Goal: Task Accomplishment & Management: Manage account settings

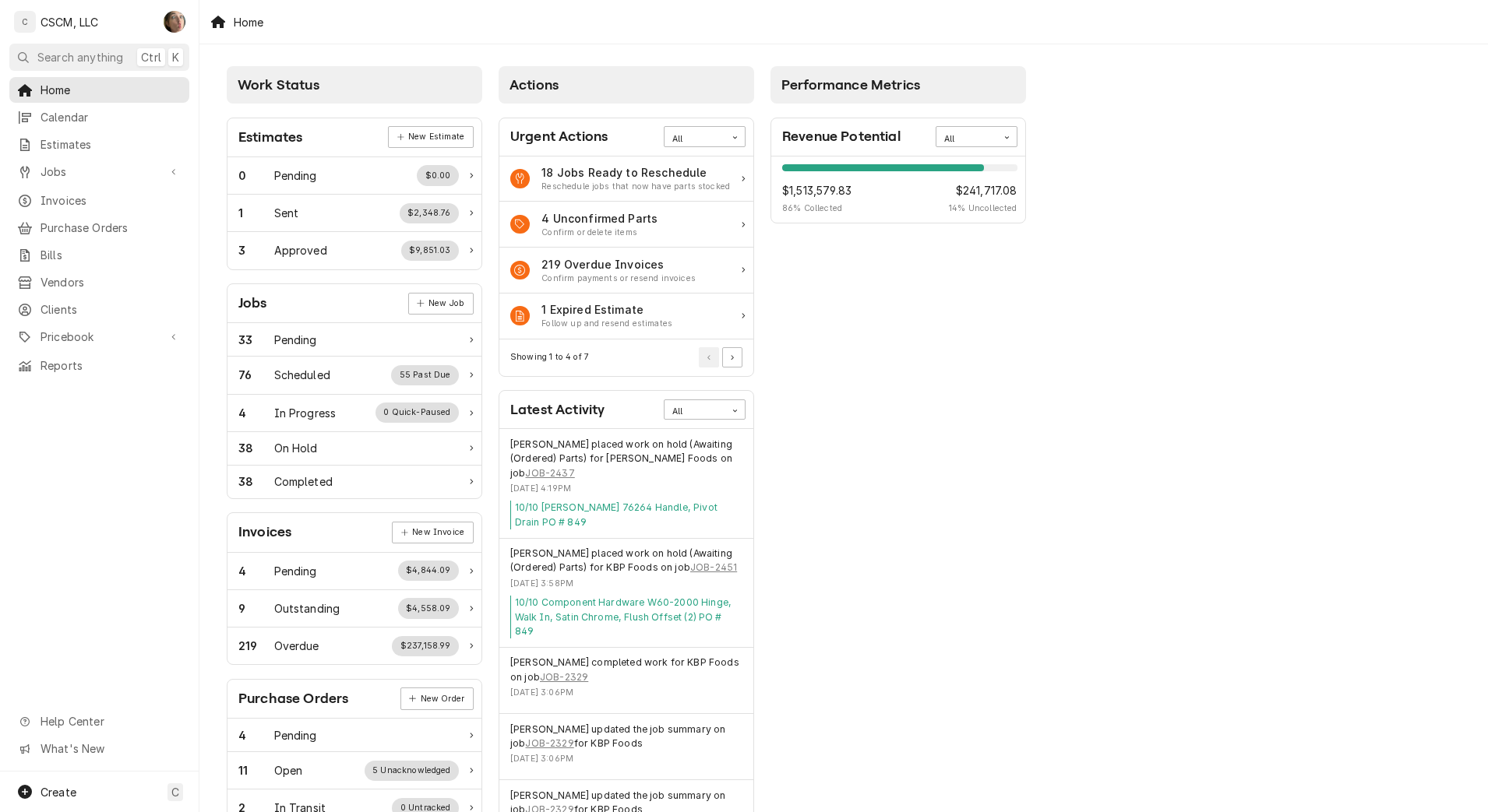
click at [95, 110] on span "Calendar" at bounding box center [110, 117] width 141 height 16
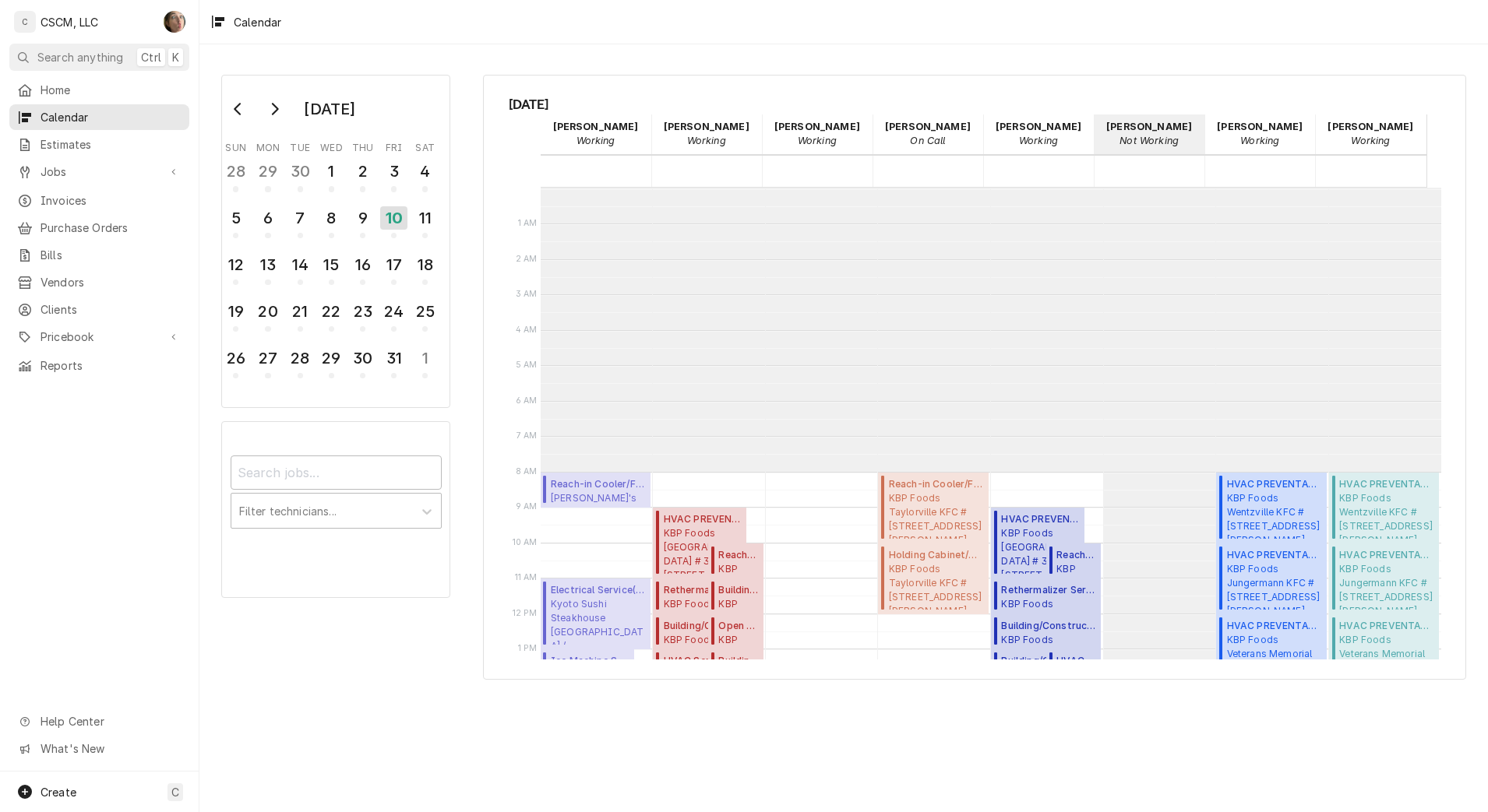
scroll to position [284, 0]
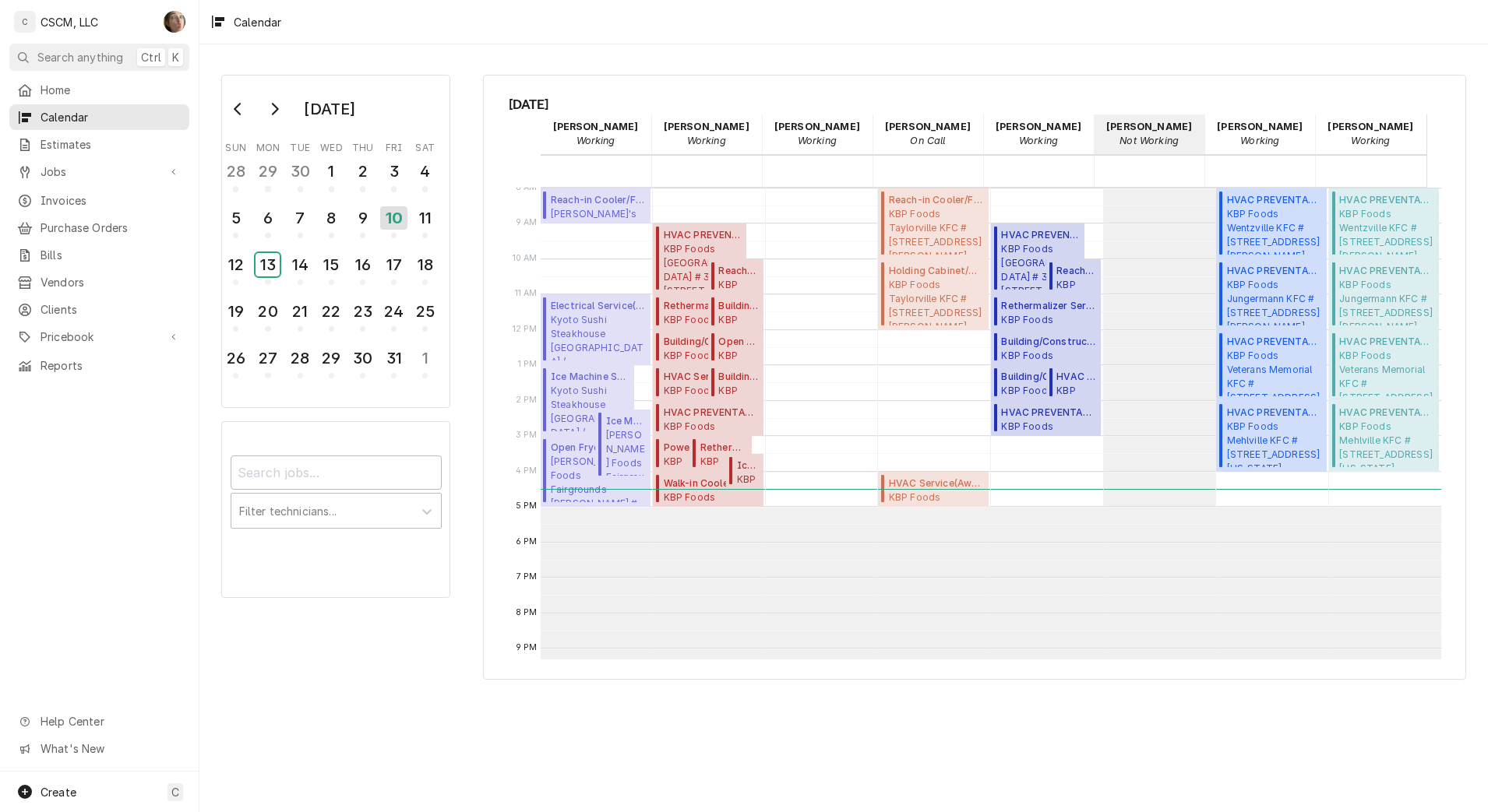
click at [270, 264] on div "13" at bounding box center [268, 265] width 25 height 24
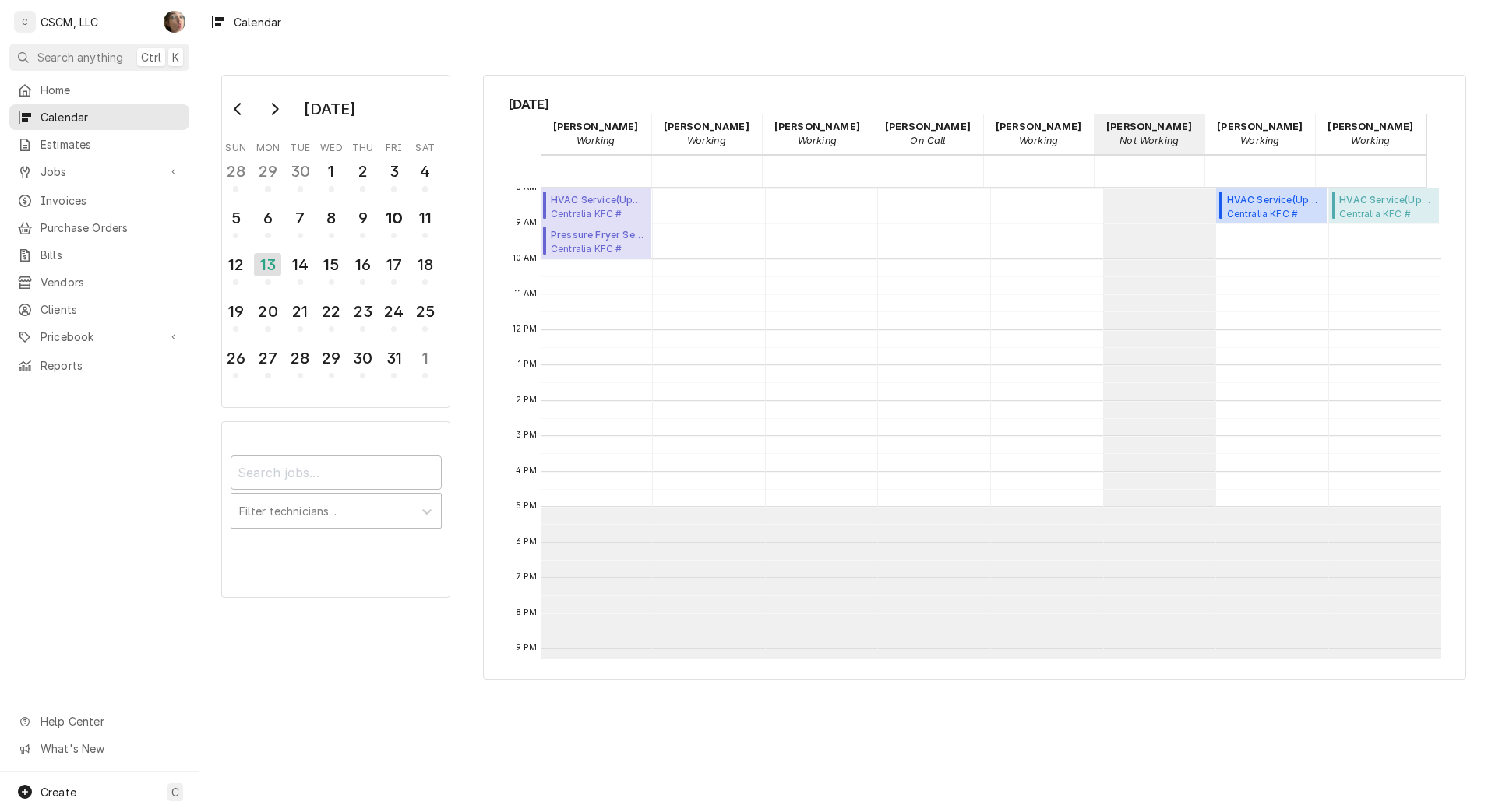
click at [62, 169] on span "Jobs" at bounding box center [98, 172] width 117 height 16
click at [51, 198] on span "Jobs" at bounding box center [110, 199] width 141 height 16
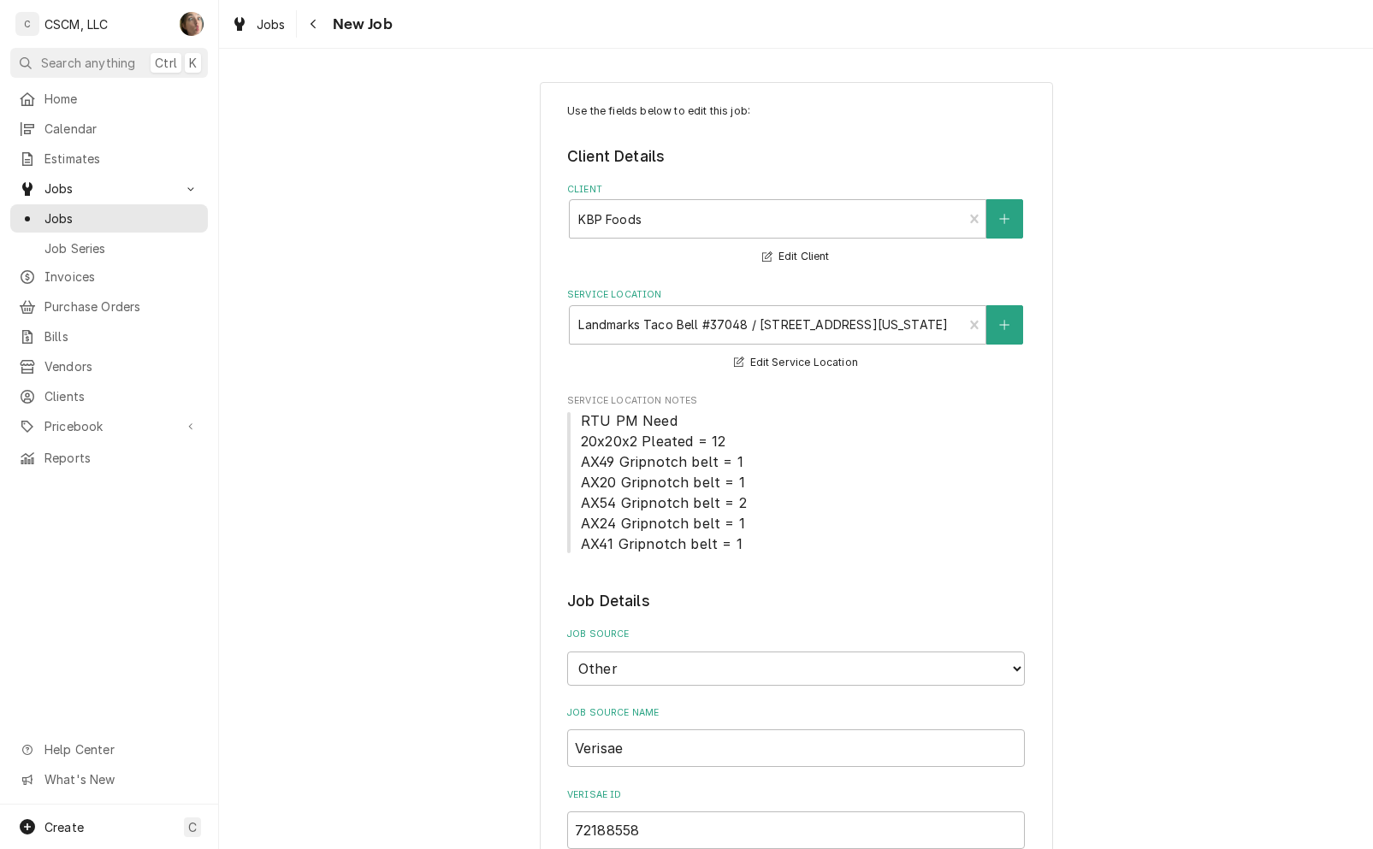
scroll to position [642, 0]
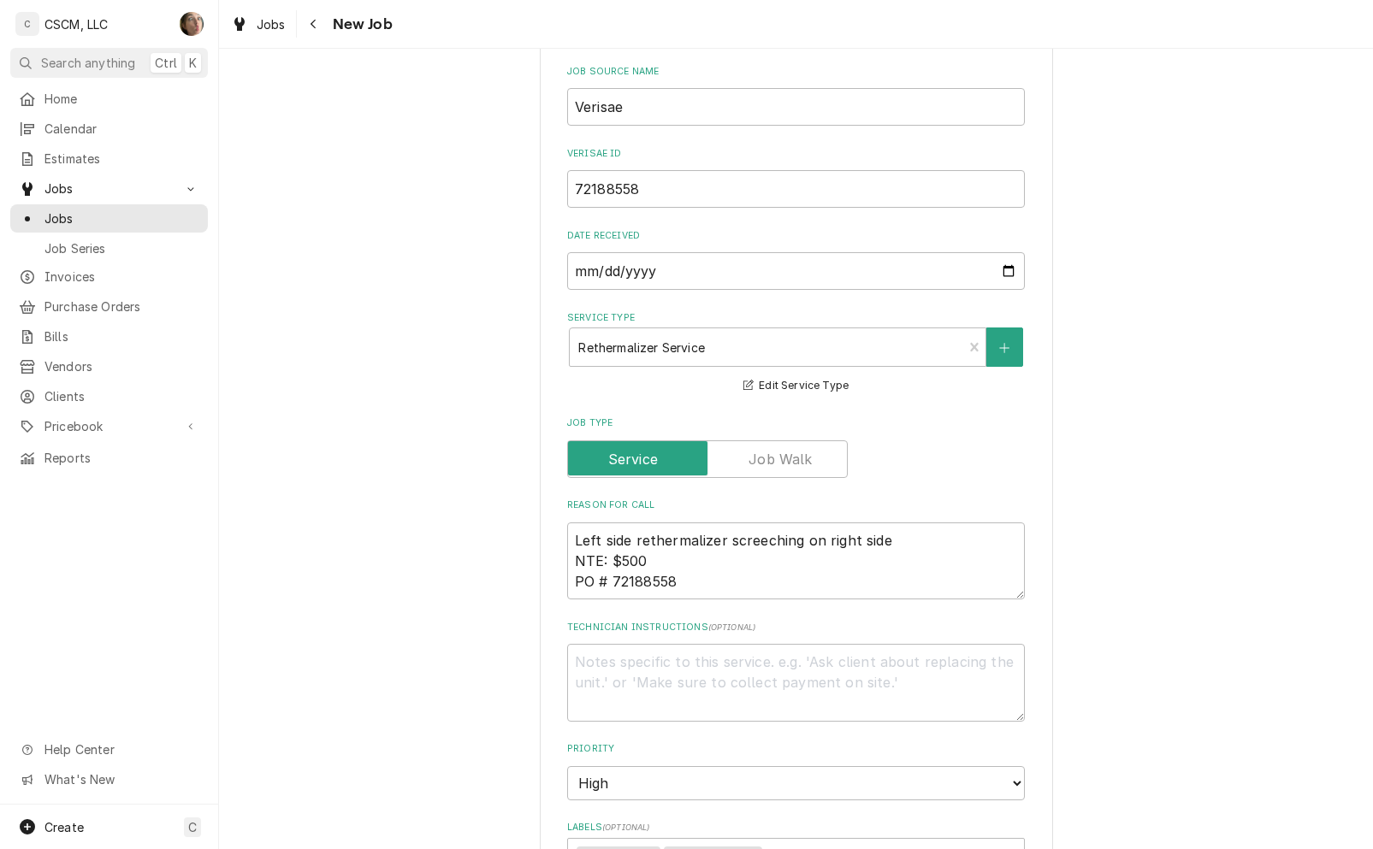
click at [86, 204] on link "Jobs" at bounding box center [109, 218] width 198 height 28
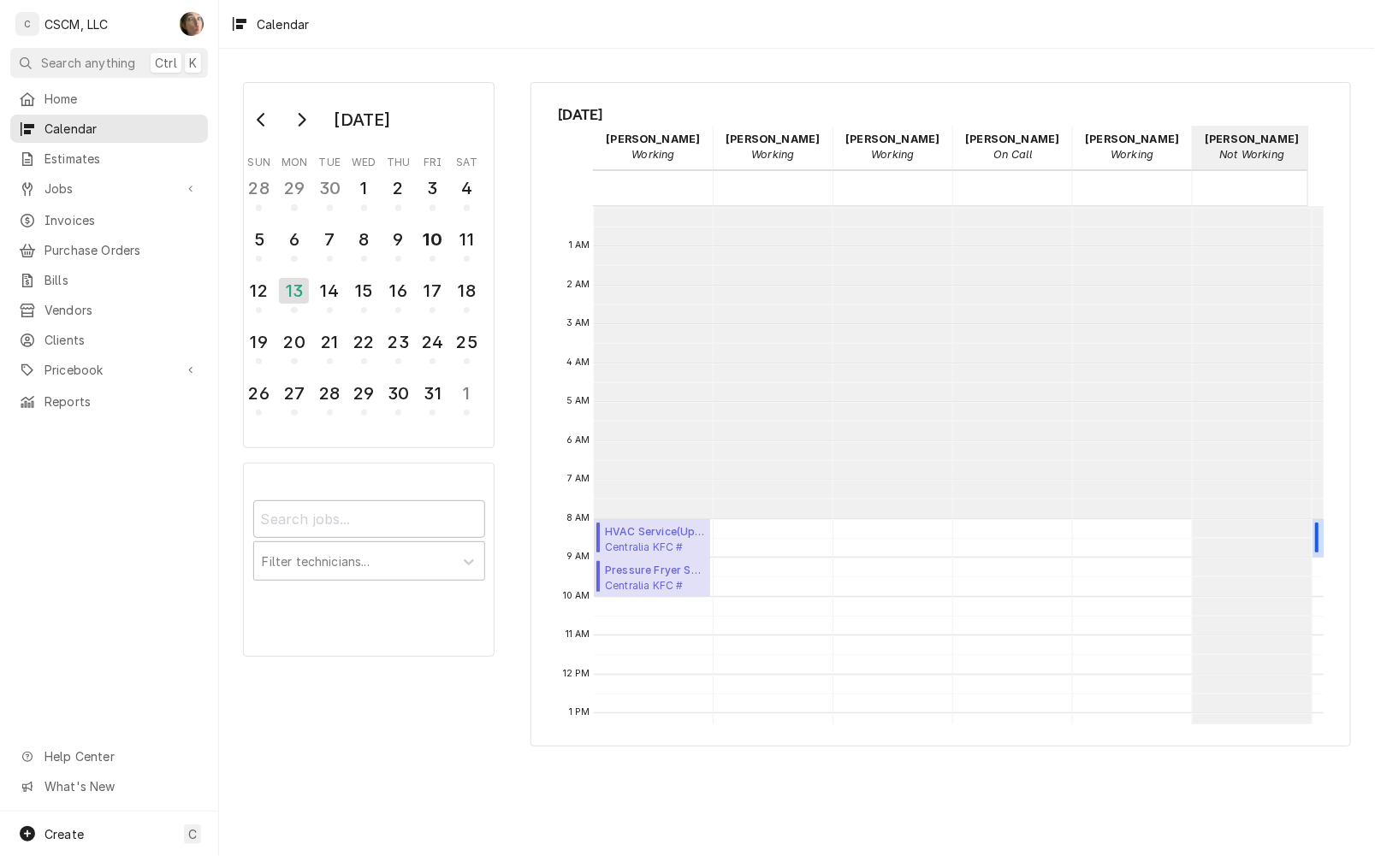
scroll to position [311, 0]
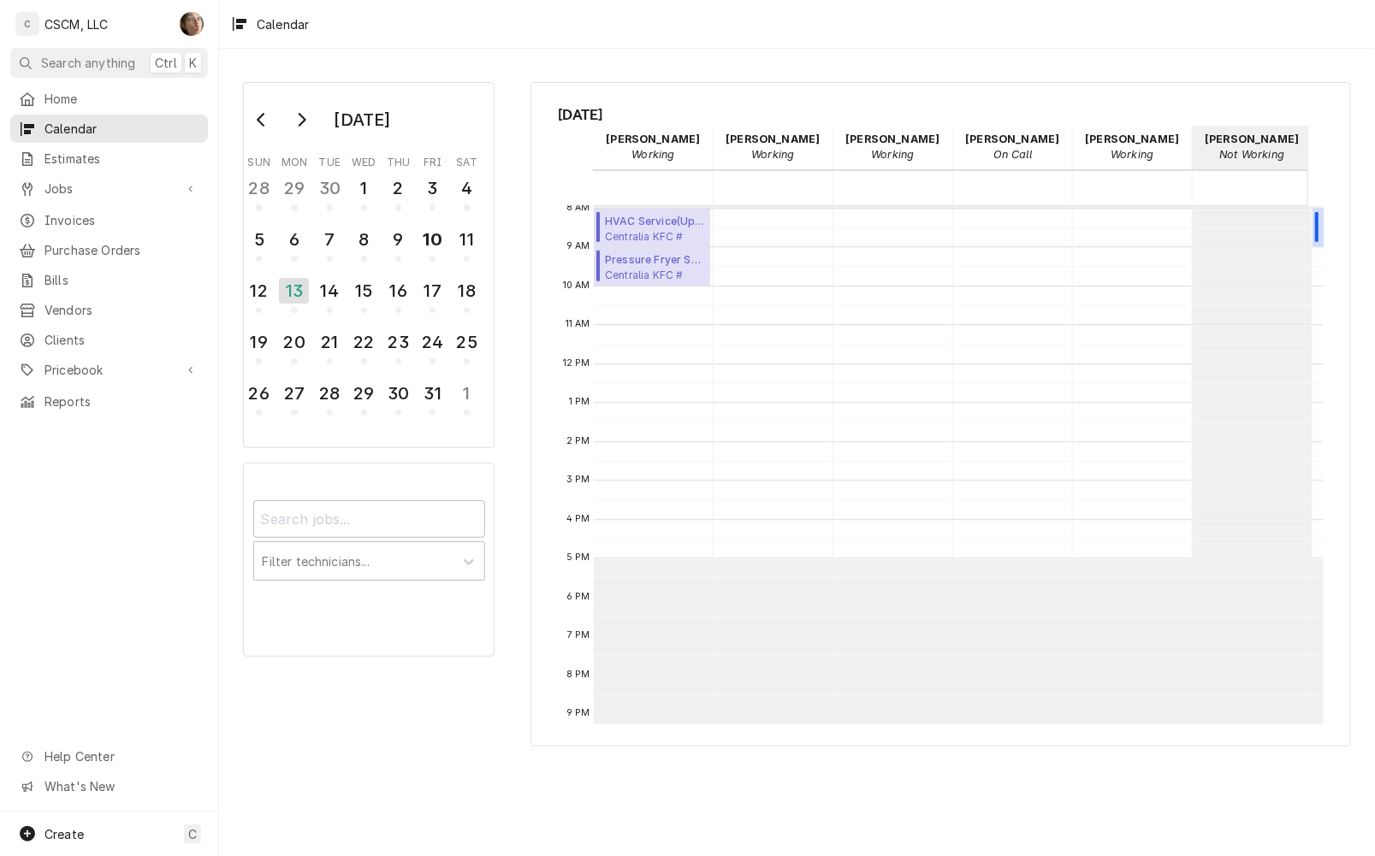
click at [818, 810] on div "October 2025 Sun Mon Tue Wed Thu Fri Sat 28 29 30 1 2 3 4 5 6 7 8 9 10 11 12 13…" at bounding box center [797, 453] width 1156 height 808
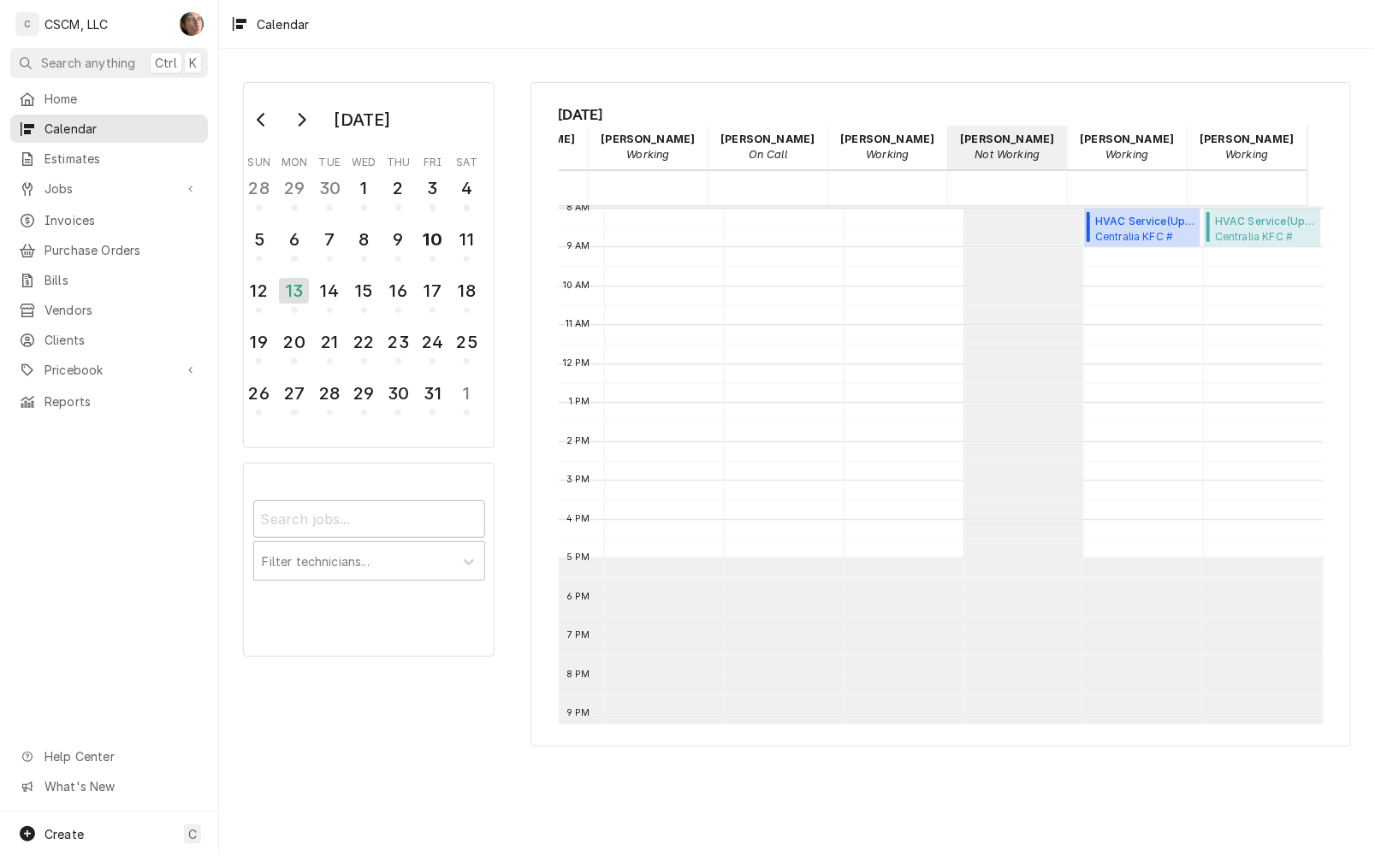
scroll to position [0, 0]
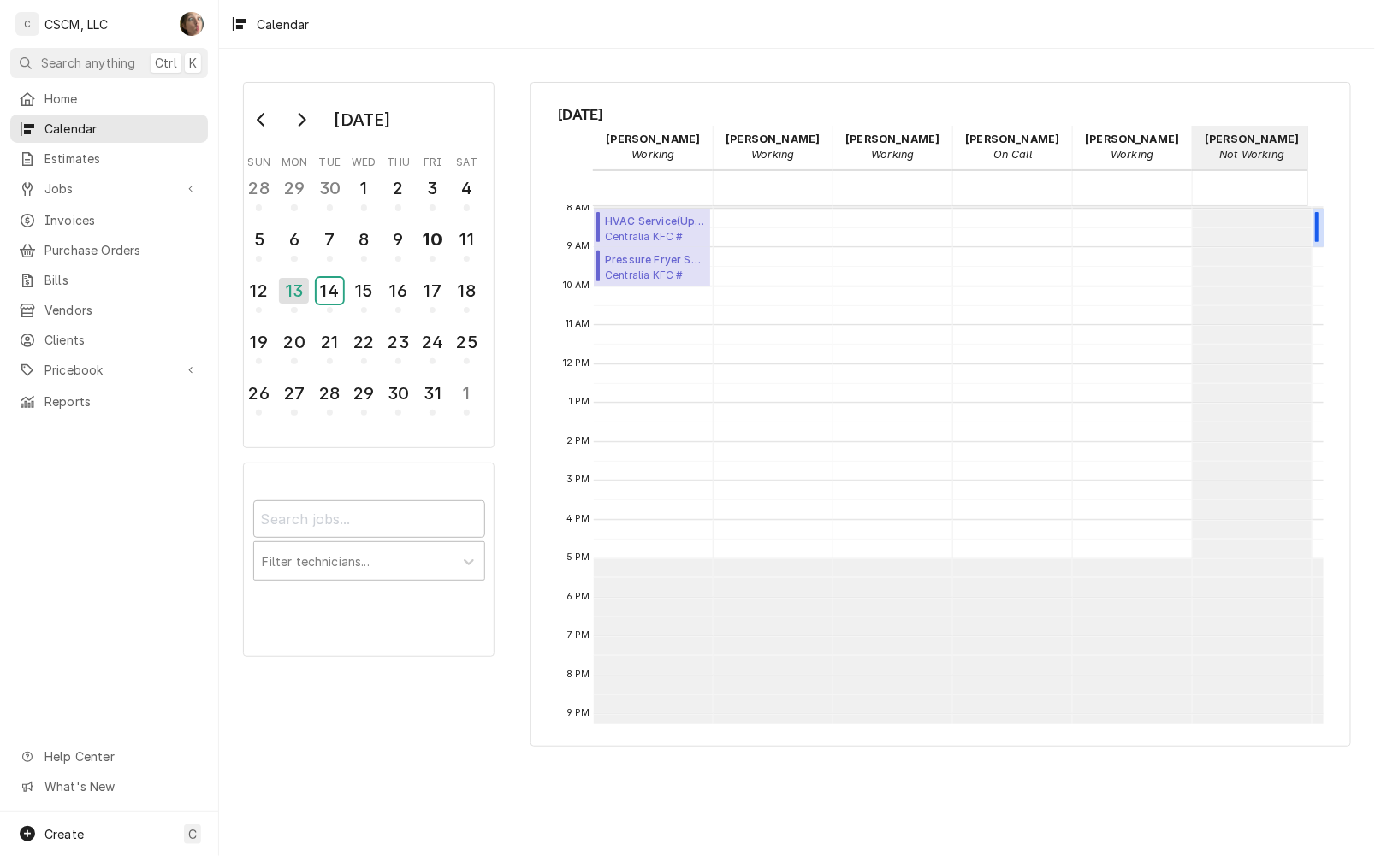
click at [342, 287] on div "14" at bounding box center [330, 291] width 27 height 26
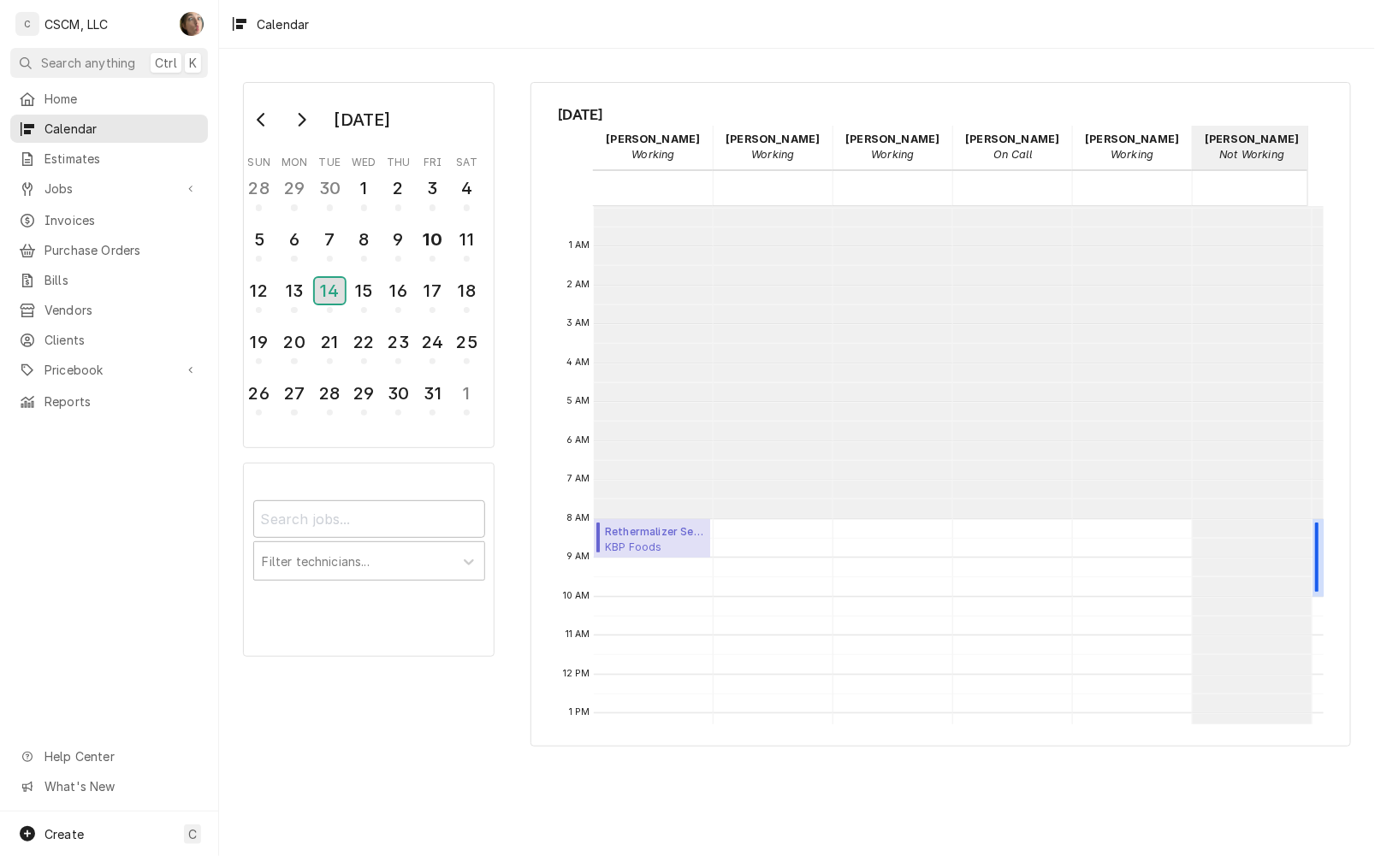
scroll to position [311, 0]
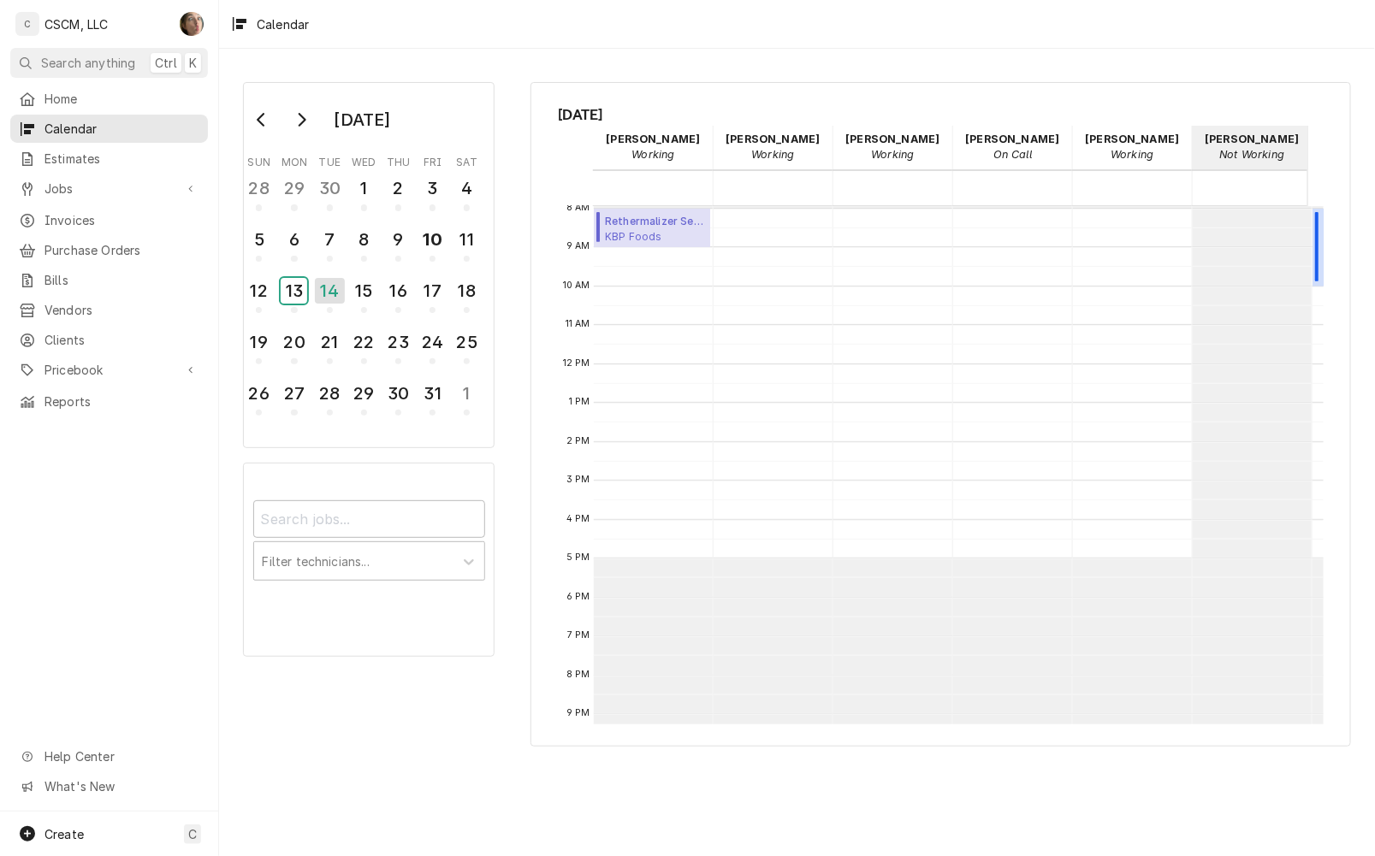
click at [282, 281] on div "13" at bounding box center [294, 291] width 27 height 26
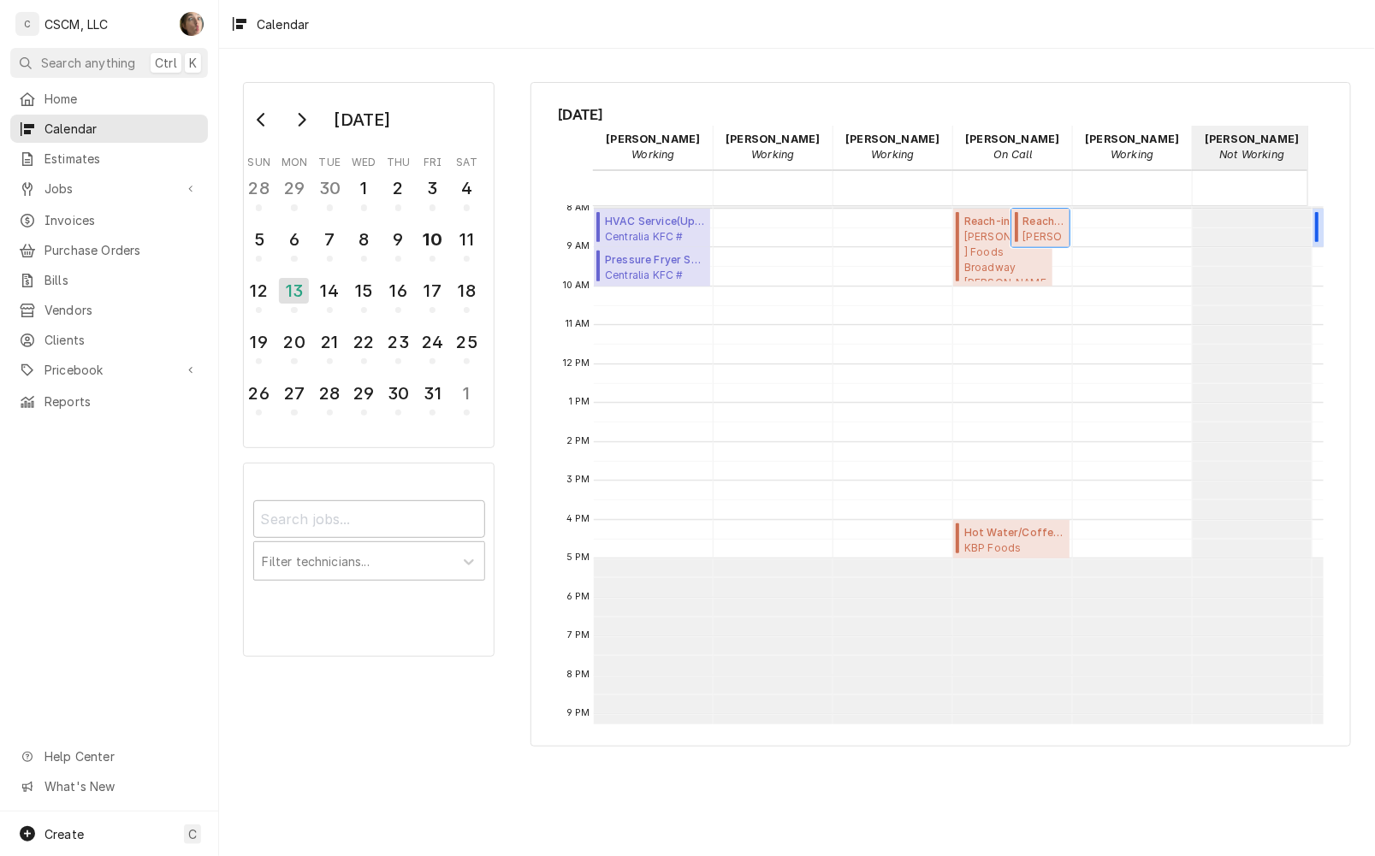
click at [1032, 223] on span "Reach-in Cooler/Freezer Service ( Upcoming )" at bounding box center [1043, 221] width 42 height 15
click at [317, 291] on div "14" at bounding box center [330, 291] width 27 height 26
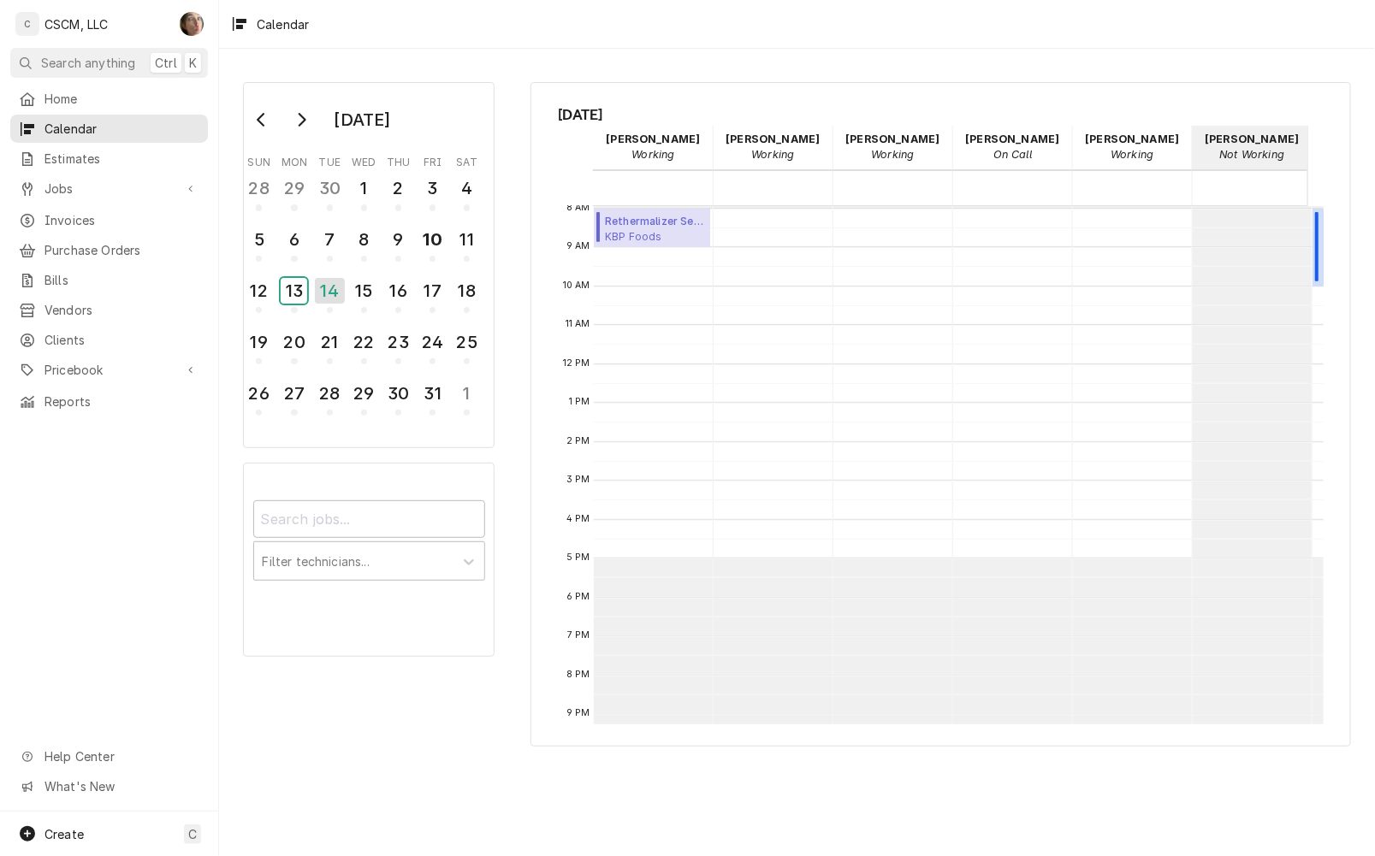
click at [293, 292] on div "13" at bounding box center [294, 291] width 27 height 26
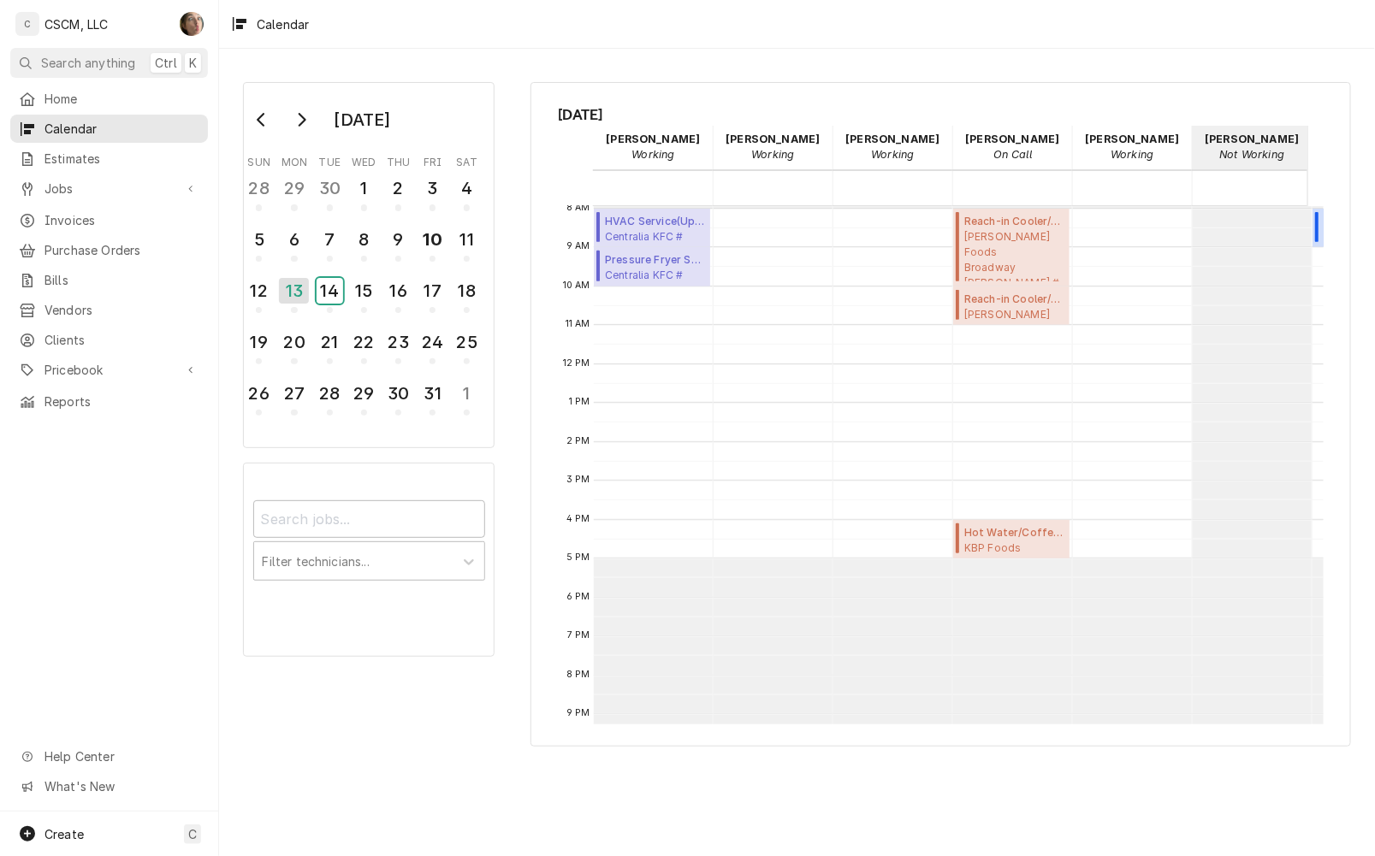
click at [331, 292] on div "14" at bounding box center [330, 291] width 27 height 26
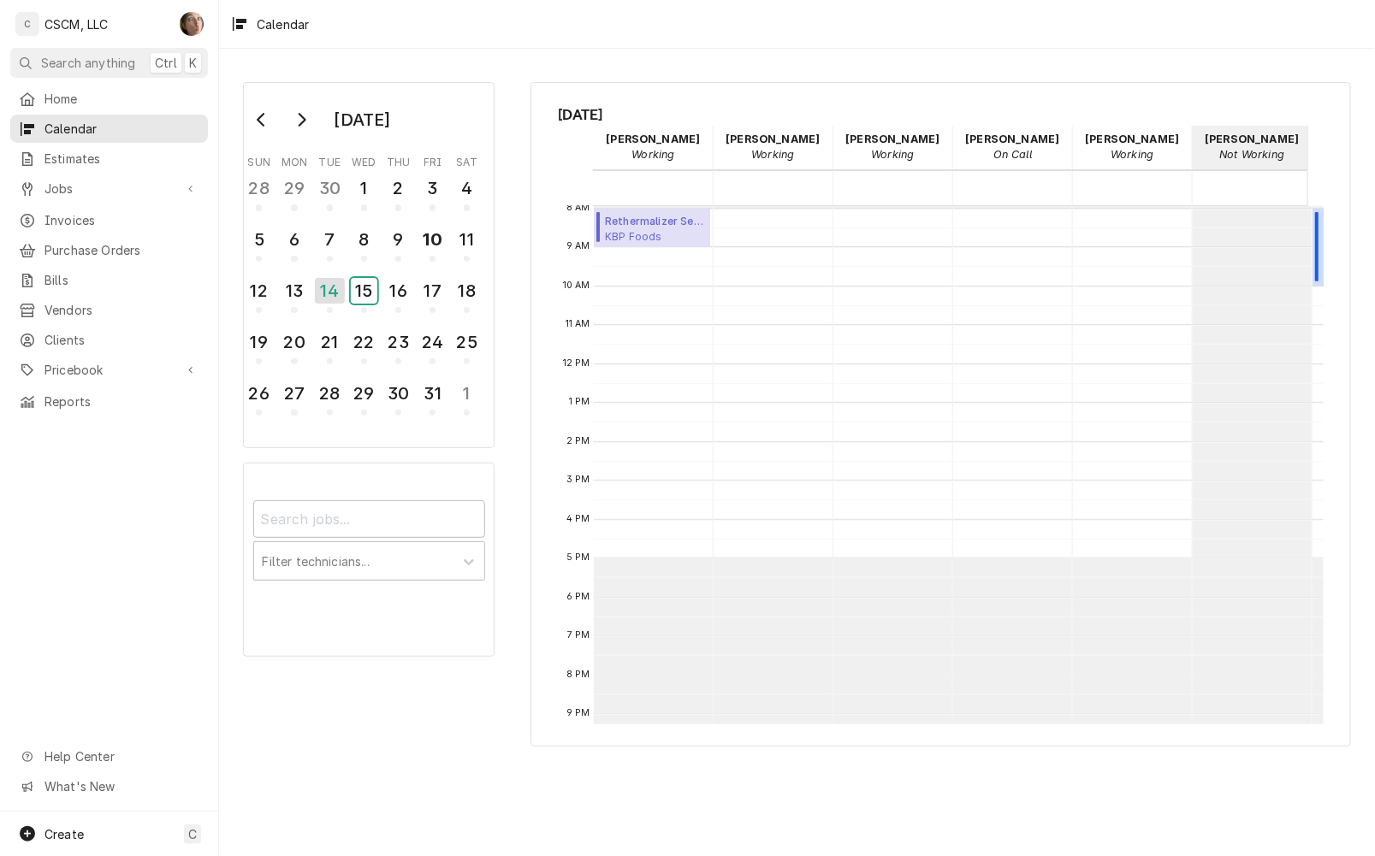
click at [357, 296] on div "15" at bounding box center [364, 291] width 27 height 26
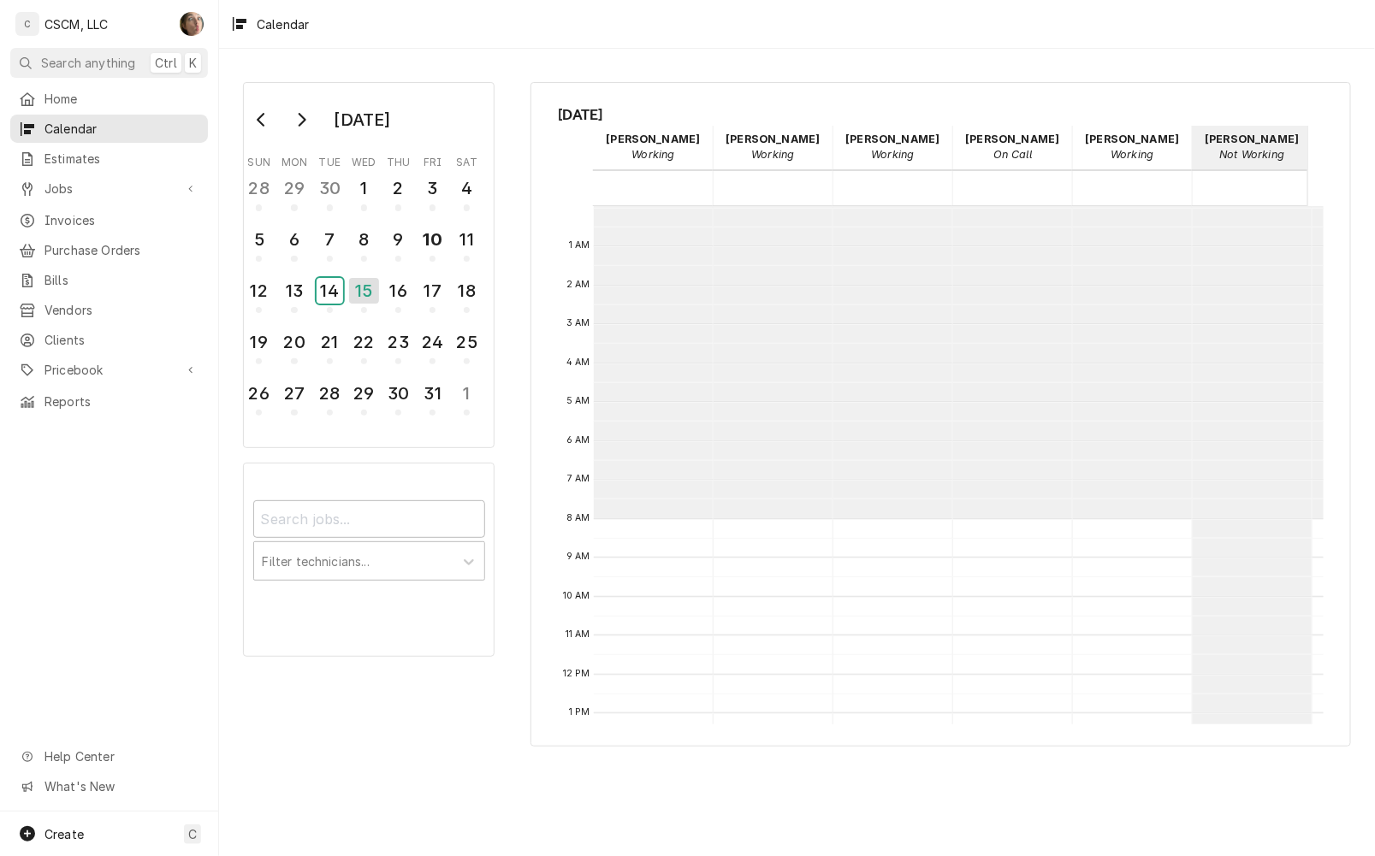
click at [321, 293] on div "14" at bounding box center [330, 291] width 27 height 26
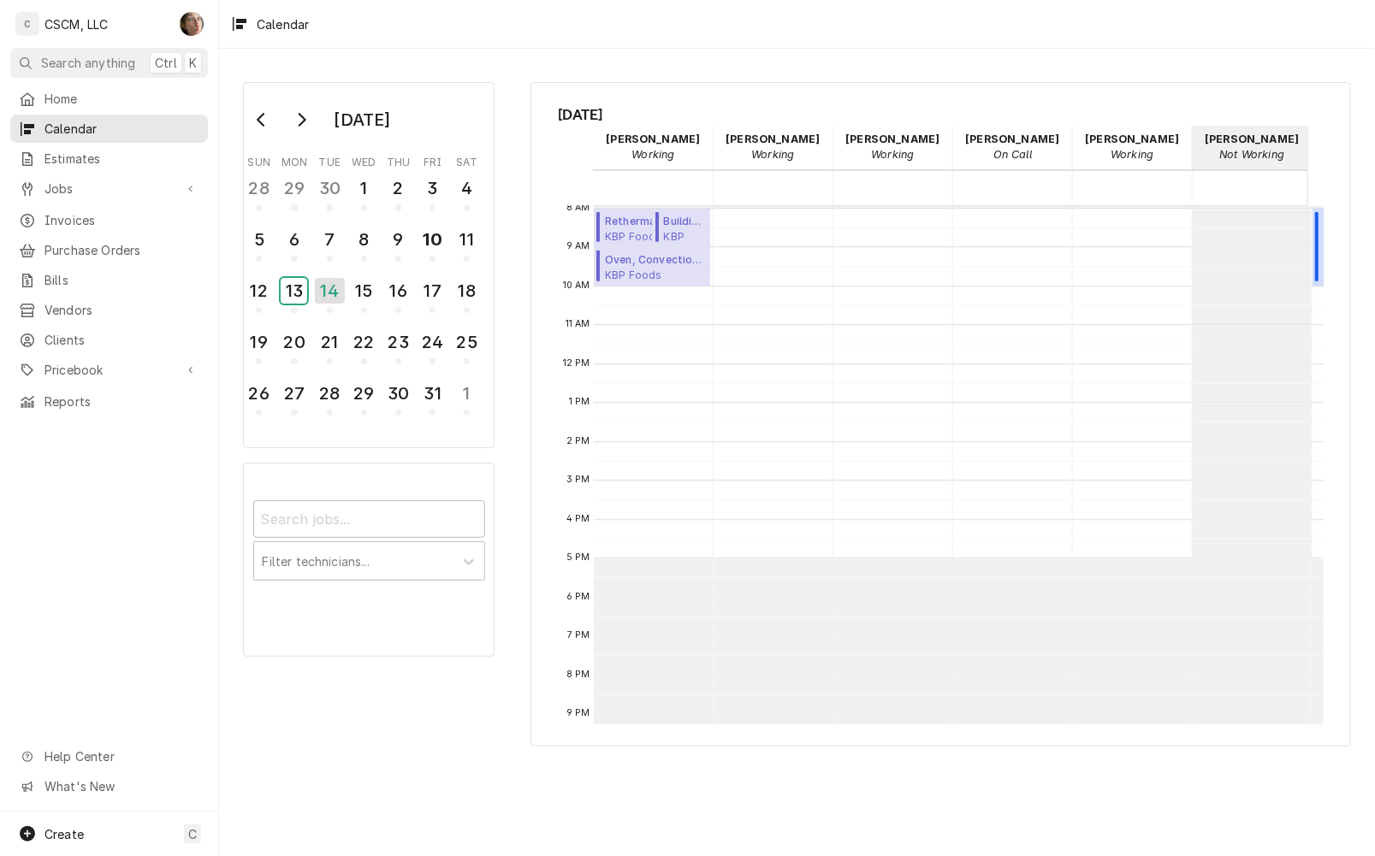
click at [296, 288] on div "13" at bounding box center [294, 291] width 27 height 26
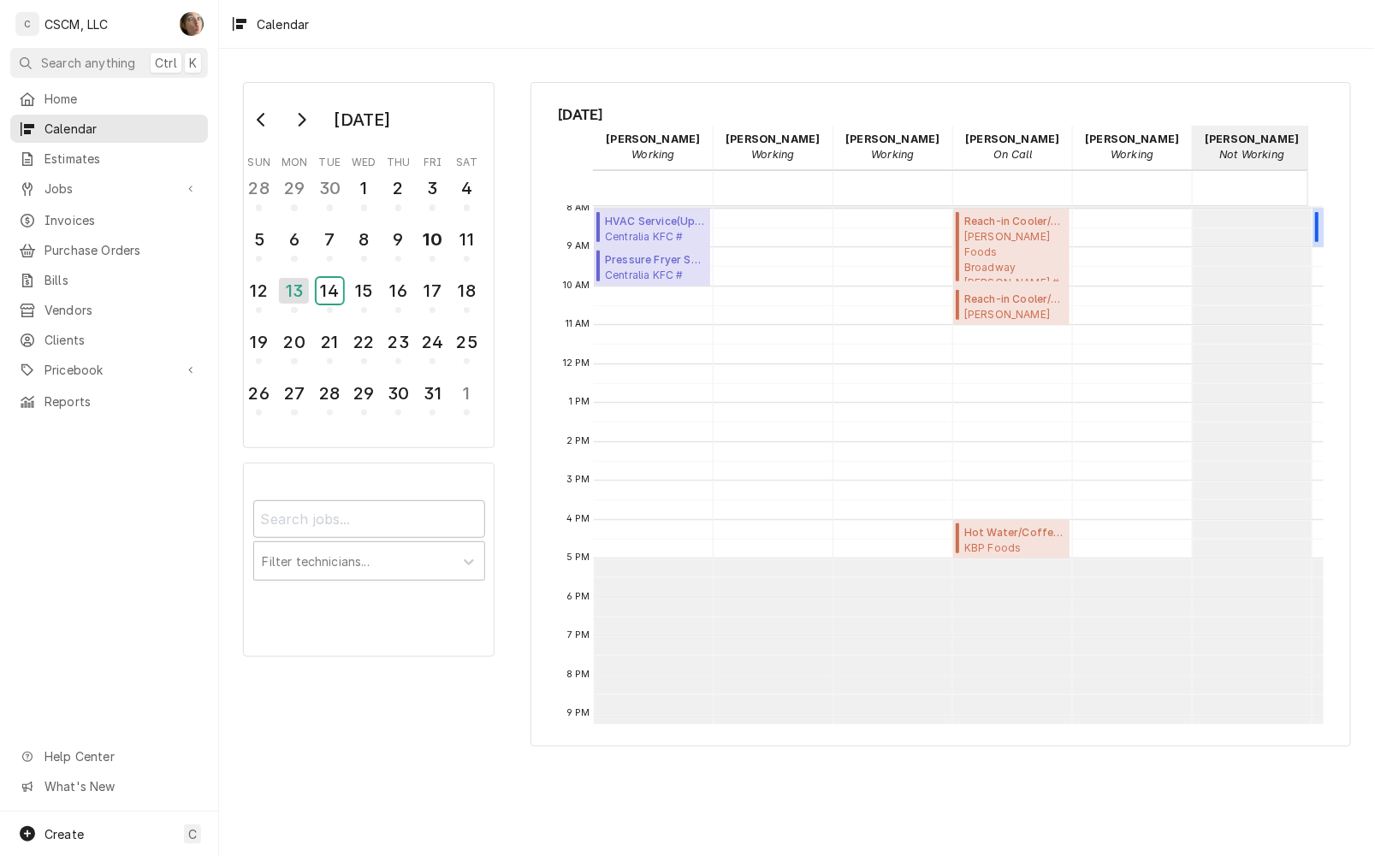
click at [332, 285] on div "14" at bounding box center [330, 291] width 27 height 26
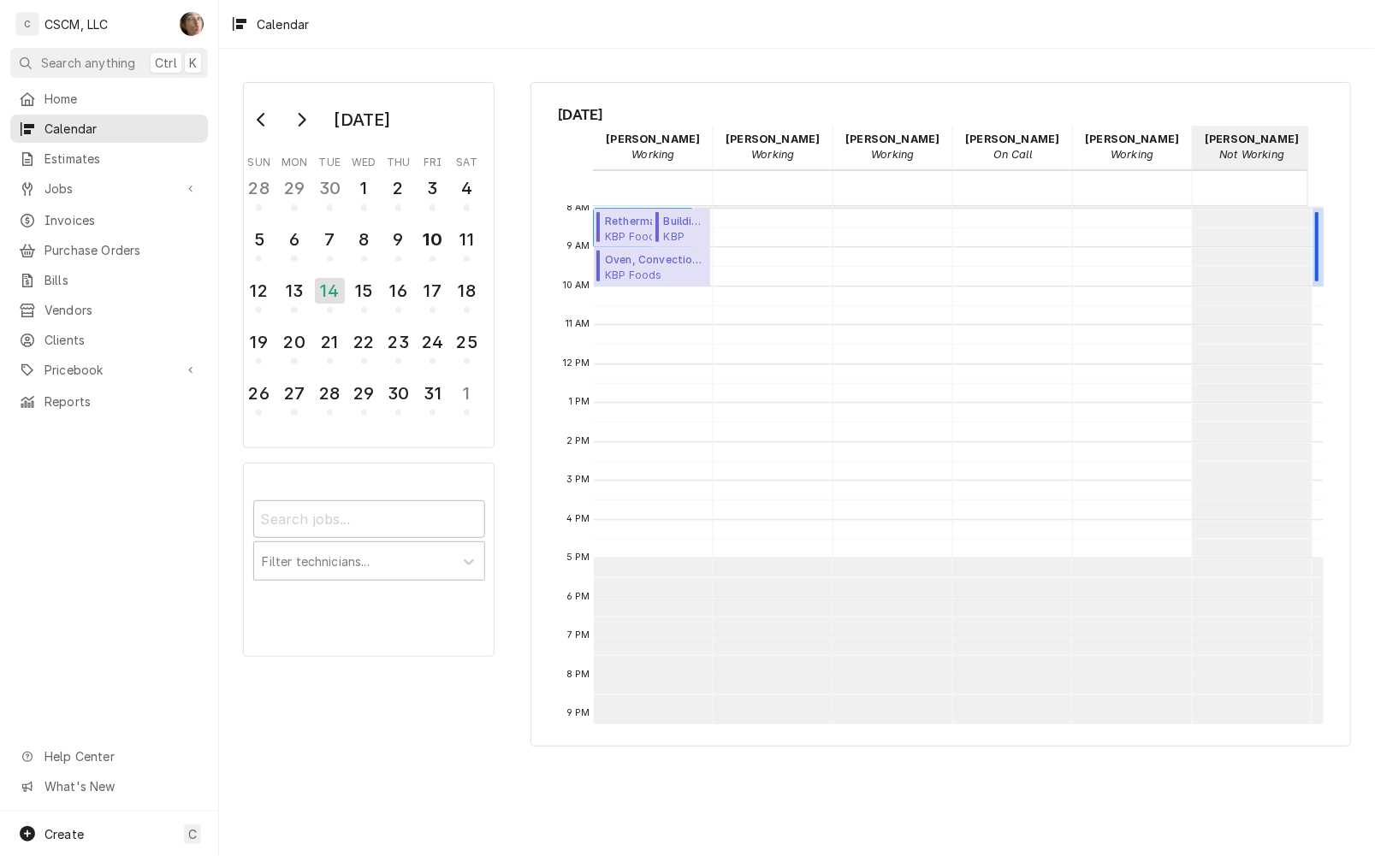
click at [630, 229] on span "KBP Foods Landmarks Taco Bell #37048 / 620 E. Landmarks Blvd, Alton, Illinois 6…" at bounding box center [646, 236] width 83 height 14
click at [359, 279] on div "15" at bounding box center [364, 291] width 27 height 26
click at [336, 297] on div "14" at bounding box center [330, 291] width 27 height 26
click at [296, 289] on div "13" at bounding box center [294, 291] width 27 height 26
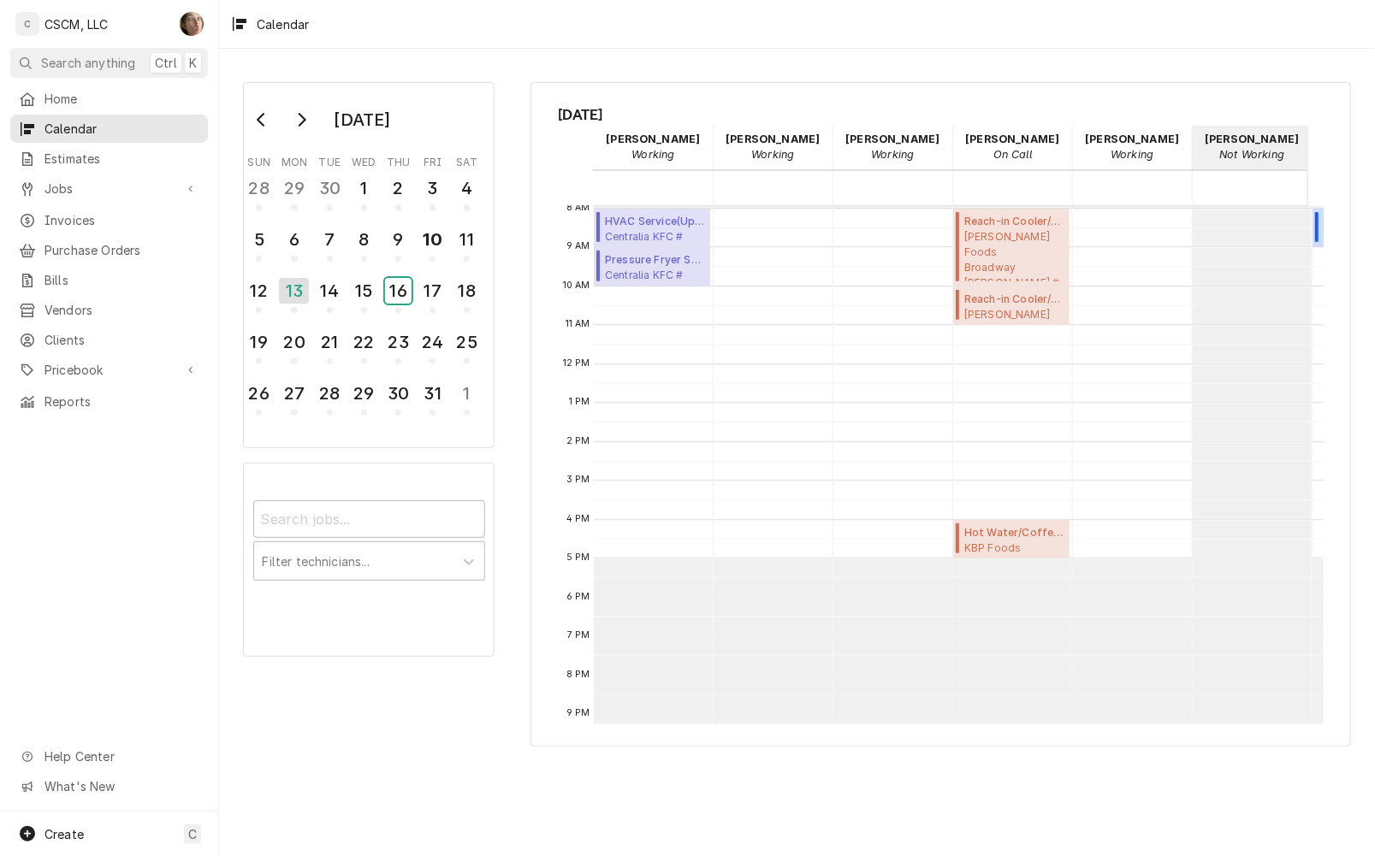
click at [398, 289] on div "16" at bounding box center [398, 291] width 27 height 26
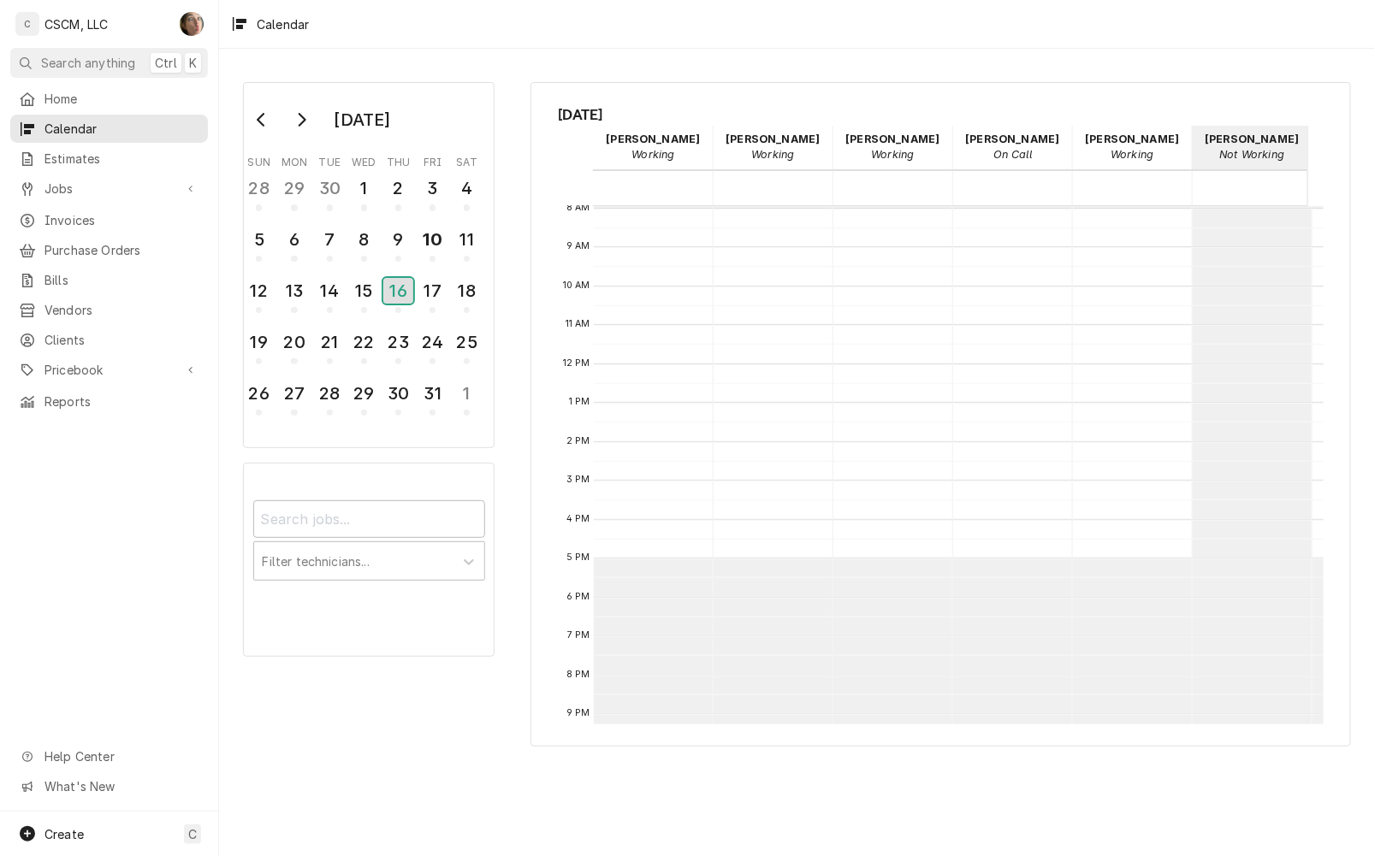
scroll to position [0, 0]
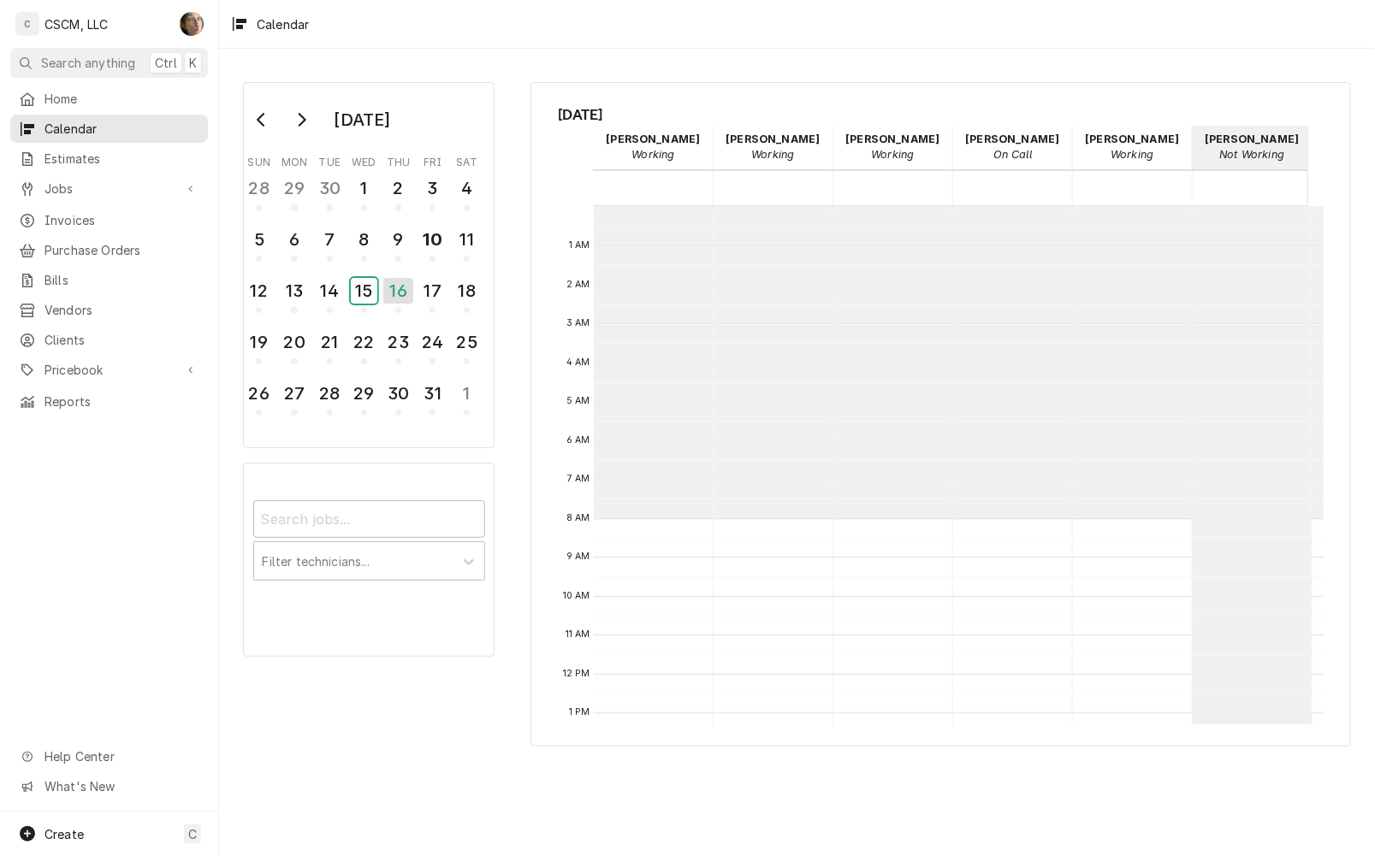
click at [357, 282] on div "15" at bounding box center [364, 291] width 27 height 26
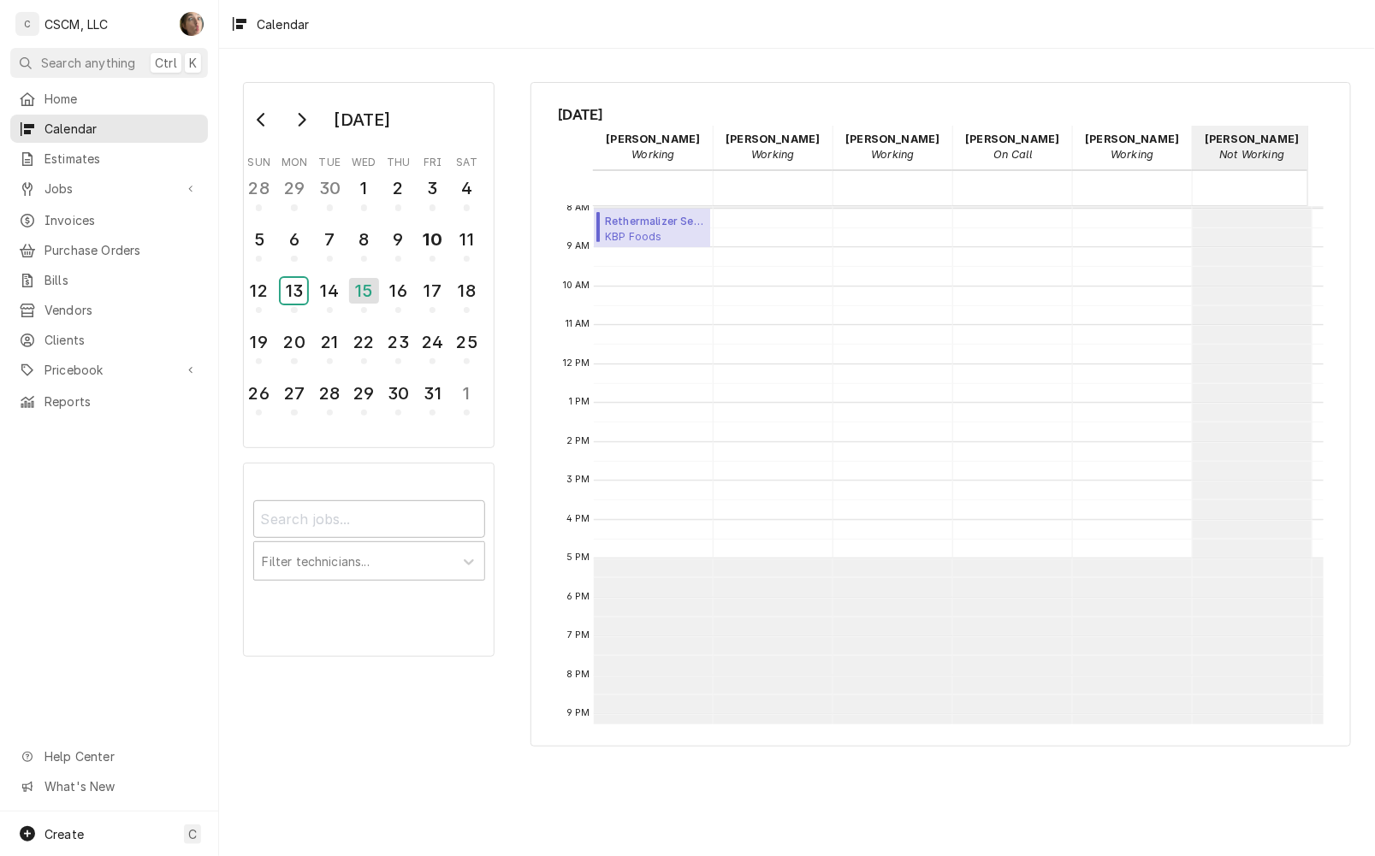
click at [306, 280] on div "13" at bounding box center [294, 291] width 27 height 26
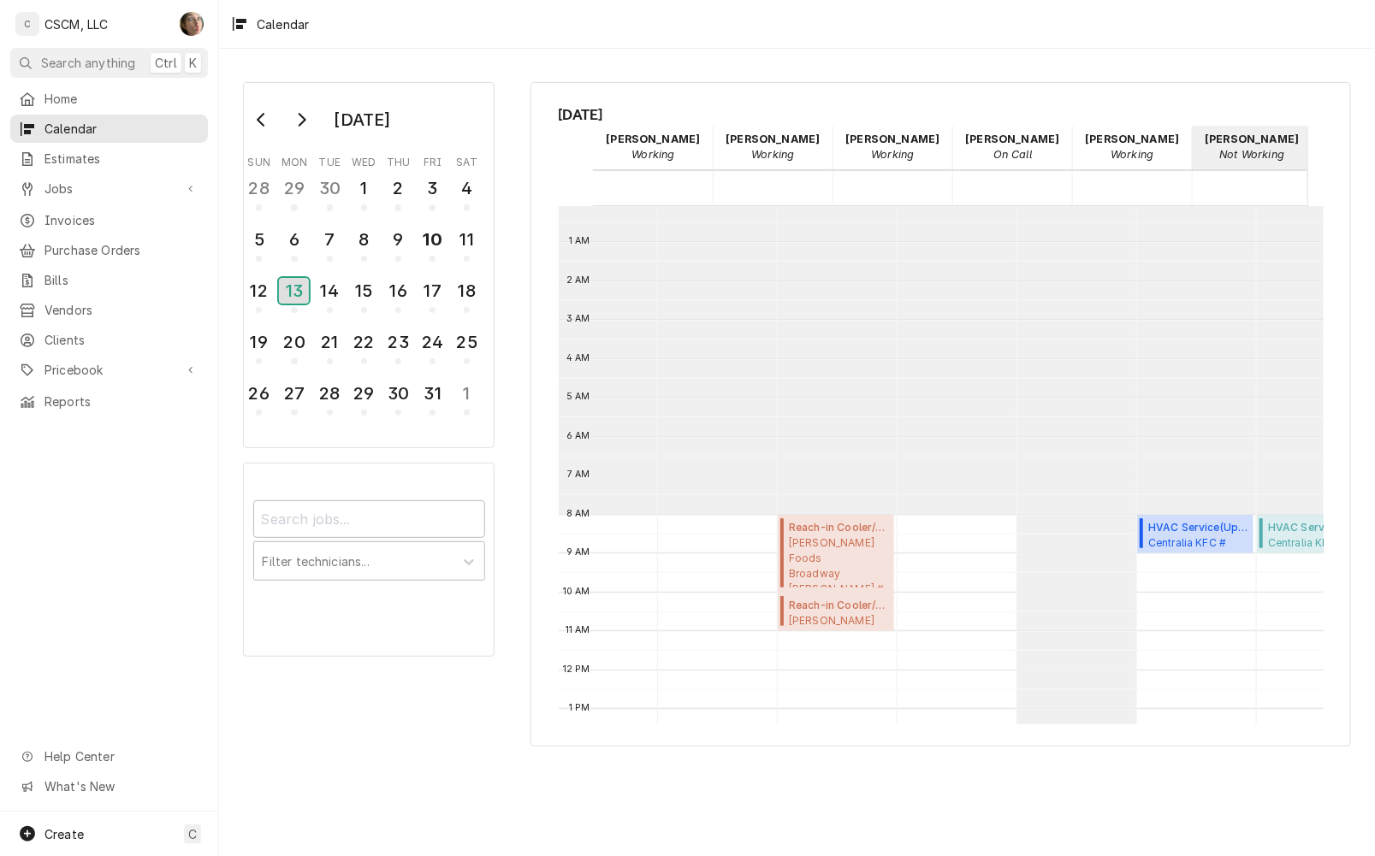
scroll to position [0, 245]
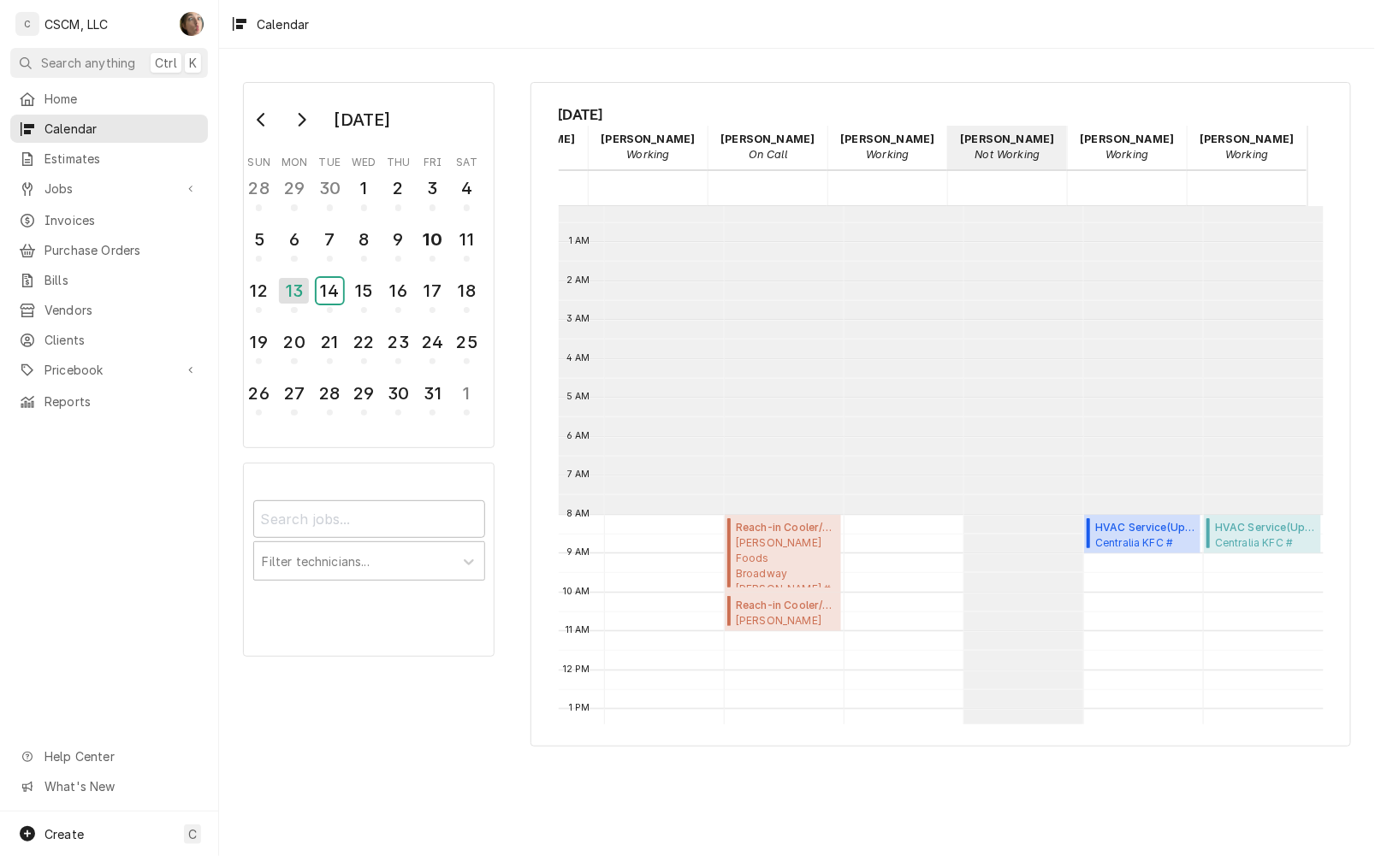
click at [329, 287] on div "14" at bounding box center [330, 291] width 27 height 26
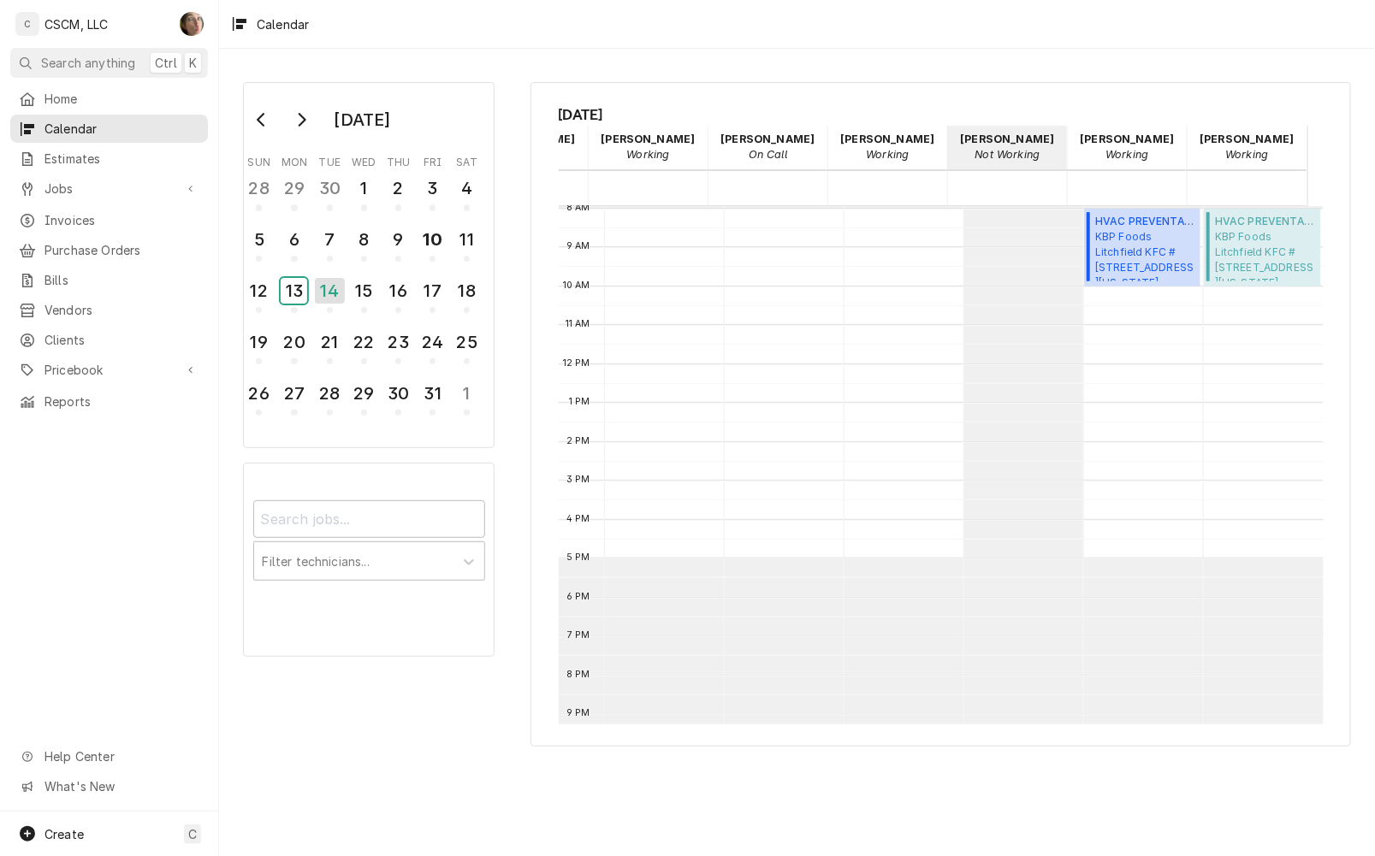
click at [289, 287] on div "13" at bounding box center [294, 291] width 27 height 26
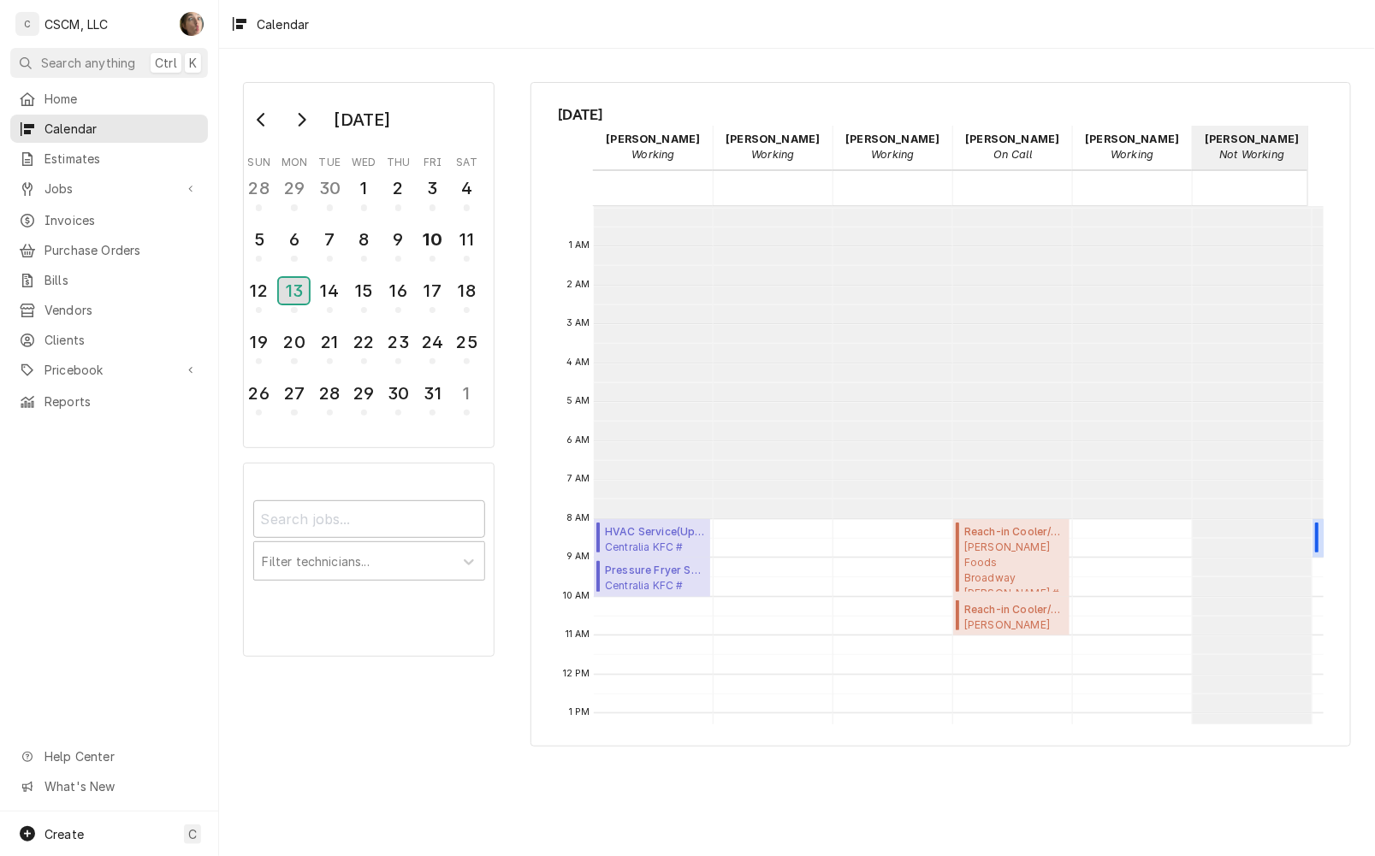
scroll to position [311, 0]
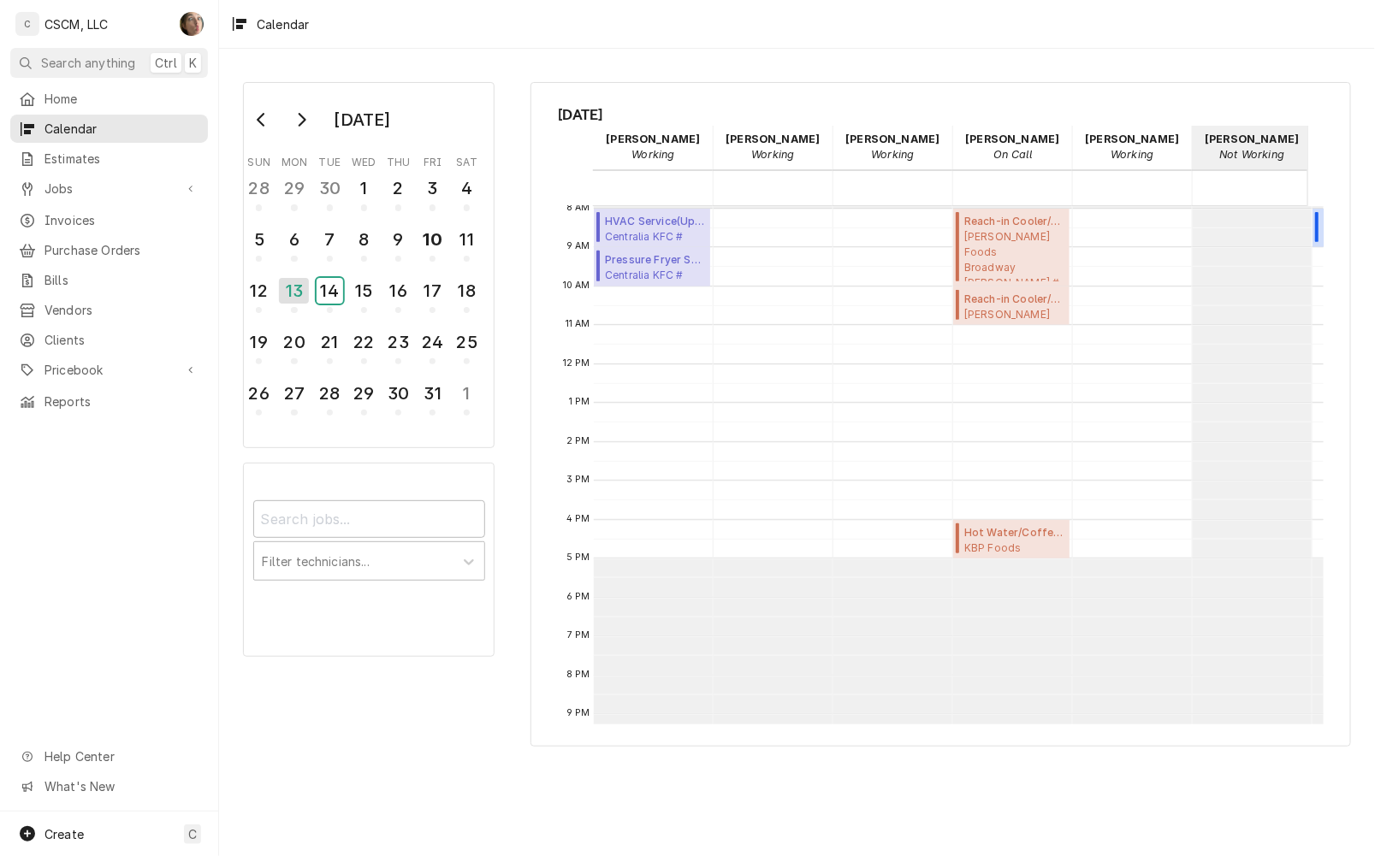
click at [331, 292] on div "14" at bounding box center [330, 291] width 27 height 26
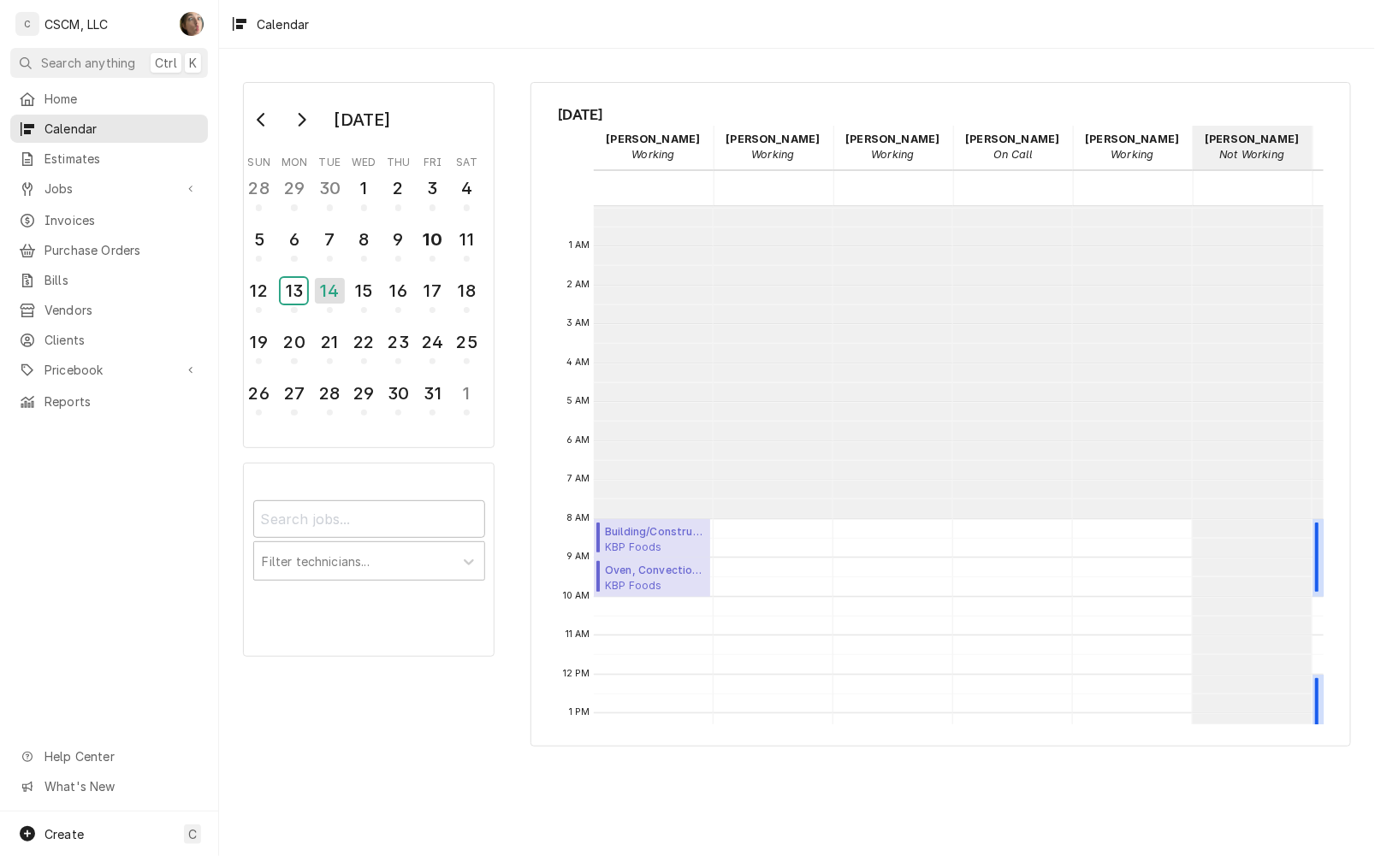
click at [291, 289] on div "13" at bounding box center [294, 291] width 27 height 26
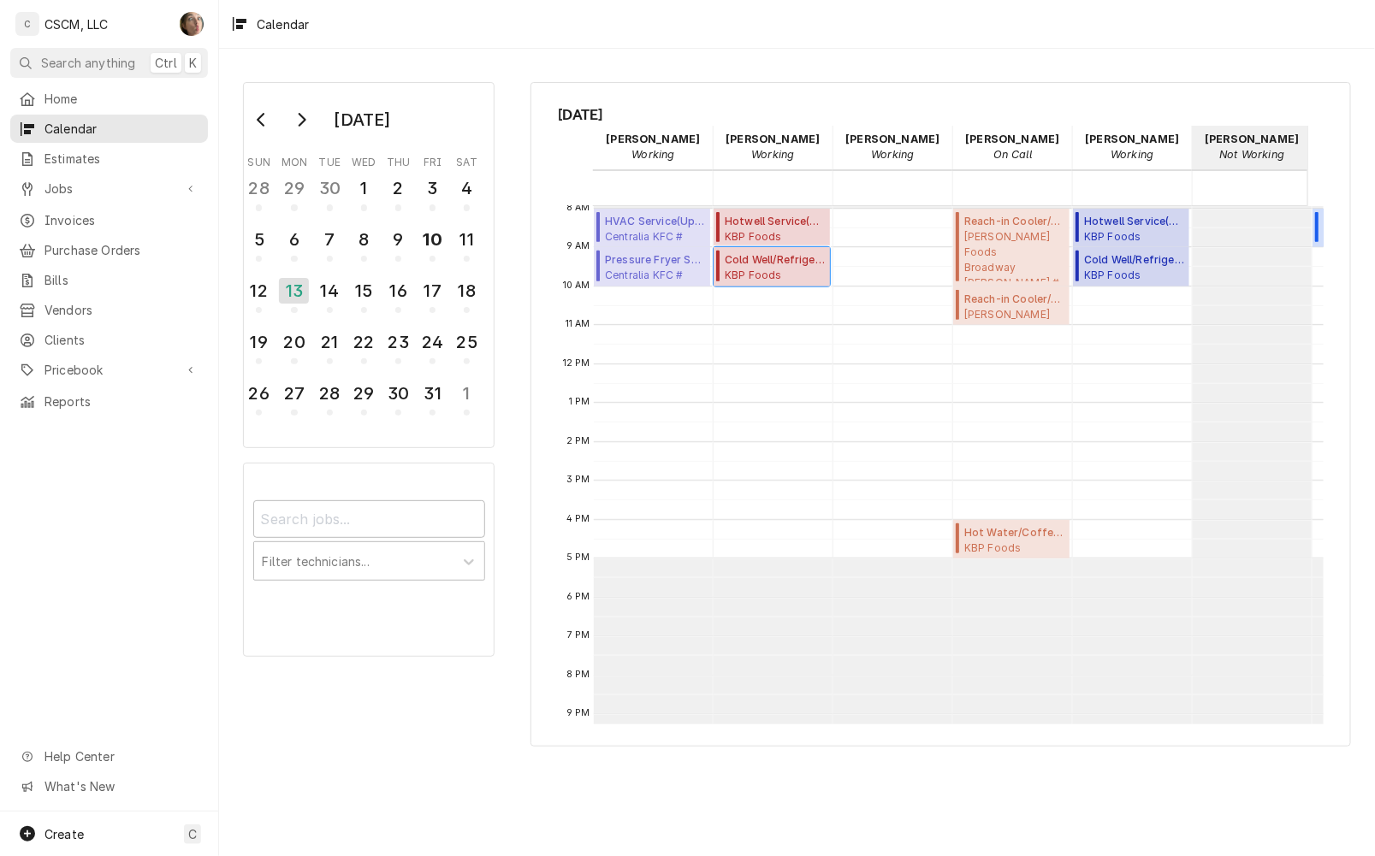
click at [783, 265] on span "Cold Well/Refrigerated Prep table/Cold Line ( Upcoming )" at bounding box center [775, 259] width 100 height 15
click at [334, 287] on div "14" at bounding box center [330, 291] width 27 height 26
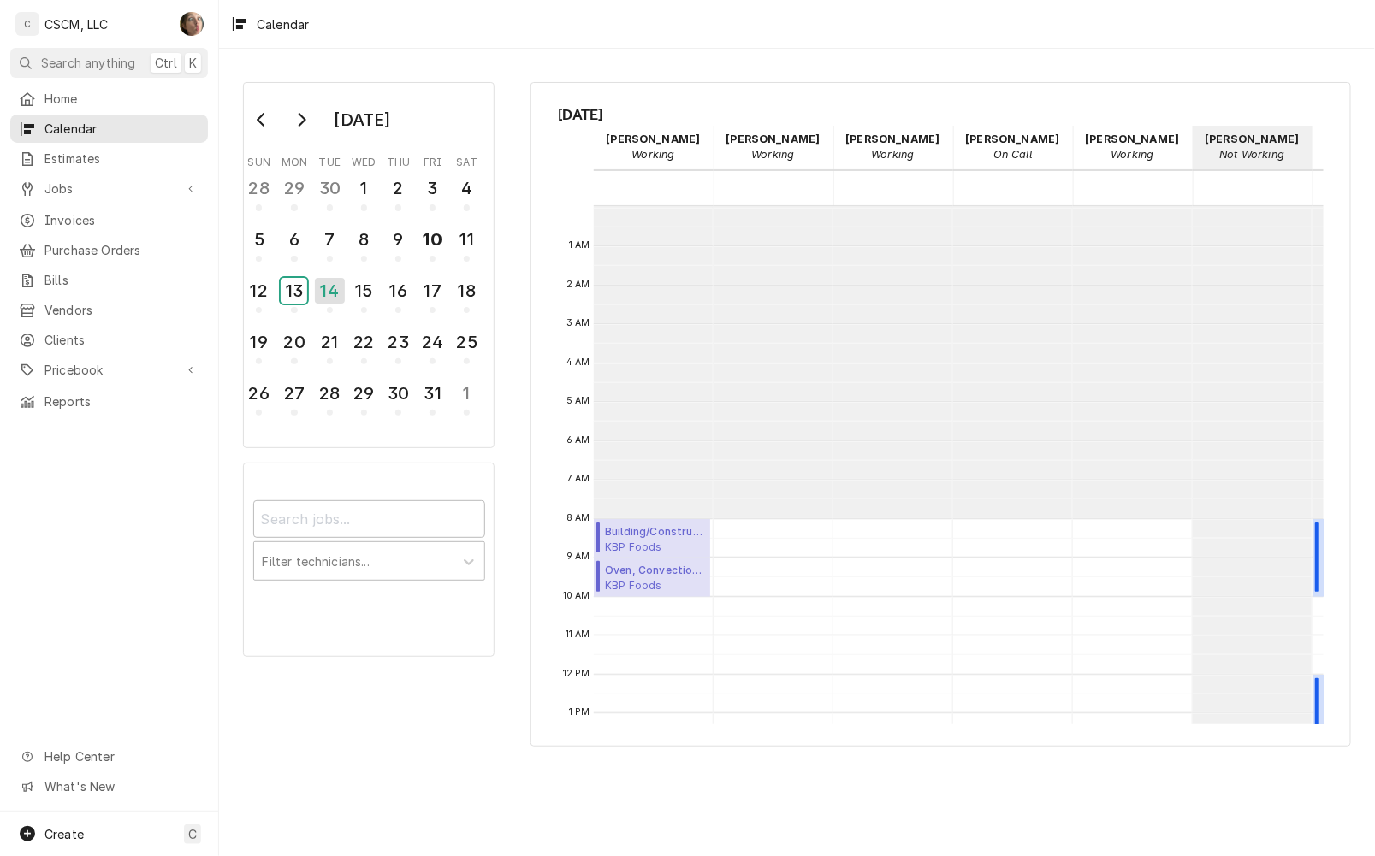
click at [292, 288] on div "13" at bounding box center [294, 291] width 27 height 26
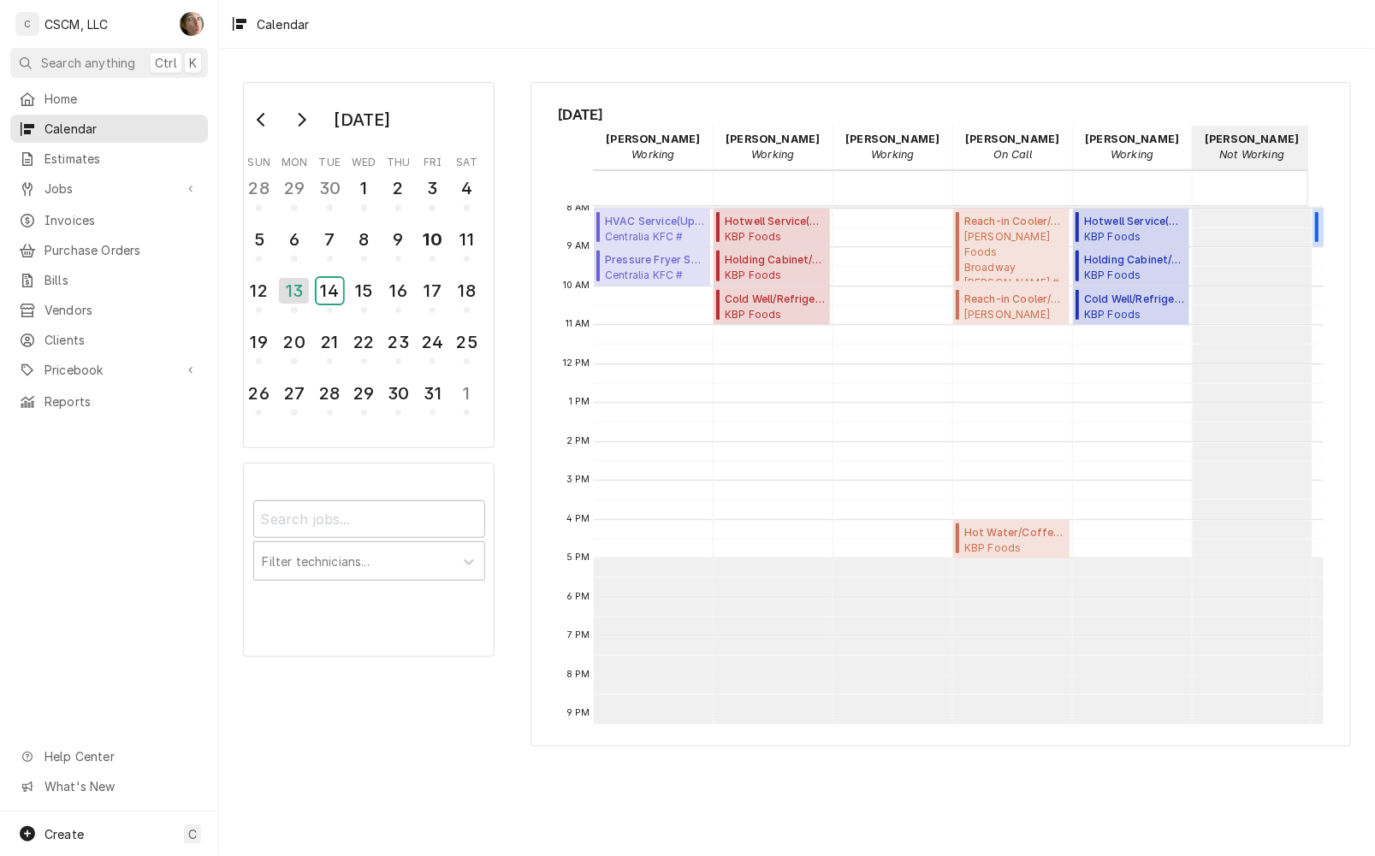
click at [328, 291] on div "14" at bounding box center [330, 291] width 27 height 26
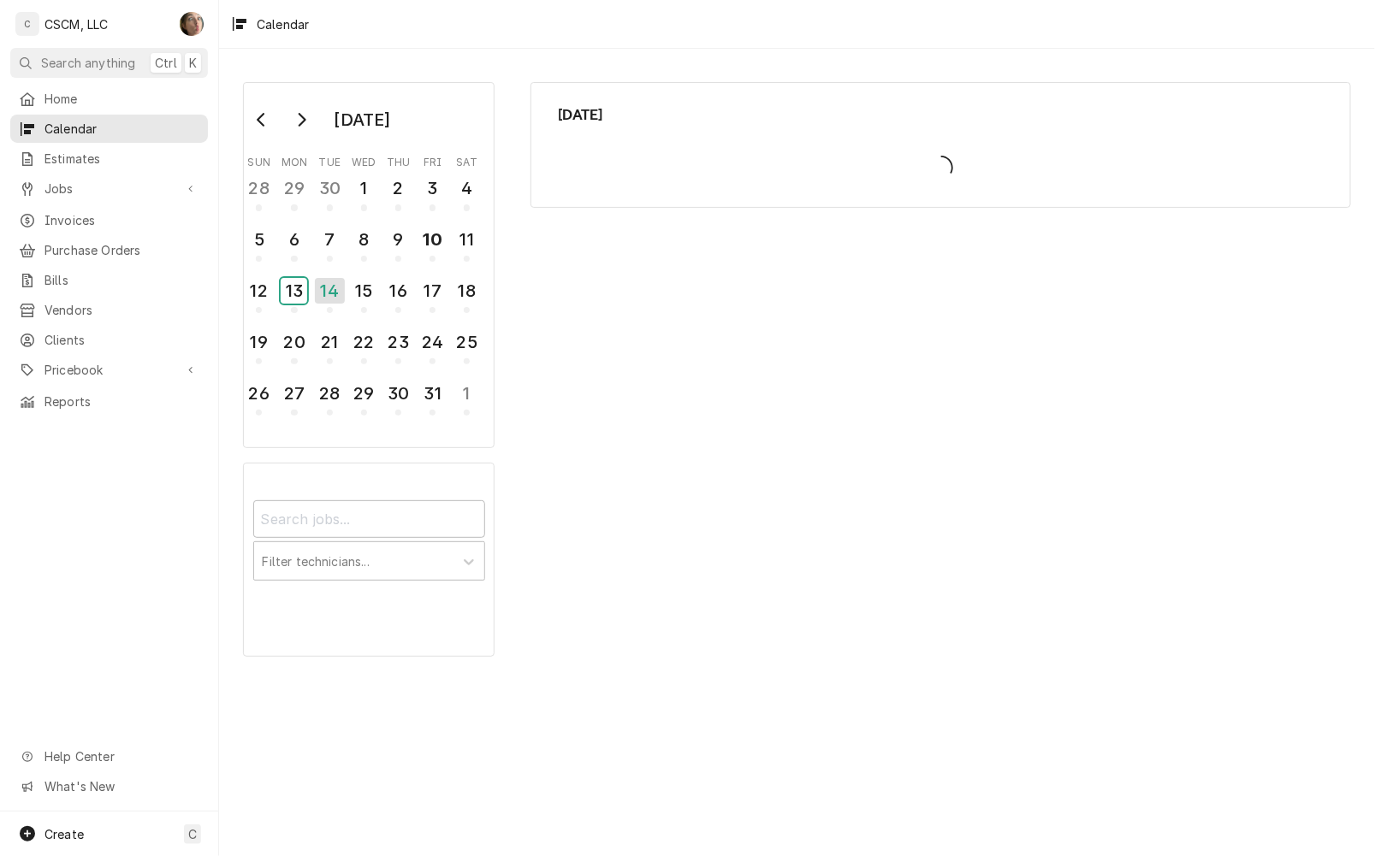
click at [293, 291] on div "13" at bounding box center [294, 291] width 27 height 26
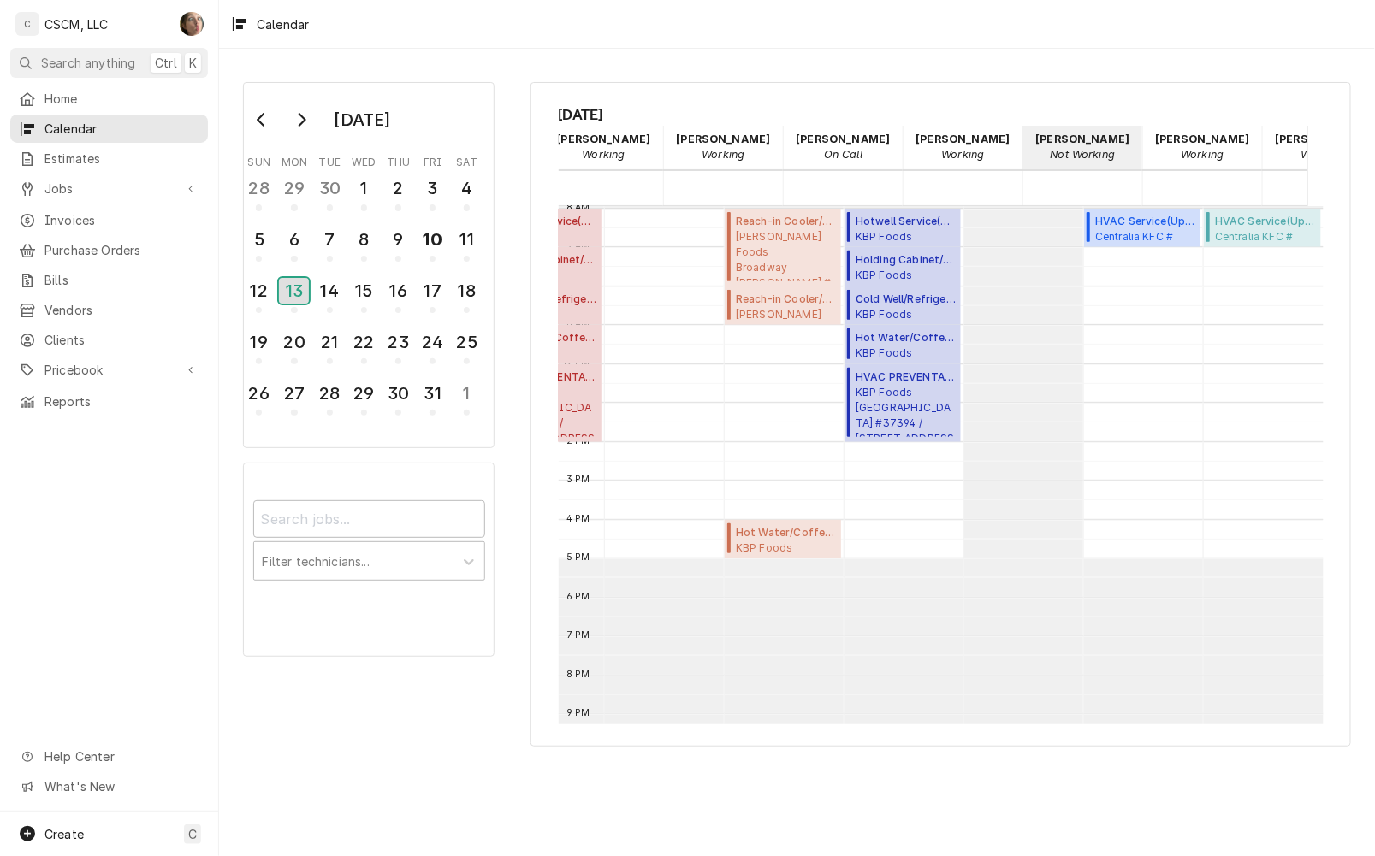
scroll to position [0, 245]
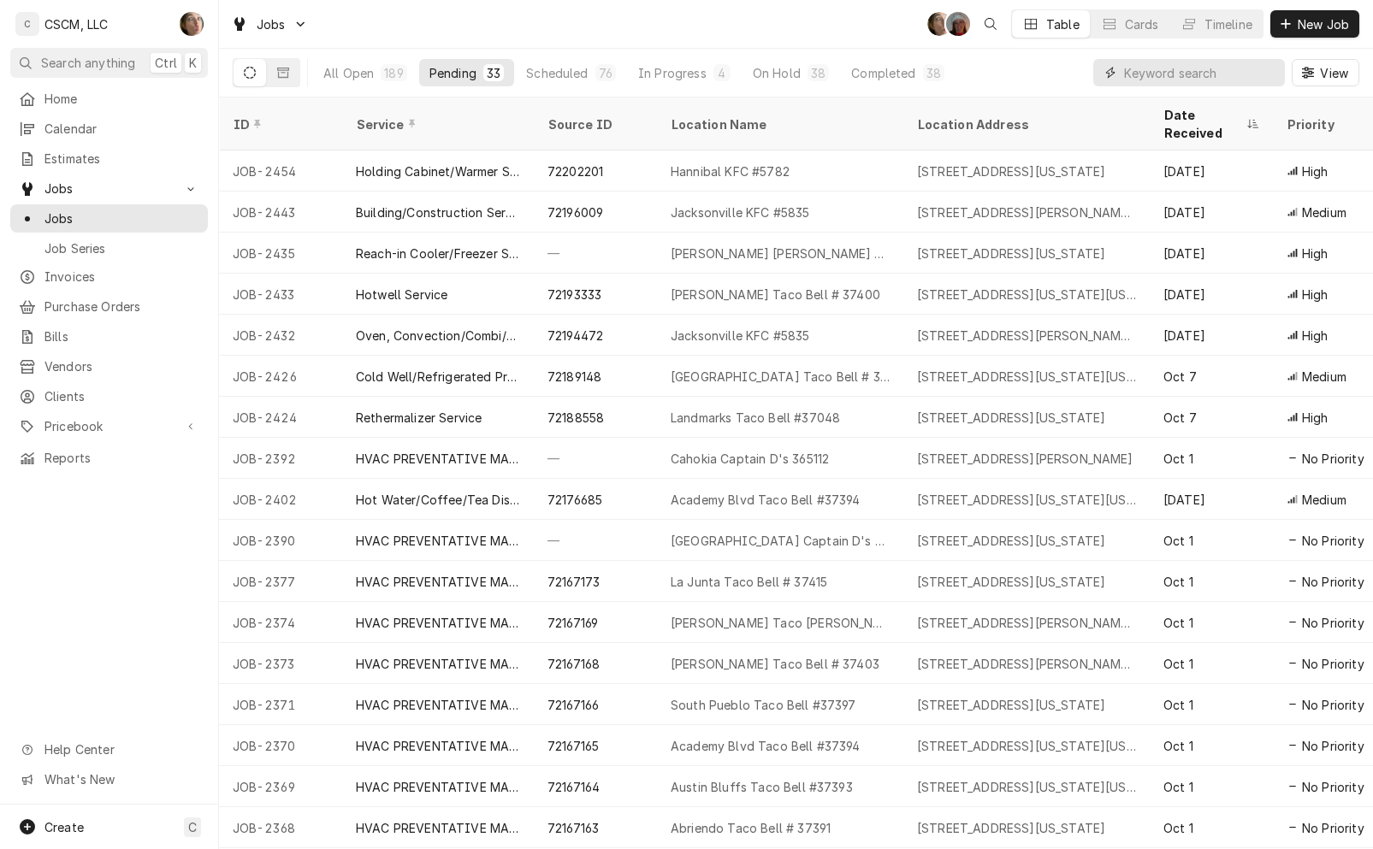
click at [1159, 80] on input "Dynamic Content Wrapper" at bounding box center [1200, 72] width 152 height 27
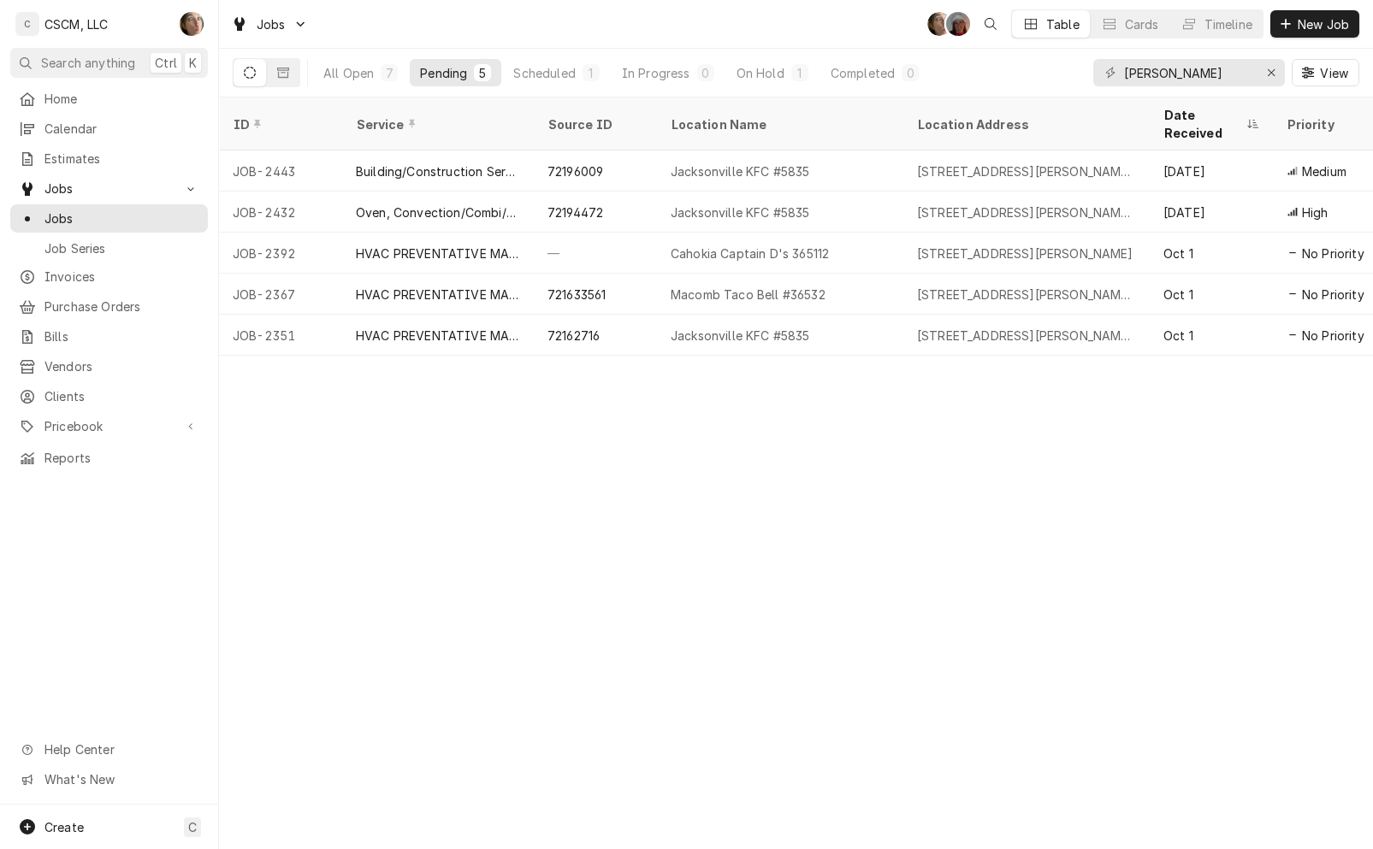
click at [368, 71] on div "All Open" at bounding box center [348, 73] width 50 height 18
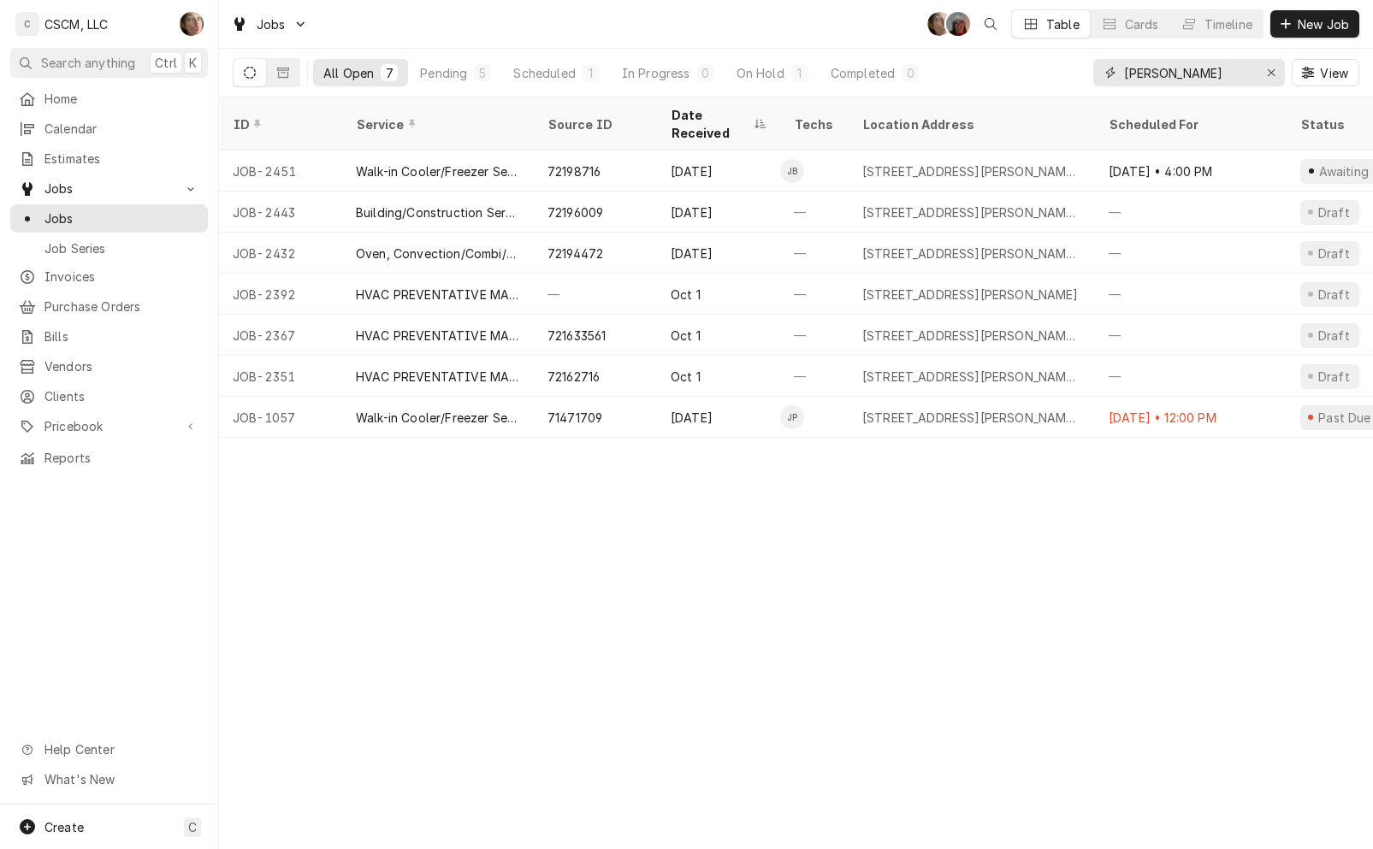
click at [1181, 69] on input "jackson" at bounding box center [1188, 72] width 128 height 27
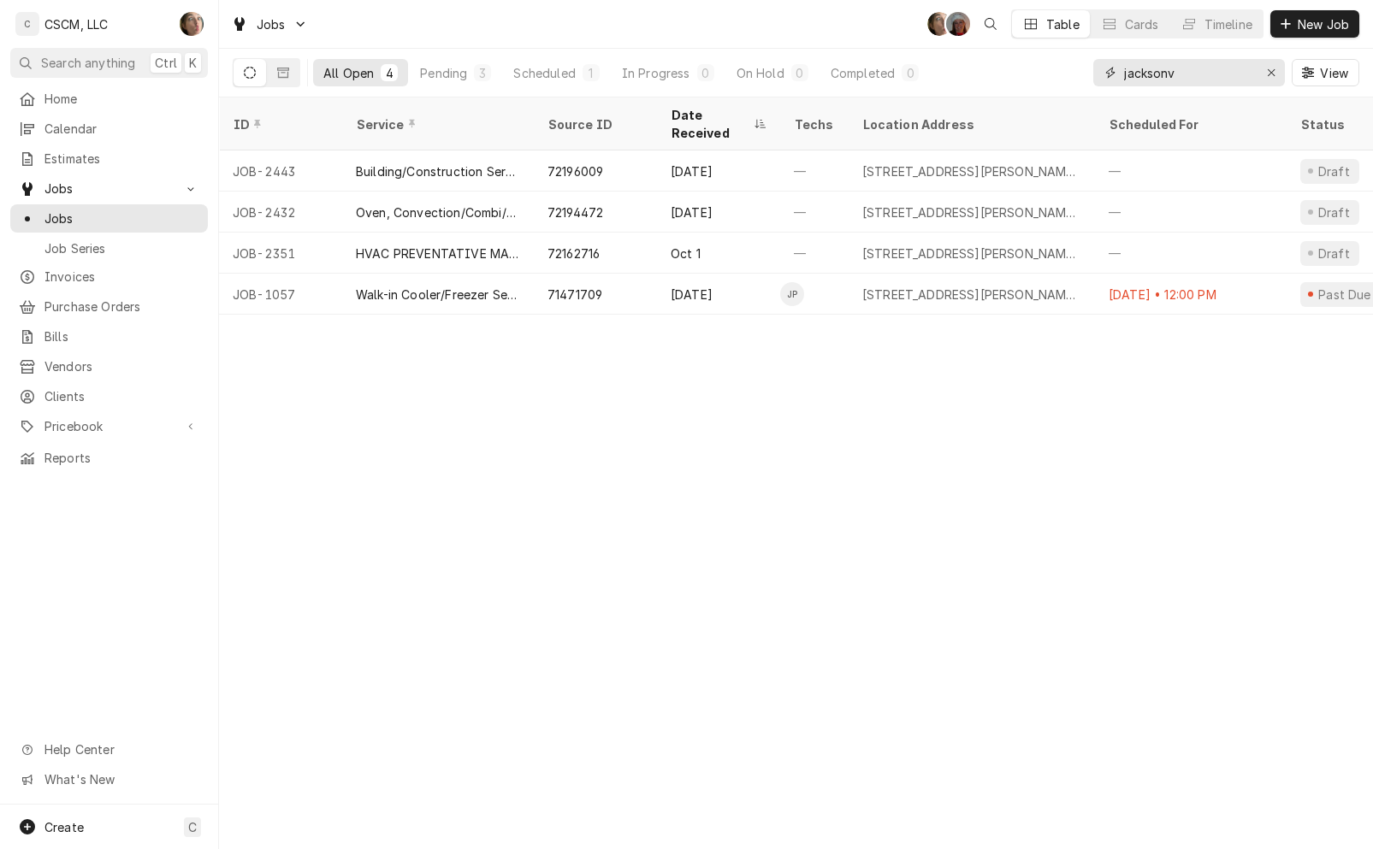
type input "jacksonv"
click at [1277, 65] on div "Erase input" at bounding box center [1271, 72] width 17 height 17
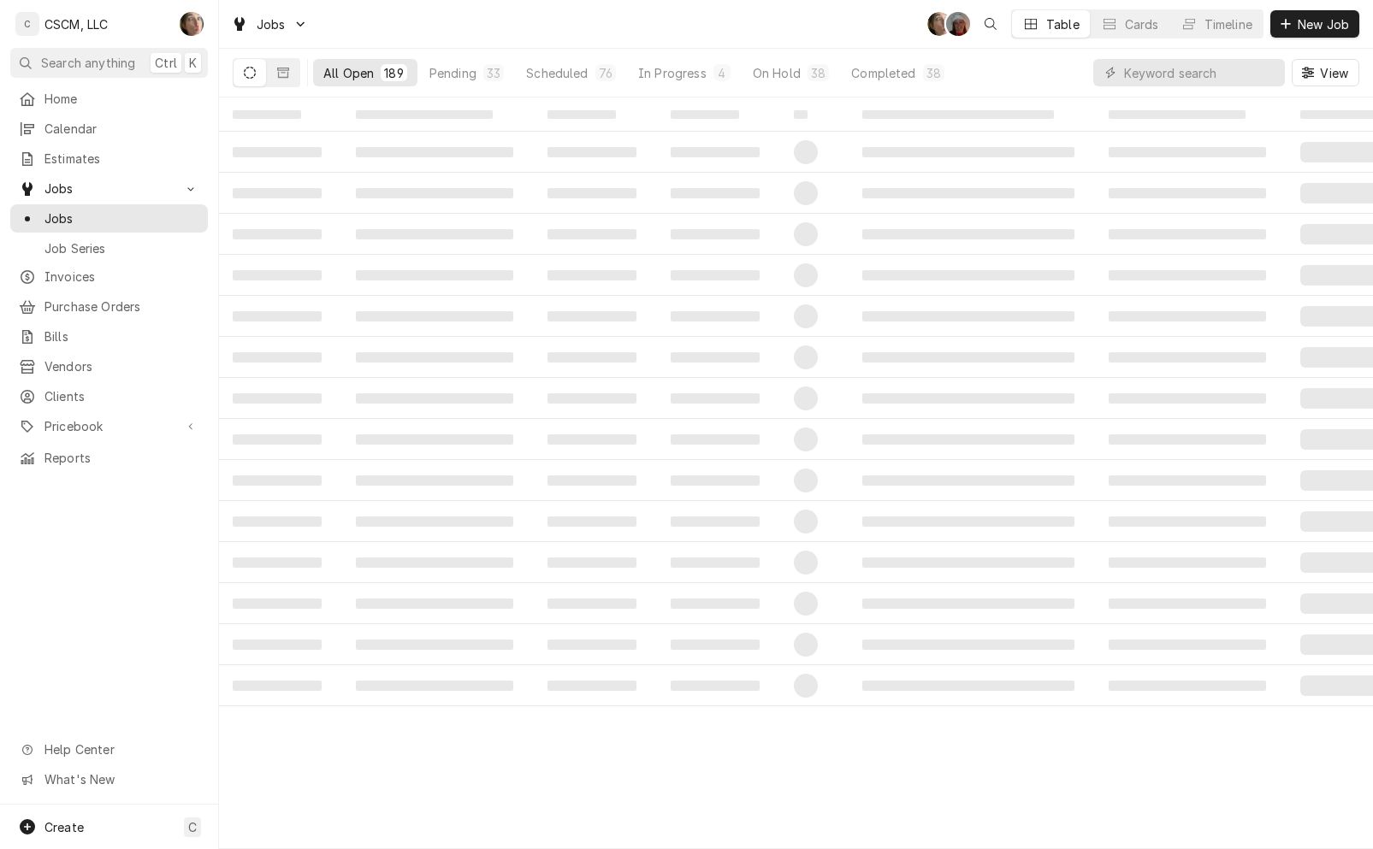
click at [792, 74] on div "On Hold" at bounding box center [777, 73] width 48 height 18
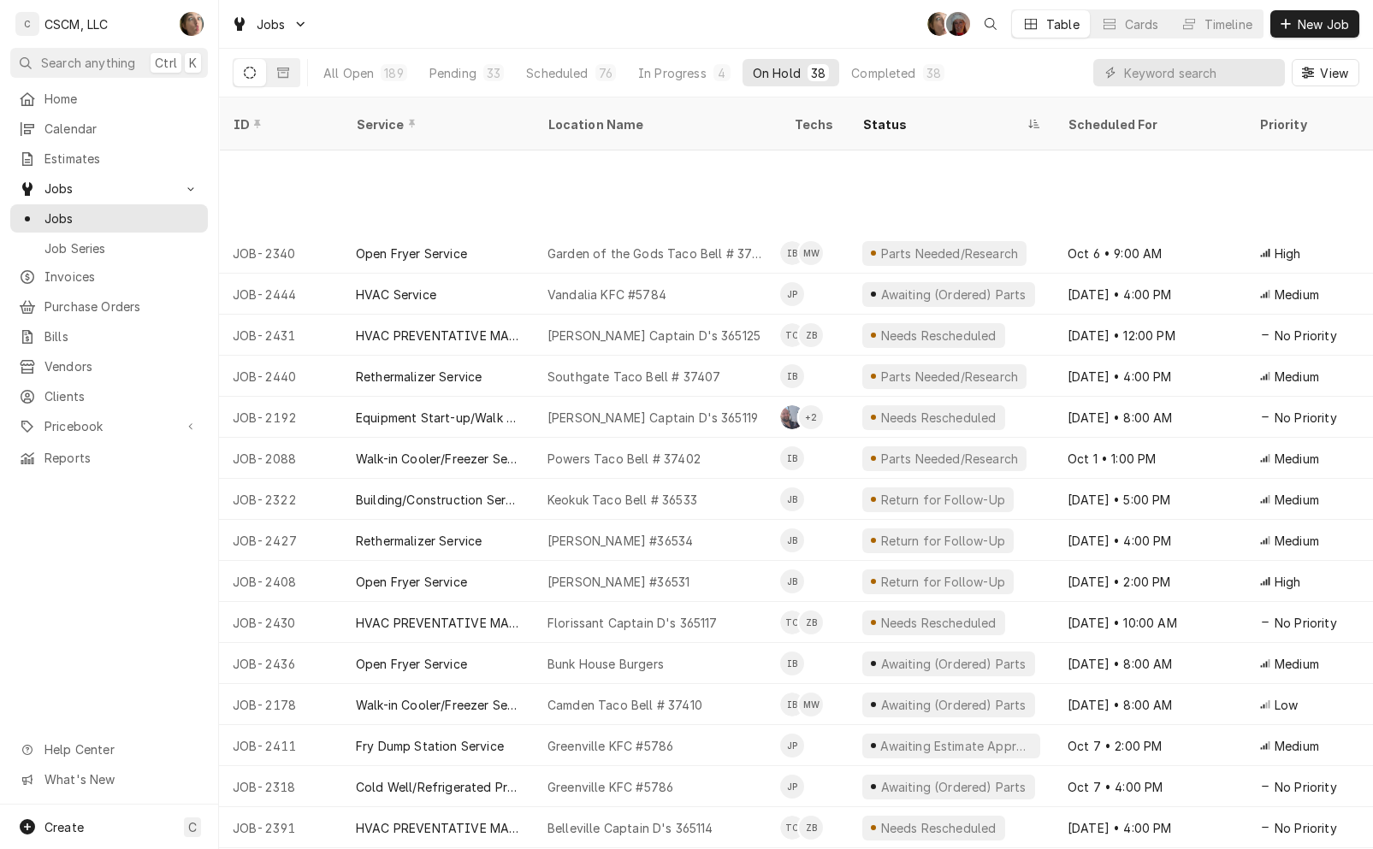
scroll to position [158, 0]
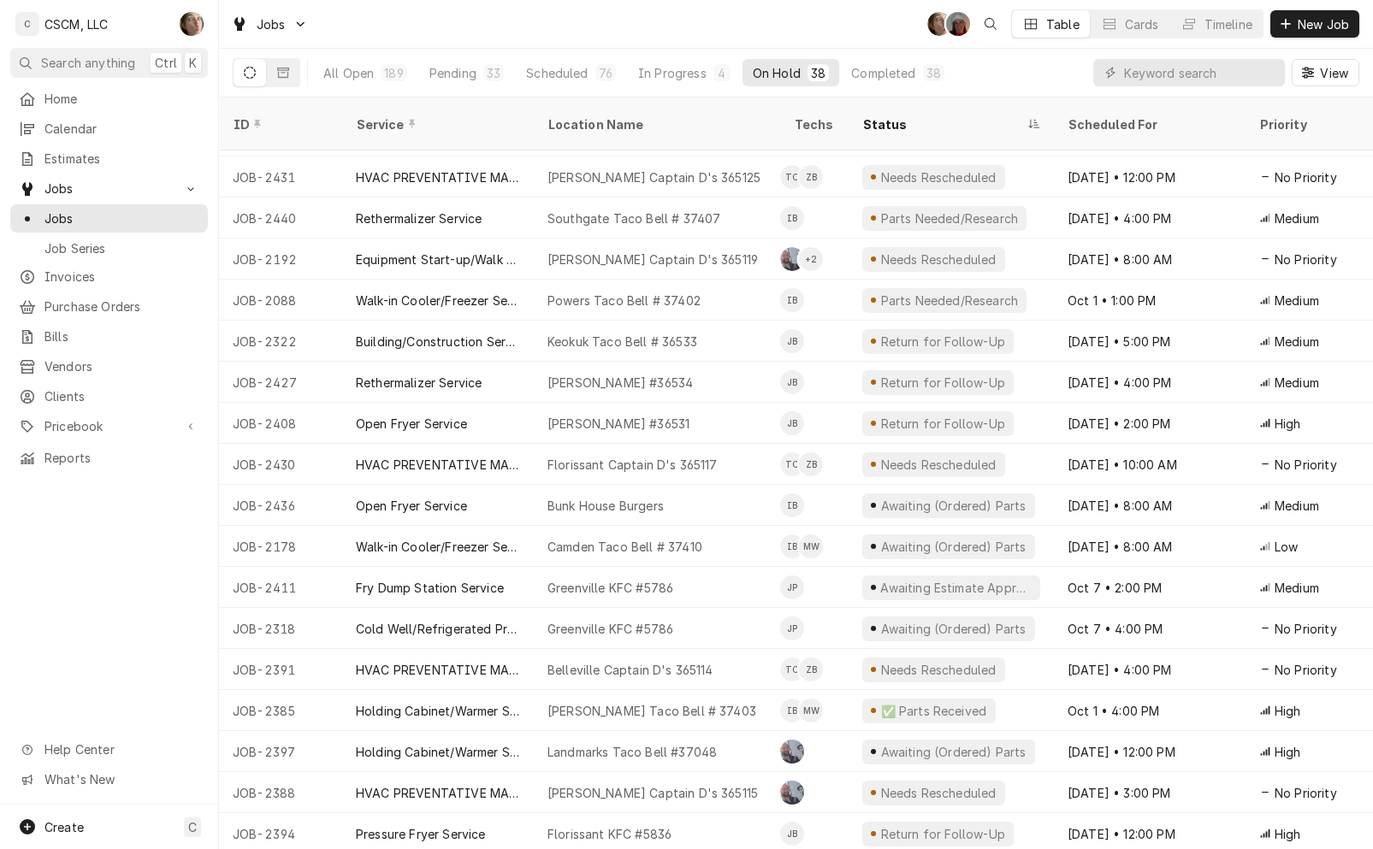
click at [929, 115] on div "Status" at bounding box center [942, 124] width 161 height 18
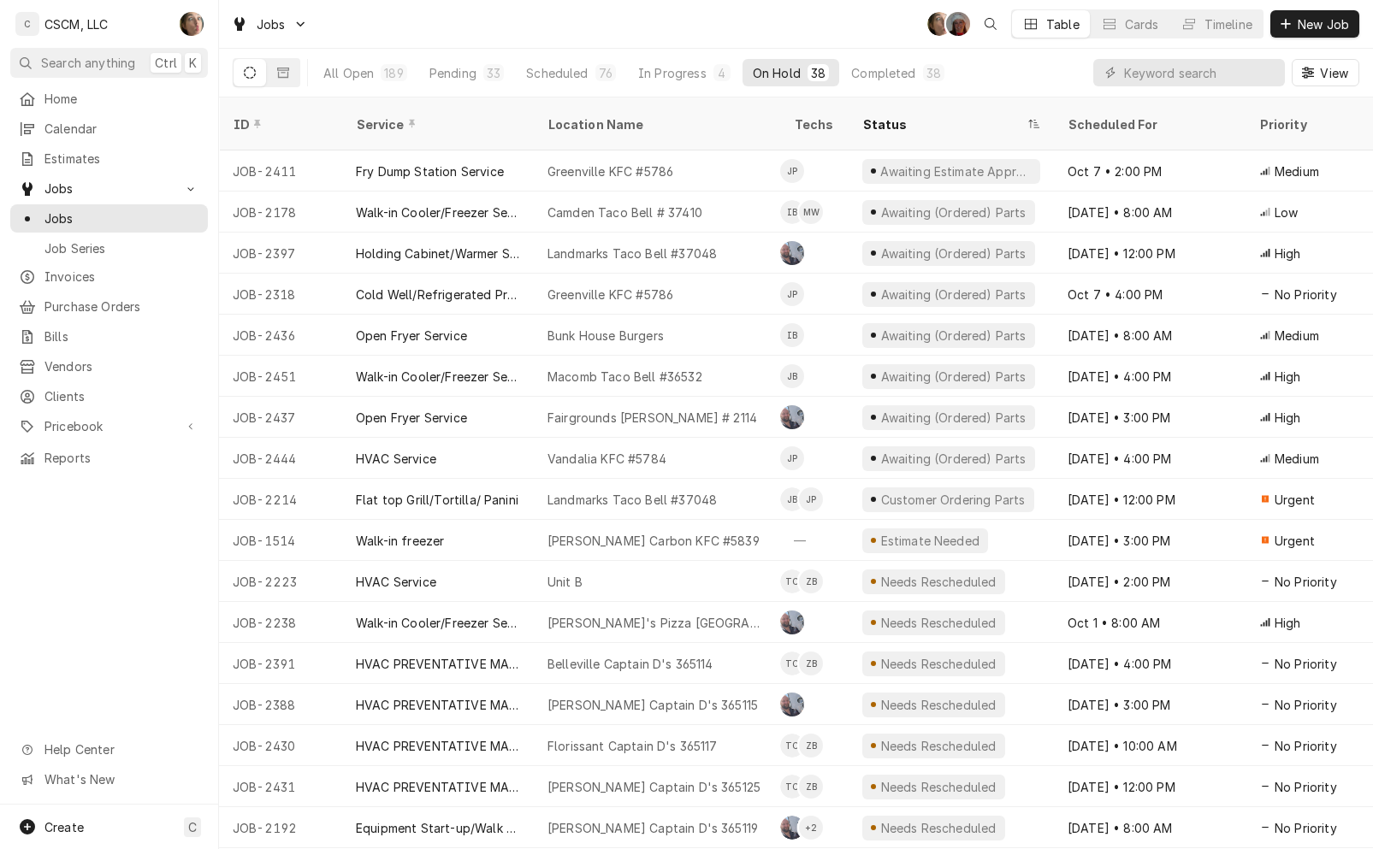
click at [938, 105] on div "Status" at bounding box center [951, 124] width 198 height 46
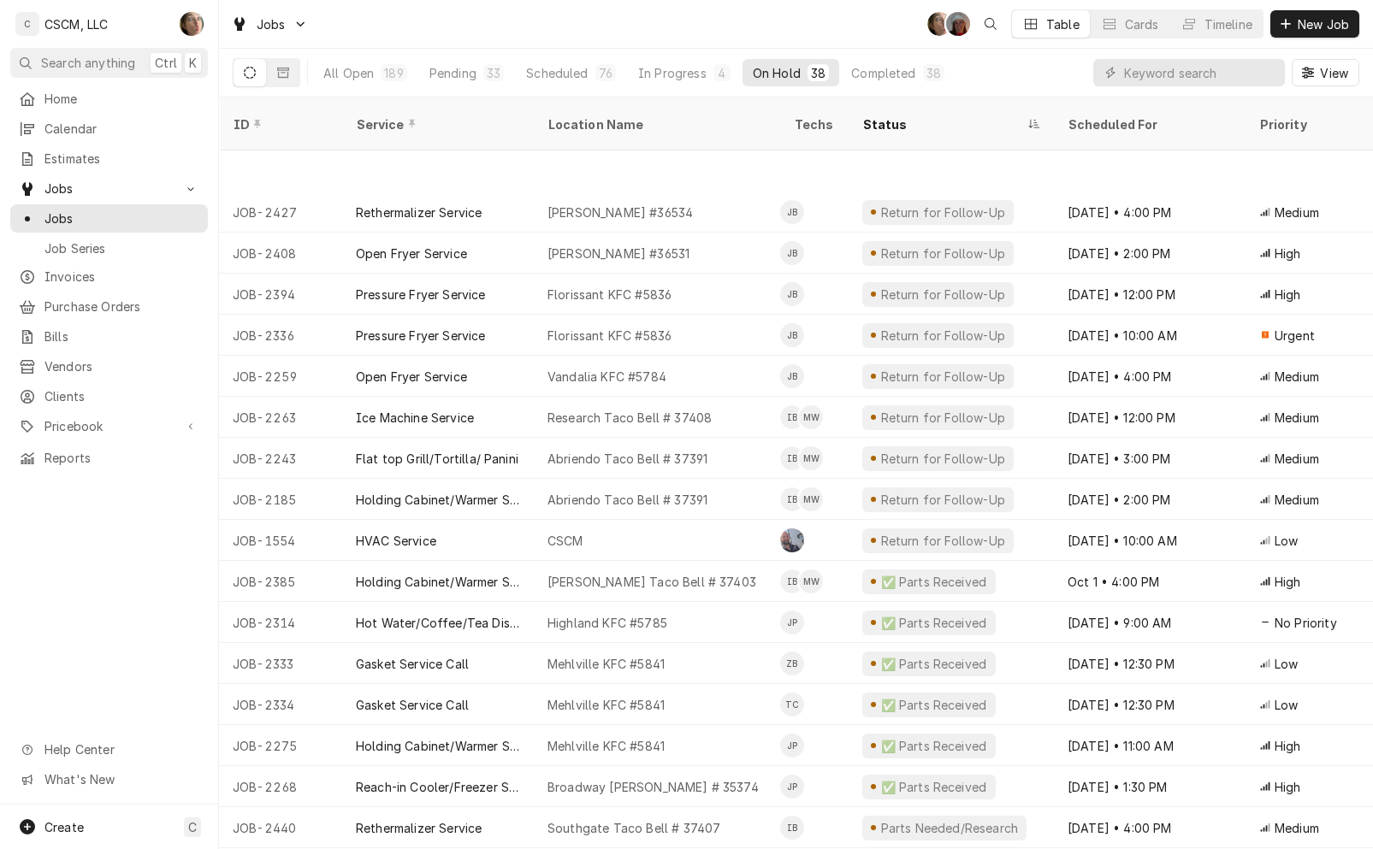
scroll to position [107, 0]
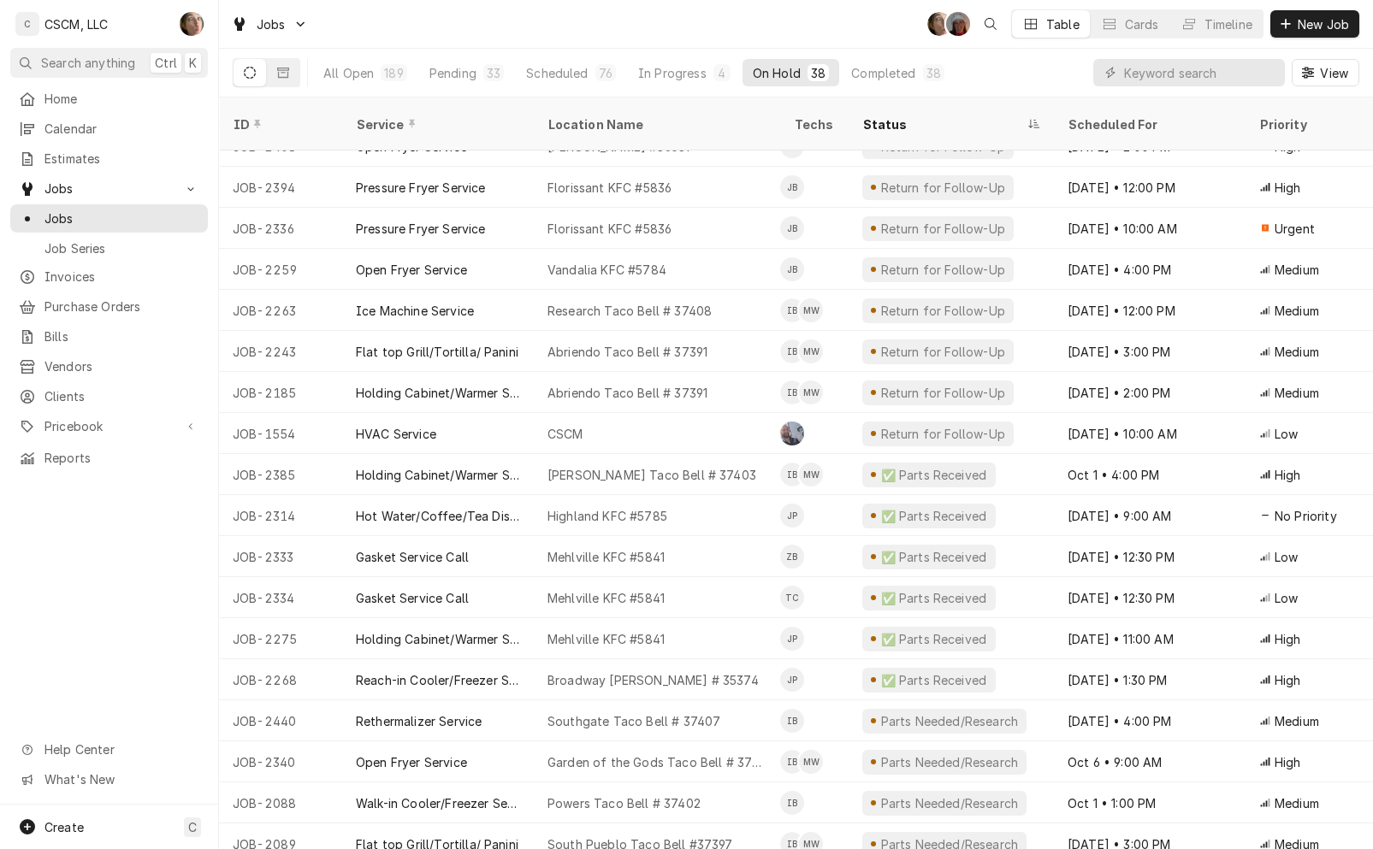
click at [595, 672] on div "Broadway [PERSON_NAME] # 35374" at bounding box center [652, 681] width 211 height 18
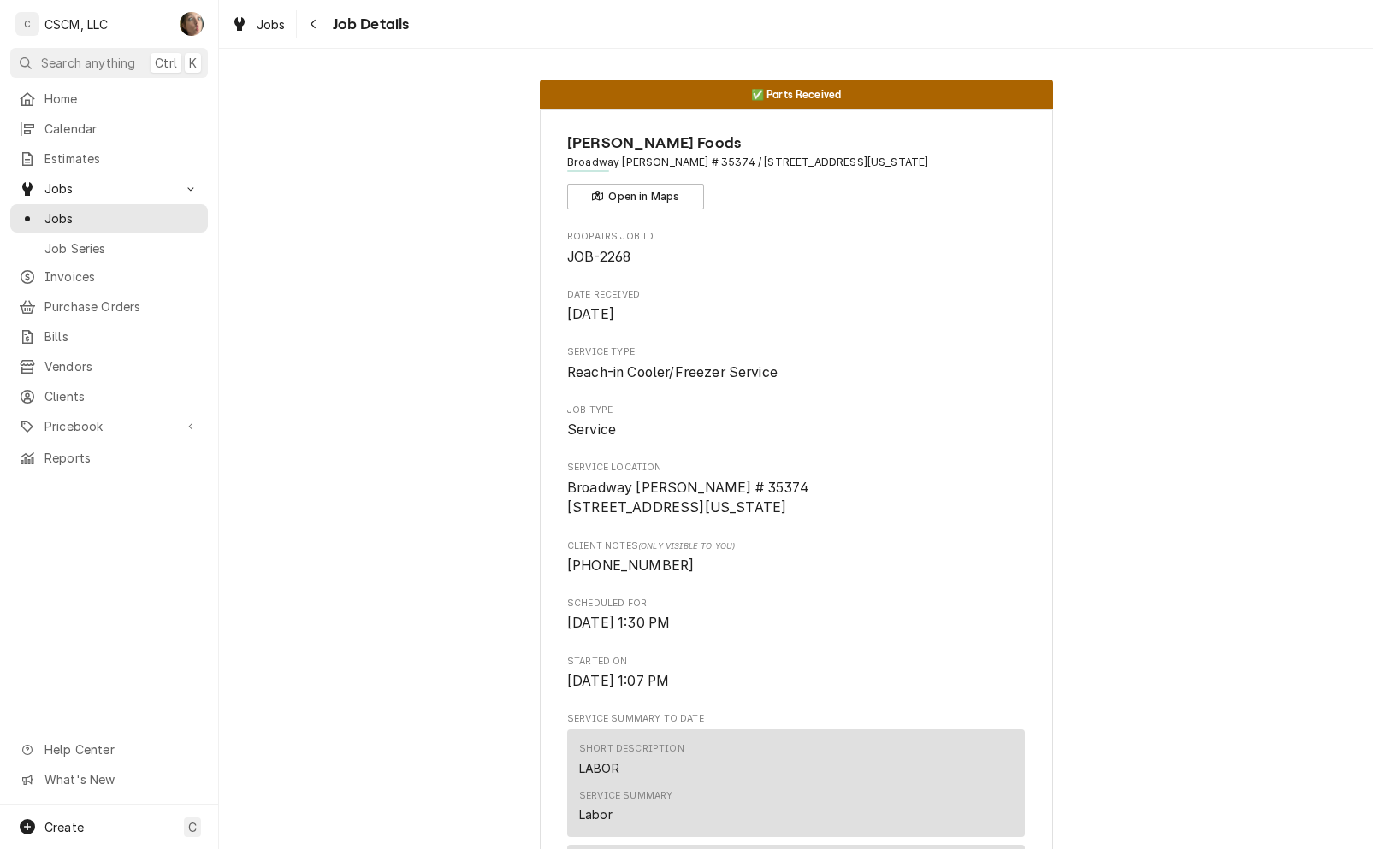
click at [305, 24] on div "Navigate back" at bounding box center [313, 23] width 17 height 17
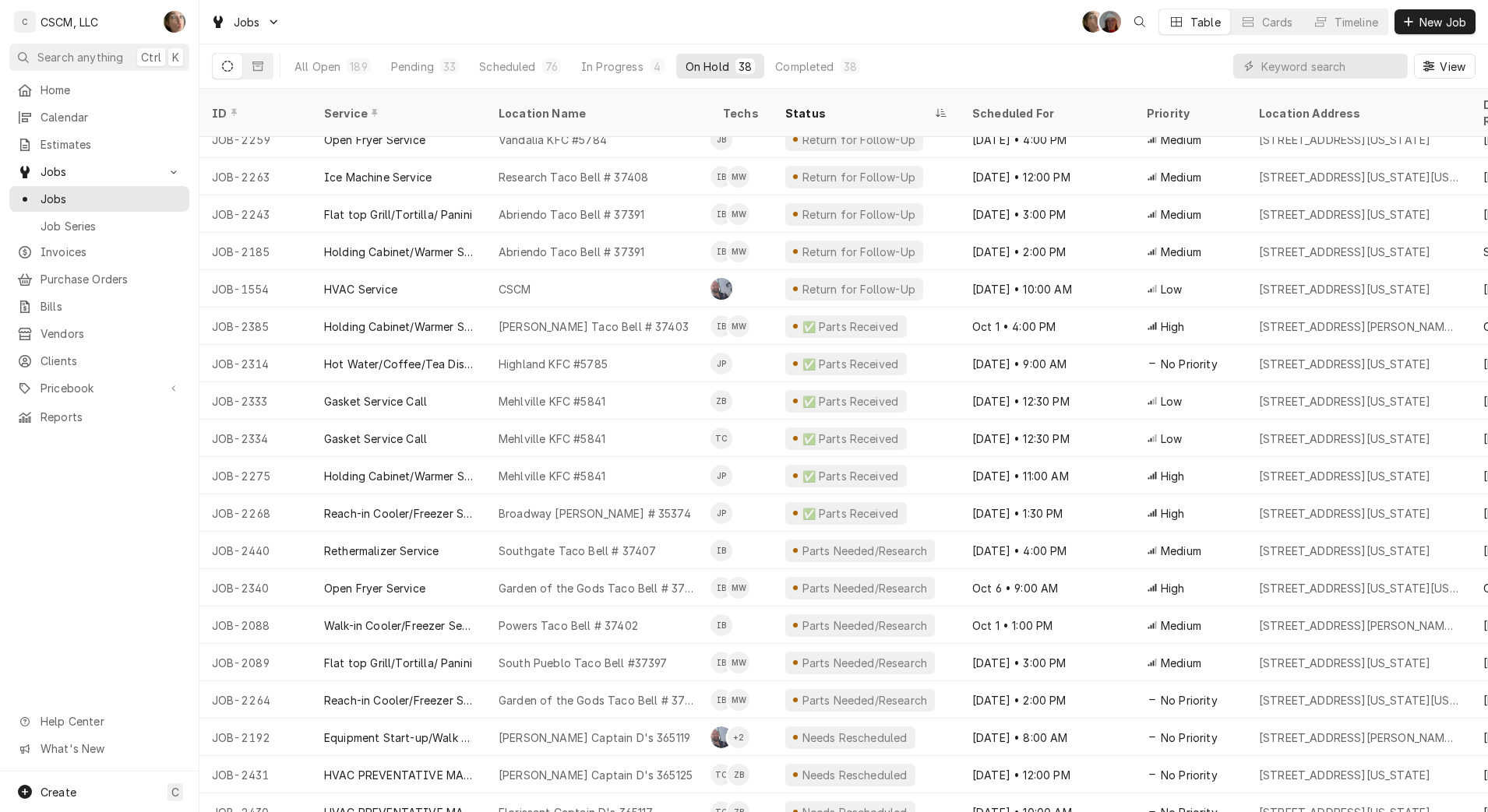
scroll to position [293, 0]
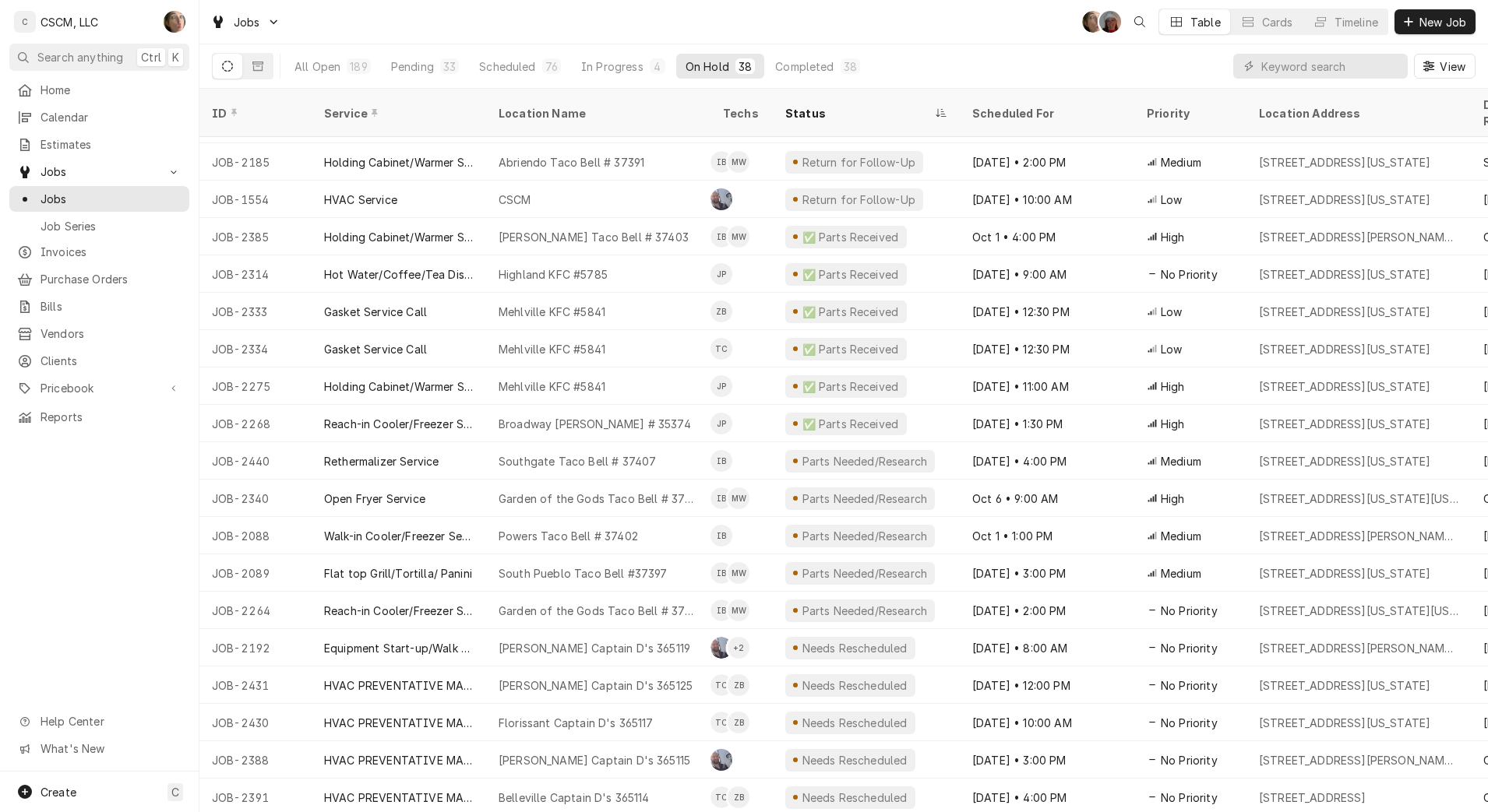
click at [613, 416] on div "Broadway [PERSON_NAME] # 35374" at bounding box center [594, 424] width 192 height 16
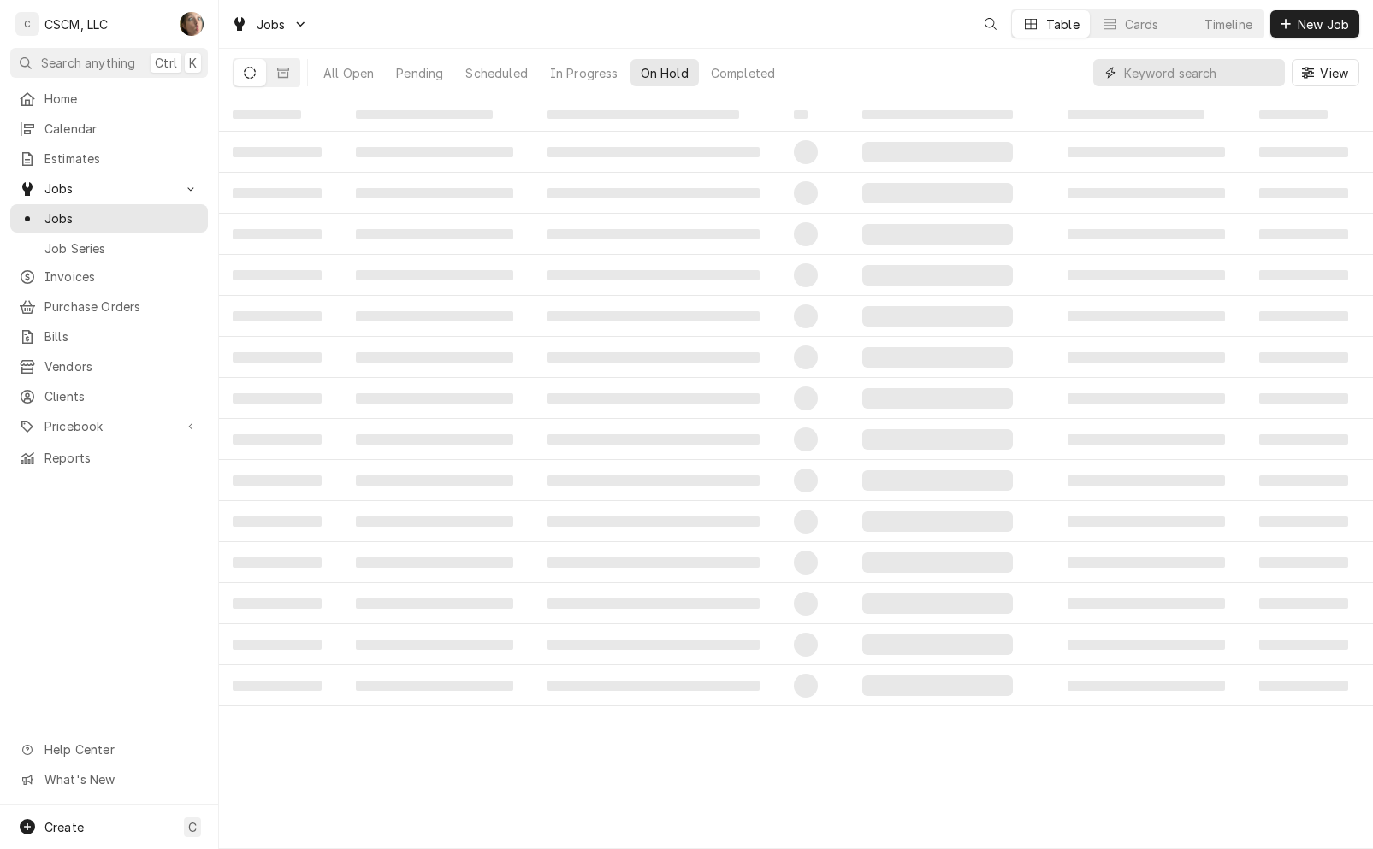
click at [1143, 74] on input "Dynamic Content Wrapper" at bounding box center [1200, 72] width 152 height 27
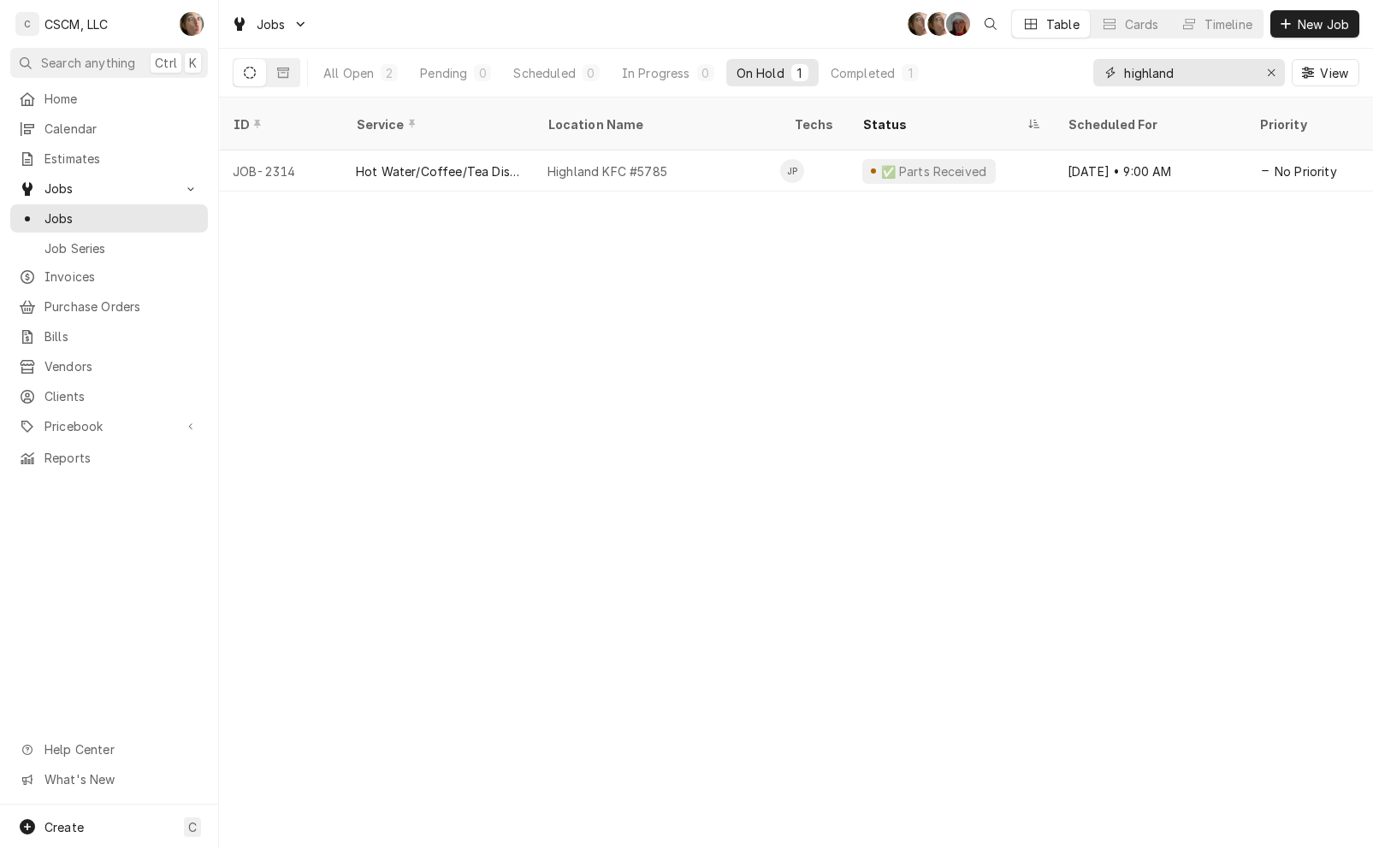
type input "highland"
click at [370, 68] on div "All Open" at bounding box center [348, 73] width 50 height 18
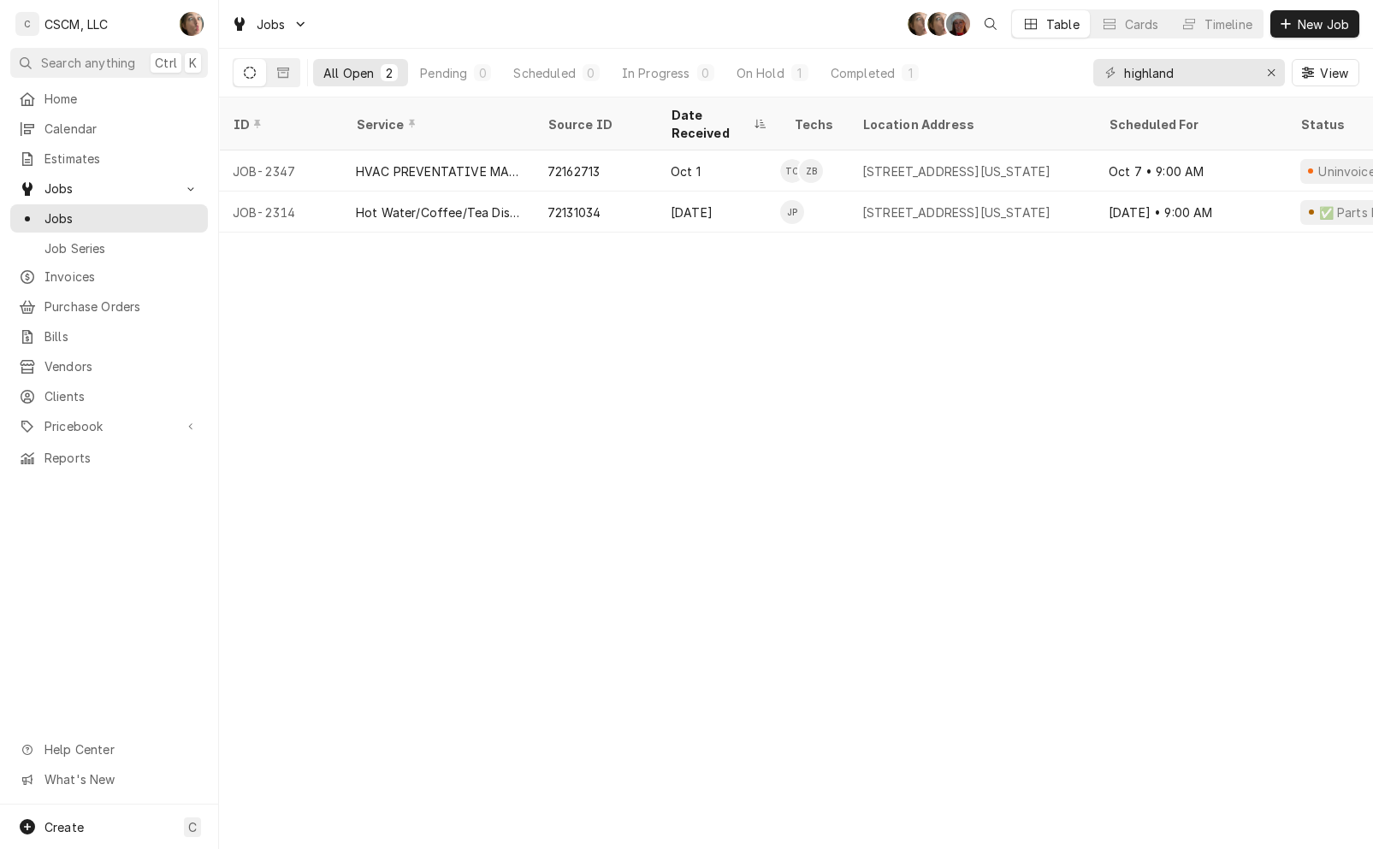
click at [715, 199] on div "Sep 25" at bounding box center [718, 212] width 123 height 41
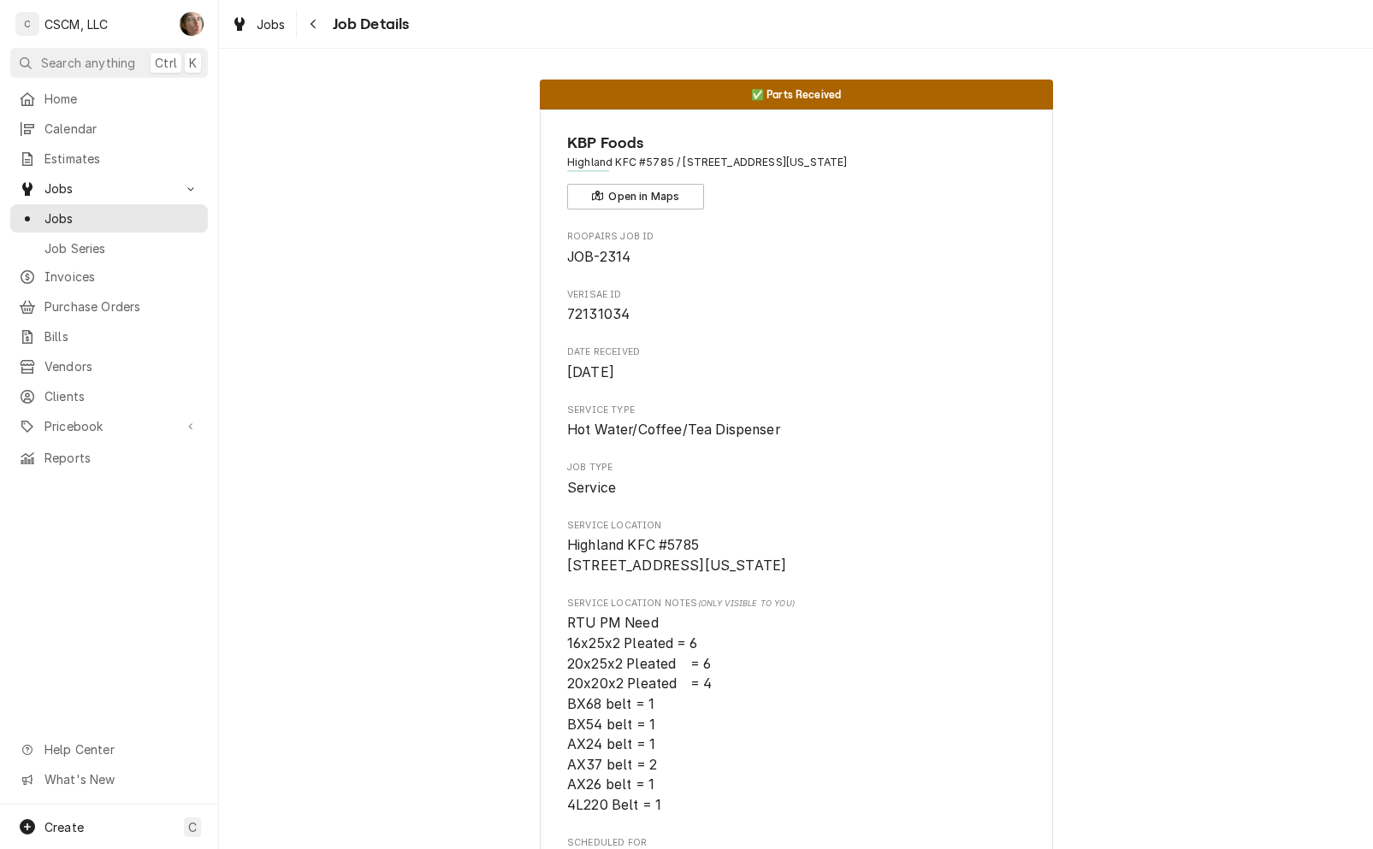
click at [96, 126] on span "Calendar" at bounding box center [121, 129] width 155 height 18
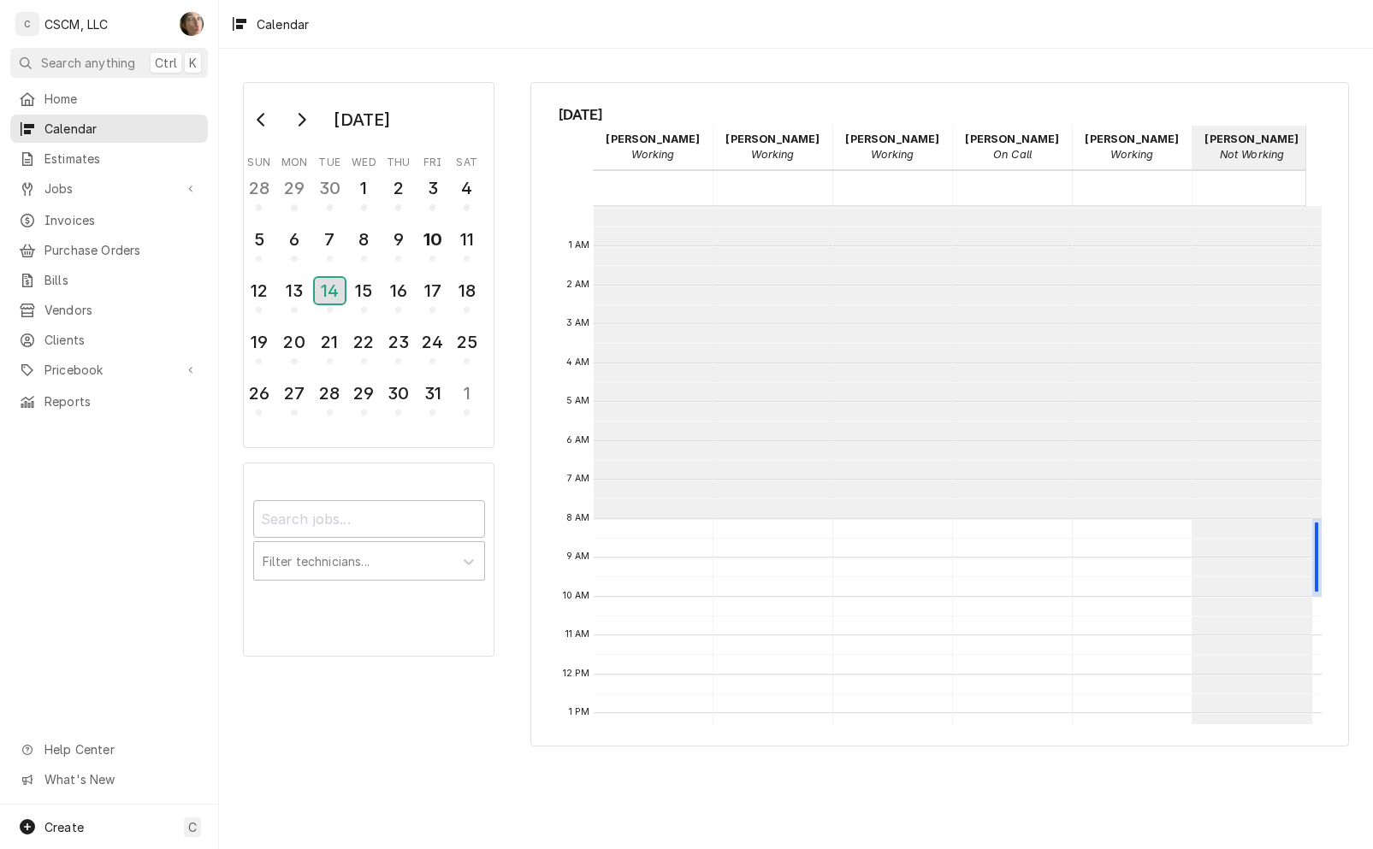
scroll to position [311, 0]
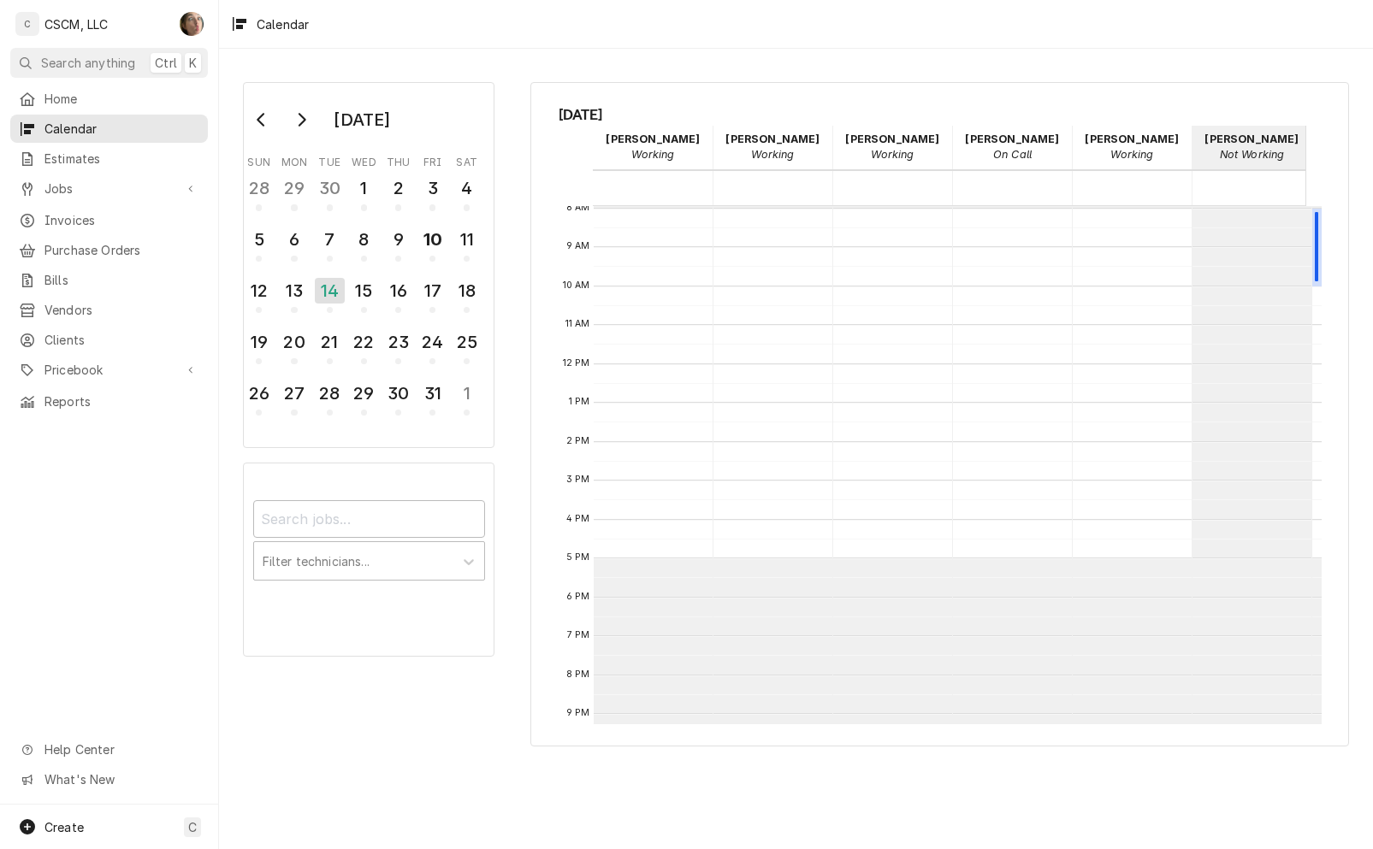
click at [86, 186] on span "Jobs" at bounding box center [108, 189] width 129 height 18
click at [79, 223] on link "Jobs" at bounding box center [109, 218] width 198 height 28
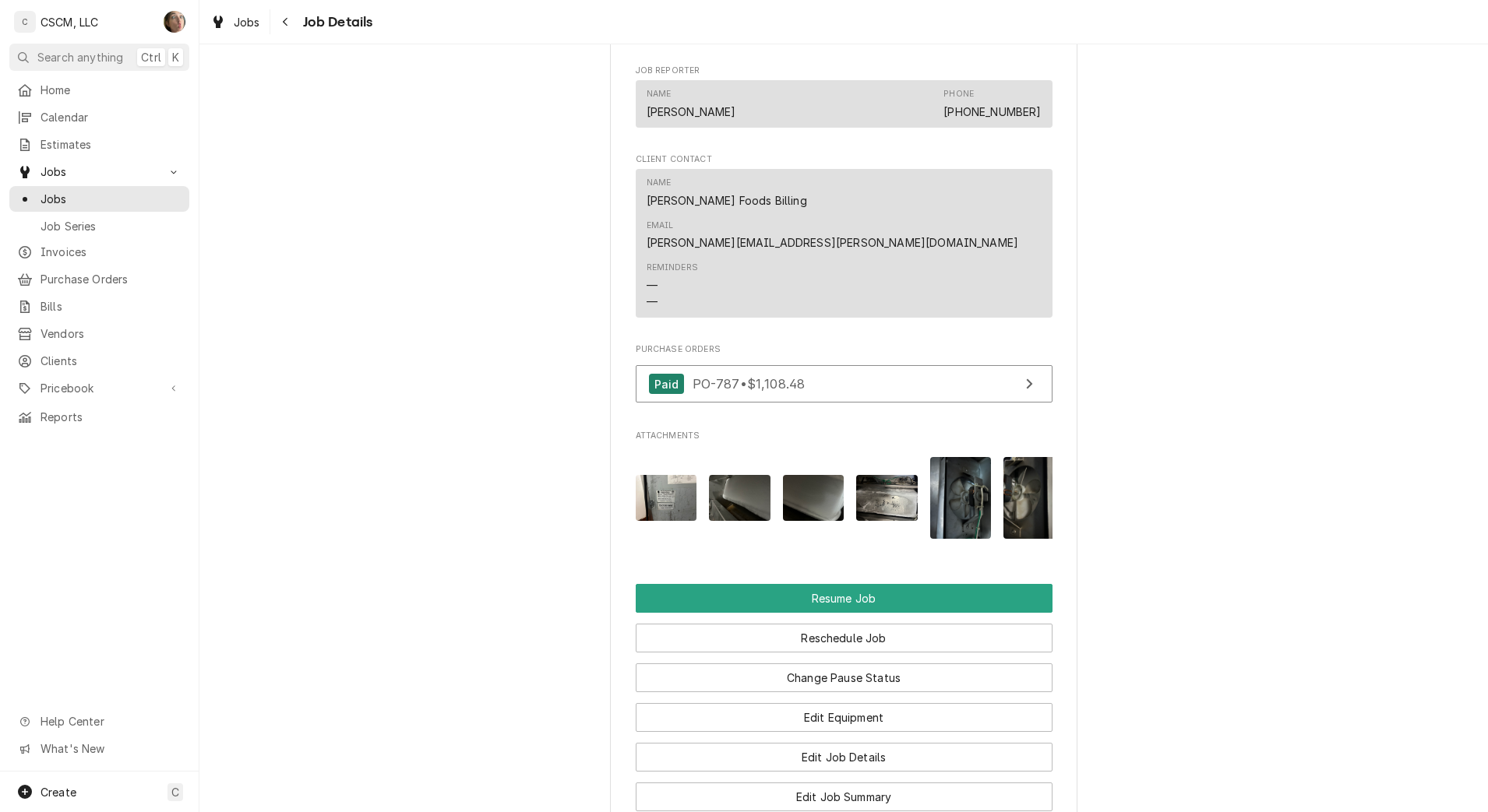
scroll to position [1790, 0]
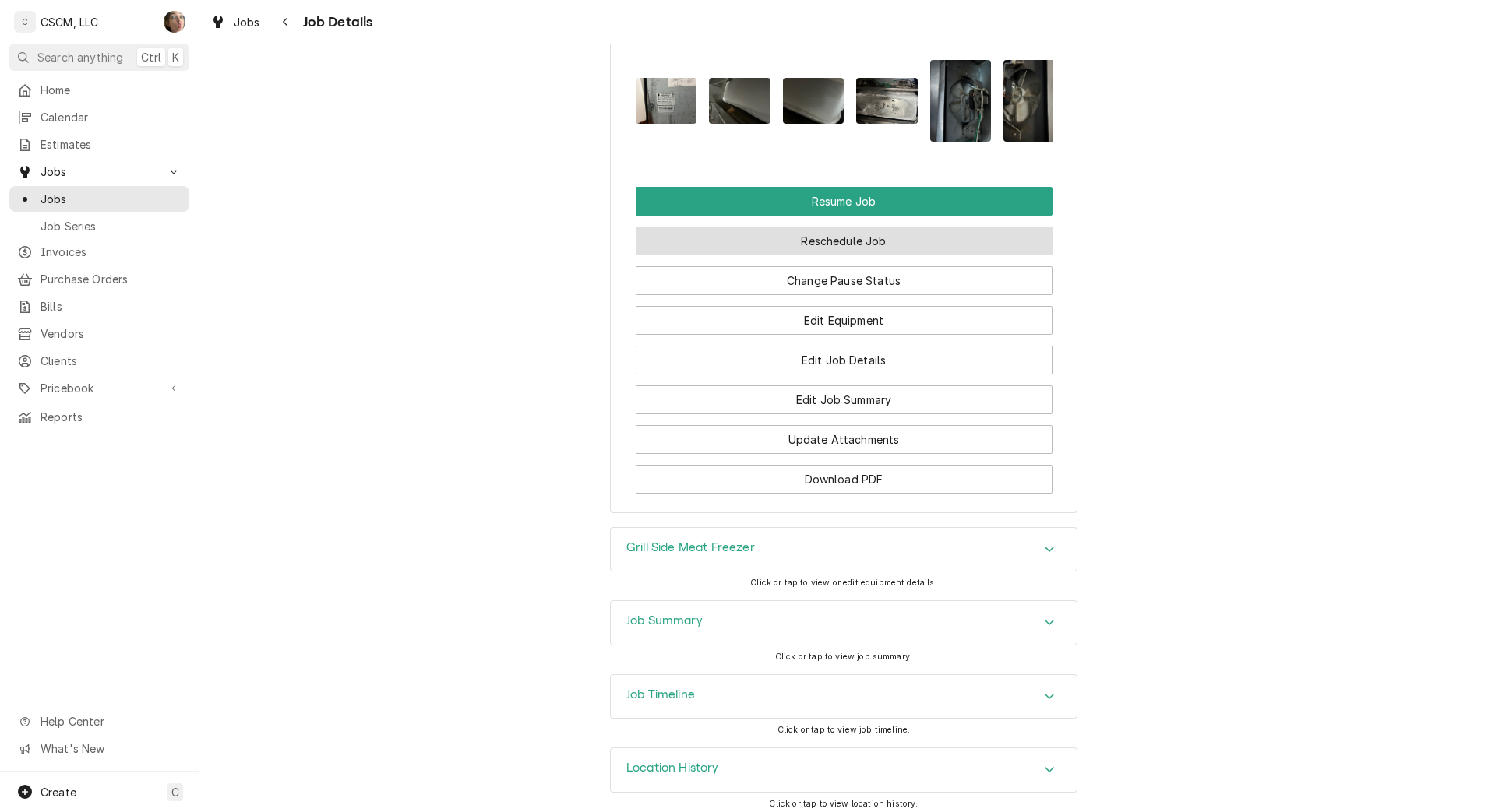
click at [819, 228] on button "Reschedule Job" at bounding box center [844, 241] width 417 height 29
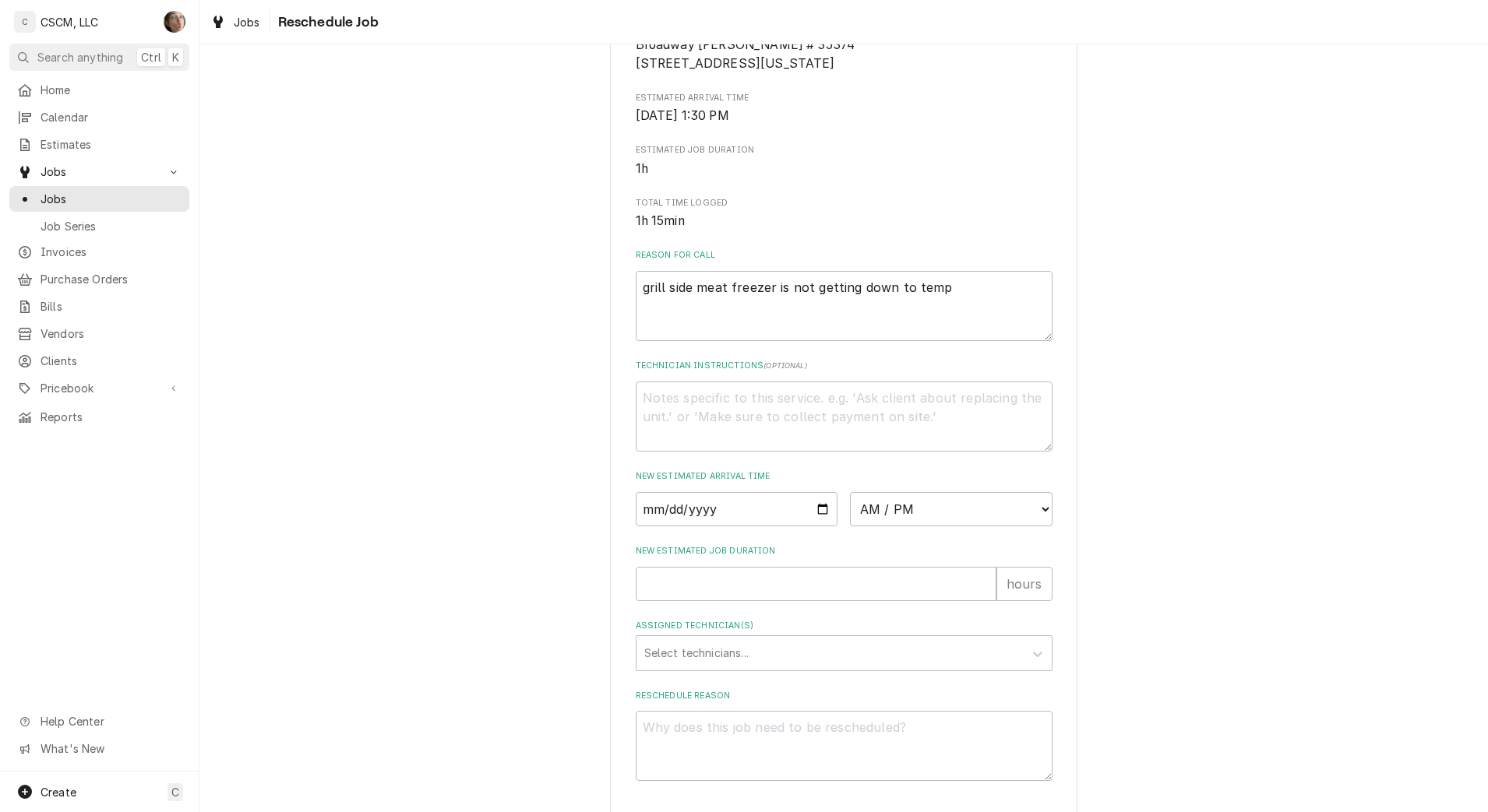
scroll to position [352, 0]
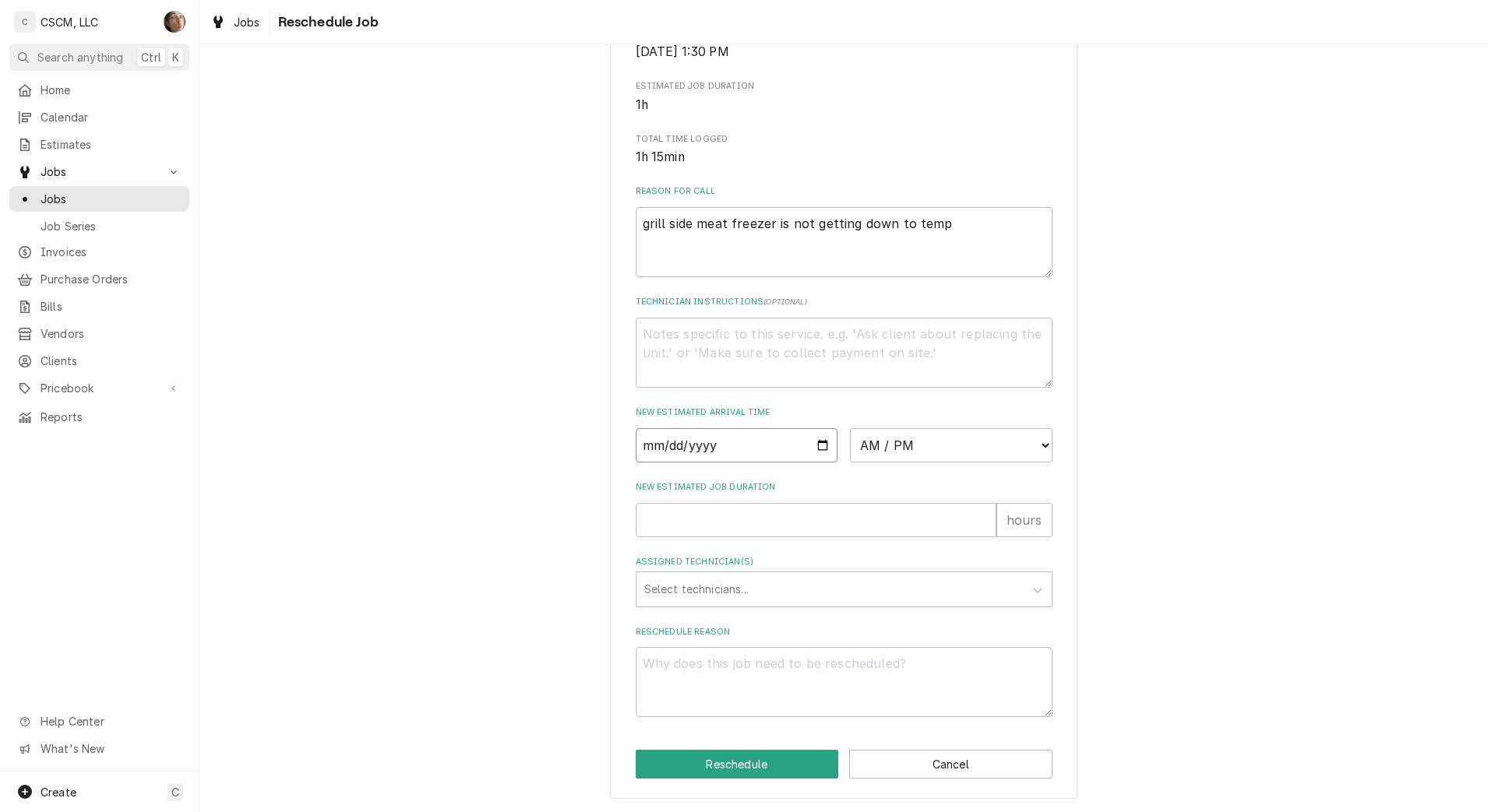
click at [813, 444] on input "Date" at bounding box center [737, 446] width 202 height 35
type textarea "x"
type input "[DATE]"
click at [920, 452] on select "AM / PM 6:00 AM 6:15 AM 6:30 AM 6:45 AM 7:00 AM 7:15 AM 7:30 AM 7:45 AM 8:00 AM…" at bounding box center [951, 446] width 202 height 35
select select "08:00:00"
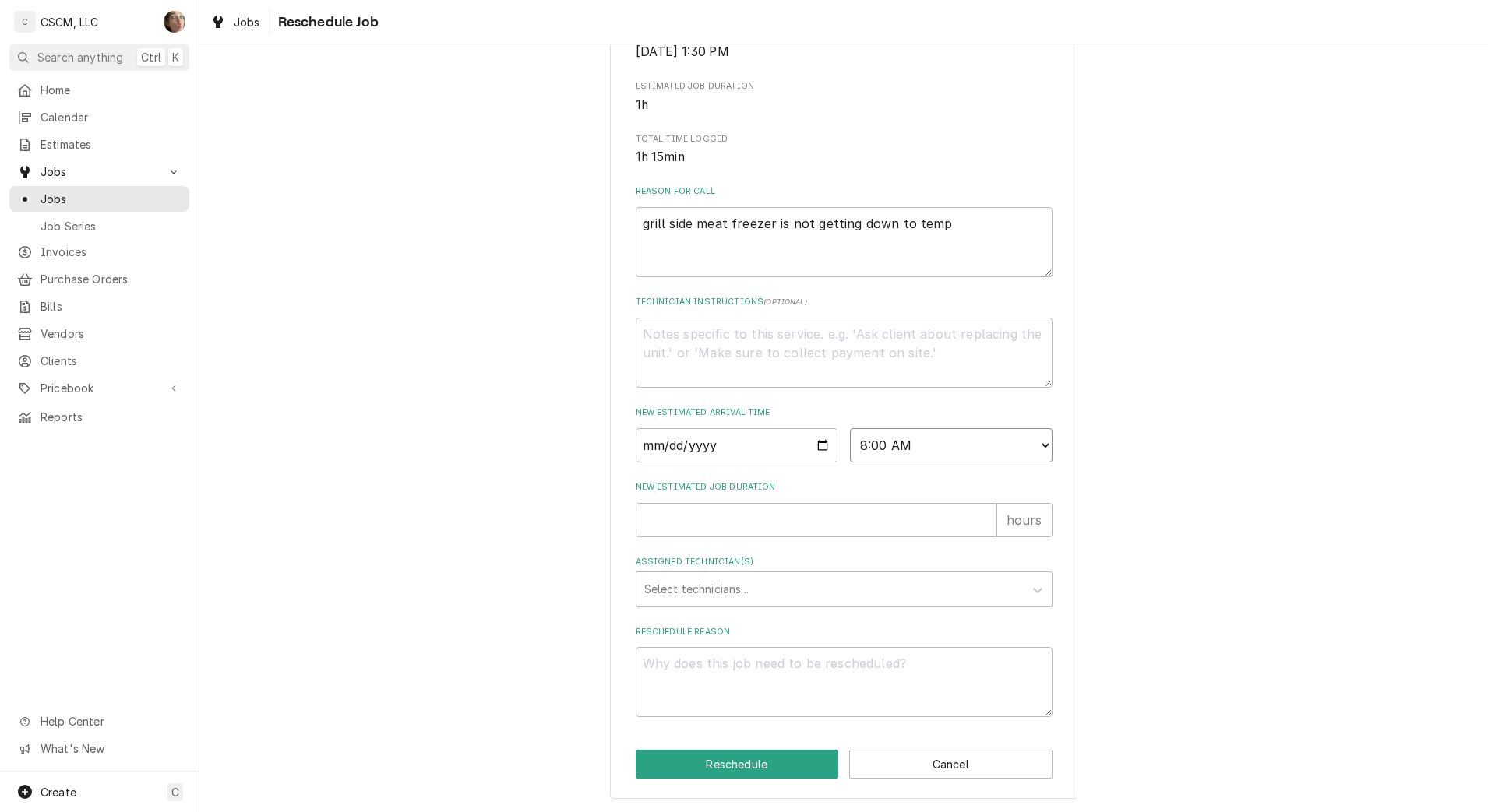
click at [850, 429] on select "AM / PM 6:00 AM 6:15 AM 6:30 AM 6:45 AM 7:00 AM 7:15 AM 7:30 AM 7:45 AM 8:00 AM…" at bounding box center [951, 446] width 202 height 35
click at [790, 509] on input "New Estimated Job Duration" at bounding box center [816, 521] width 361 height 35
type textarea "x"
type input "2"
click at [786, 595] on div "Assigned Technician(s)" at bounding box center [830, 589] width 372 height 28
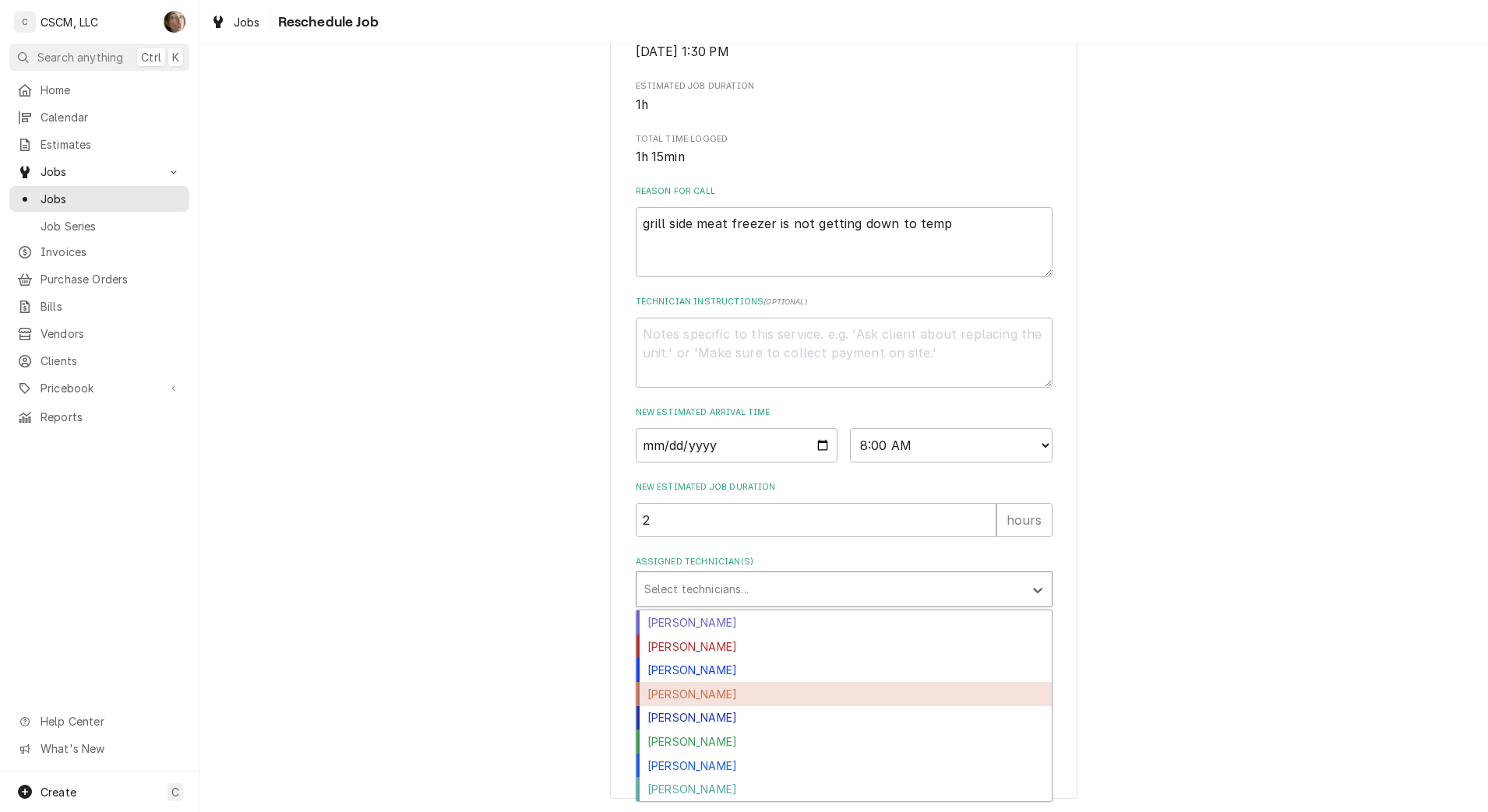
click at [703, 699] on div "[PERSON_NAME]" at bounding box center [844, 694] width 415 height 25
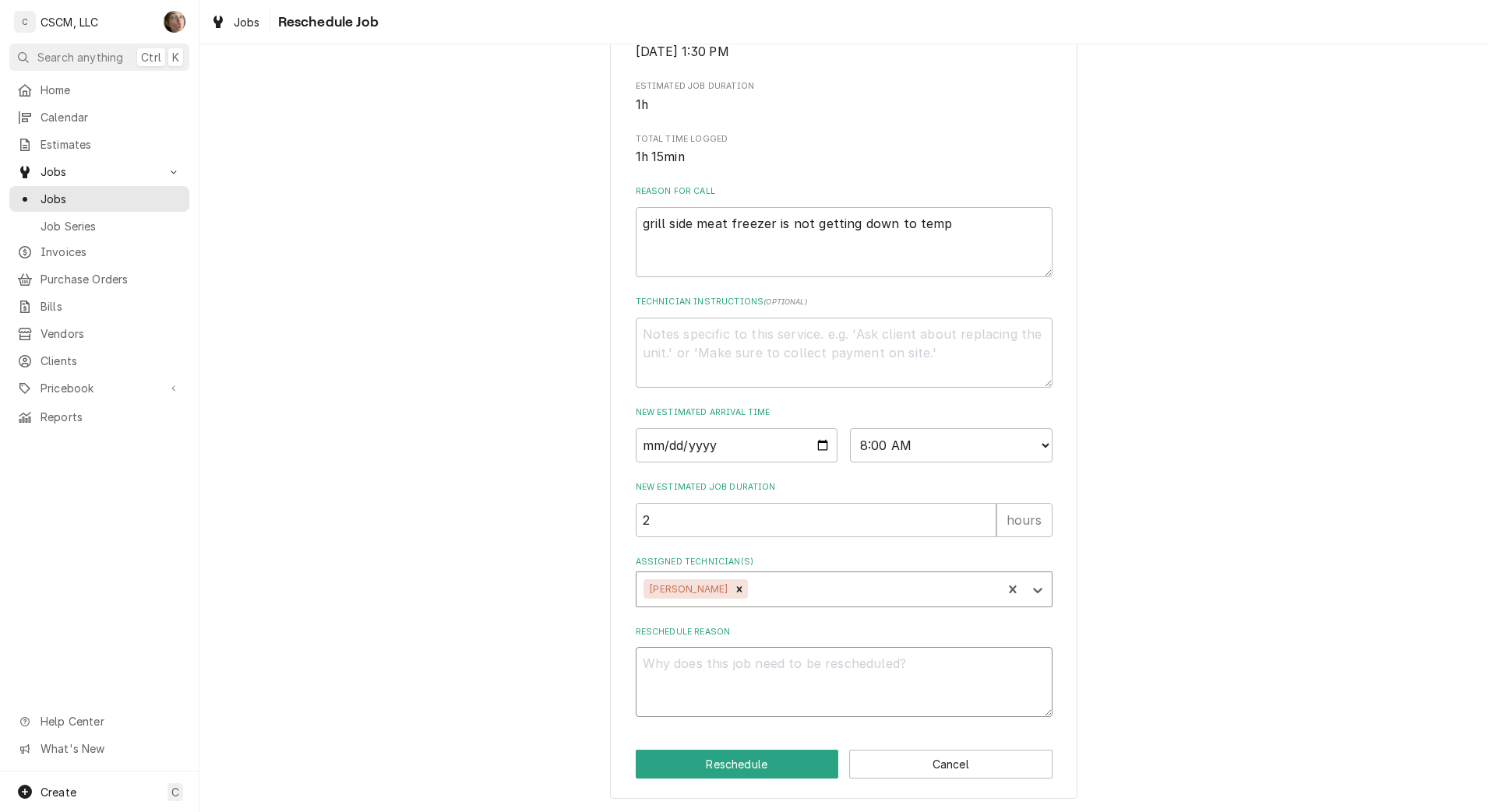
click at [725, 671] on textarea "Reschedule Reason" at bounding box center [844, 682] width 417 height 70
type textarea "x"
type textarea "p"
type textarea "x"
type textarea "pa"
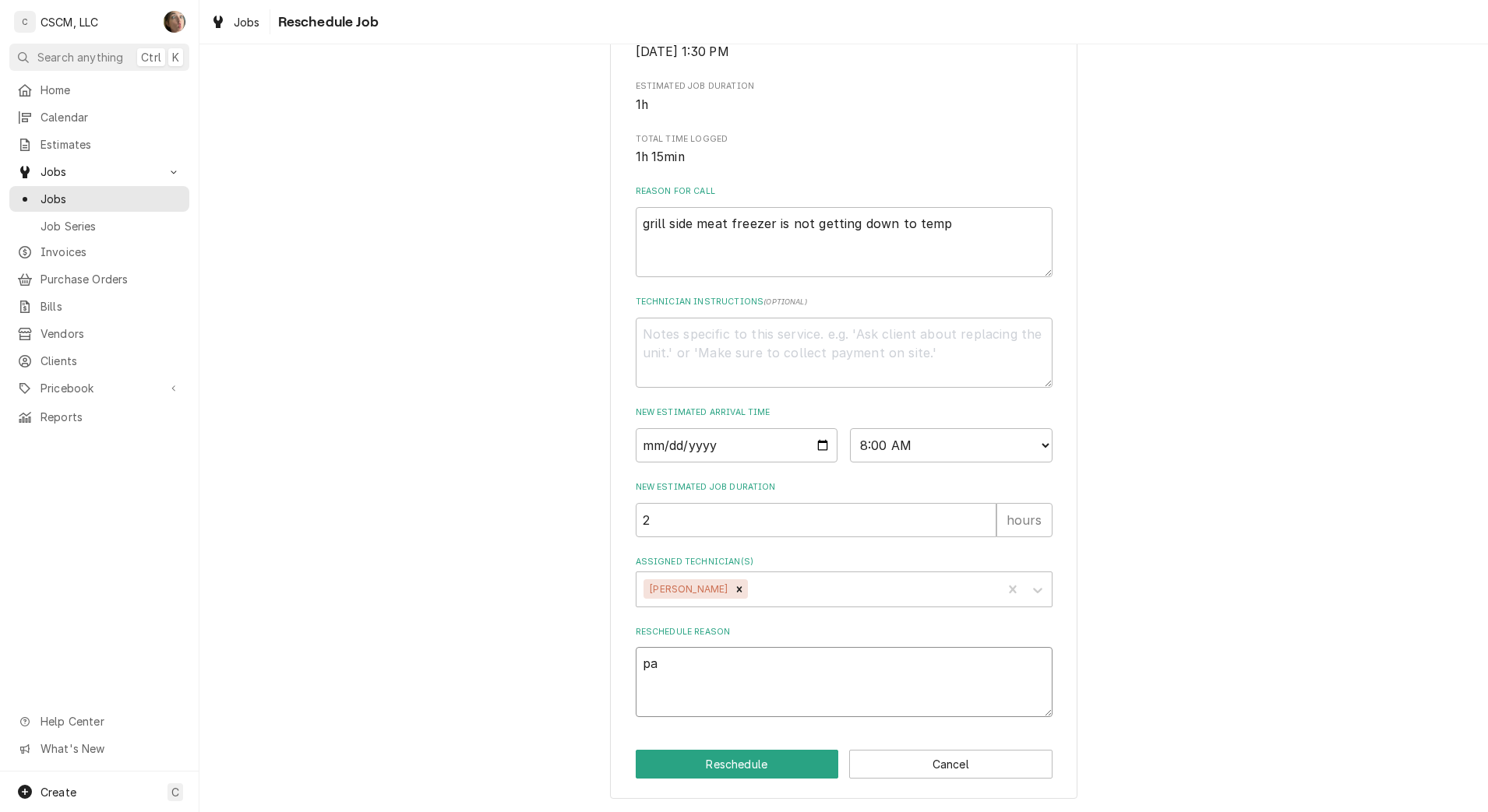
type textarea "x"
type textarea "par"
type textarea "x"
type textarea "parts"
type textarea "x"
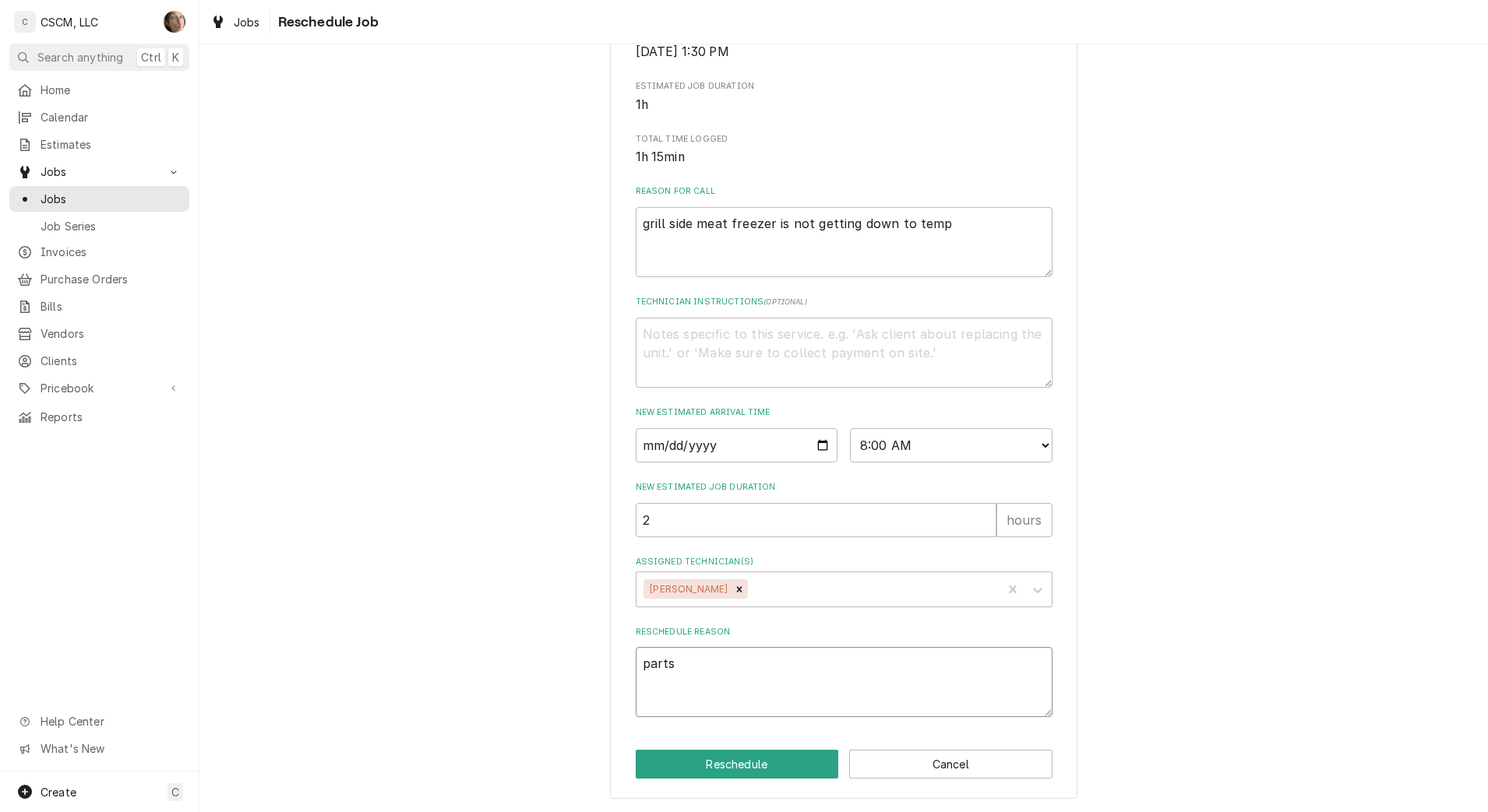
type textarea "parts r"
type textarea "x"
type textarea "parts re"
type textarea "x"
type textarea "parts rec"
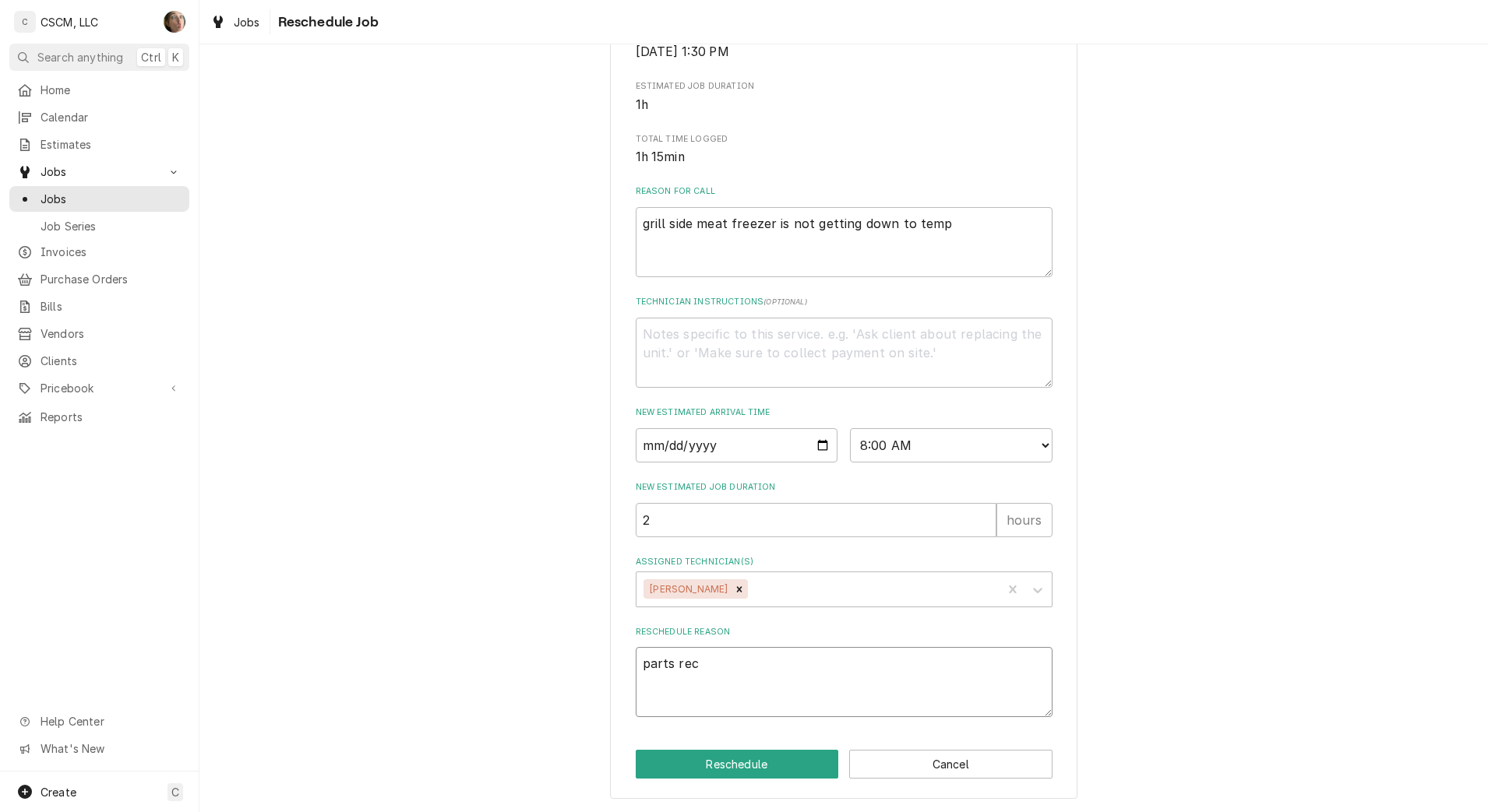
type textarea "x"
type textarea "parts rece"
type textarea "x"
type textarea "parts recei"
type textarea "x"
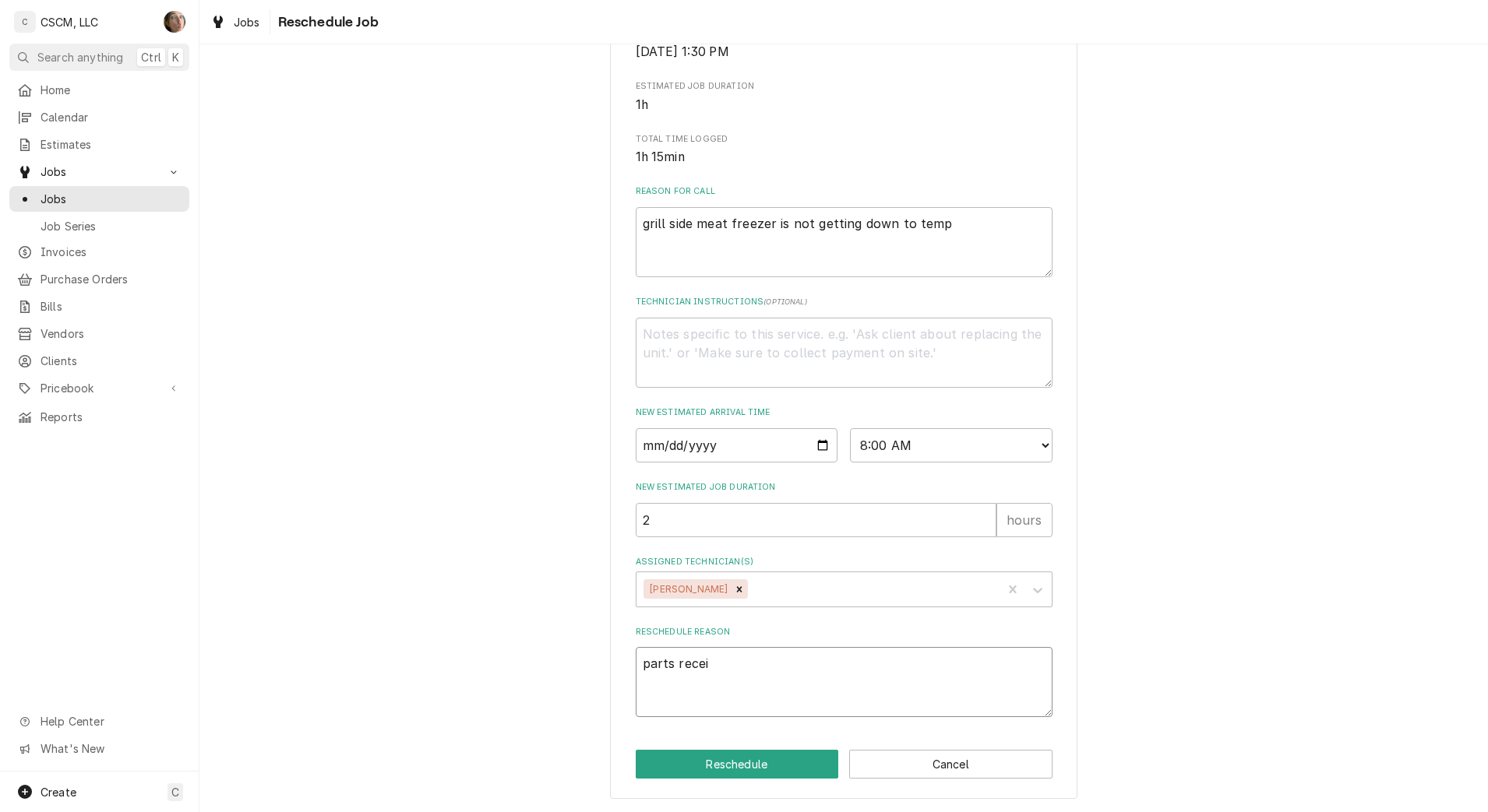
type textarea "parts receiv"
type textarea "x"
type textarea "parts receive"
type textarea "x"
type textarea "parts received"
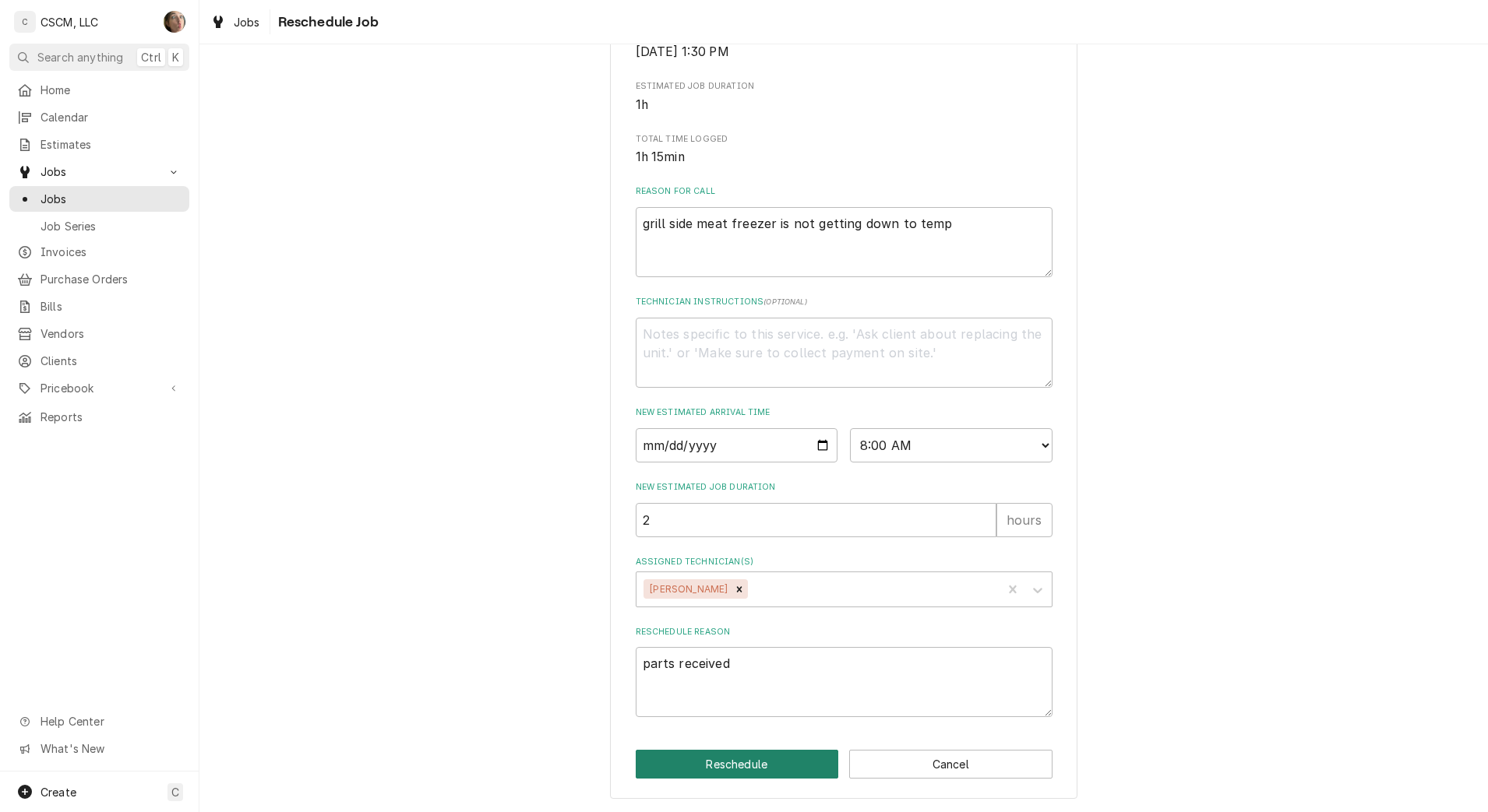
click at [658, 767] on button "Reschedule" at bounding box center [737, 765] width 203 height 29
type textarea "x"
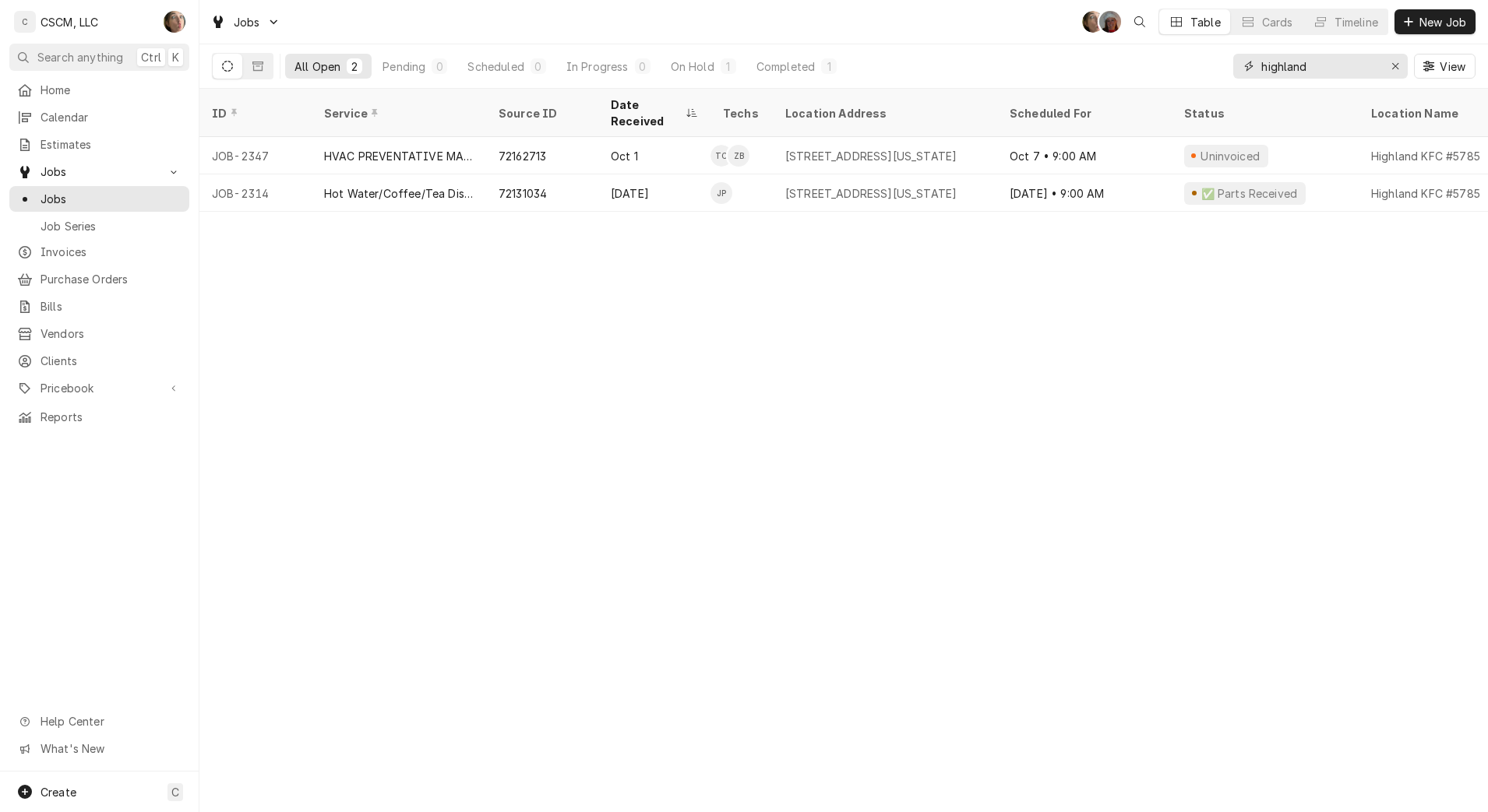
click at [1391, 66] on icon "Erase input" at bounding box center [1395, 66] width 8 height 11
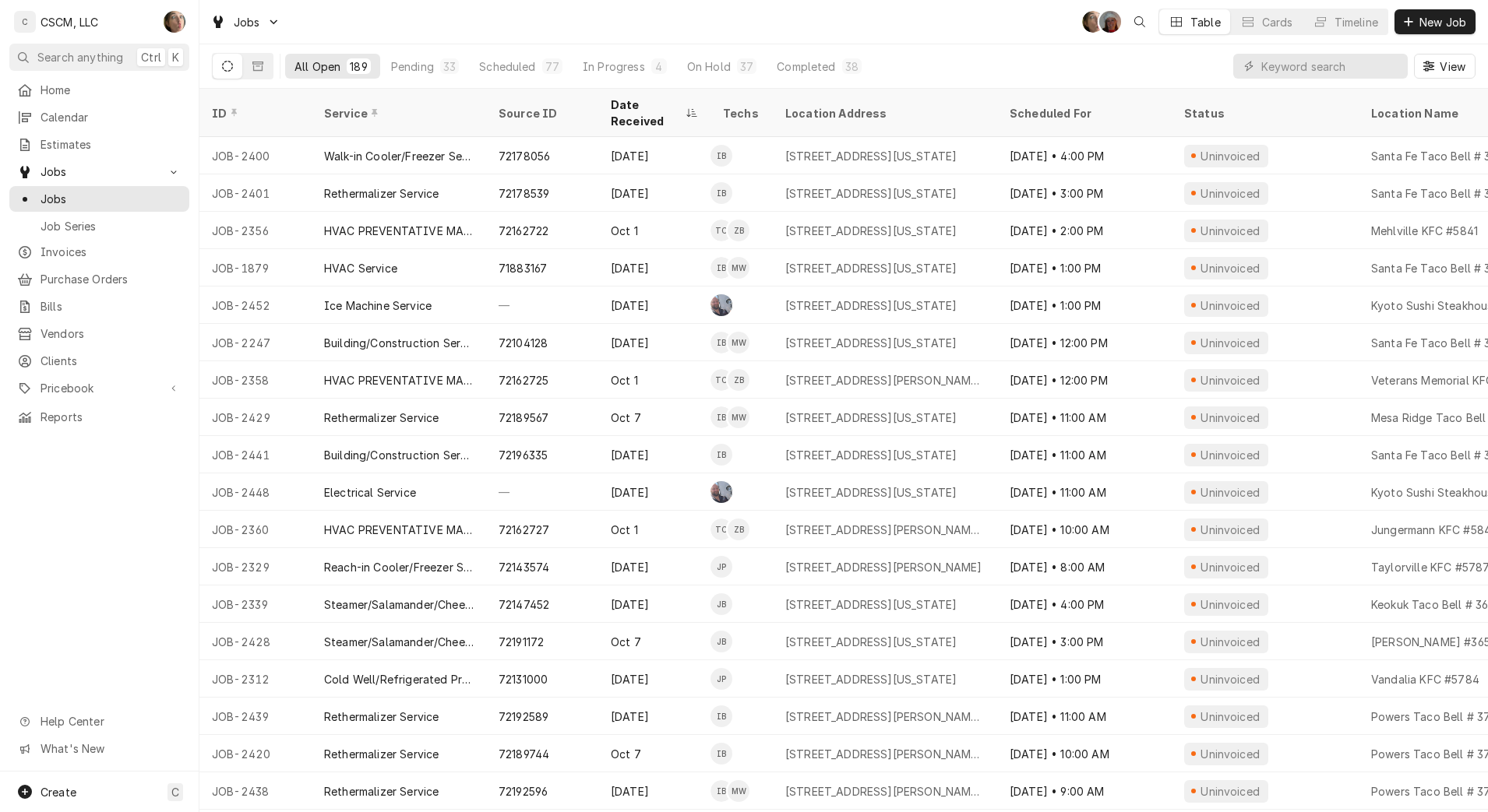
click at [783, 65] on div "Completed" at bounding box center [806, 66] width 58 height 16
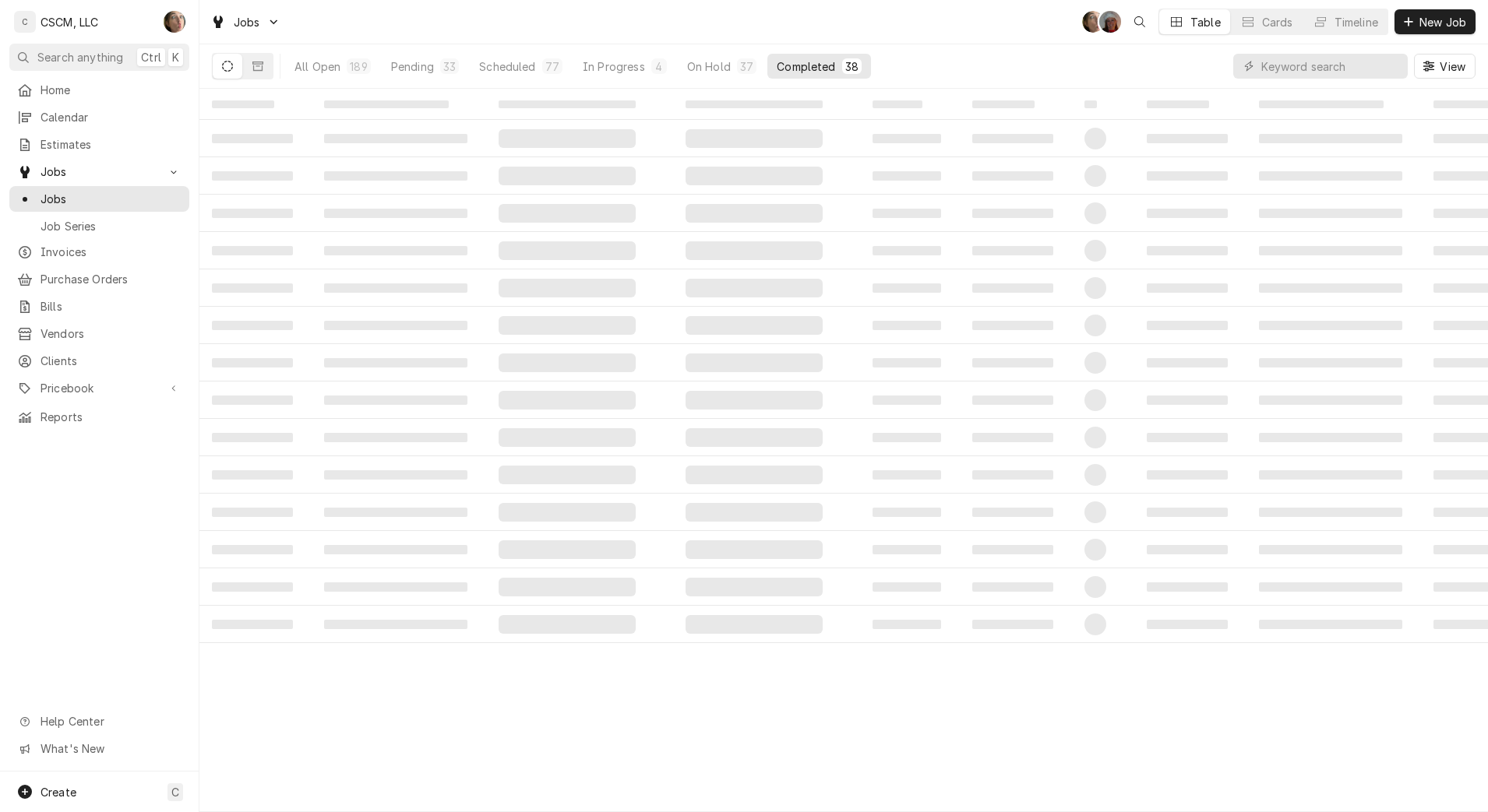
click at [708, 69] on div "On Hold" at bounding box center [709, 66] width 44 height 16
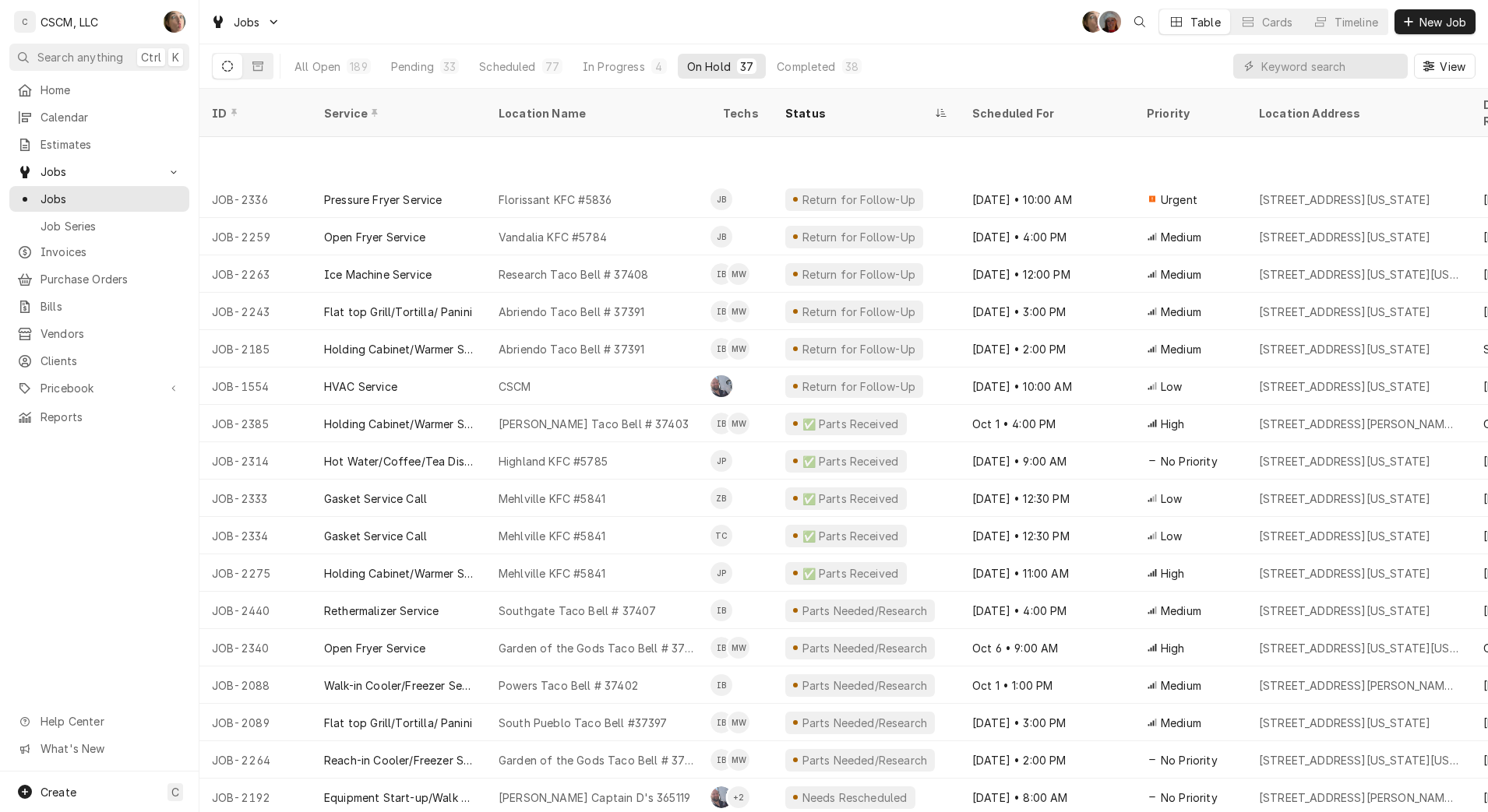
scroll to position [203, 0]
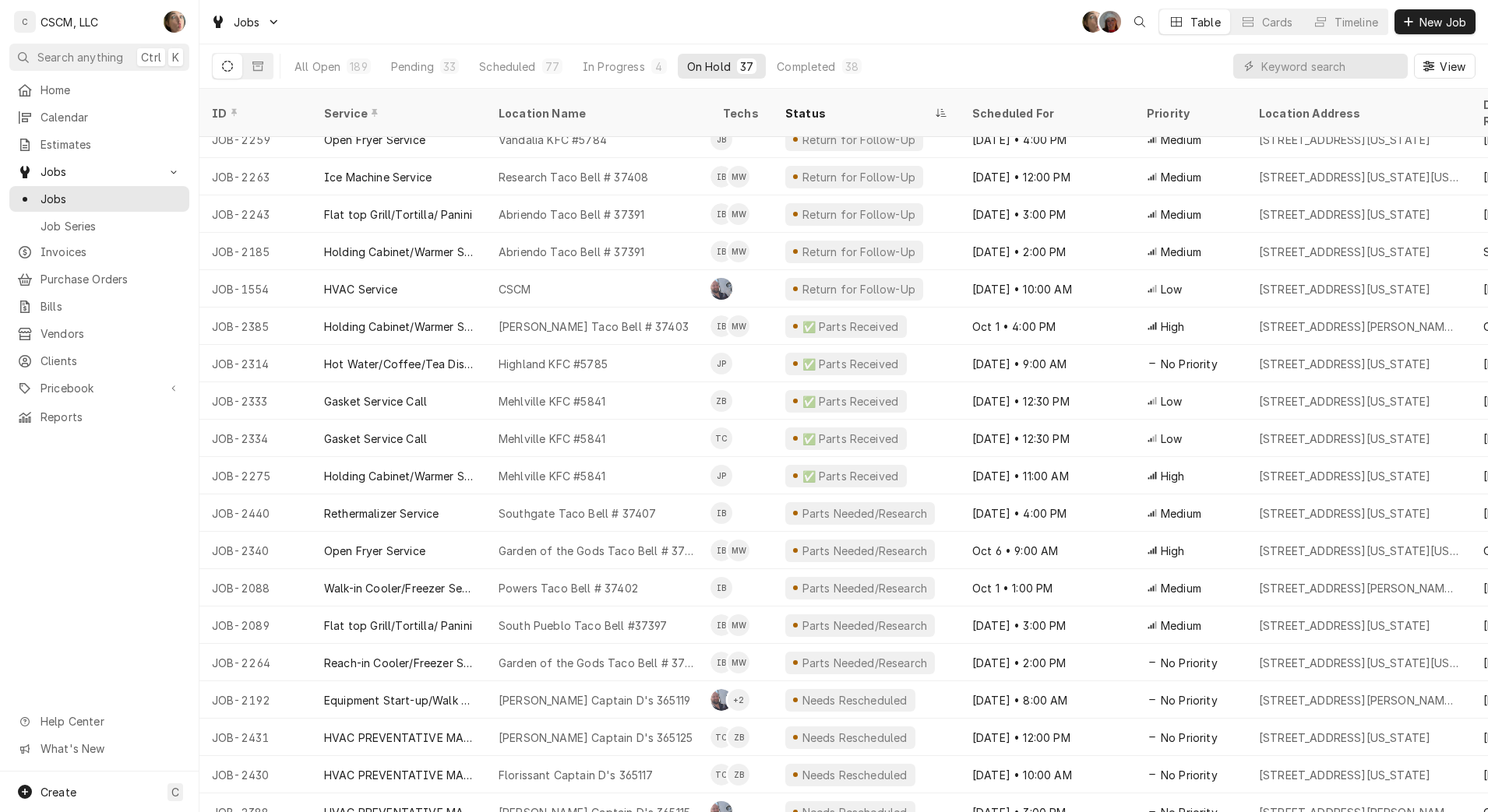
click at [412, 62] on div "Pending" at bounding box center [412, 66] width 43 height 16
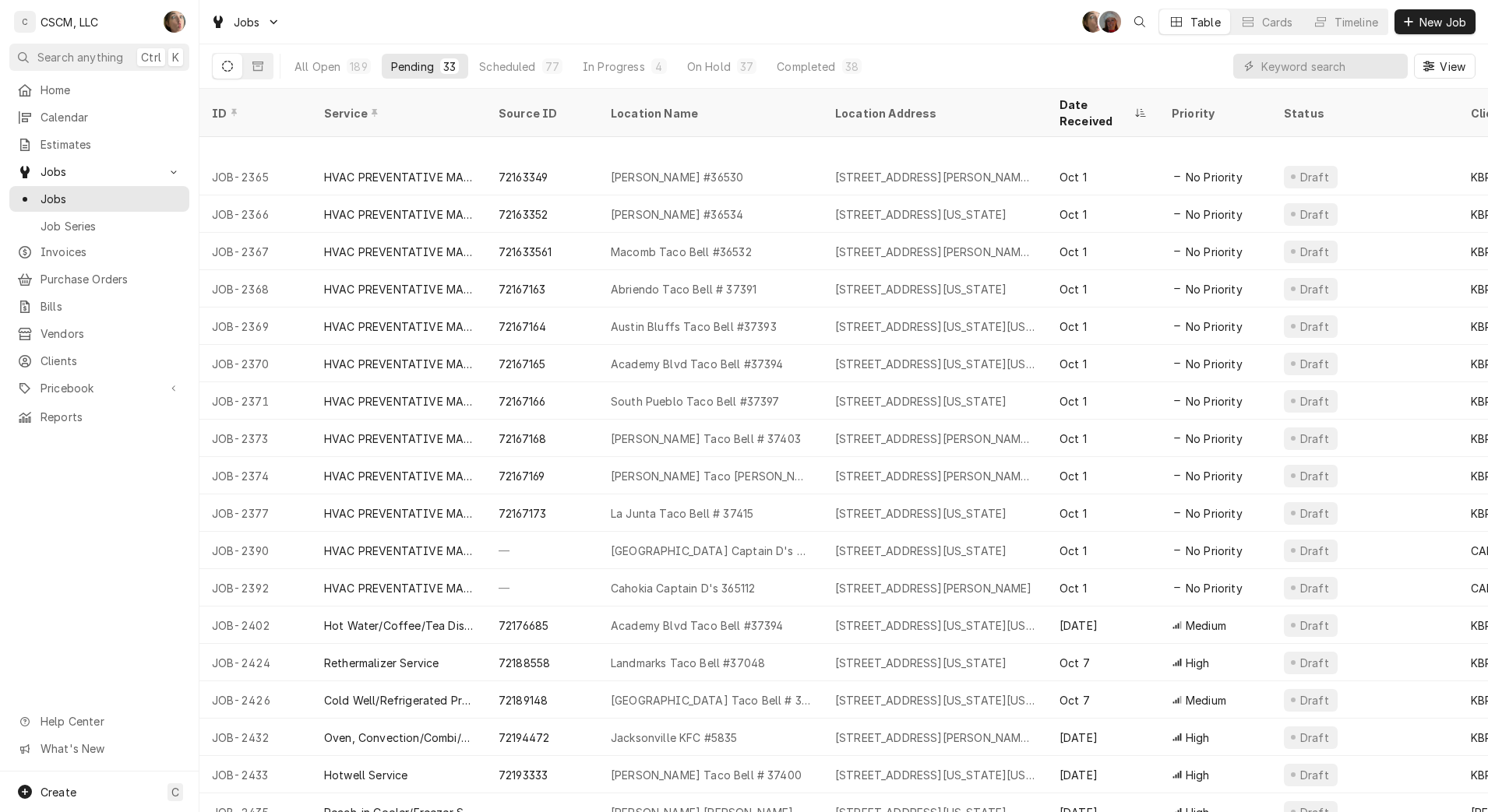
scroll to position [554, 0]
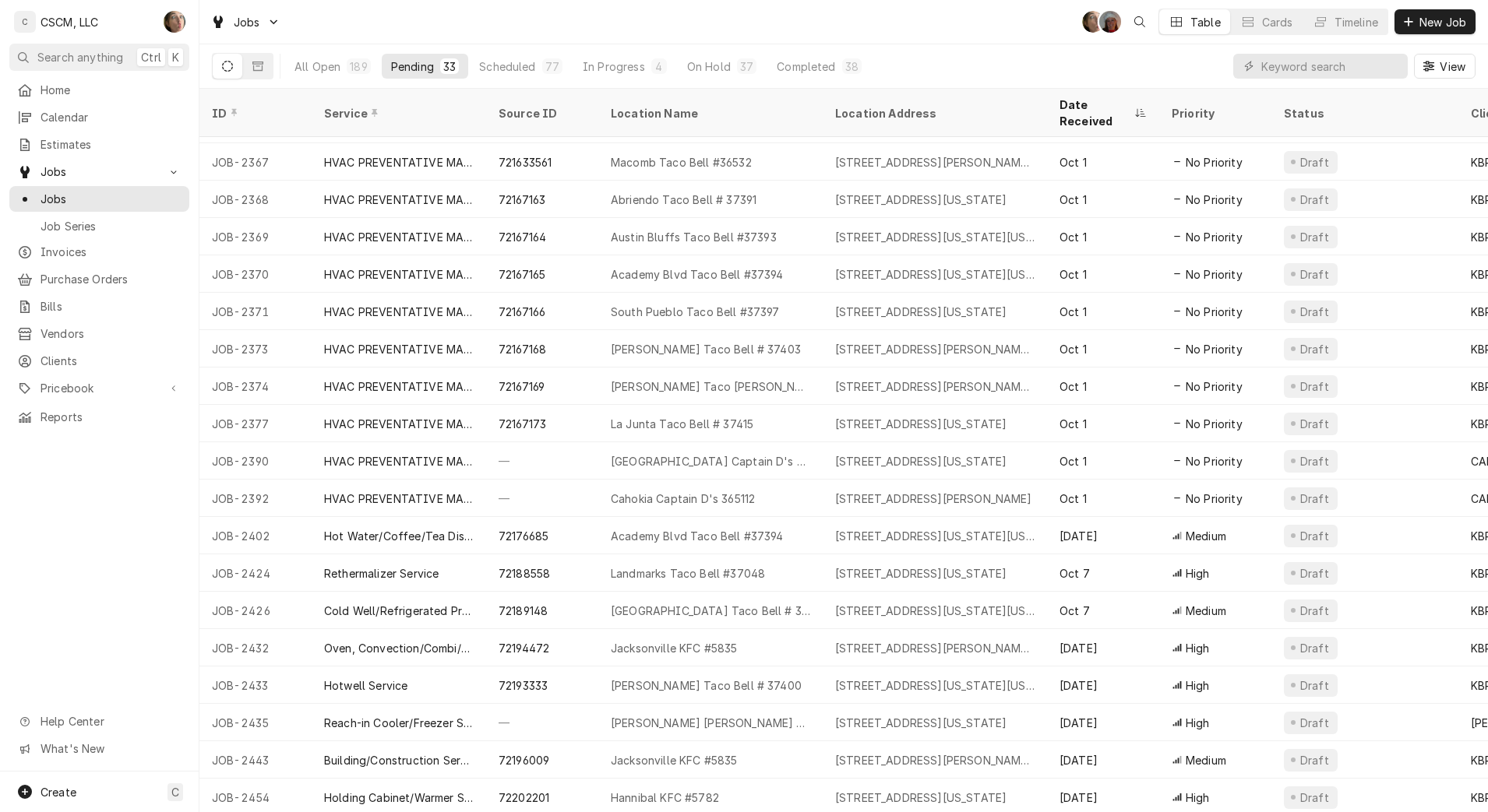
click at [794, 563] on div "Landmarks Taco Bell #37048" at bounding box center [710, 573] width 224 height 37
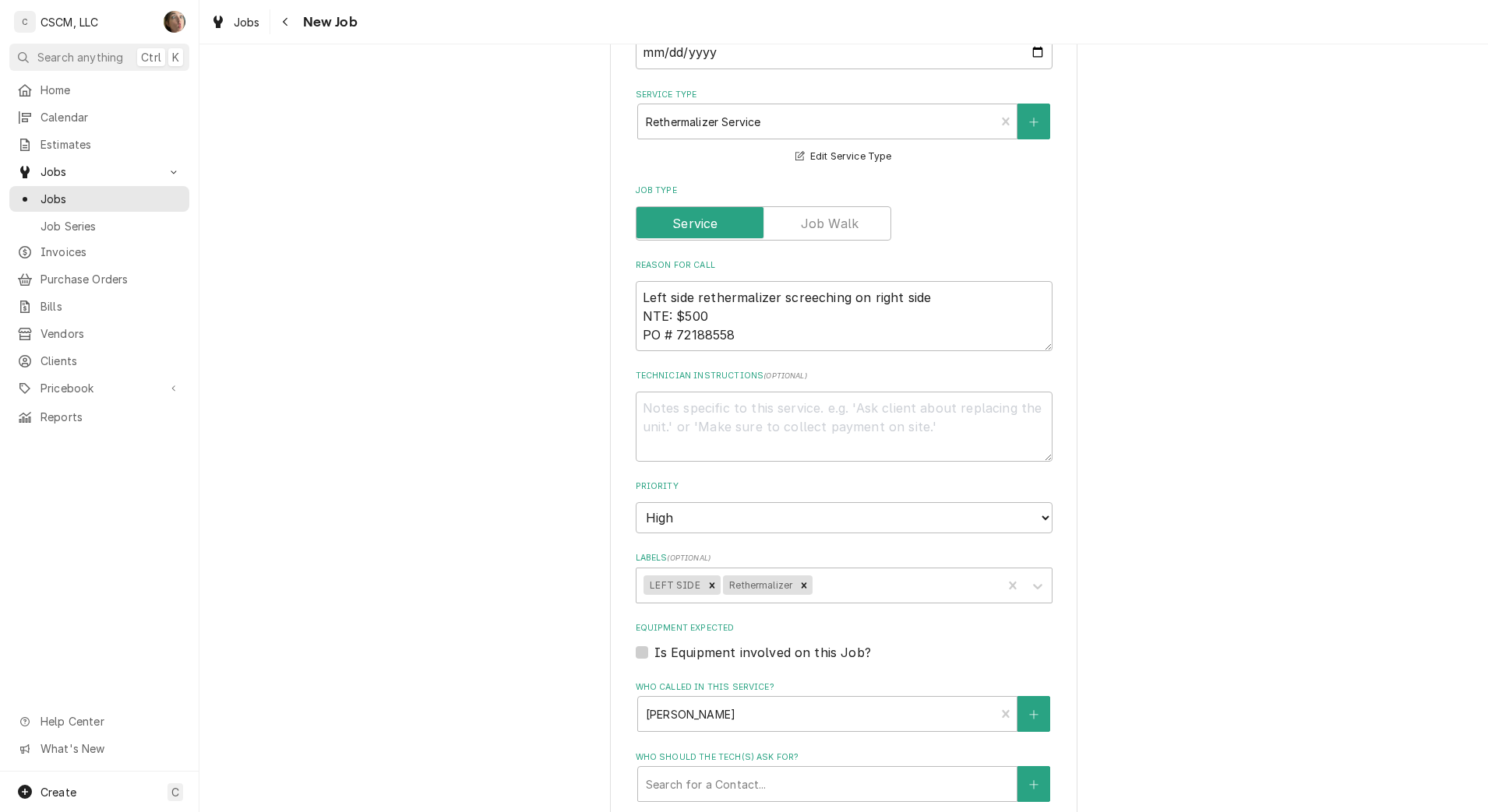
scroll to position [1328, 0]
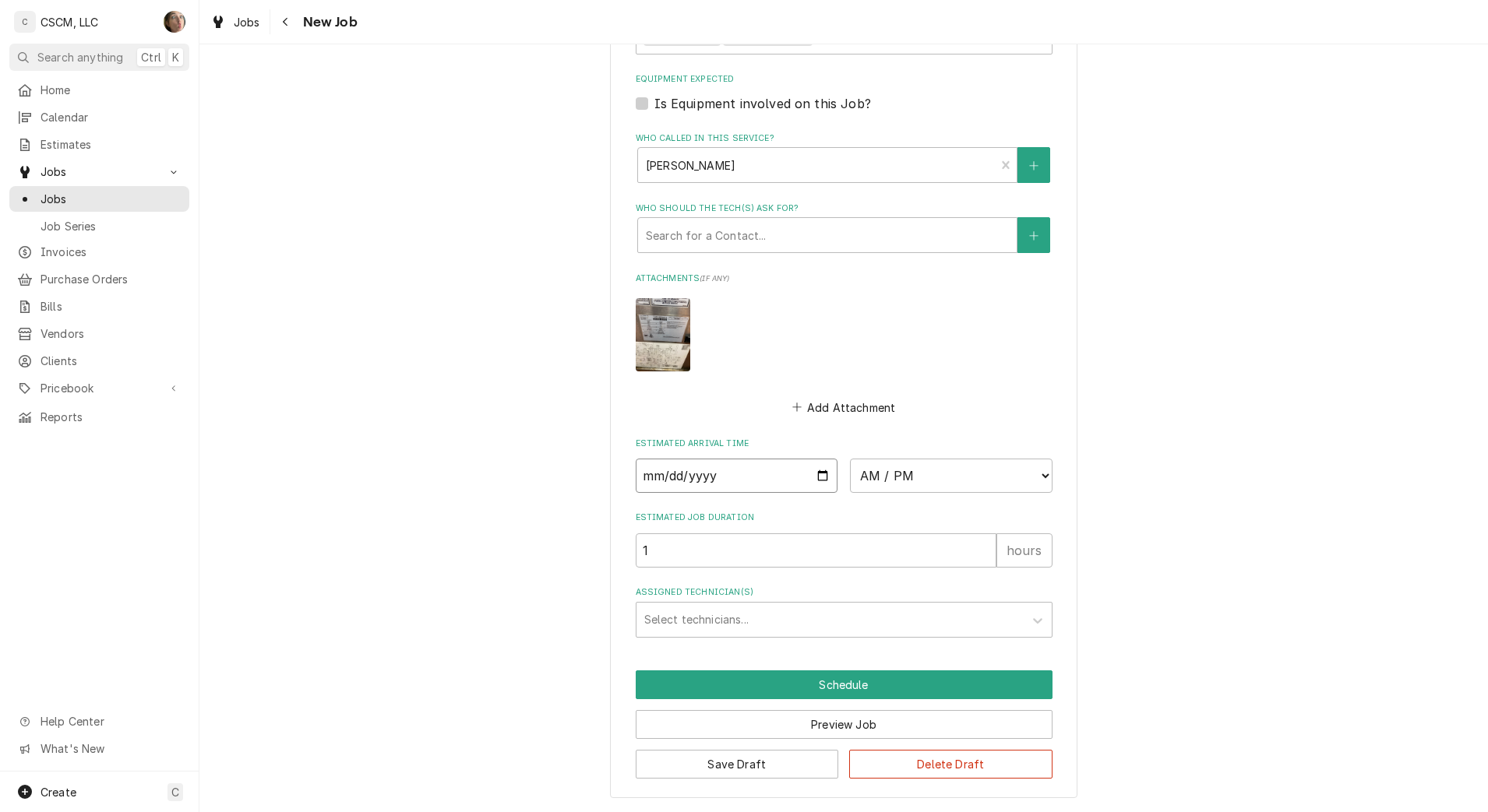
click at [822, 474] on input "Date" at bounding box center [737, 476] width 202 height 35
type textarea "x"
type input "2025-10-13"
type textarea "x"
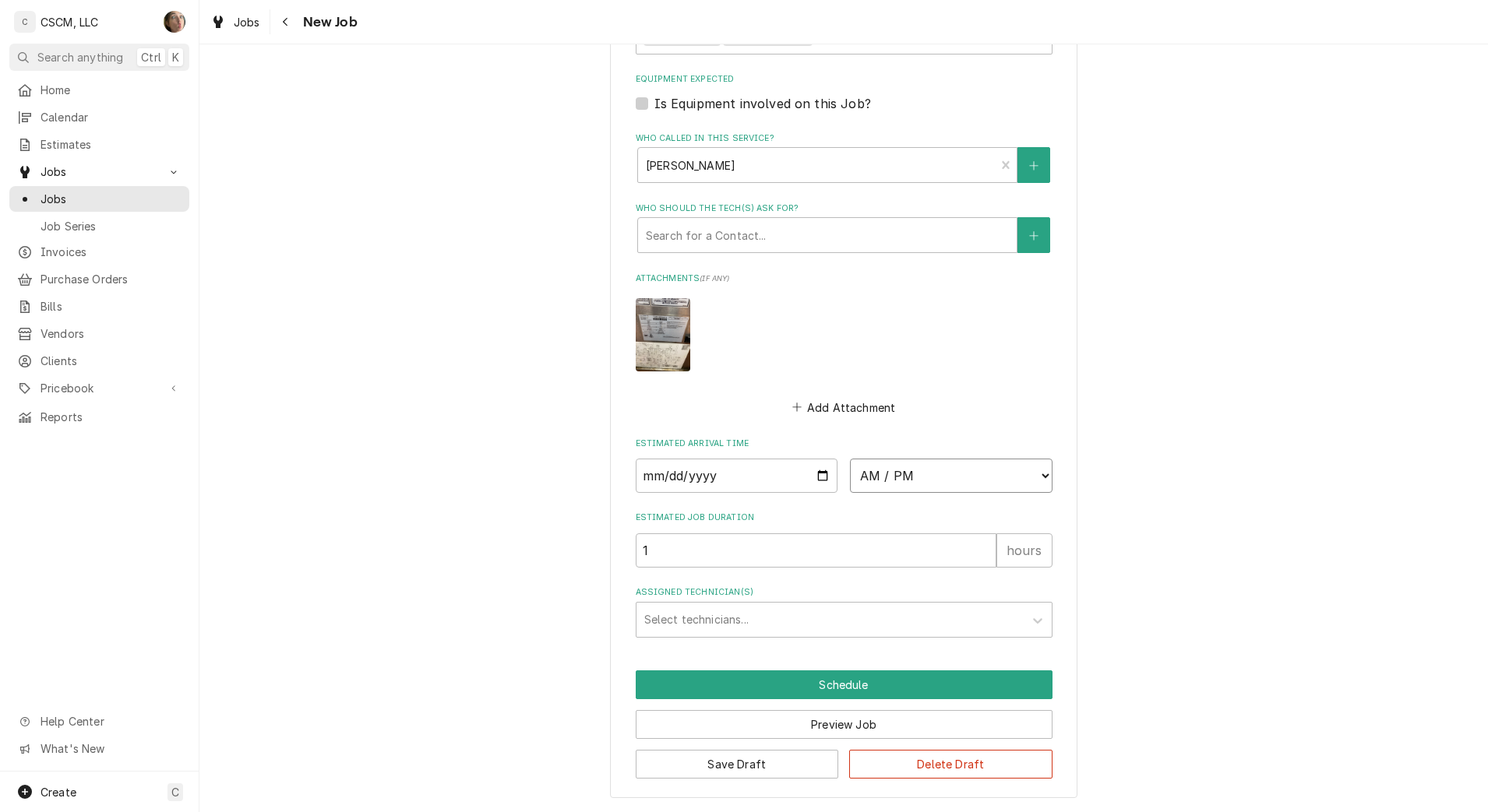
click at [898, 482] on select "AM / PM 6:00 AM 6:15 AM 6:30 AM 6:45 AM 7:00 AM 7:15 AM 7:30 AM 7:45 AM 8:00 AM…" at bounding box center [951, 476] width 202 height 35
select select "08:00:00"
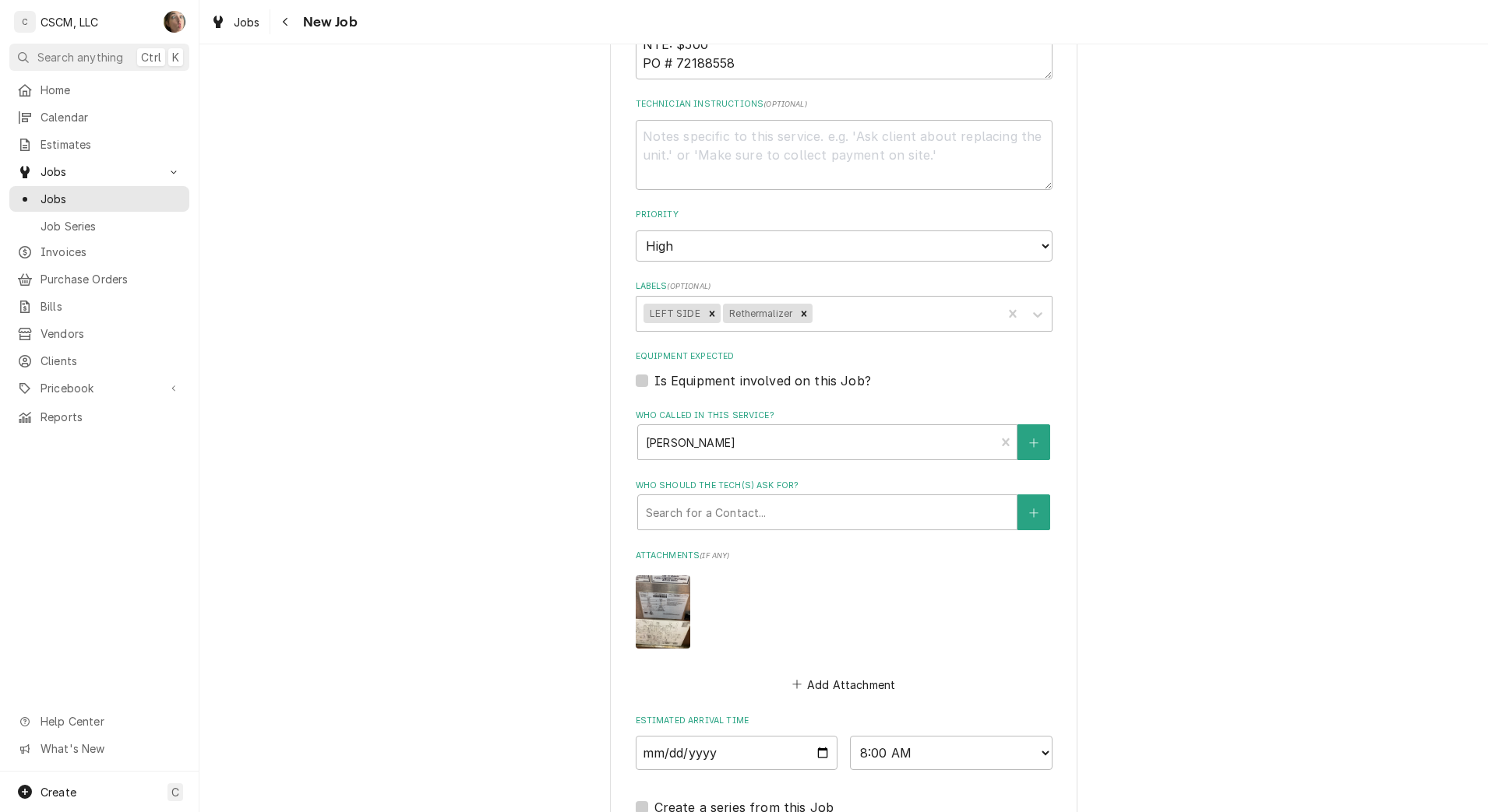
scroll to position [1363, 0]
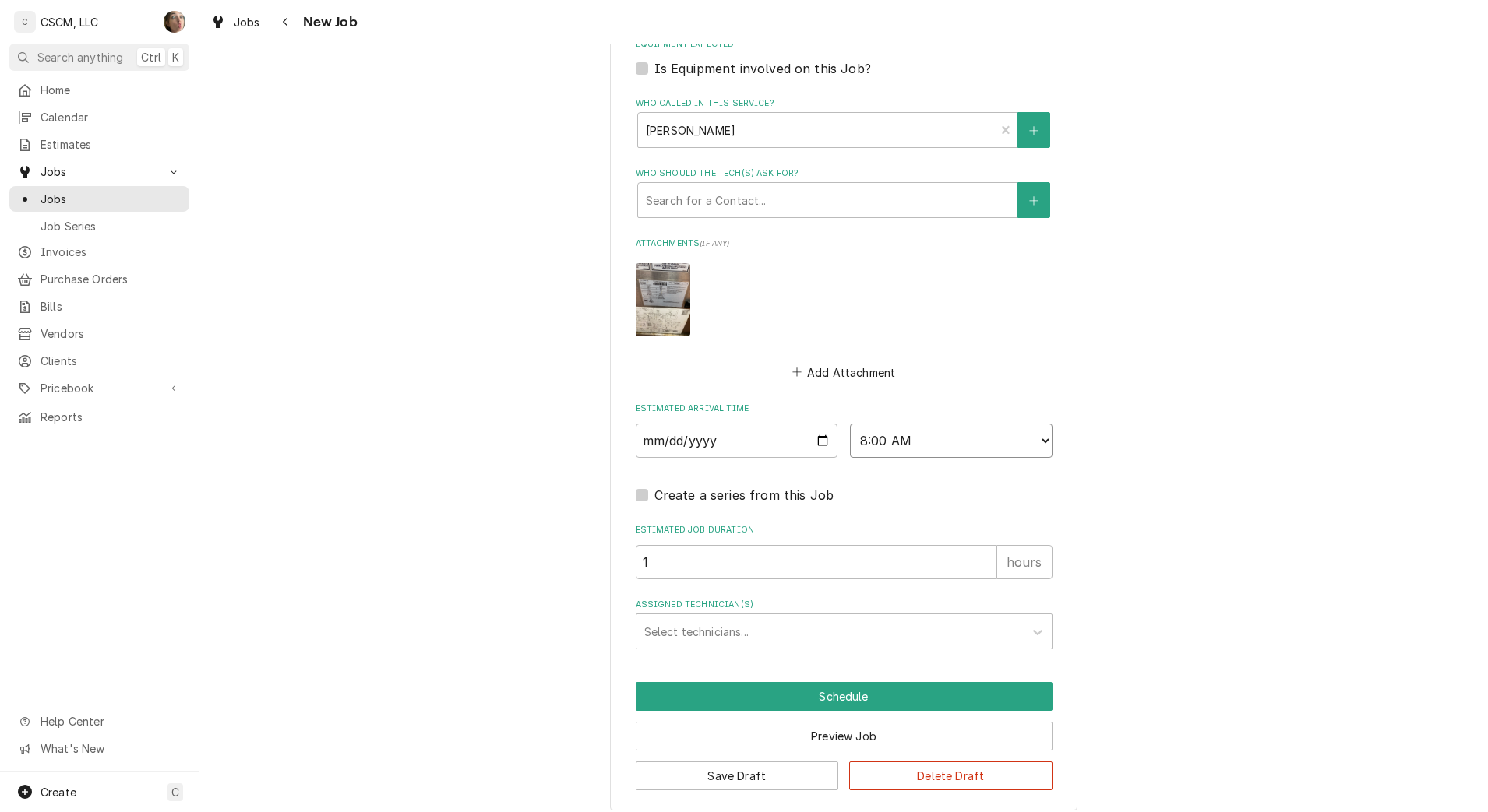
click at [916, 442] on select "AM / PM 6:00 AM 6:15 AM 6:30 AM 6:45 AM 7:00 AM 7:15 AM 7:30 AM 7:45 AM 8:00 AM…" at bounding box center [951, 441] width 202 height 35
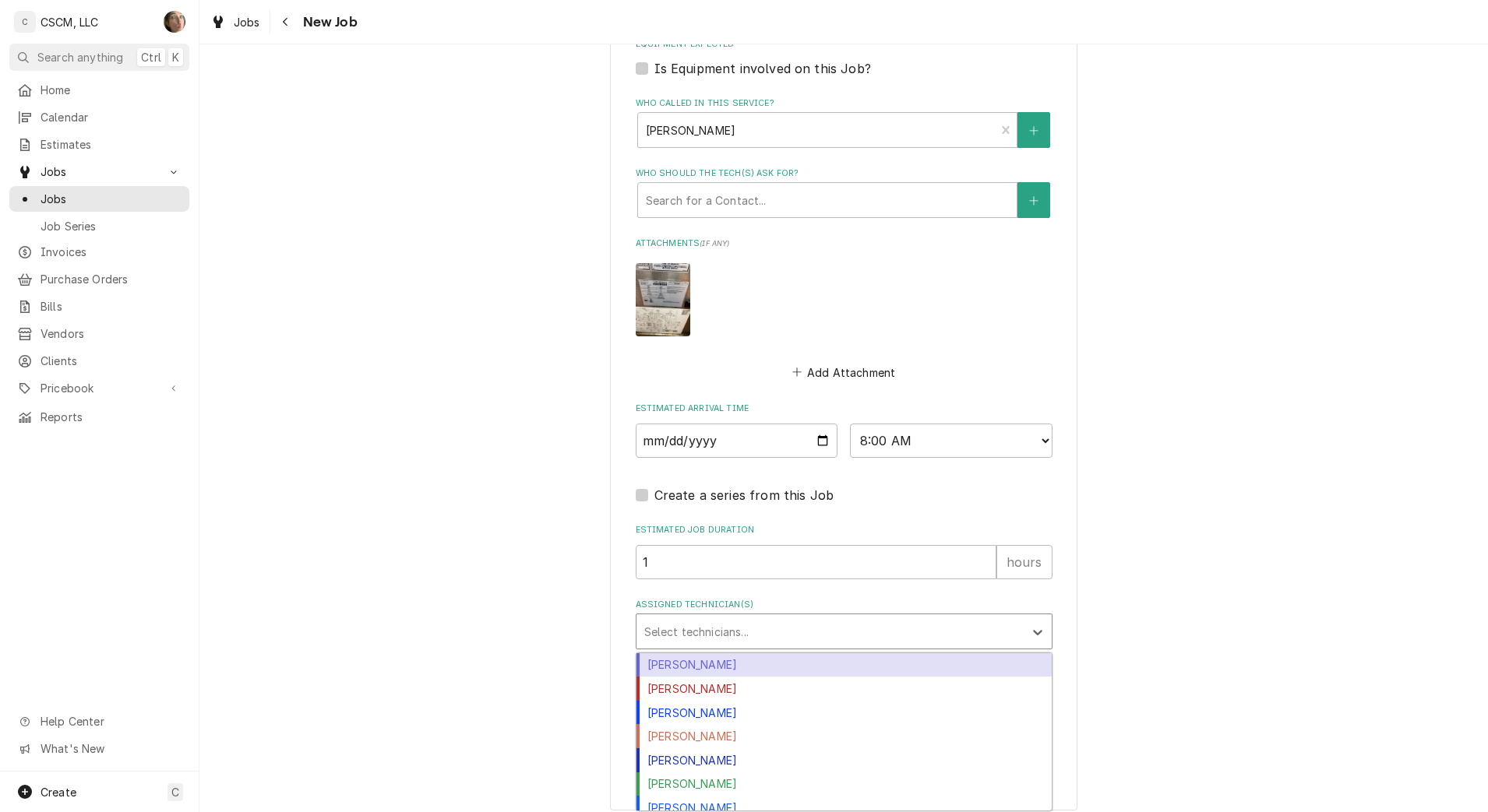
click at [747, 634] on div "Assigned Technician(s)" at bounding box center [830, 631] width 372 height 28
click at [731, 660] on div "Chris Lynch" at bounding box center [844, 665] width 415 height 25
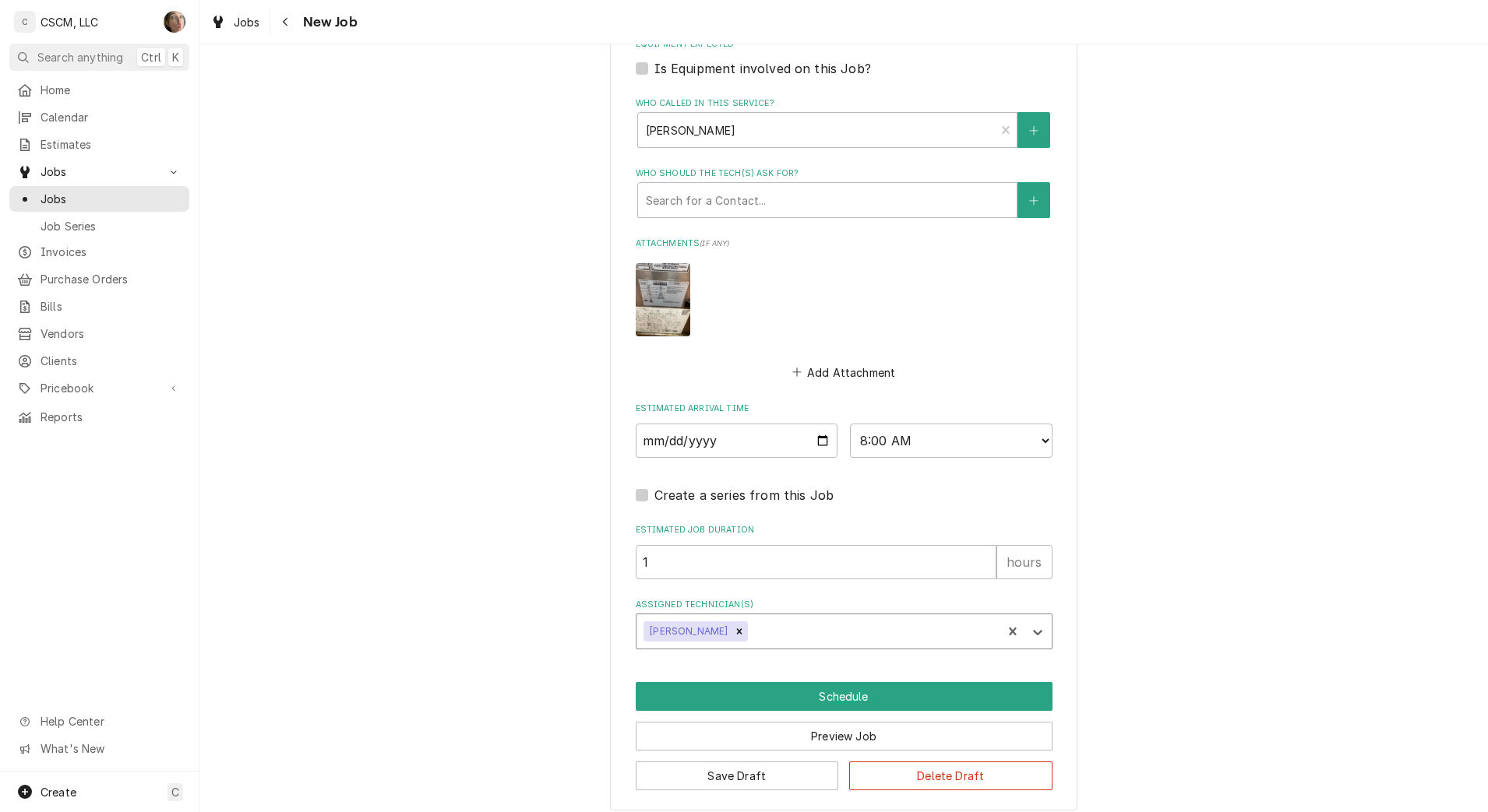
type textarea "x"
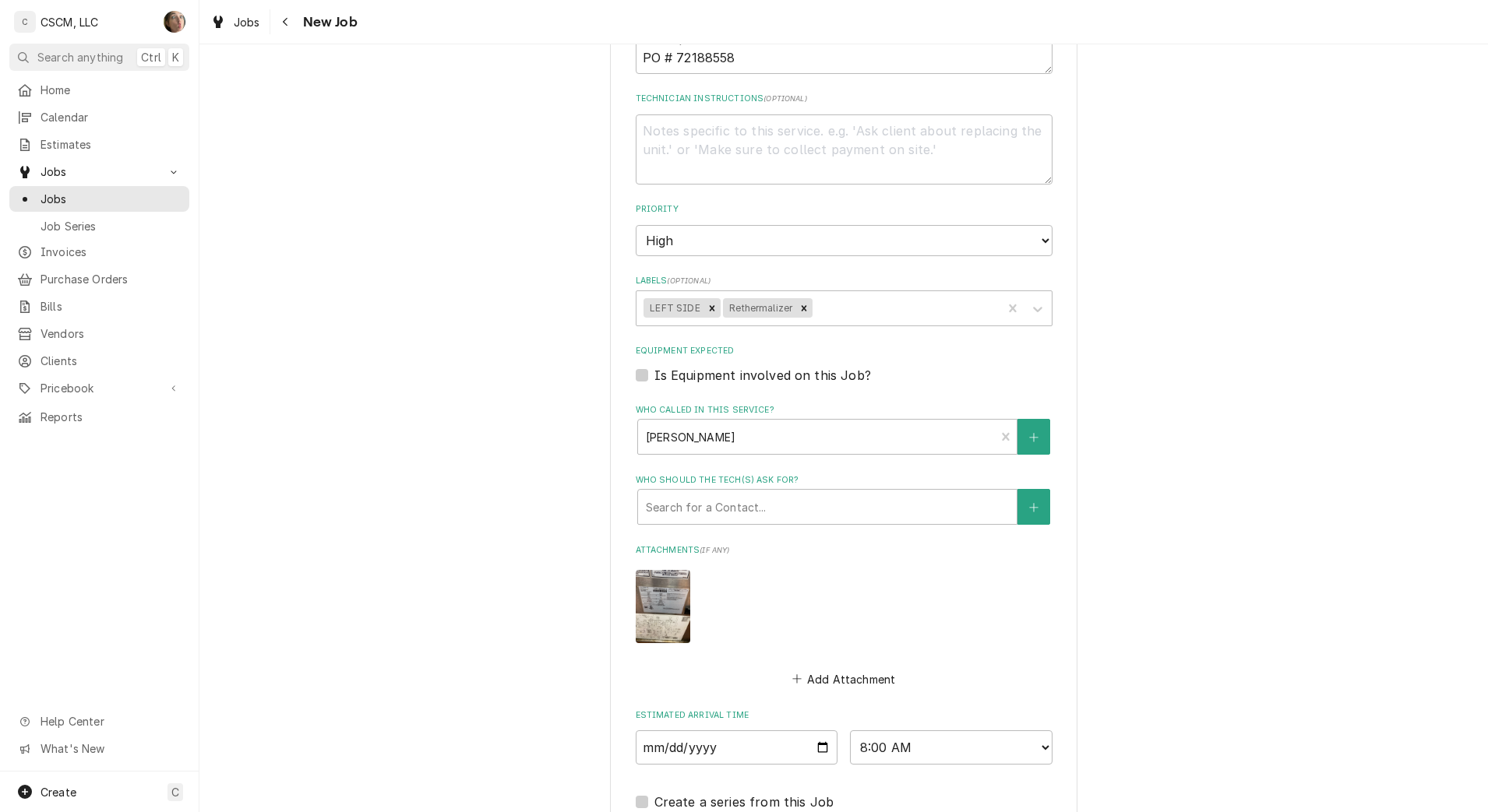
scroll to position [1265, 0]
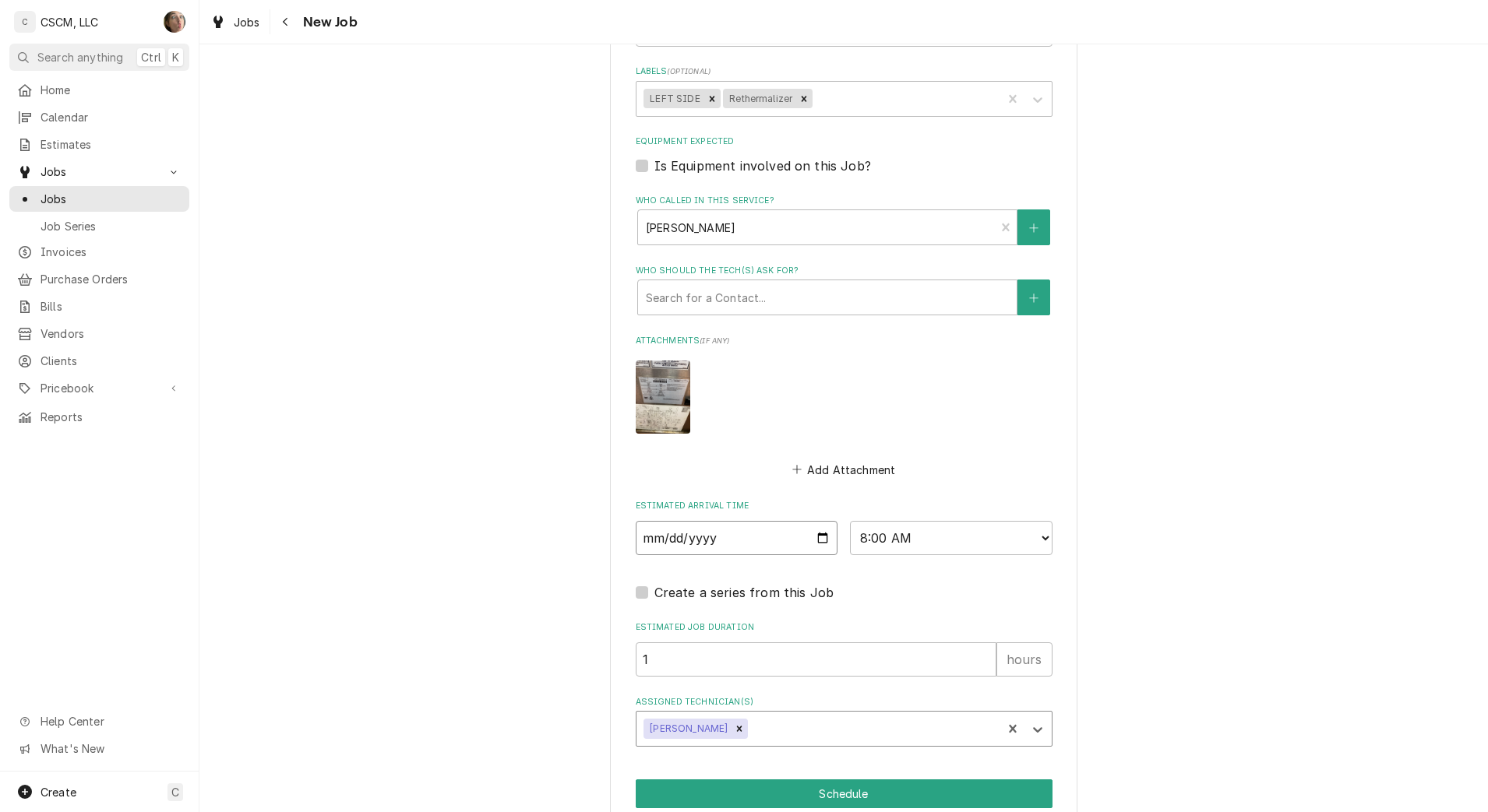
click at [806, 542] on input "2025-10-13" at bounding box center [737, 538] width 202 height 35
click at [821, 533] on input "2025-10-13" at bounding box center [737, 538] width 202 height 35
type input "2025-10-14"
click at [762, 792] on button "Schedule" at bounding box center [844, 794] width 417 height 29
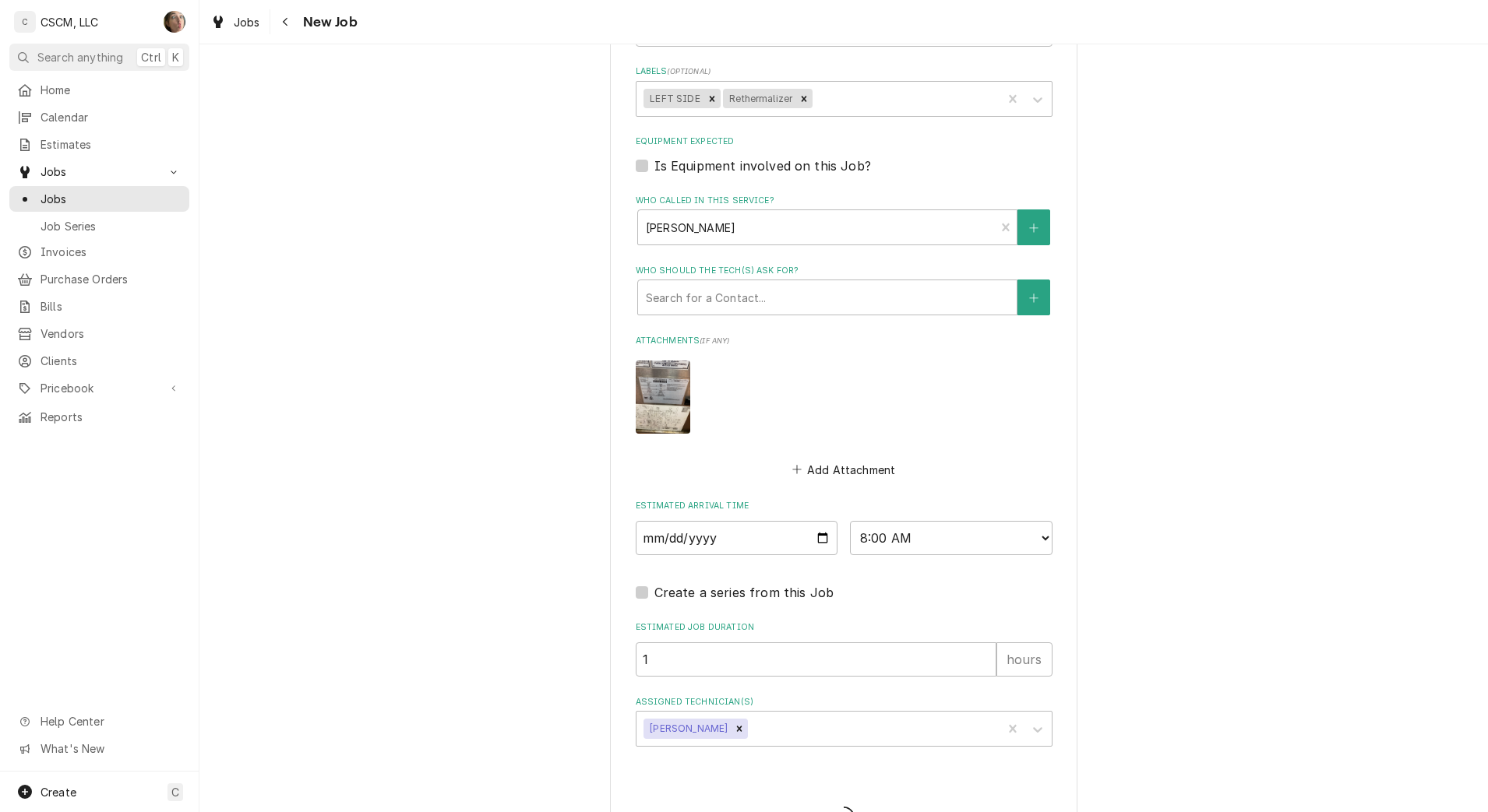
type textarea "x"
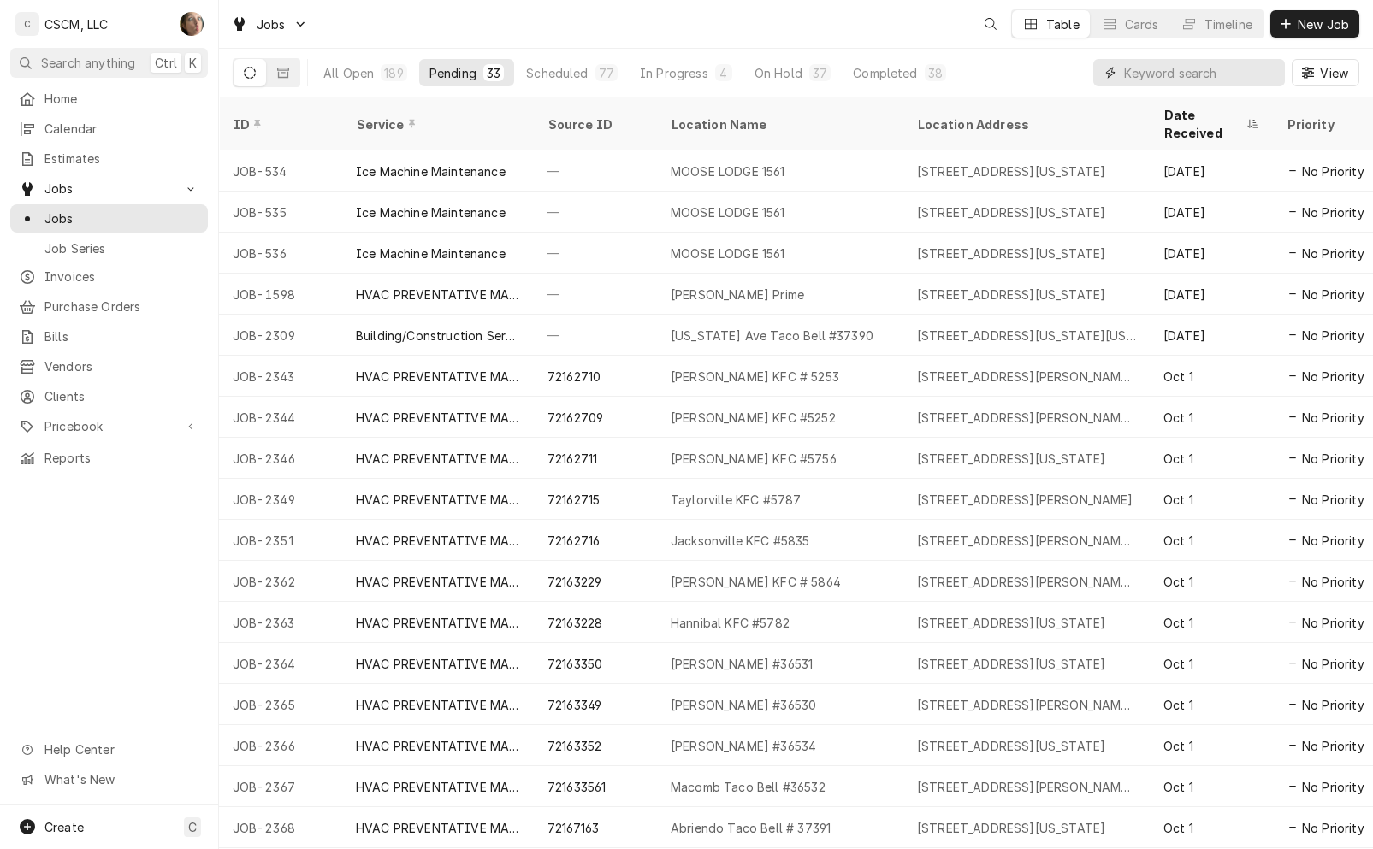
click at [1178, 64] on input "Dynamic Content Wrapper" at bounding box center [1200, 72] width 152 height 27
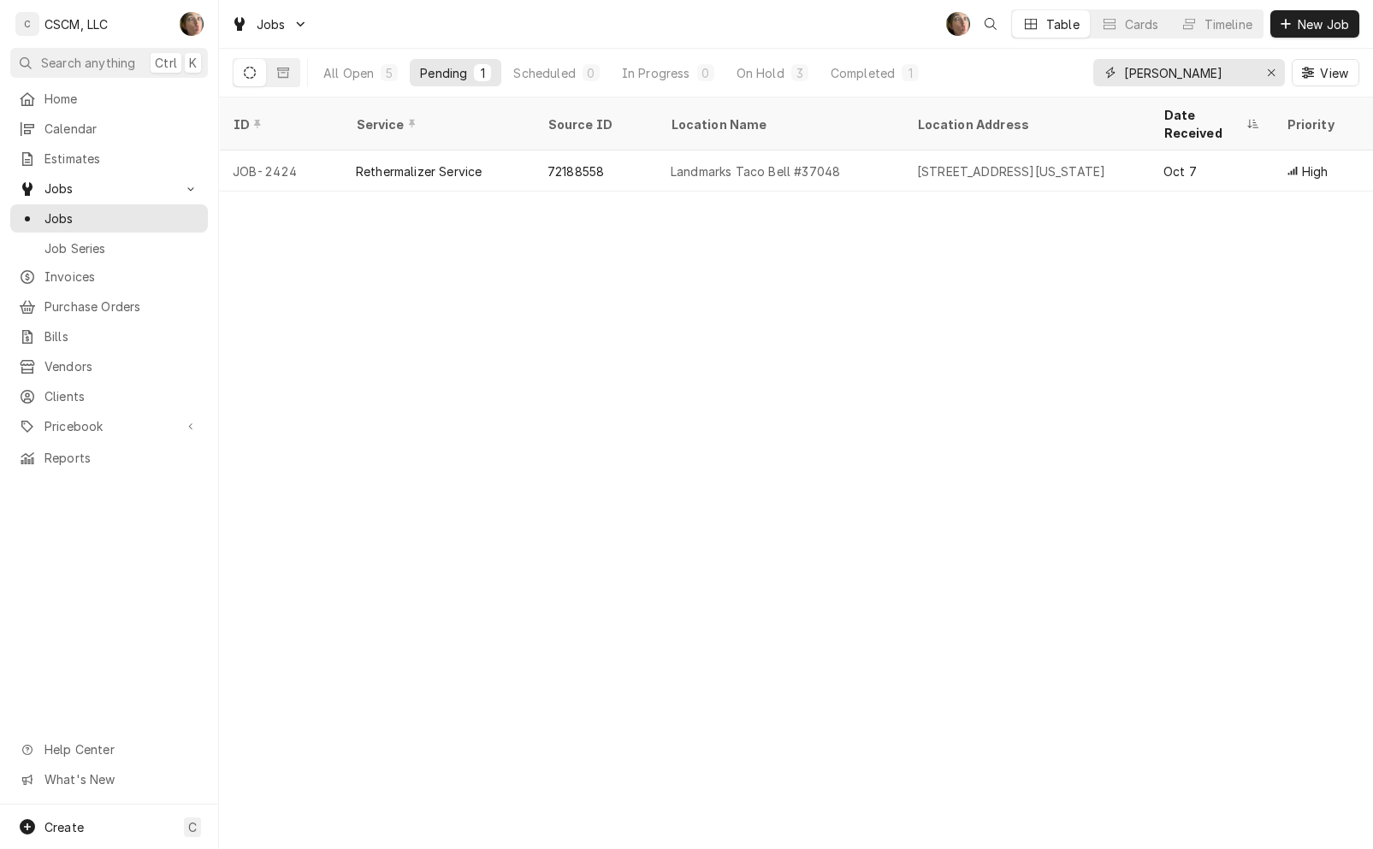
type input "[PERSON_NAME]"
click at [355, 74] on div "All Open" at bounding box center [348, 73] width 50 height 18
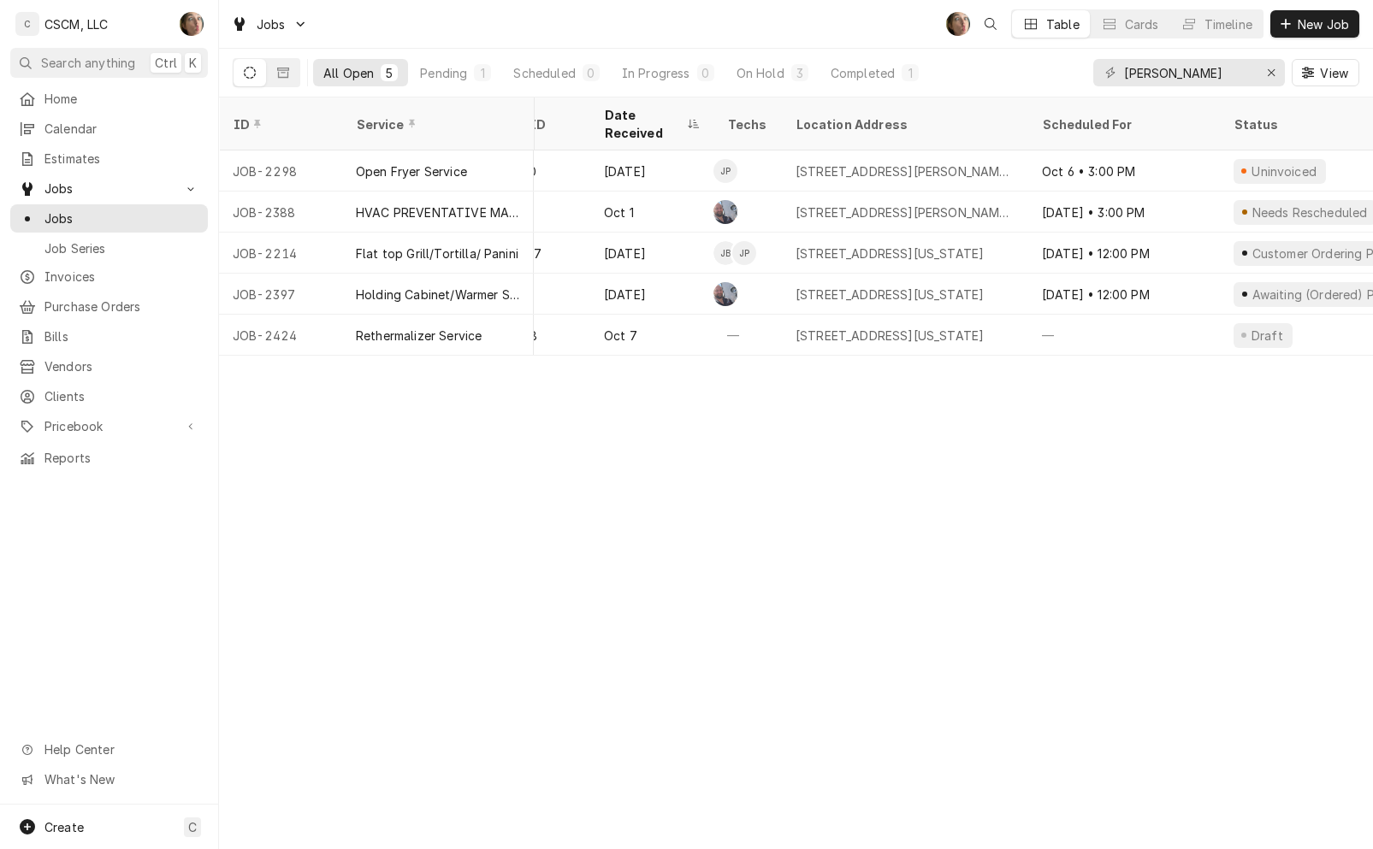
scroll to position [0, 80]
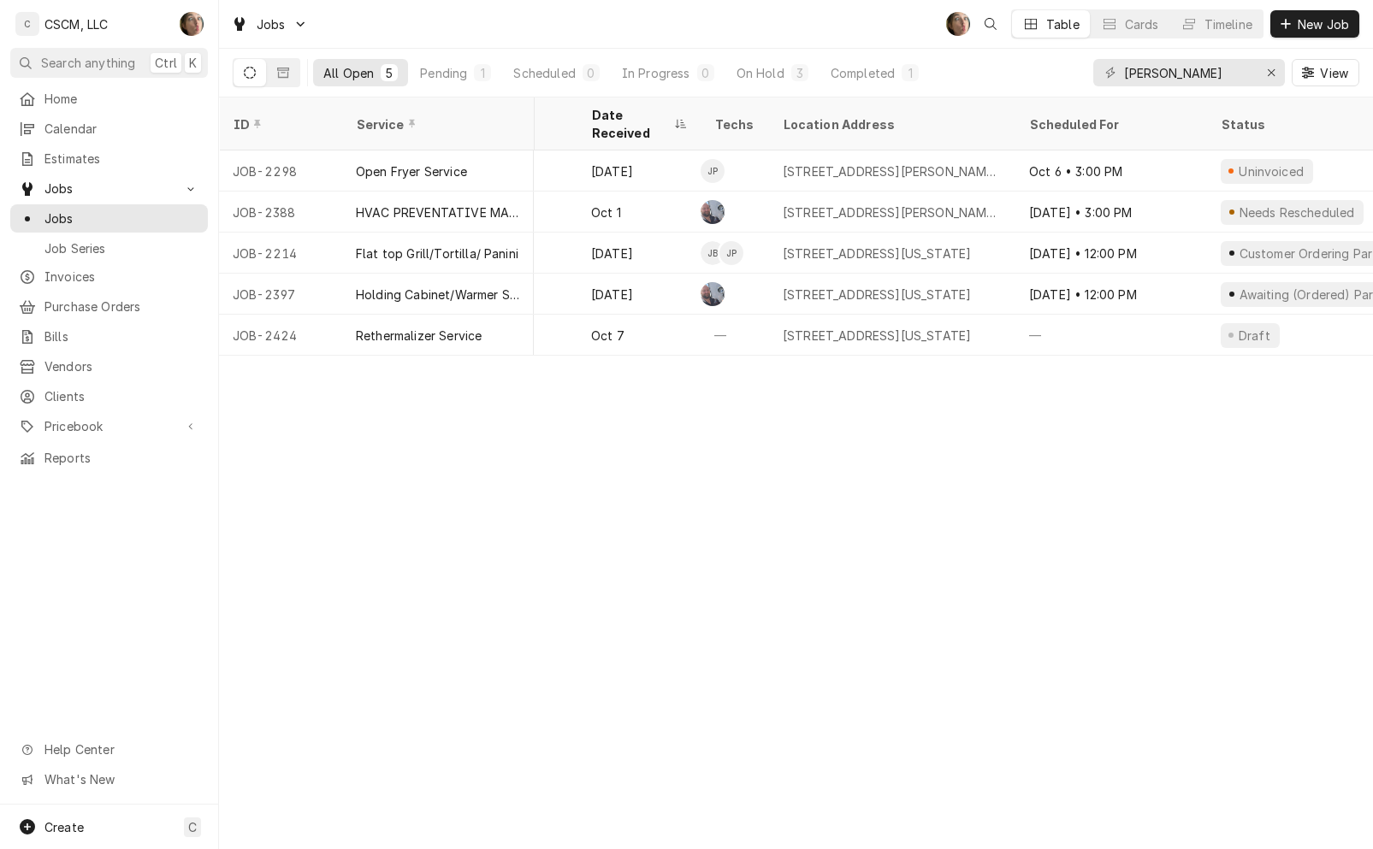
click at [848, 286] on div "[STREET_ADDRESS][US_STATE]" at bounding box center [877, 295] width 188 height 18
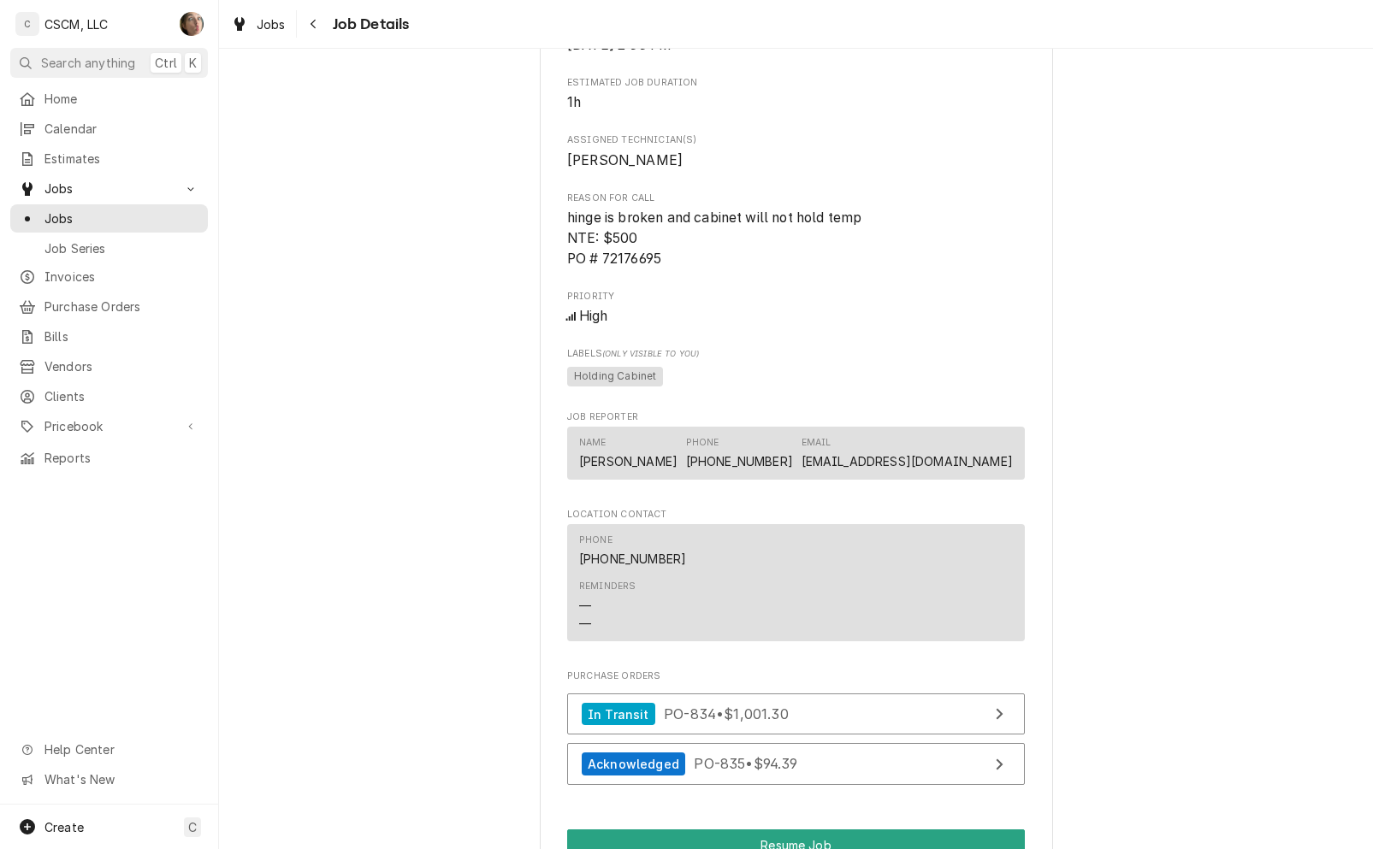
scroll to position [1604, 0]
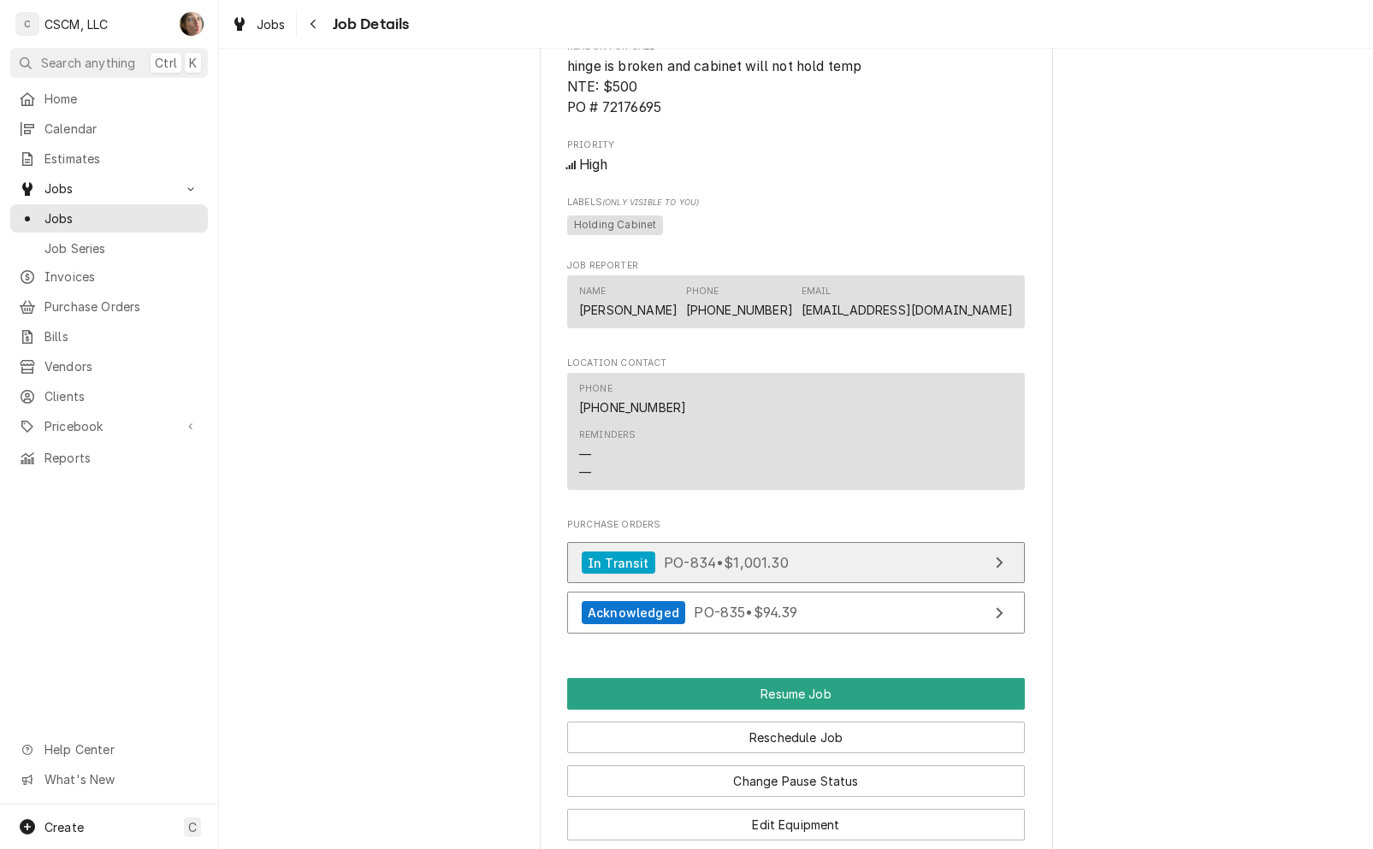
click at [891, 582] on link "In Transit PO-834 • $1,001.30" at bounding box center [796, 563] width 458 height 42
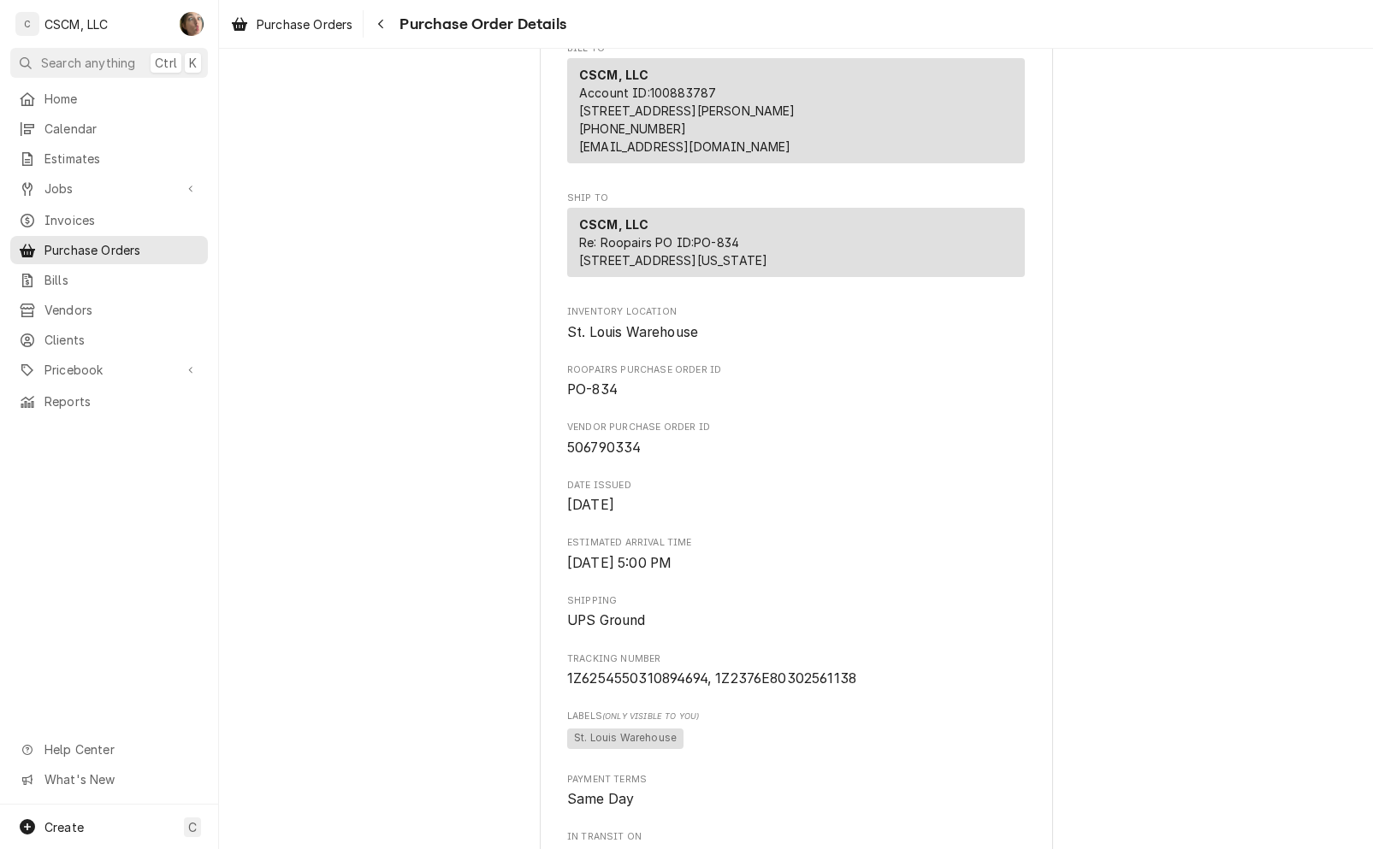
scroll to position [214, 0]
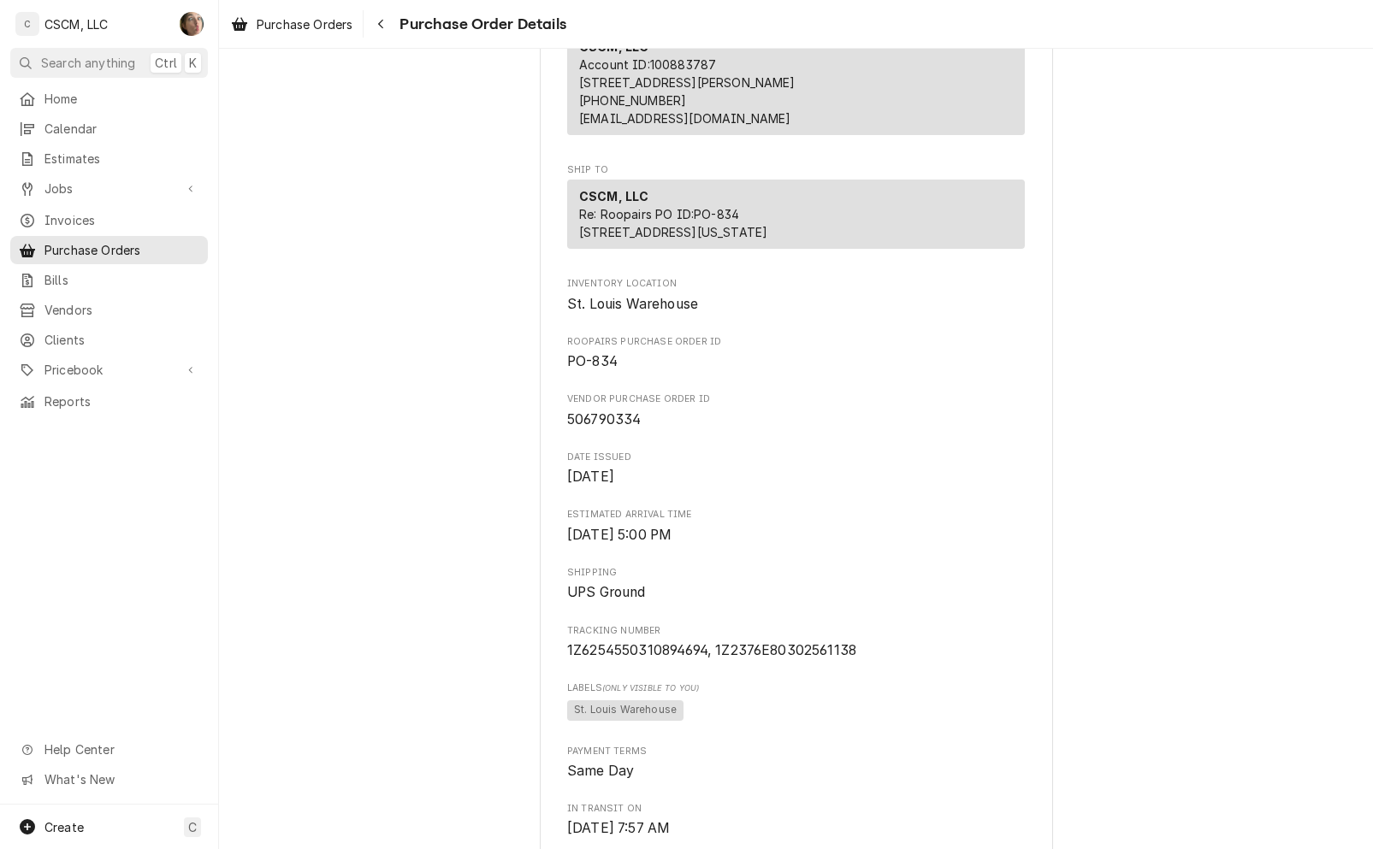
click at [666, 659] on span "1Z6254550310894694, 1Z2376E80302561138" at bounding box center [711, 650] width 289 height 16
drag, startPoint x: 666, startPoint y: 706, endPoint x: 623, endPoint y: 701, distance: 43.0
copy span "1Z6254550310894694"
drag, startPoint x: 864, startPoint y: 707, endPoint x: 711, endPoint y: 706, distance: 153.1
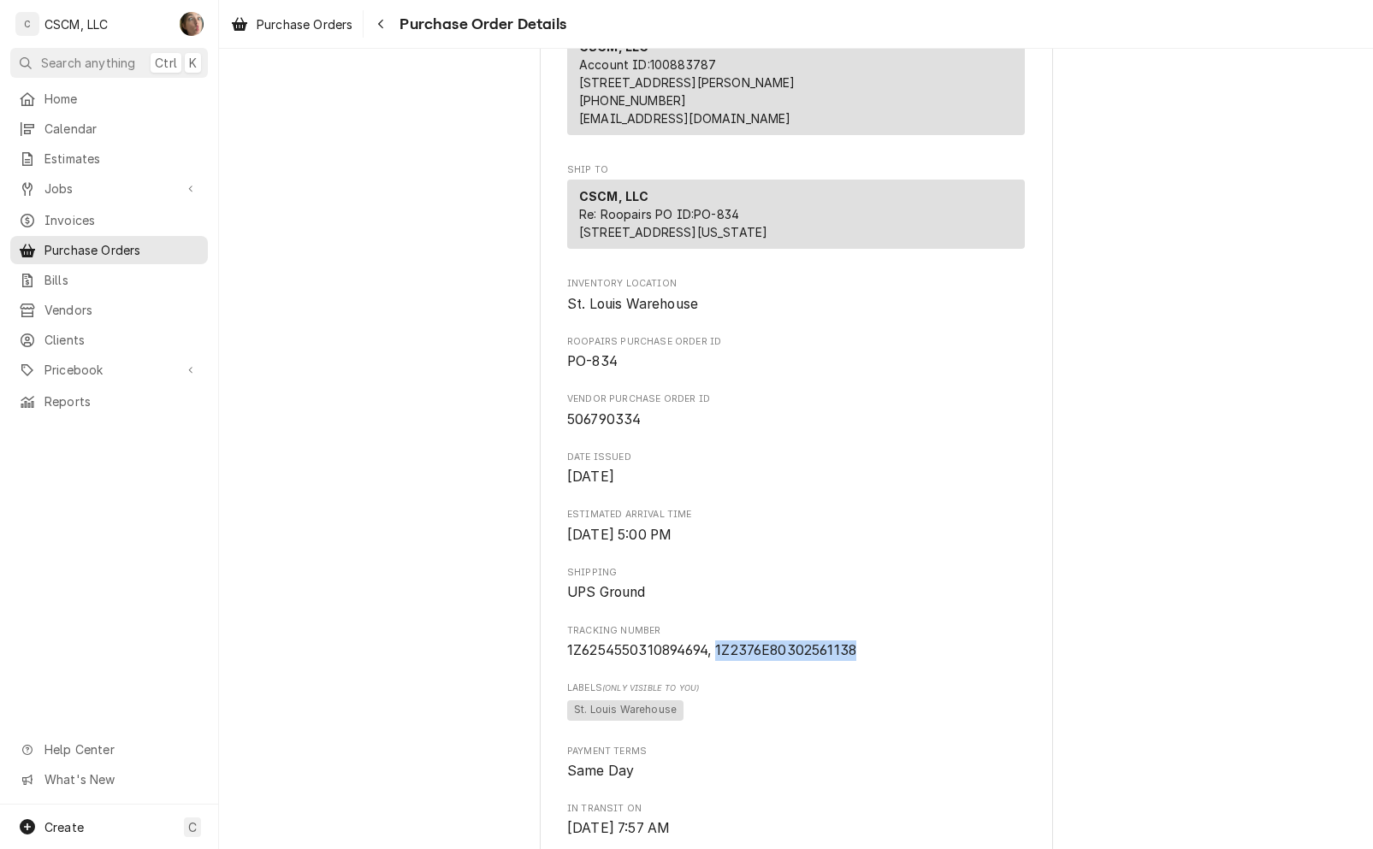
click at [711, 661] on span "1Z6254550310894694, 1Z2376E80302561138" at bounding box center [796, 651] width 458 height 21
copy span "1Z2376E80302561138"
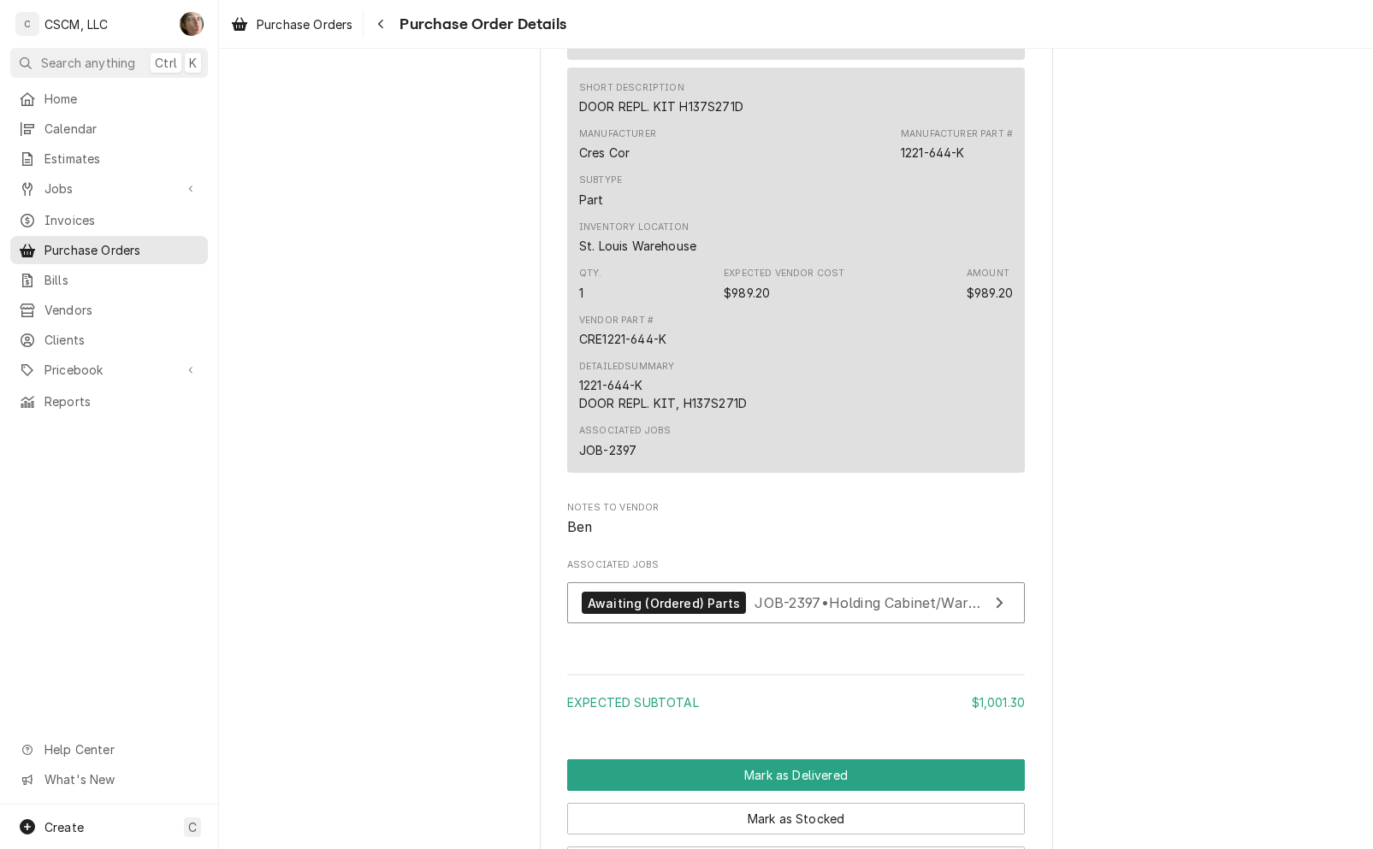
scroll to position [1737, 0]
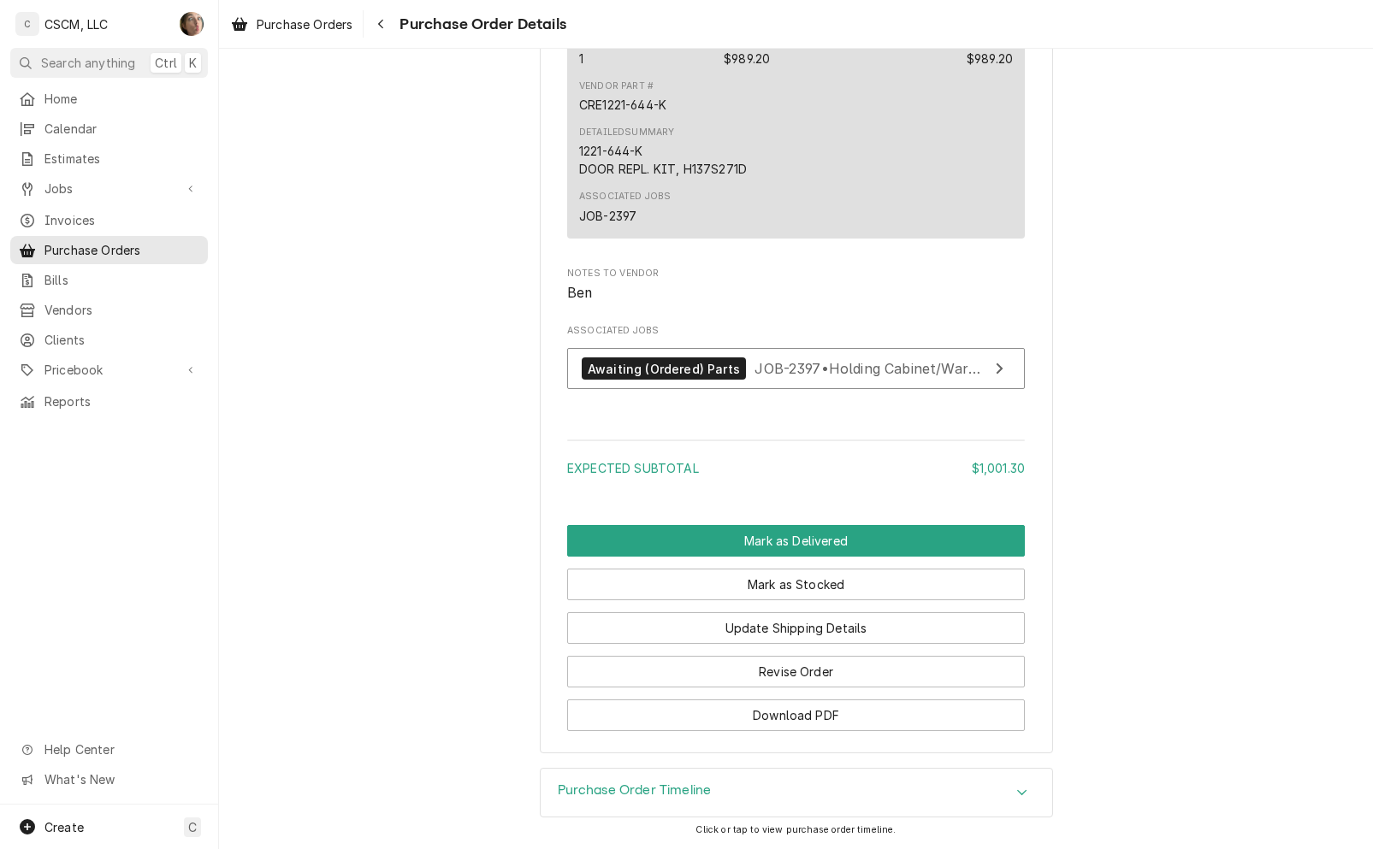
click at [87, 181] on span "Jobs" at bounding box center [108, 189] width 129 height 18
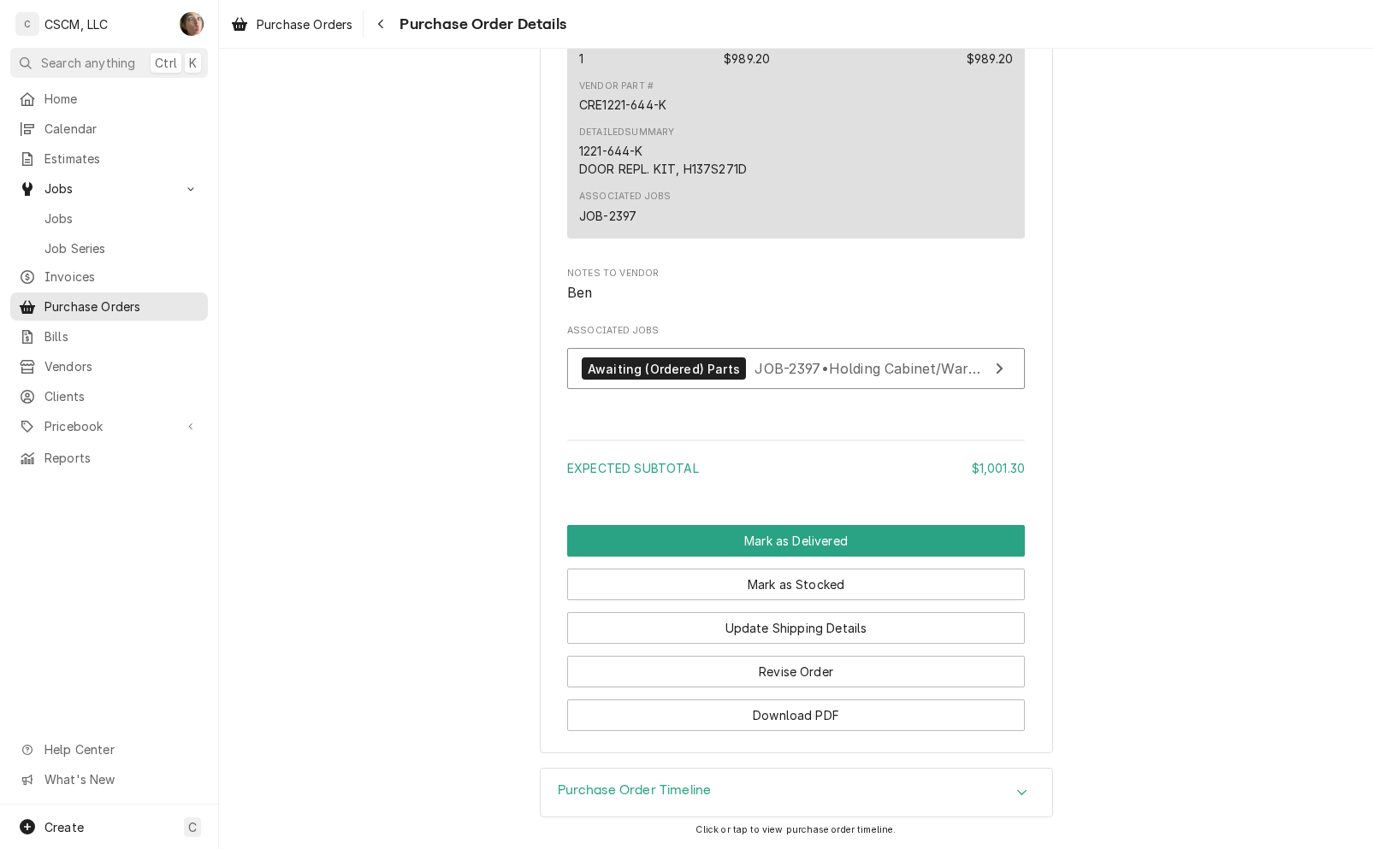
click at [87, 181] on span "Jobs" at bounding box center [108, 189] width 129 height 18
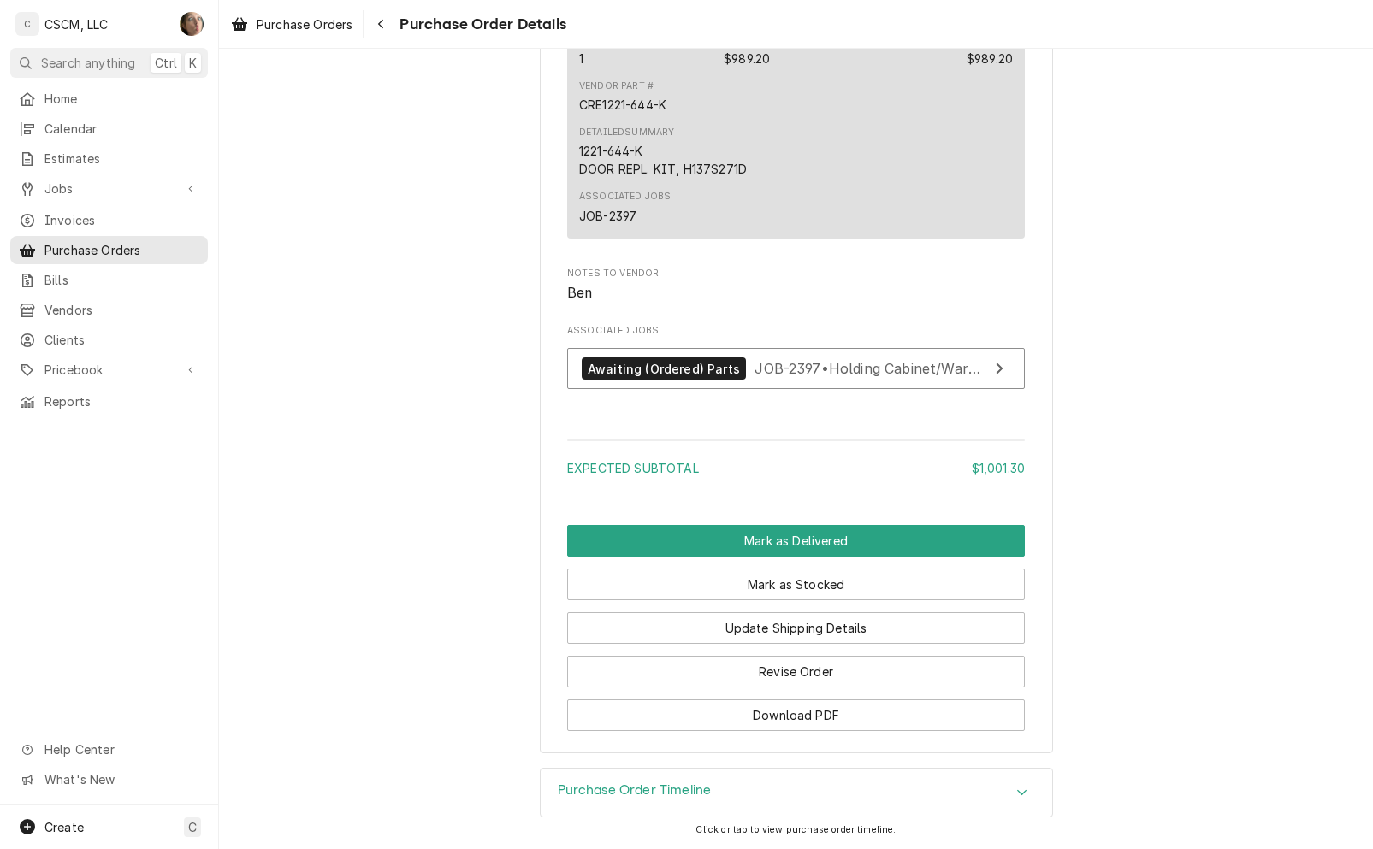
click at [70, 191] on div "Jobs" at bounding box center [109, 188] width 191 height 21
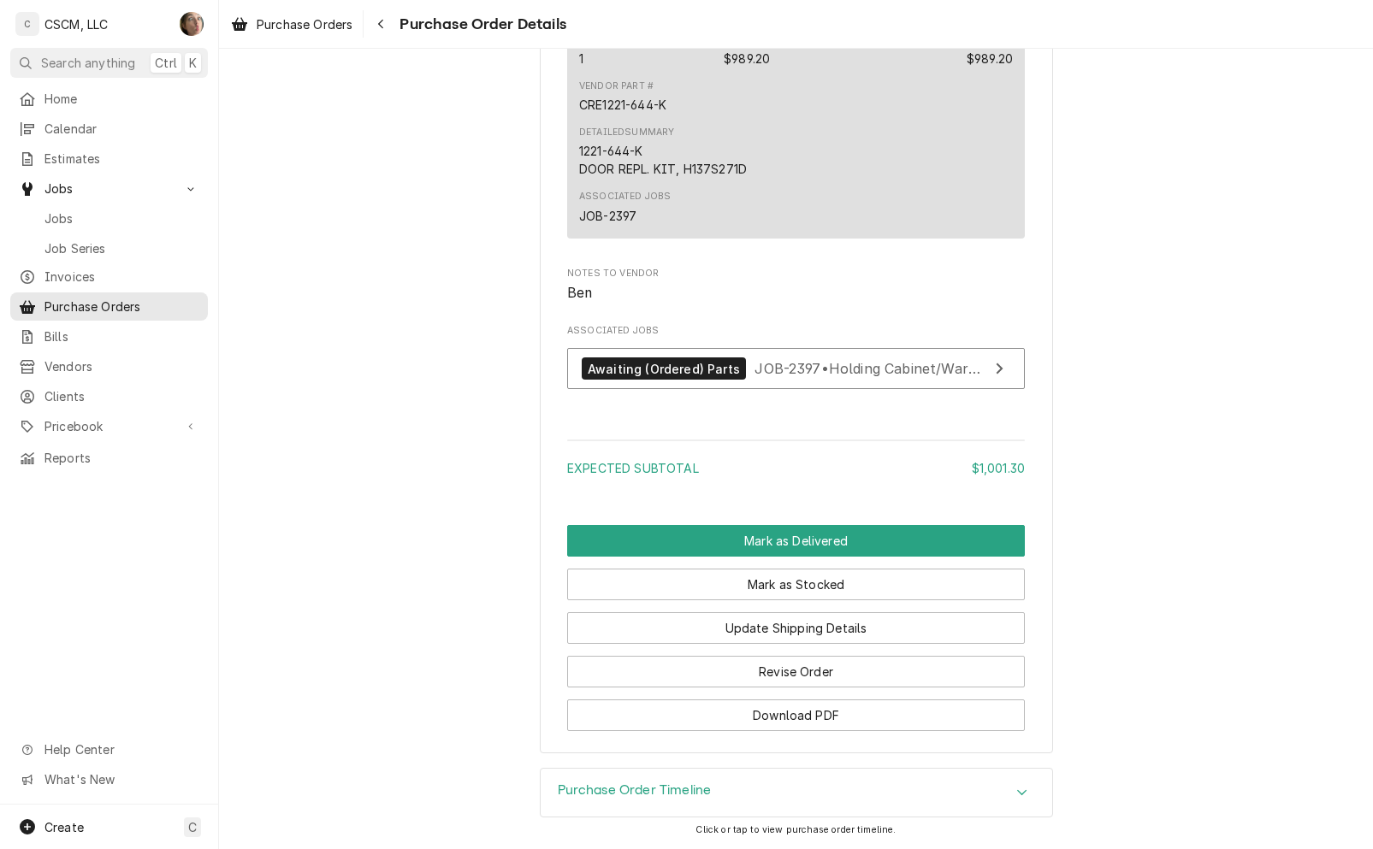
click at [74, 218] on span "Jobs" at bounding box center [121, 219] width 155 height 18
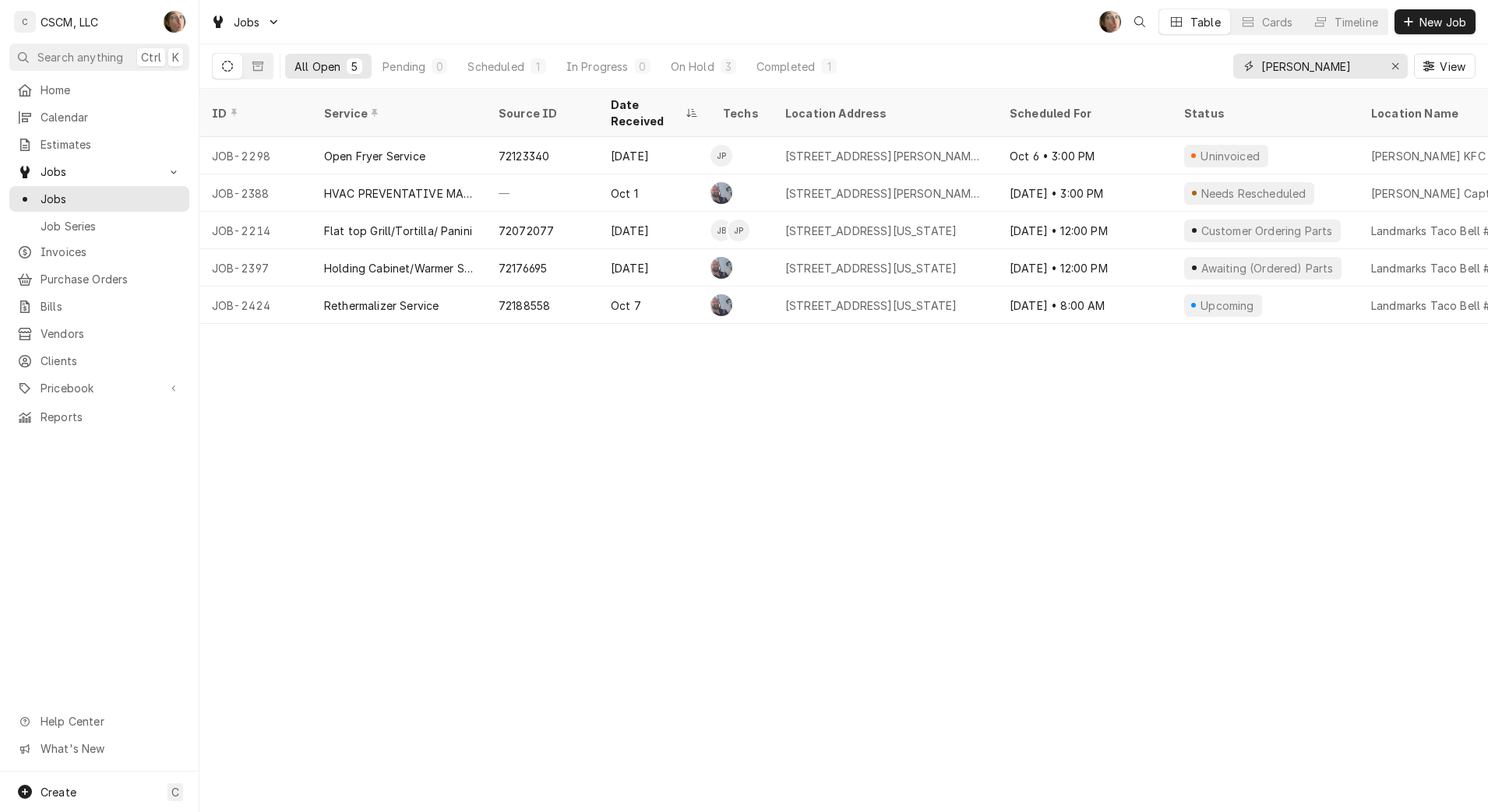
click at [1400, 71] on div "Erase input" at bounding box center [1395, 66] width 15 height 15
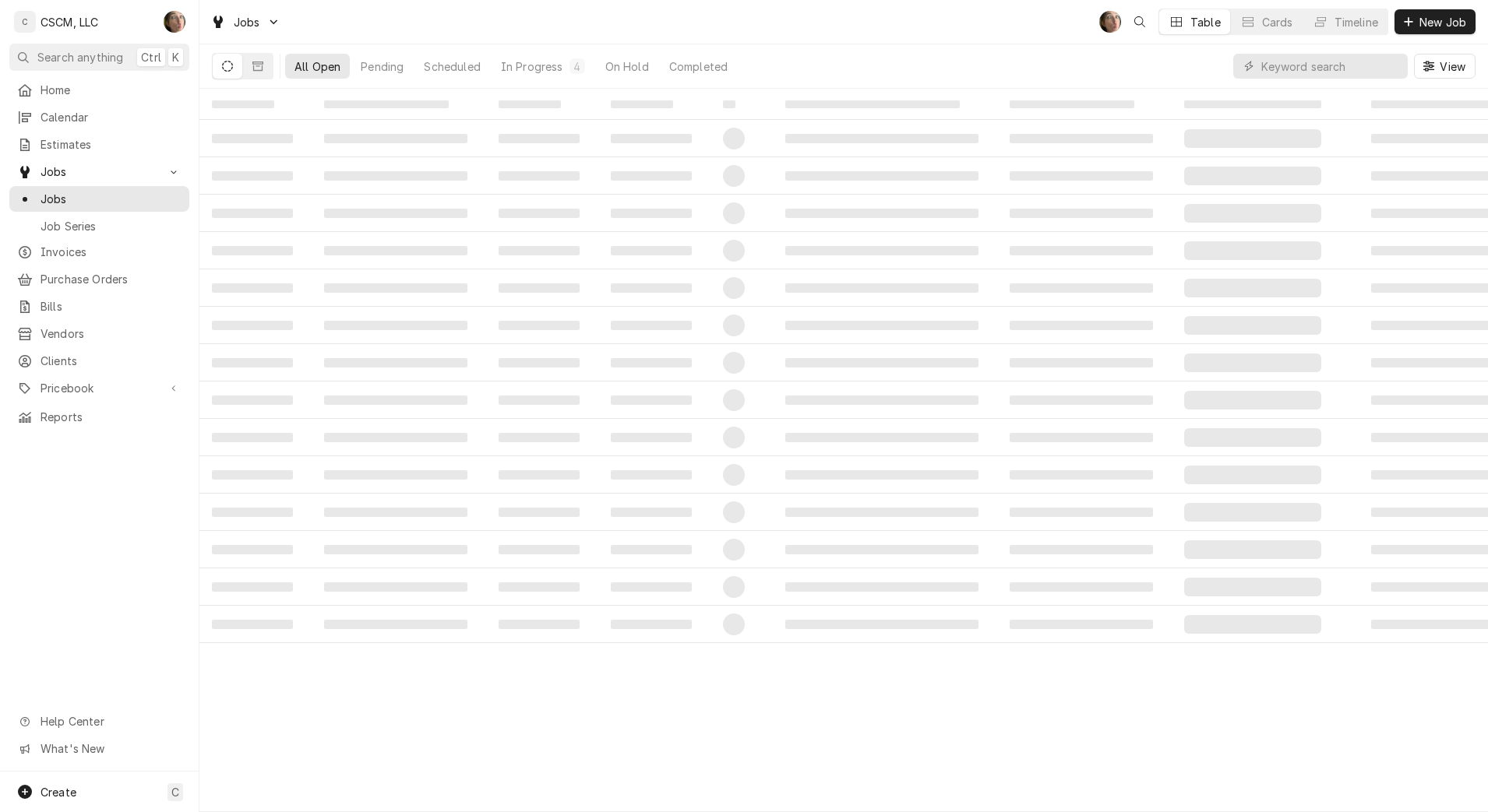
click at [380, 73] on button "Pending" at bounding box center [382, 66] width 62 height 25
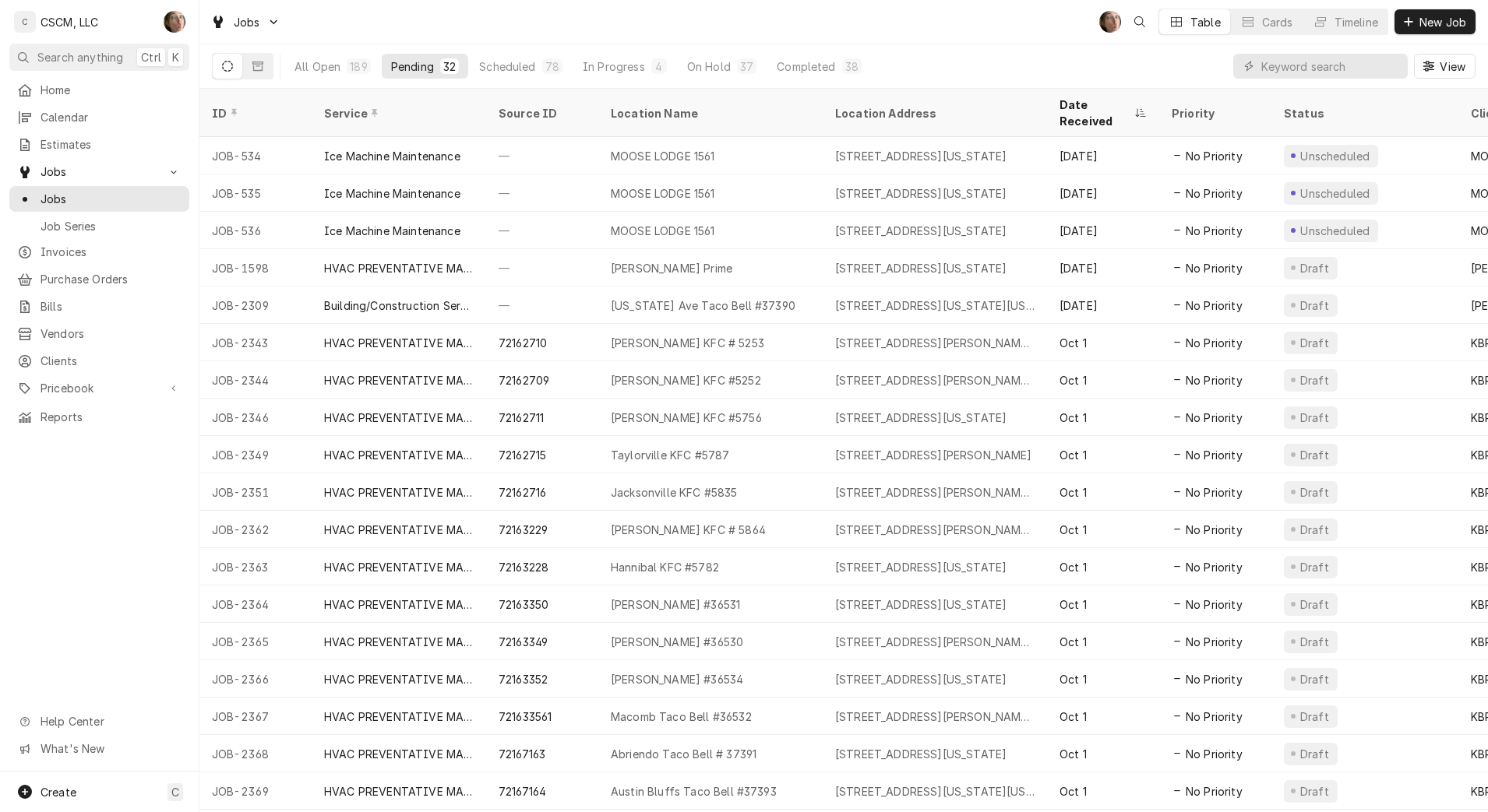
click at [427, 69] on div "Pending" at bounding box center [412, 66] width 43 height 16
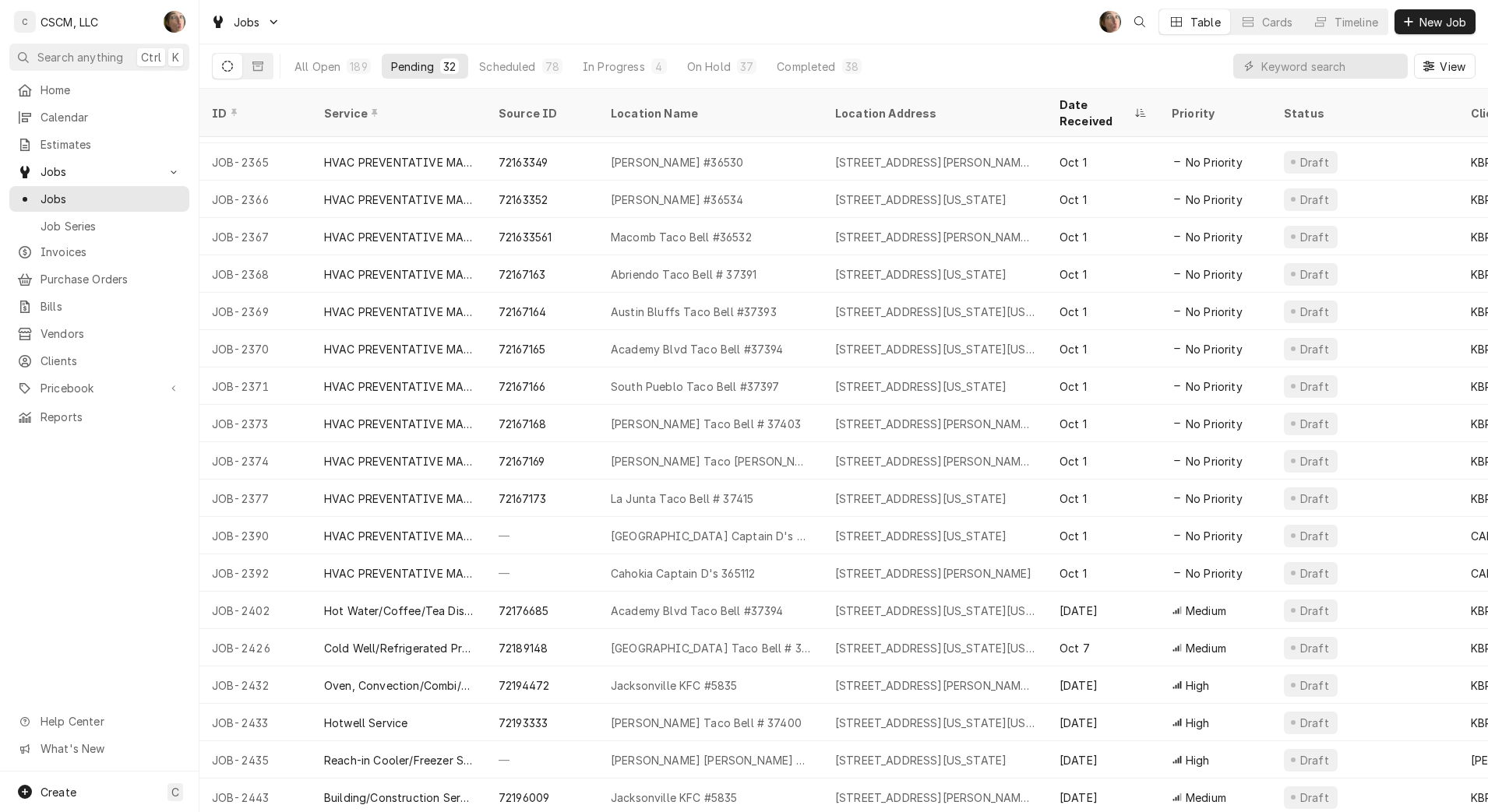
scroll to position [517, 0]
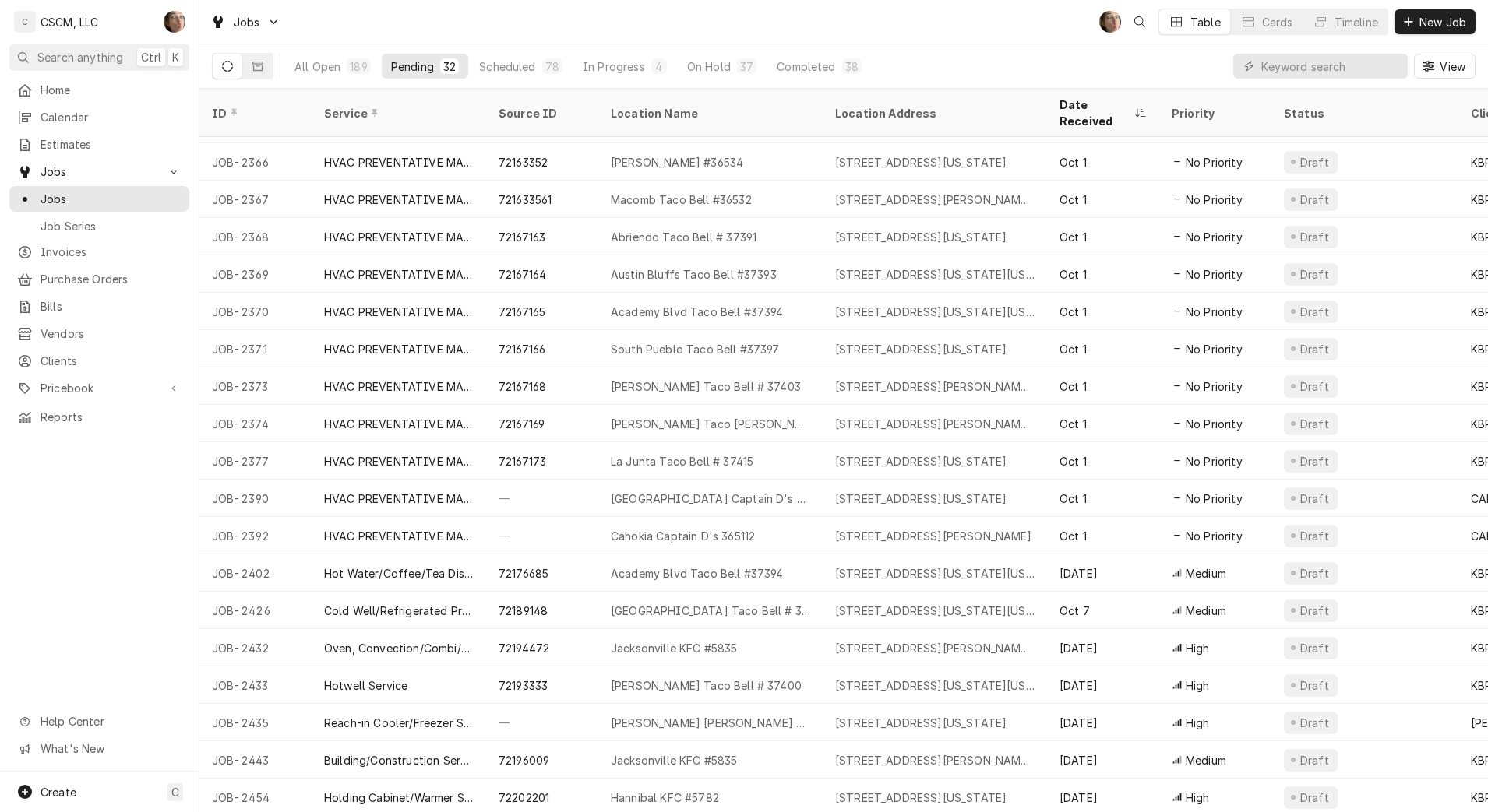
click at [968, 715] on div "[STREET_ADDRESS][US_STATE]" at bounding box center [921, 723] width 171 height 16
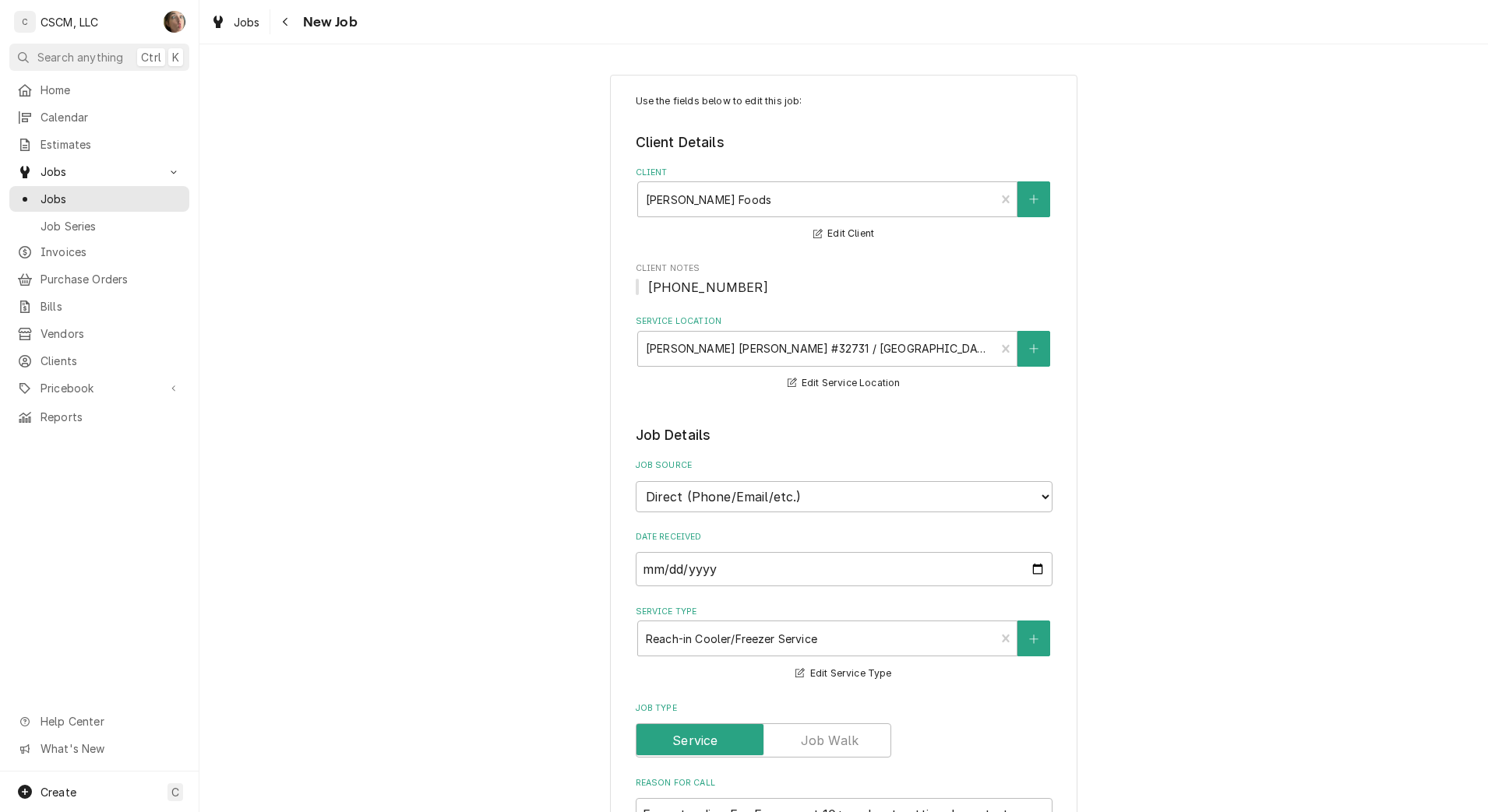
type textarea "x"
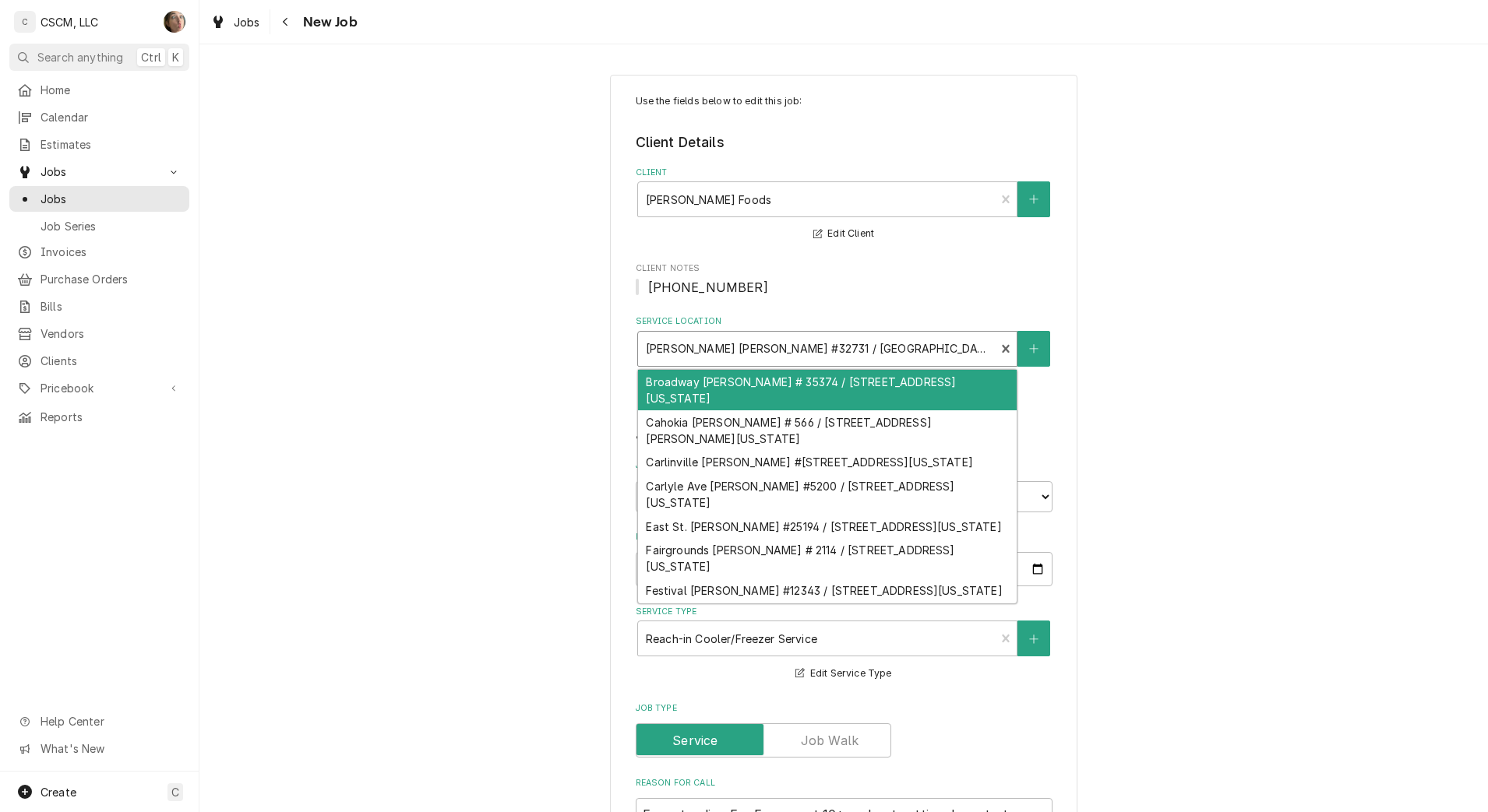
click at [938, 350] on div "Service Location" at bounding box center [817, 349] width 342 height 28
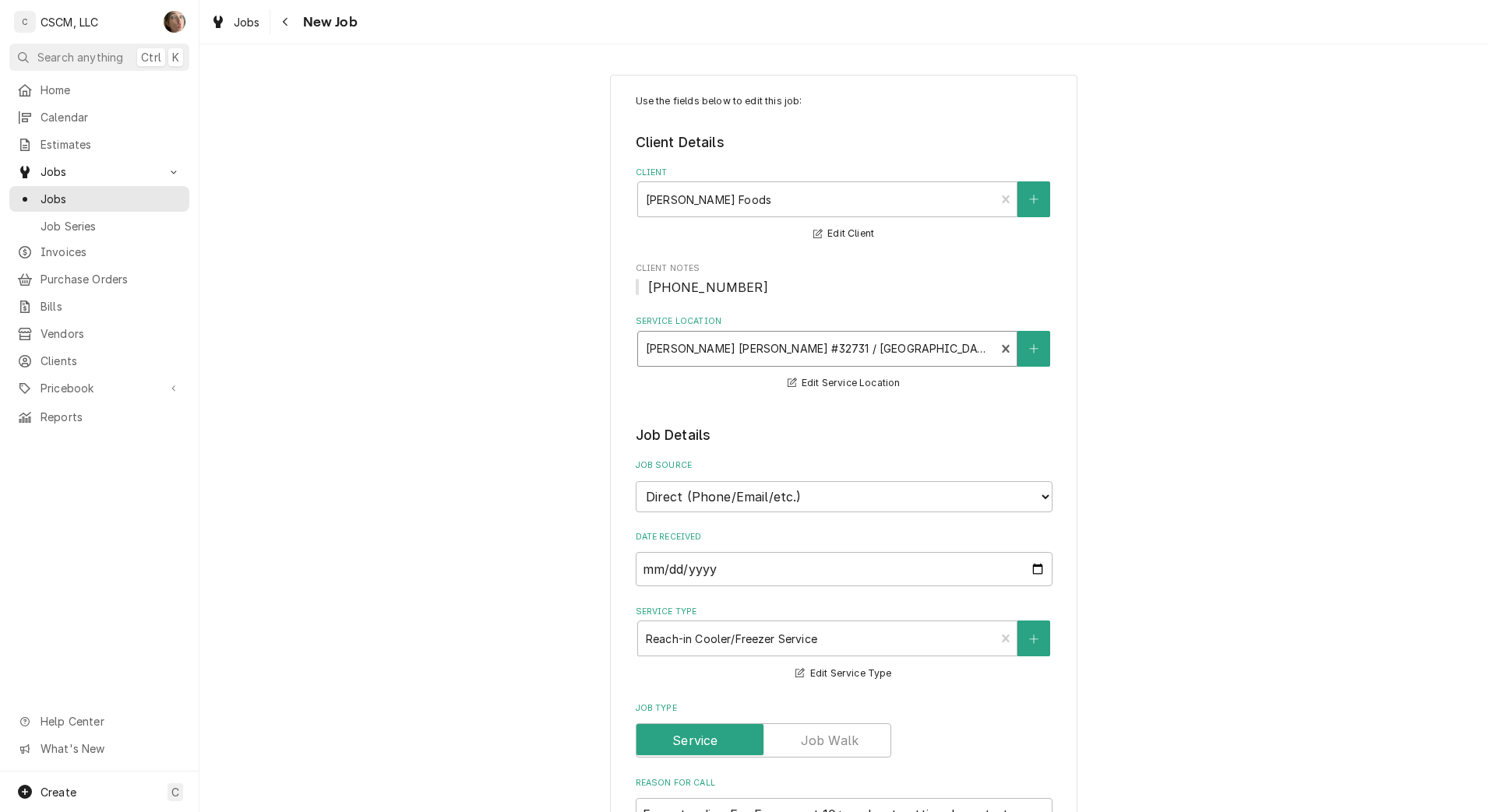
click at [938, 350] on div "Service Location" at bounding box center [817, 349] width 342 height 28
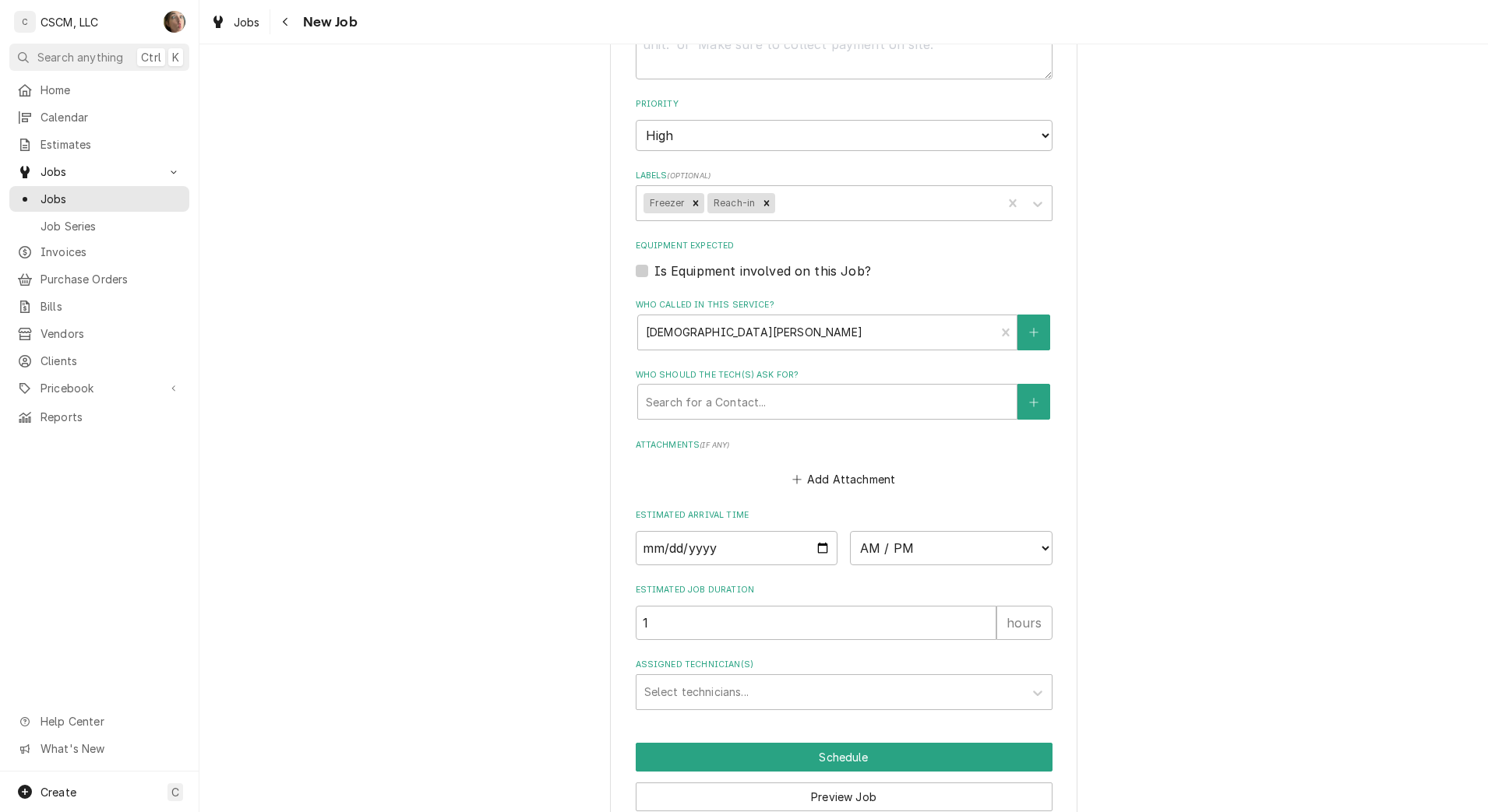
scroll to position [972, 0]
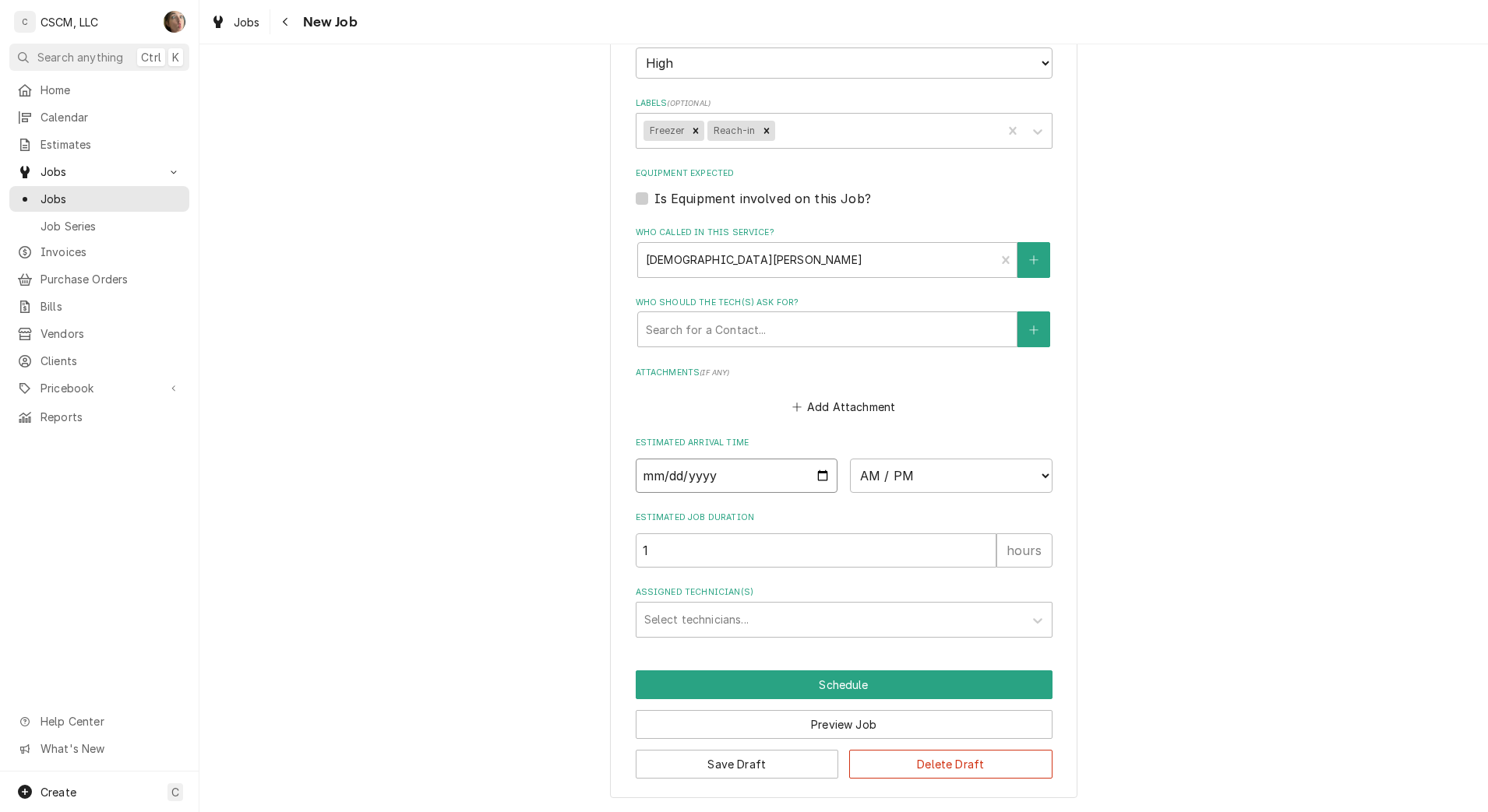
click at [817, 476] on input "Date" at bounding box center [737, 476] width 202 height 35
type input "2025-10-13"
type textarea "x"
click at [921, 472] on select "AM / PM 6:00 AM 6:15 AM 6:30 AM 6:45 AM 7:00 AM 7:15 AM 7:30 AM 7:45 AM 8:00 AM…" at bounding box center [951, 476] width 202 height 35
select select "08:00:00"
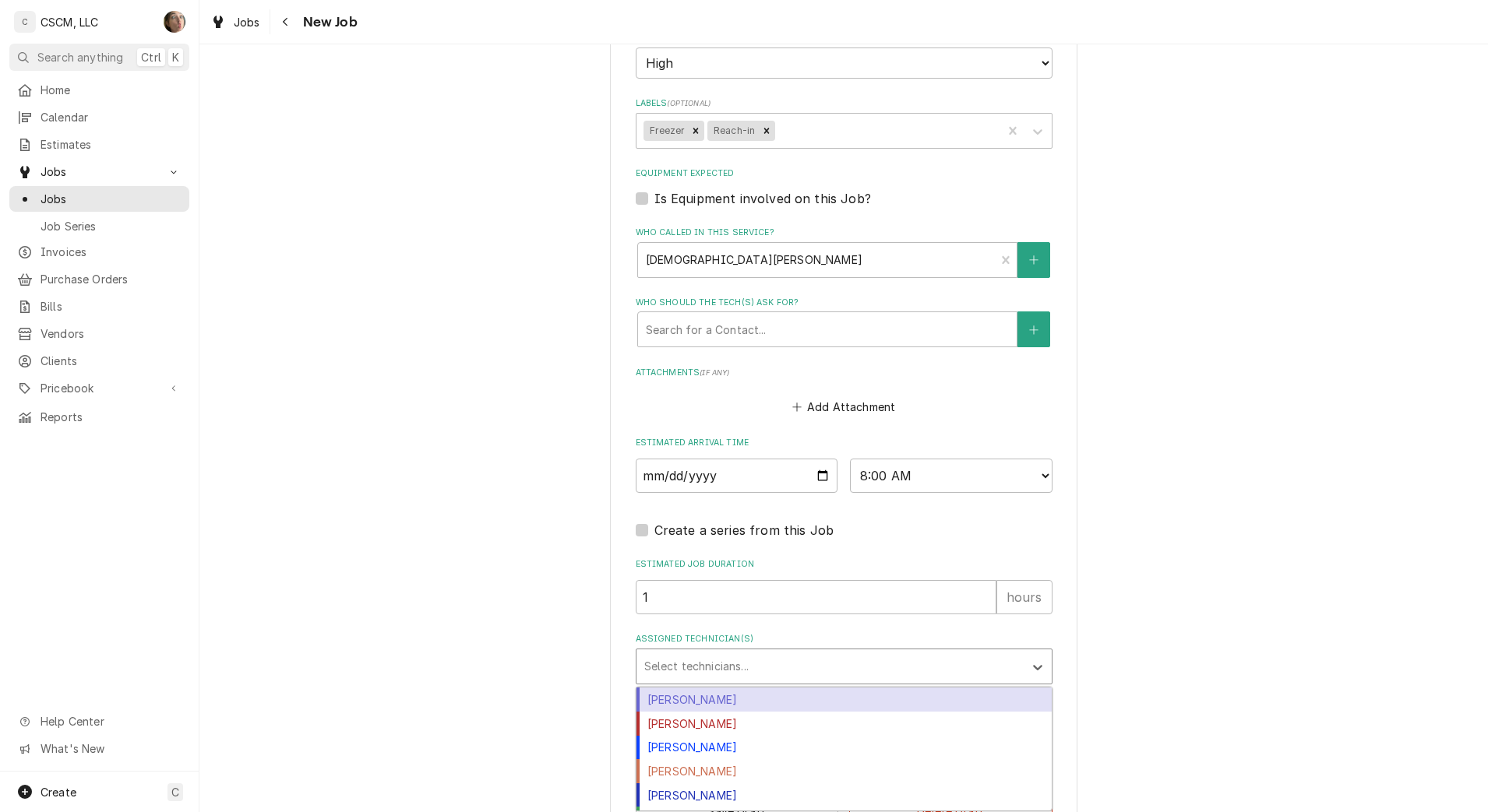
click at [729, 668] on div "Assigned Technician(s)" at bounding box center [830, 666] width 372 height 28
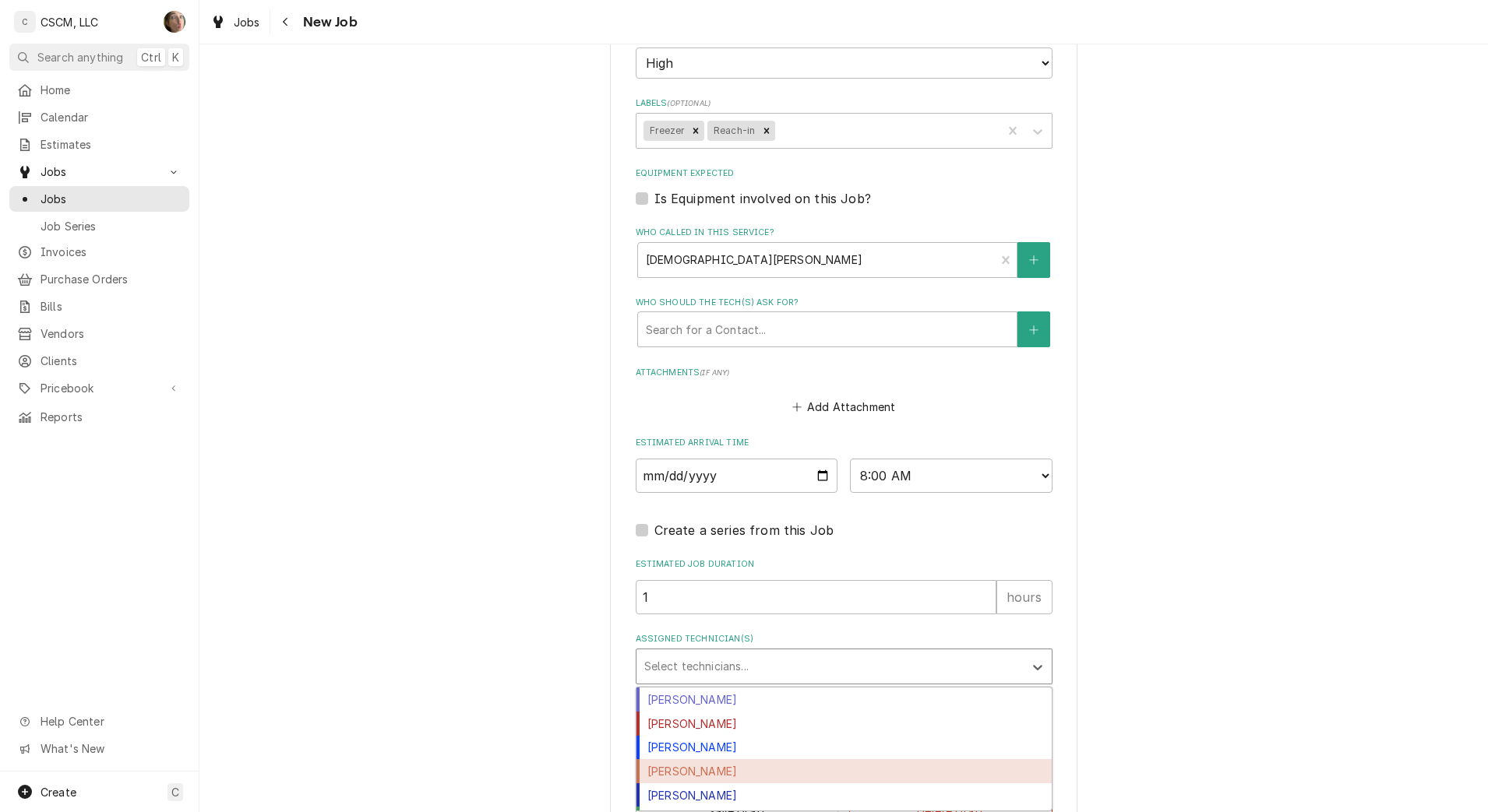
click at [720, 774] on div "Jonnie Pakovich" at bounding box center [844, 771] width 415 height 25
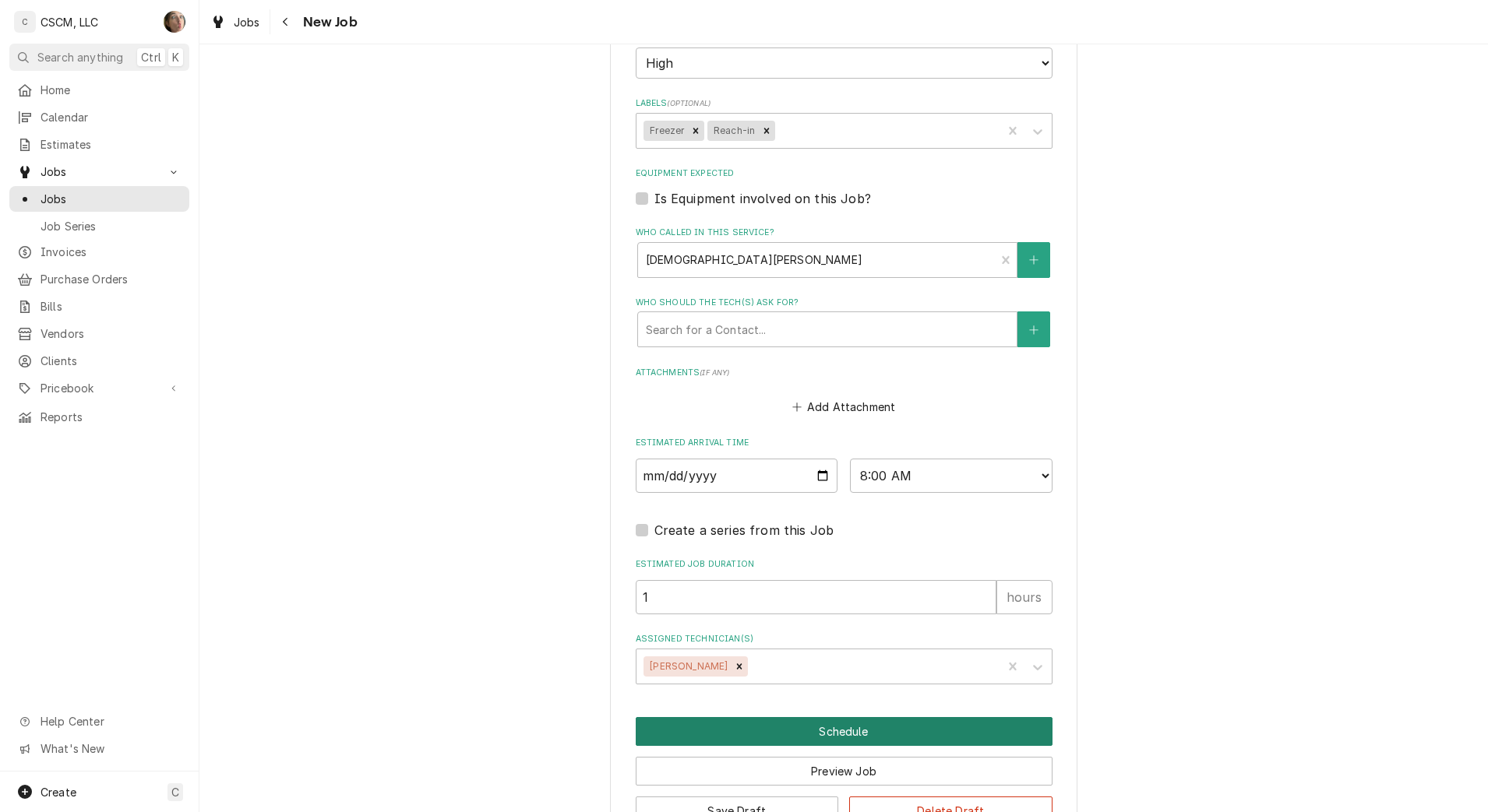
click at [779, 728] on button "Schedule" at bounding box center [844, 732] width 417 height 29
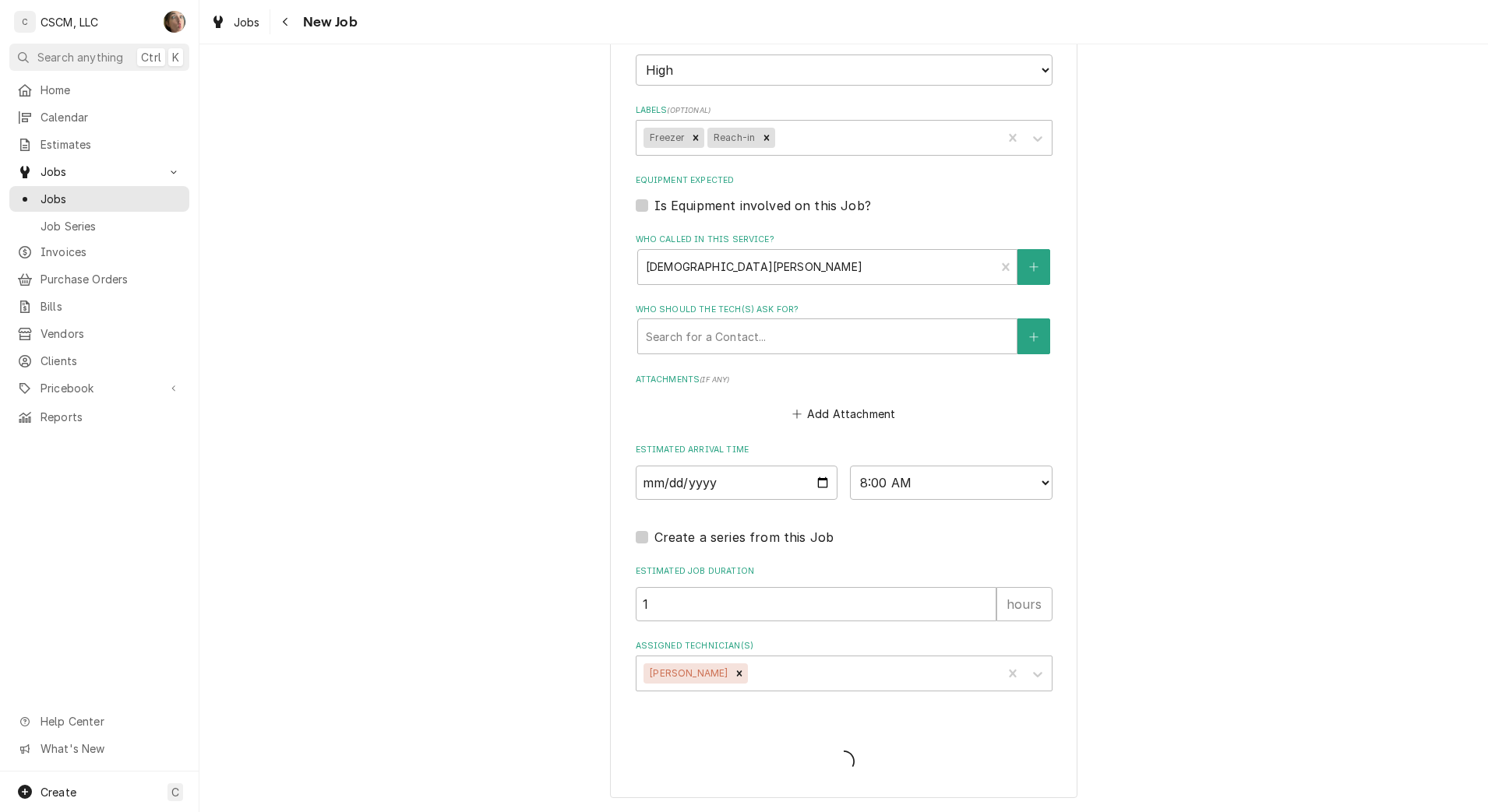
type textarea "x"
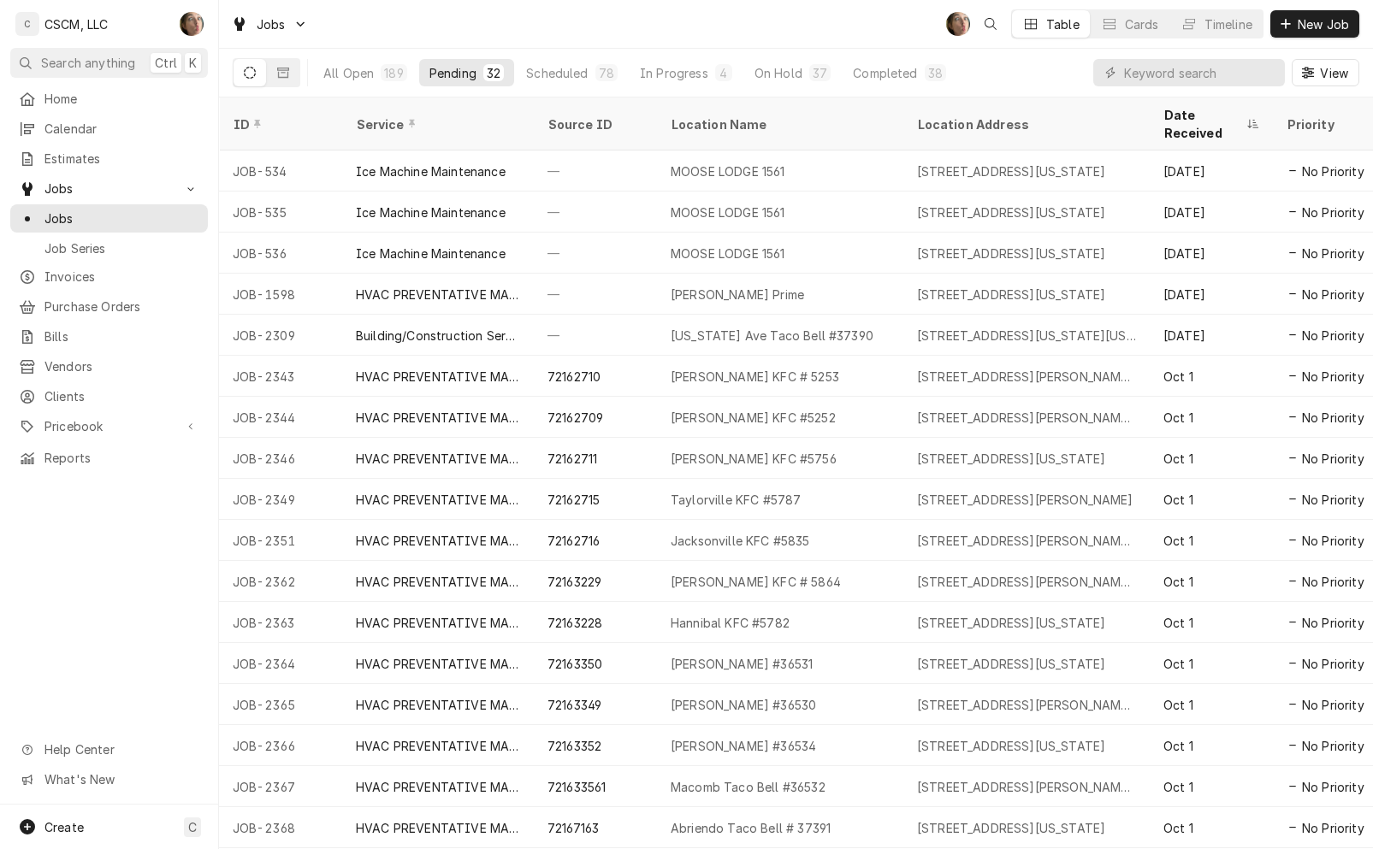
click at [99, 124] on span "Calendar" at bounding box center [121, 129] width 155 height 18
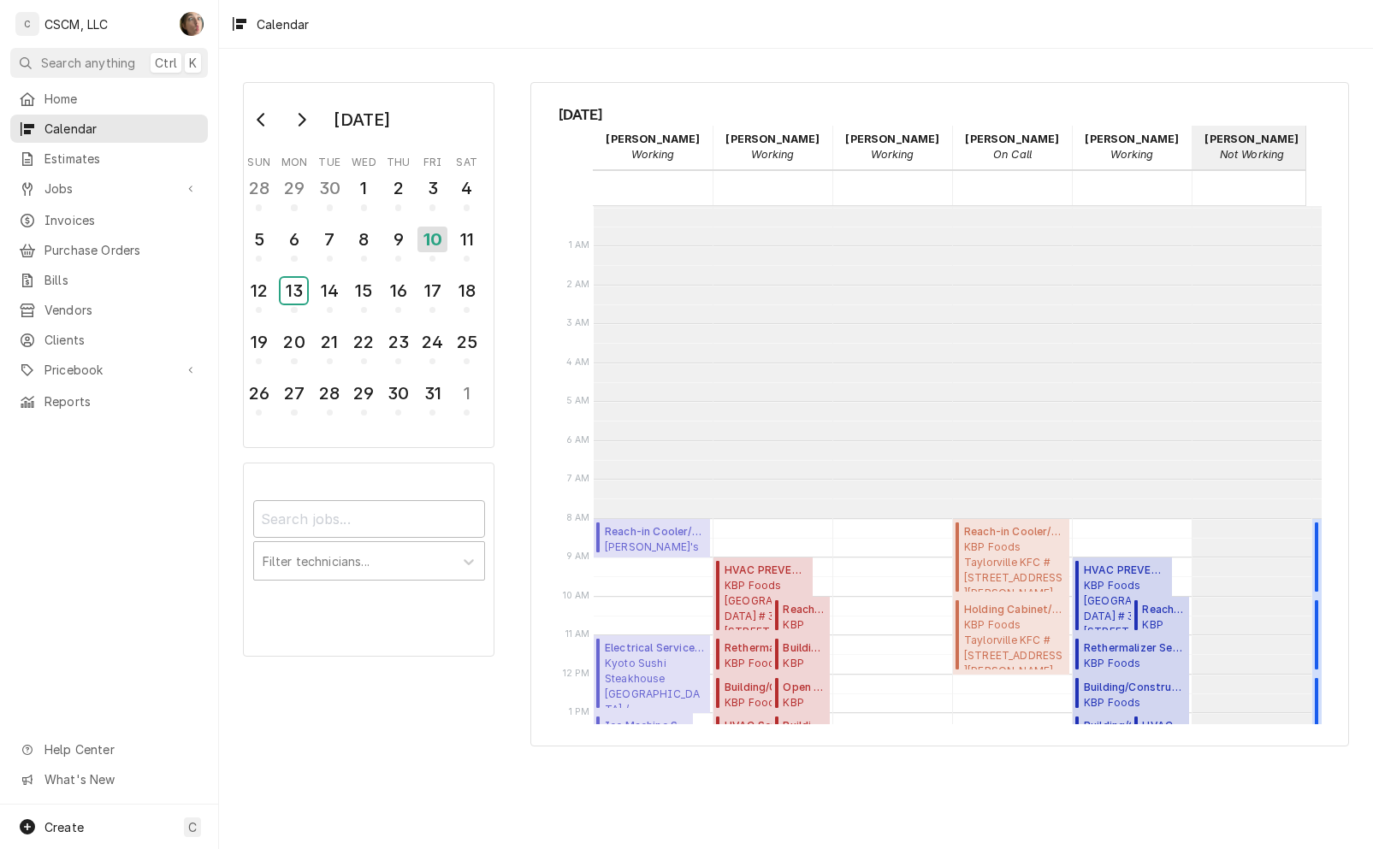
scroll to position [311, 0]
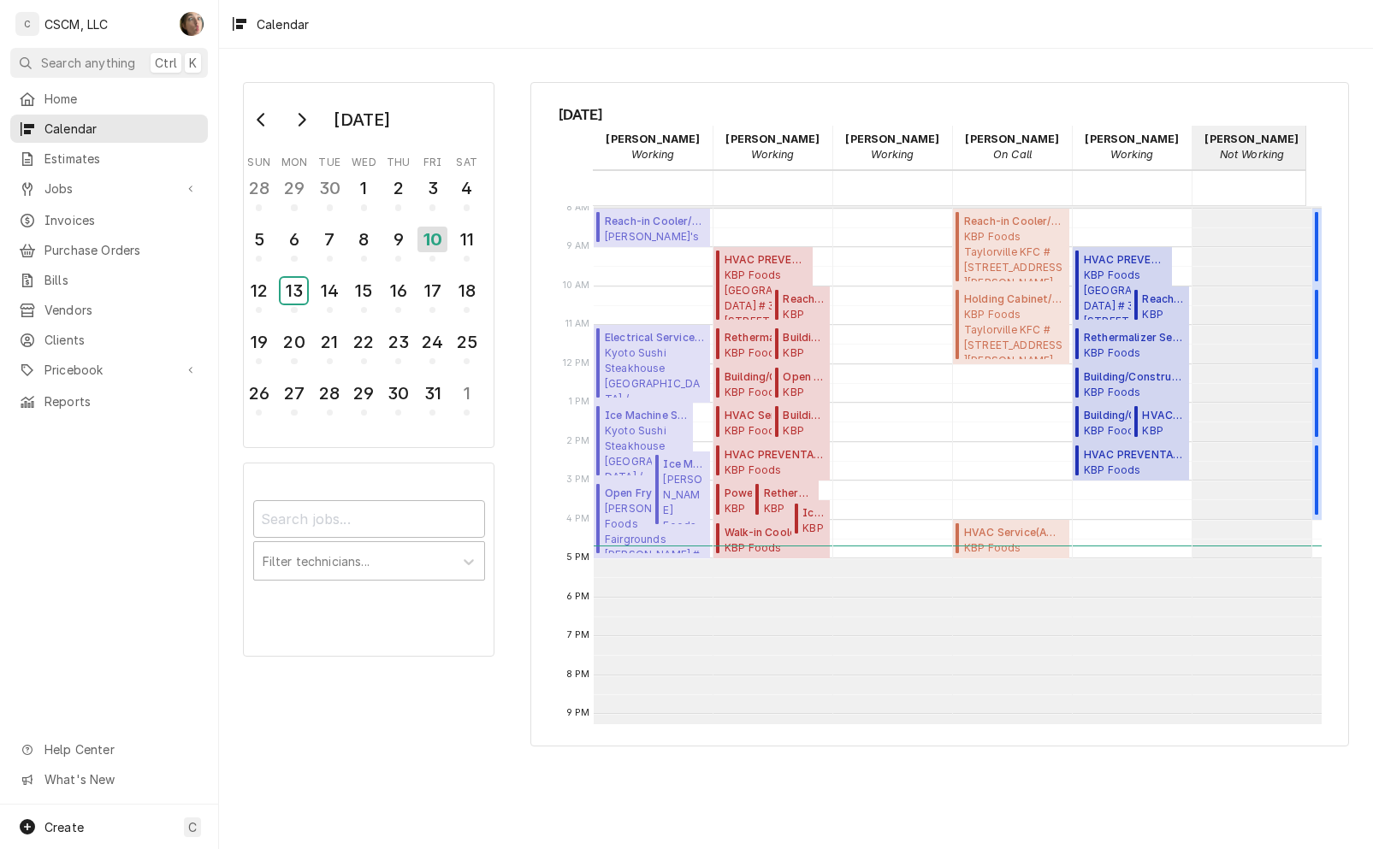
click at [281, 278] on div "13" at bounding box center [294, 291] width 27 height 26
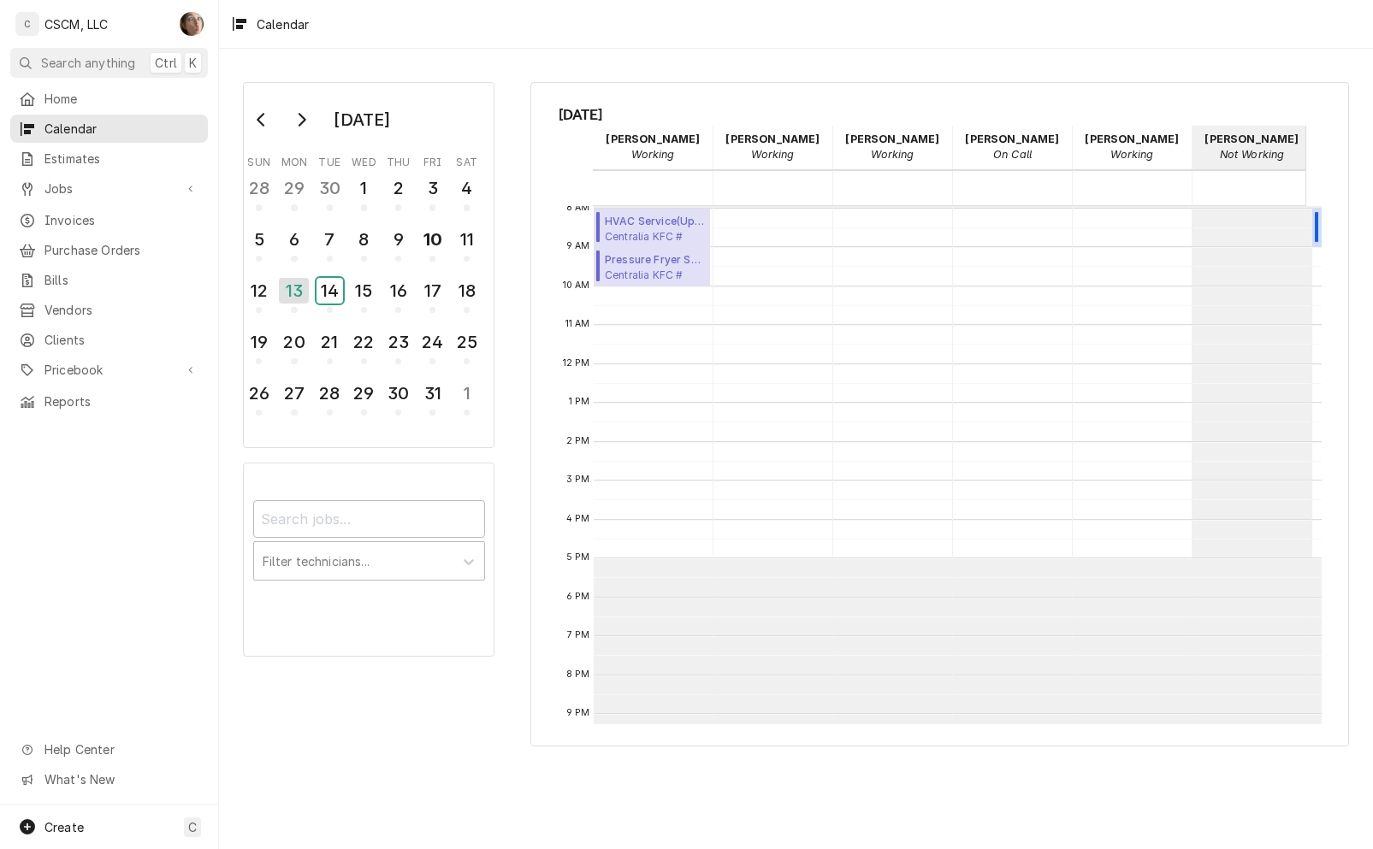
click at [340, 280] on div "14" at bounding box center [330, 291] width 27 height 26
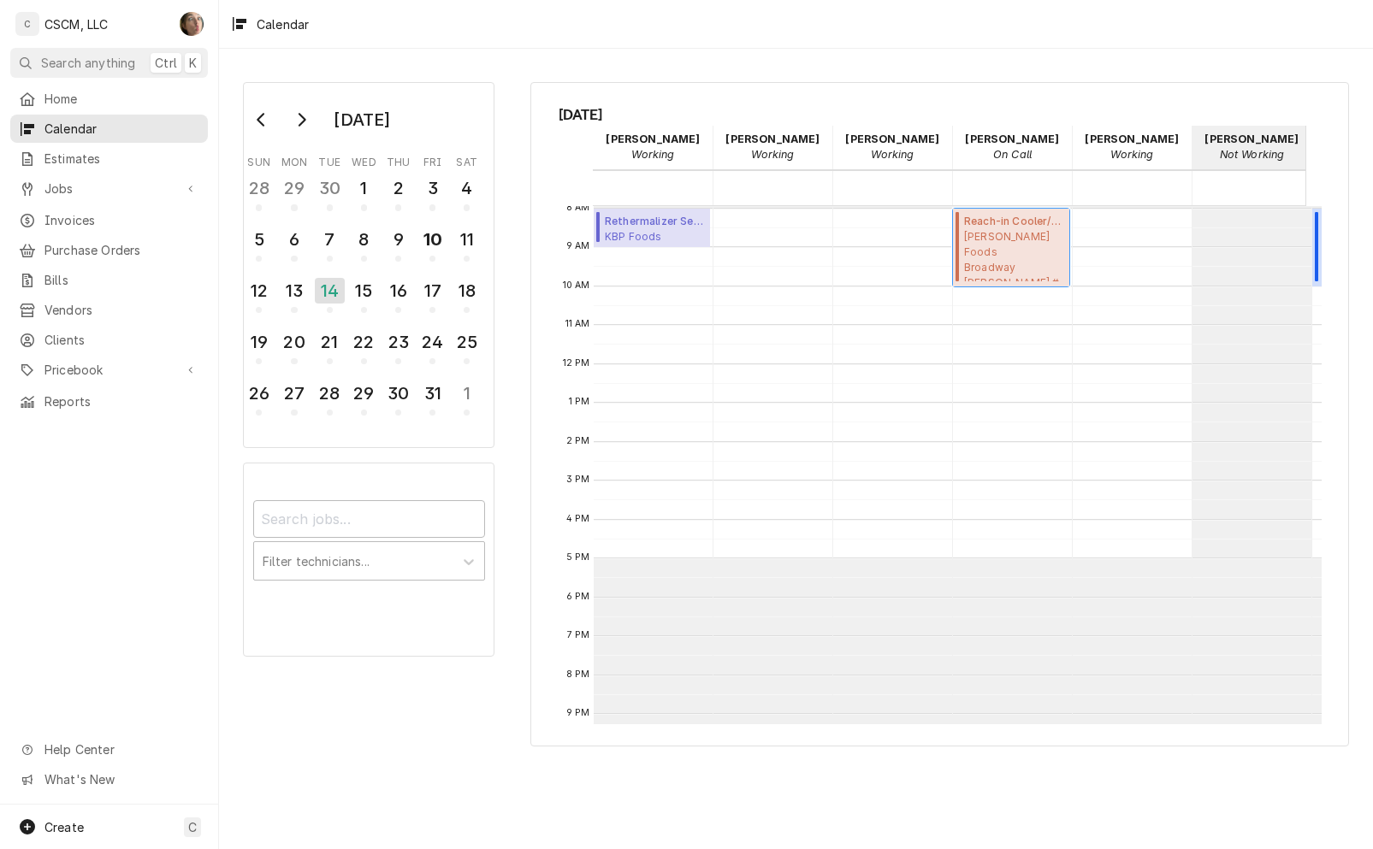
click at [1006, 250] on span "Estel Foods Broadway McDonald's # 35374 / 6124 N Broadway, St. Louis, Missouri …" at bounding box center [1014, 255] width 100 height 52
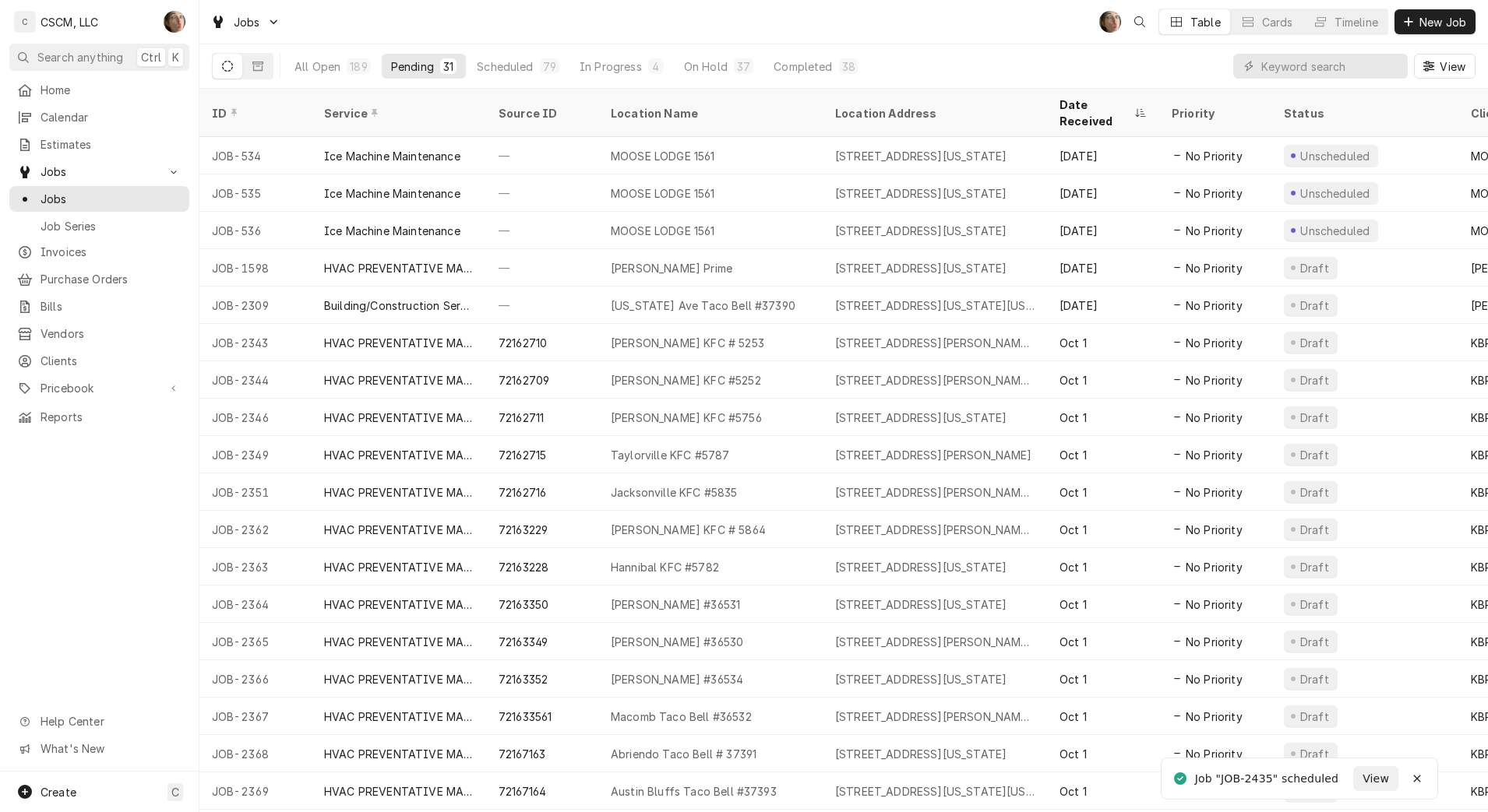
click at [715, 64] on div "On Hold" at bounding box center [706, 66] width 44 height 16
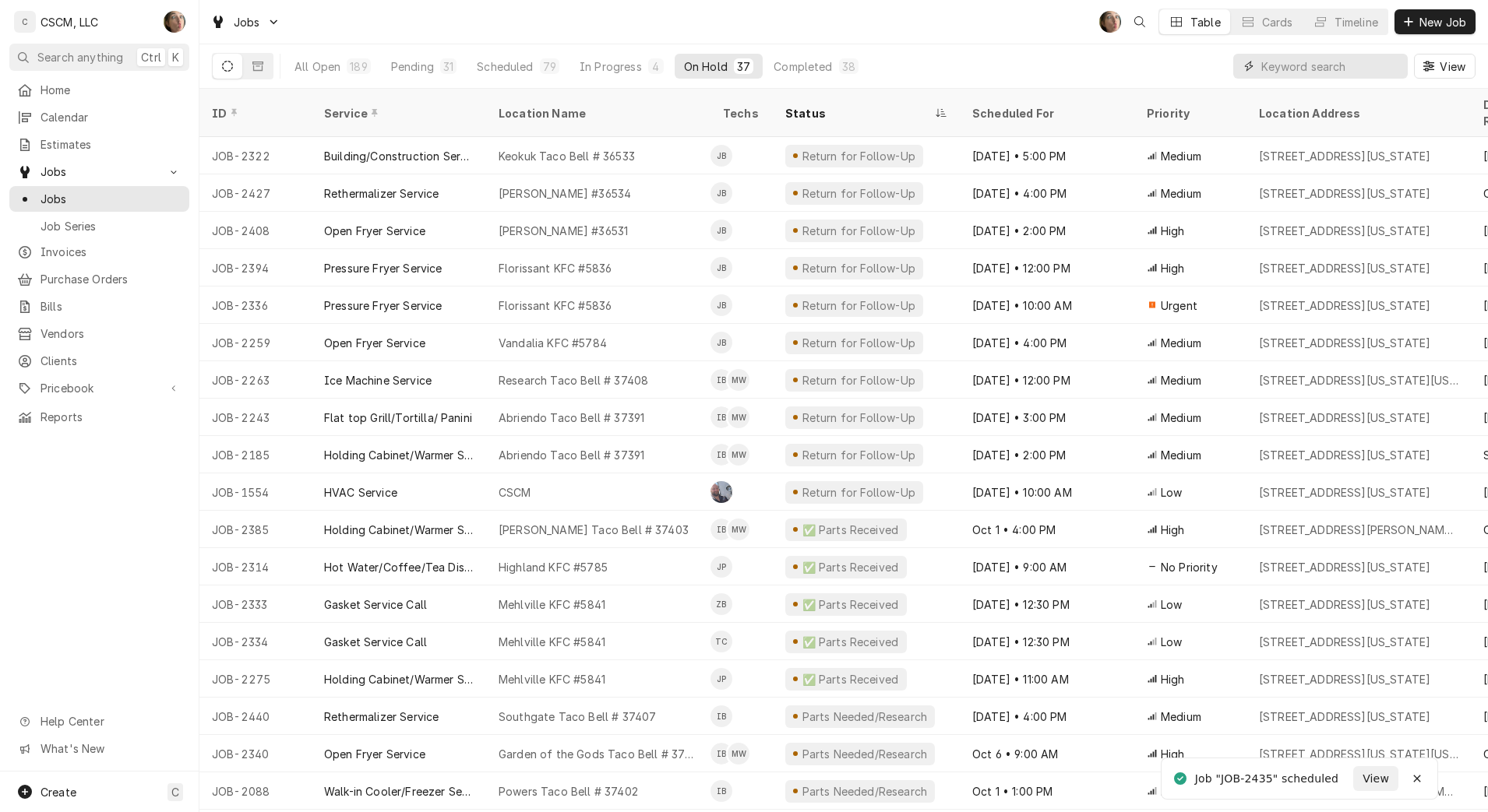
click at [1290, 67] on input "Dynamic Content Wrapper" at bounding box center [1330, 66] width 138 height 25
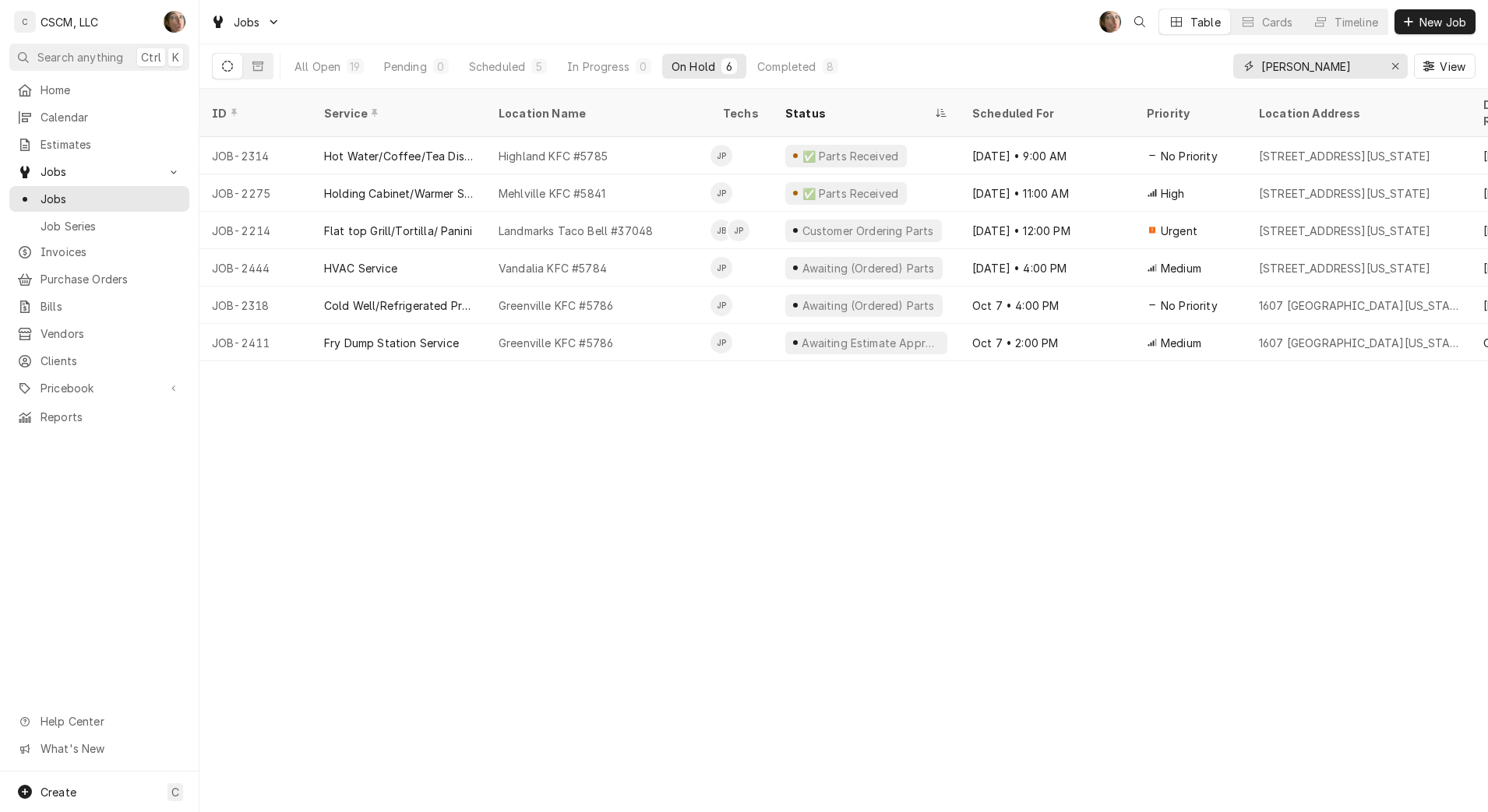
type input "[PERSON_NAME]"
click at [1389, 66] on div "Erase input" at bounding box center [1395, 66] width 15 height 15
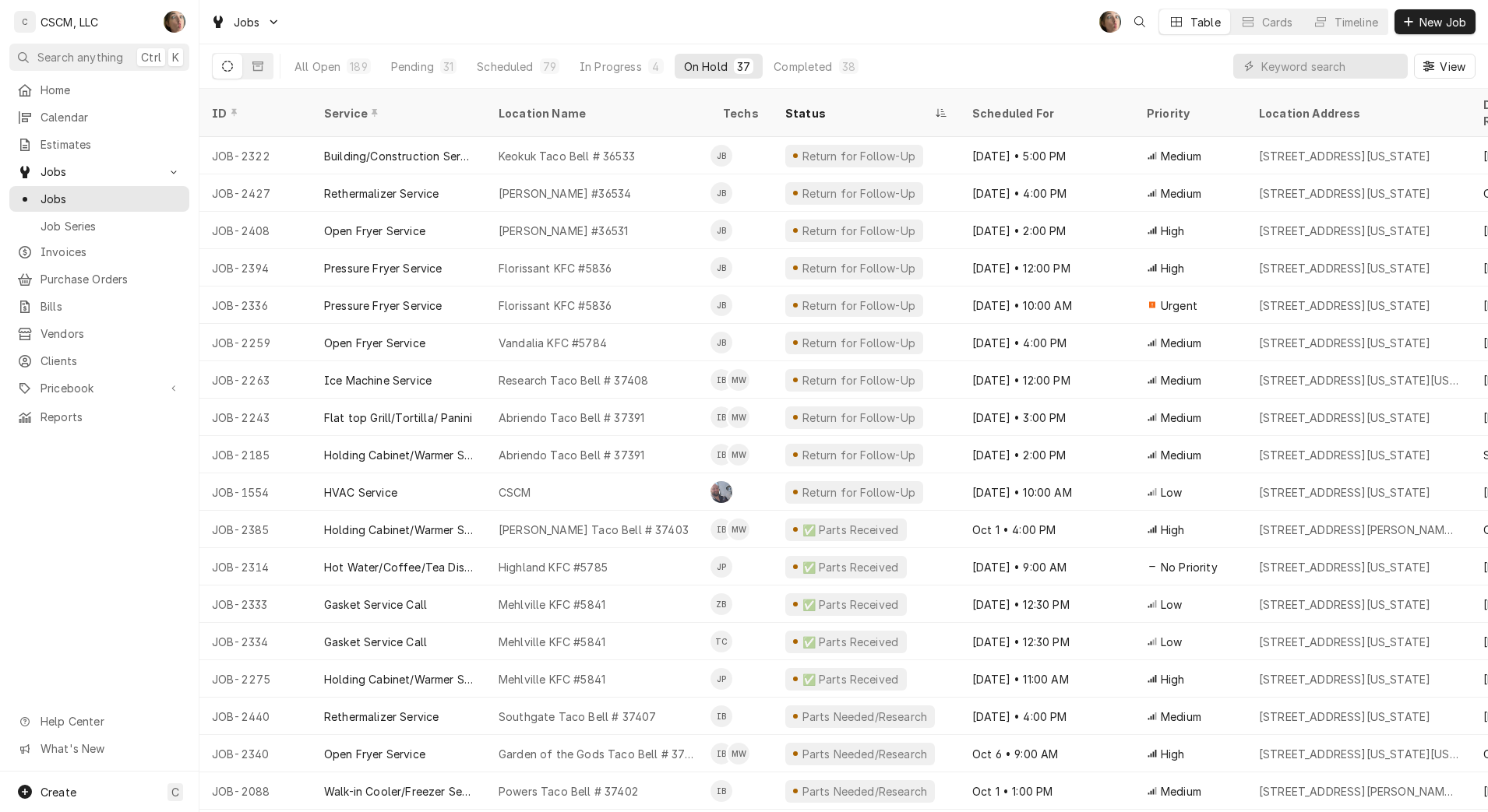
click at [413, 72] on div "Pending" at bounding box center [412, 66] width 43 height 16
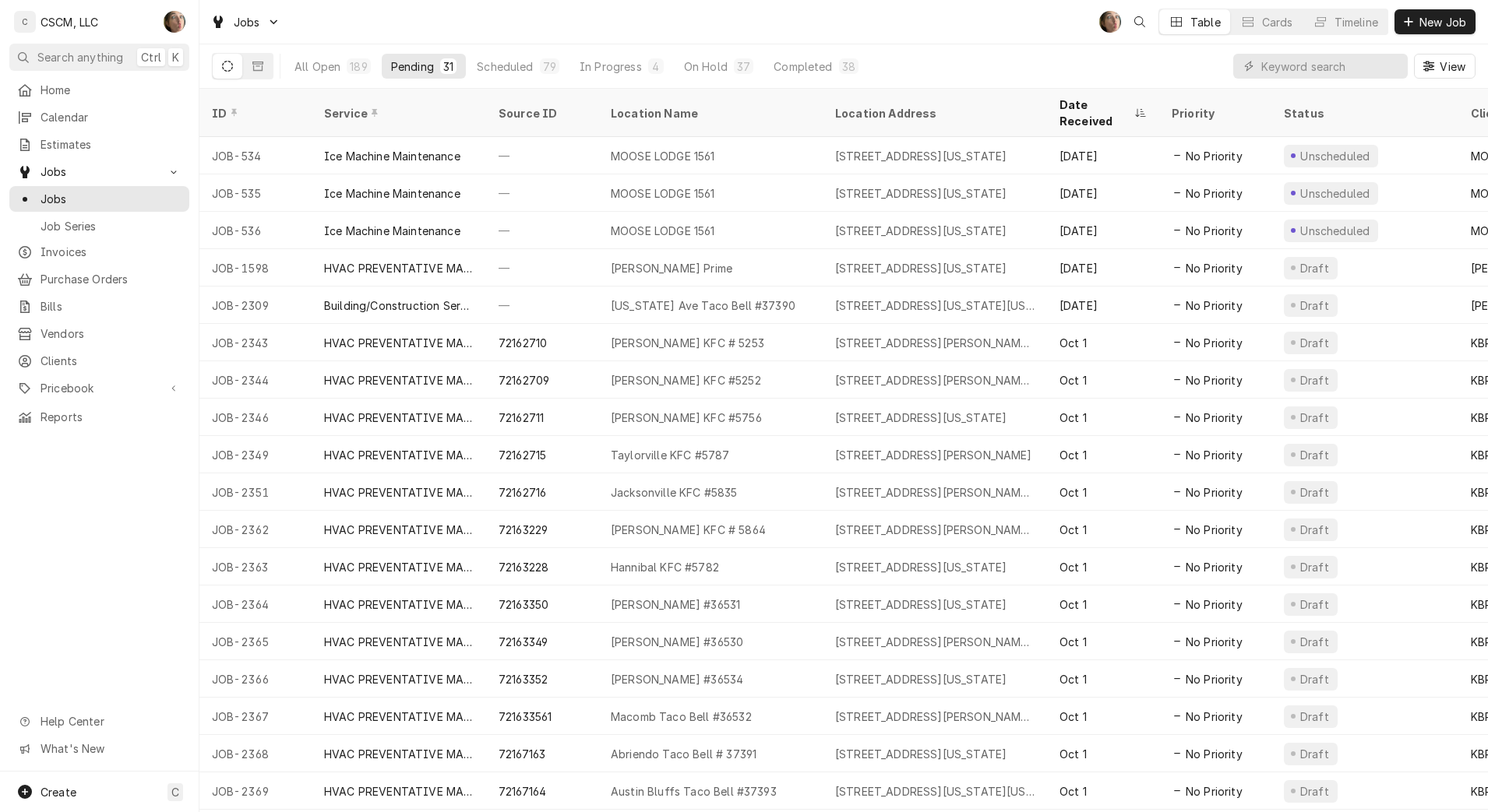
click at [728, 75] on button "On Hold 37" at bounding box center [719, 66] width 88 height 25
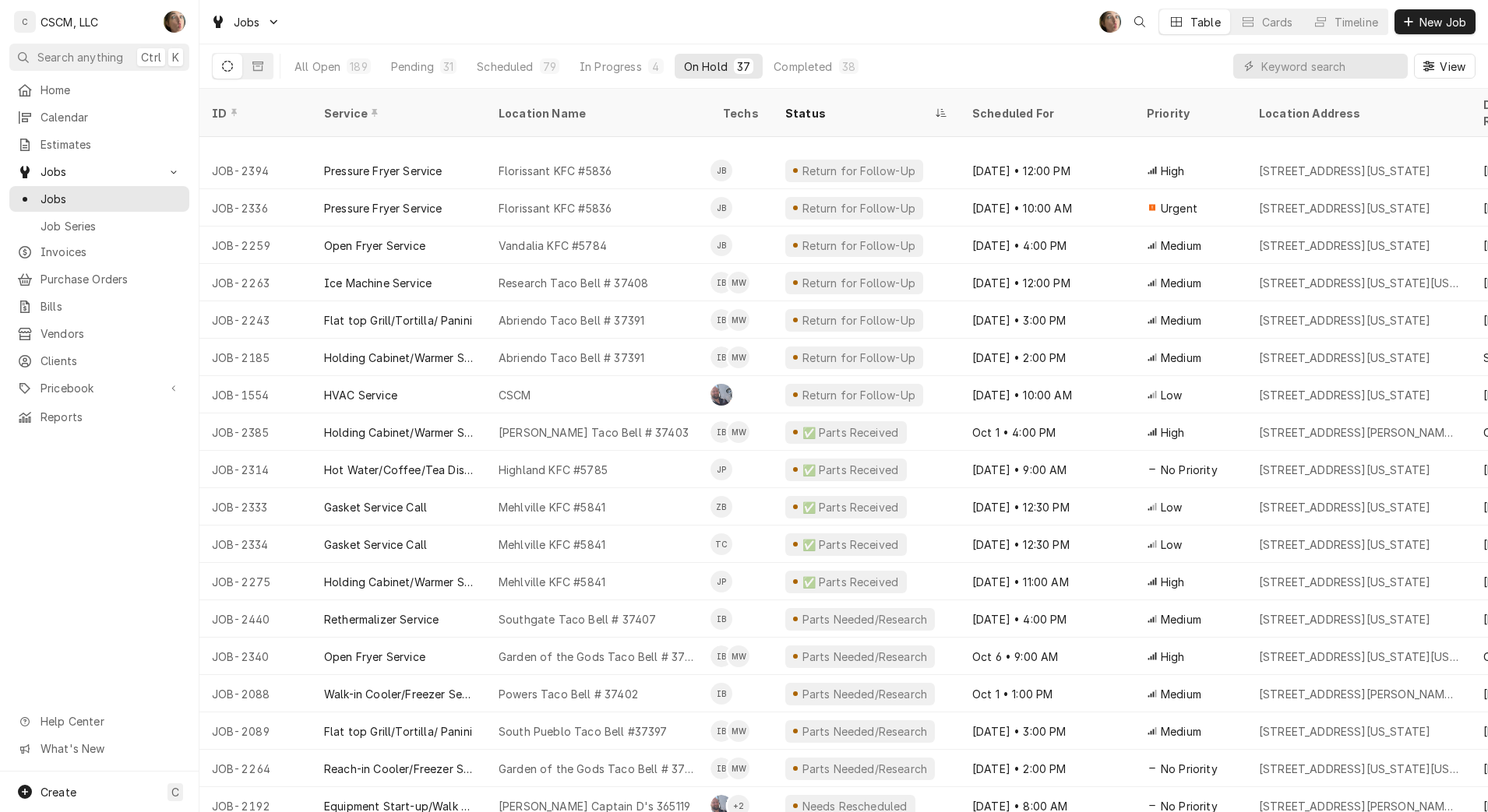
scroll to position [180, 0]
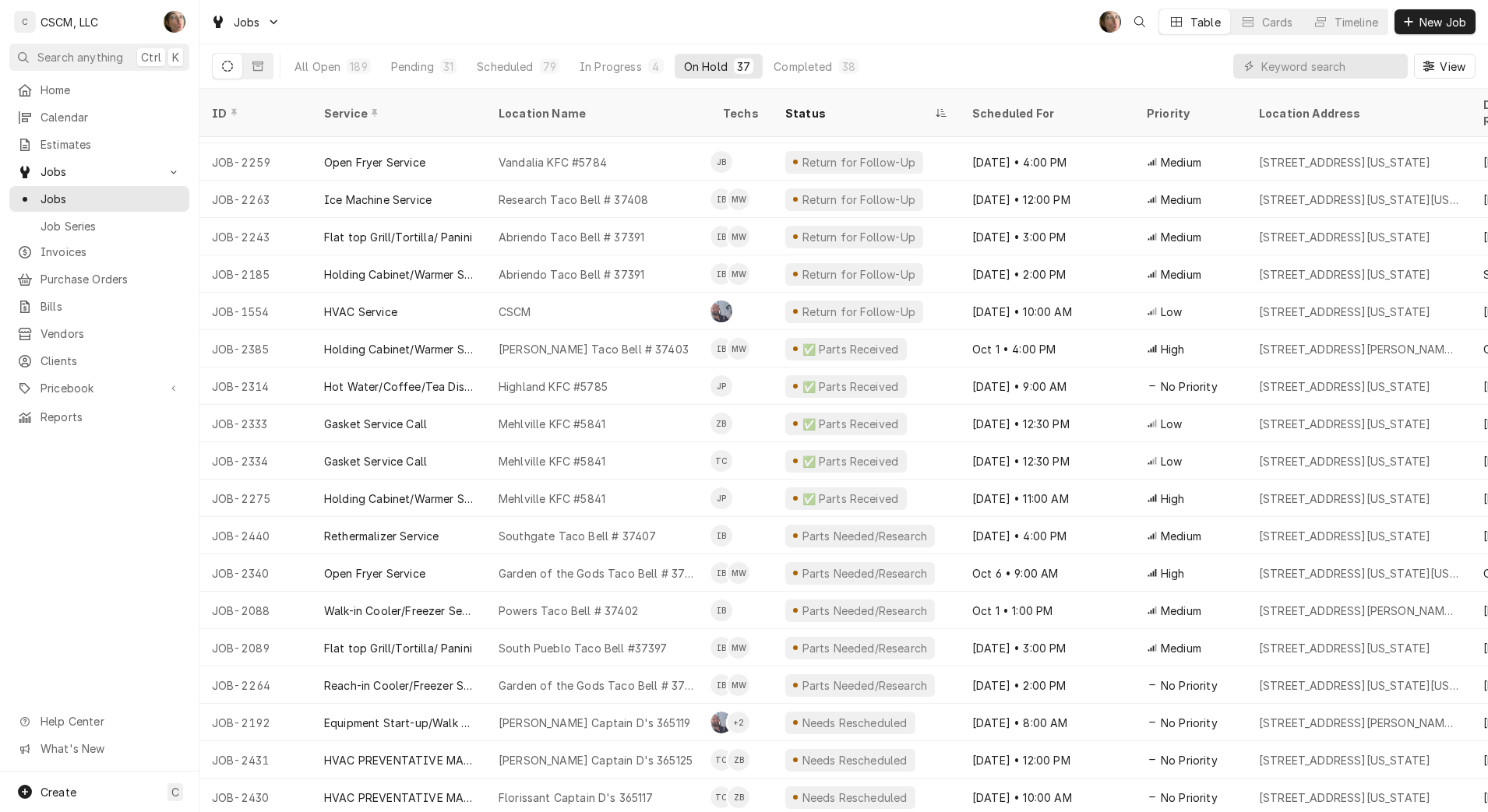
click at [340, 61] on div "All Open" at bounding box center [317, 66] width 46 height 16
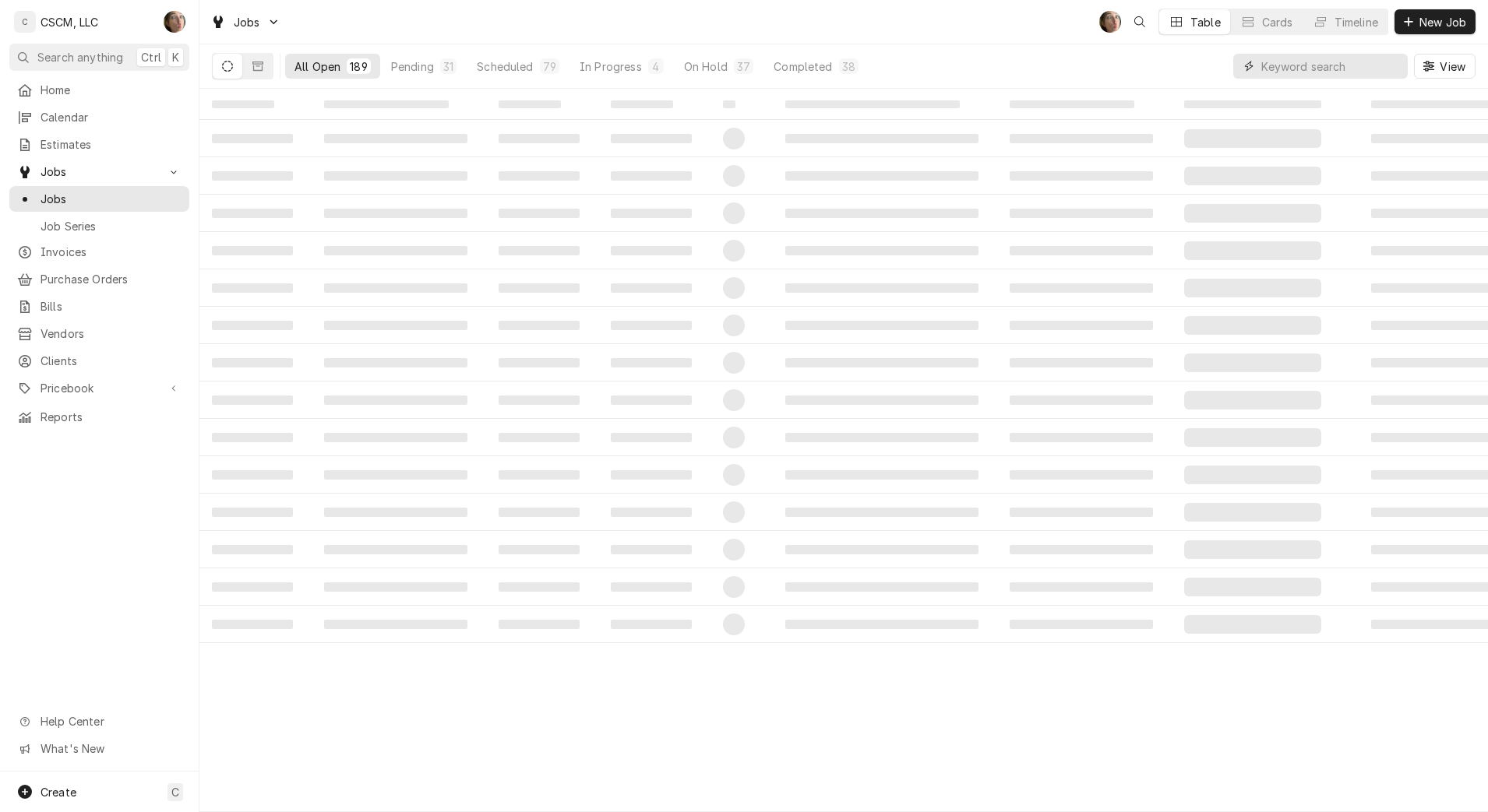
click at [1325, 73] on input "Dynamic Content Wrapper" at bounding box center [1330, 66] width 138 height 25
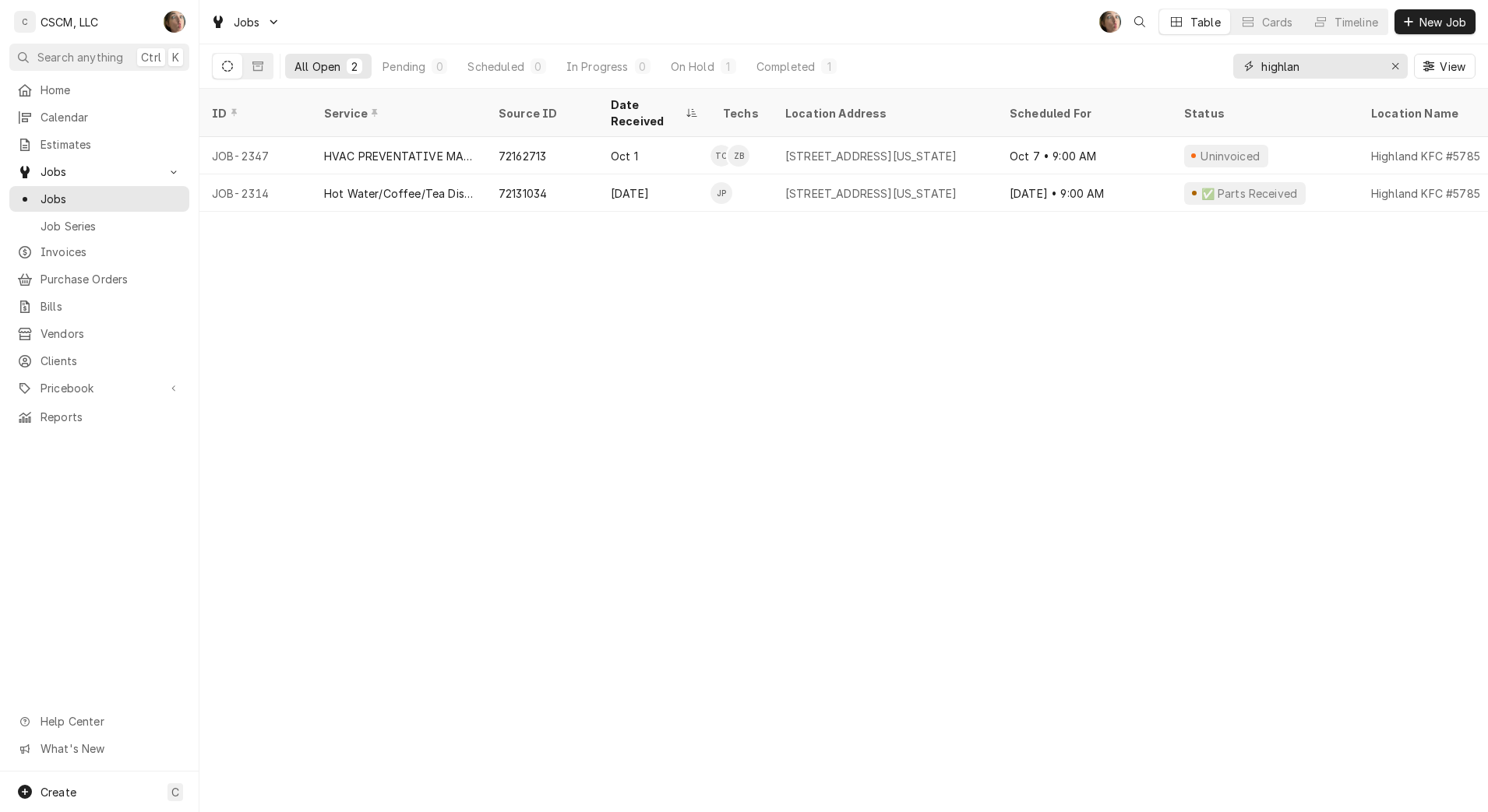
type input "highlan"
click at [657, 177] on div "[DATE]" at bounding box center [654, 193] width 112 height 37
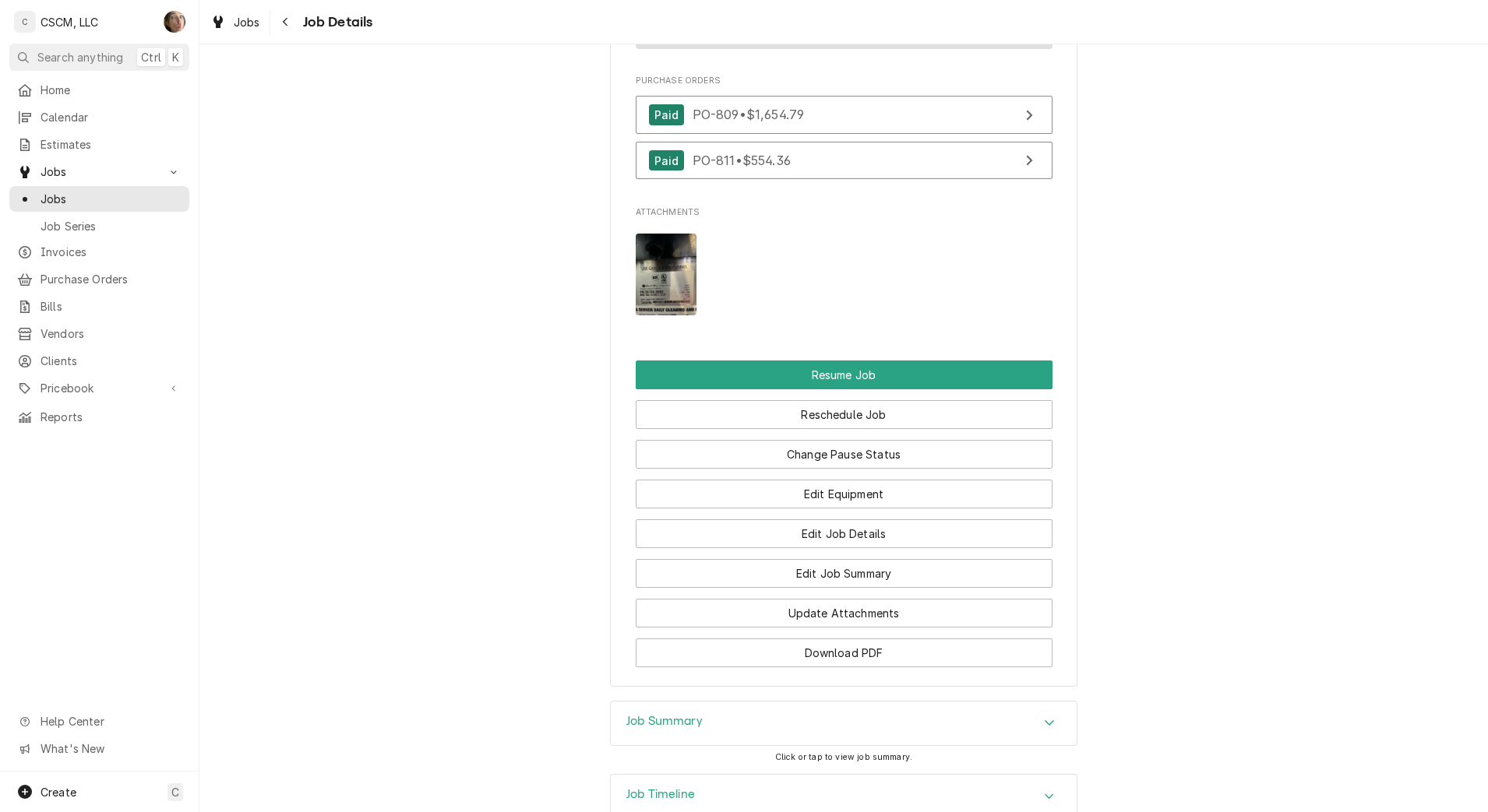
scroll to position [2059, 0]
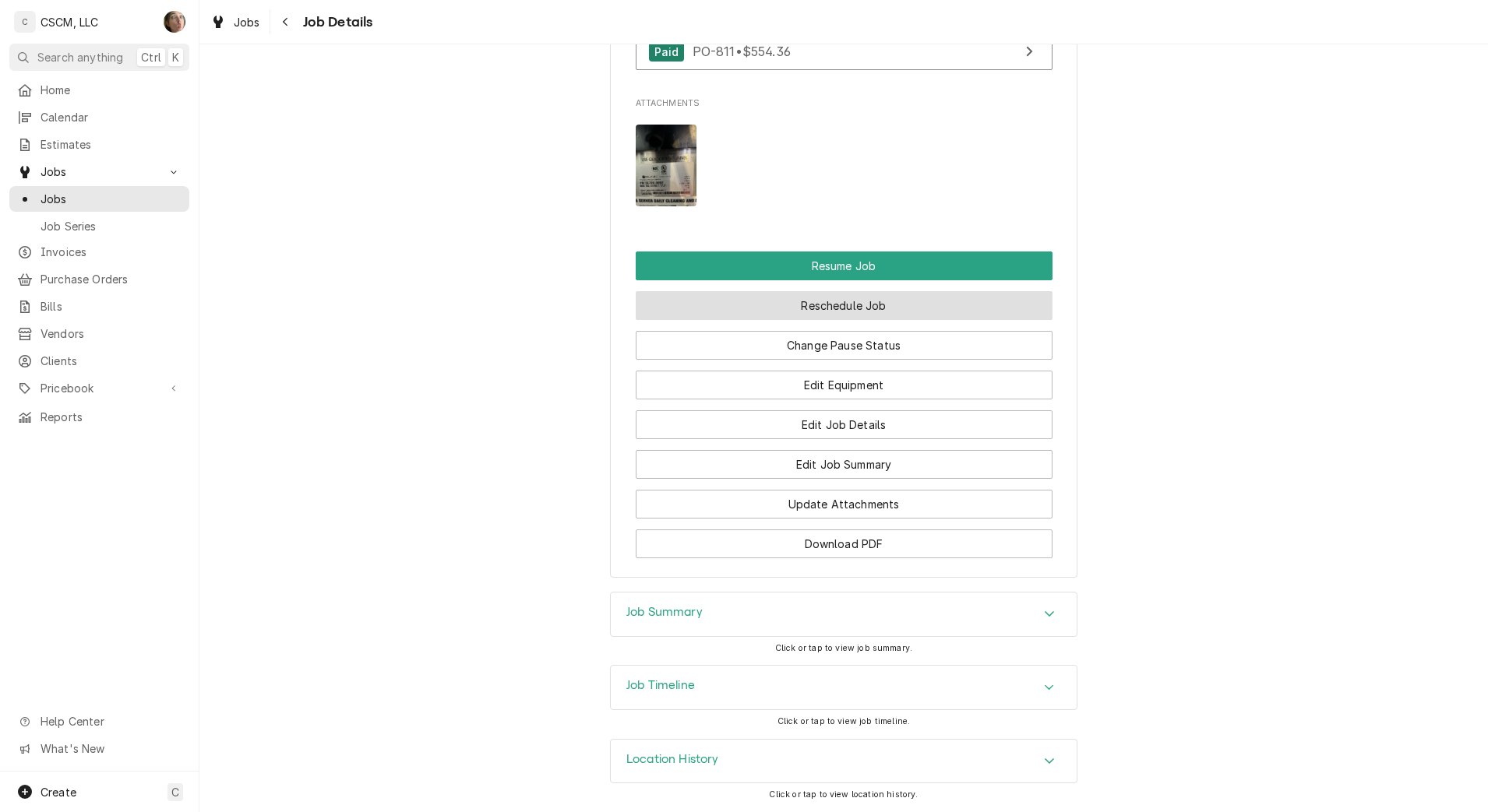
click at [822, 315] on button "Reschedule Job" at bounding box center [844, 306] width 417 height 29
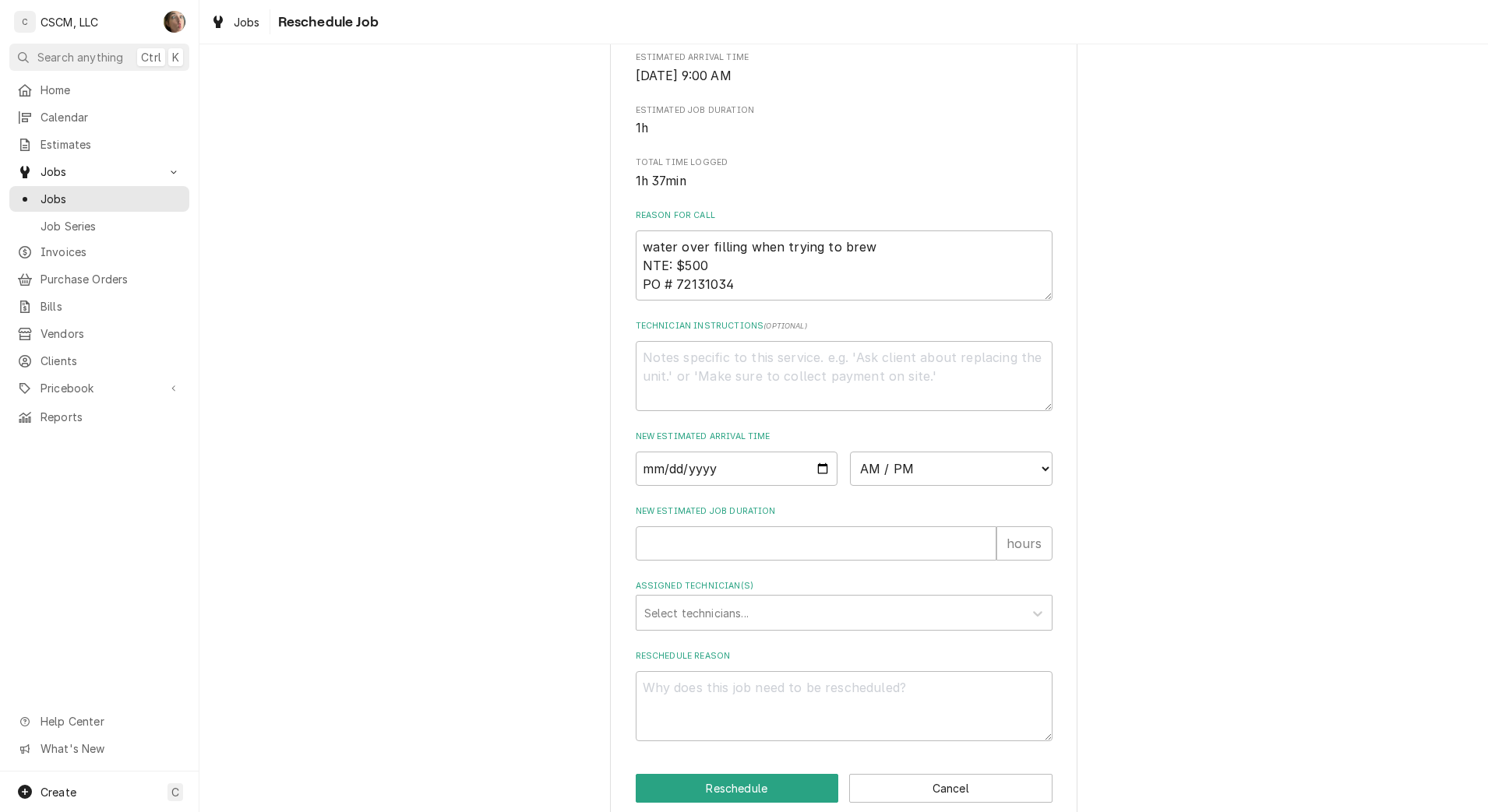
scroll to position [405, 0]
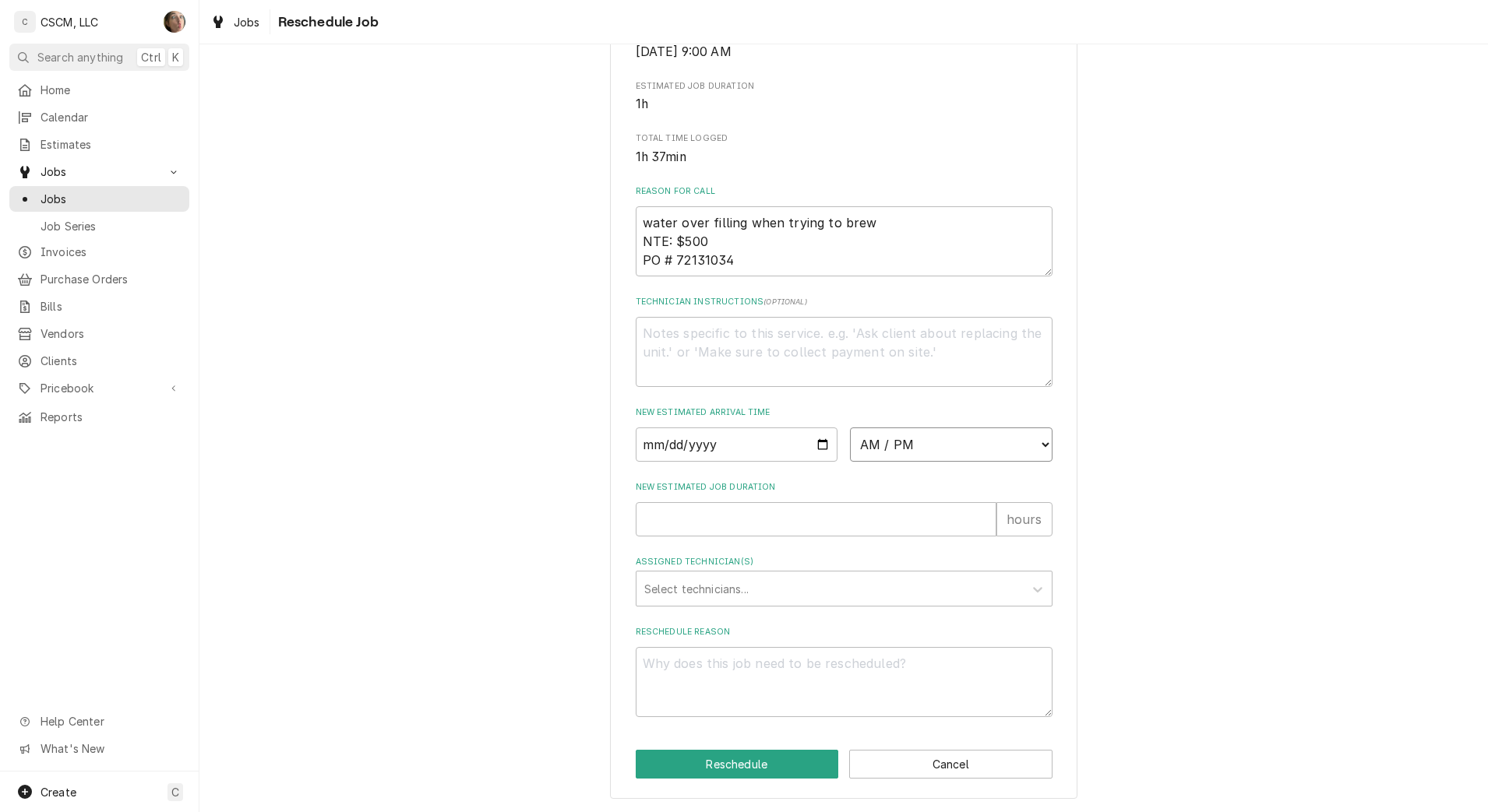
click at [894, 444] on select "AM / PM 6:00 AM 6:15 AM 6:30 AM 6:45 AM 7:00 AM 7:15 AM 7:30 AM 7:45 AM 8:00 AM…" at bounding box center [951, 445] width 202 height 35
select select "16:00:00"
click at [850, 428] on select "AM / PM 6:00 AM 6:15 AM 6:30 AM 6:45 AM 7:00 AM 7:15 AM 7:30 AM 7:45 AM 8:00 AM…" at bounding box center [951, 445] width 202 height 35
click at [812, 446] on input "Date" at bounding box center [737, 445] width 202 height 35
type textarea "x"
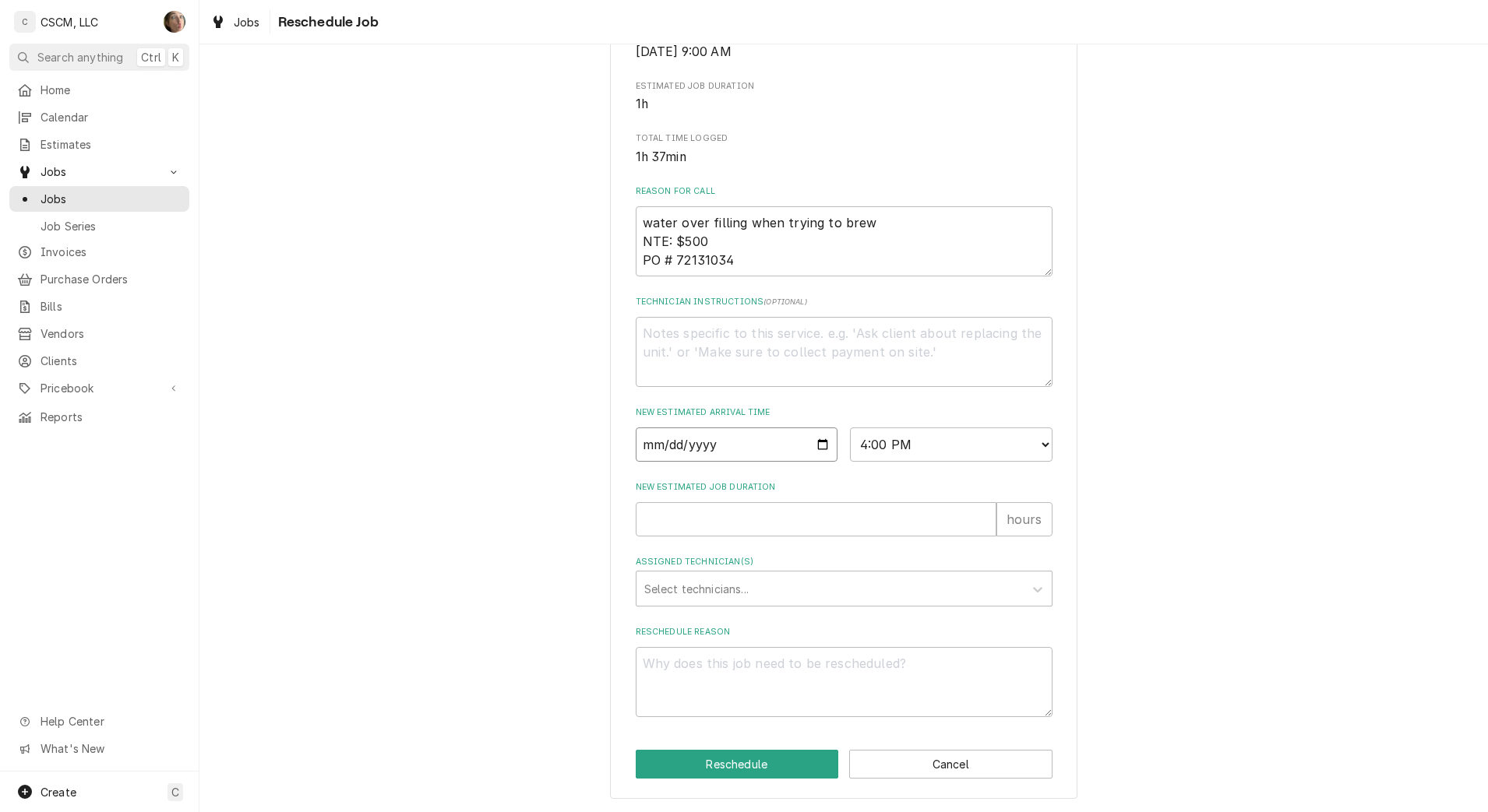
type input "2025-10-13"
click at [691, 525] on input "New Estimated Job Duration" at bounding box center [816, 520] width 361 height 35
type textarea "x"
type input "1"
click at [708, 592] on div "Assigned Technician(s)" at bounding box center [830, 588] width 372 height 28
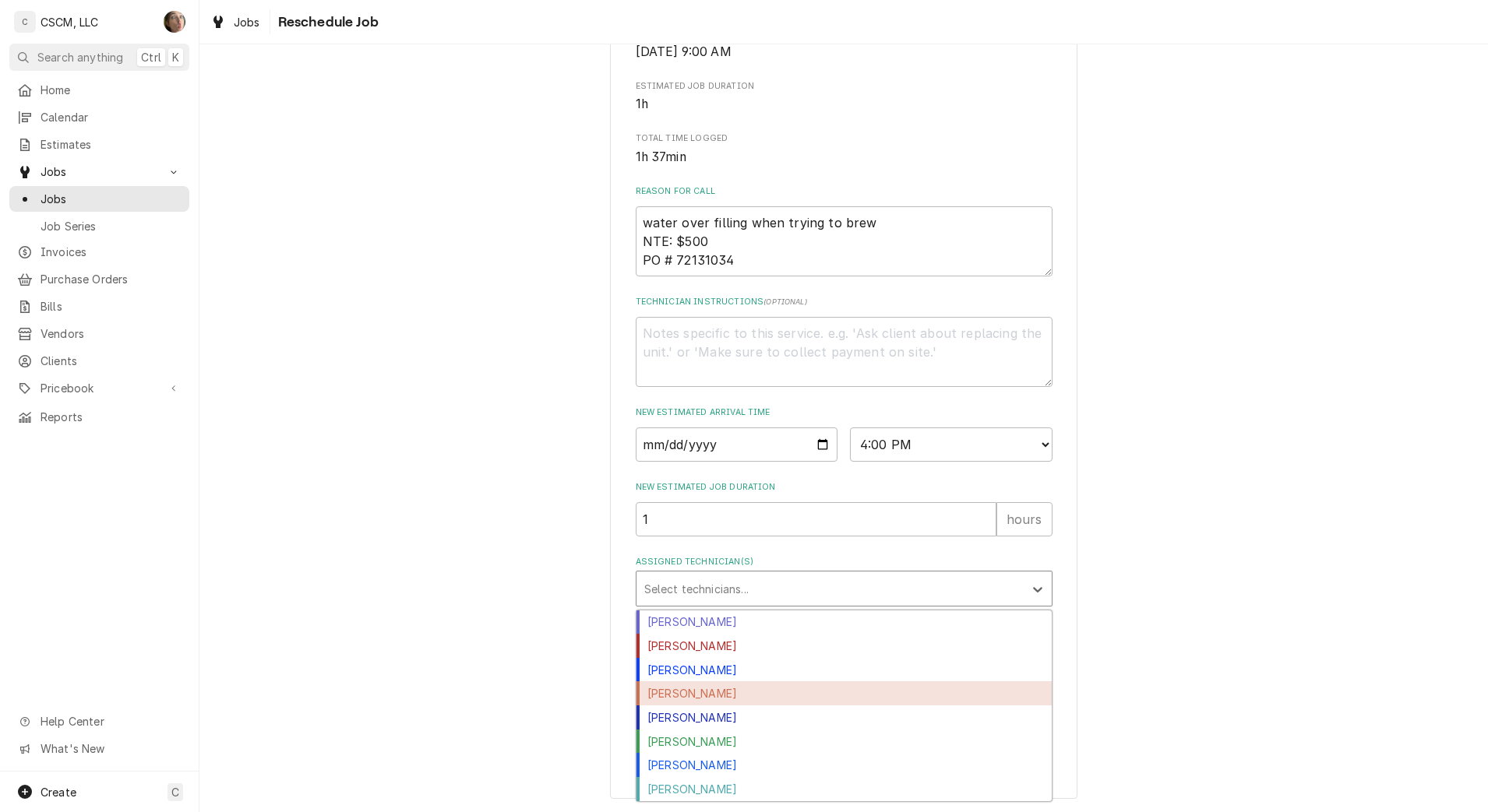
click at [691, 697] on div "Jonnie Pakovich" at bounding box center [844, 694] width 415 height 25
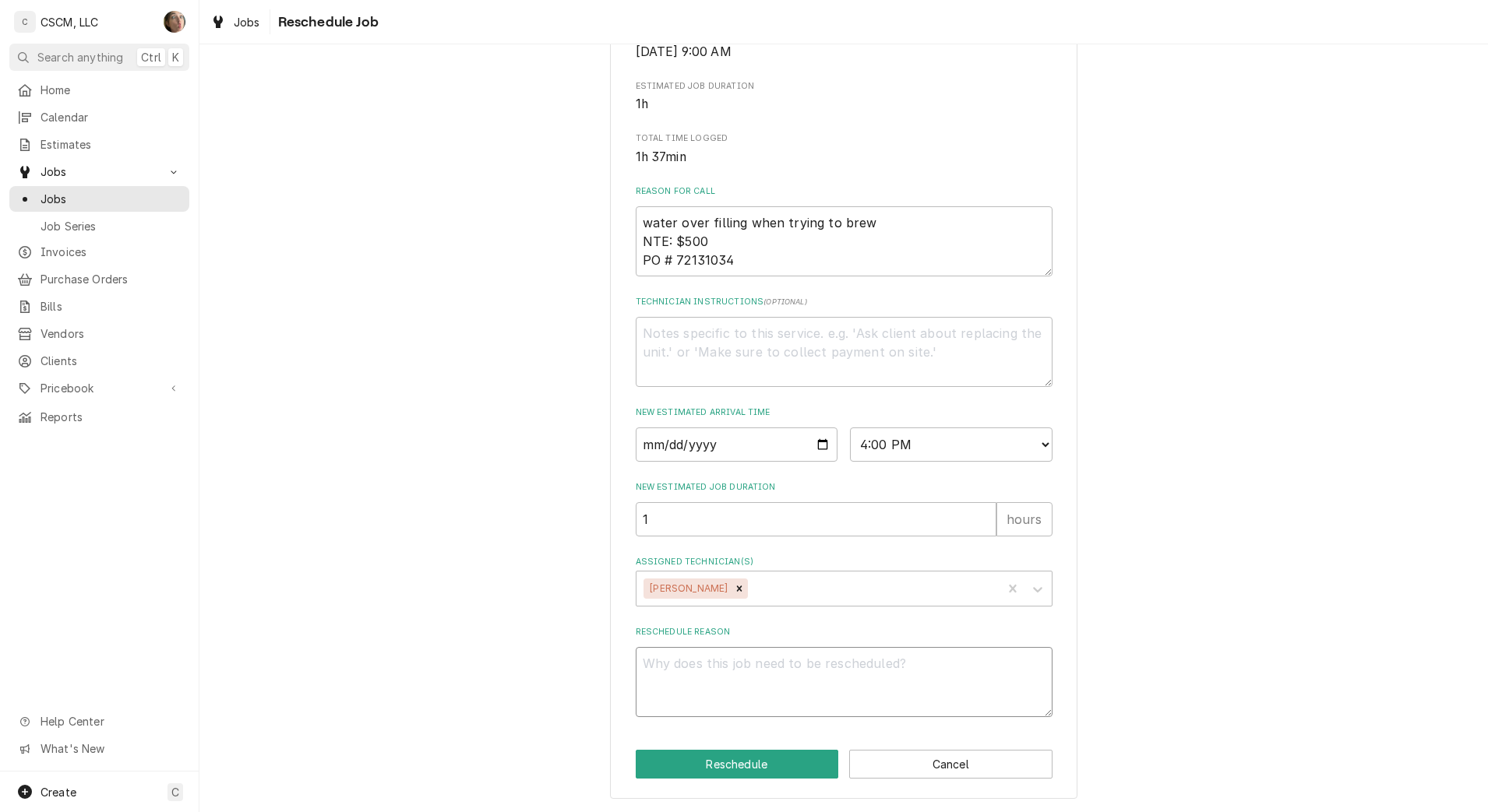
click at [697, 687] on textarea "Reschedule Reason" at bounding box center [844, 682] width 417 height 70
type textarea "x"
type textarea "p"
type textarea "x"
type textarea "pa"
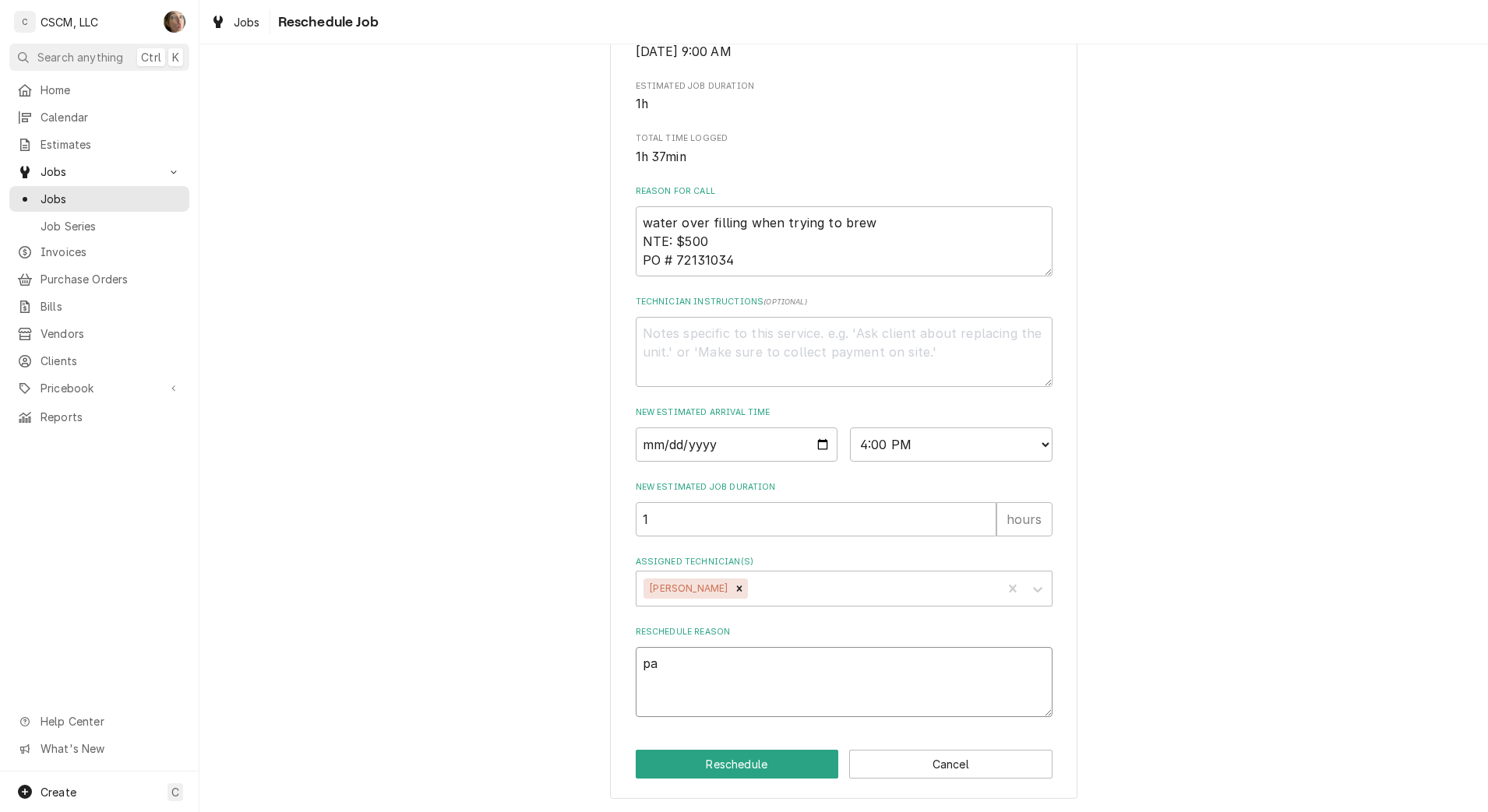
type textarea "x"
type textarea "par"
type textarea "x"
type textarea "part"
type textarea "x"
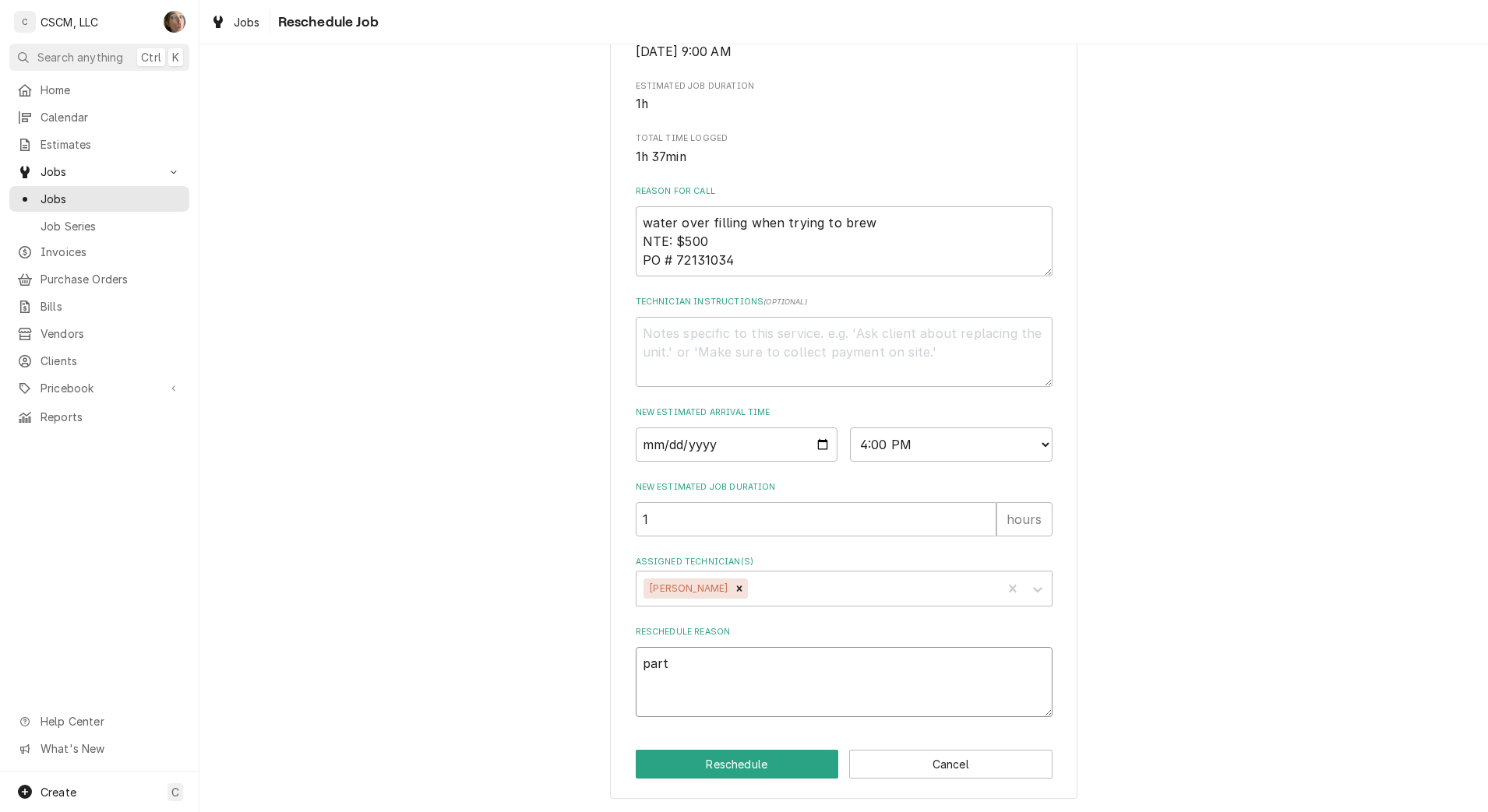
type textarea "parts"
type textarea "x"
type textarea "parts"
type textarea "x"
type textarea "parts r"
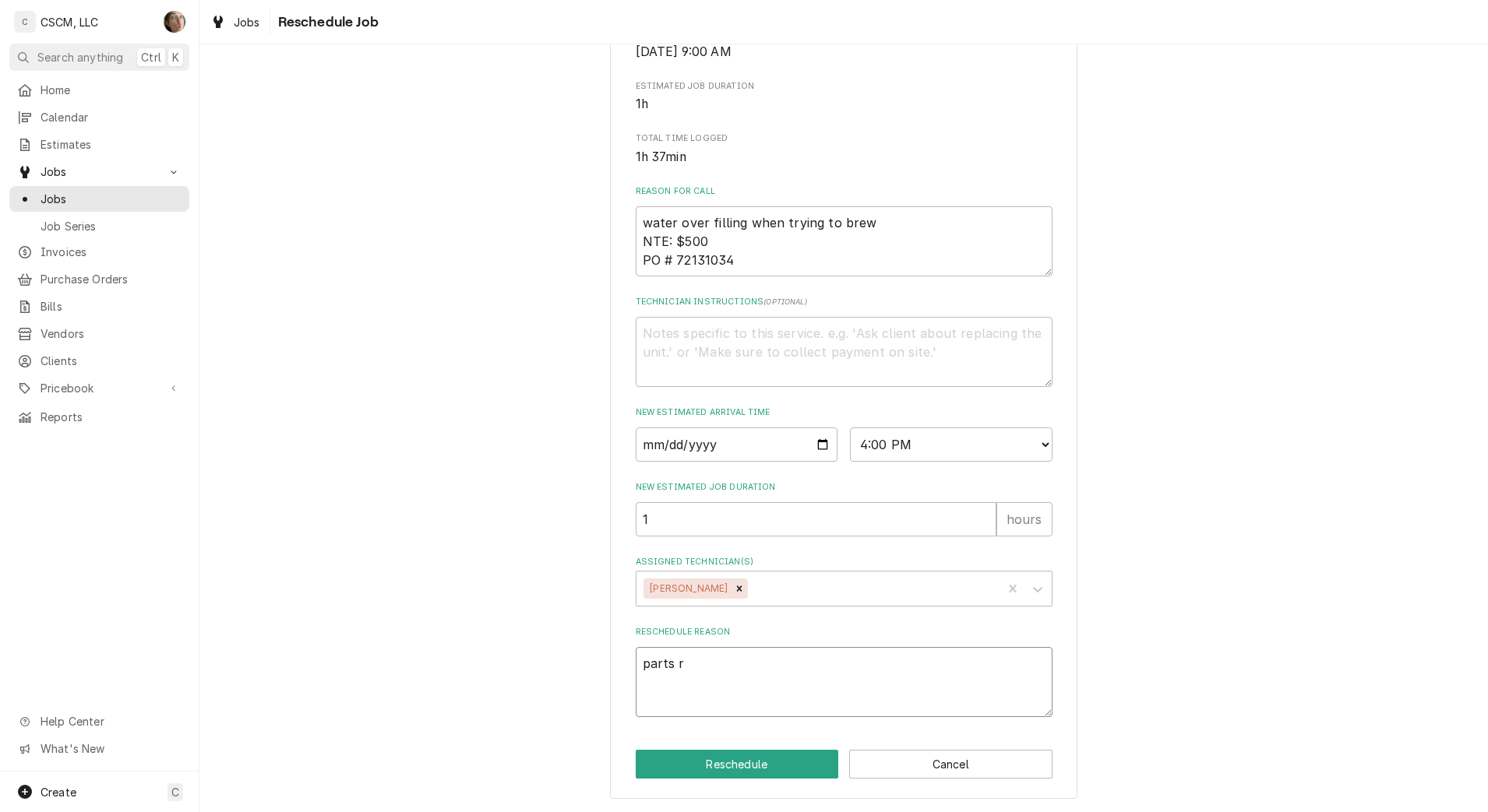
type textarea "x"
type textarea "parts re"
type textarea "x"
type textarea "parts rec"
type textarea "x"
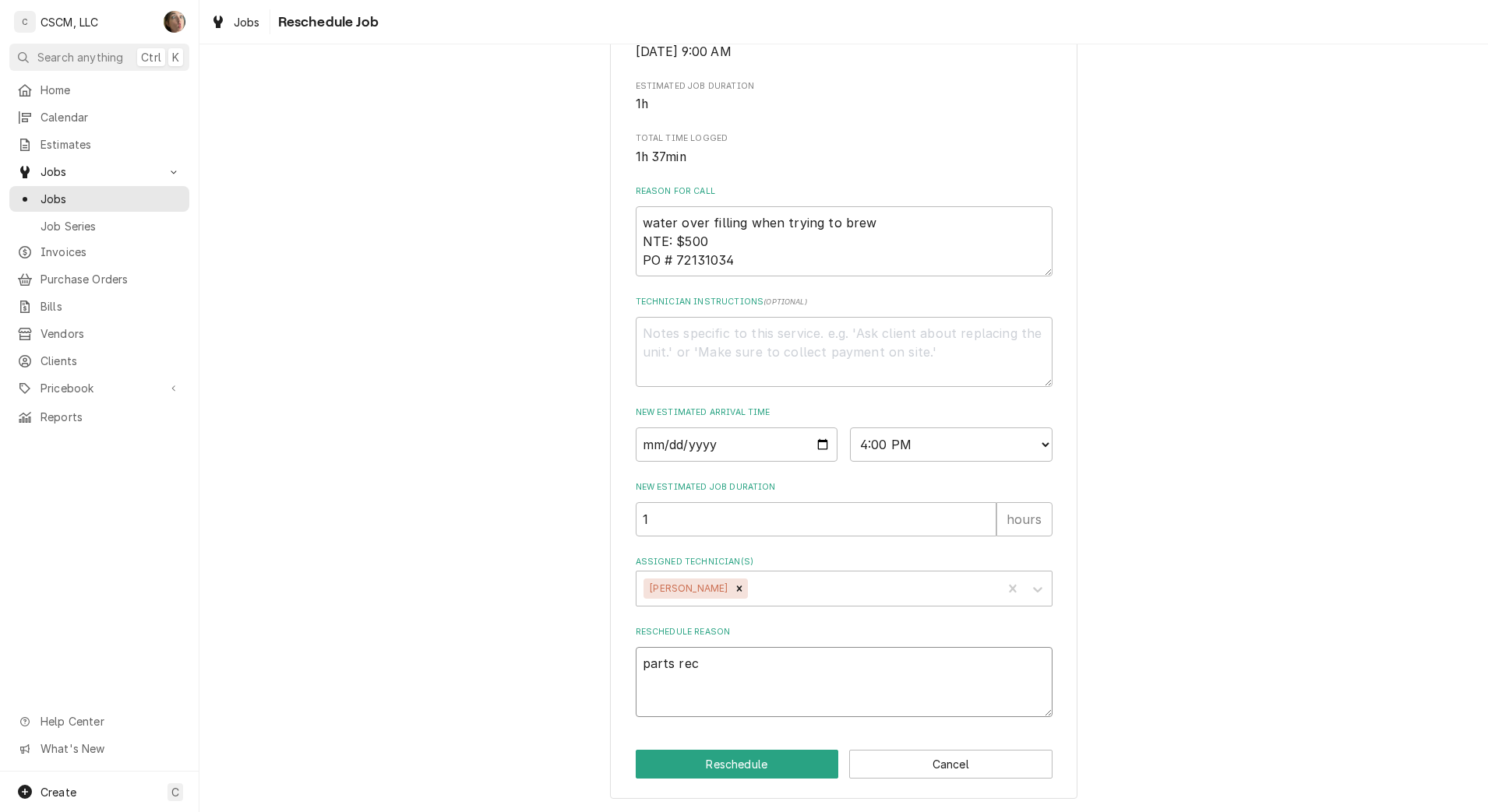
type textarea "parts rece"
type textarea "x"
type textarea "parts recei"
type textarea "x"
type textarea "parts receive"
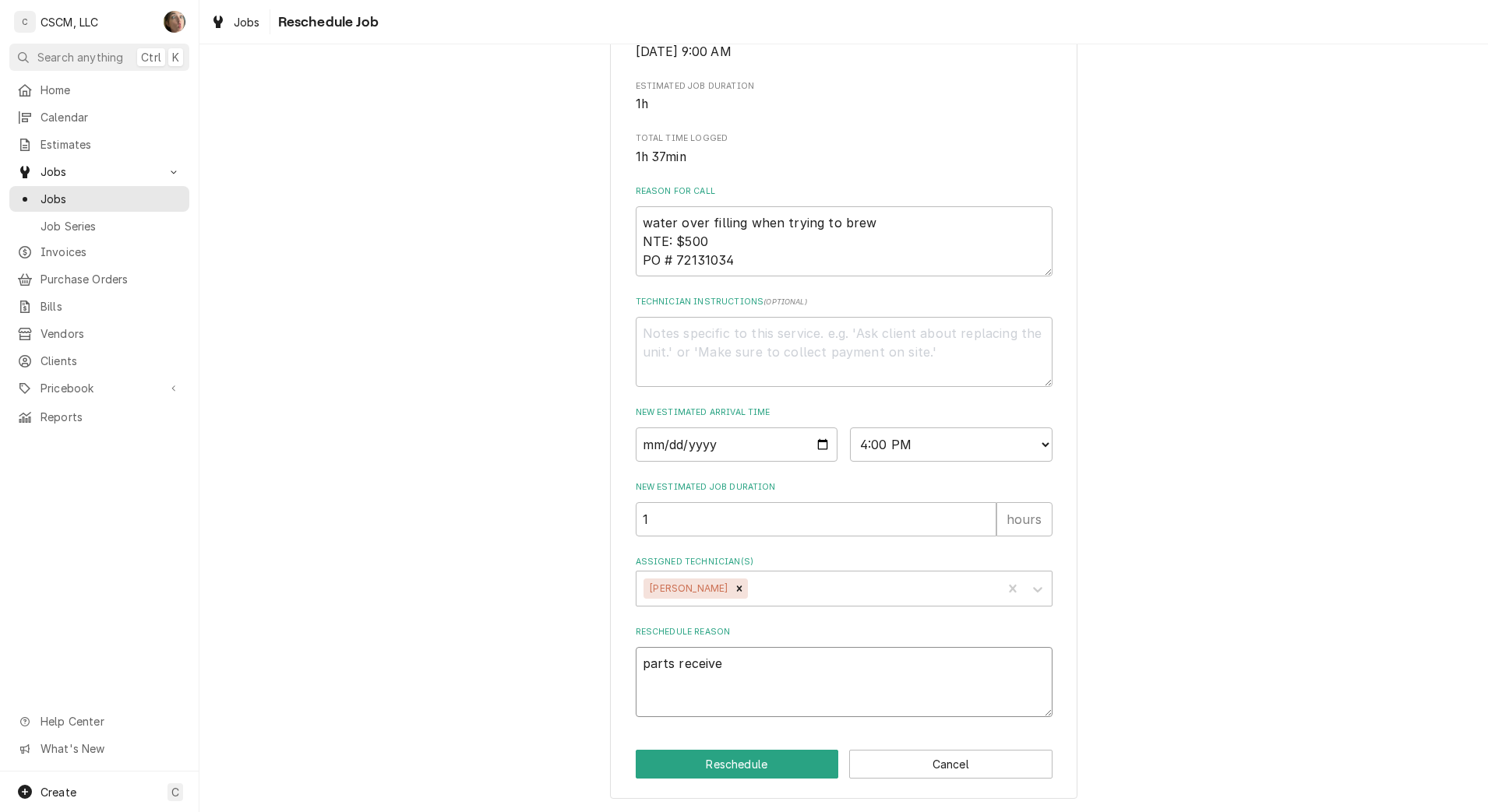
type textarea "x"
type textarea "parts received"
click at [691, 767] on button "Reschedule" at bounding box center [737, 765] width 203 height 29
type textarea "x"
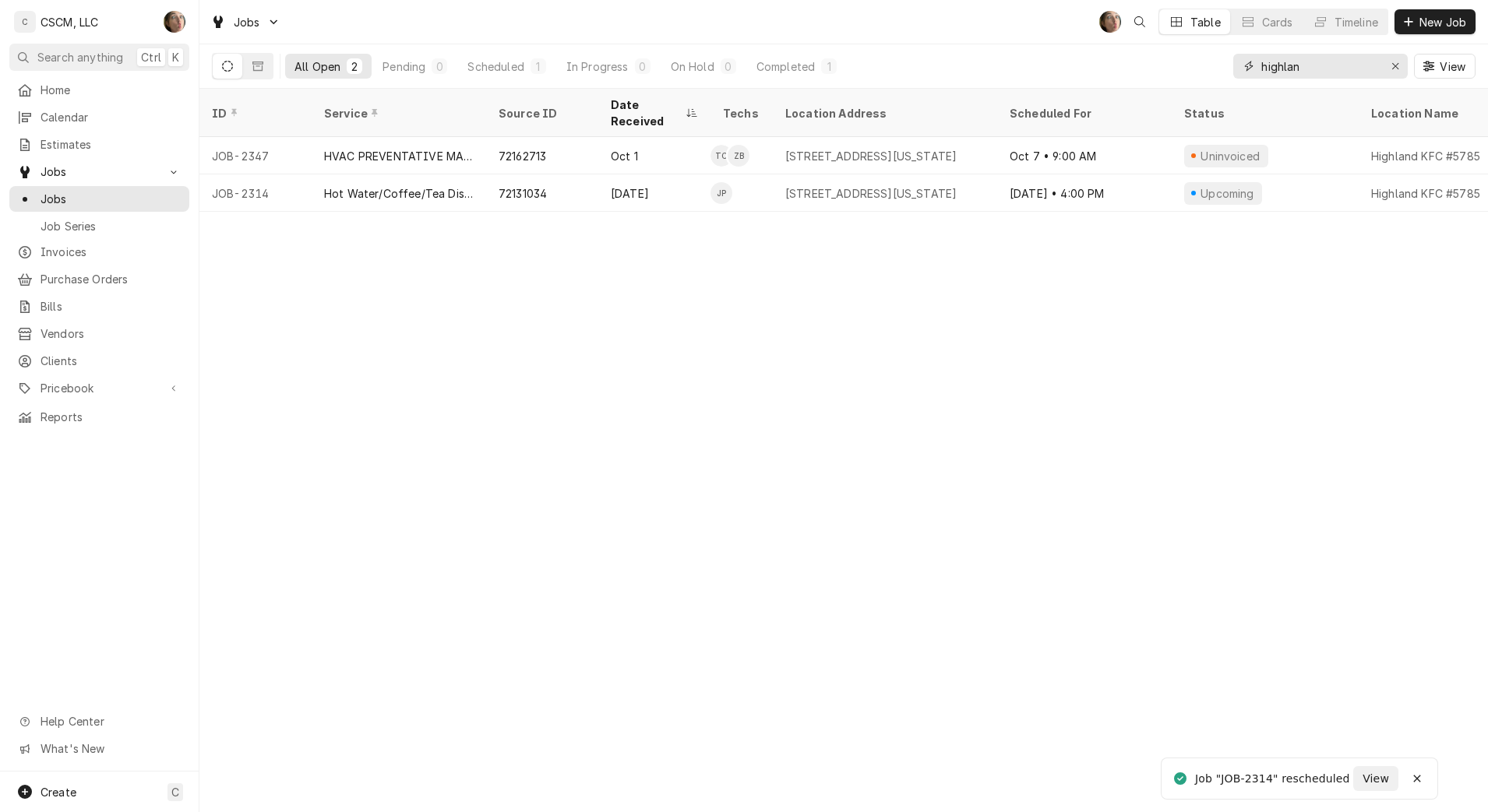
click at [1402, 71] on div "Erase input" at bounding box center [1395, 66] width 15 height 15
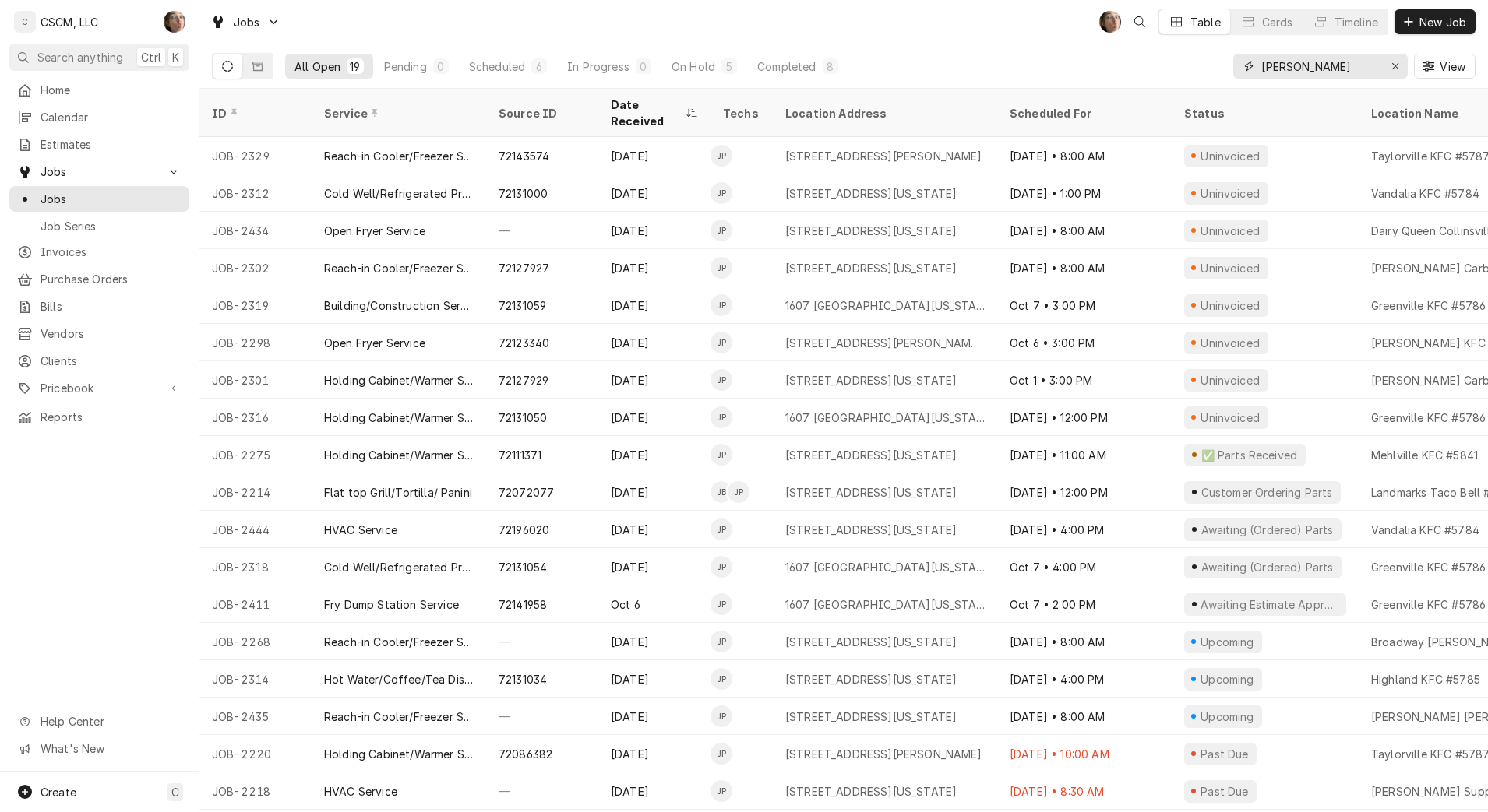
type input "[PERSON_NAME]"
click at [1393, 67] on icon "Erase input" at bounding box center [1395, 66] width 8 height 11
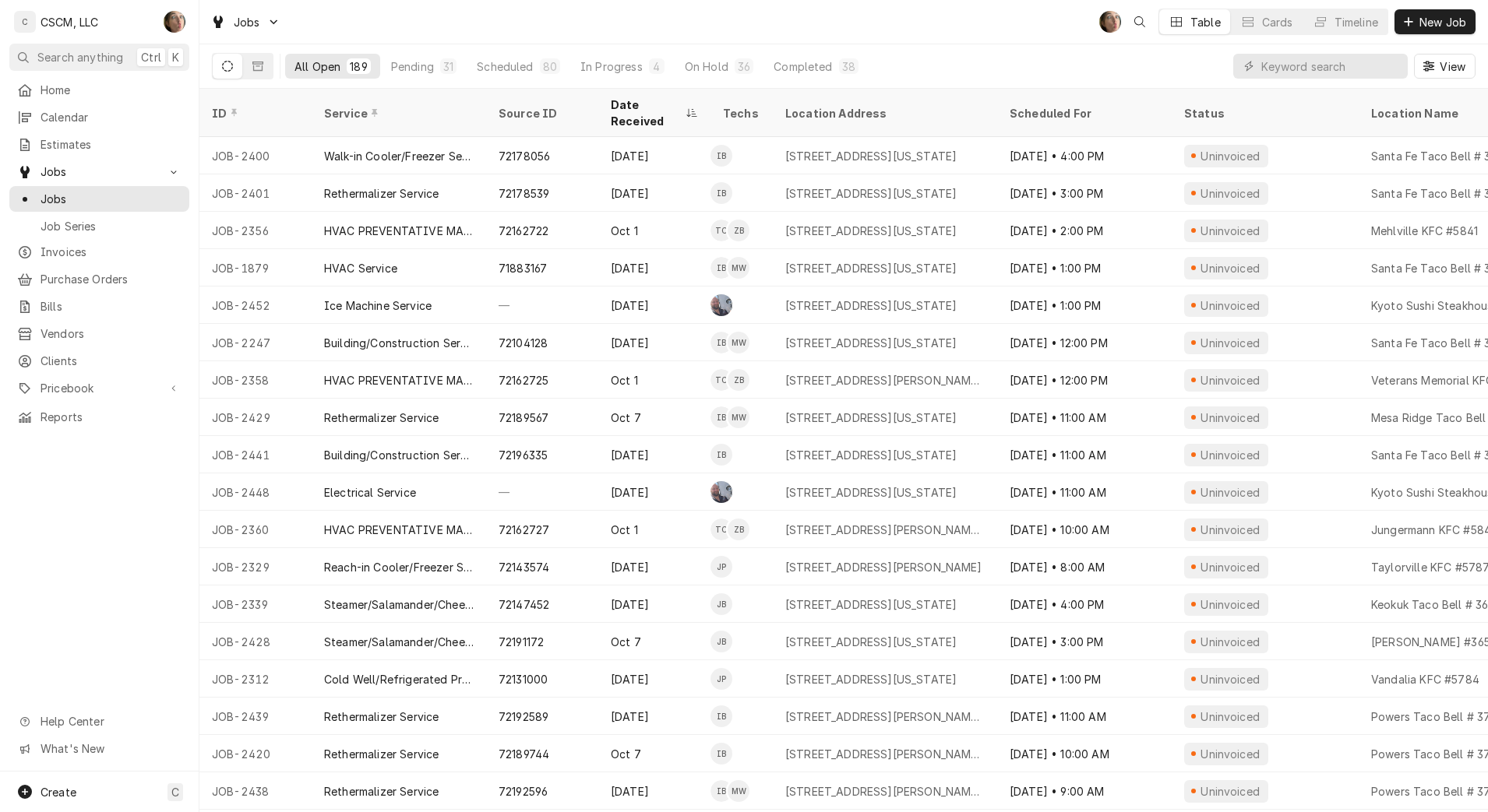
click at [425, 66] on div "Pending" at bounding box center [412, 66] width 43 height 16
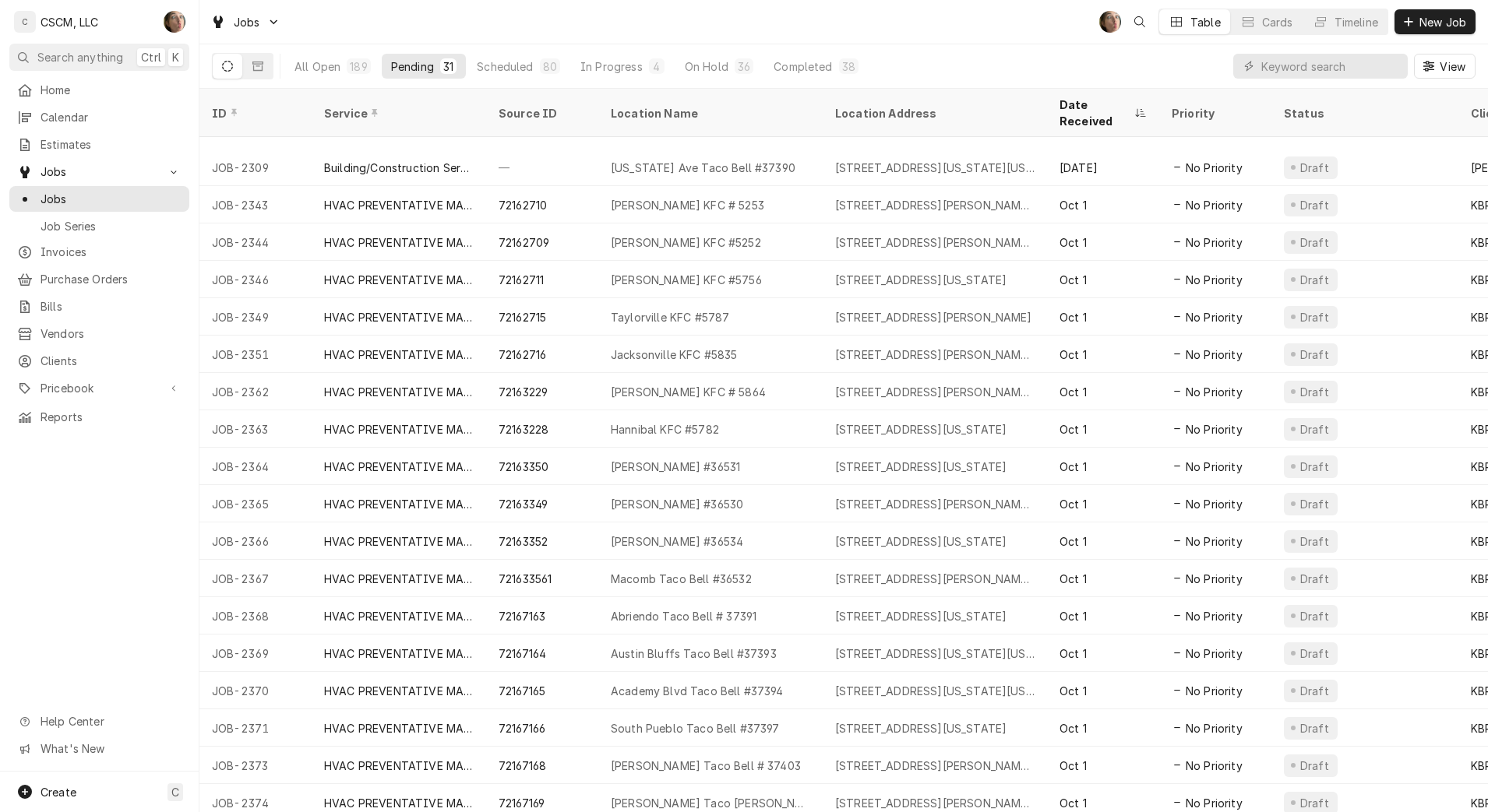
scroll to position [218, 0]
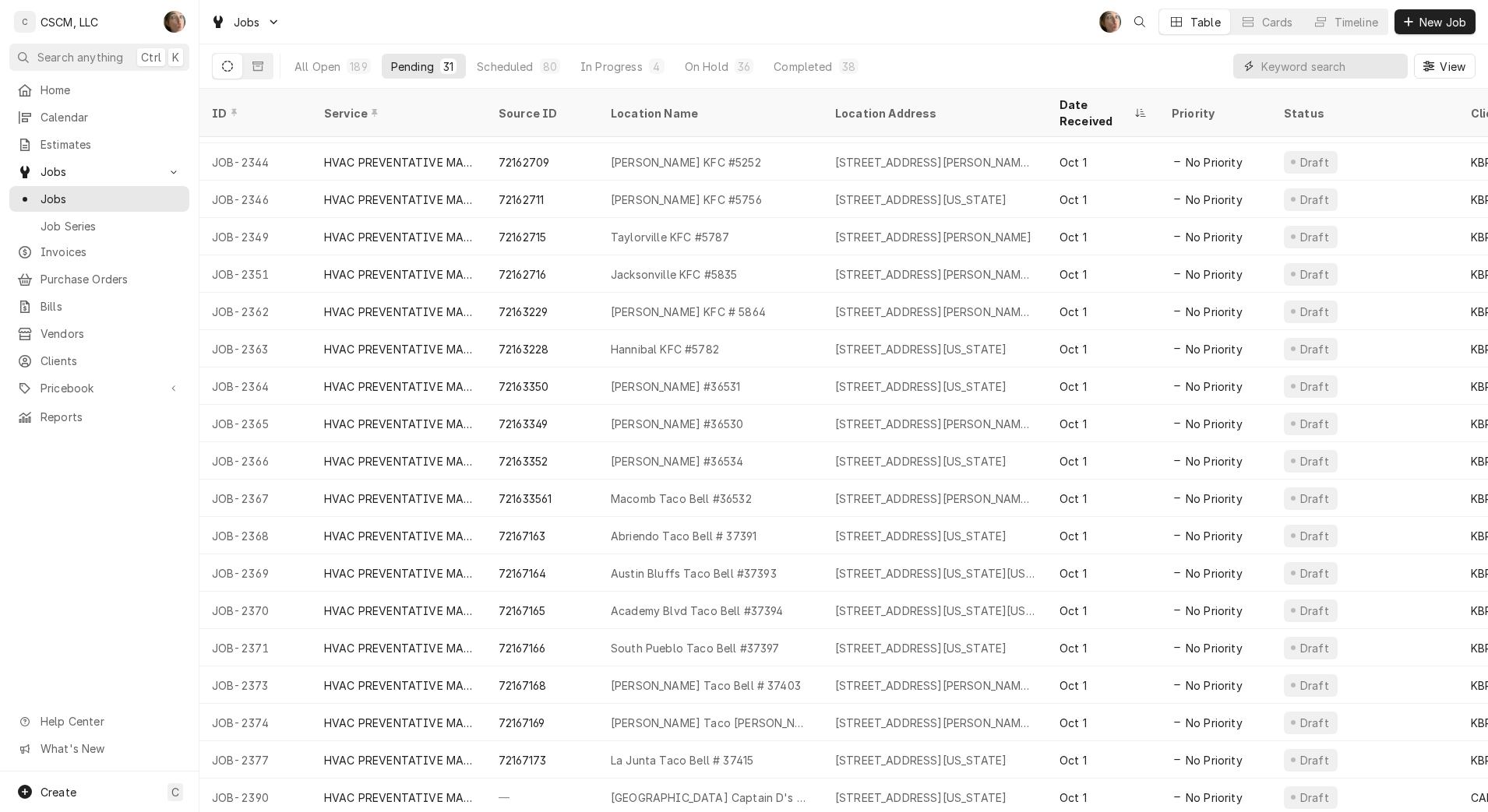
click at [1313, 61] on input "Dynamic Content Wrapper" at bounding box center [1330, 66] width 138 height 25
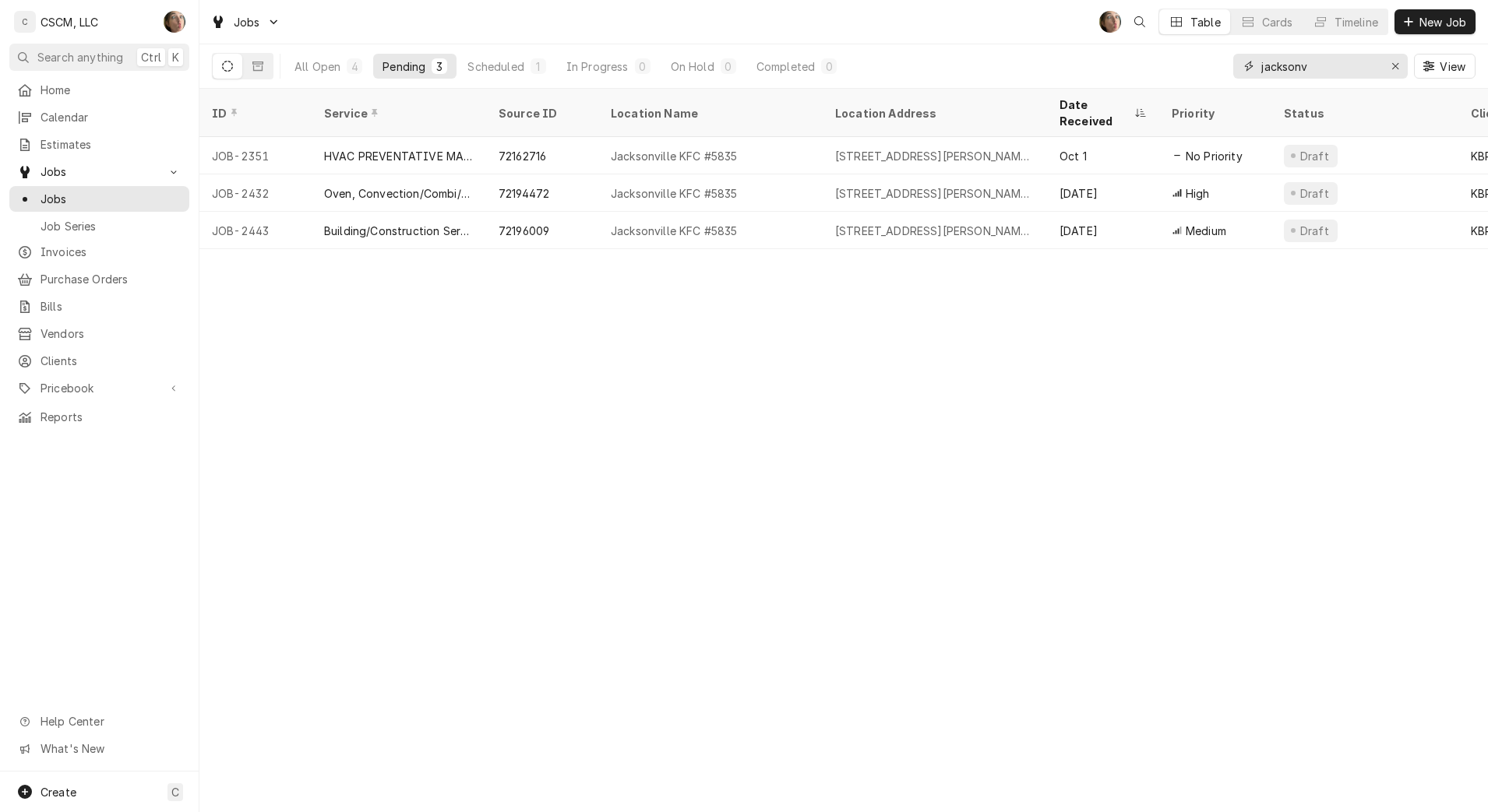
type input "jacksonv"
click at [730, 186] on div "Jacksonville KFC #5835" at bounding box center [674, 194] width 127 height 16
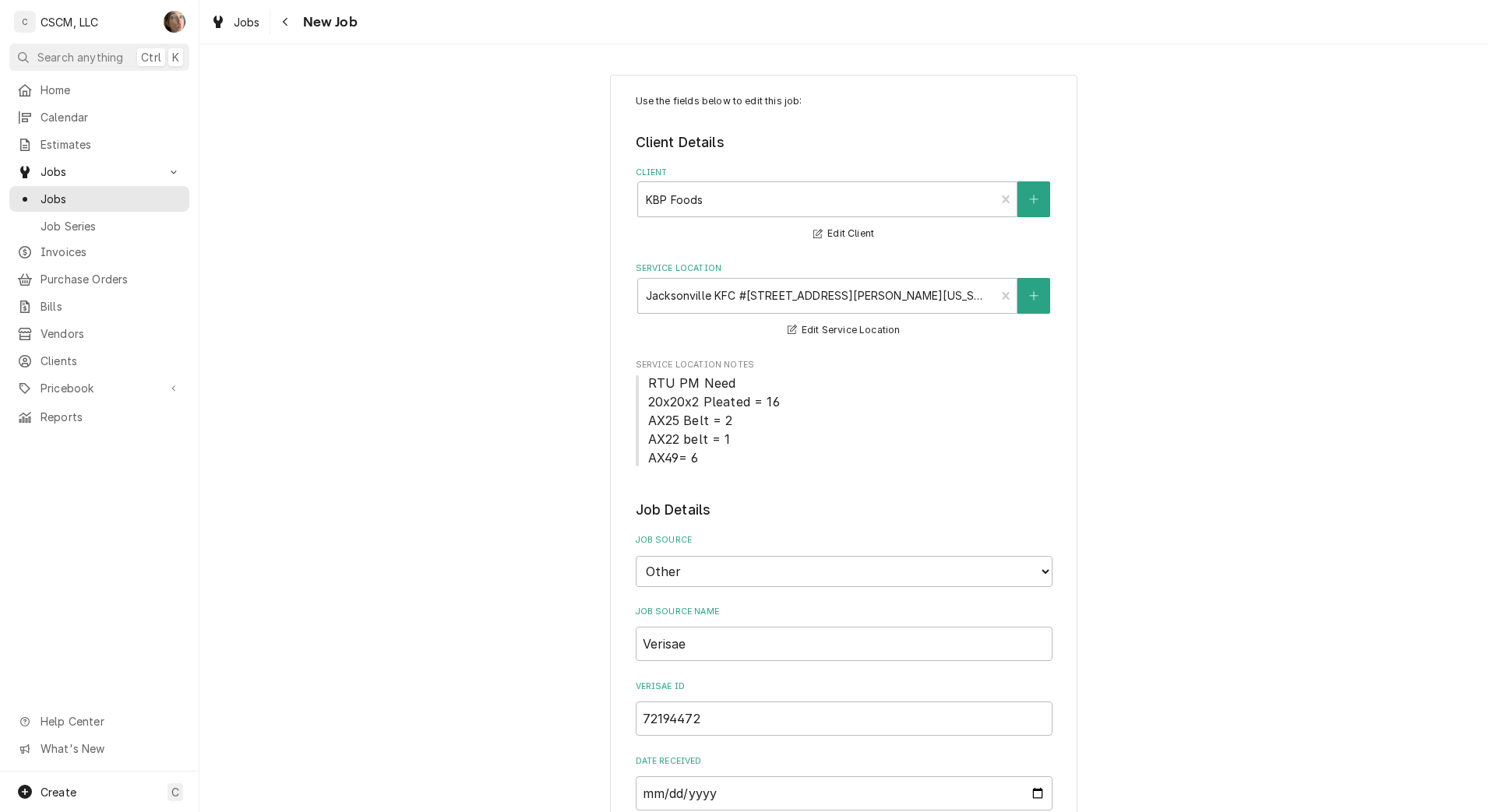
type textarea "x"
click at [290, 32] on button "Navigate back" at bounding box center [285, 21] width 25 height 25
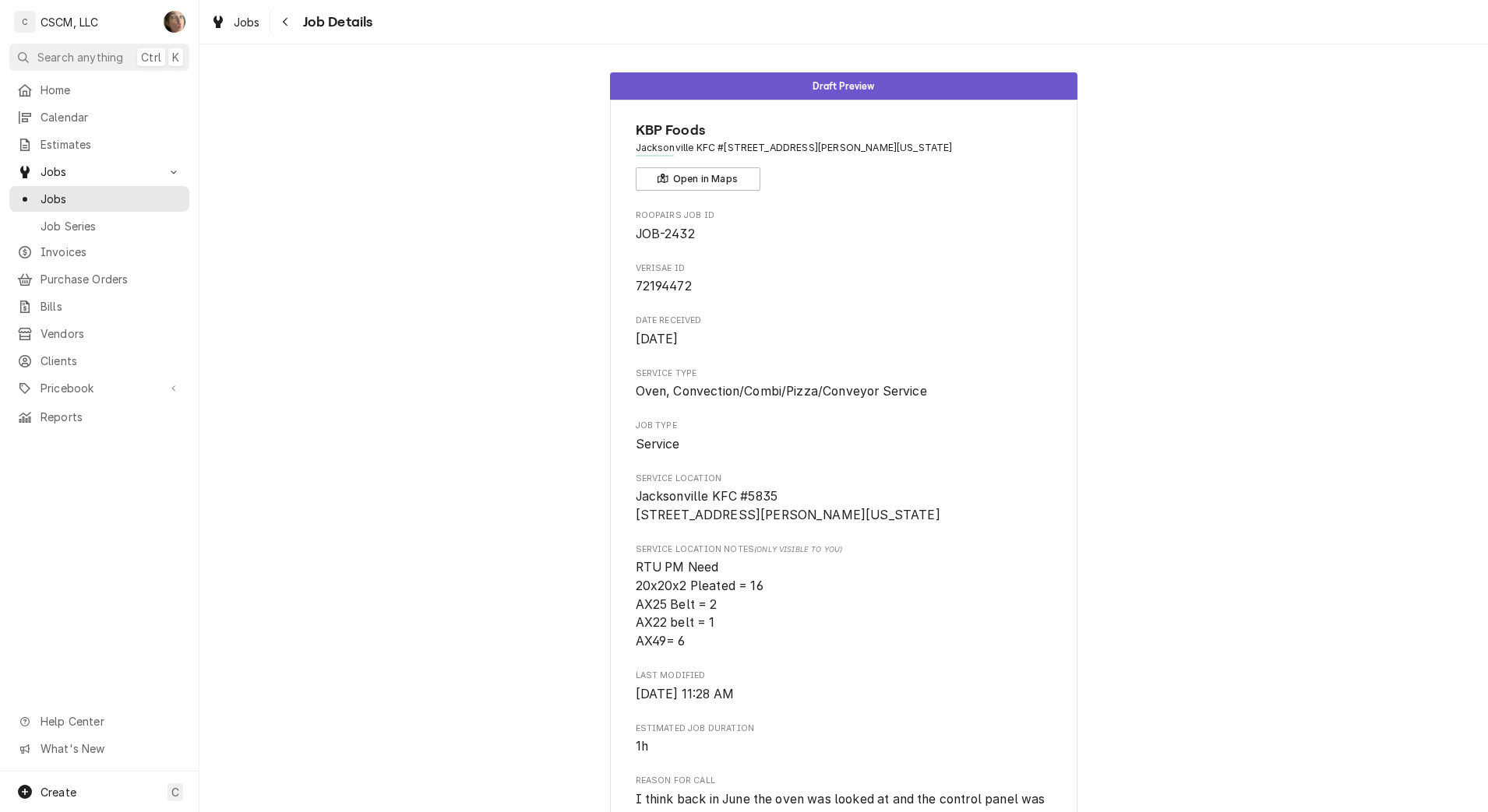
click at [288, 23] on icon "Navigate back" at bounding box center [286, 22] width 7 height 11
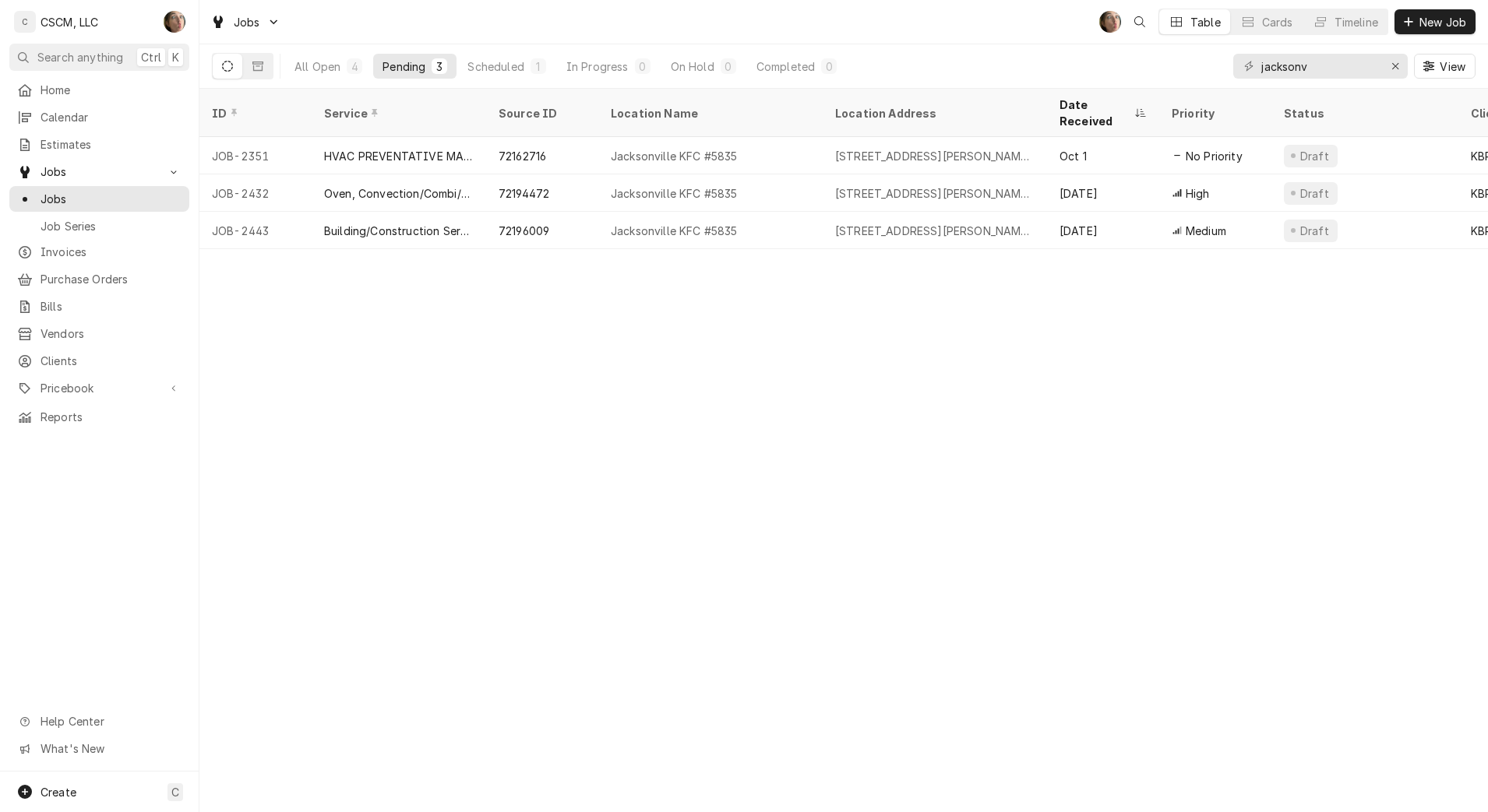
click at [657, 223] on div "Jacksonville KFC #5835" at bounding box center [674, 231] width 127 height 16
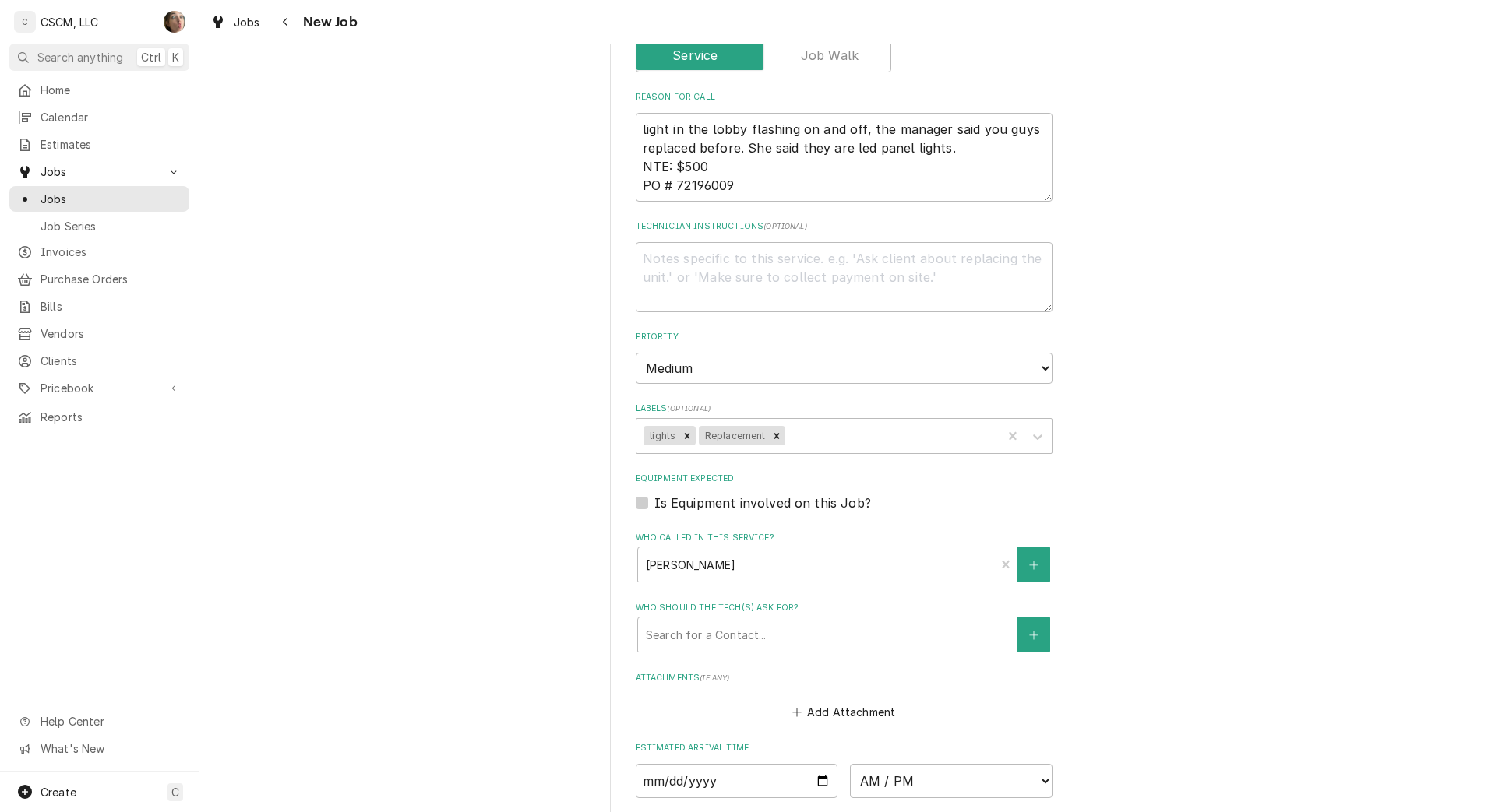
scroll to position [1215, 0]
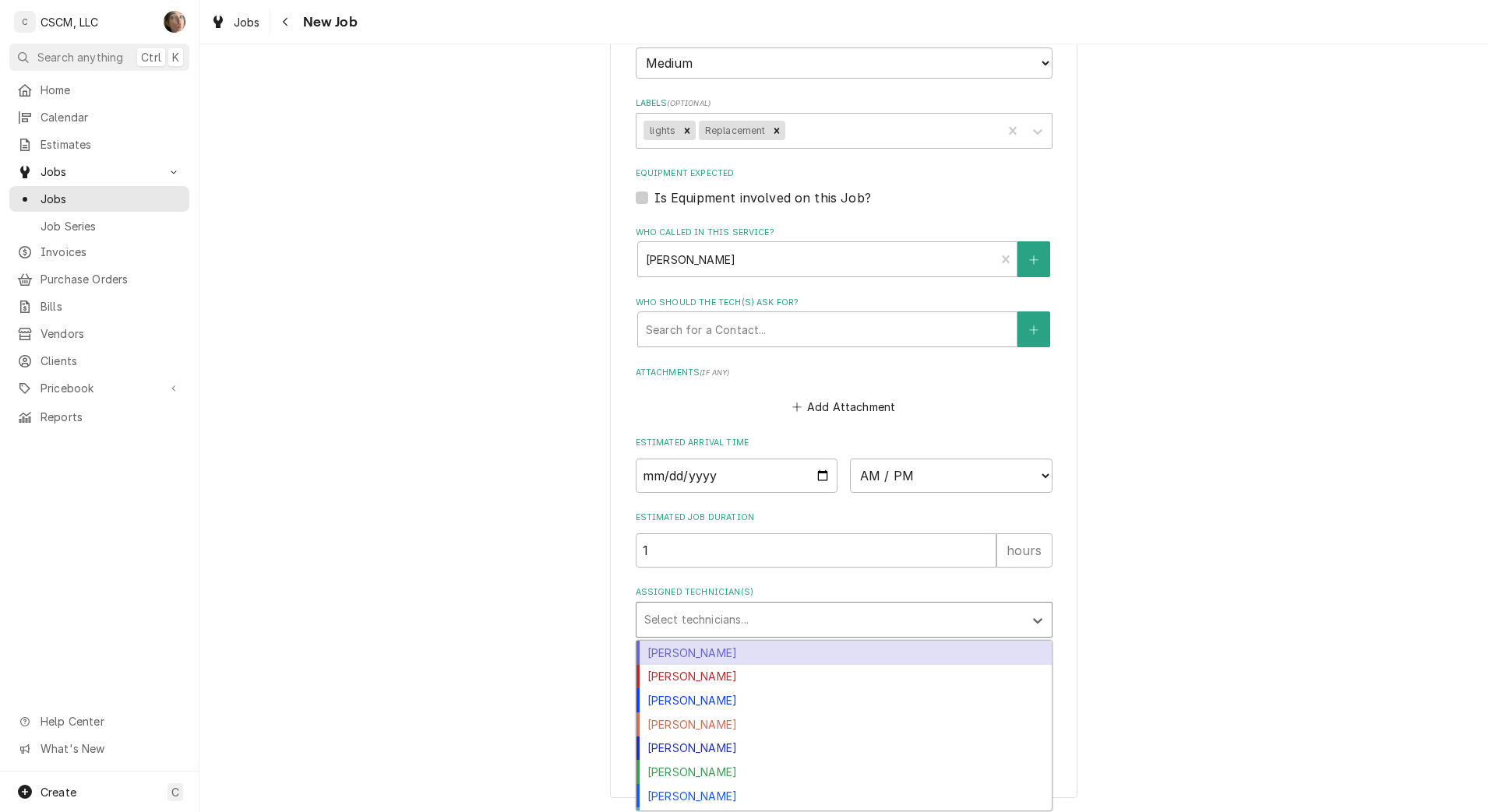
click at [800, 619] on div "Assigned Technician(s)" at bounding box center [830, 620] width 372 height 28
click at [752, 657] on div "Chris Lynch" at bounding box center [844, 653] width 415 height 25
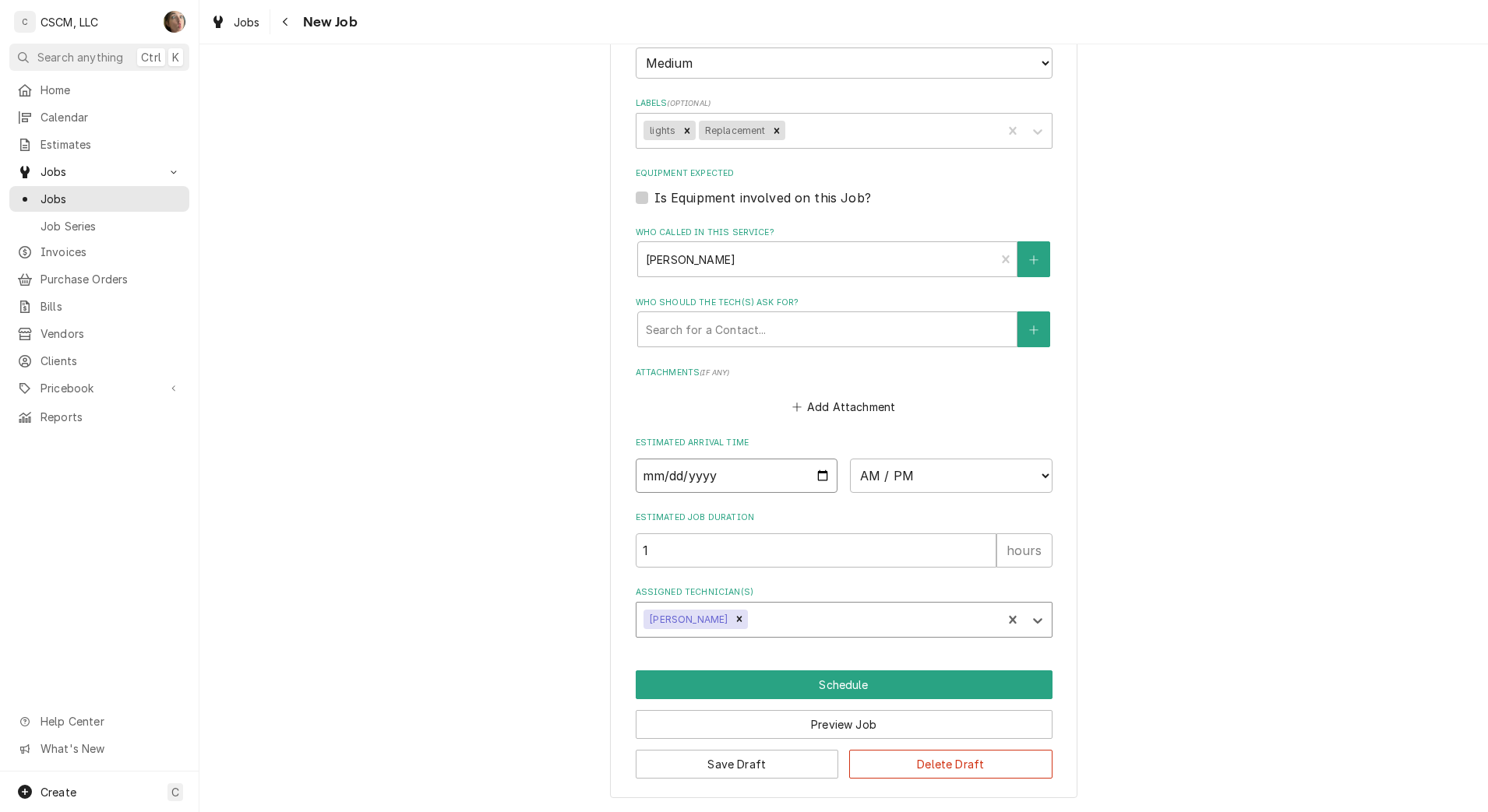
click at [815, 475] on input "Date" at bounding box center [737, 476] width 202 height 35
type textarea "x"
type input "2025-10-14"
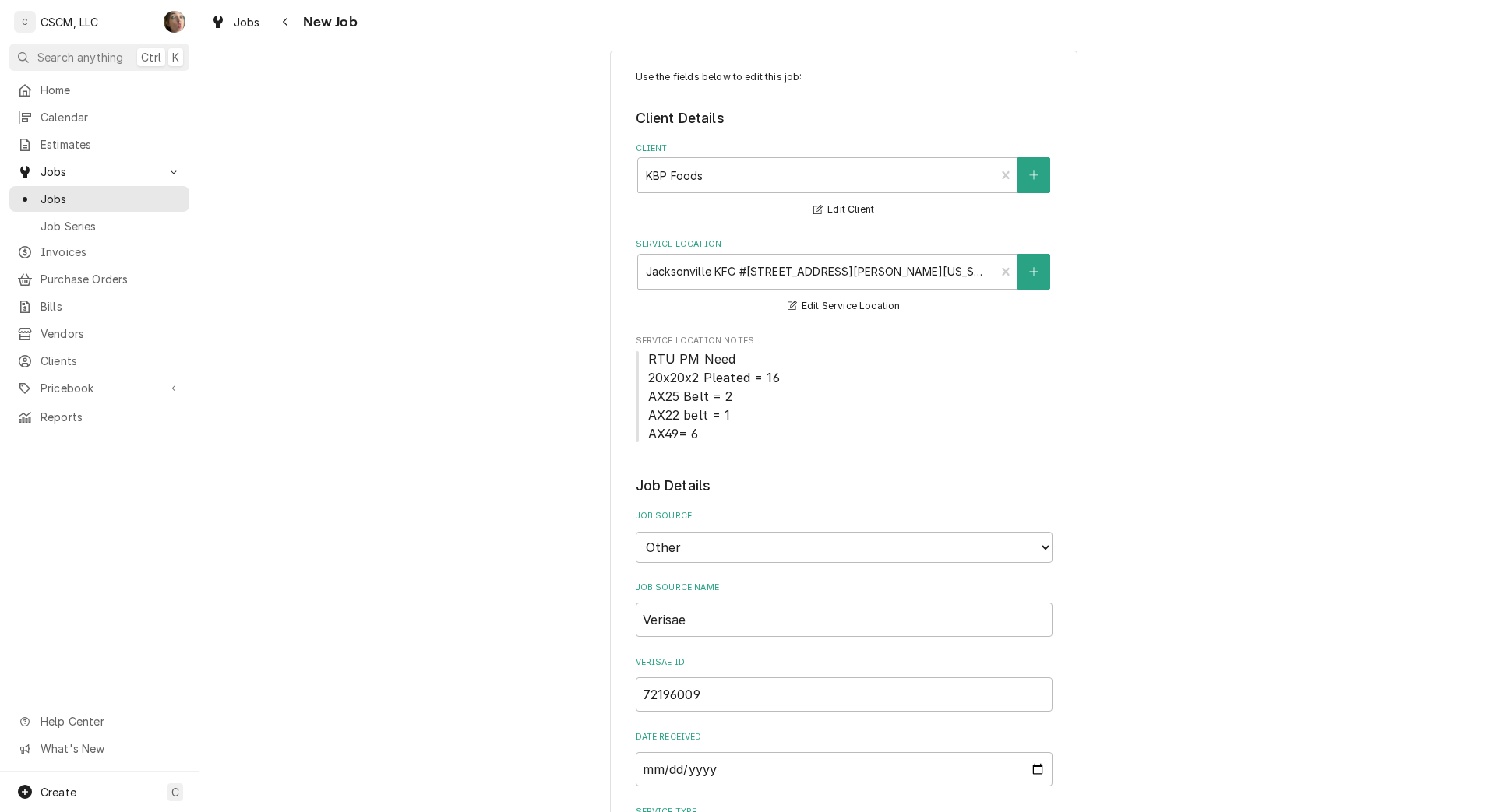
scroll to position [0, 0]
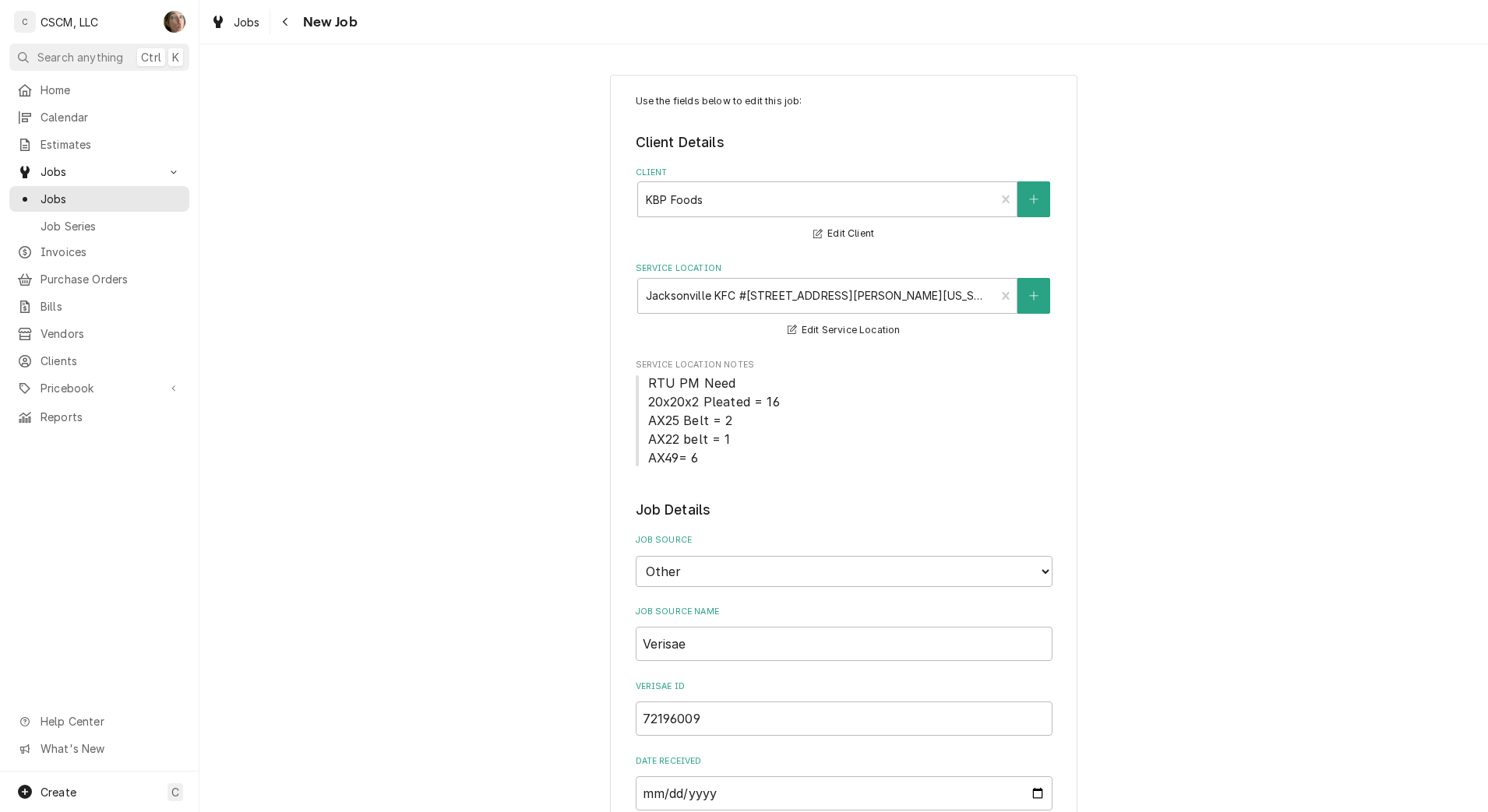
type textarea "x"
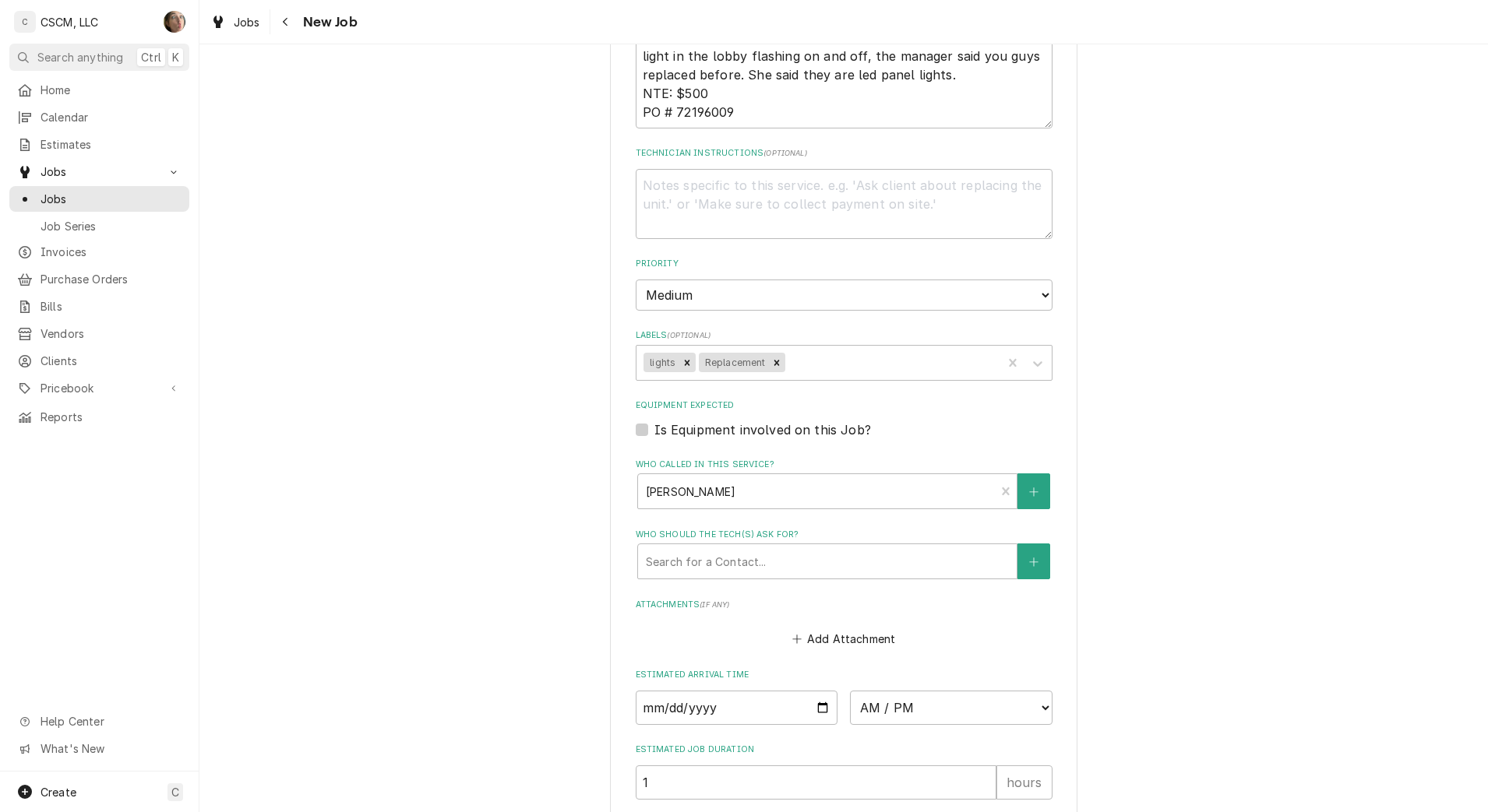
scroll to position [1215, 0]
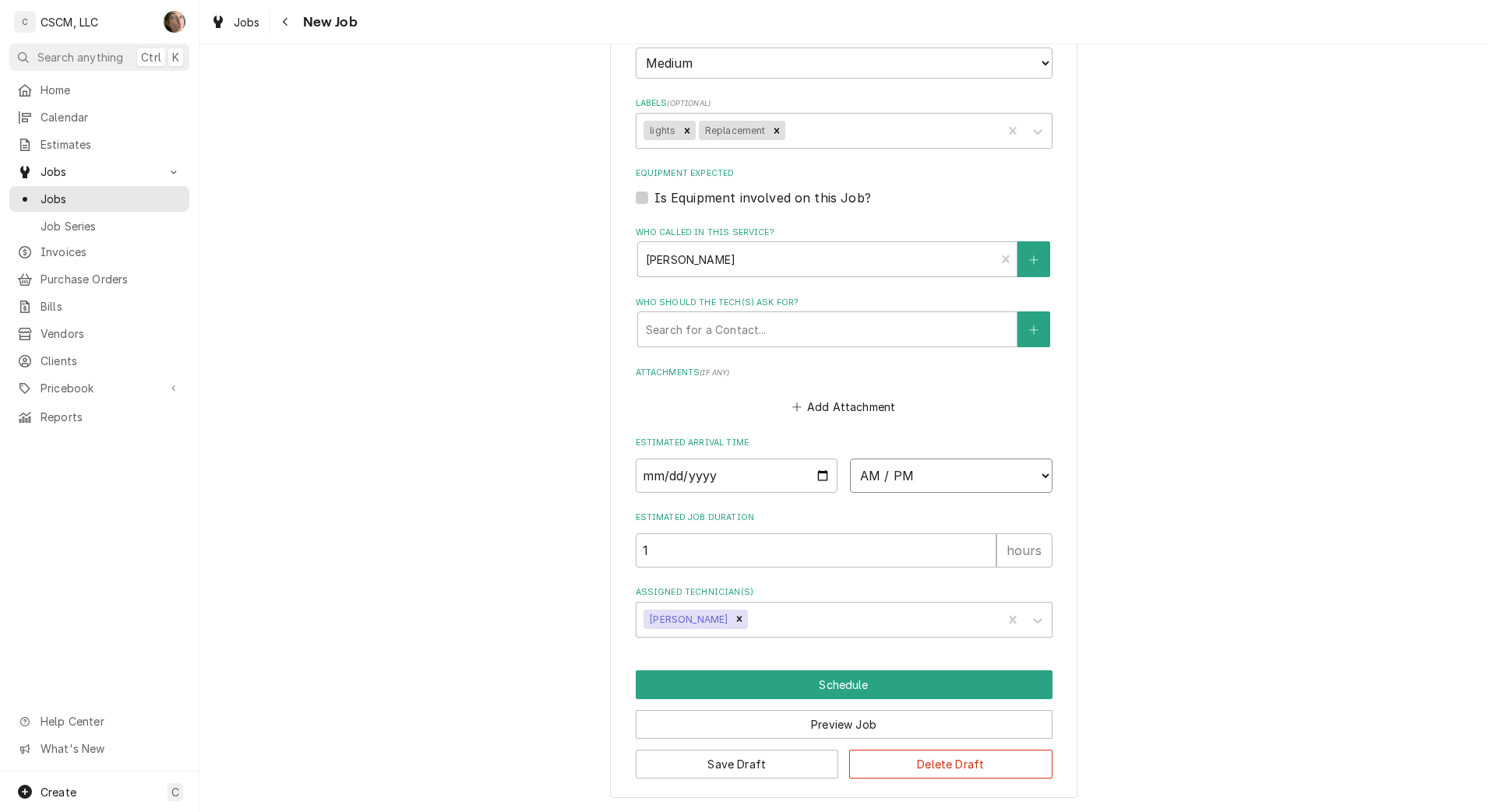
click at [876, 488] on select "AM / PM 6:00 AM 6:15 AM 6:30 AM 6:45 AM 7:00 AM 7:15 AM 7:30 AM 7:45 AM 8:00 AM…" at bounding box center [951, 476] width 202 height 35
select select "08:00:00"
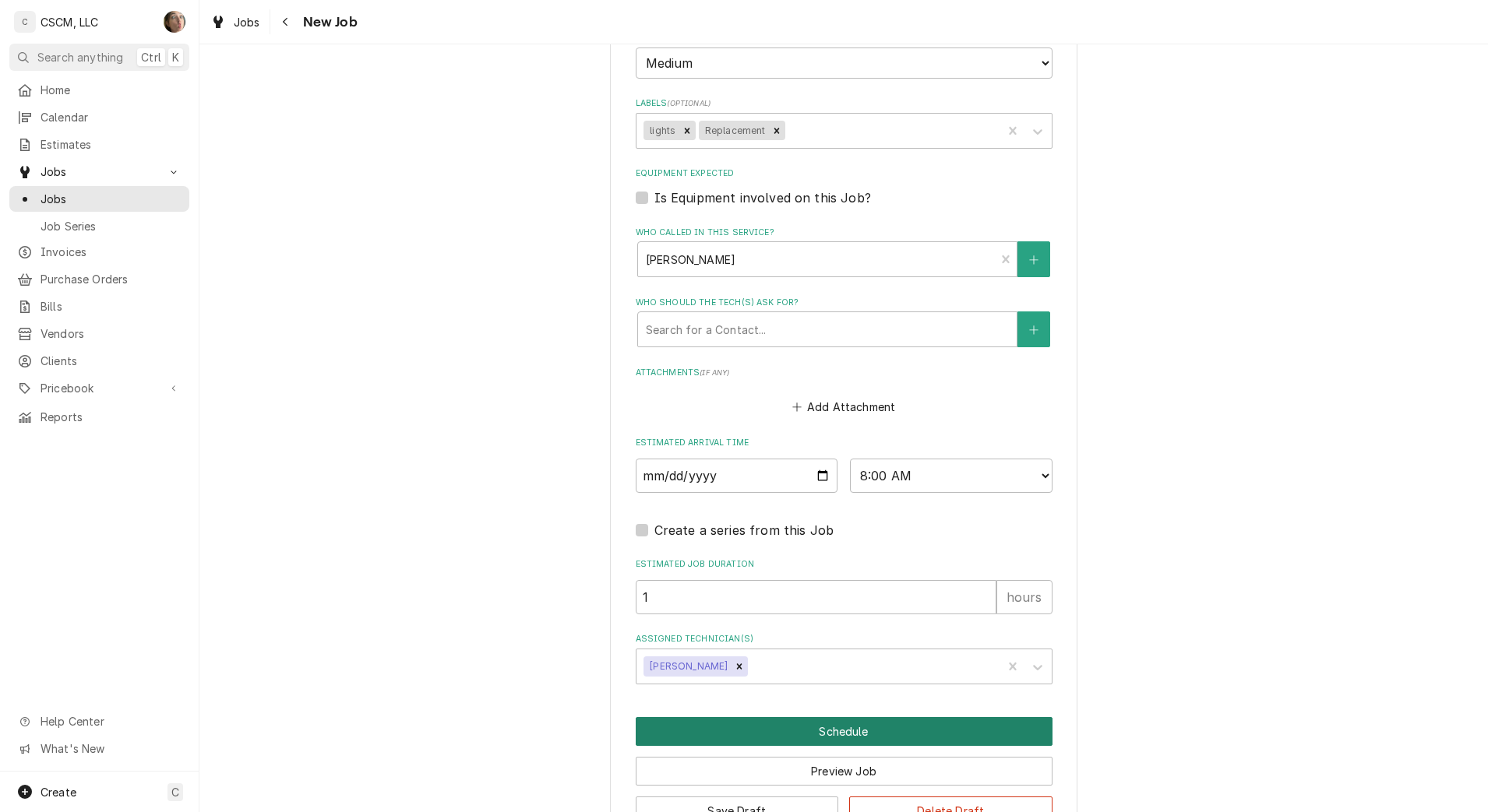
click at [714, 721] on button "Schedule" at bounding box center [844, 732] width 417 height 29
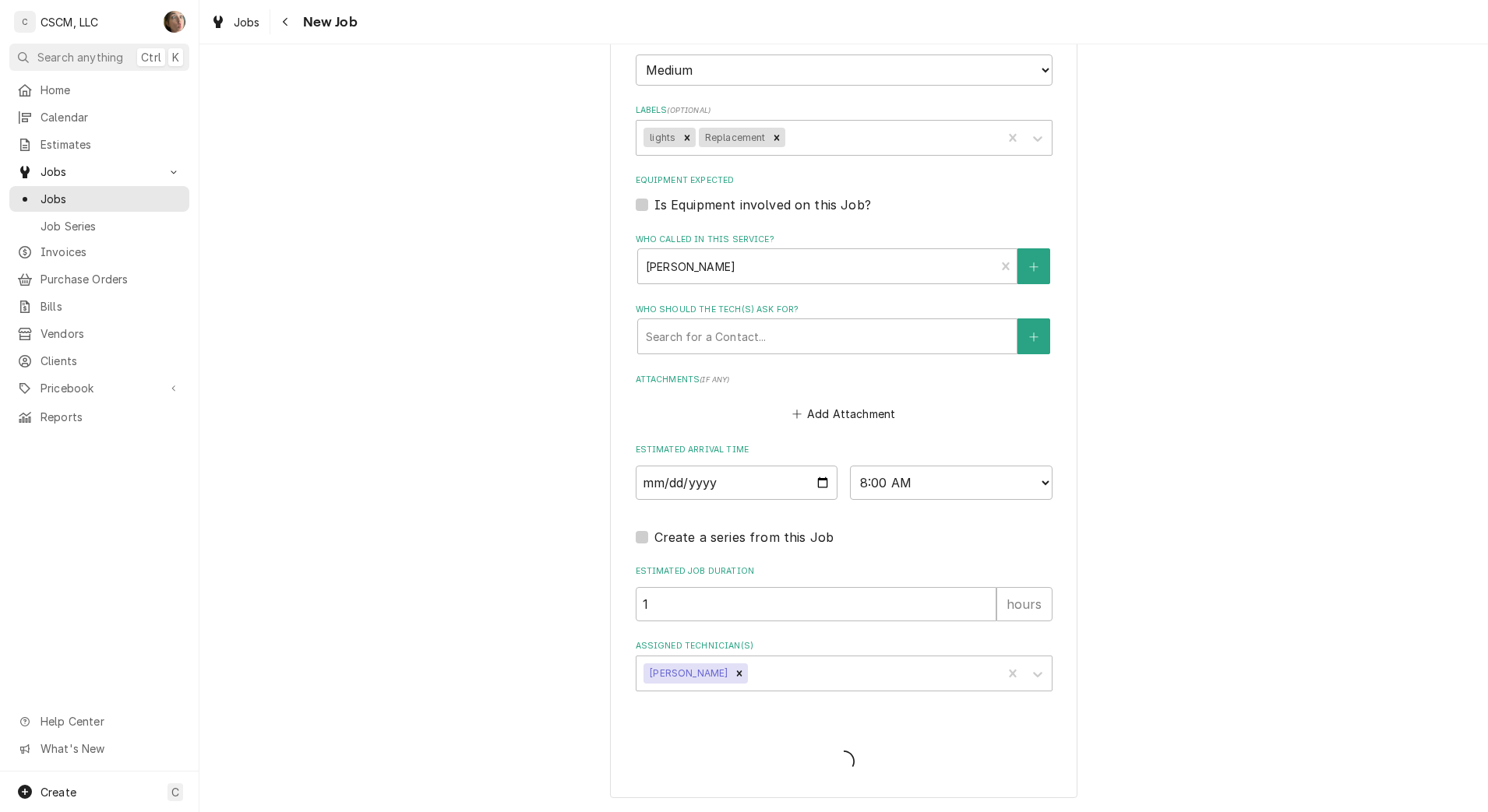
type textarea "x"
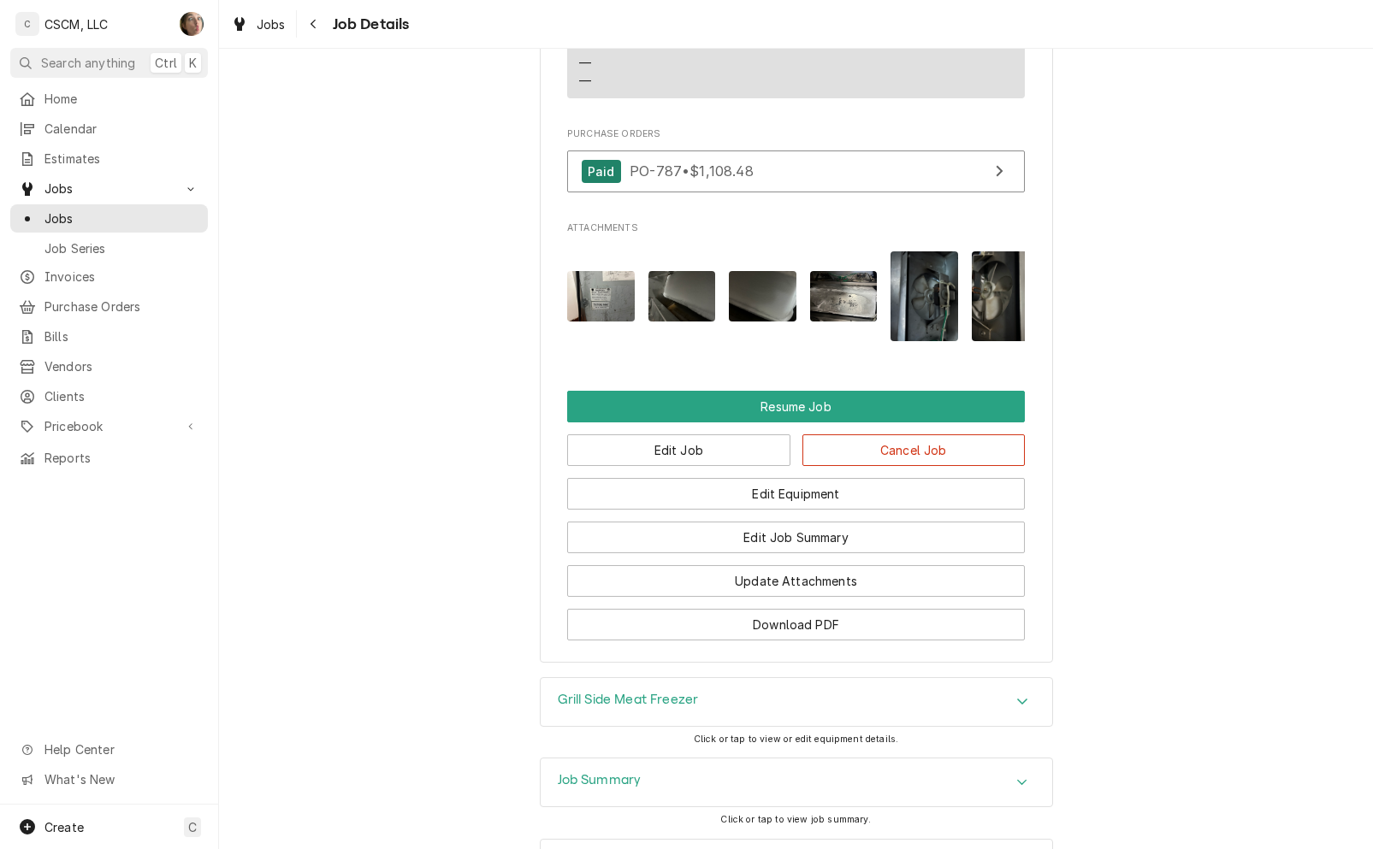
scroll to position [1711, 0]
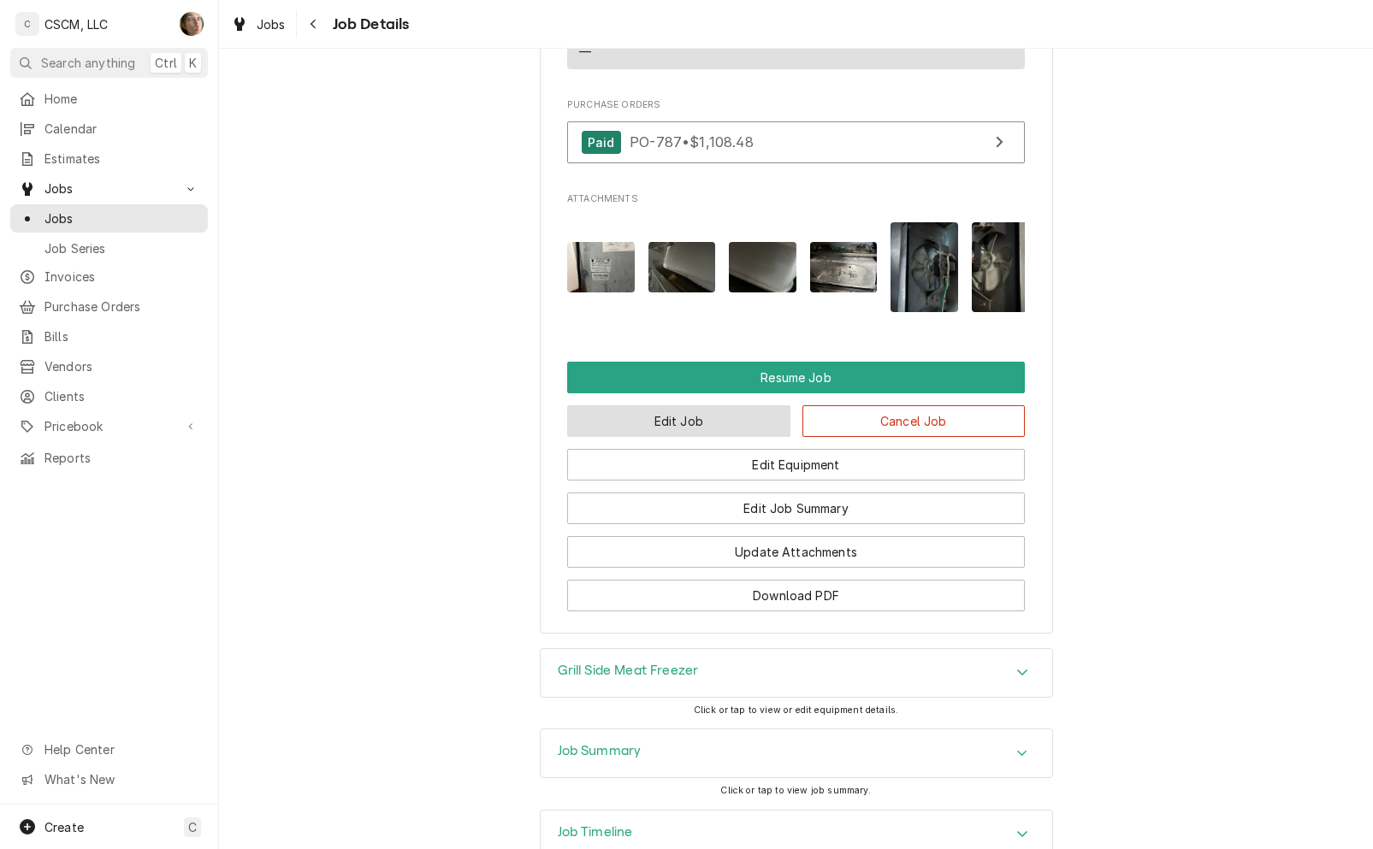
click at [700, 411] on button "Edit Job" at bounding box center [678, 421] width 223 height 32
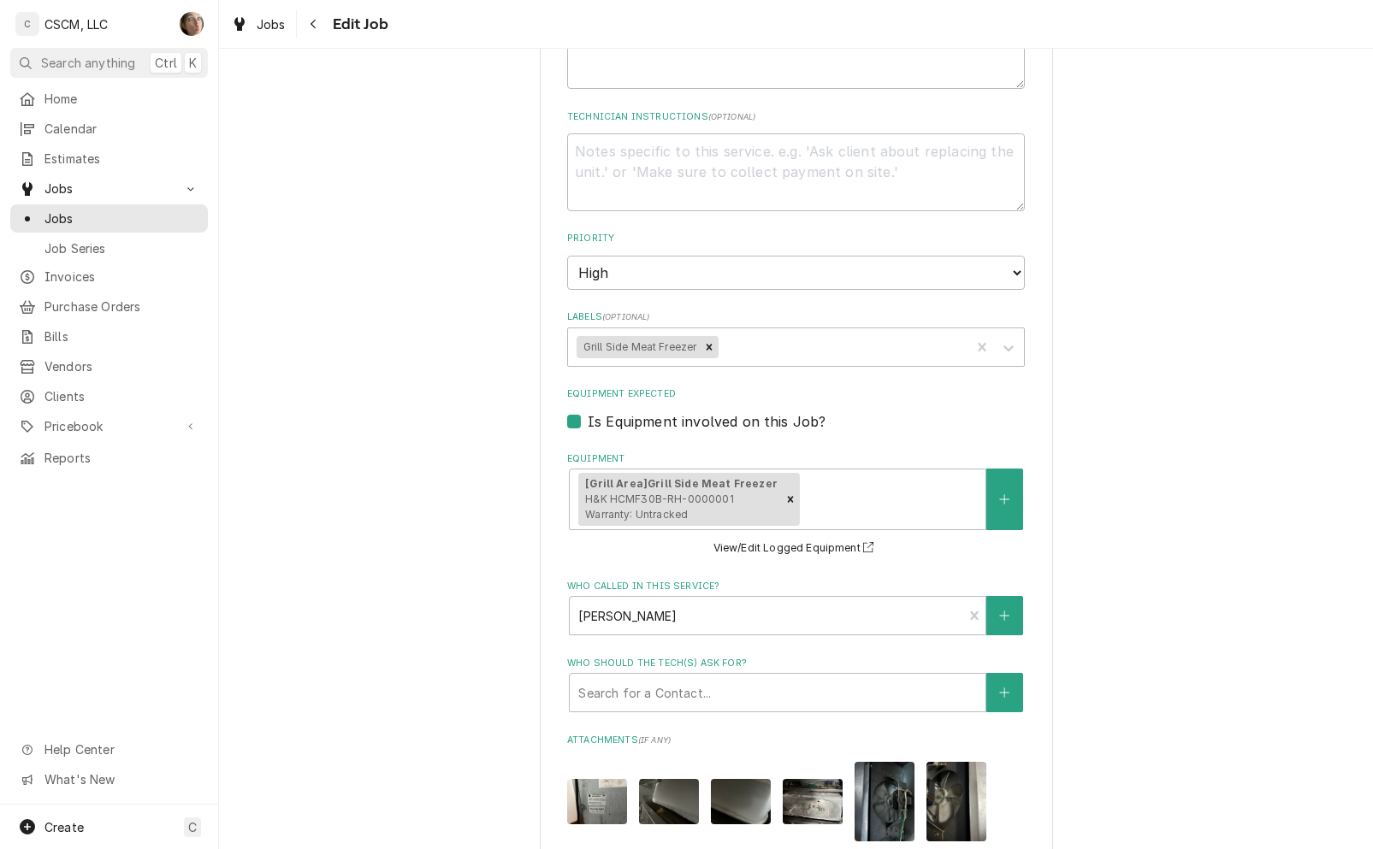
scroll to position [1198, 0]
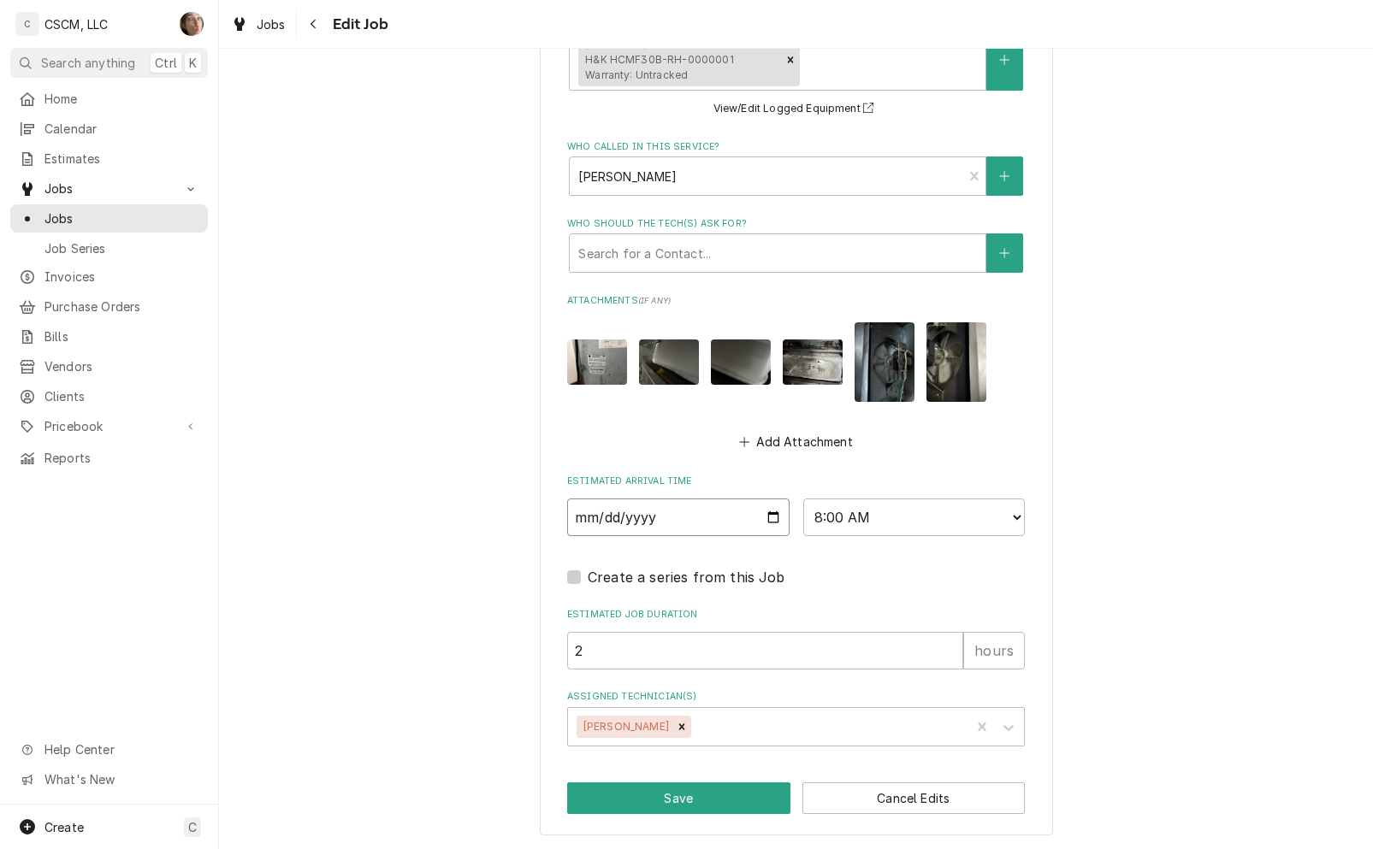
click at [761, 513] on input "2025-10-14" at bounding box center [678, 518] width 222 height 38
type textarea "x"
type input "2025-10-13"
click at [677, 790] on button "Save" at bounding box center [678, 799] width 223 height 32
type textarea "x"
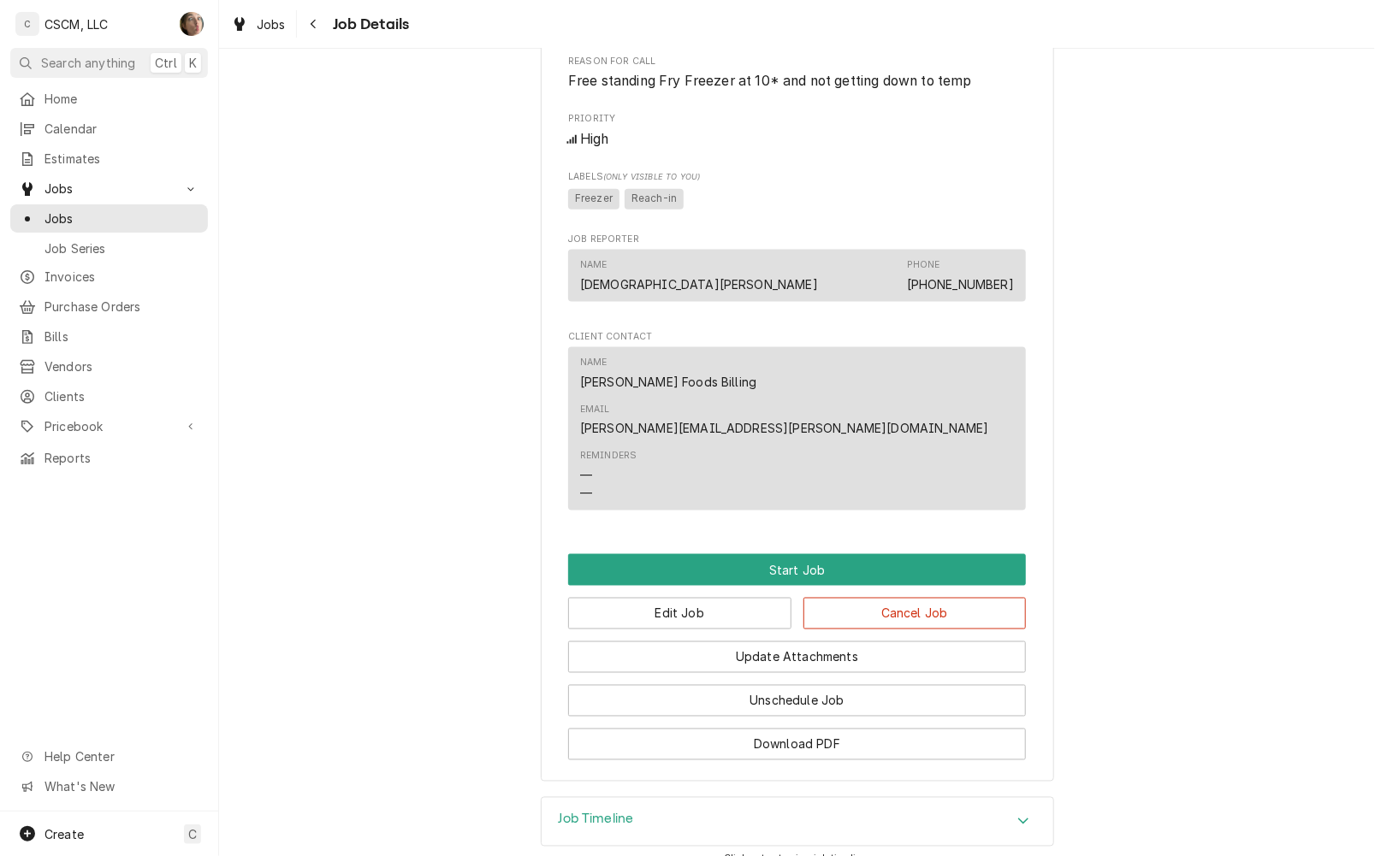
scroll to position [926, 0]
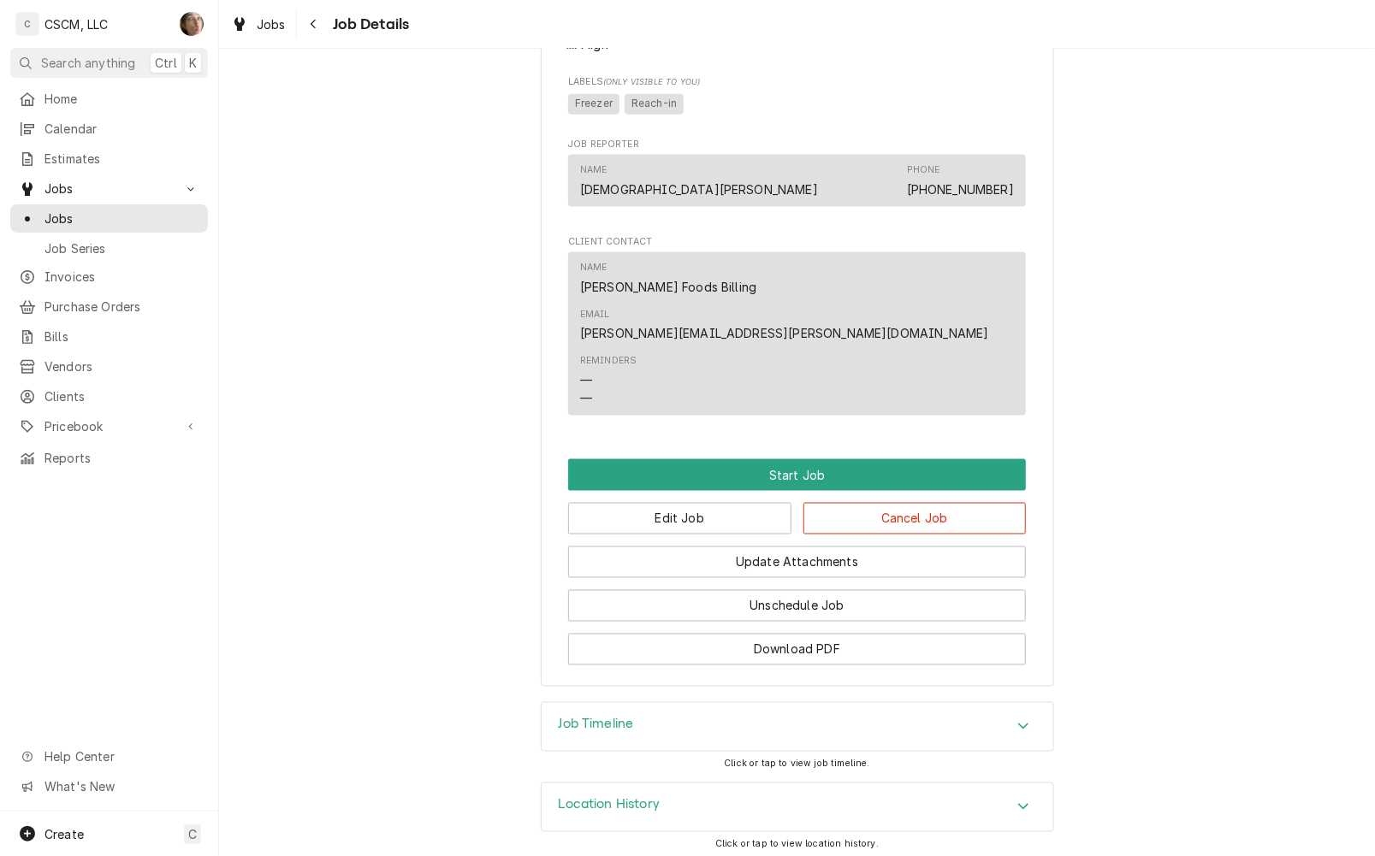
click at [746, 535] on div "Update Attachments" at bounding box center [797, 557] width 458 height 44
click at [740, 506] on button "Edit Job" at bounding box center [679, 519] width 223 height 32
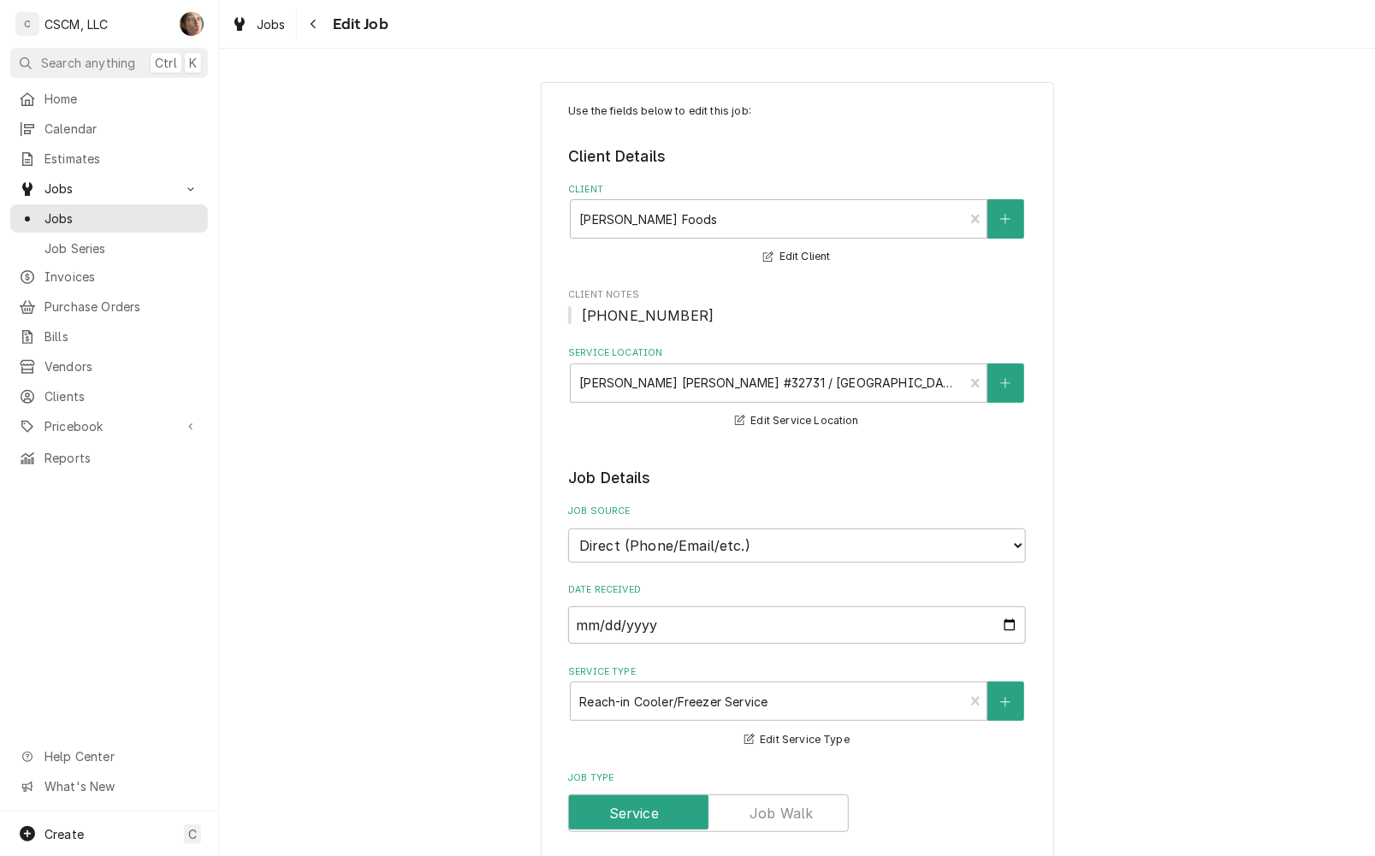
type textarea "x"
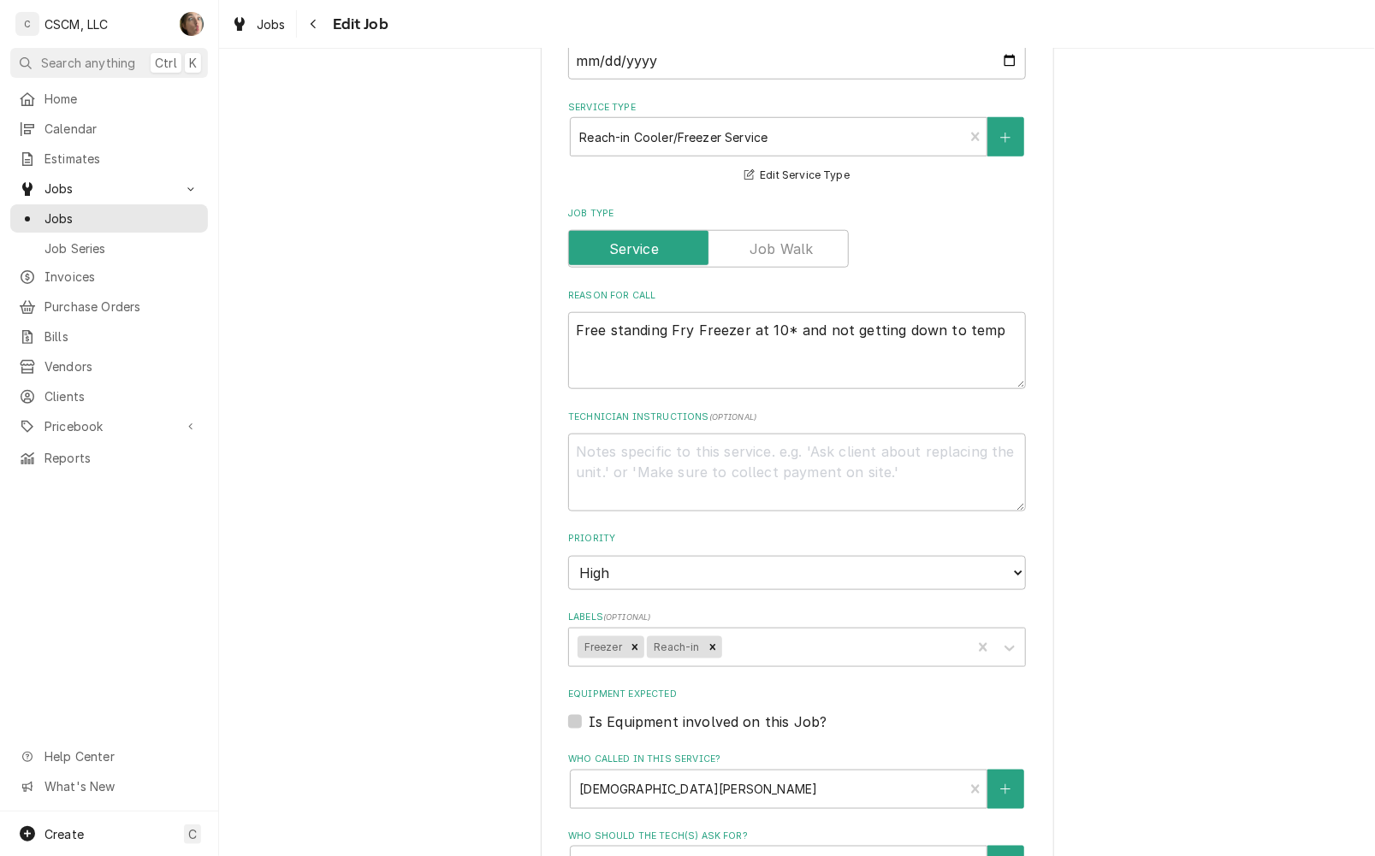
scroll to position [1067, 0]
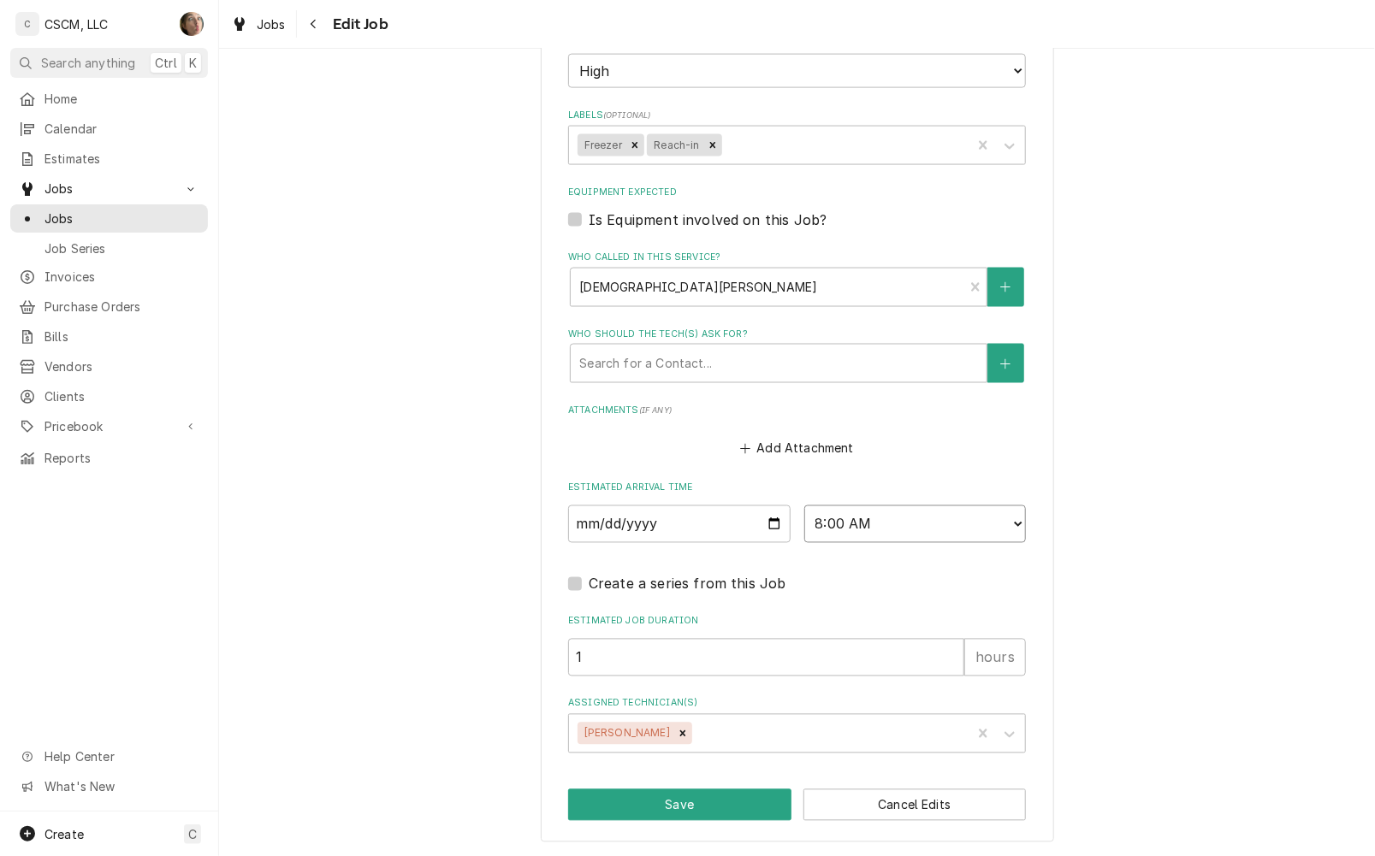
click at [931, 514] on select "AM / PM 6:00 AM 6:15 AM 6:30 AM 6:45 AM 7:00 AM 7:15 AM 7:30 AM 7:45 AM 8:00 AM…" at bounding box center [915, 525] width 222 height 38
select select "10:00:00"
click at [804, 506] on select "AM / PM 6:00 AM 6:15 AM 6:30 AM 6:45 AM 7:00 AM 7:15 AM 7:30 AM 7:45 AM 8:00 AM…" at bounding box center [915, 525] width 222 height 38
click at [714, 793] on button "Save" at bounding box center [679, 806] width 223 height 32
type textarea "x"
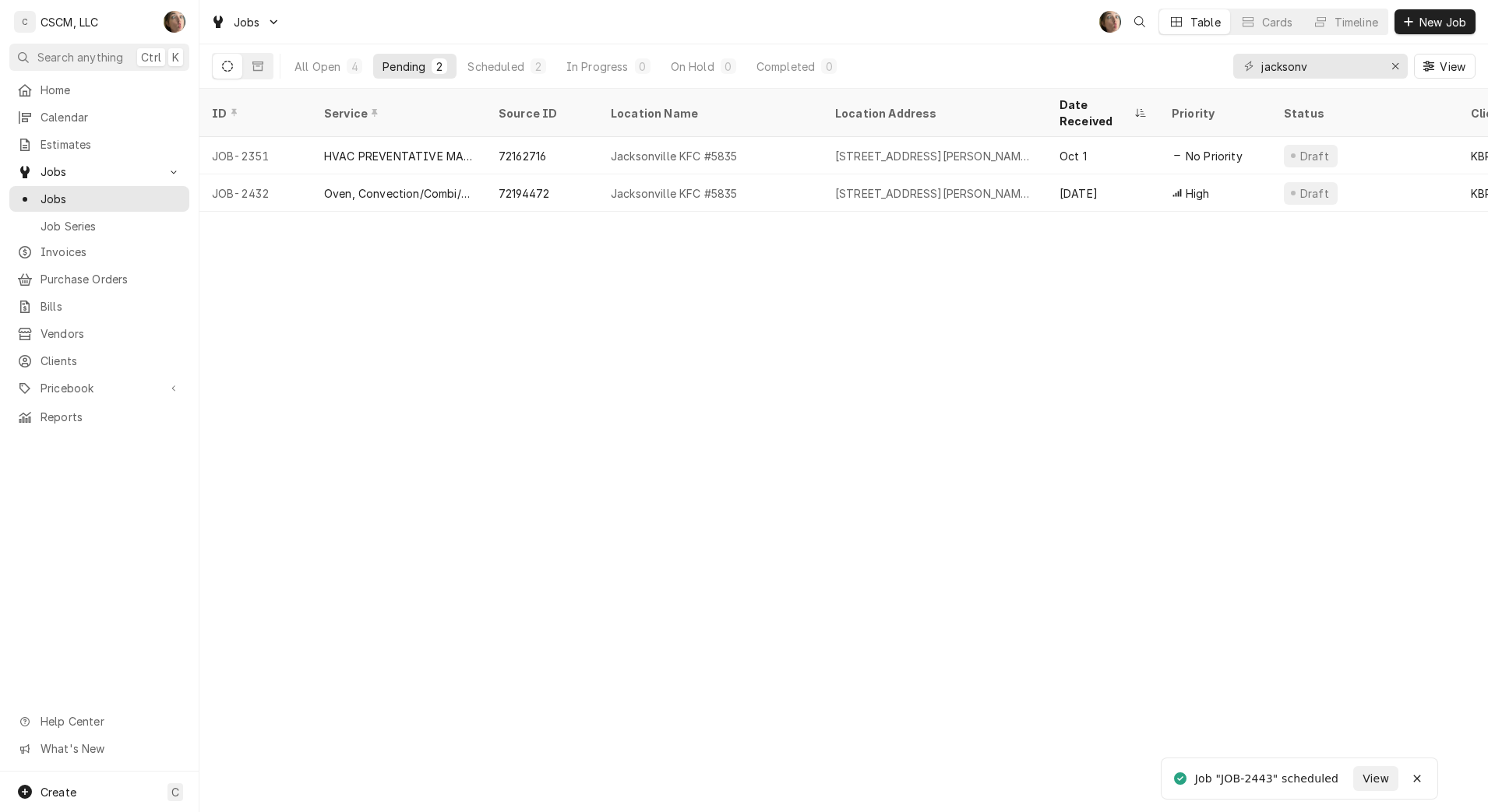
click at [1026, 148] on div "[STREET_ADDRESS][PERSON_NAME][US_STATE]" at bounding box center [934, 157] width 199 height 16
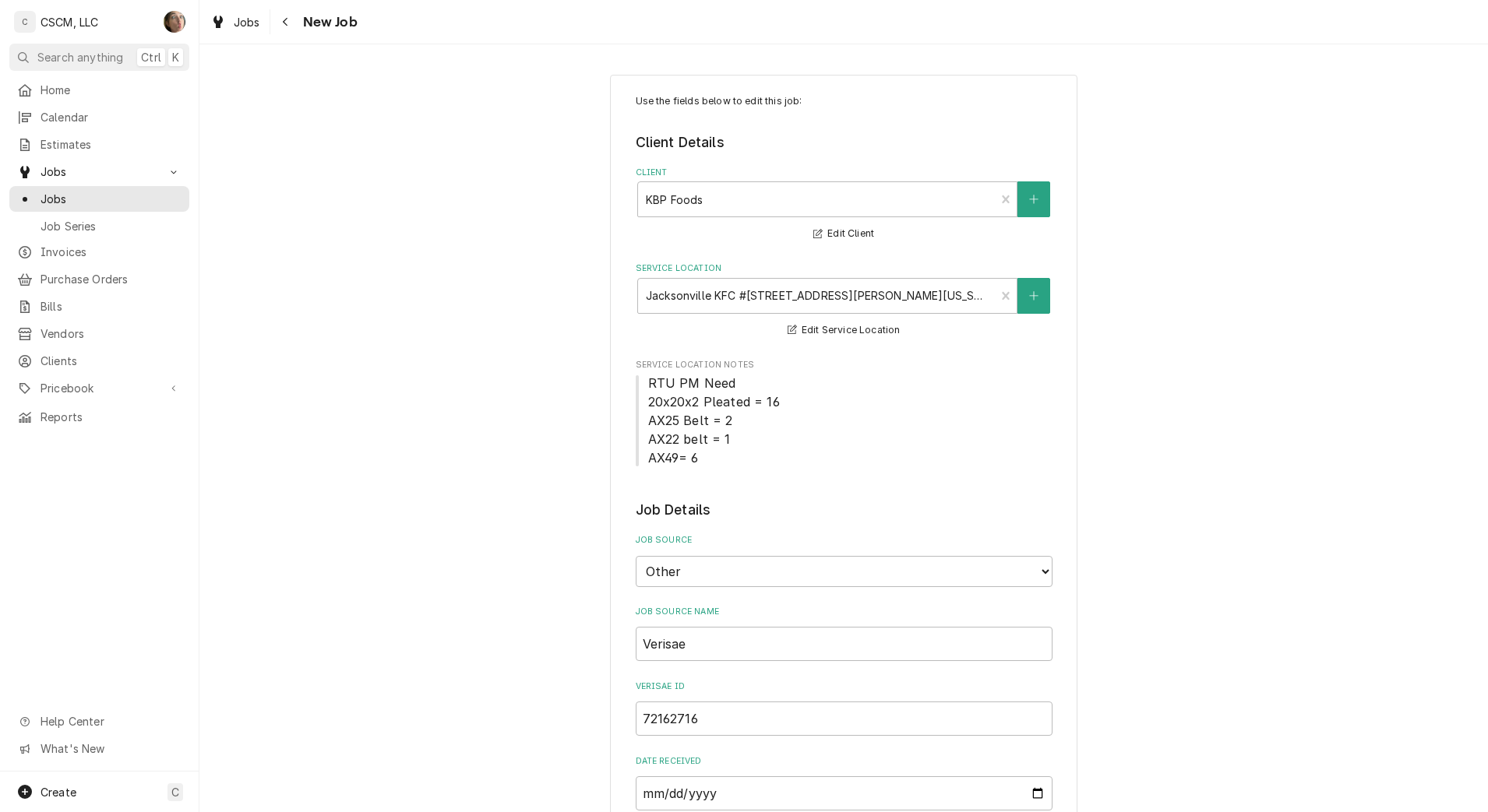
type textarea "x"
click at [289, 19] on div "Navigate back" at bounding box center [285, 21] width 15 height 15
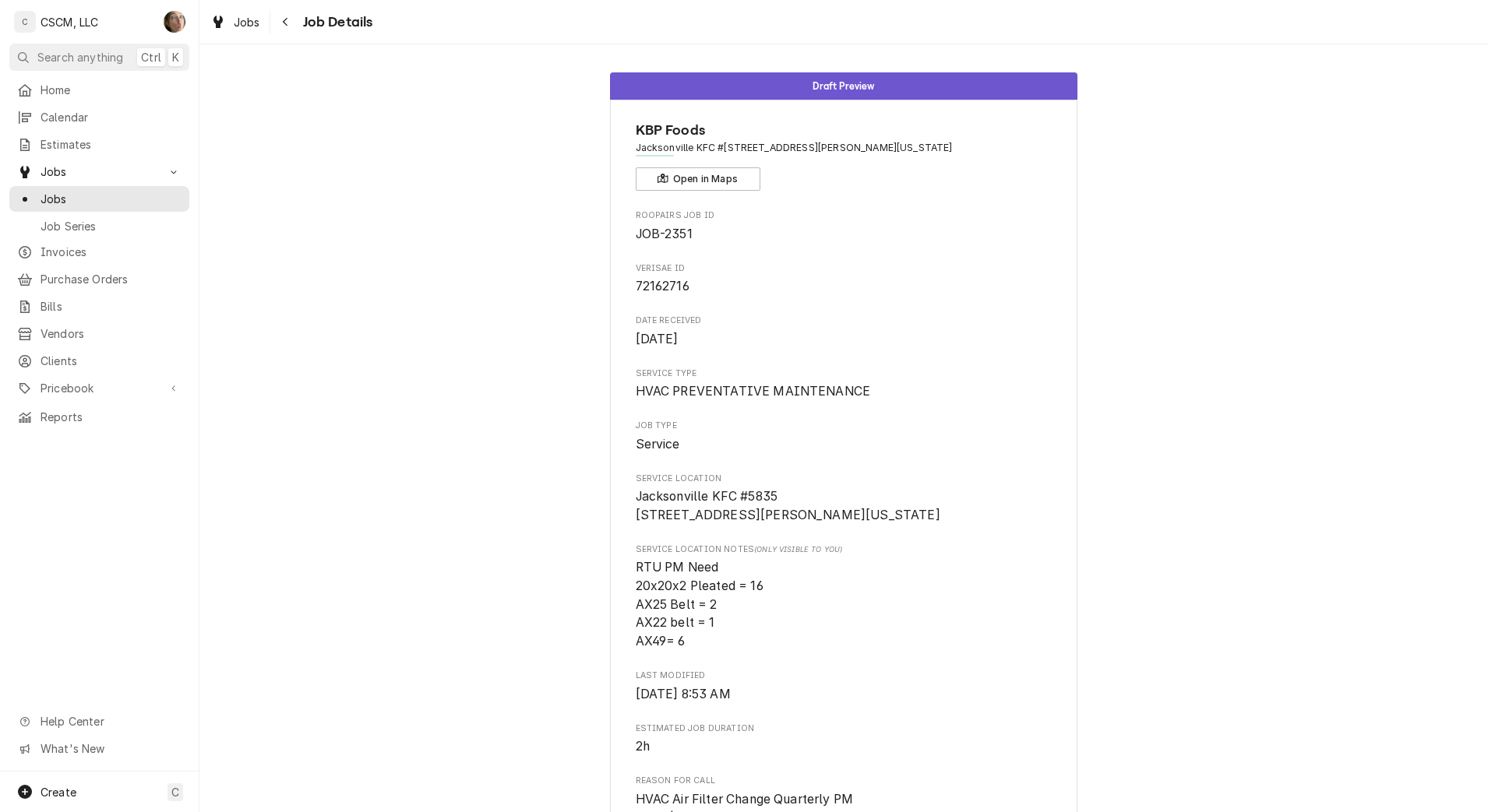
click at [282, 19] on icon "Navigate back" at bounding box center [286, 22] width 7 height 11
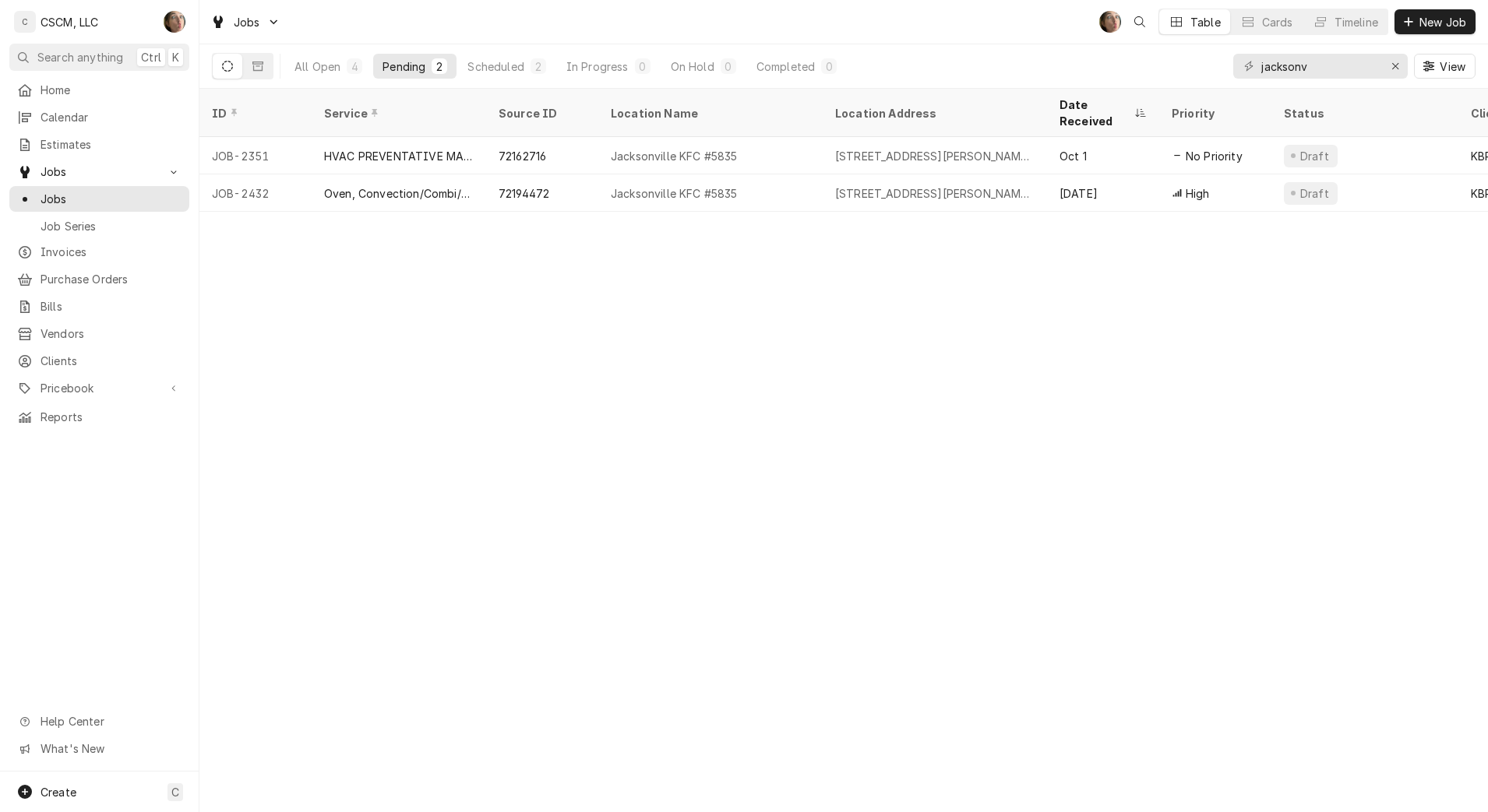
click at [663, 186] on div "Jacksonville KFC #5835" at bounding box center [674, 194] width 127 height 16
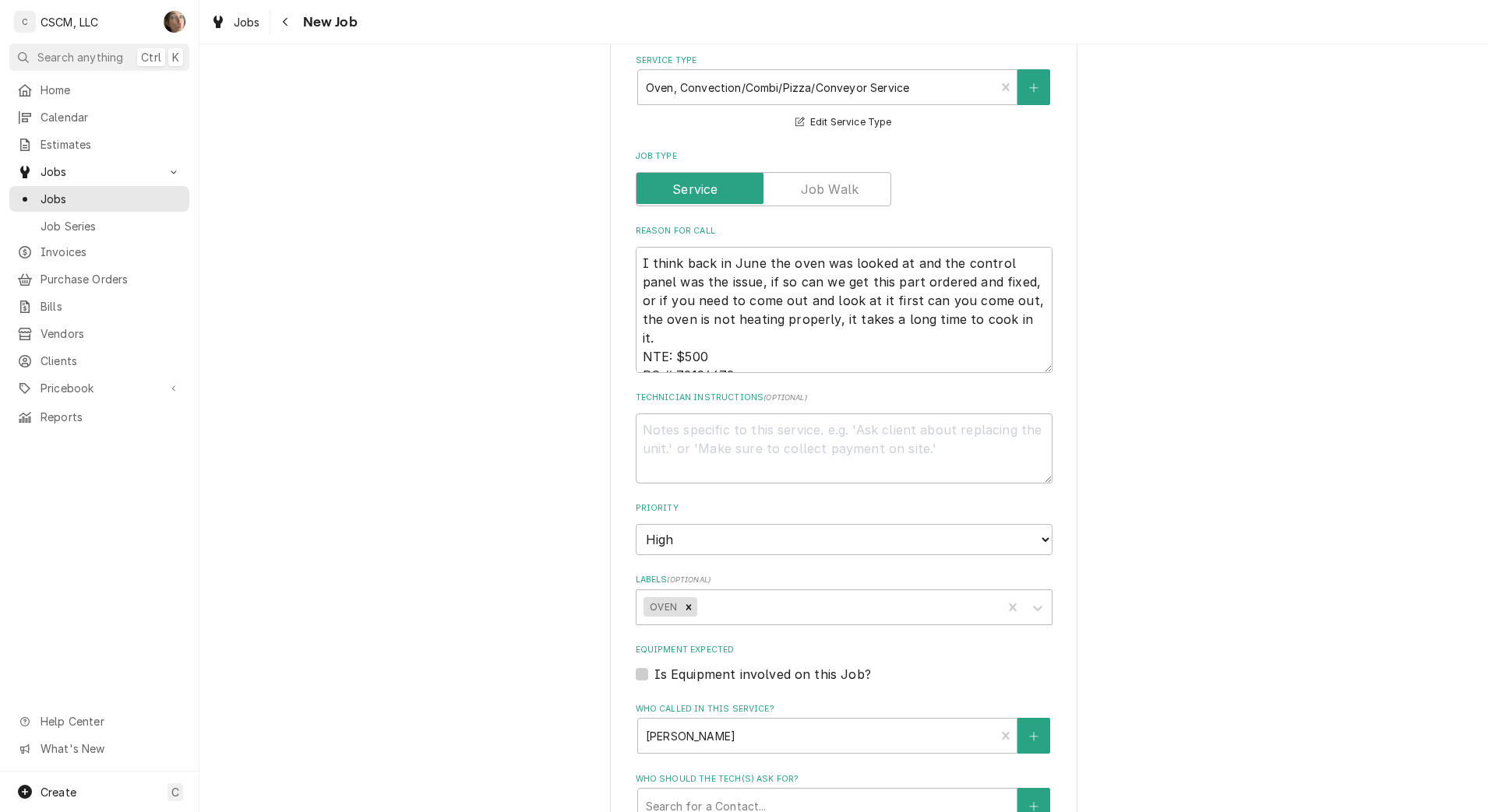
type textarea "x"
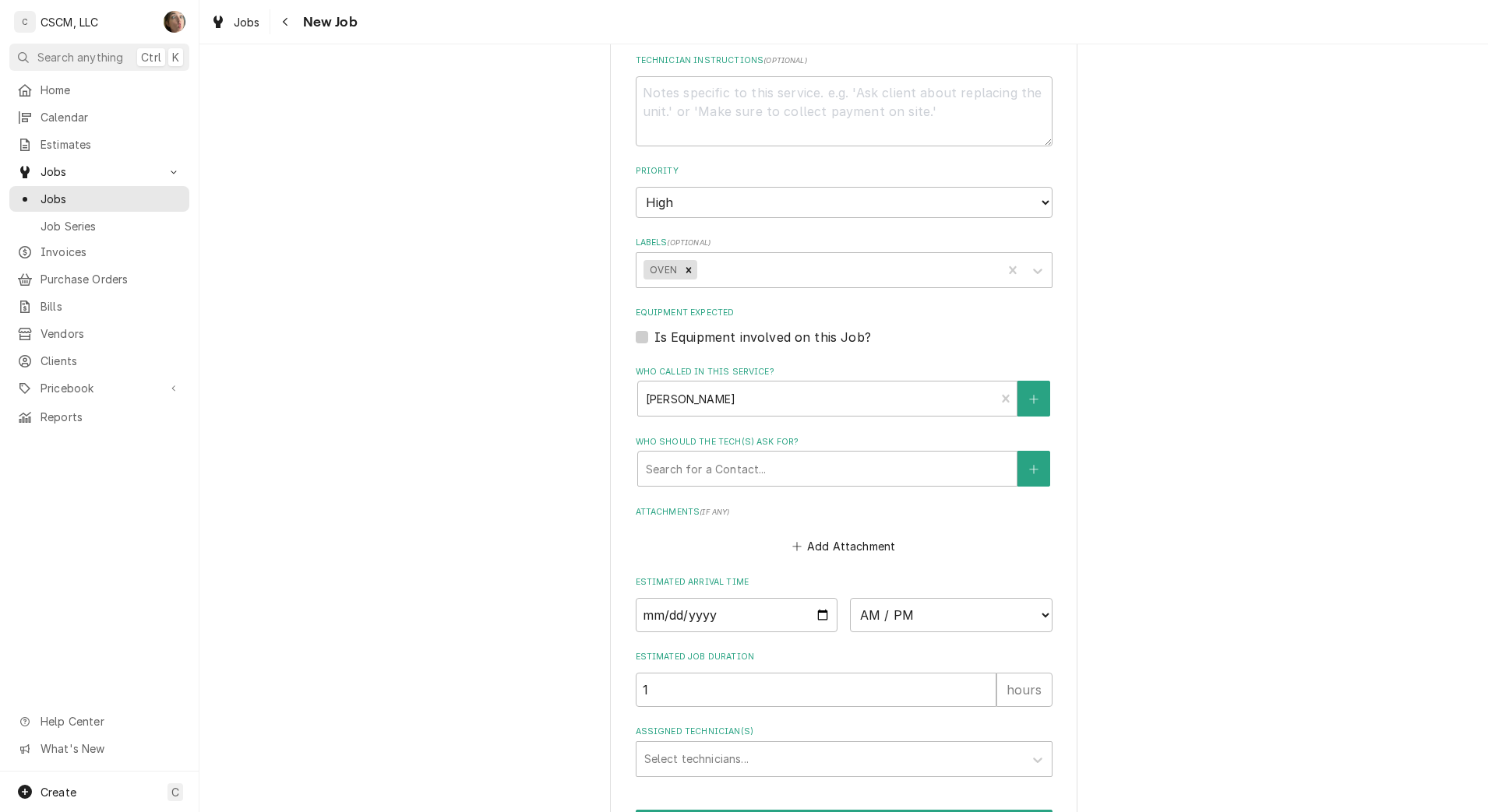
scroll to position [1253, 0]
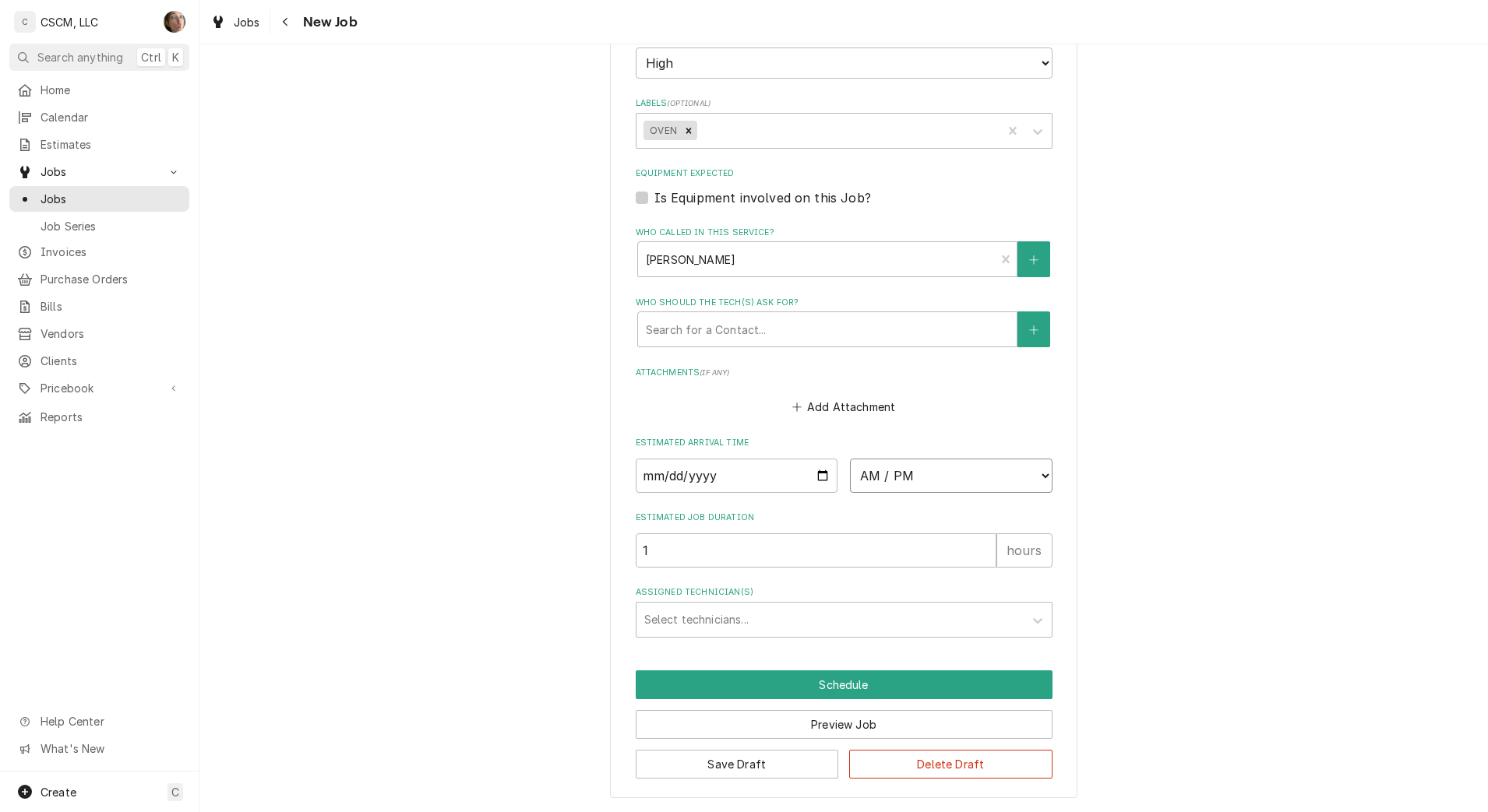
click at [917, 464] on select "AM / PM 6:00 AM 6:15 AM 6:30 AM 6:45 AM 7:00 AM 7:15 AM 7:30 AM 7:45 AM 8:00 AM…" at bounding box center [951, 476] width 202 height 35
select select "09:00:00"
click at [850, 459] on select "AM / PM 6:00 AM 6:15 AM 6:30 AM 6:45 AM 7:00 AM 7:15 AM 7:30 AM 7:45 AM 8:00 AM…" at bounding box center [951, 476] width 202 height 35
click at [817, 472] on input "Date" at bounding box center [737, 476] width 202 height 35
type textarea "x"
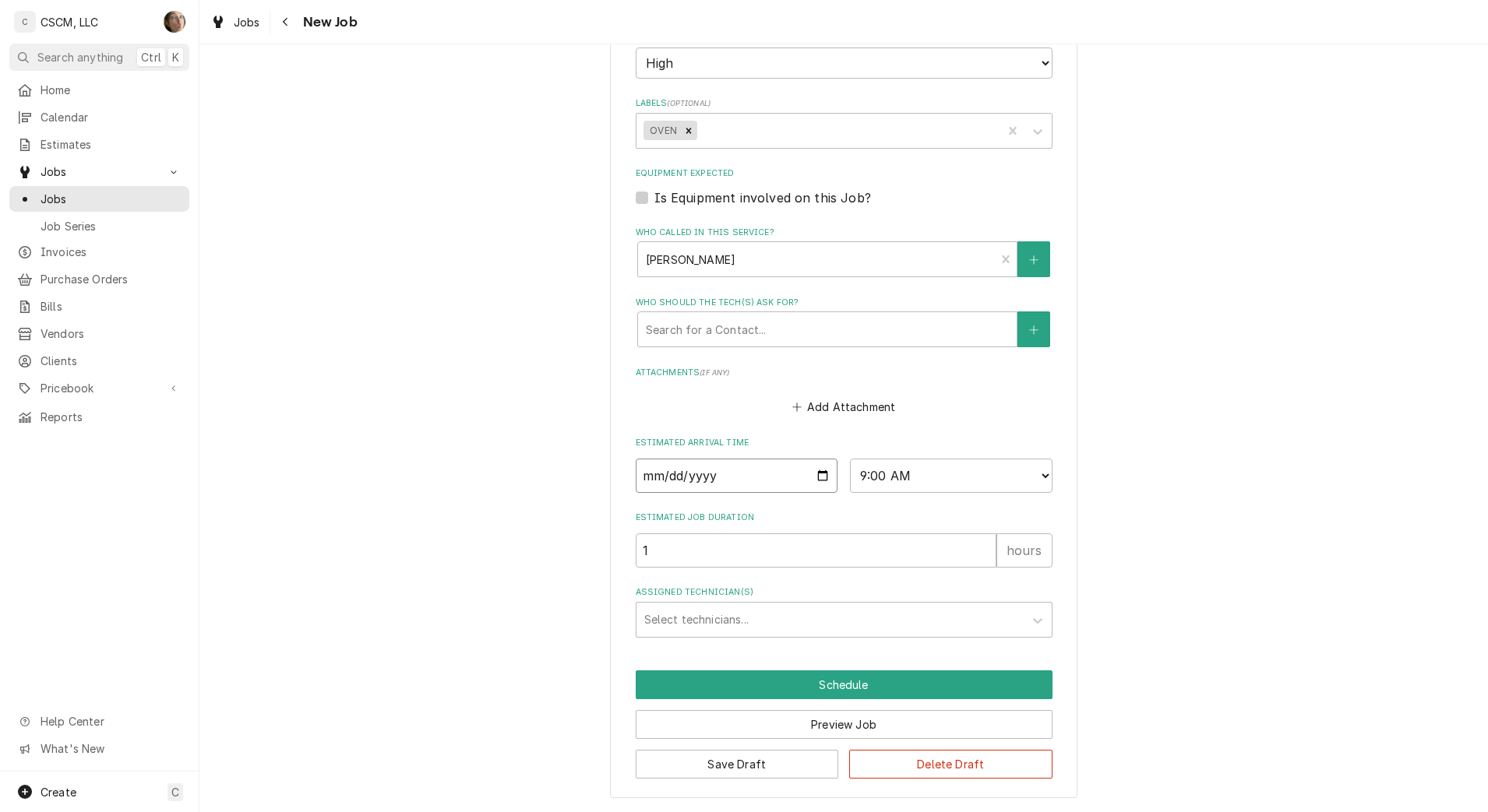
type input "[DATE]"
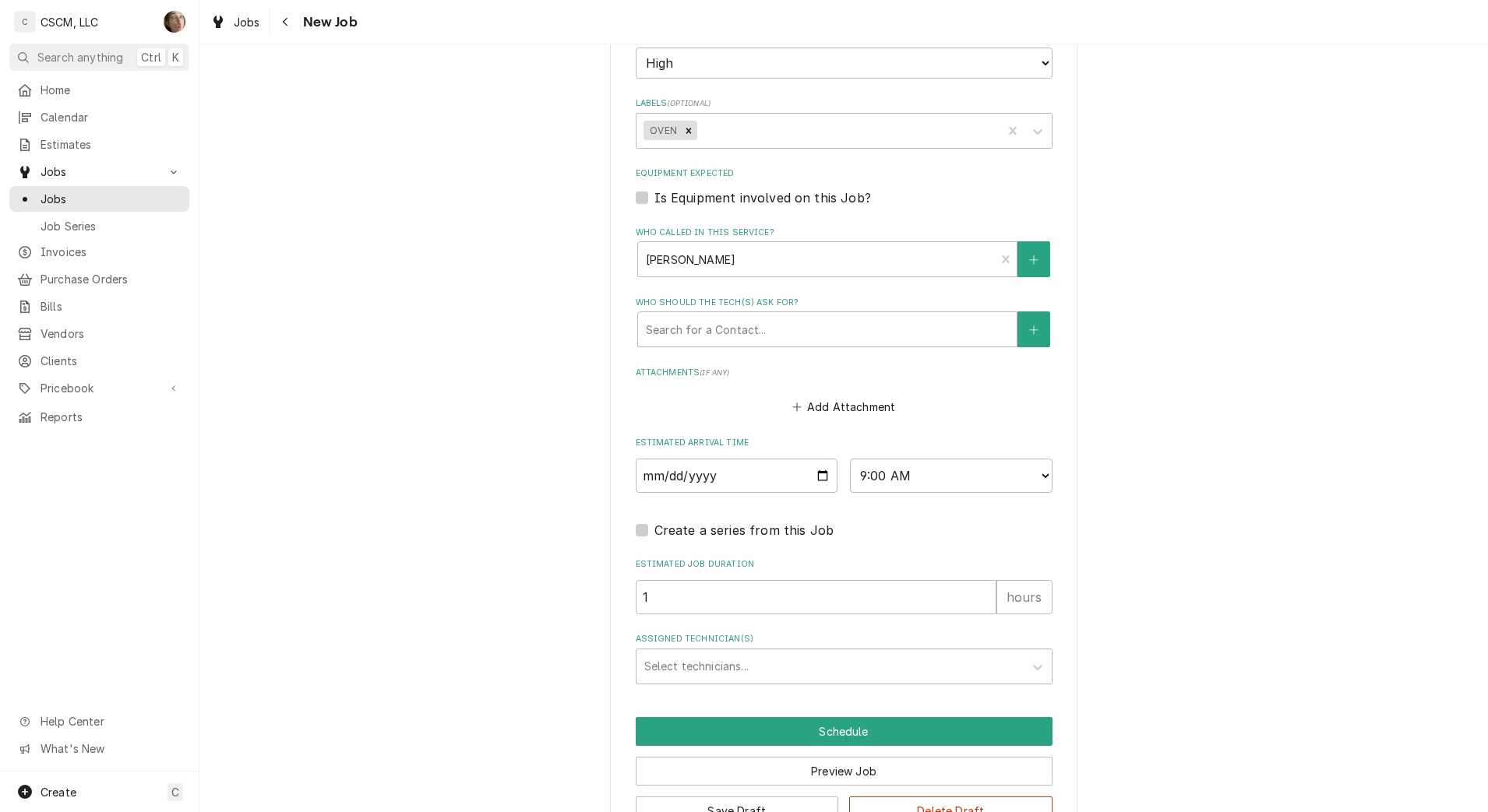
click at [671, 669] on div "Assigned Technician(s)" at bounding box center [830, 666] width 372 height 28
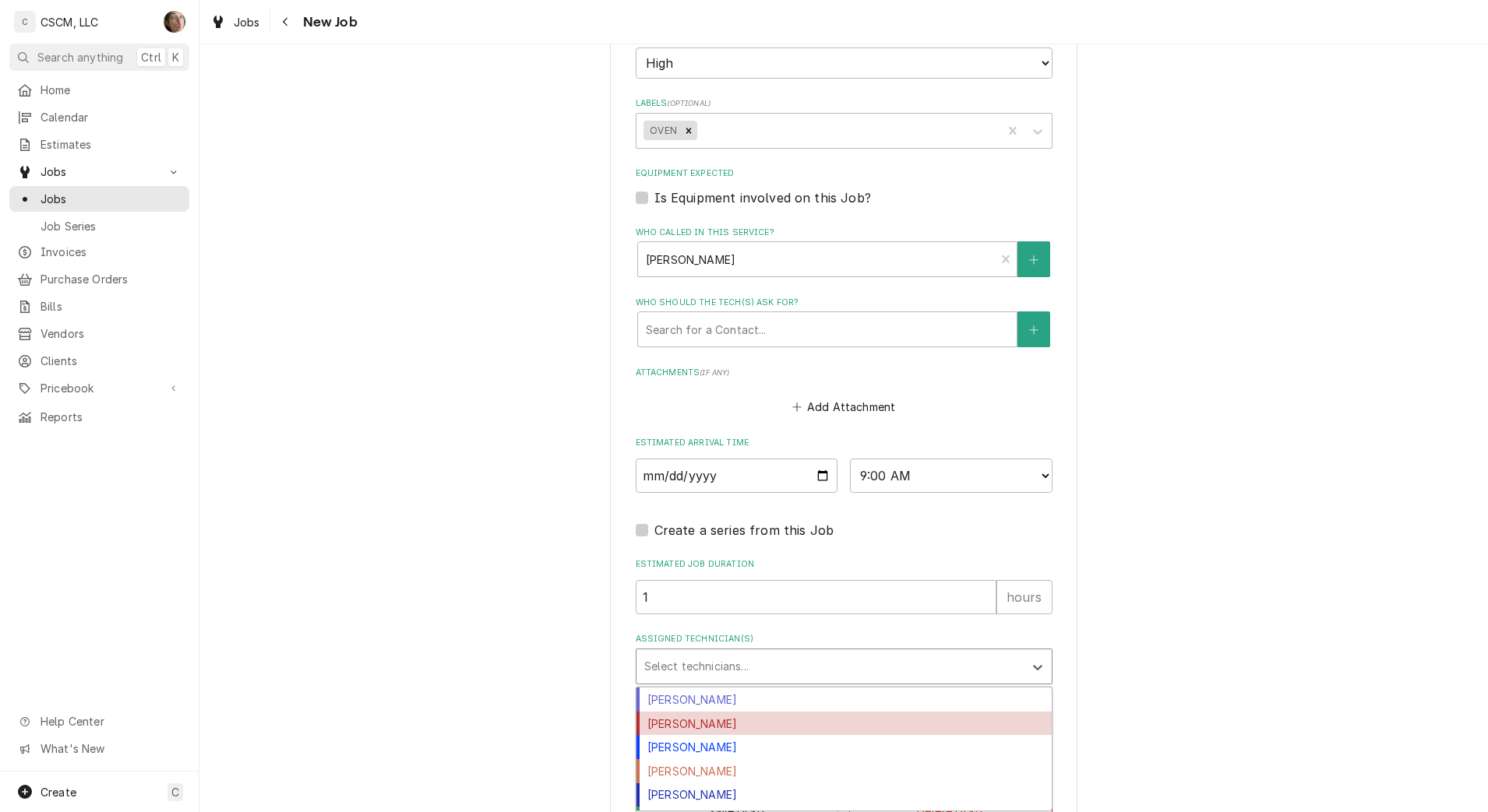
click at [684, 702] on div "Chris Lynch" at bounding box center [844, 699] width 415 height 25
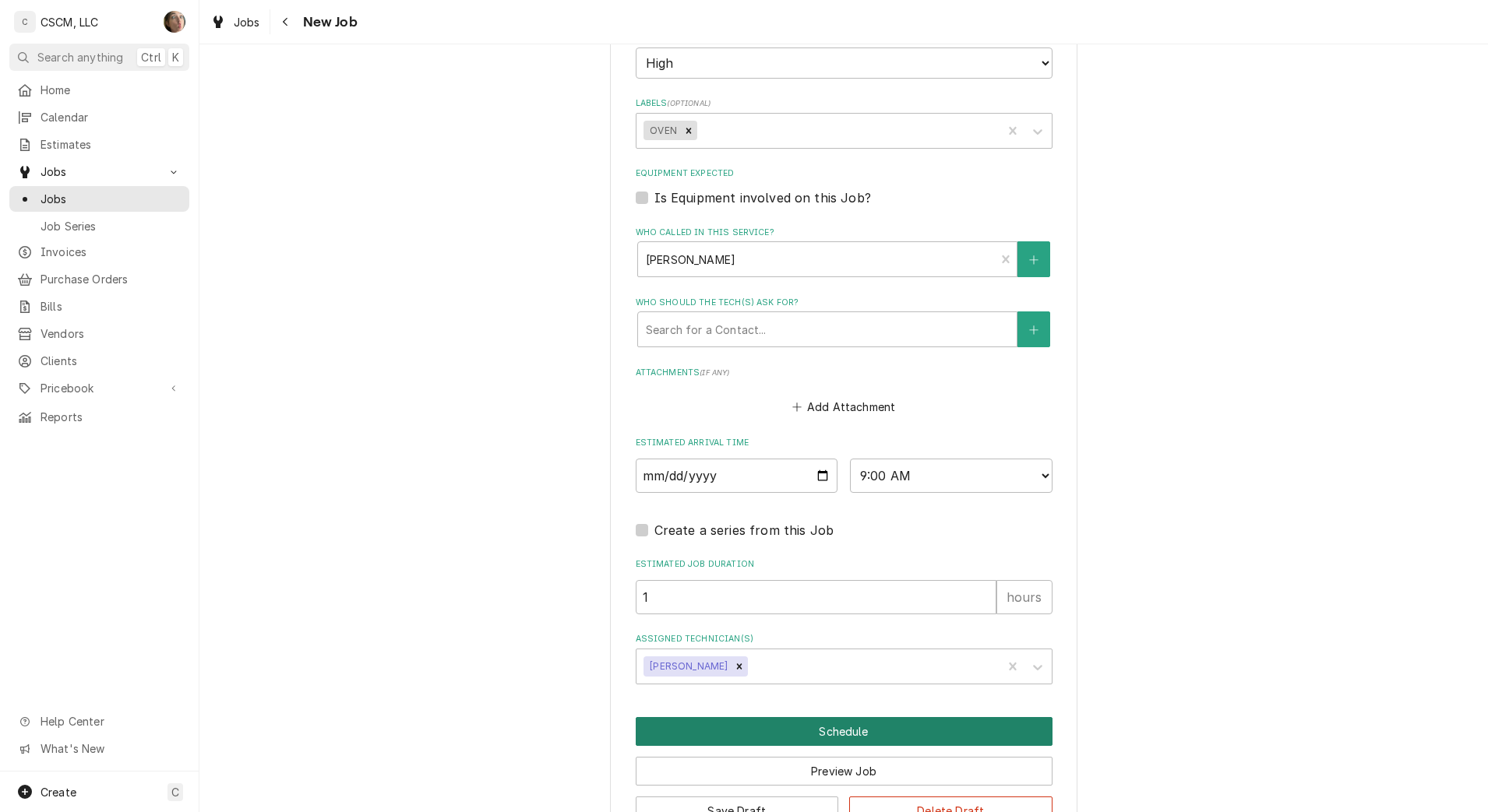
click at [752, 738] on button "Schedule" at bounding box center [844, 732] width 417 height 29
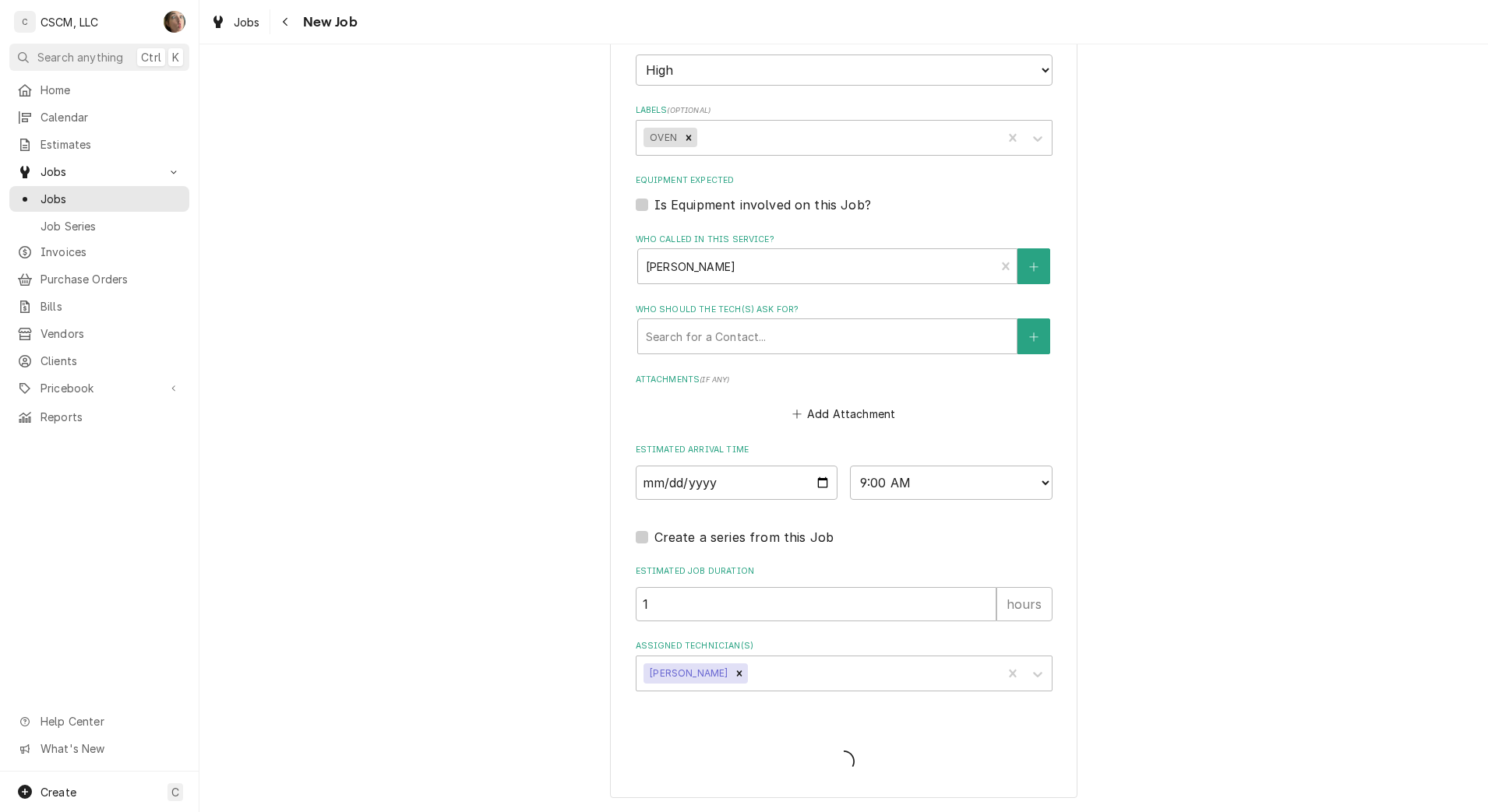
type textarea "x"
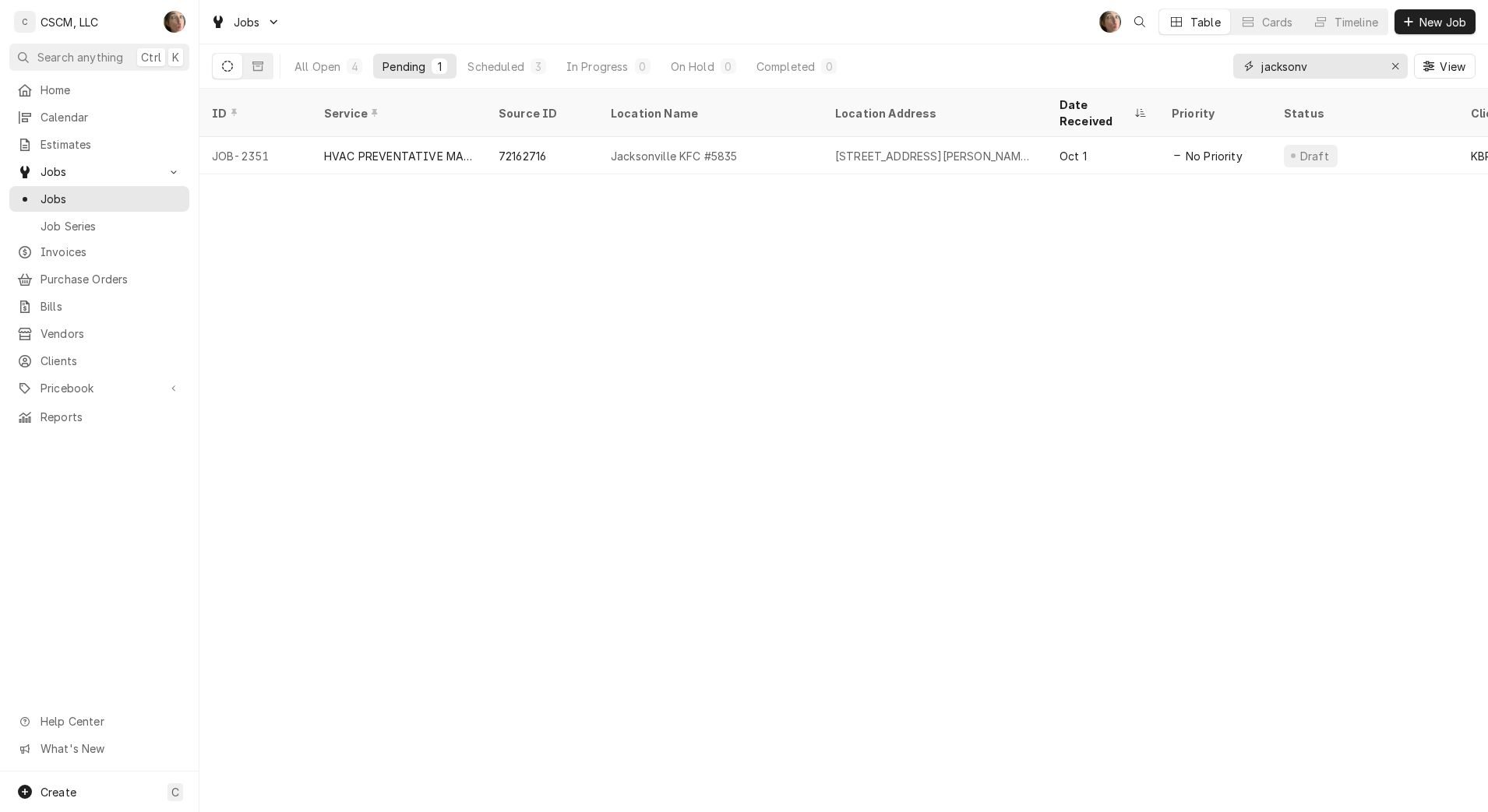
click at [1389, 73] on div "Erase input" at bounding box center [1395, 66] width 15 height 15
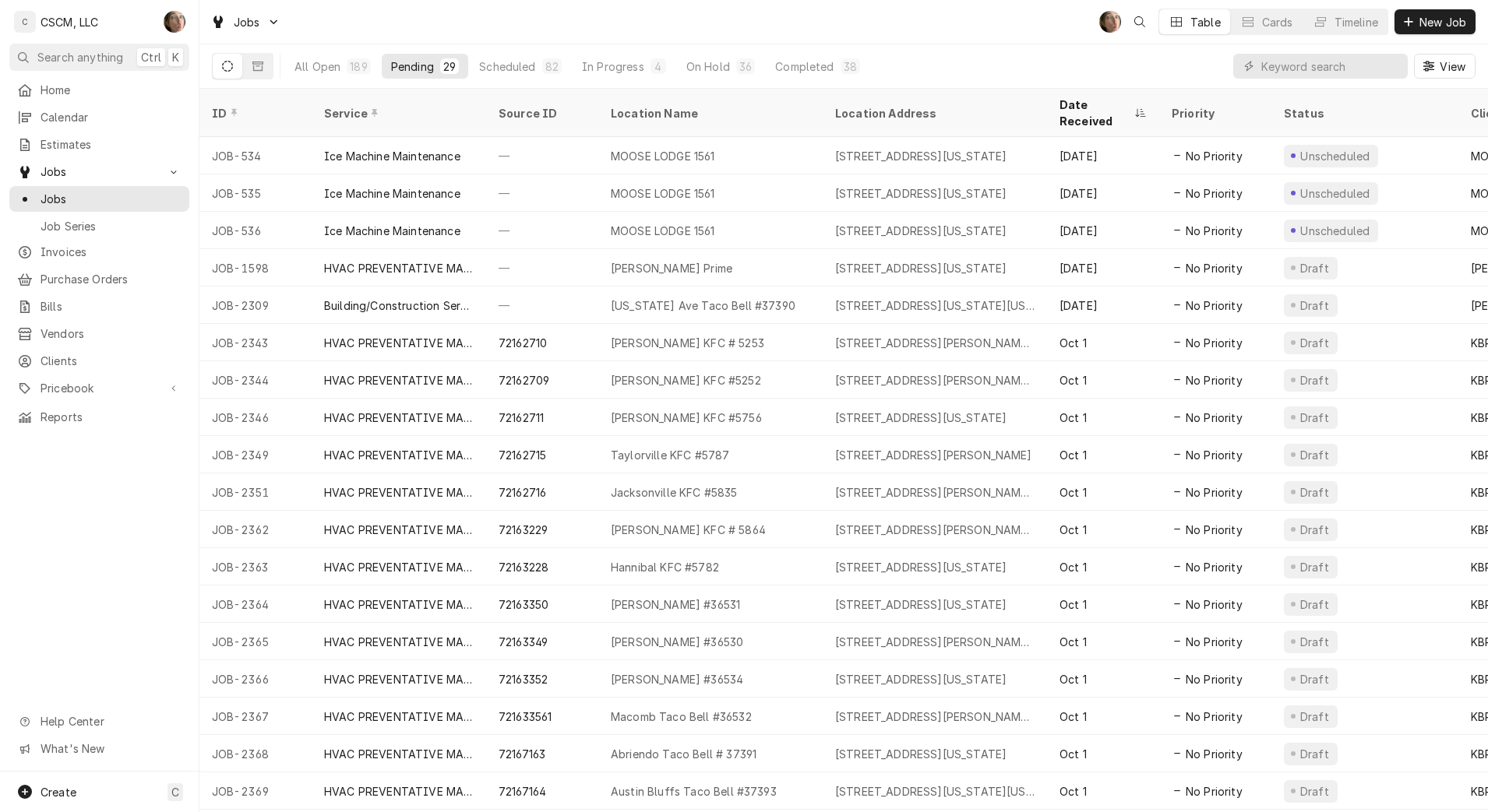
click at [319, 68] on div "All Open" at bounding box center [317, 66] width 46 height 16
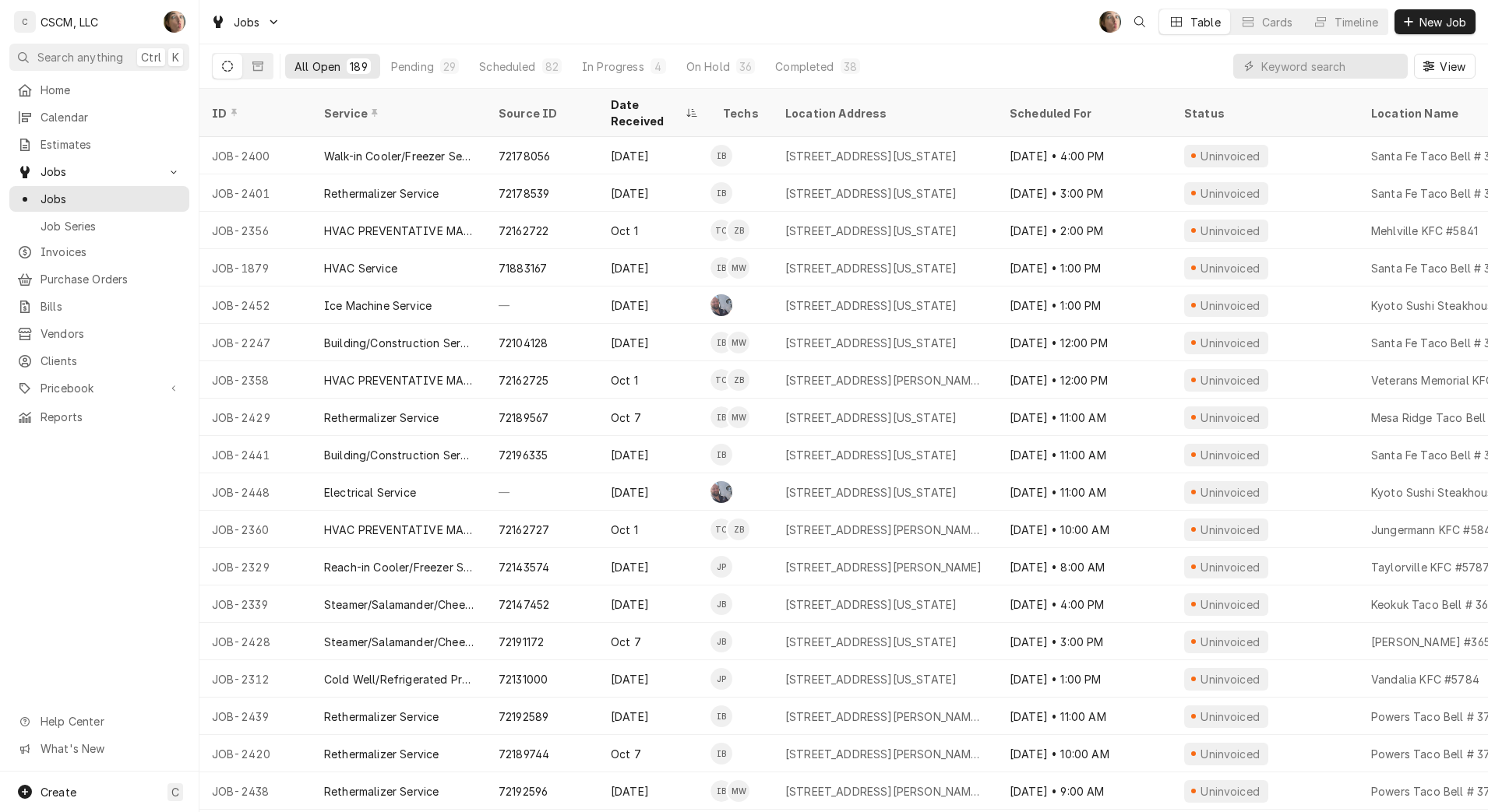
click at [419, 67] on div "Pending" at bounding box center [412, 66] width 43 height 16
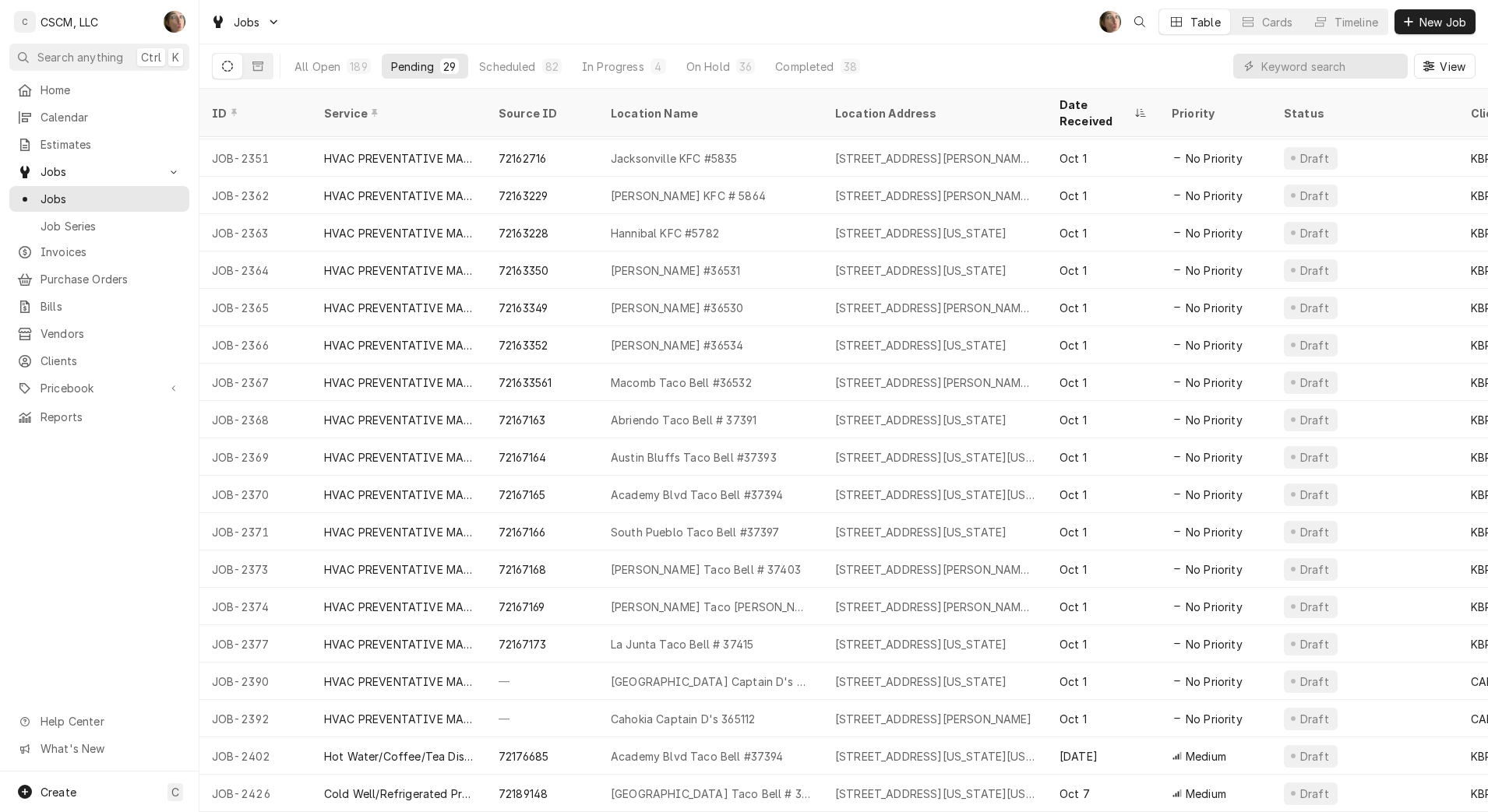
scroll to position [15, 0]
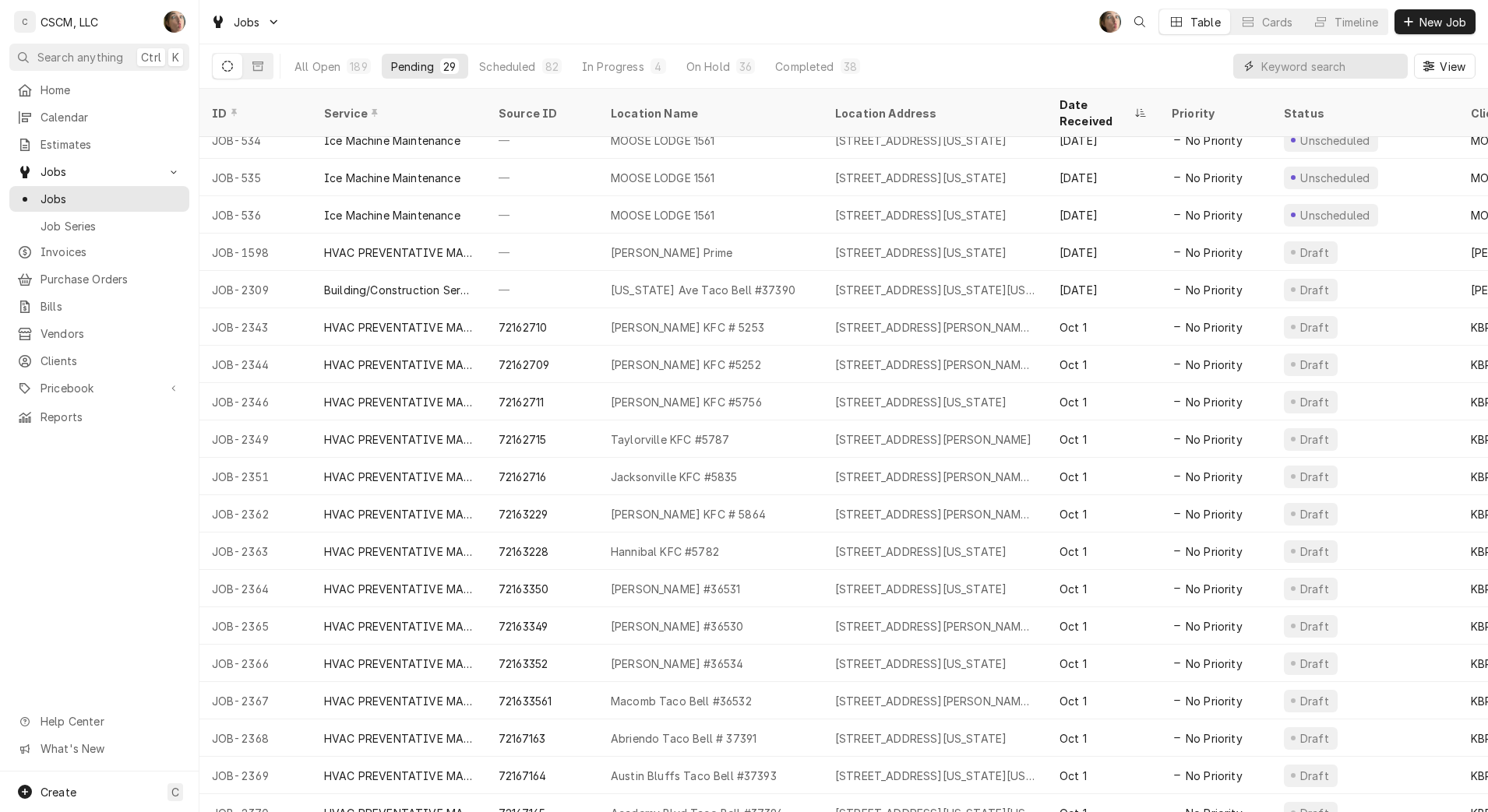
drag, startPoint x: 1301, startPoint y: 73, endPoint x: 1310, endPoint y: 62, distance: 14.2
click at [1302, 73] on input "Dynamic Content Wrapper" at bounding box center [1330, 66] width 138 height 25
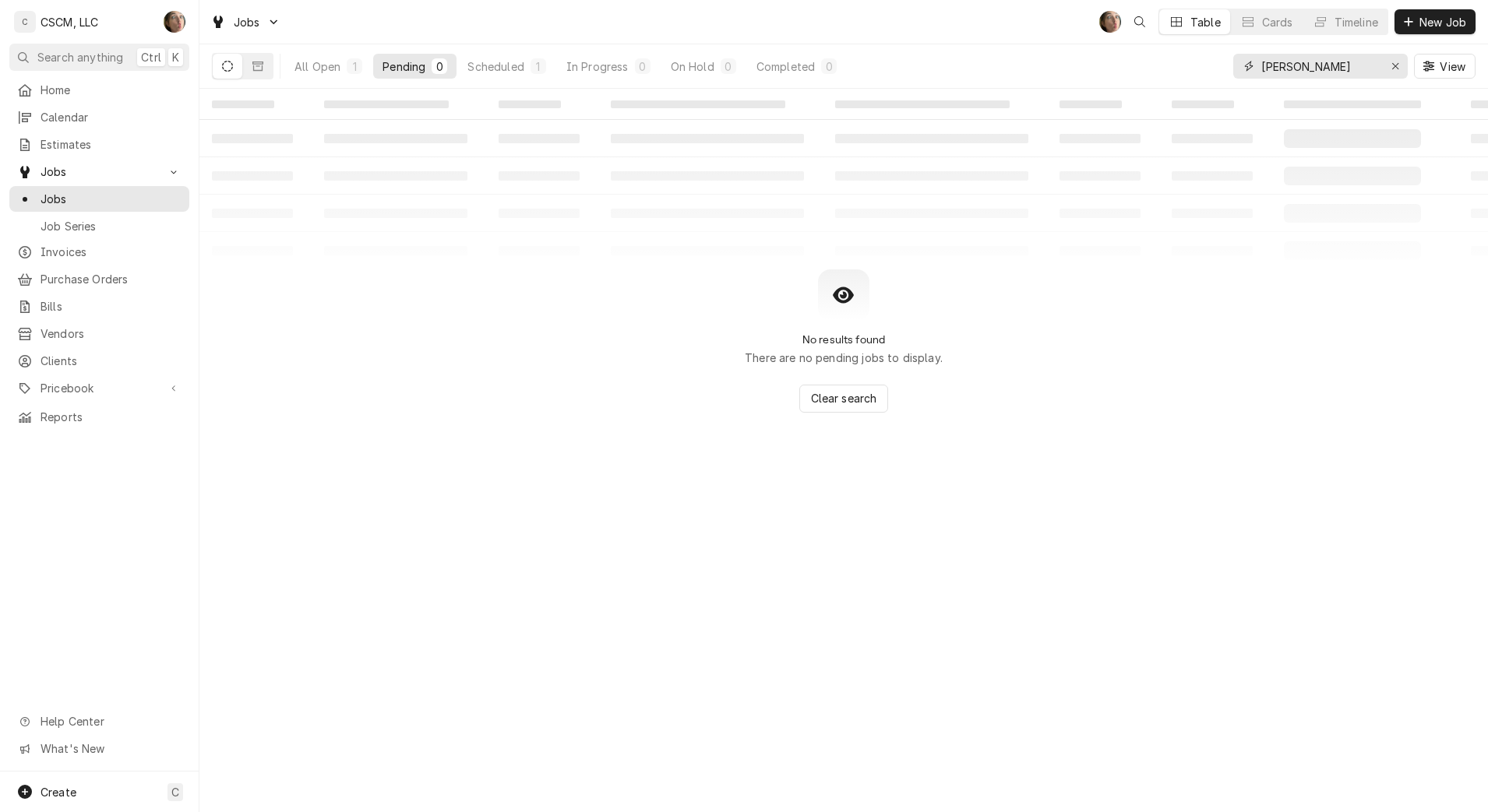
type input "litch"
click at [342, 56] on button "All Open 1" at bounding box center [328, 66] width 87 height 25
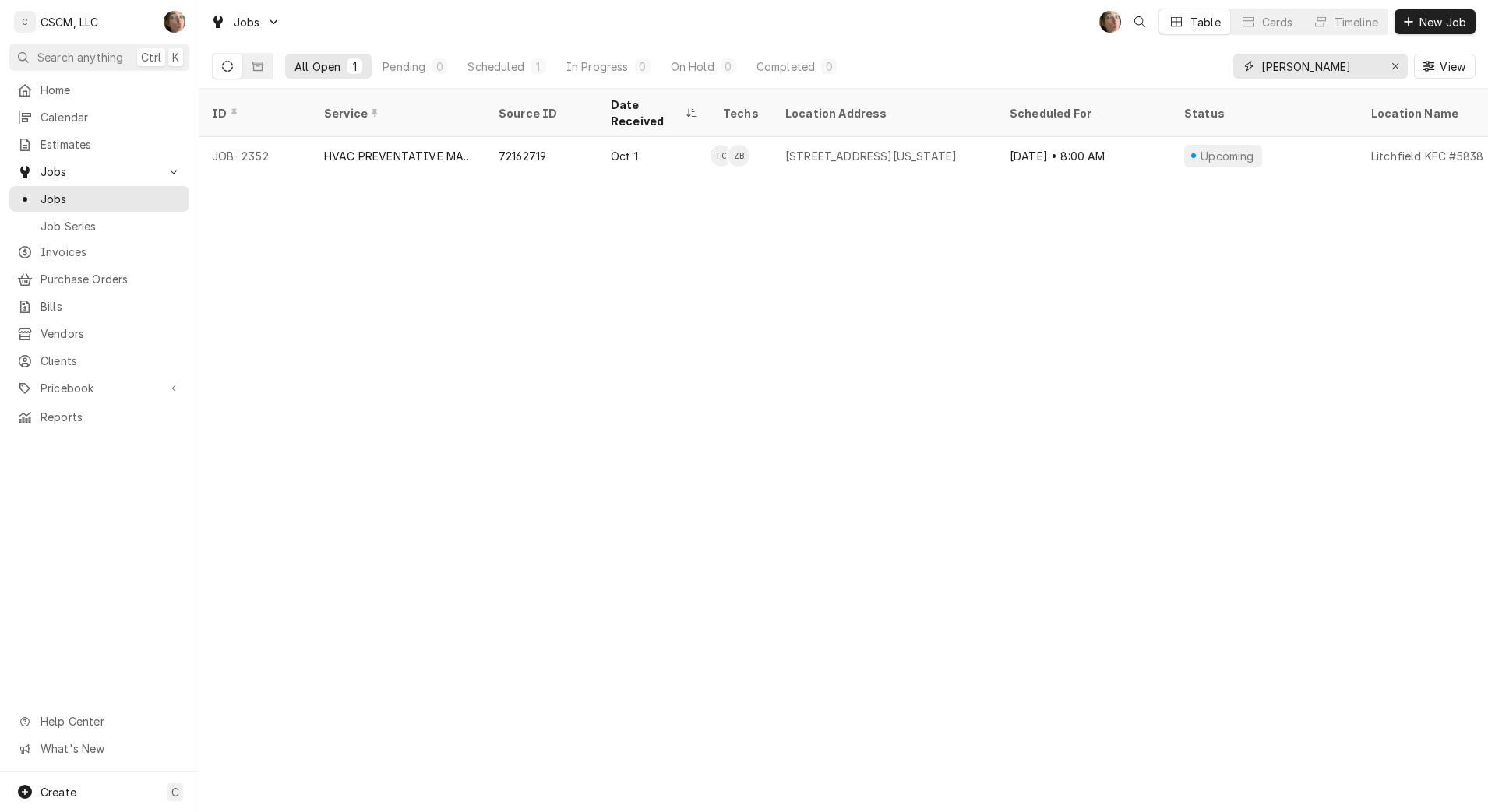
click at [1394, 68] on icon "Erase input" at bounding box center [1395, 66] width 8 height 11
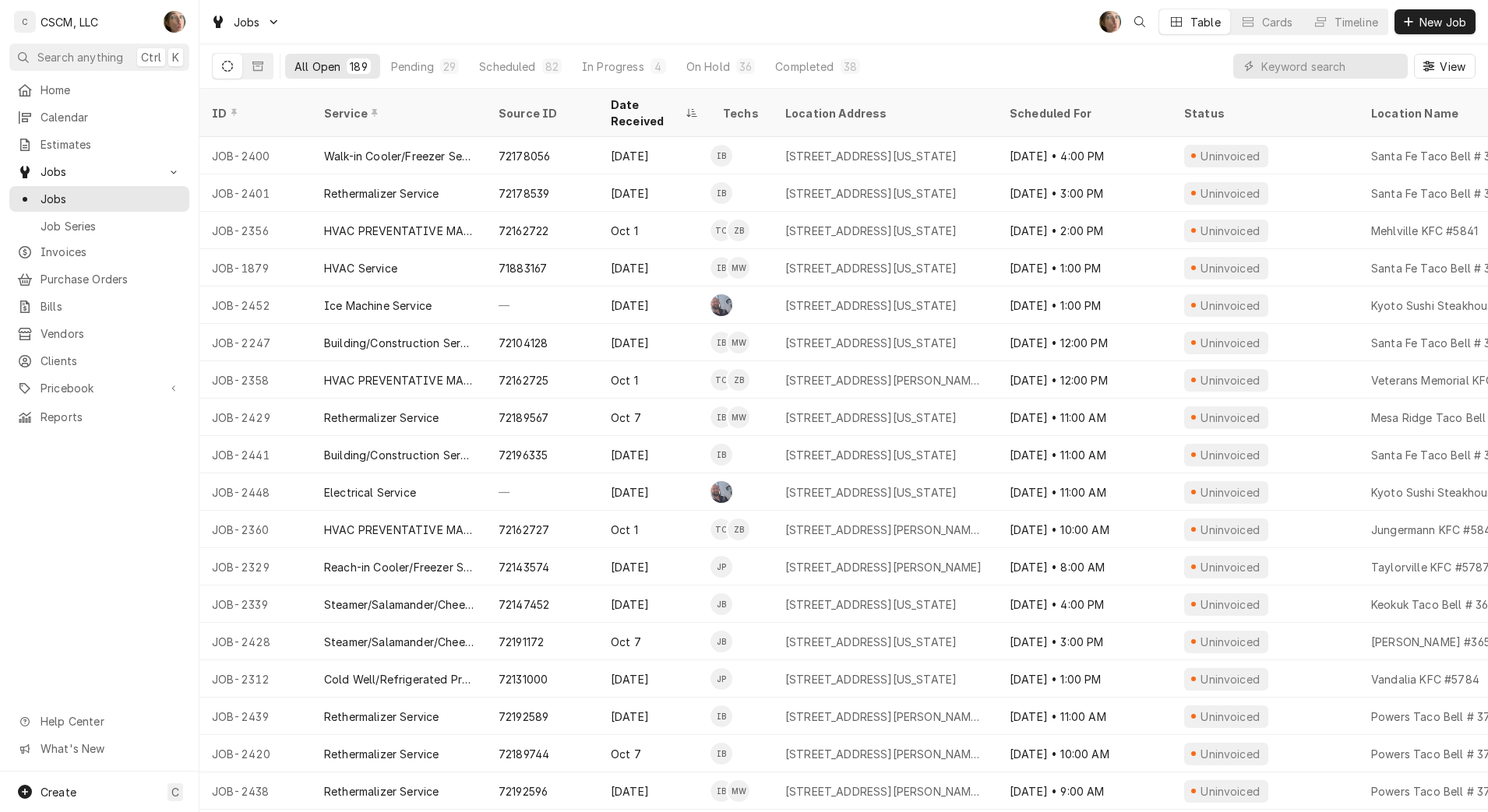
click at [428, 56] on button "Pending 29" at bounding box center [424, 66] width 87 height 25
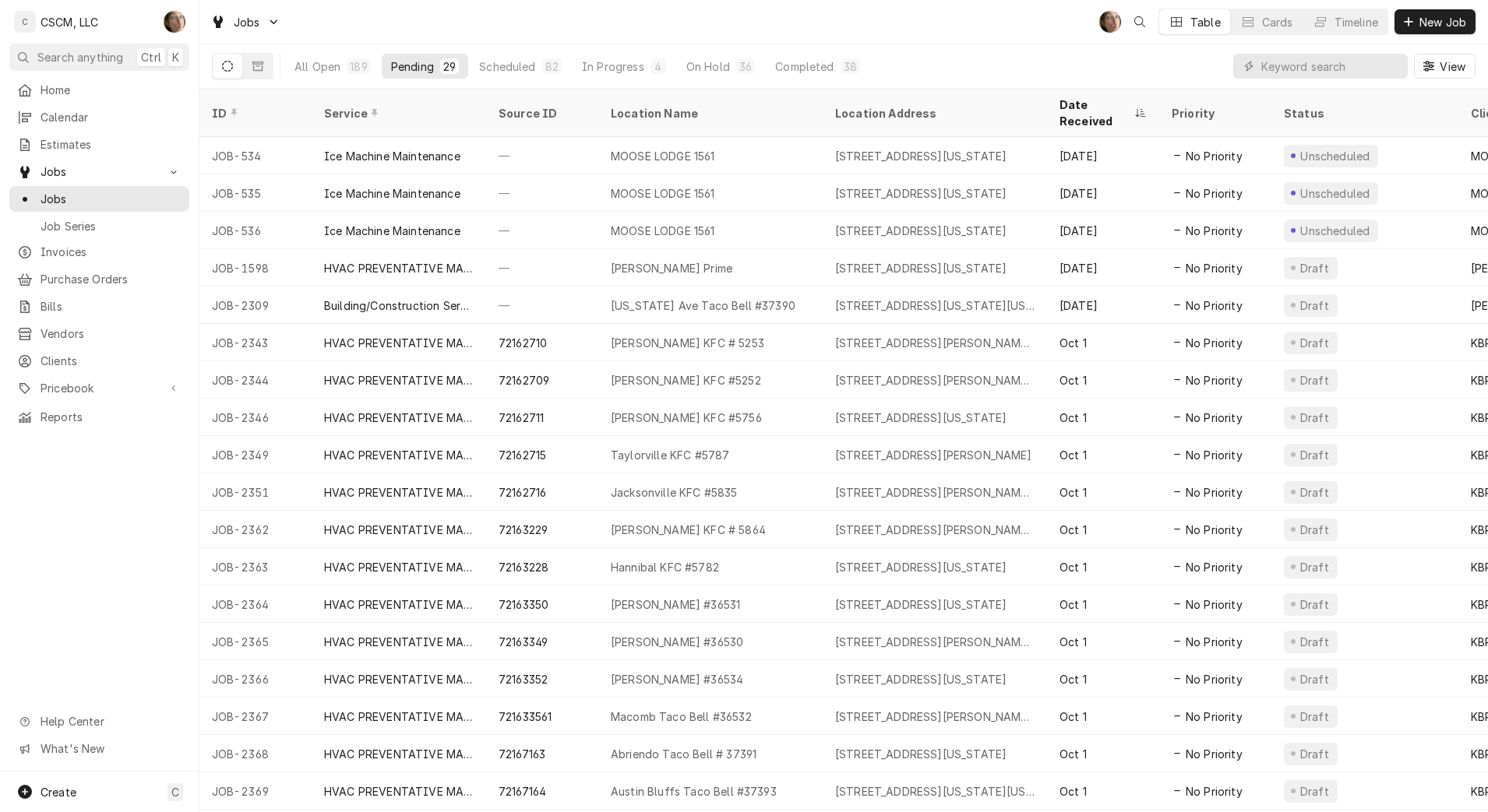
click at [733, 440] on div "Taylorville KFC #5787" at bounding box center [710, 454] width 224 height 37
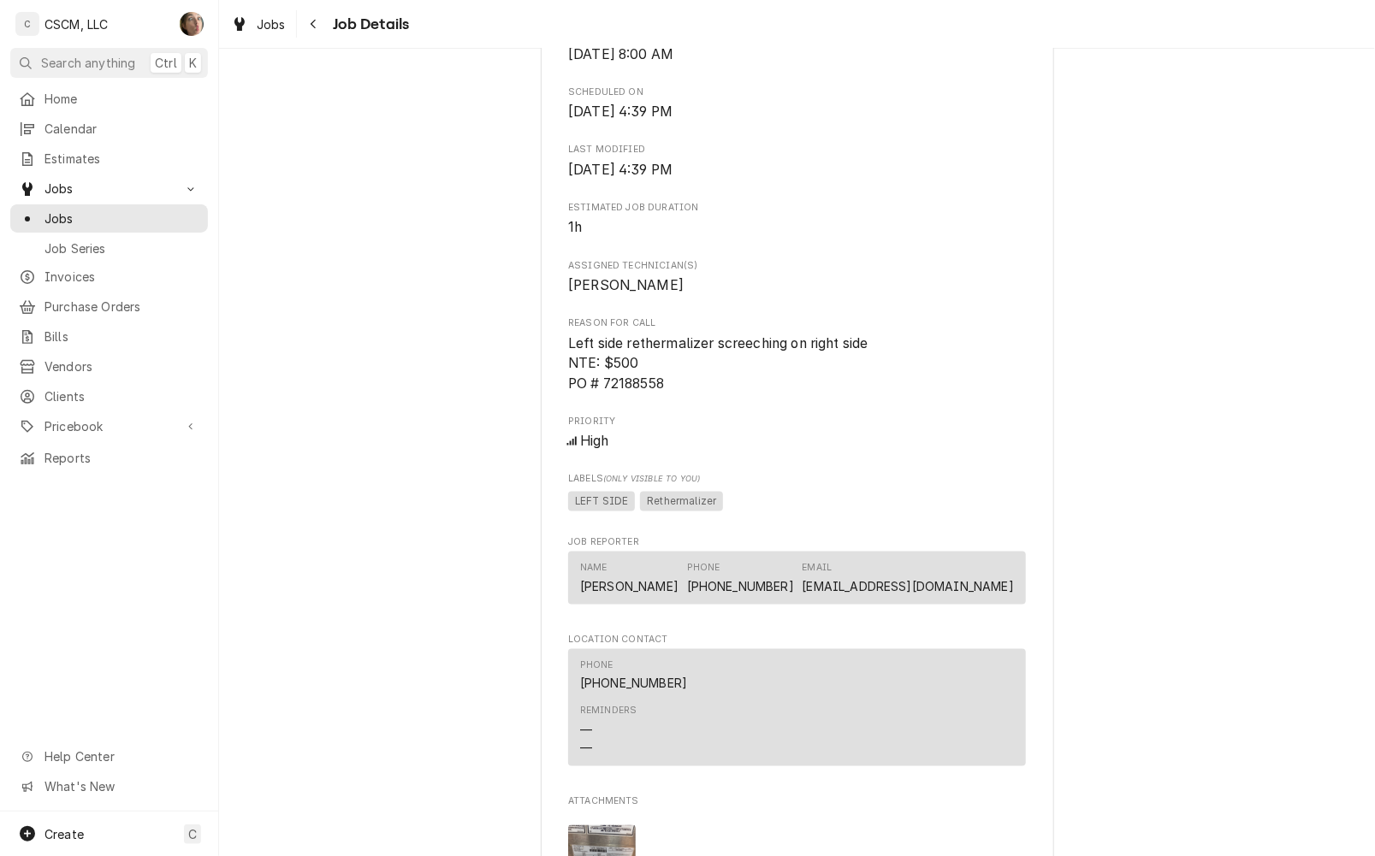
scroll to position [1284, 0]
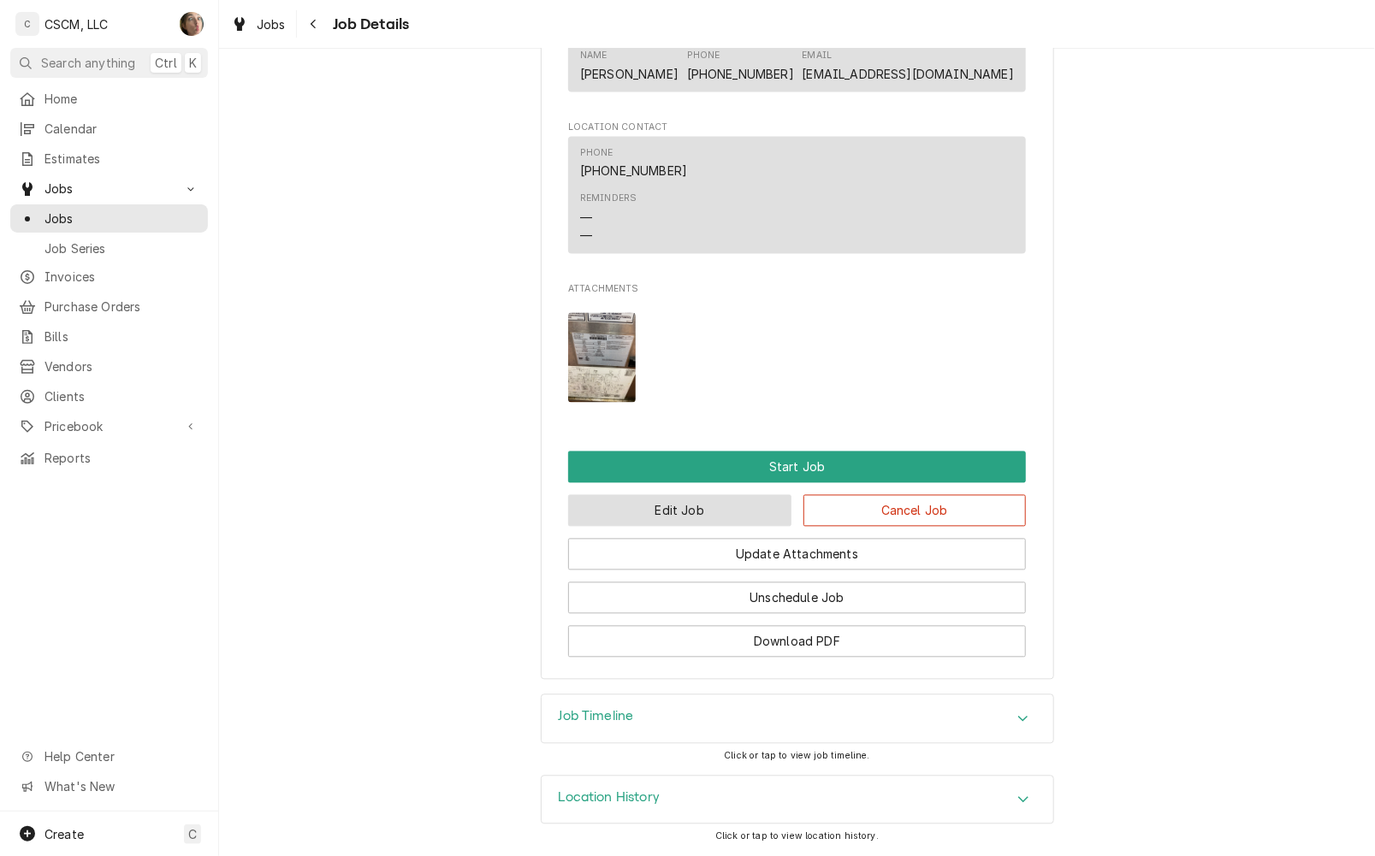
click at [635, 513] on button "Edit Job" at bounding box center [679, 511] width 223 height 32
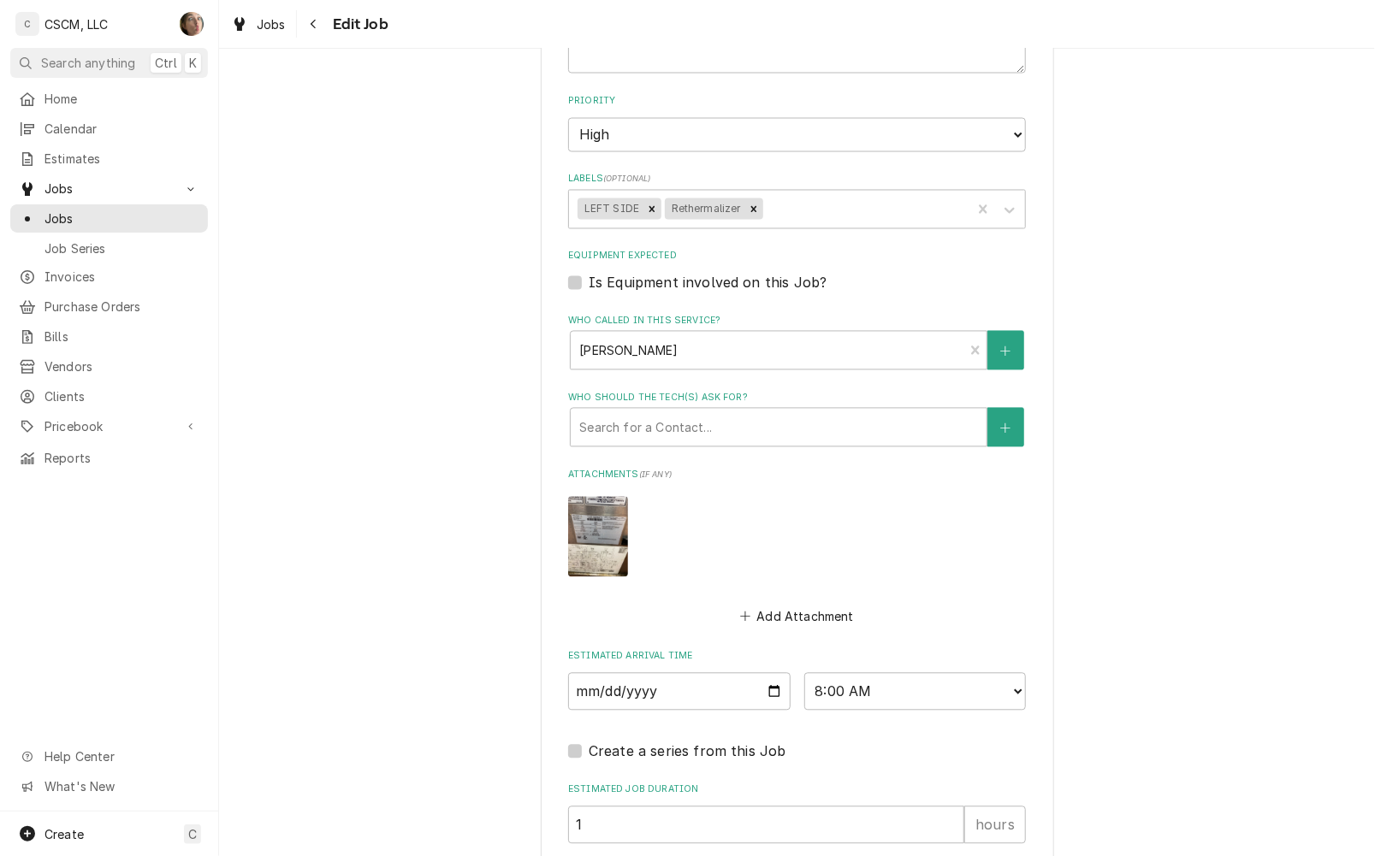
type textarea "x"
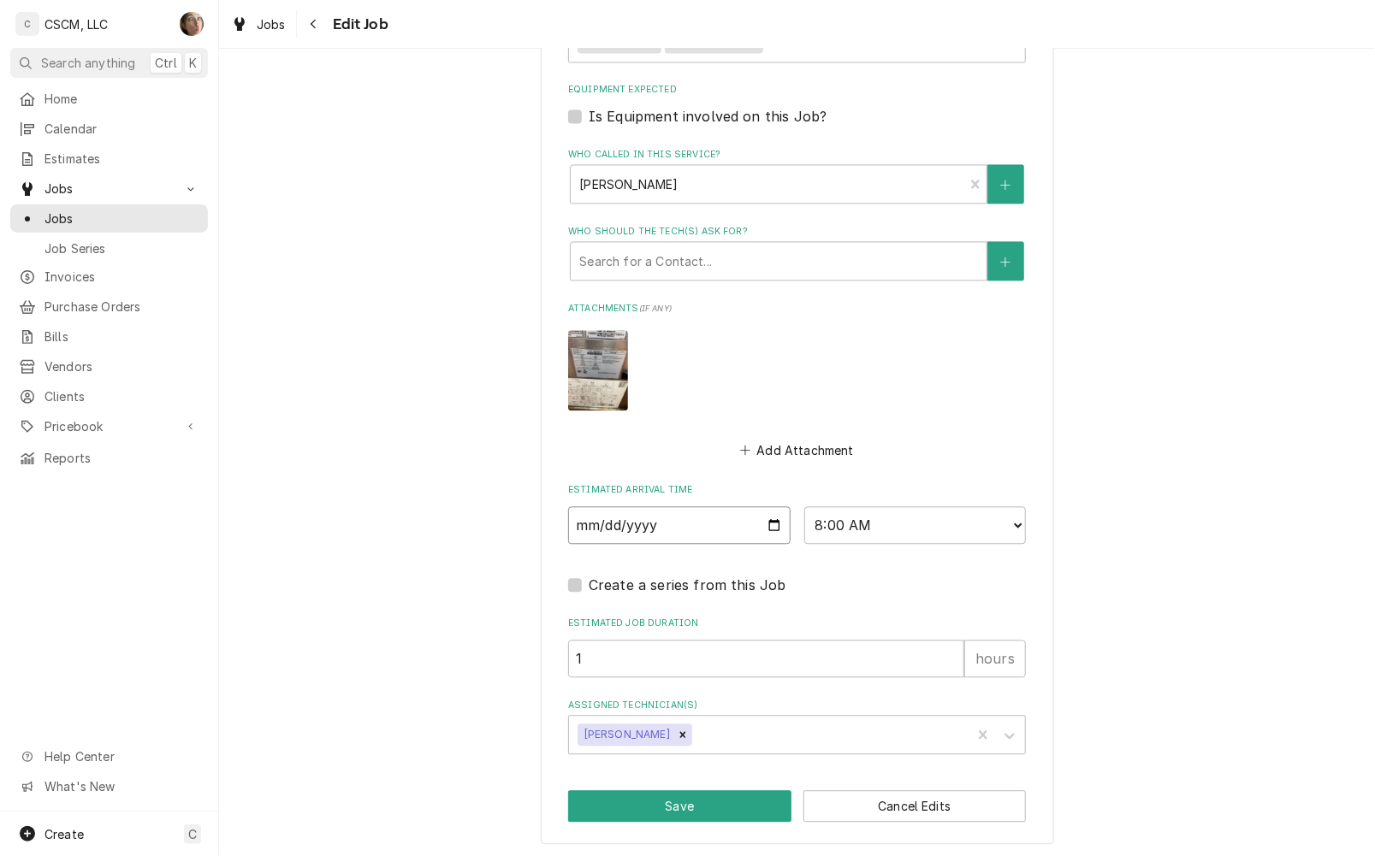
drag, startPoint x: 780, startPoint y: 520, endPoint x: 767, endPoint y: 519, distance: 12.9
click at [780, 519] on input "2025-10-14" at bounding box center [679, 525] width 222 height 38
click at [767, 519] on input "[DATE]" at bounding box center [679, 525] width 222 height 38
type input "2025-10-15"
click at [770, 522] on input "2025-10-15" at bounding box center [679, 525] width 222 height 38
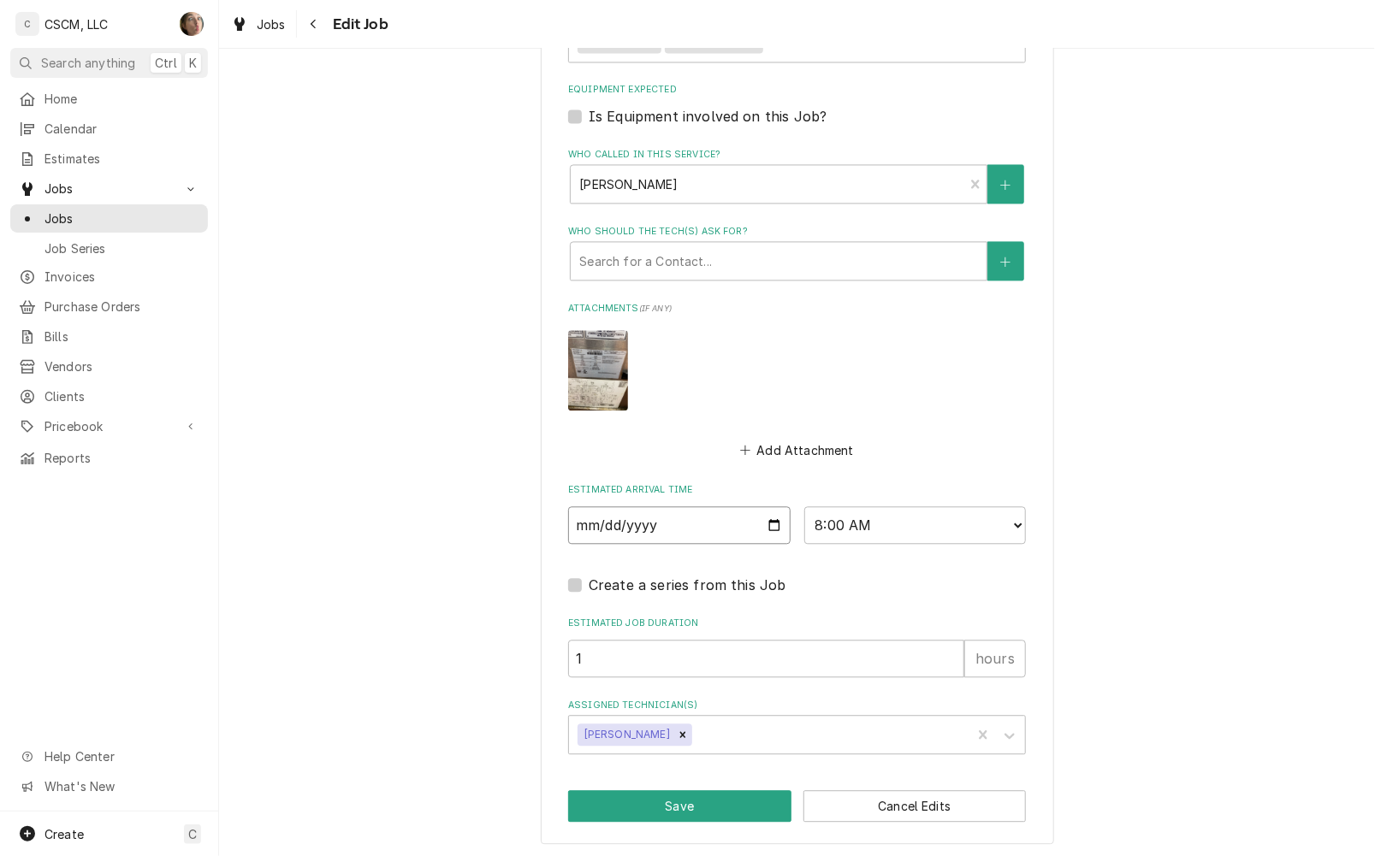
click at [768, 523] on input "2025-10-15" at bounding box center [679, 525] width 222 height 38
click at [766, 518] on input "2025-10-15" at bounding box center [679, 525] width 222 height 38
click at [697, 805] on button "Save" at bounding box center [679, 806] width 223 height 32
type textarea "x"
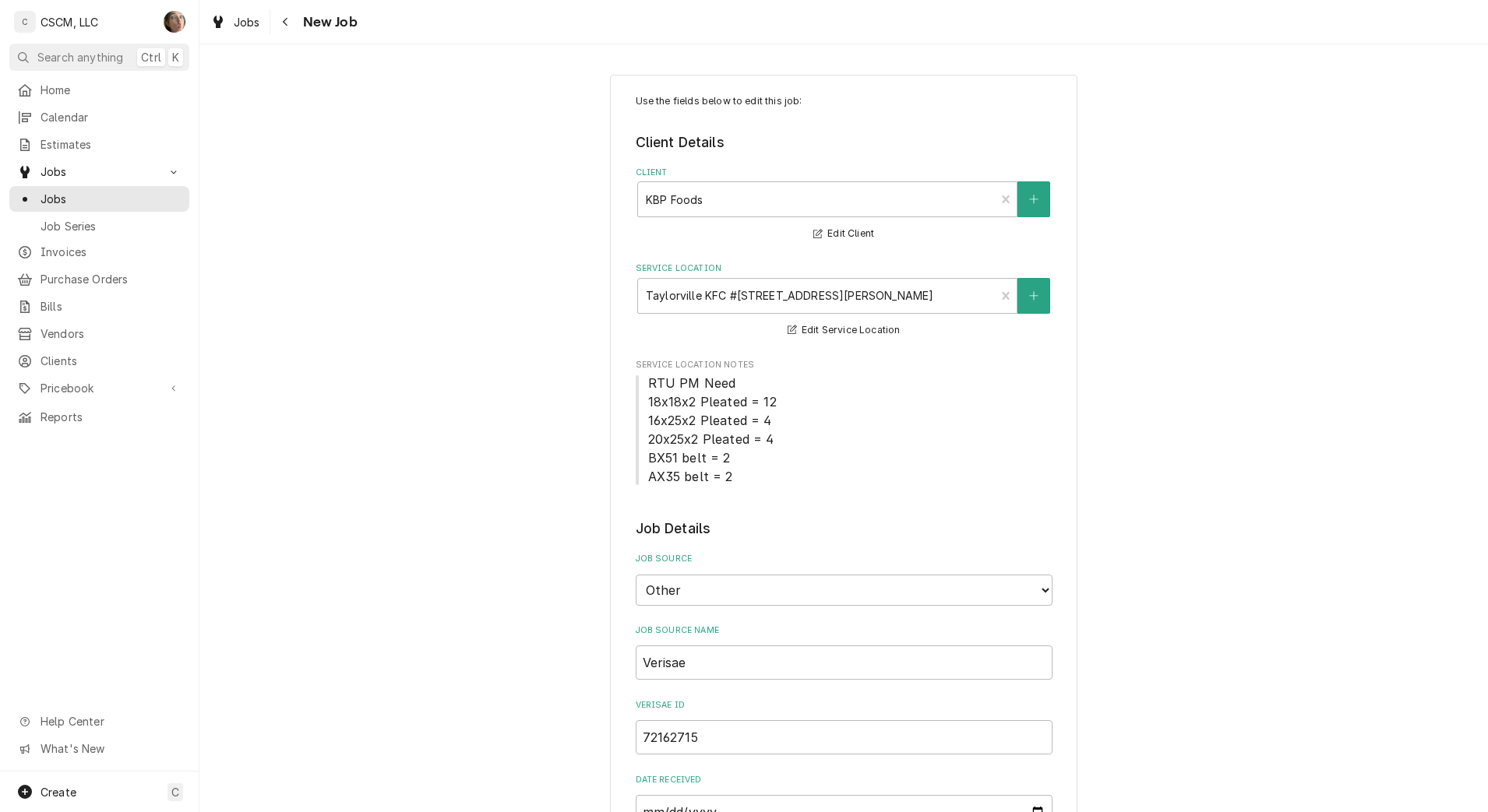
type textarea "x"
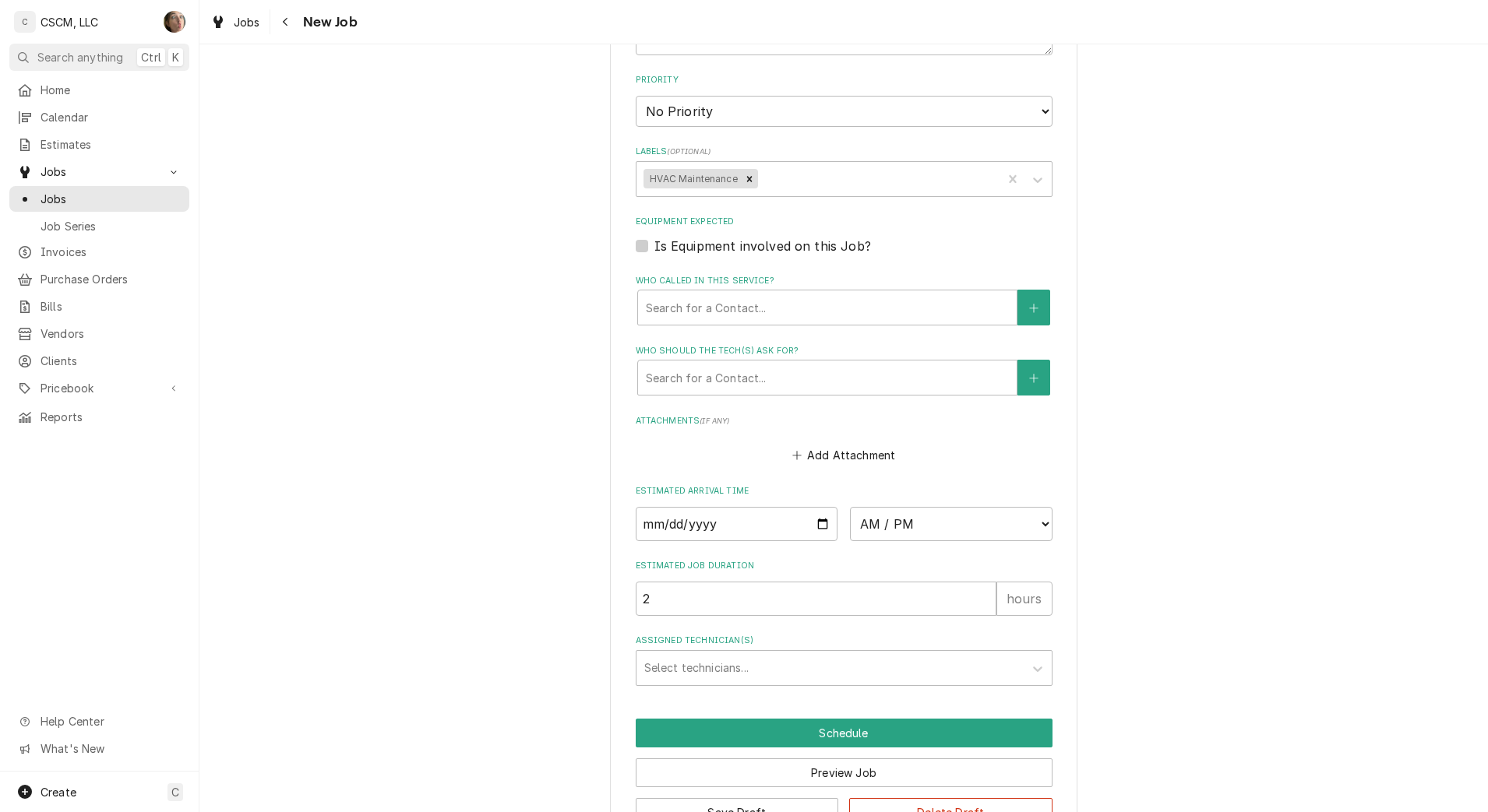
scroll to position [1215, 0]
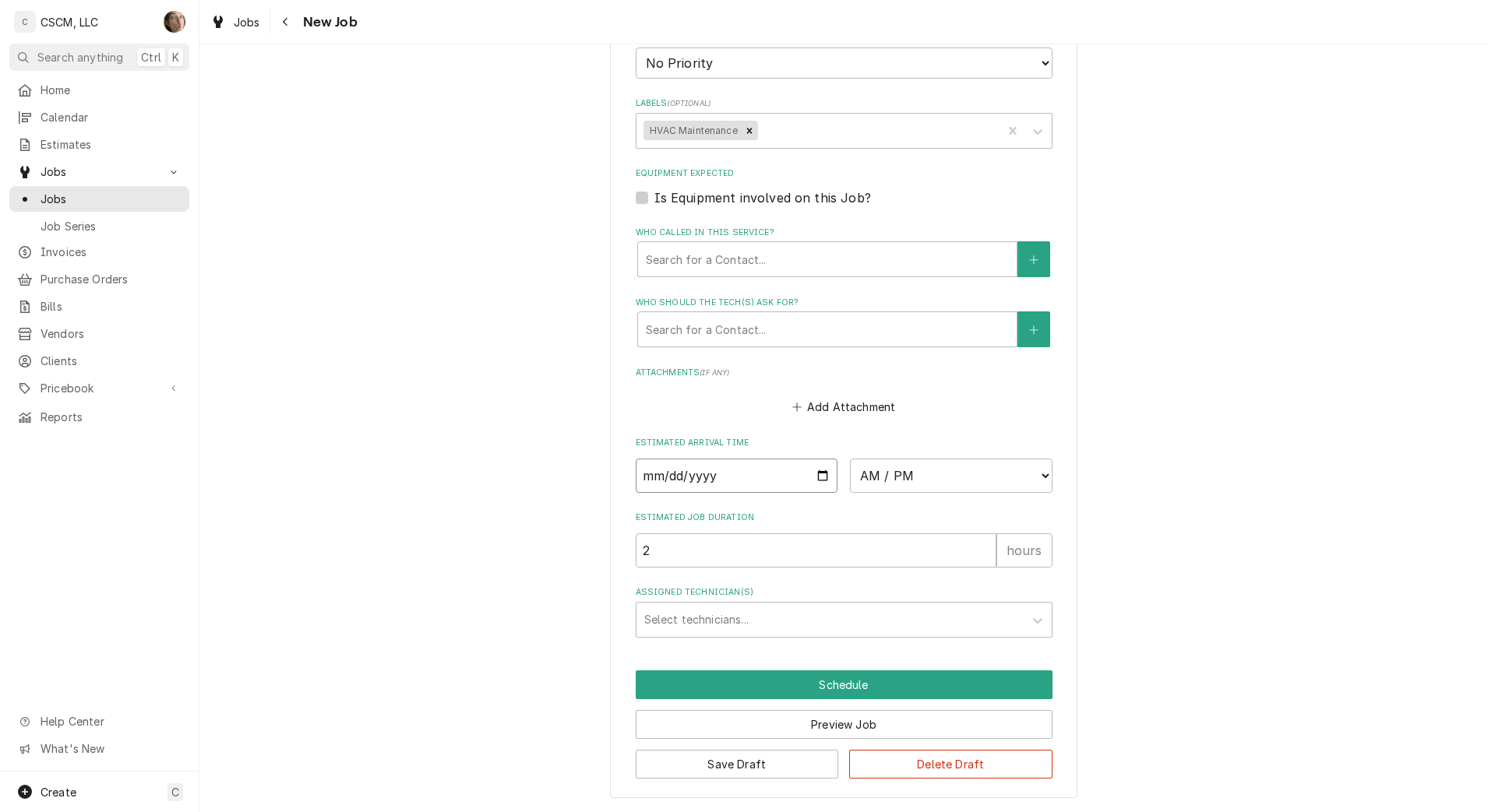
click at [815, 477] on input "Date" at bounding box center [737, 476] width 202 height 35
type input "[DATE]"
click at [889, 482] on select "AM / PM 6:00 AM 6:15 AM 6:30 AM 6:45 AM 7:00 AM 7:15 AM 7:30 AM 7:45 AM 8:00 AM…" at bounding box center [951, 476] width 202 height 35
type textarea "x"
select select "12:00:00"
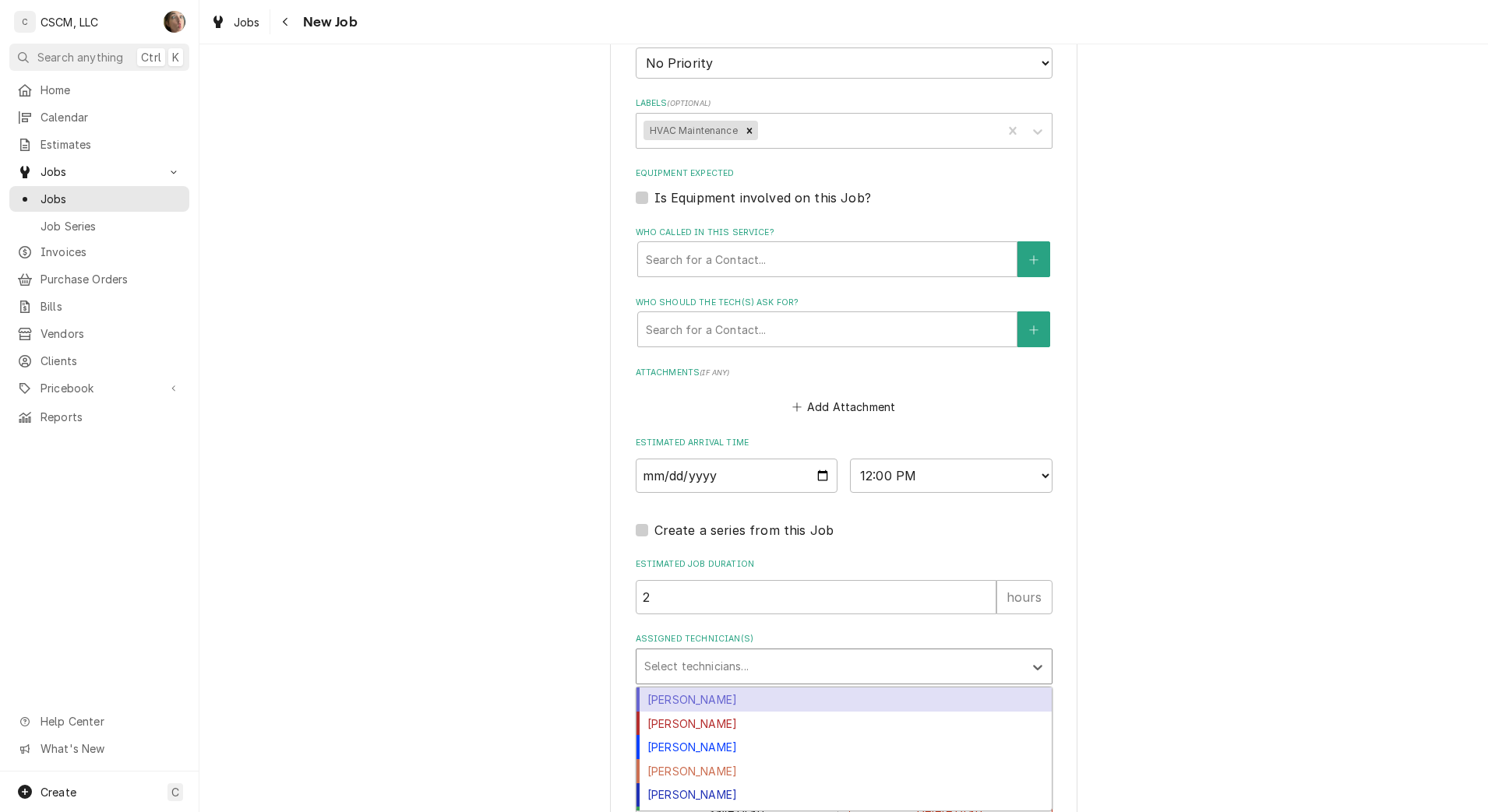
click at [751, 672] on div "Assigned Technician(s)" at bounding box center [830, 666] width 372 height 28
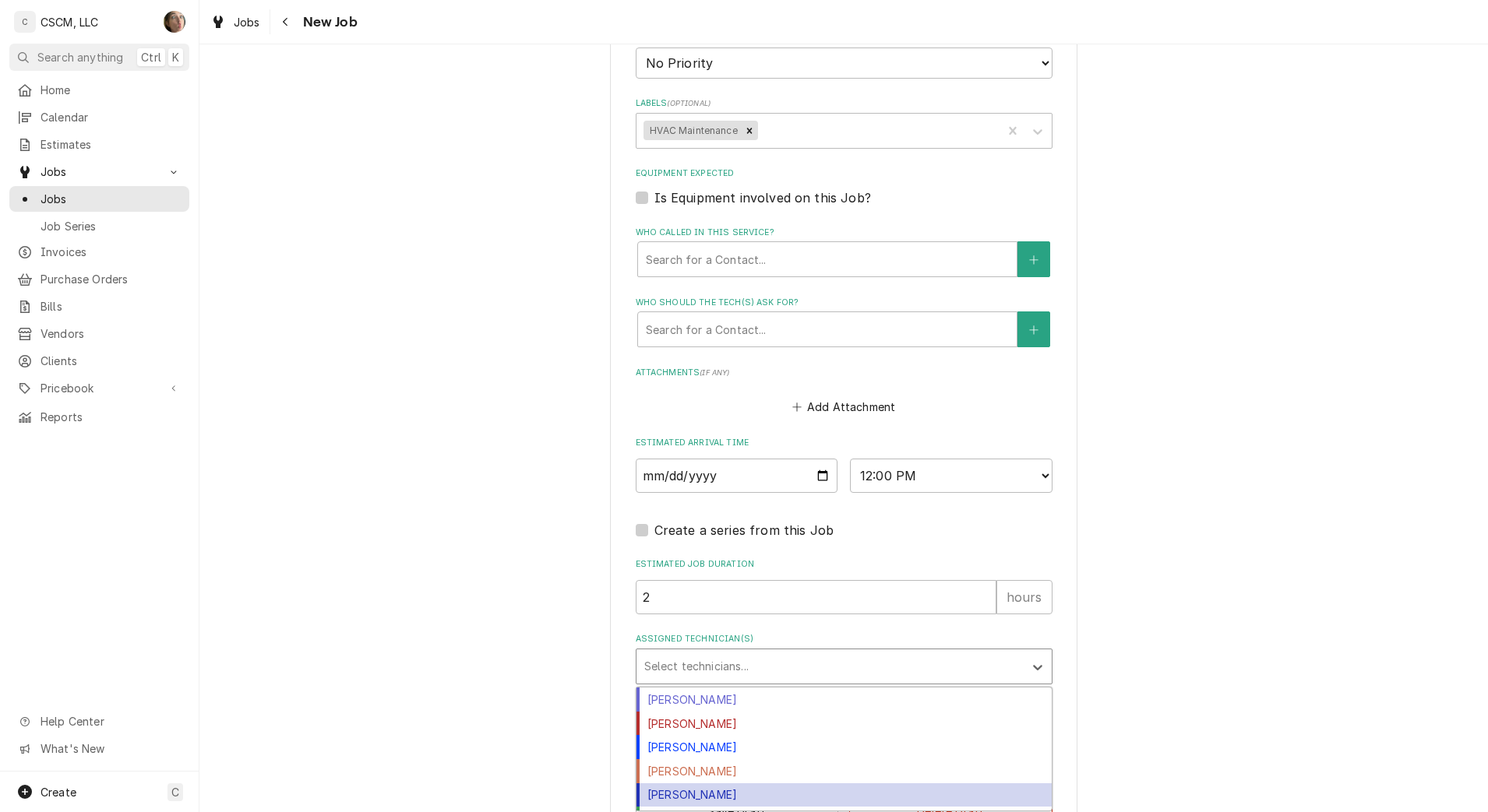
scroll to position [67, 0]
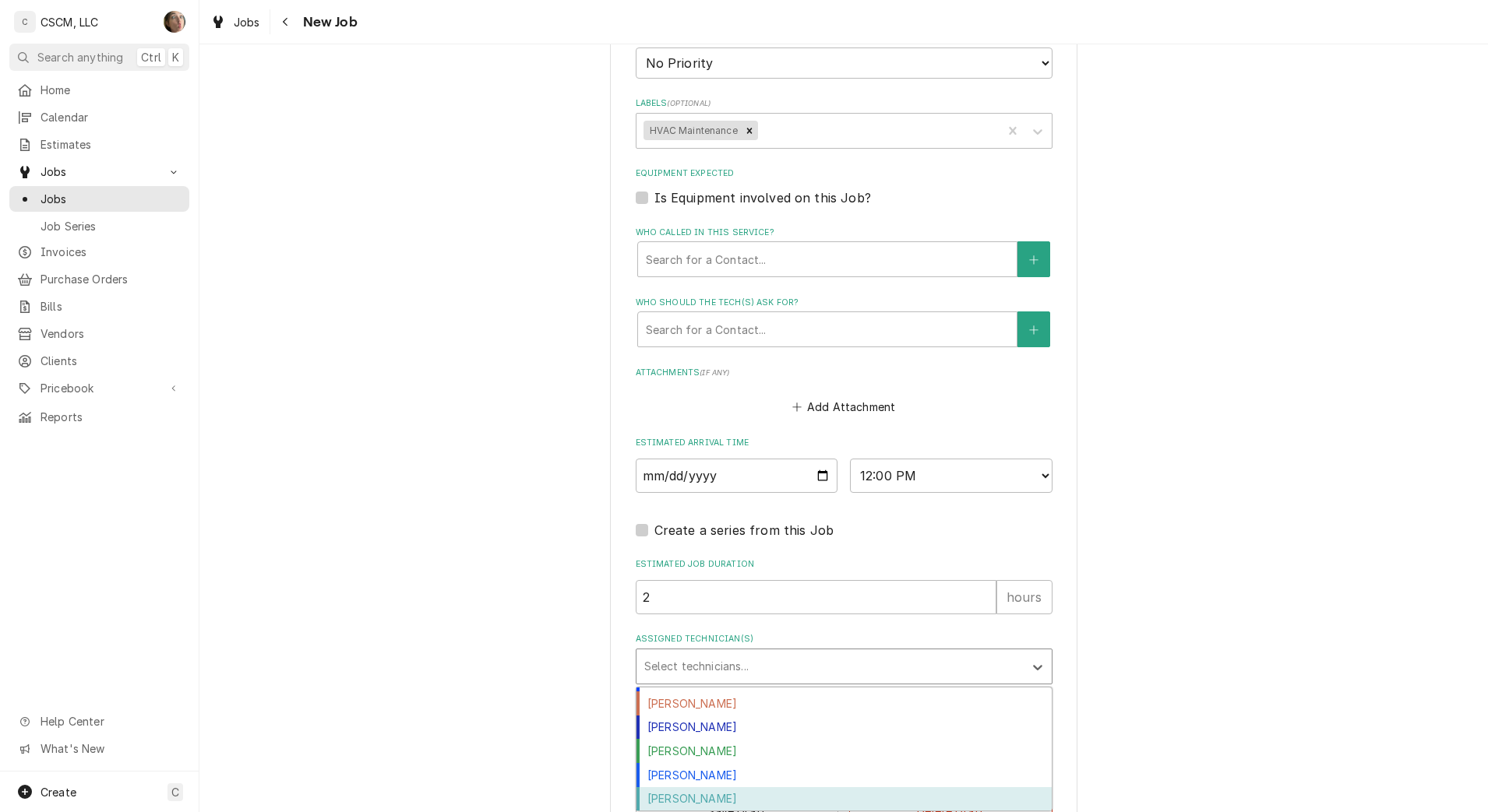
click at [698, 800] on div "[PERSON_NAME]" at bounding box center [844, 799] width 415 height 25
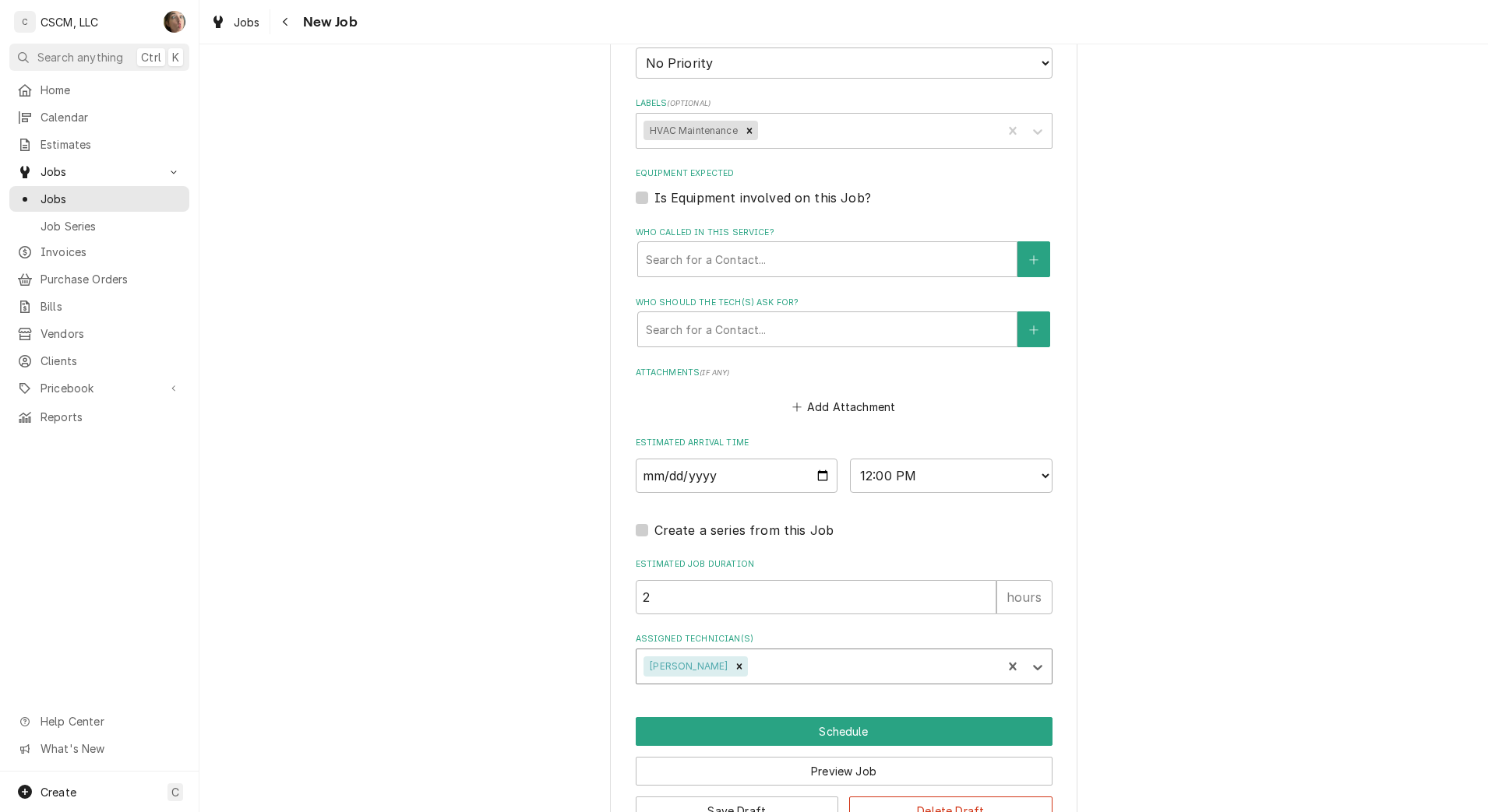
click at [761, 676] on div "Assigned Technician(s)" at bounding box center [872, 666] width 243 height 28
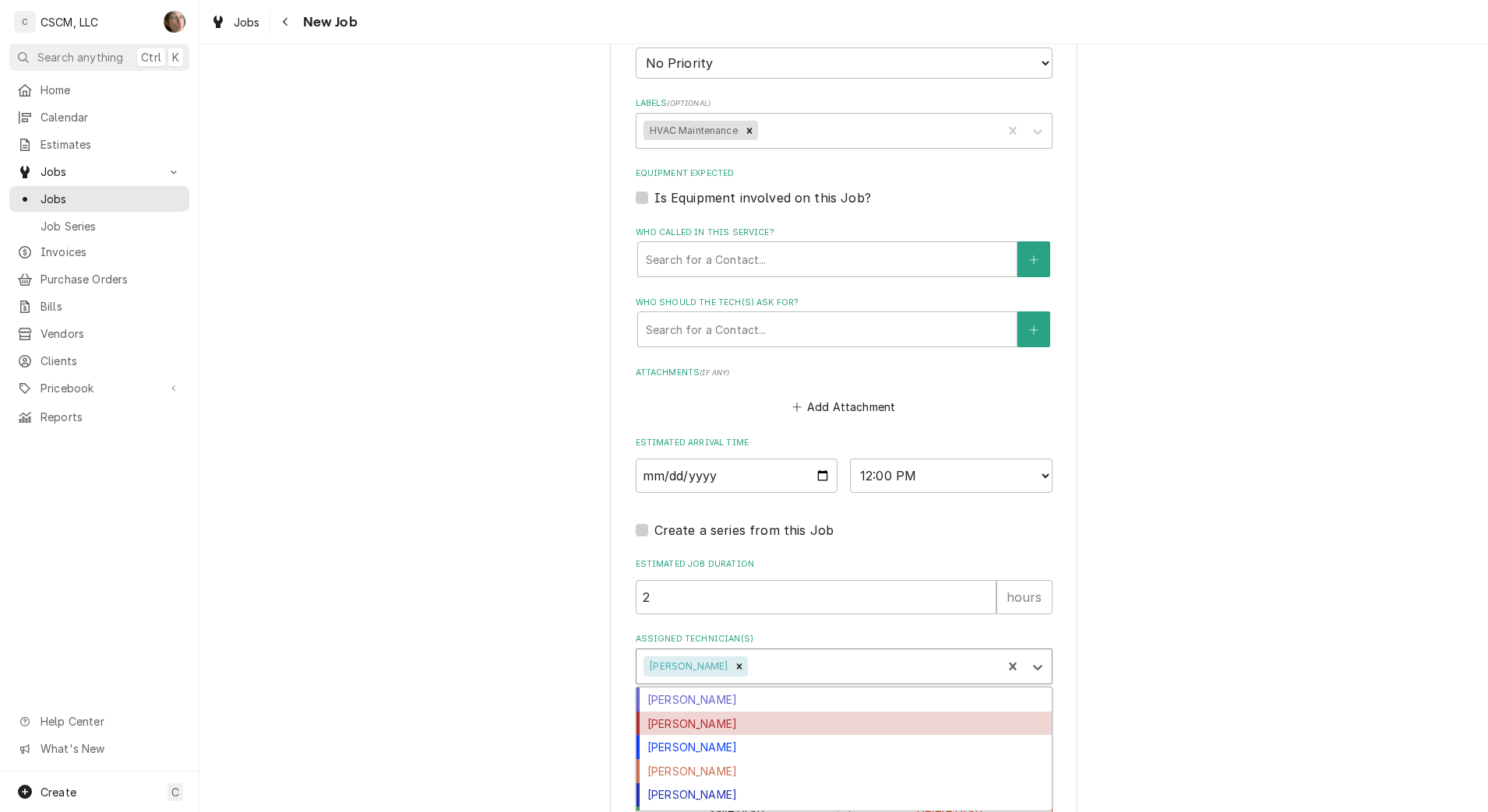
scroll to position [44, 0]
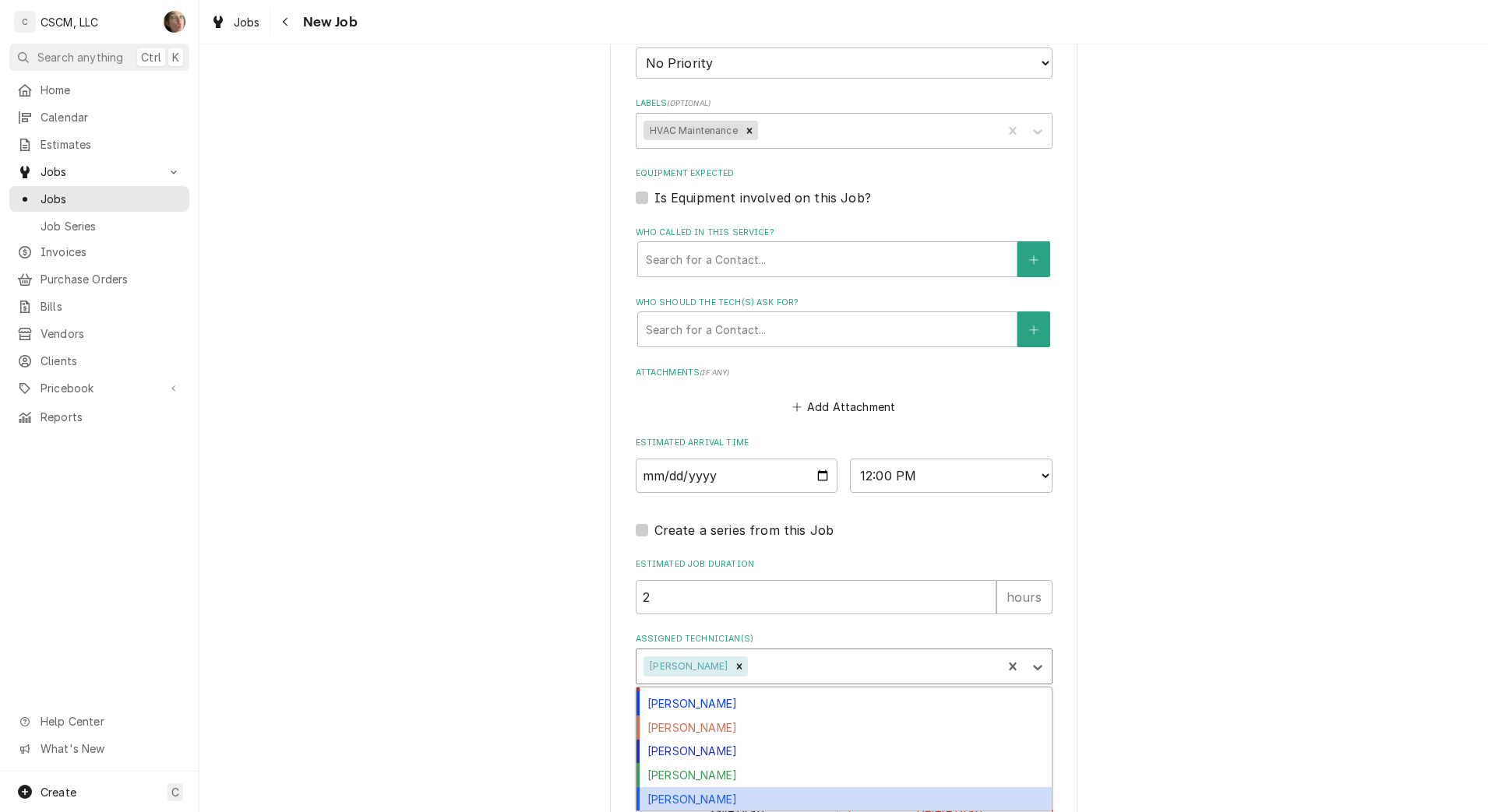
click at [700, 806] on div "[PERSON_NAME]" at bounding box center [844, 799] width 415 height 25
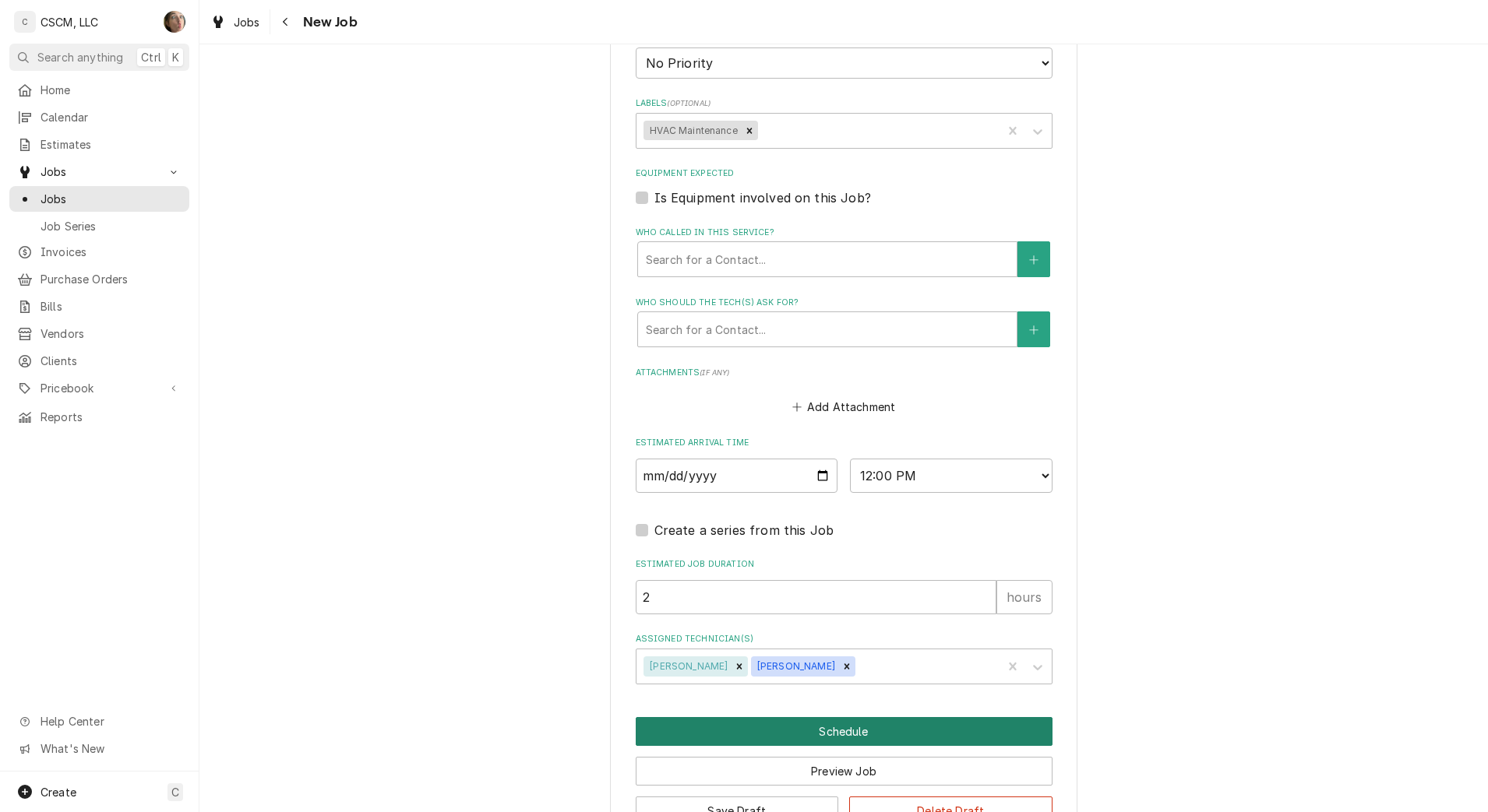
click at [729, 726] on button "Schedule" at bounding box center [844, 732] width 417 height 29
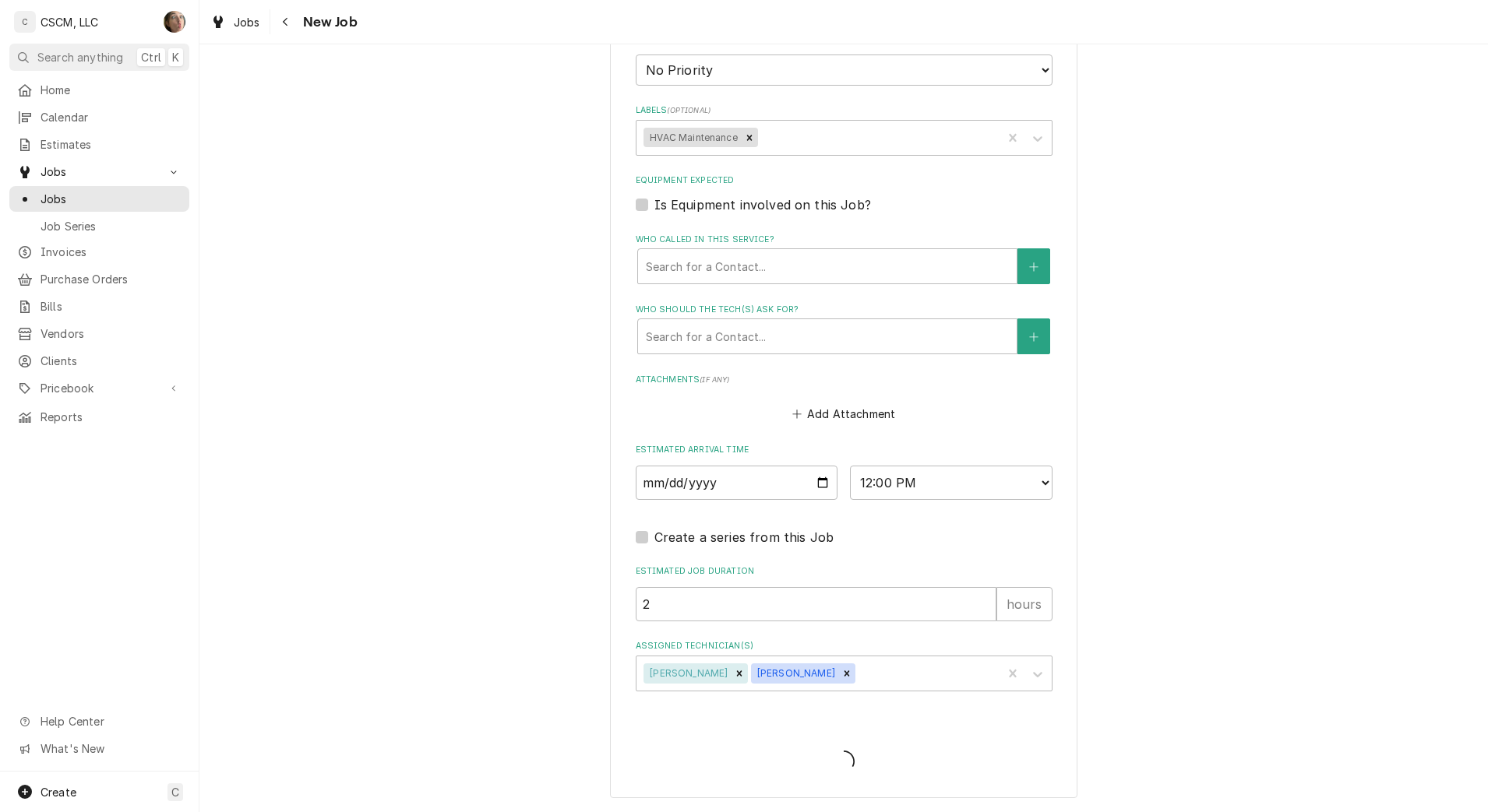
type textarea "x"
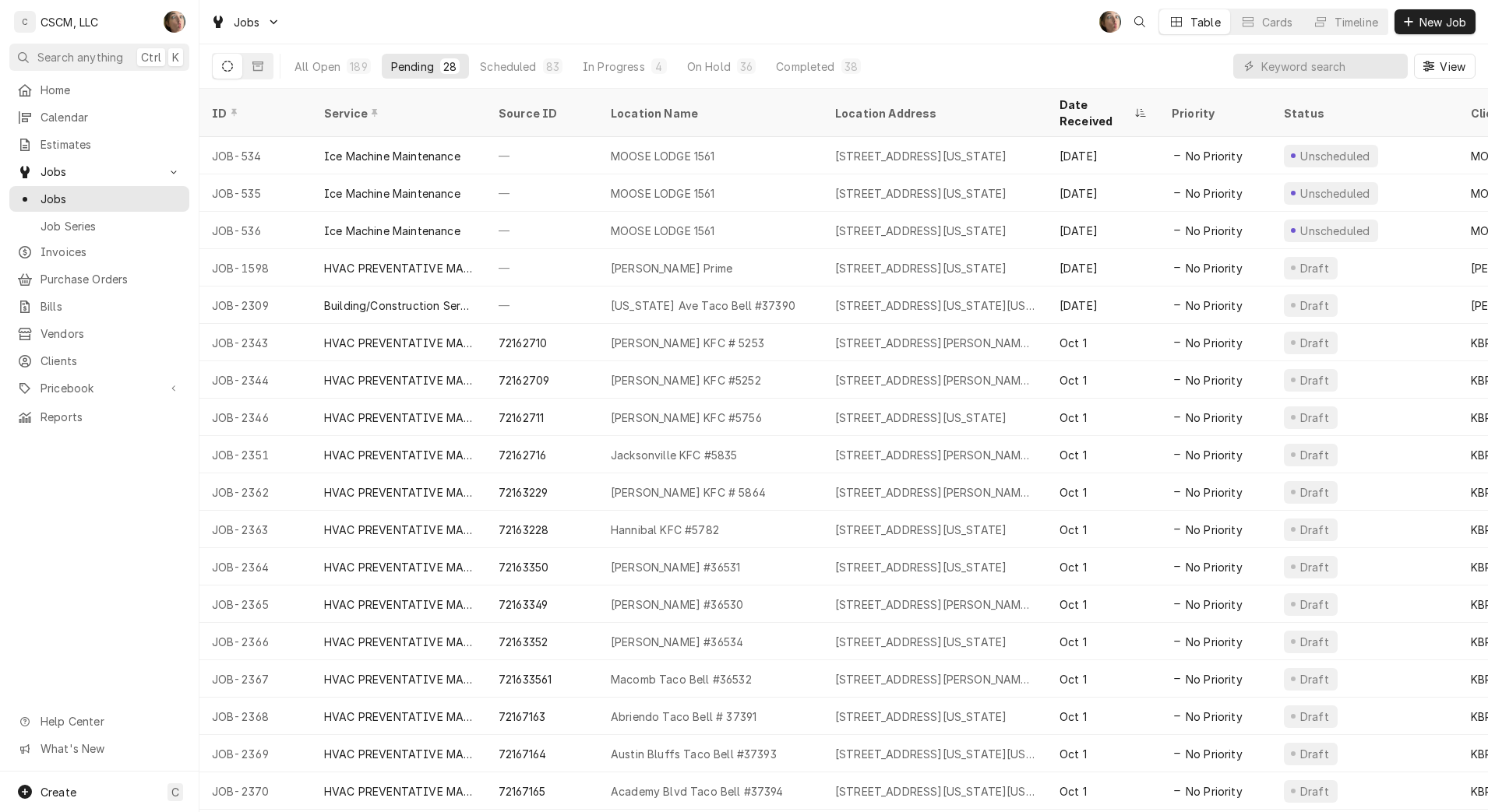
click at [1100, 107] on div "Date Received" at bounding box center [1095, 113] width 72 height 33
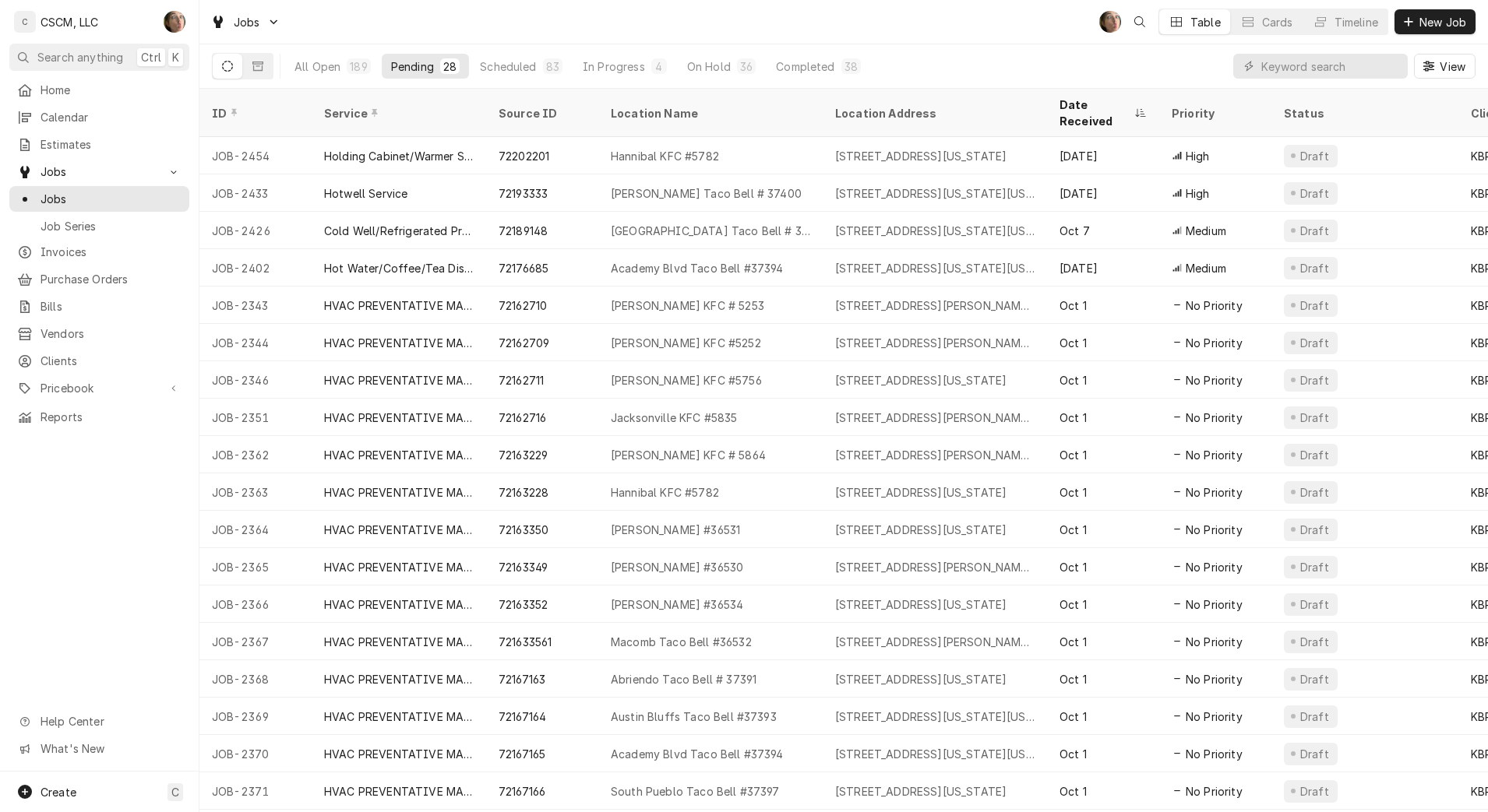
click at [702, 186] on div "[PERSON_NAME] Taco Bell # 37400" at bounding box center [707, 194] width 191 height 16
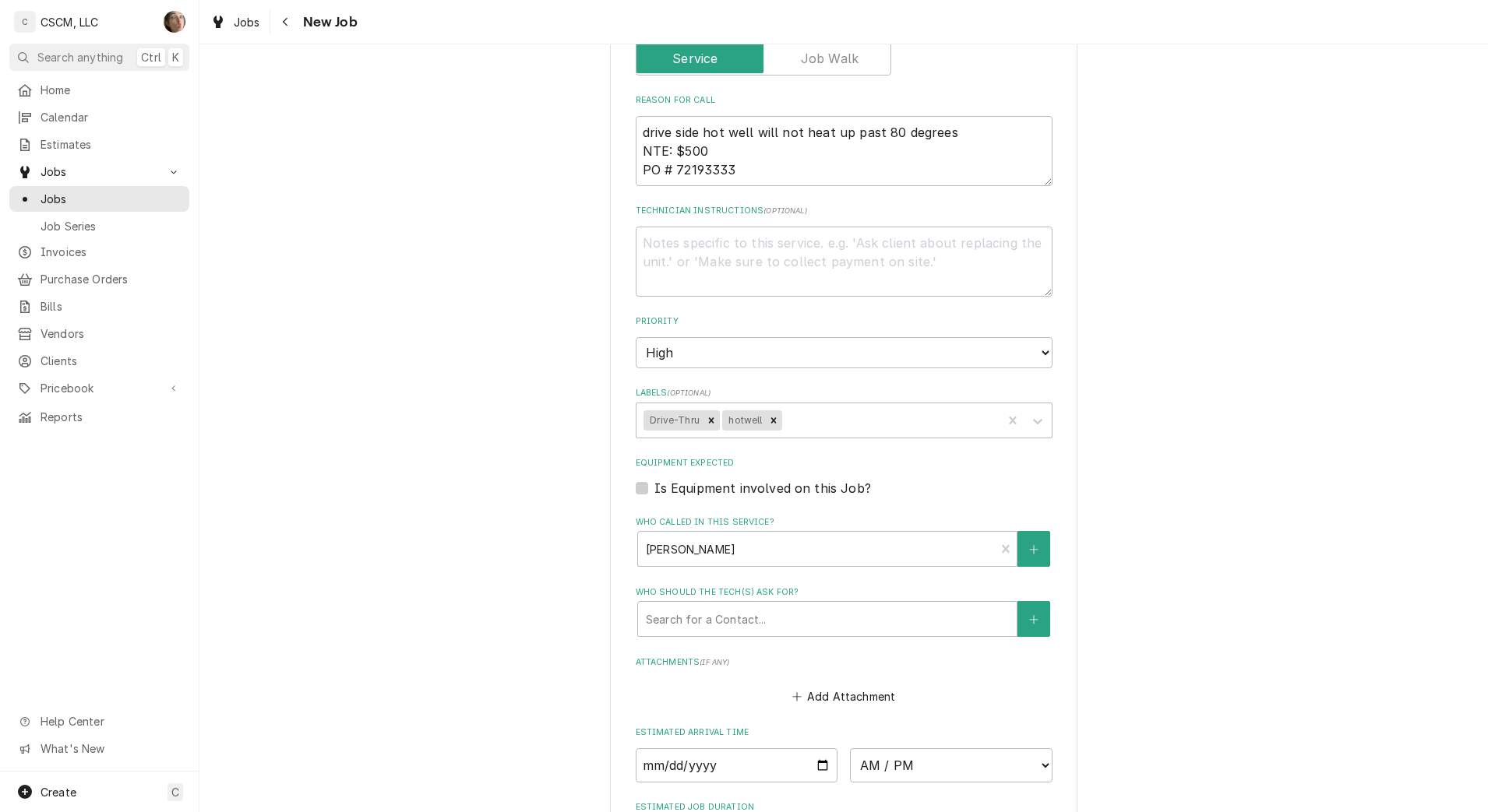
scroll to position [1069, 0]
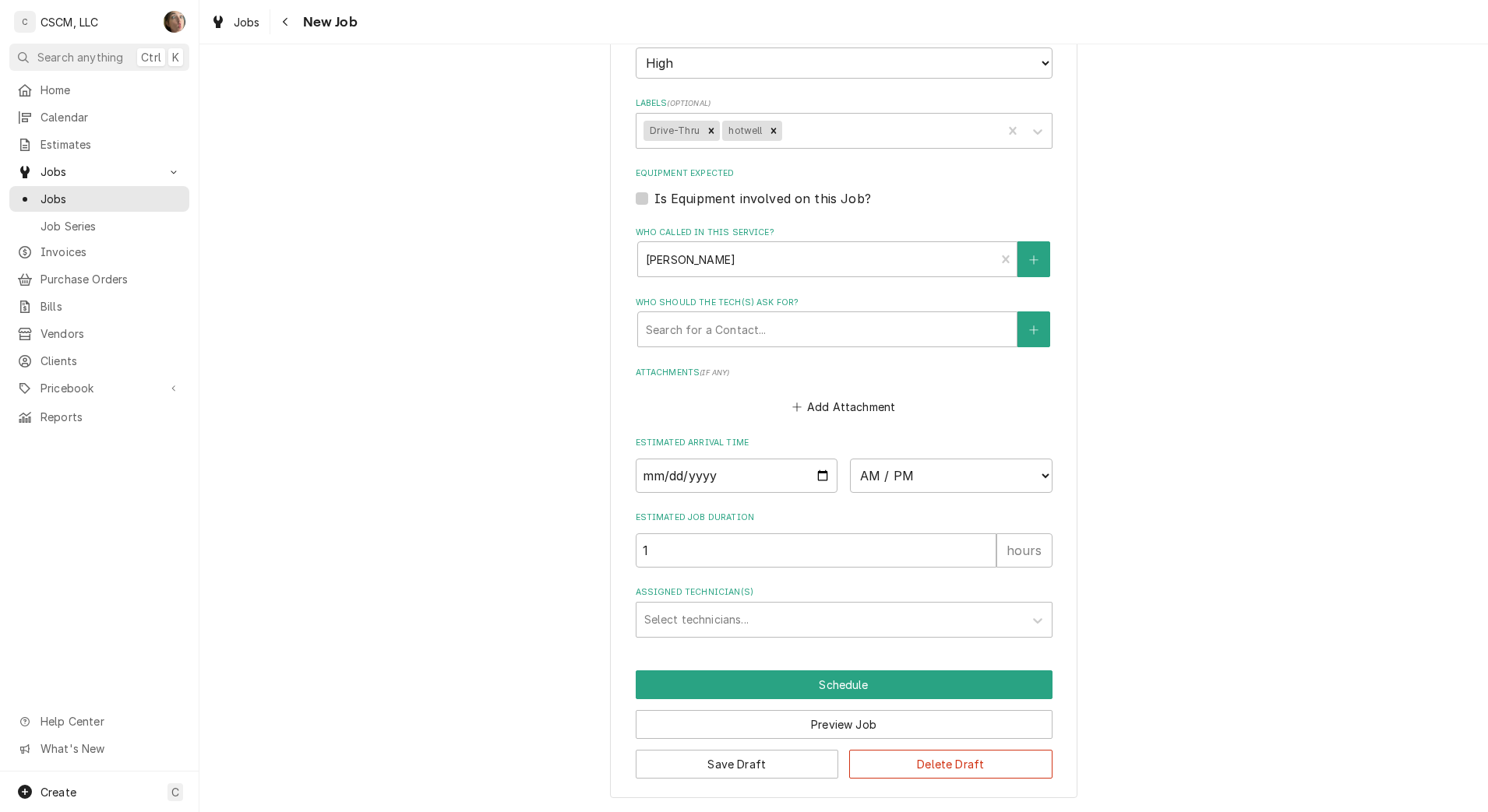
click at [745, 628] on div "Assigned Technician(s)" at bounding box center [830, 620] width 372 height 28
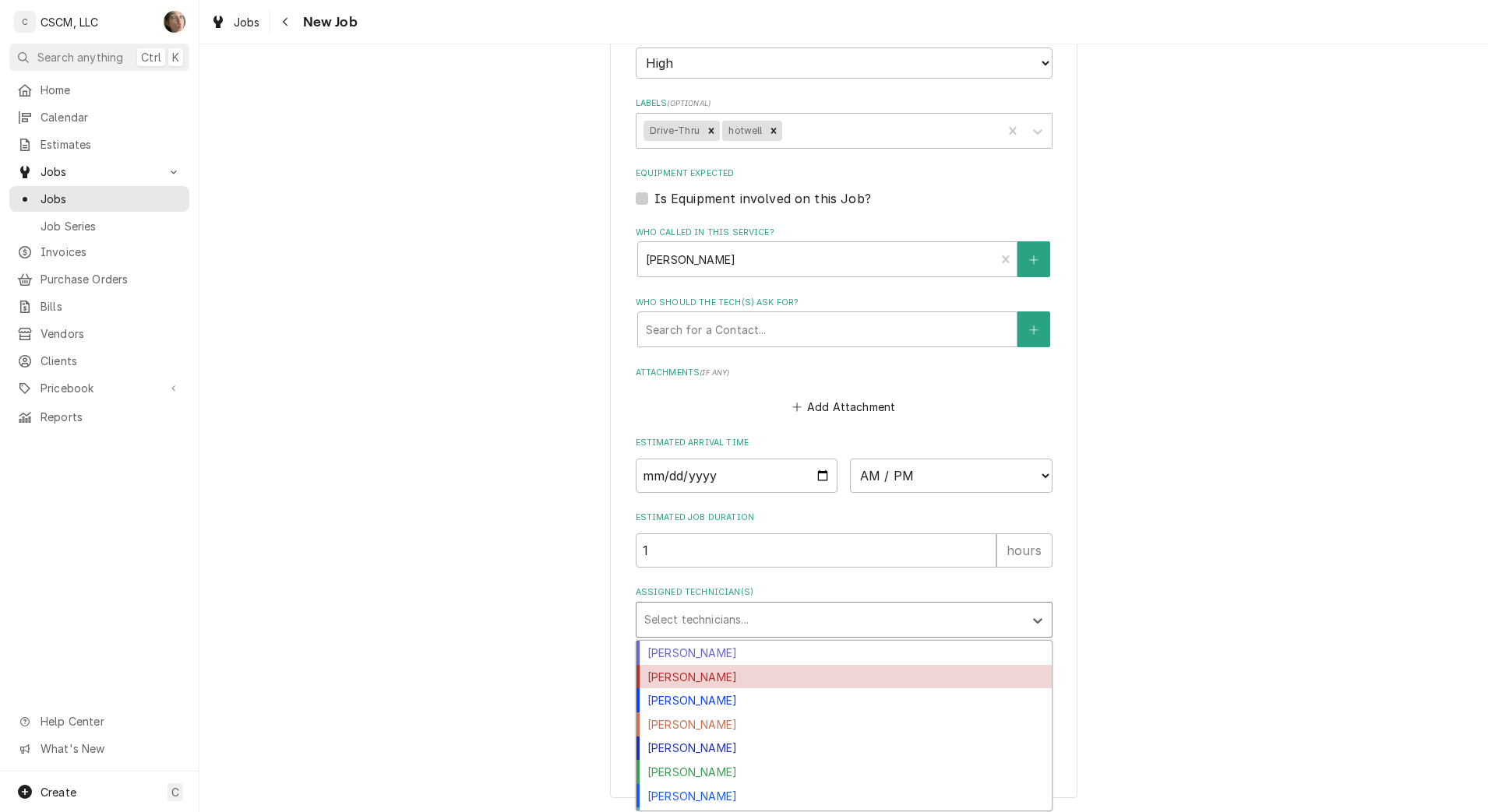
click at [731, 683] on div "Izaia Bain" at bounding box center [844, 677] width 415 height 25
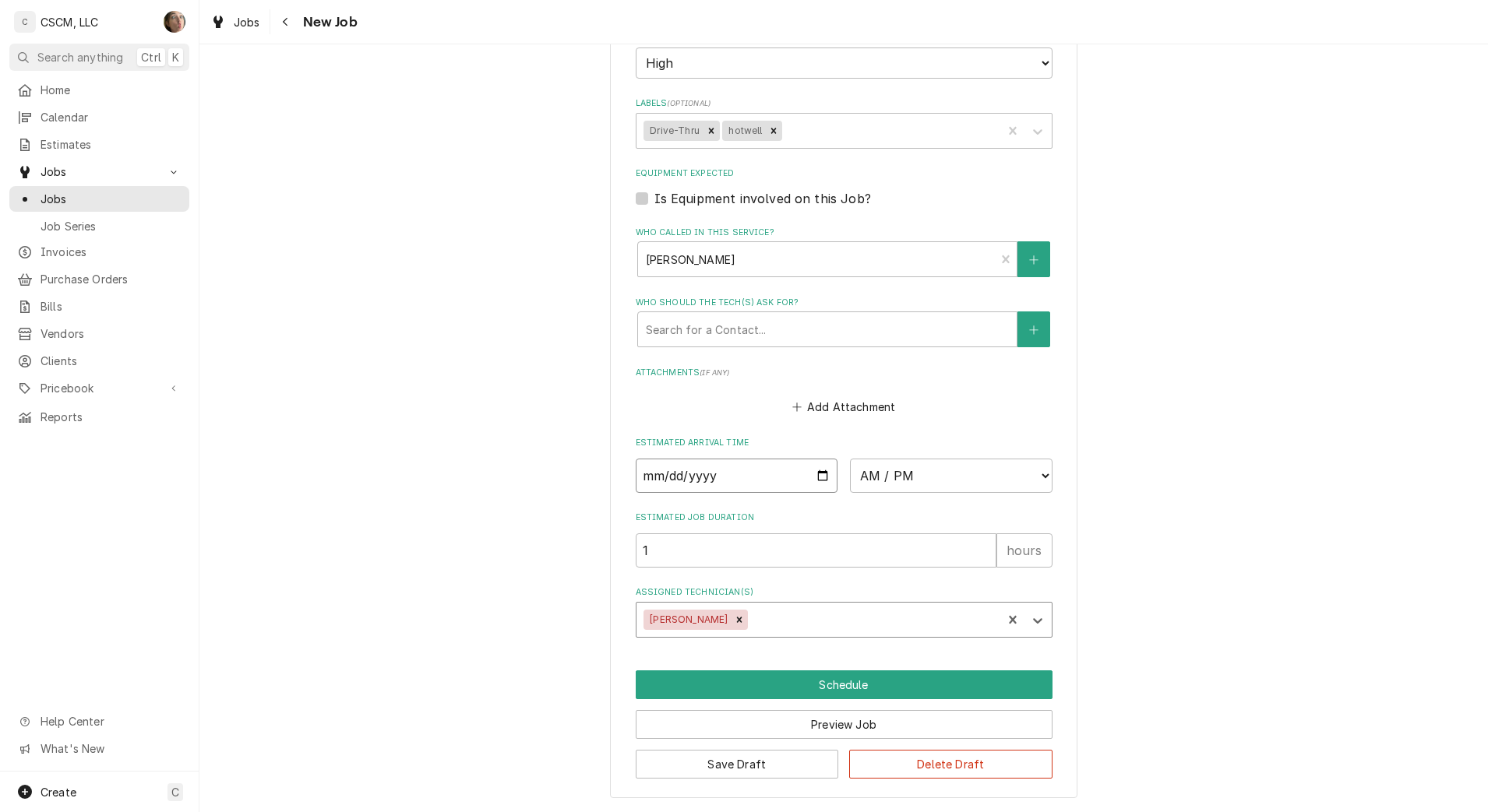
click at [815, 474] on input "Date" at bounding box center [737, 476] width 202 height 35
type textarea "x"
type input "2025-10-13"
type textarea "x"
click at [881, 483] on select "AM / PM 6:00 AM 6:15 AM 6:30 AM 6:45 AM 7:00 AM 7:15 AM 7:30 AM 7:45 AM 8:00 AM…" at bounding box center [951, 476] width 202 height 35
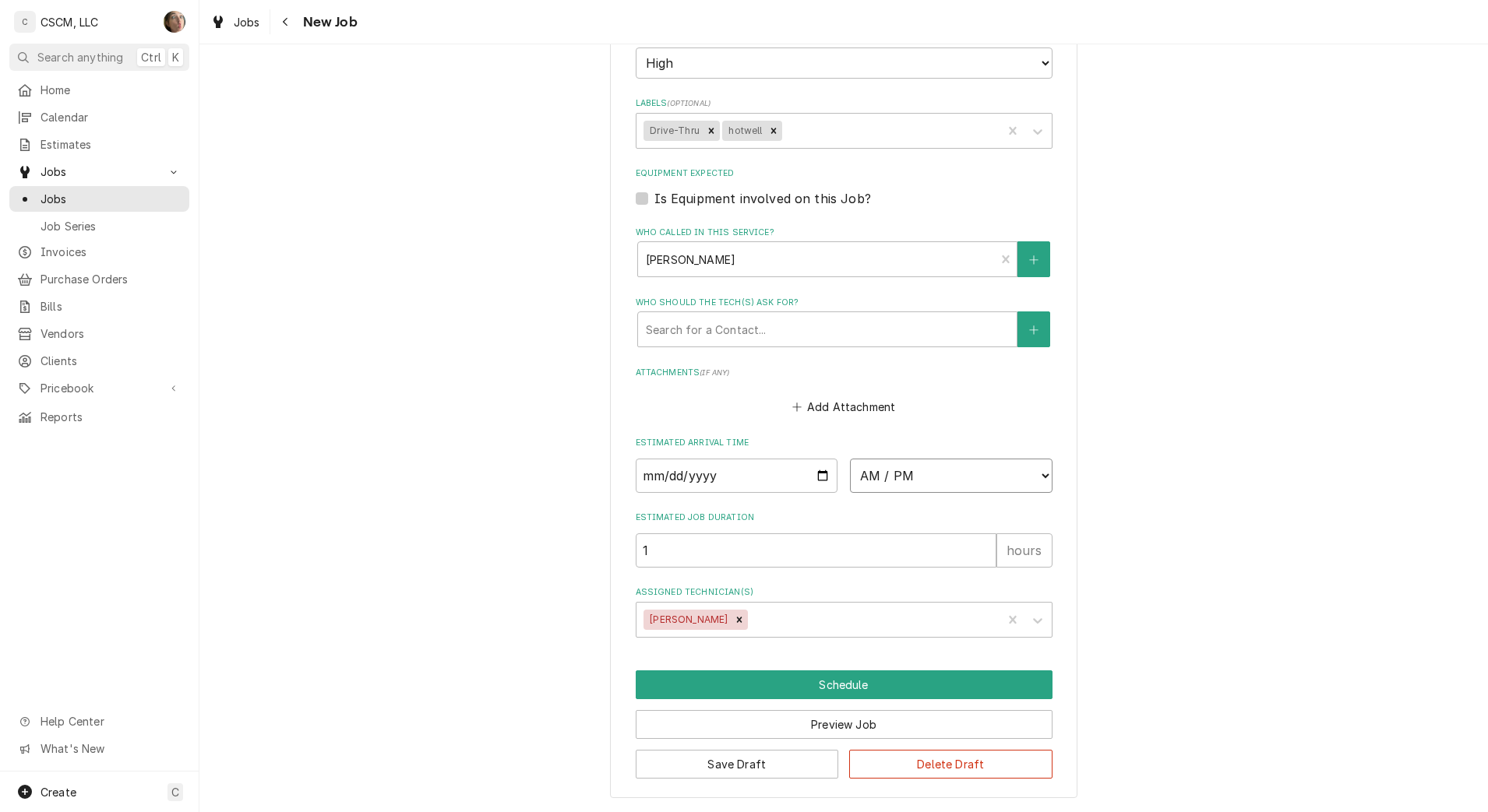
select select "08:00:00"
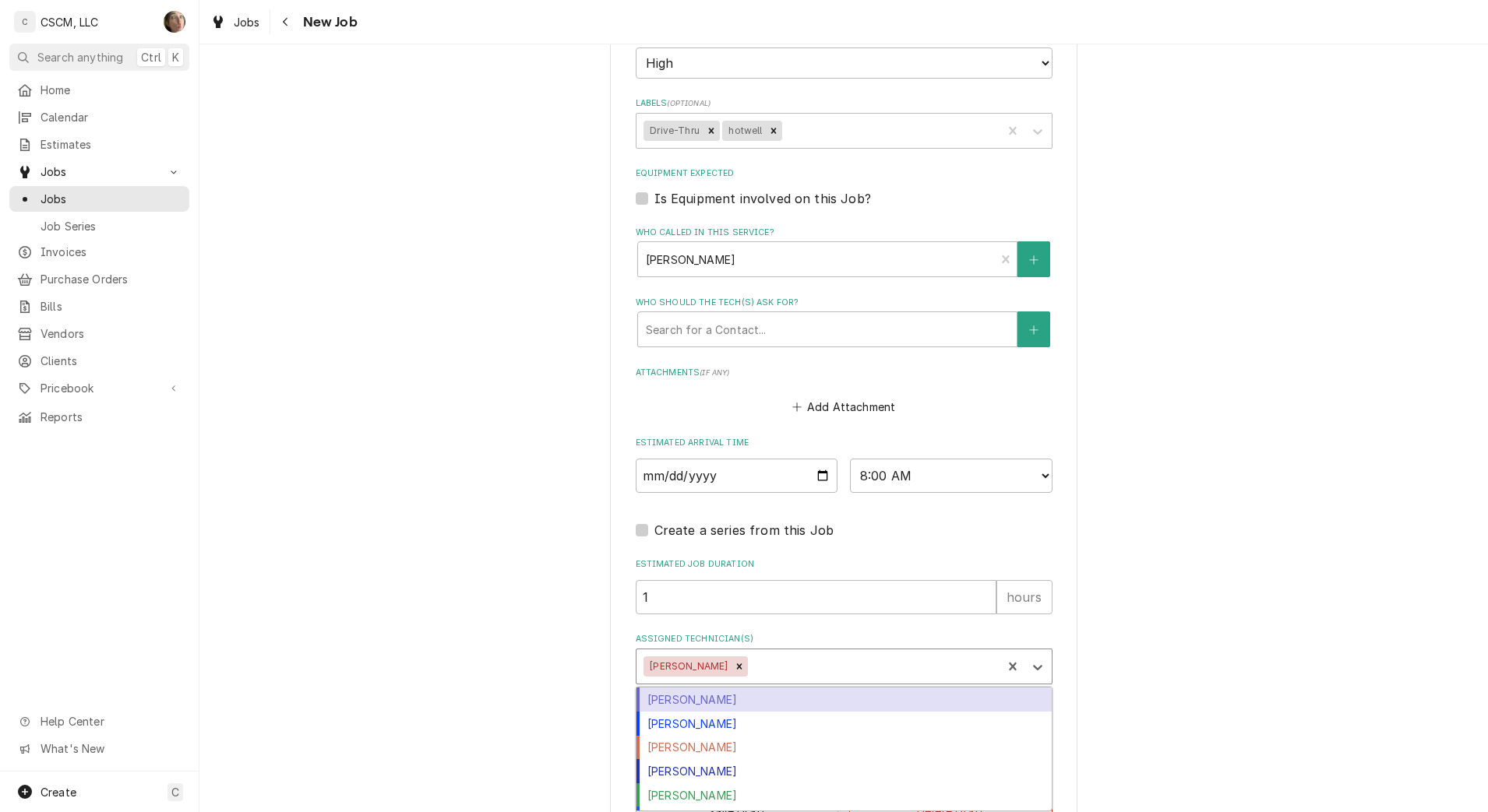
click at [751, 665] on div "Assigned Technician(s)" at bounding box center [872, 666] width 243 height 28
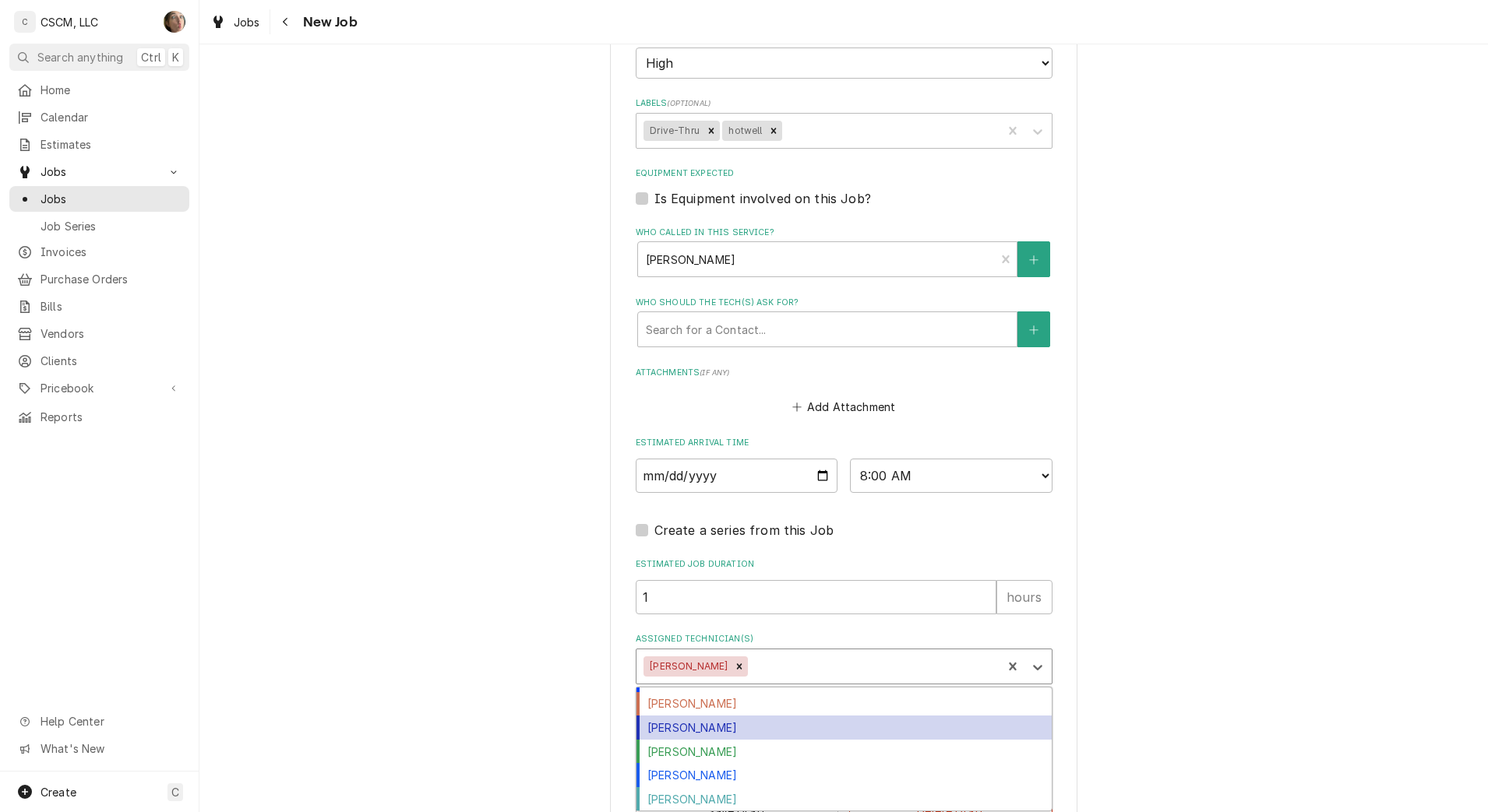
click at [709, 721] on div "Michal Wall" at bounding box center [844, 727] width 415 height 25
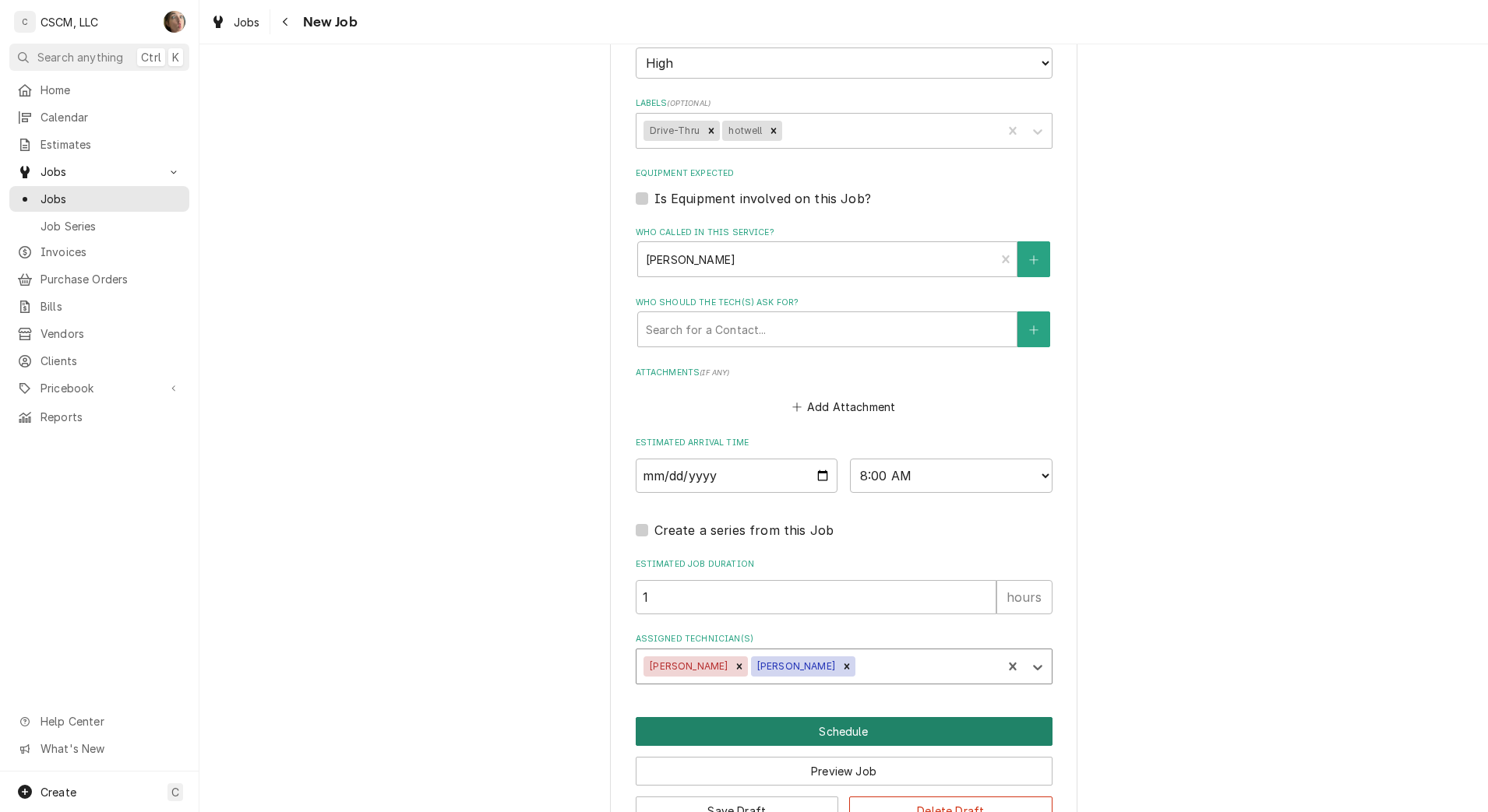
click at [780, 734] on button "Schedule" at bounding box center [844, 732] width 417 height 29
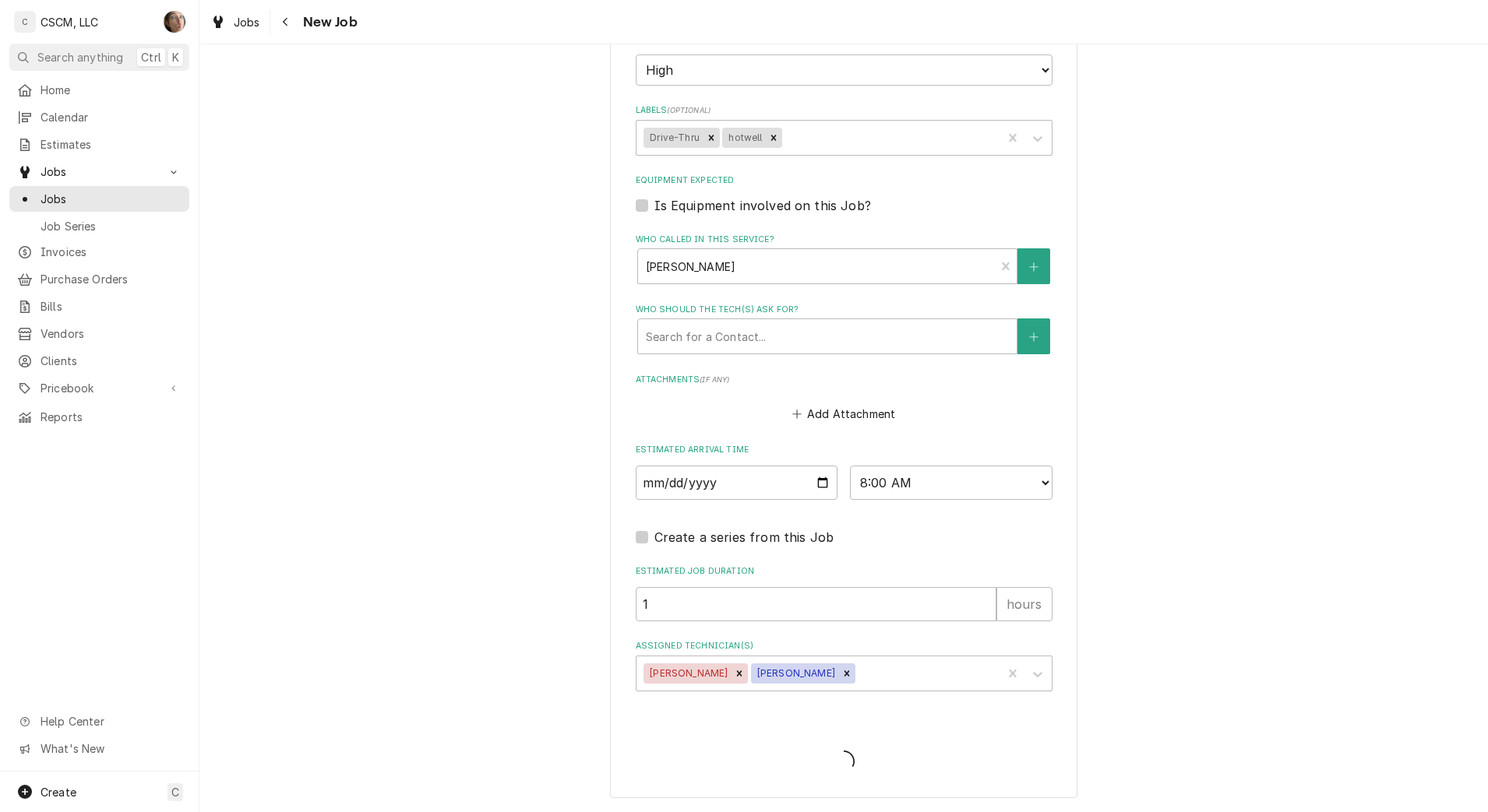
scroll to position [1061, 0]
type textarea "x"
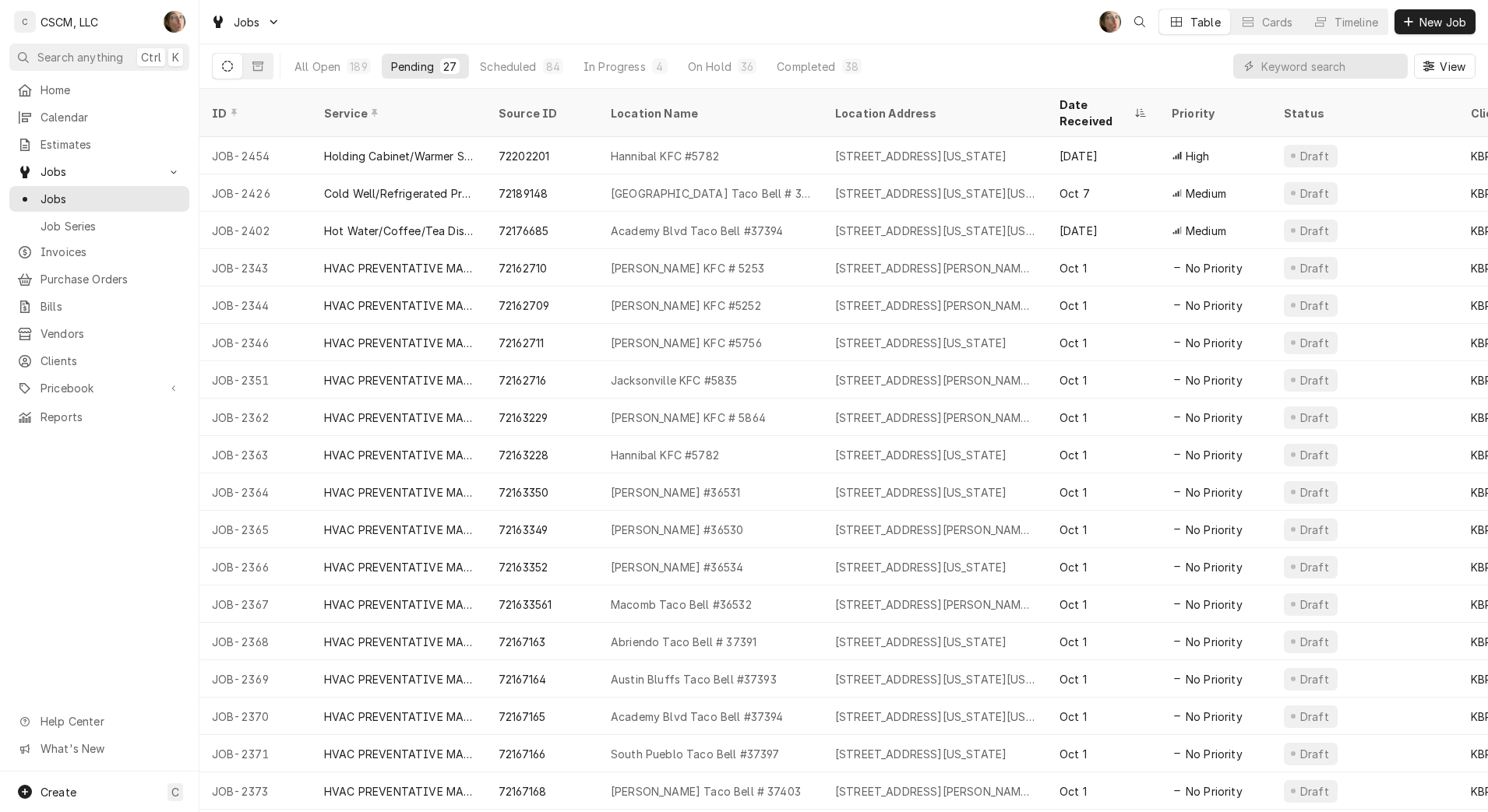
click at [683, 186] on div "[GEOGRAPHIC_DATA] Taco Bell # 37406" at bounding box center [710, 193] width 224 height 37
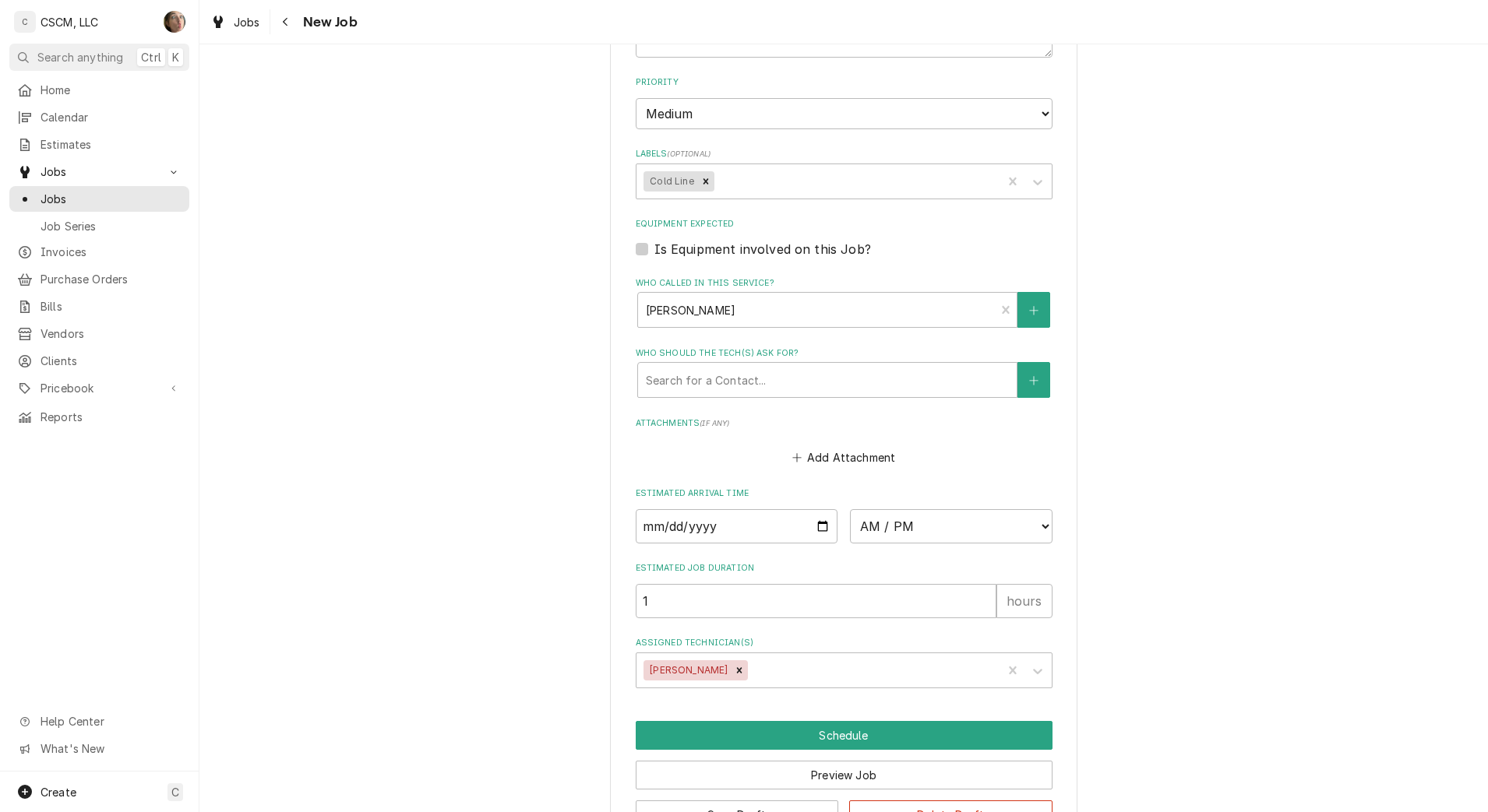
scroll to position [1087, 0]
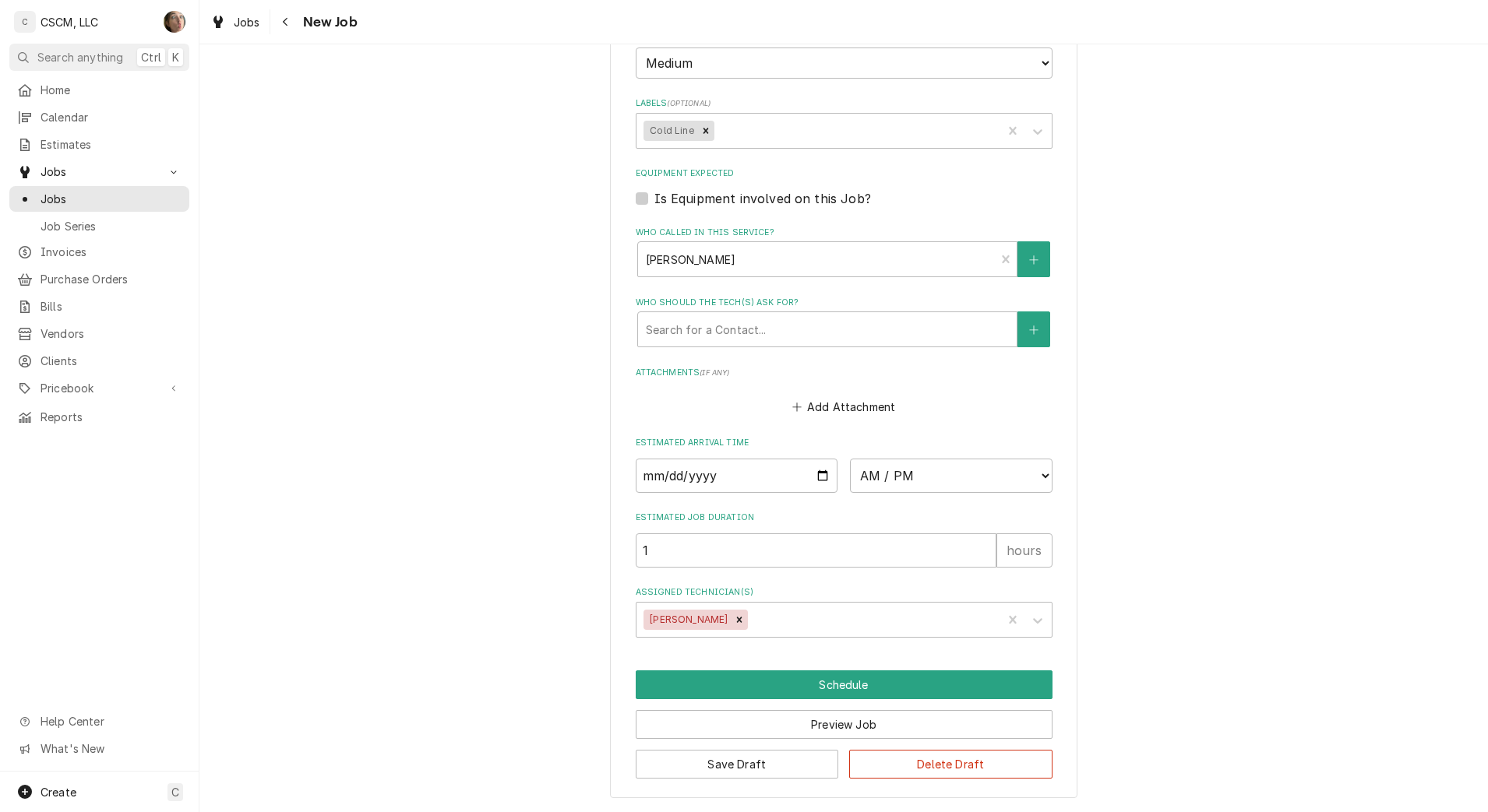
click at [787, 623] on div "Assigned Technician(s)" at bounding box center [872, 620] width 243 height 28
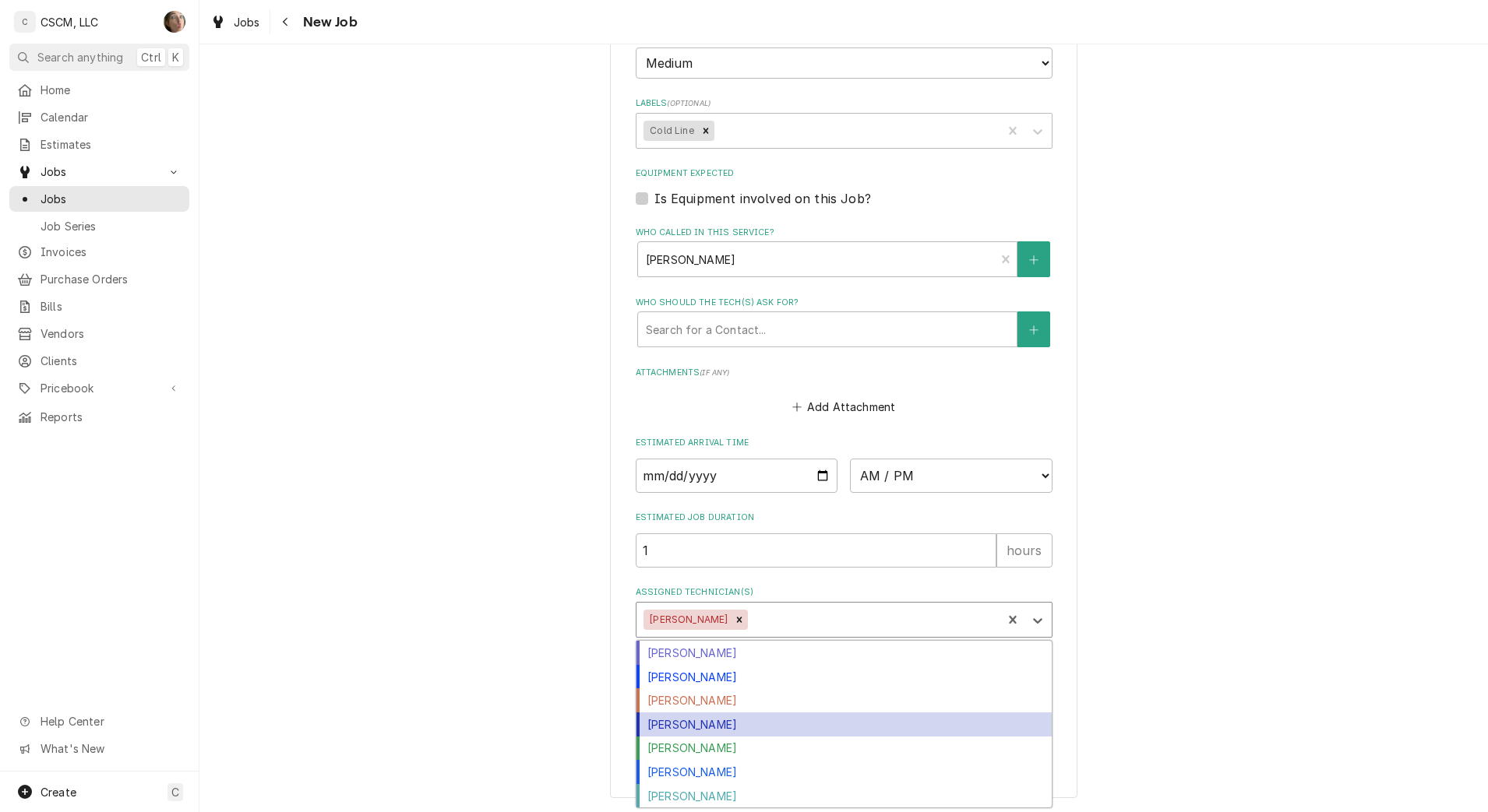
click at [729, 726] on div "[PERSON_NAME]" at bounding box center [844, 725] width 415 height 25
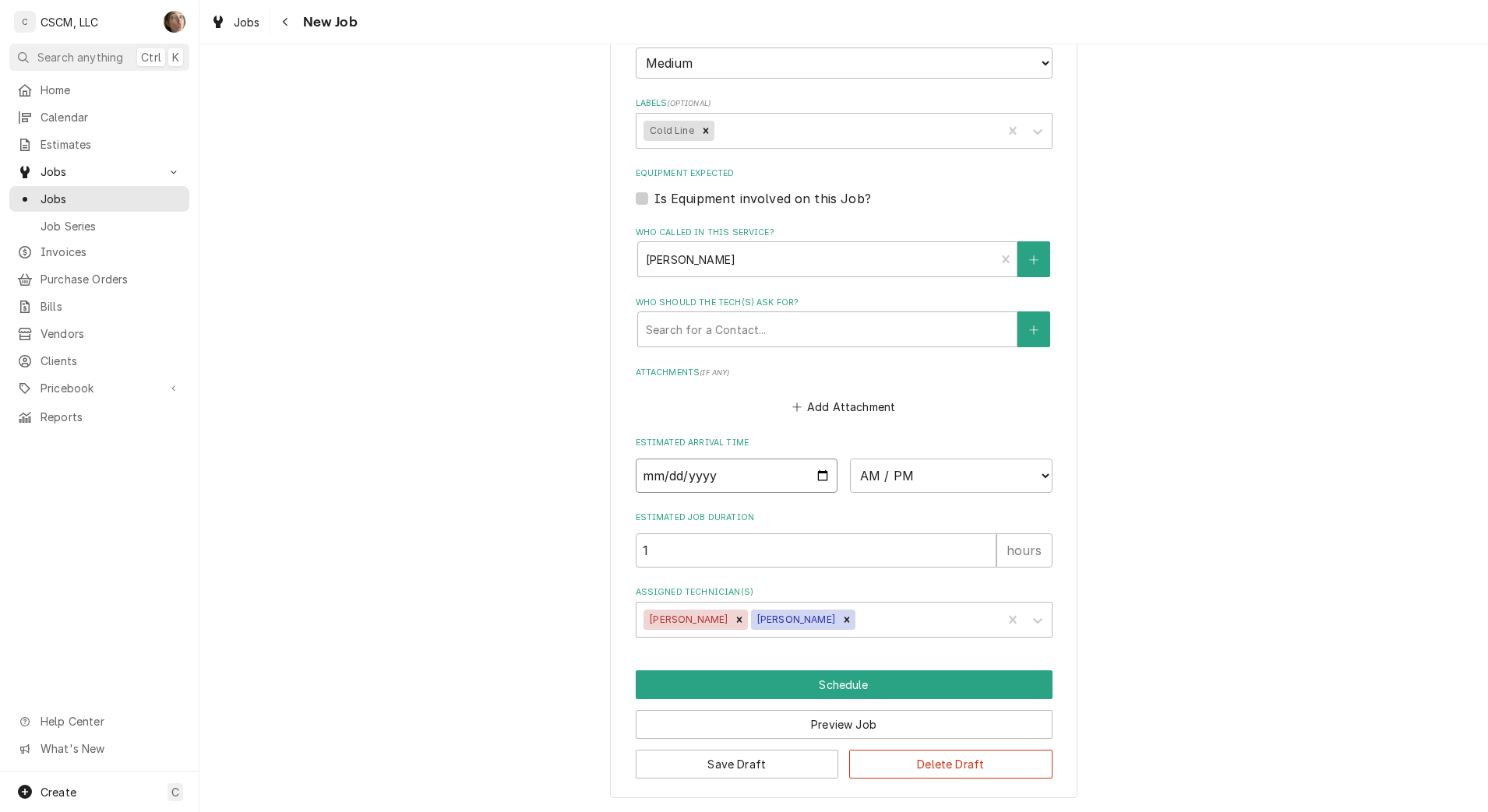
click at [814, 473] on input "Date" at bounding box center [737, 476] width 202 height 35
type textarea "x"
type input "[DATE]"
click at [902, 477] on select "AM / PM 6:00 AM 6:15 AM 6:30 AM 6:45 AM 7:00 AM 7:15 AM 7:30 AM 7:45 AM 8:00 AM…" at bounding box center [951, 476] width 202 height 35
type textarea "x"
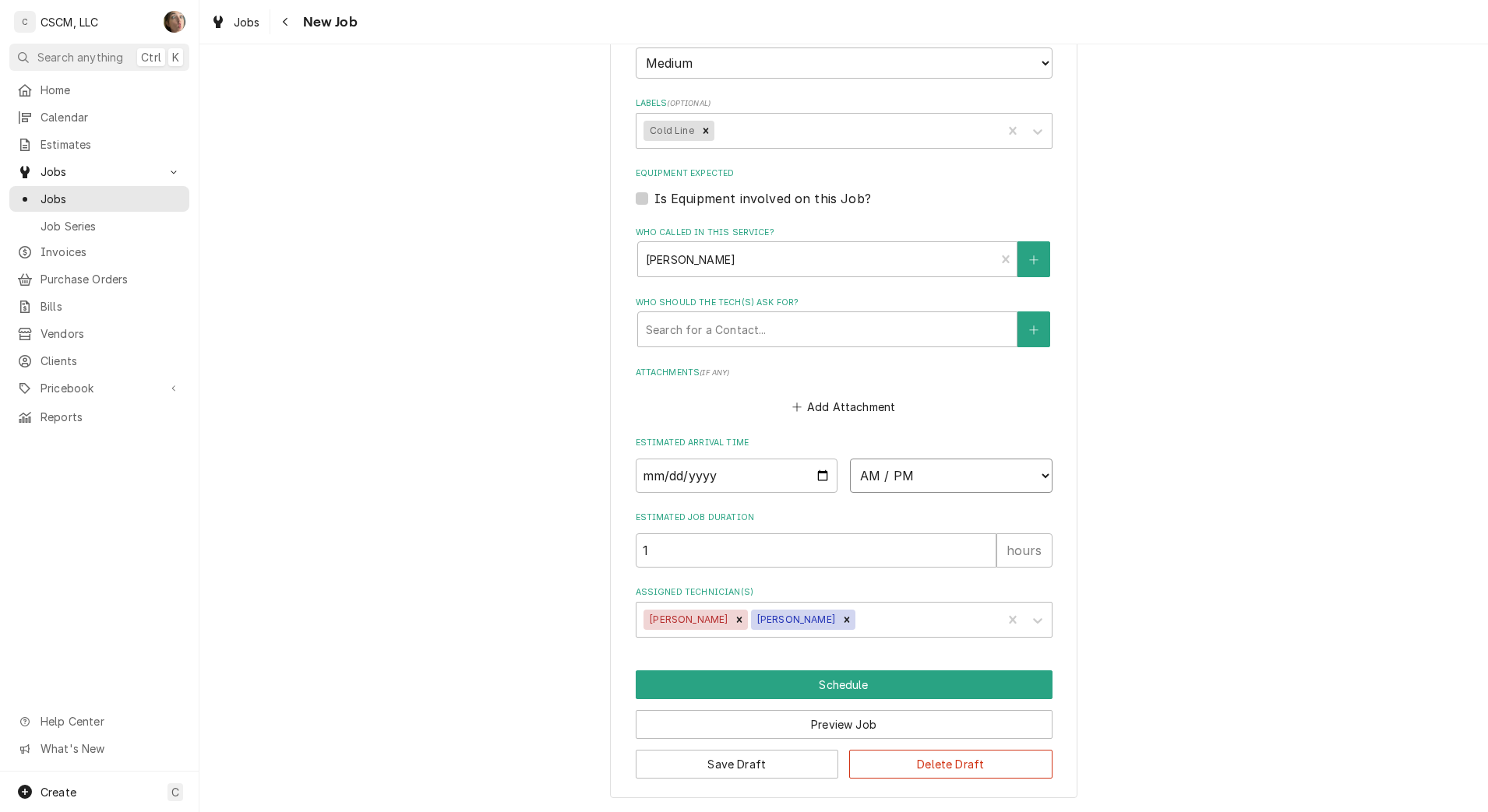
select select "09:00:00"
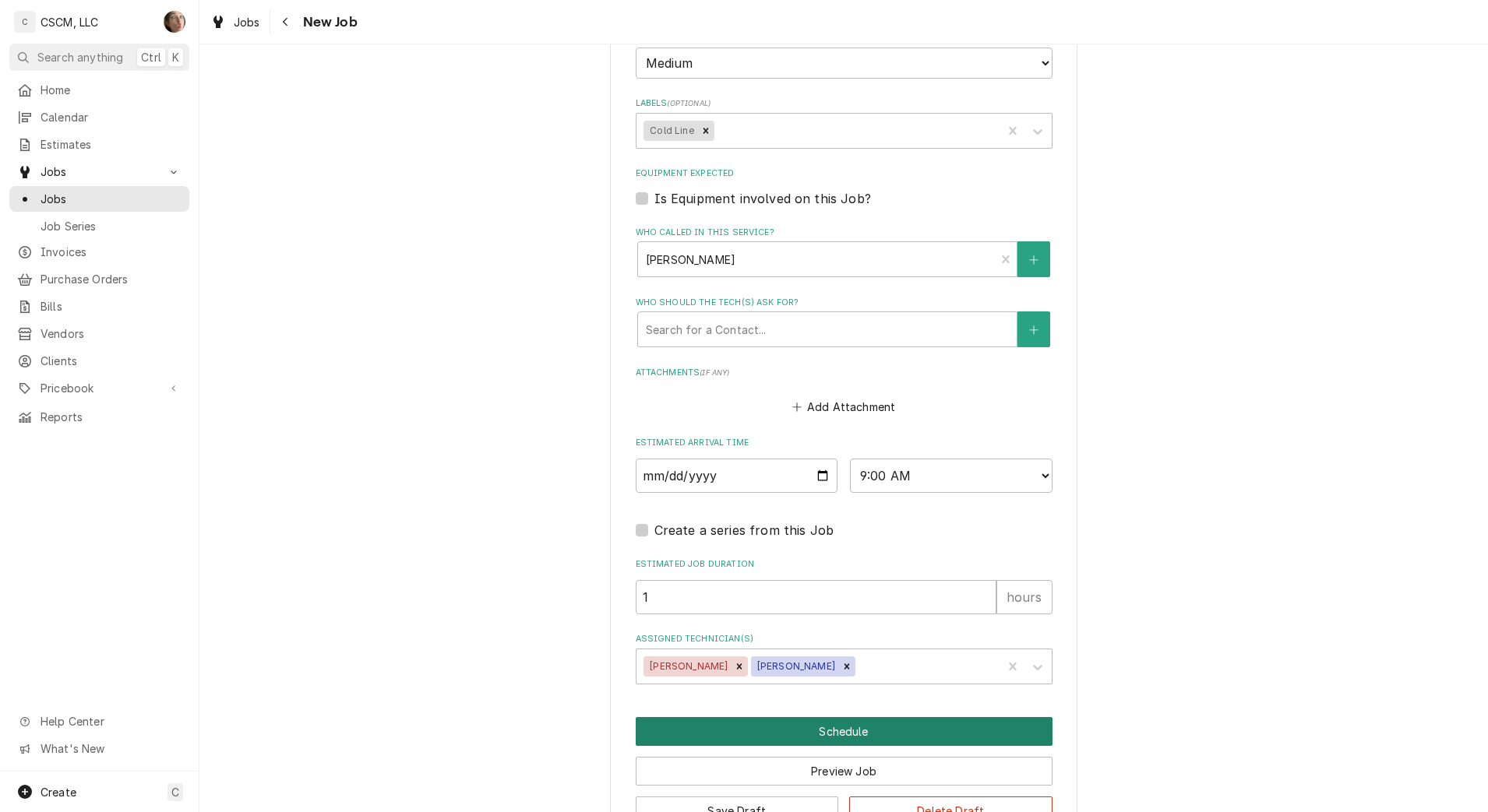
click at [753, 736] on button "Schedule" at bounding box center [844, 732] width 417 height 29
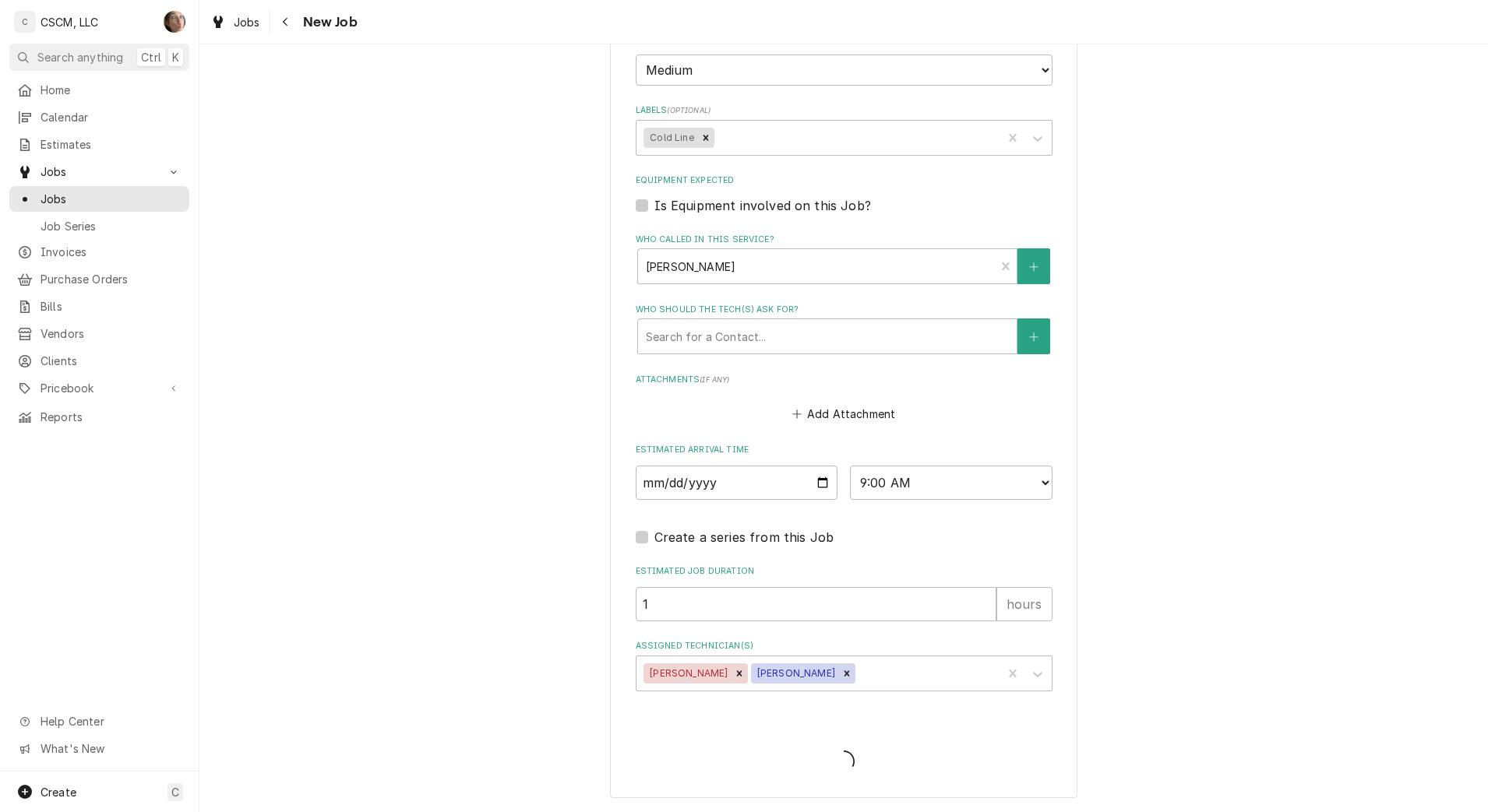
scroll to position [1081, 0]
type textarea "x"
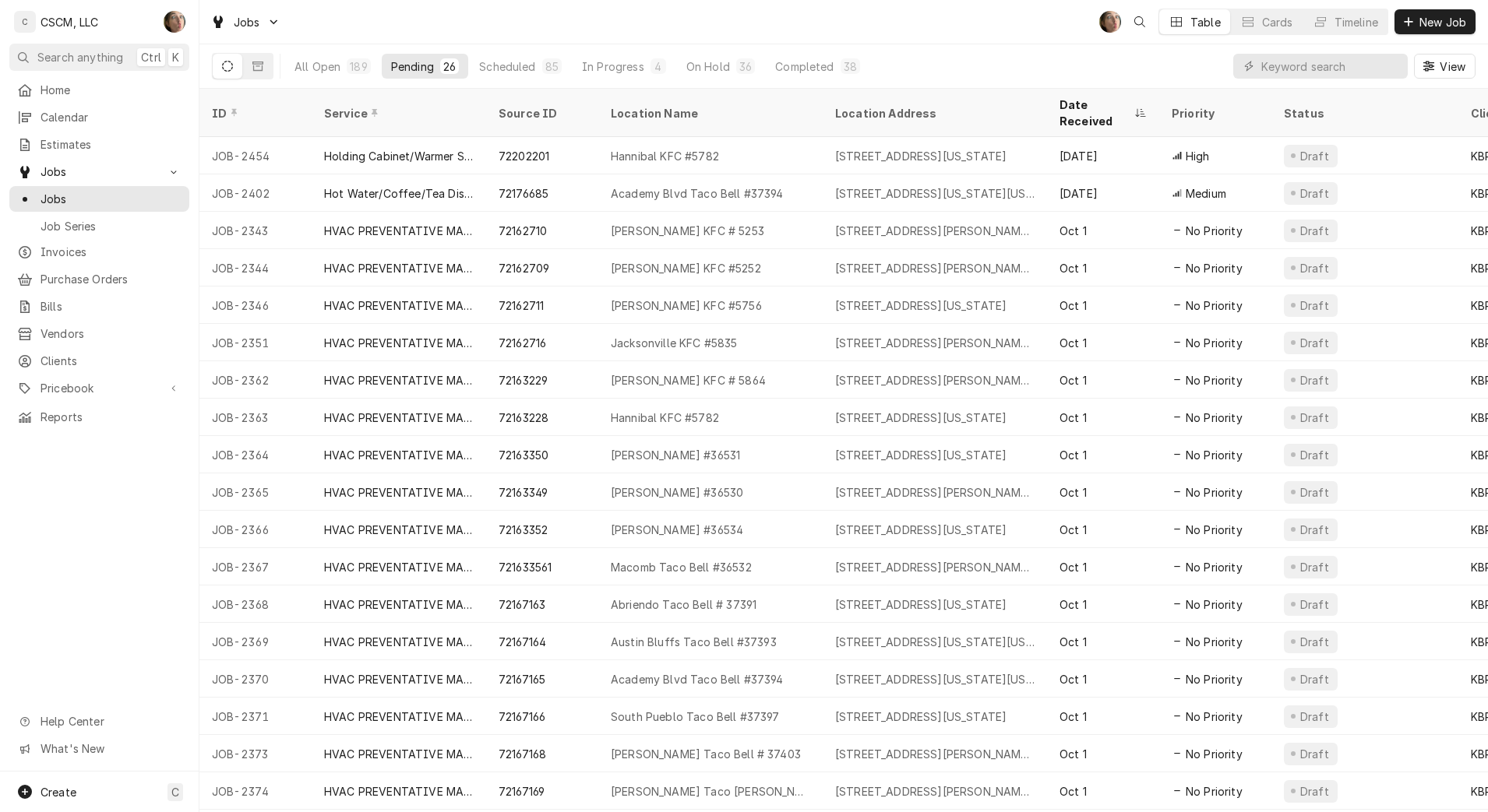
click at [338, 73] on div "All Open" at bounding box center [317, 66] width 46 height 16
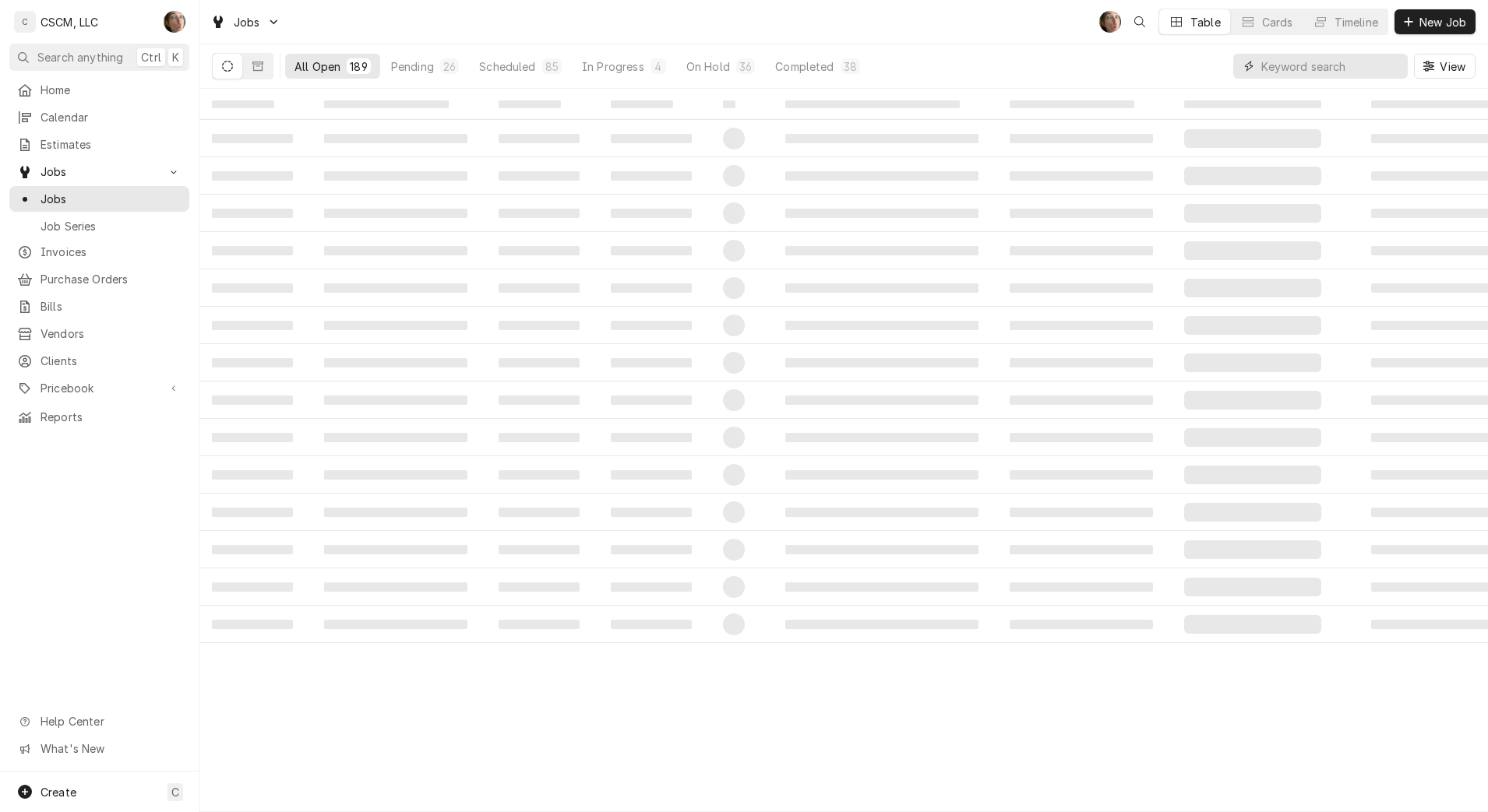
click at [1320, 62] on input "Dynamic Content Wrapper" at bounding box center [1330, 66] width 138 height 25
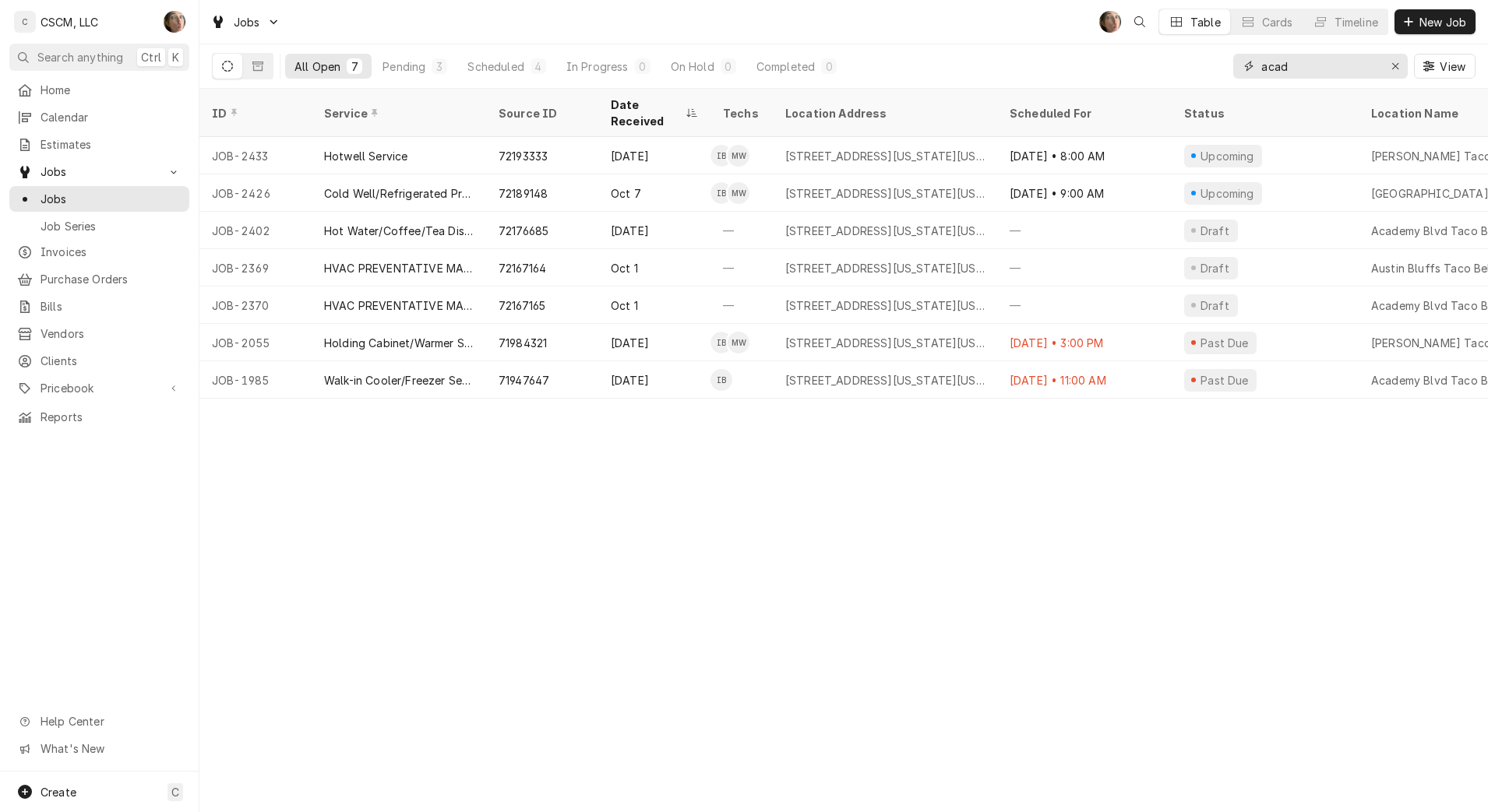
type input "acad"
click at [1388, 65] on div "Erase input" at bounding box center [1395, 66] width 15 height 15
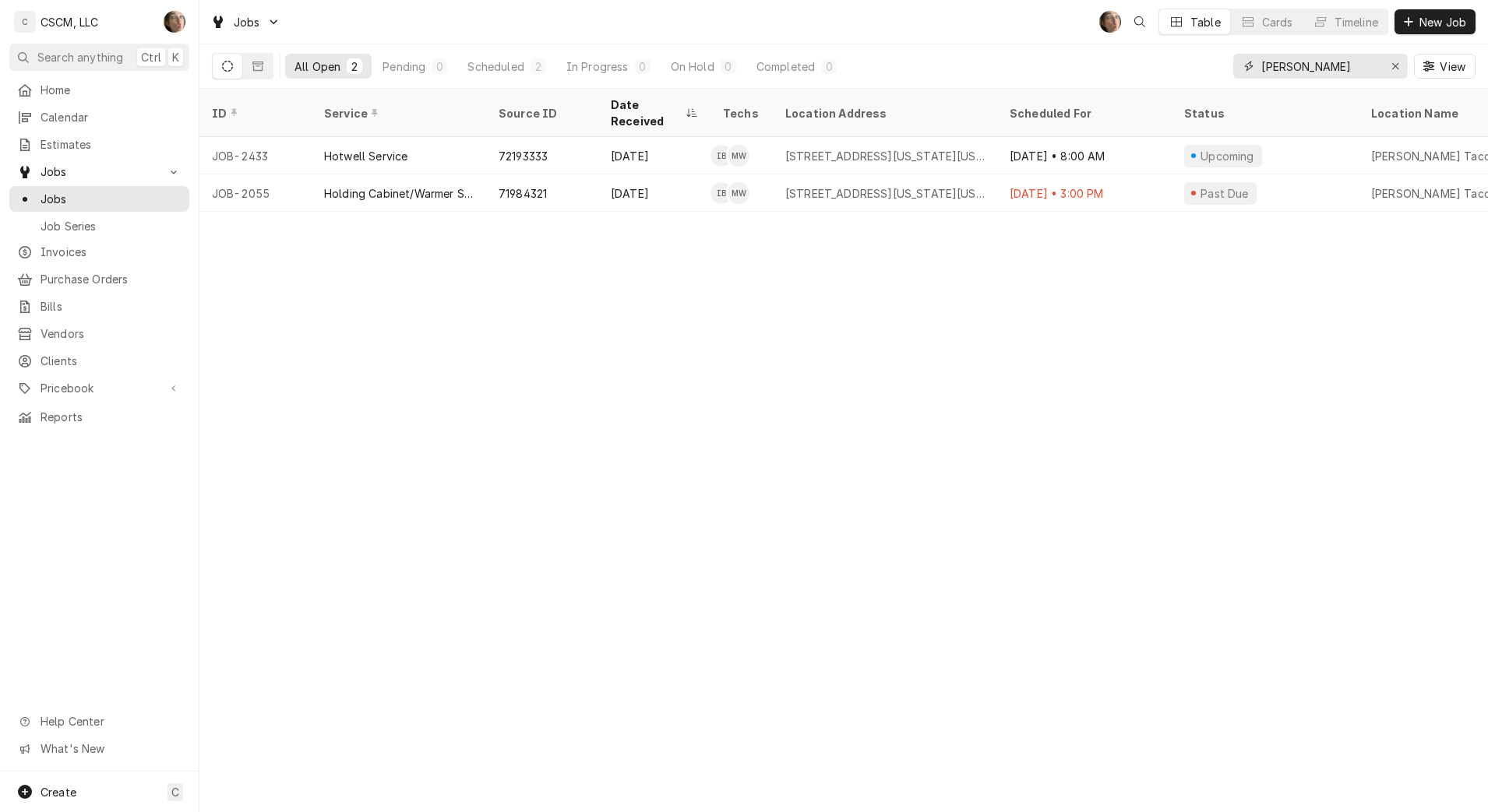
type input "vicker"
click at [564, 175] on div "71984321" at bounding box center [542, 193] width 112 height 37
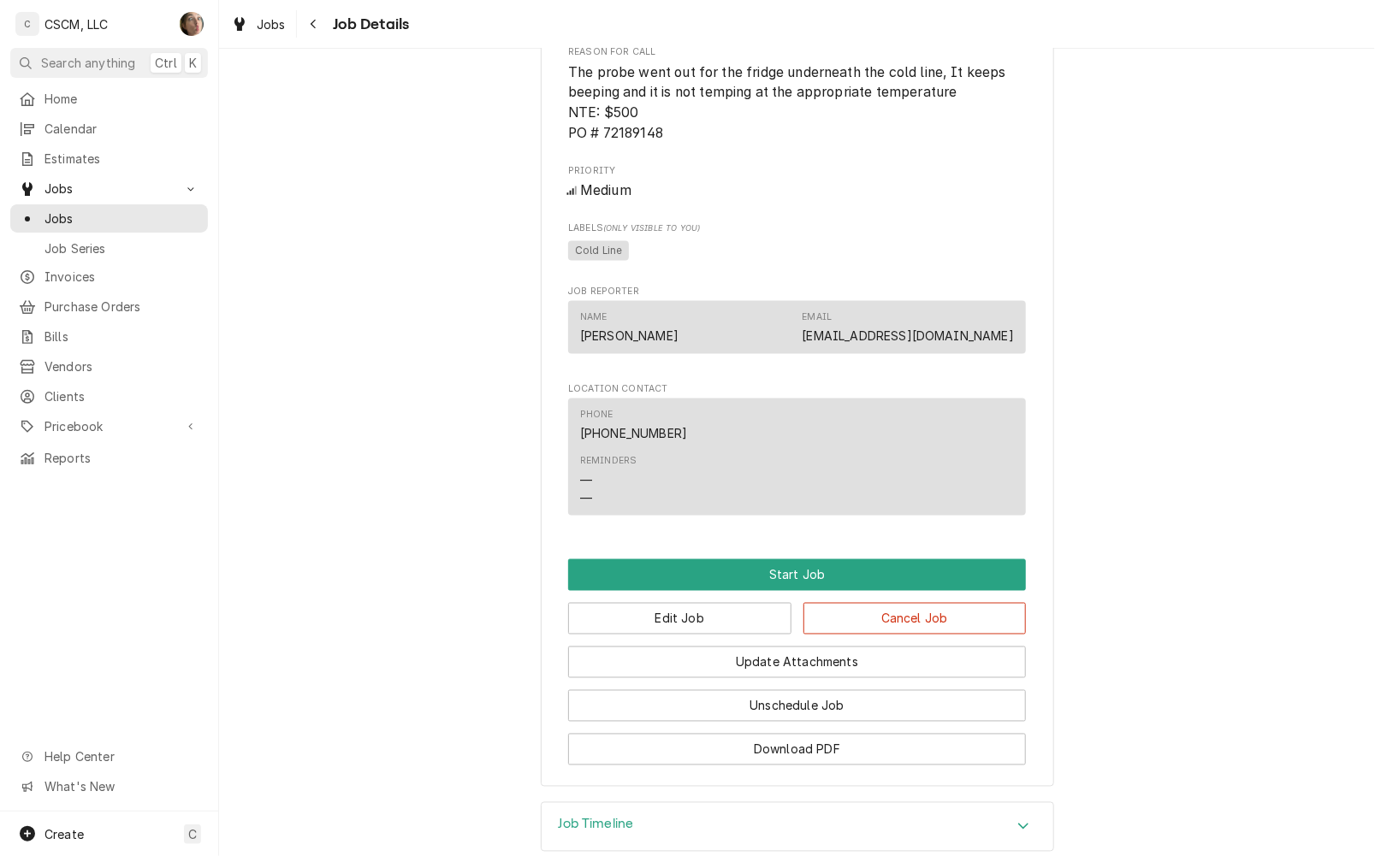
scroll to position [1007, 0]
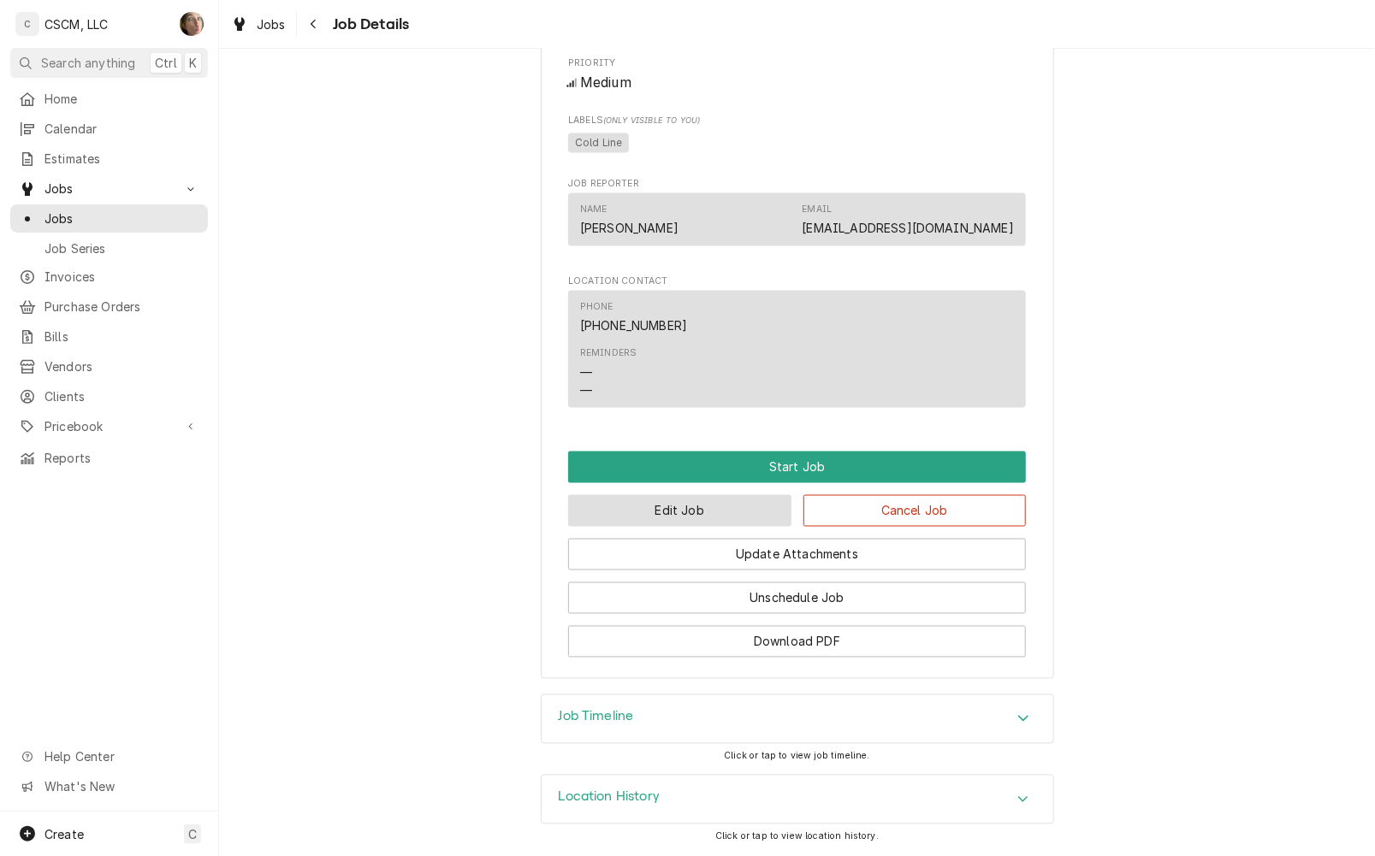
click at [704, 523] on button "Edit Job" at bounding box center [679, 511] width 223 height 32
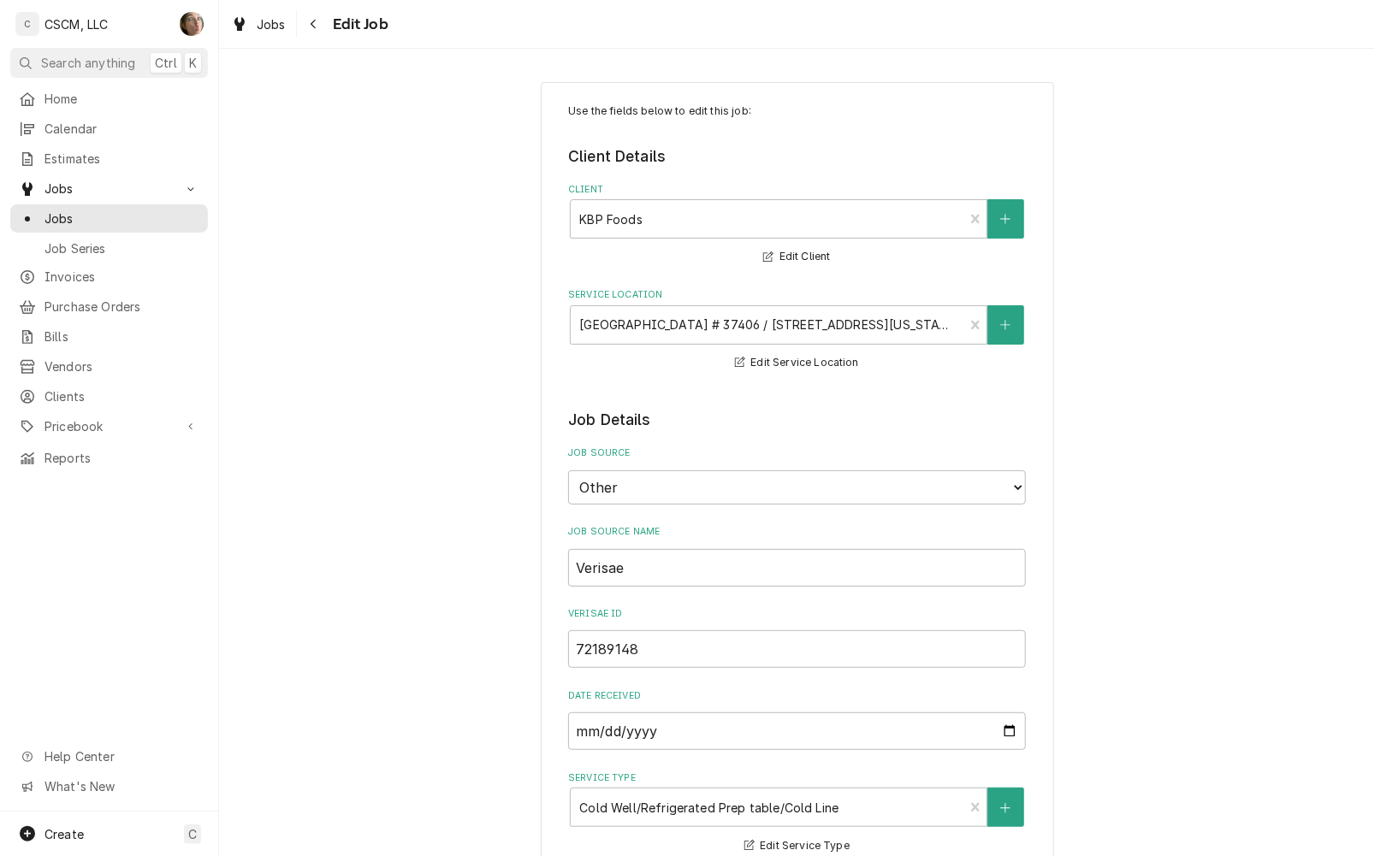
type textarea "x"
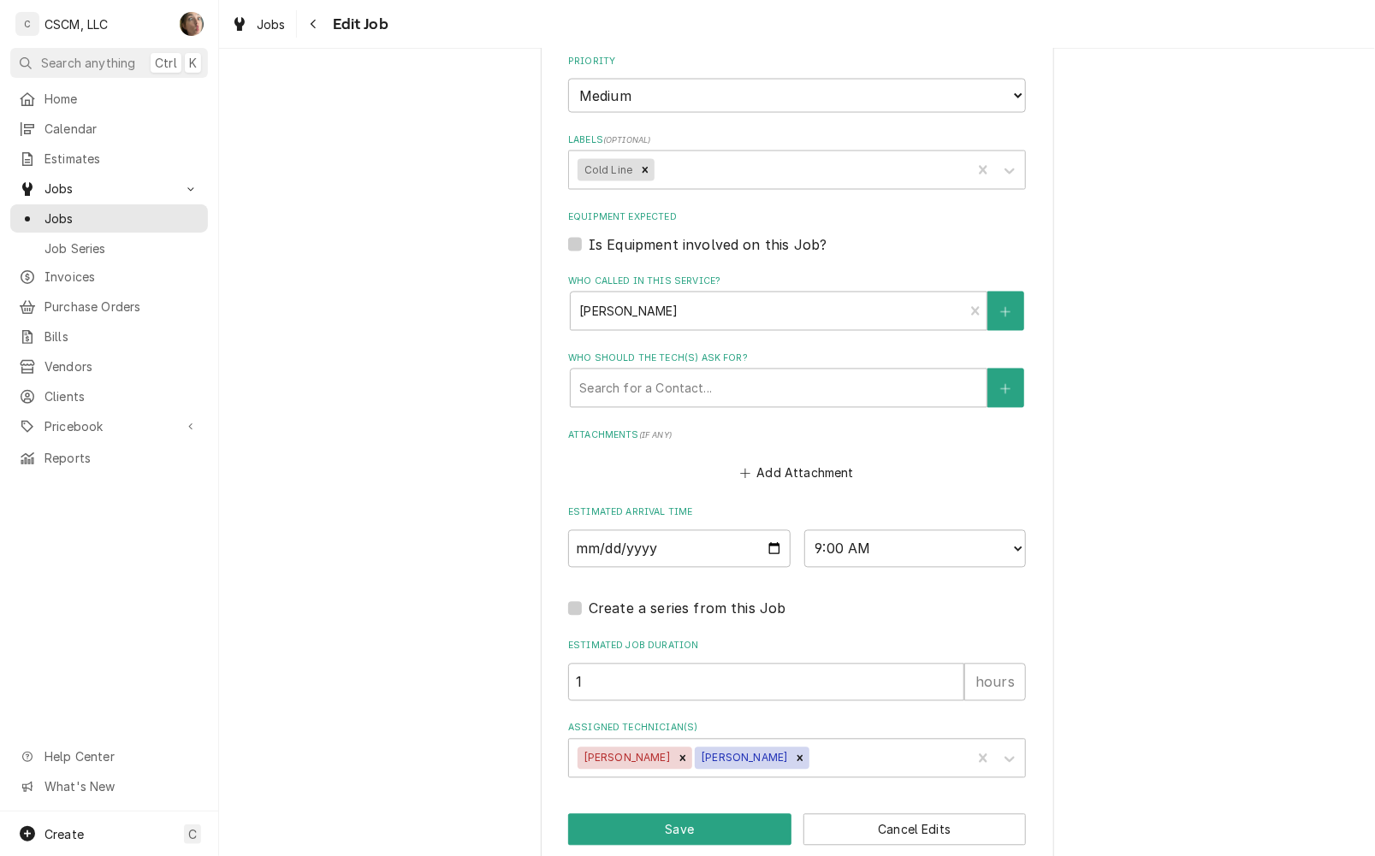
scroll to position [1193, 0]
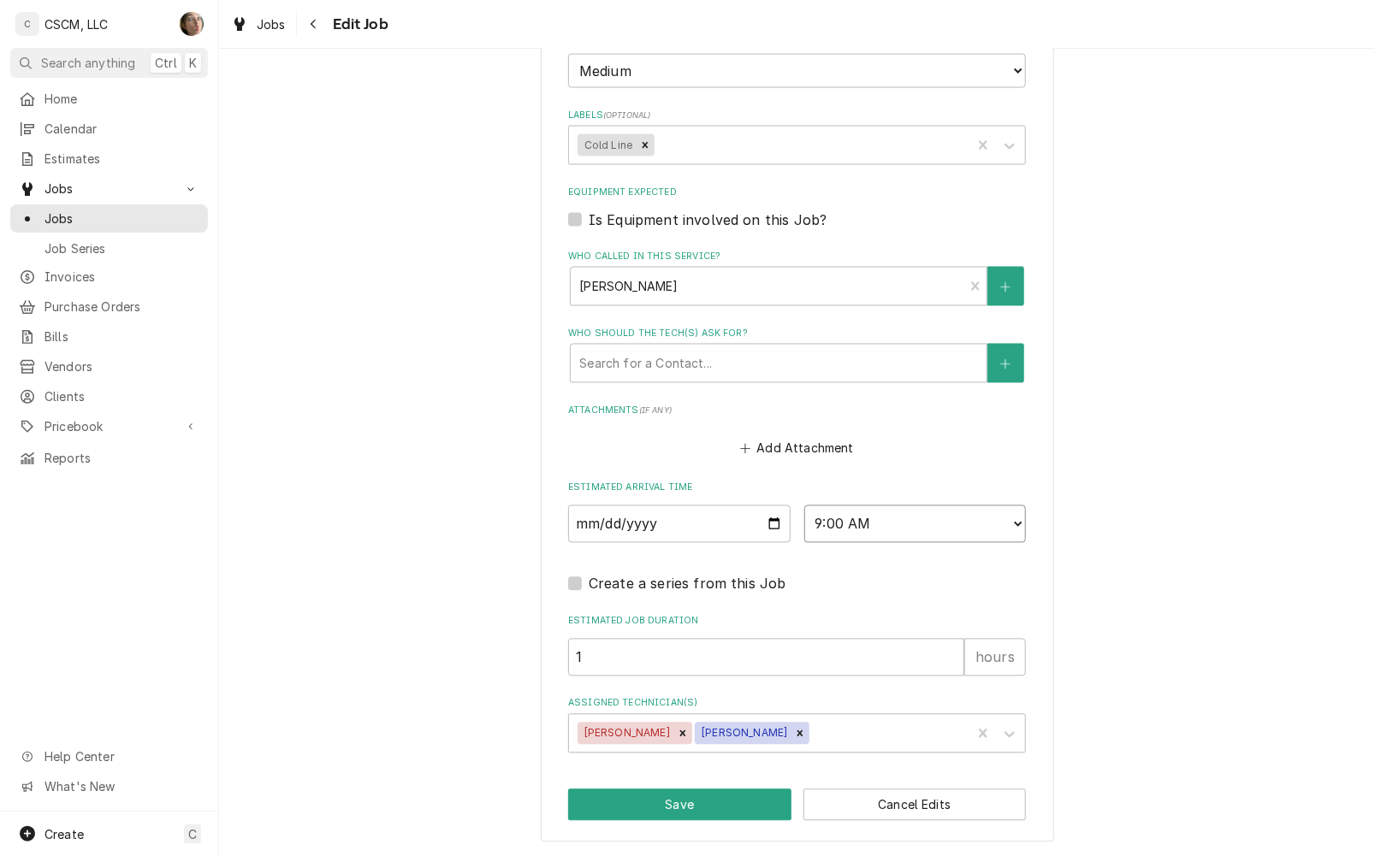
click at [901, 515] on select "AM / PM 6:00 AM 6:15 AM 6:30 AM 6:45 AM 7:00 AM 7:15 AM 7:30 AM 7:45 AM 8:00 AM…" at bounding box center [915, 525] width 222 height 38
select select "10:00:00"
click at [804, 506] on select "AM / PM 6:00 AM 6:15 AM 6:30 AM 6:45 AM 7:00 AM 7:15 AM 7:30 AM 7:45 AM 8:00 AM…" at bounding box center [915, 525] width 222 height 38
click at [730, 804] on button "Save" at bounding box center [679, 806] width 223 height 32
type textarea "x"
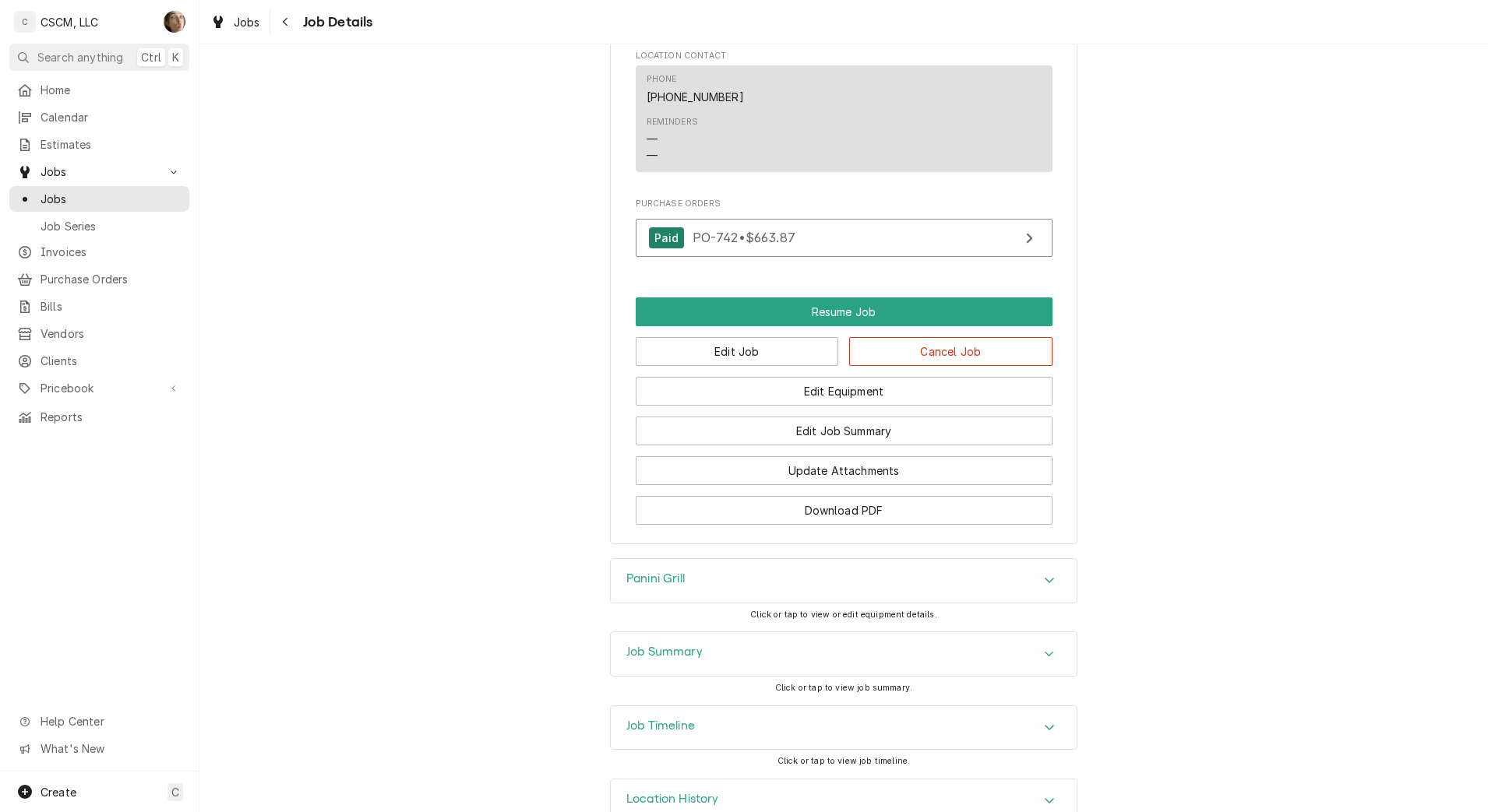
scroll to position [1226, 0]
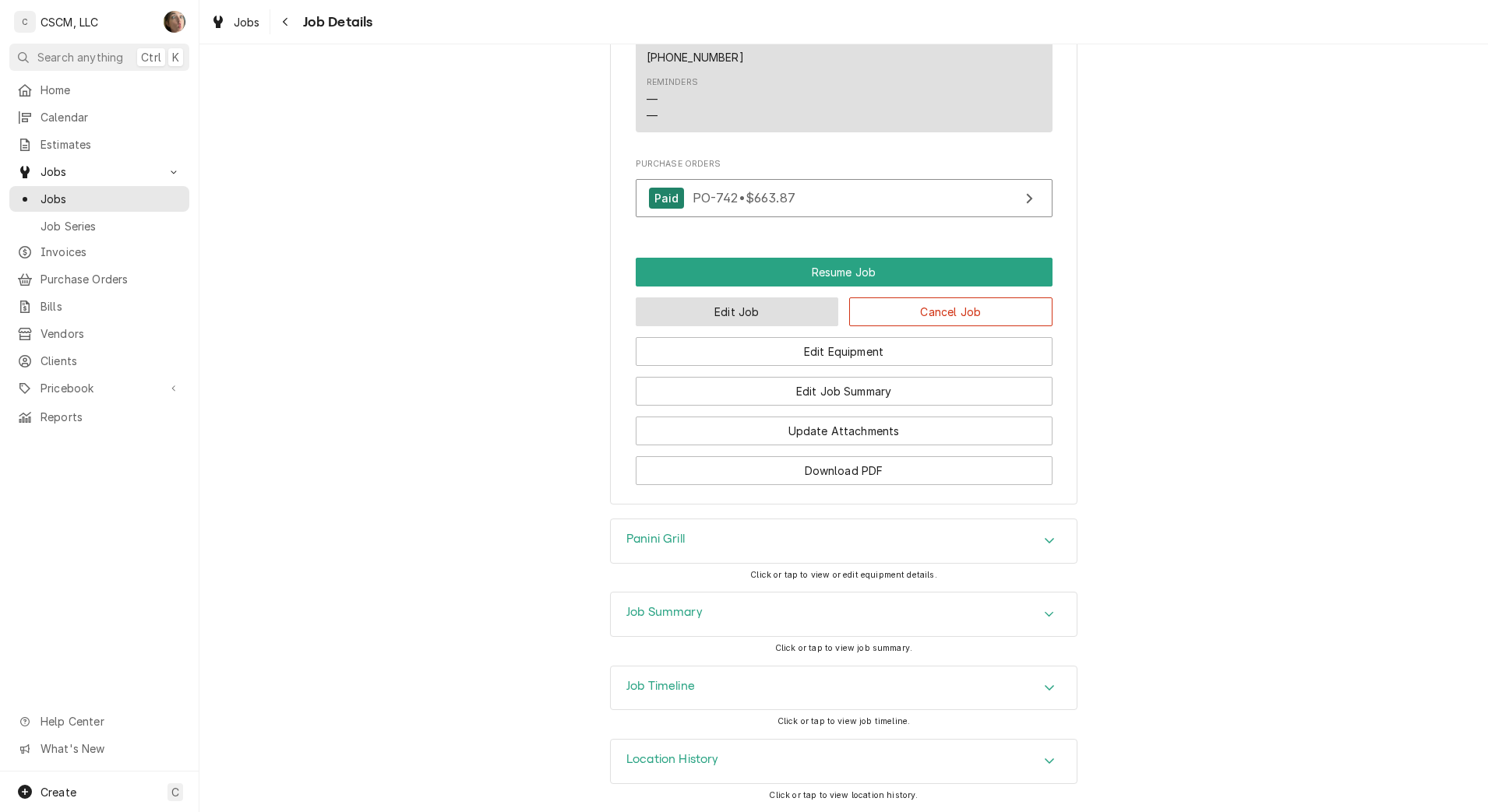
click at [743, 317] on button "Edit Job" at bounding box center [737, 312] width 203 height 29
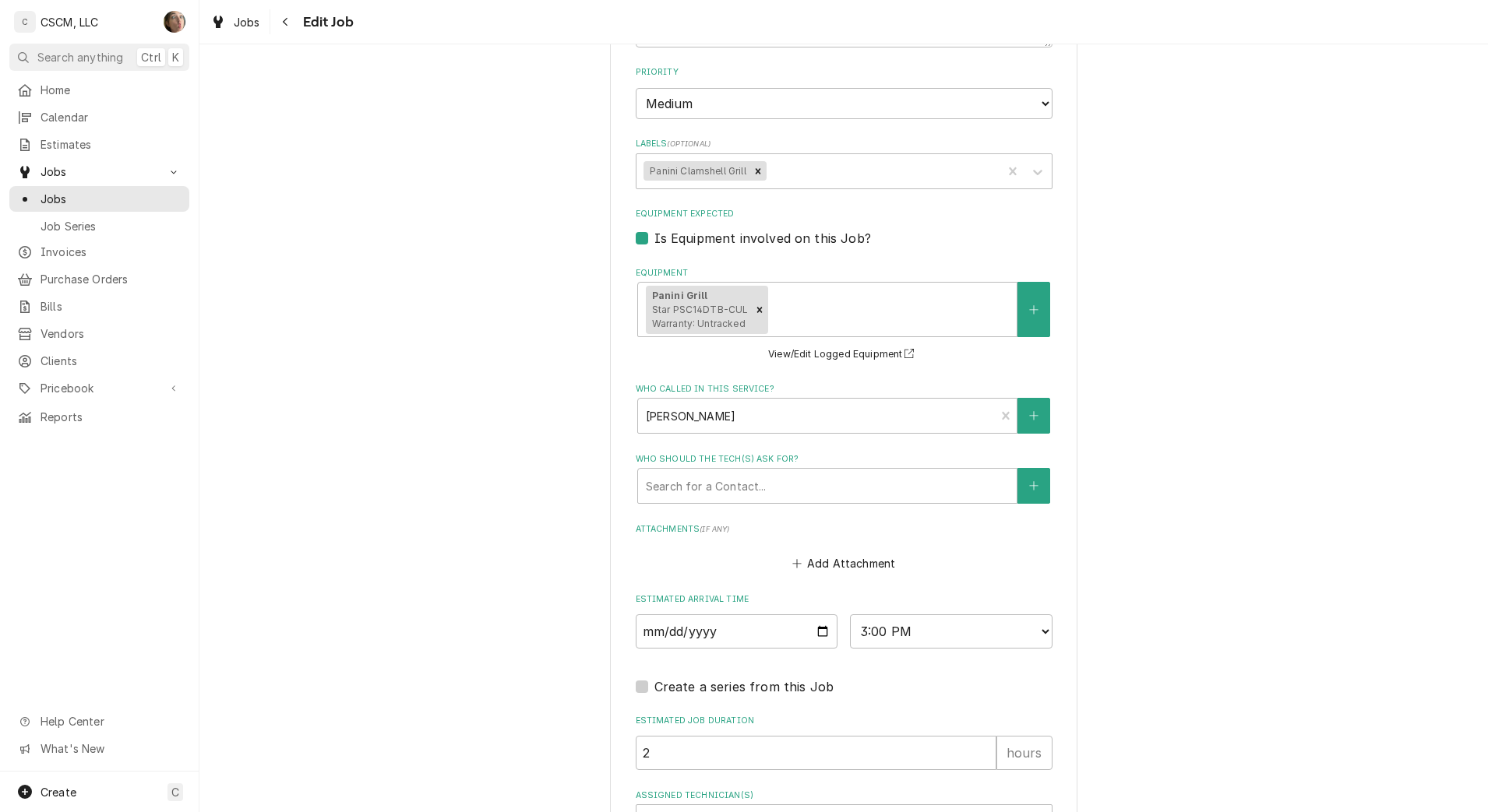
scroll to position [1053, 0]
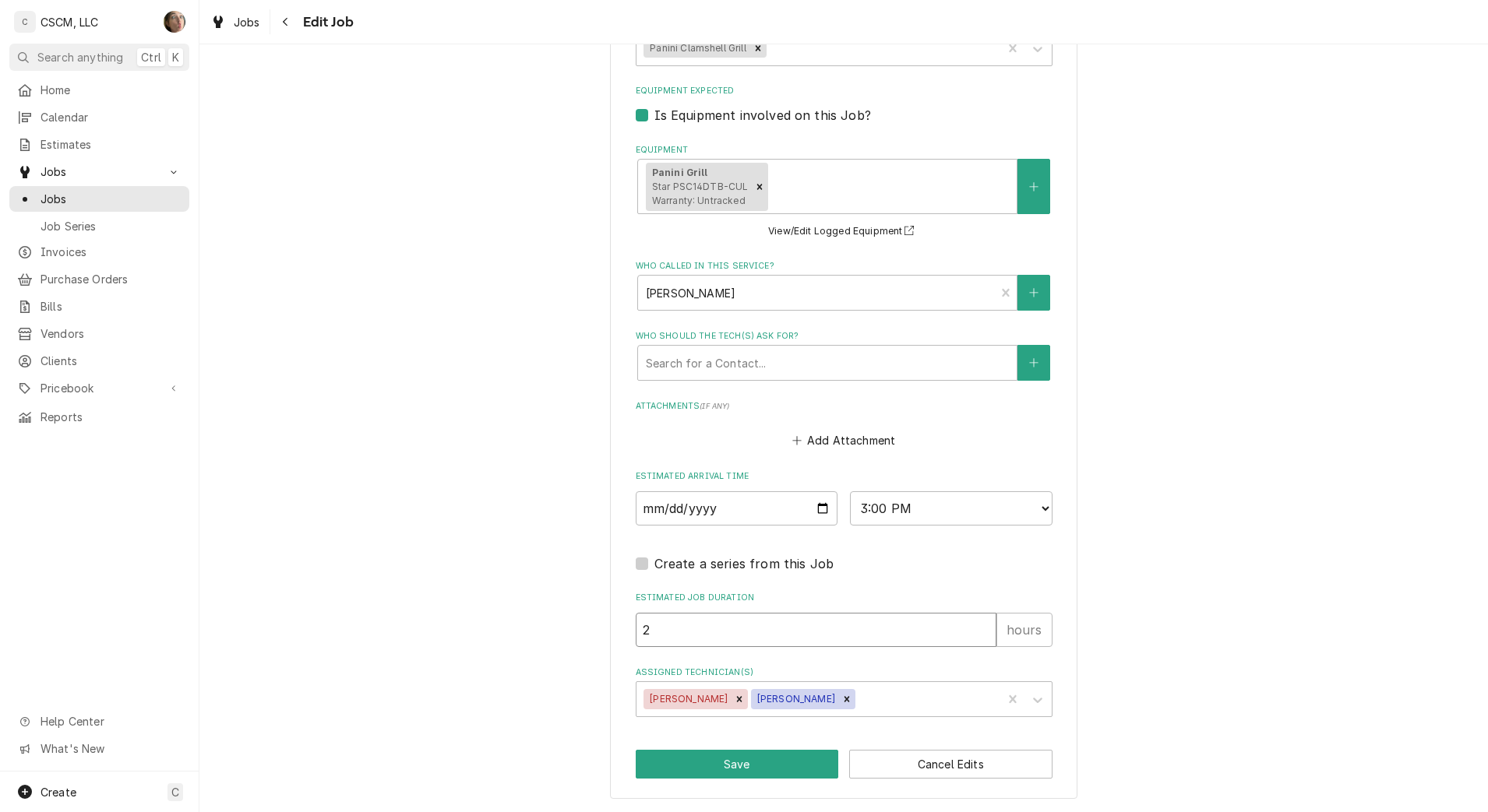
drag, startPoint x: 719, startPoint y: 626, endPoint x: 495, endPoint y: 589, distance: 227.0
type textarea "x"
type input "1"
type textarea "x"
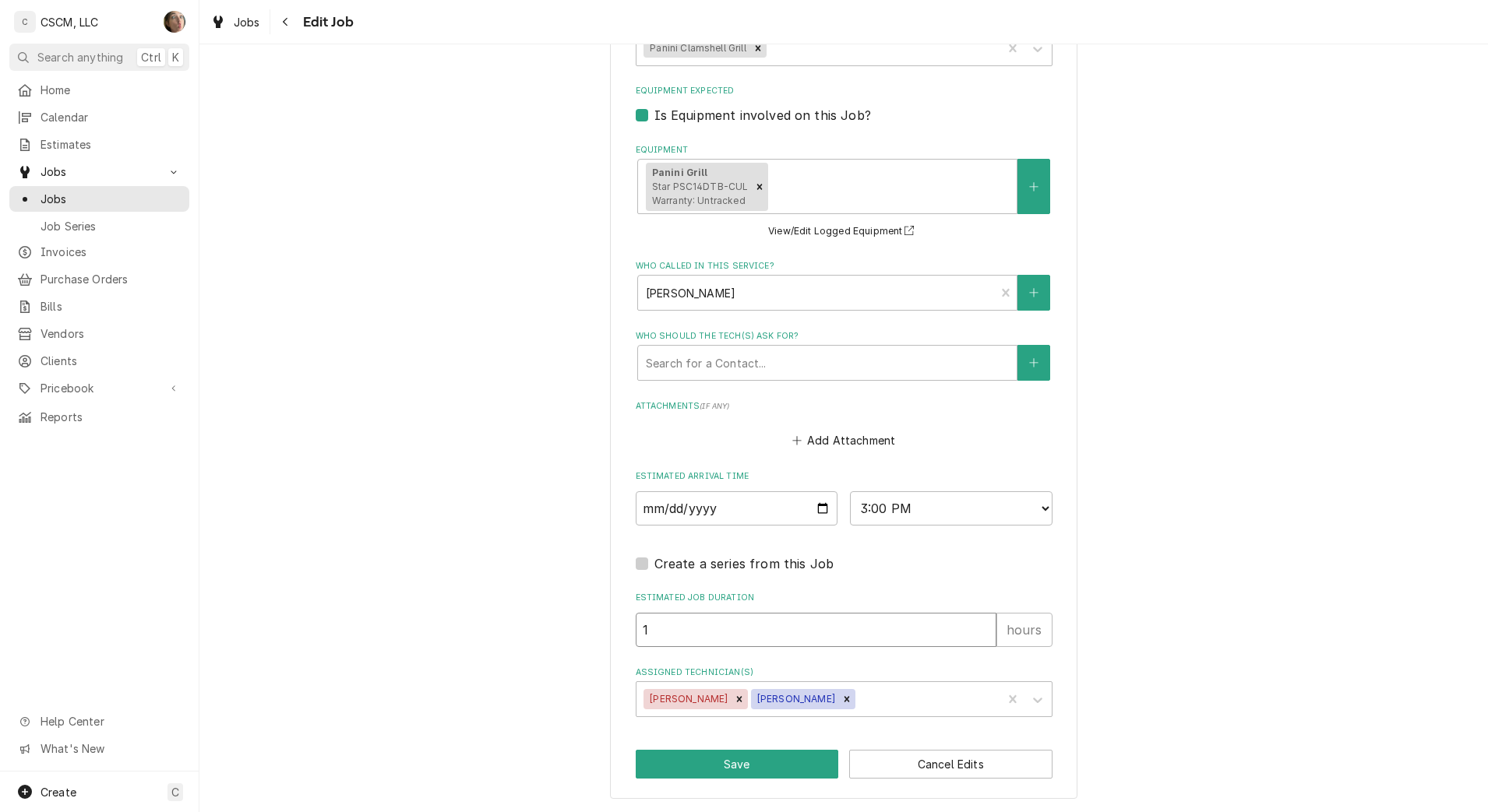
type input "1"
click at [920, 510] on select "AM / PM 6:00 AM 6:15 AM 6:30 AM 6:45 AM 7:00 AM 7:15 AM 7:30 AM 7:45 AM 8:00 AM…" at bounding box center [951, 509] width 202 height 35
select select "09:00:00"
click at [850, 492] on select "AM / PM 6:00 AM 6:15 AM 6:30 AM 6:45 AM 7:00 AM 7:15 AM 7:30 AM 7:45 AM 8:00 AM…" at bounding box center [951, 509] width 202 height 35
click at [811, 507] on input "2025-09-22" at bounding box center [737, 509] width 202 height 35
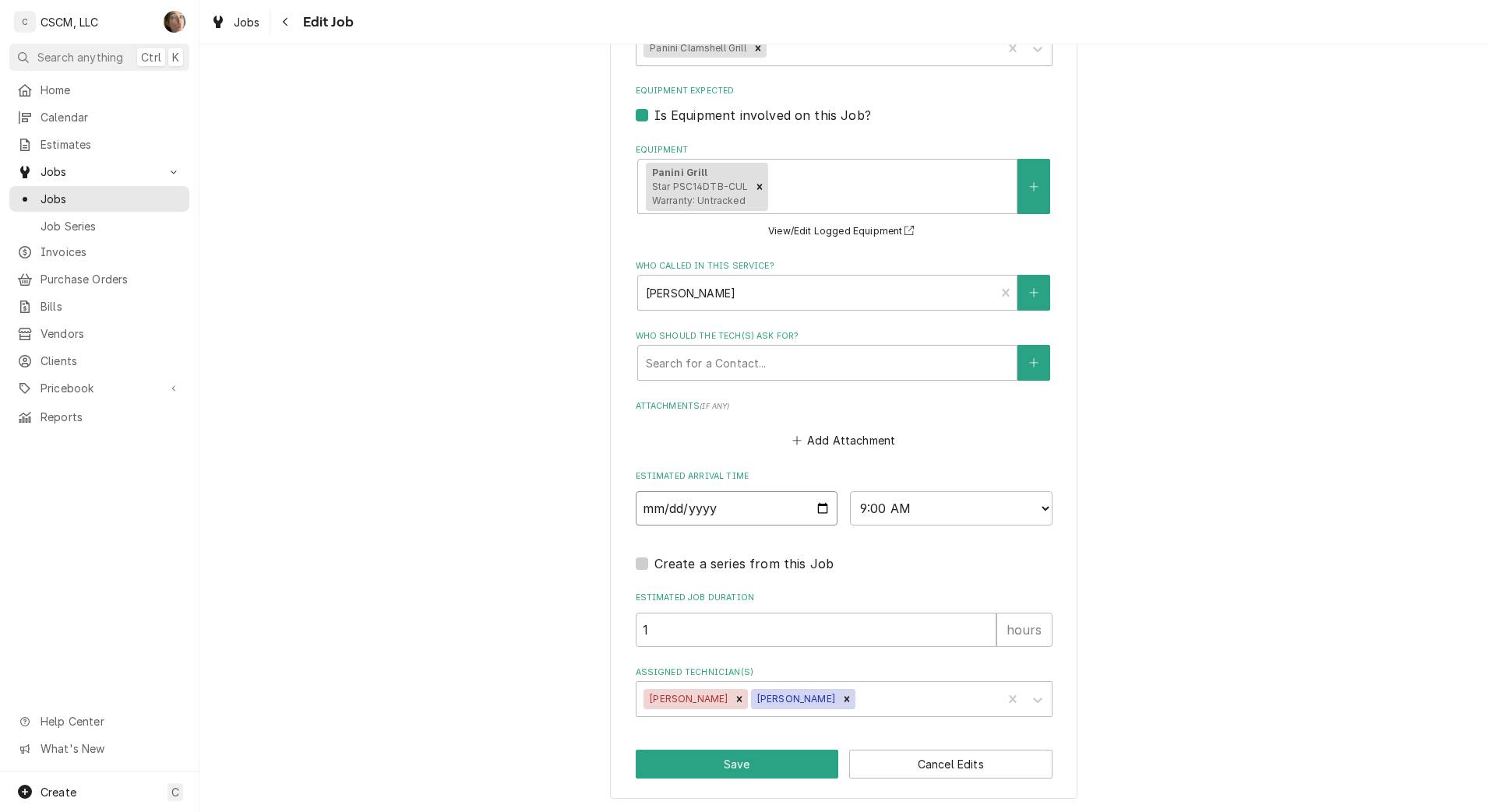
type textarea "x"
type input "2025-10-22"
type textarea "x"
type input "2025-10-13"
click at [747, 769] on button "Save" at bounding box center [737, 765] width 203 height 29
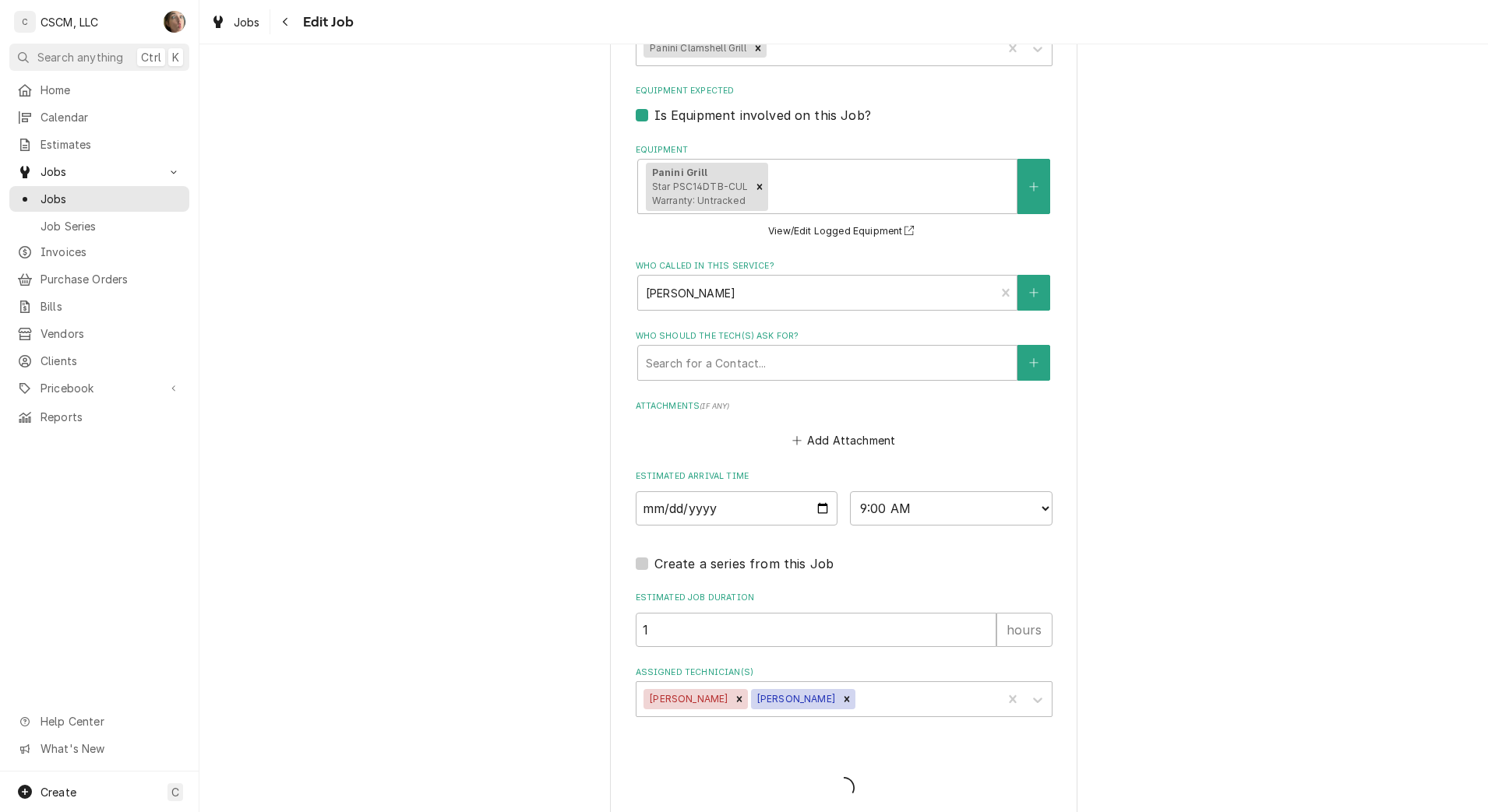
type textarea "x"
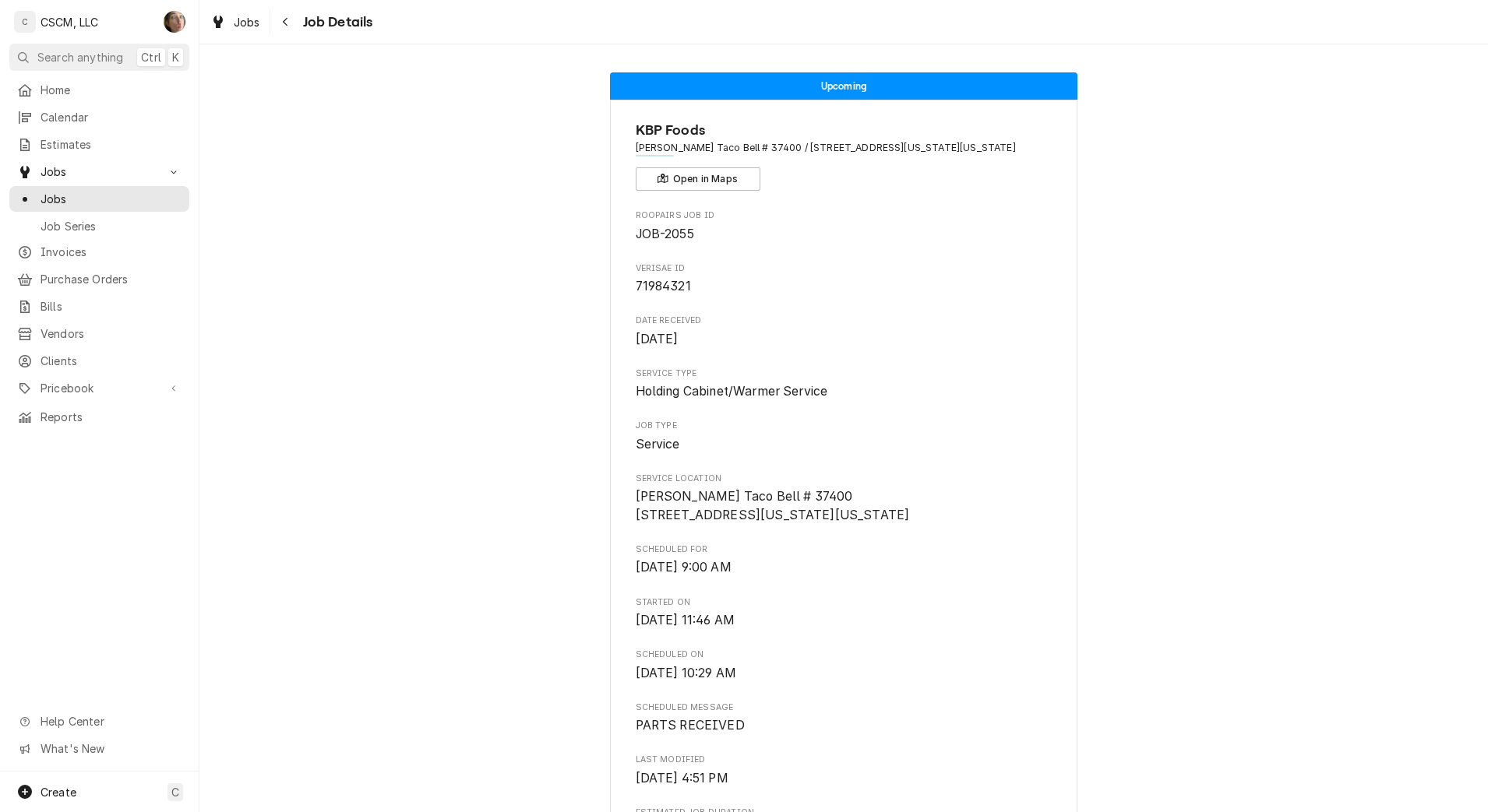
click at [71, 192] on span "Jobs" at bounding box center [110, 199] width 141 height 16
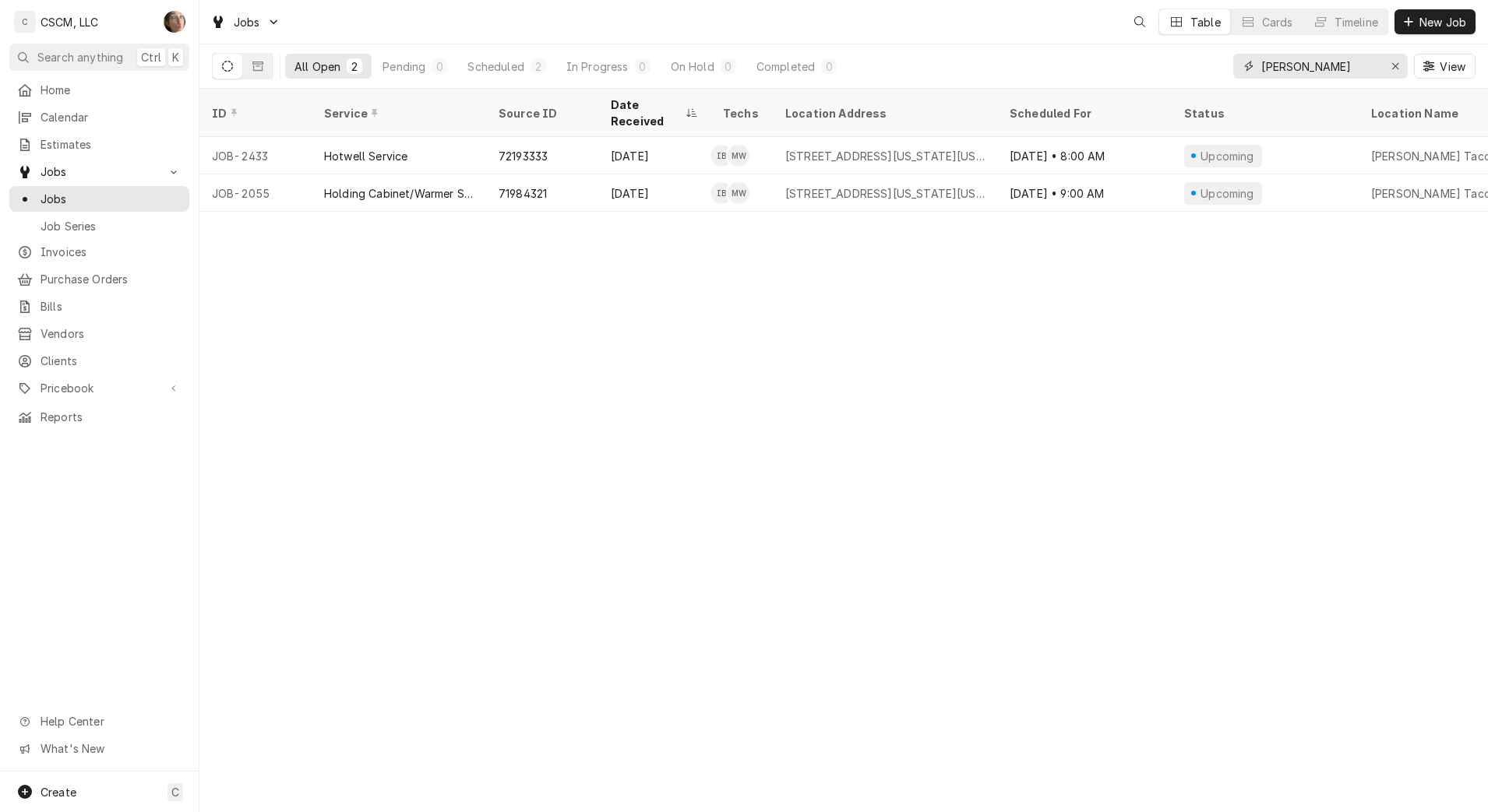
click at [1397, 67] on icon "Erase input" at bounding box center [1395, 66] width 8 height 11
type input "park loop"
click at [1393, 66] on icon "Erase input" at bounding box center [1395, 66] width 8 height 11
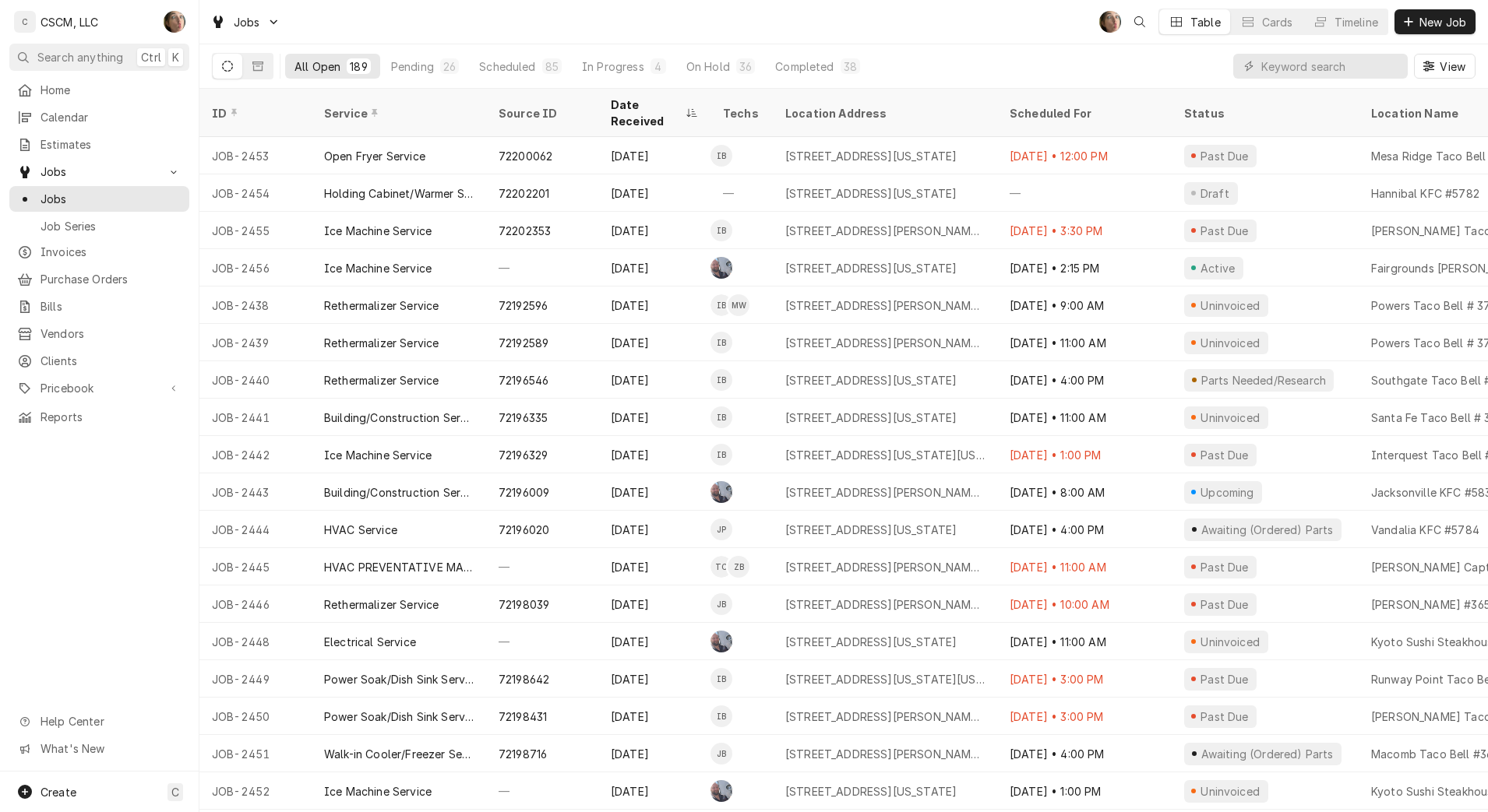
click at [433, 67] on button "Pending 26" at bounding box center [424, 66] width 87 height 25
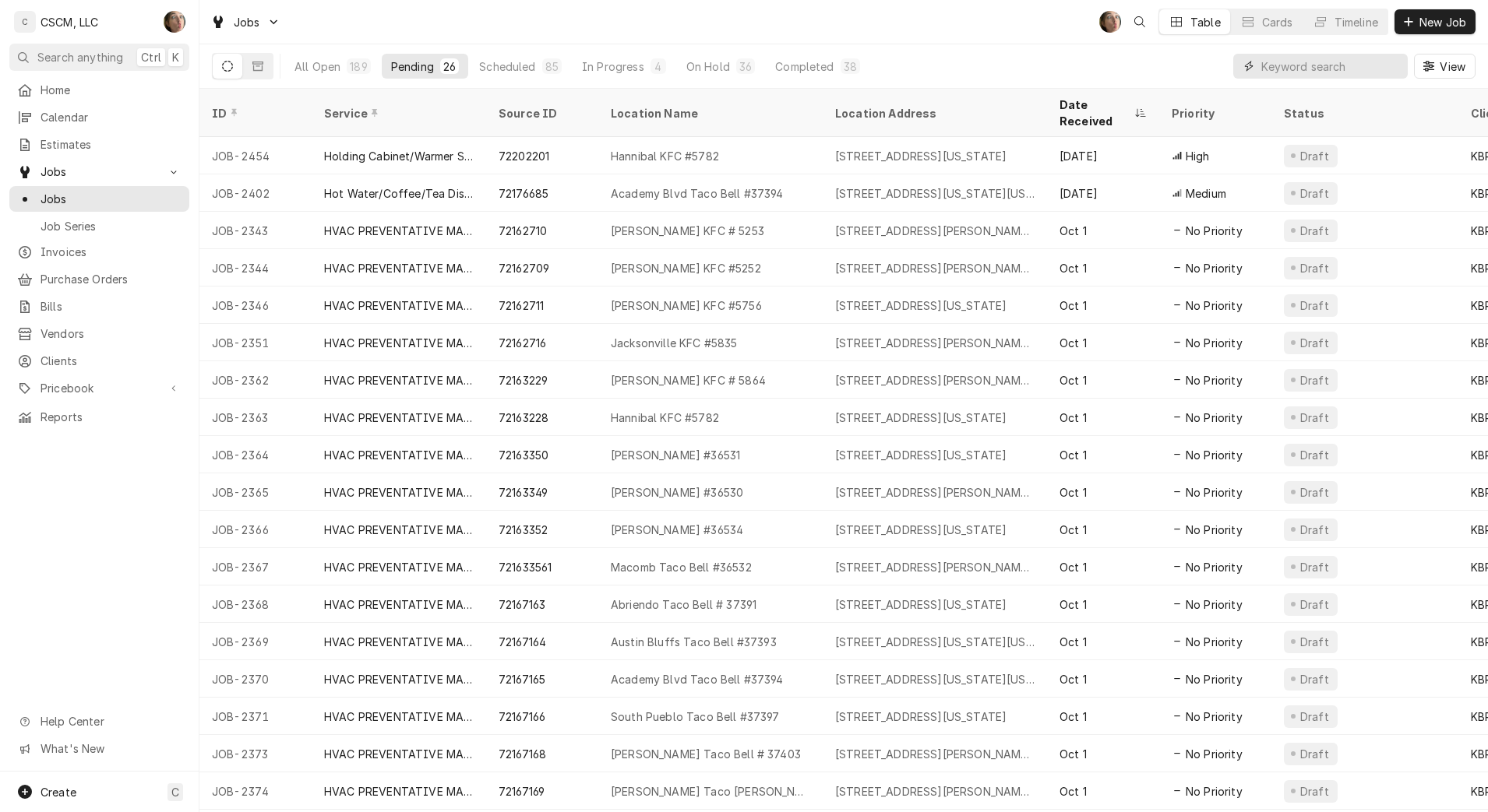
click at [1352, 69] on input "Dynamic Content Wrapper" at bounding box center [1330, 66] width 138 height 25
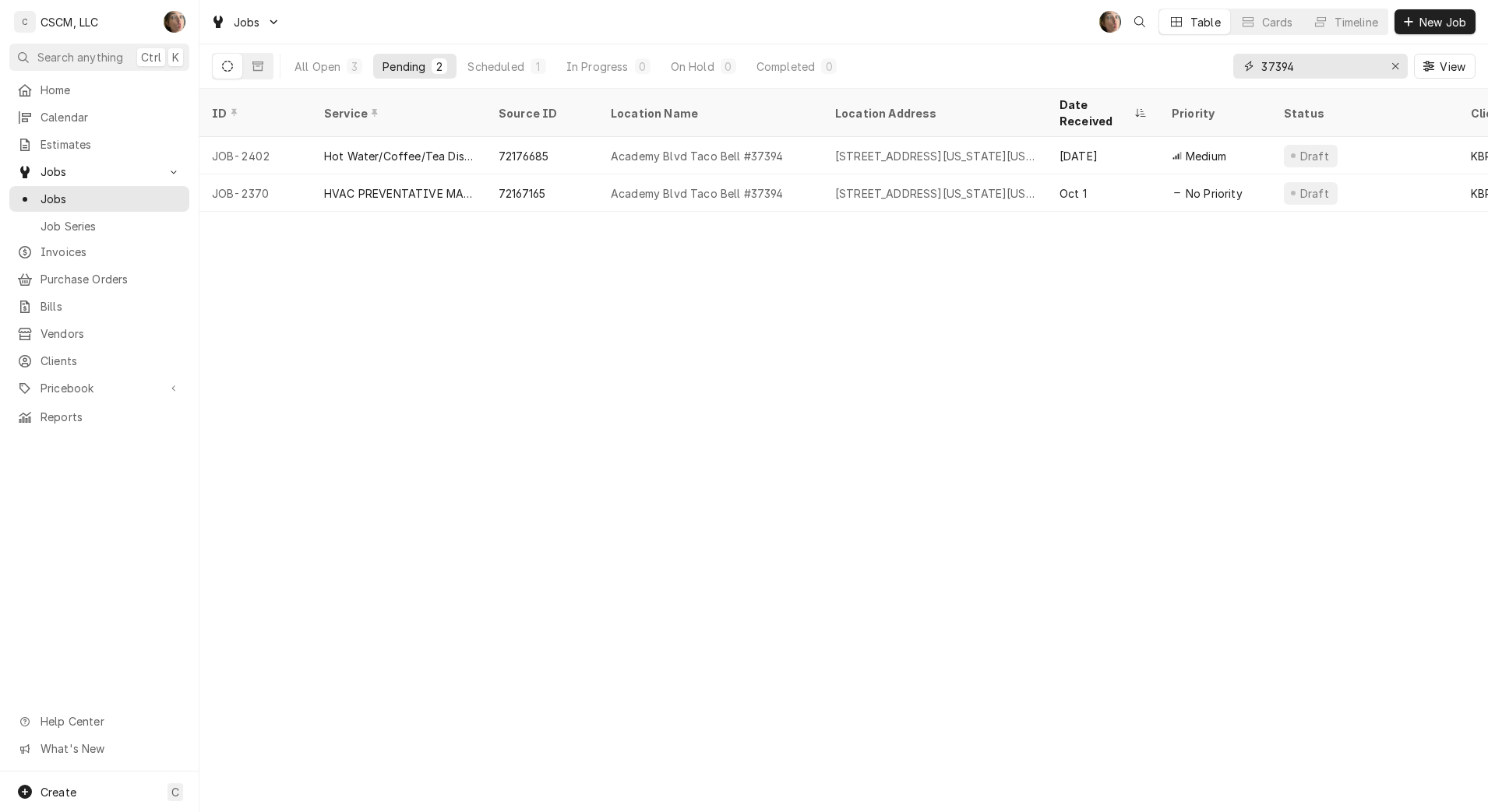
type input "37394"
click at [683, 148] on div "Academy Blvd Taco Bell #37394" at bounding box center [698, 157] width 173 height 16
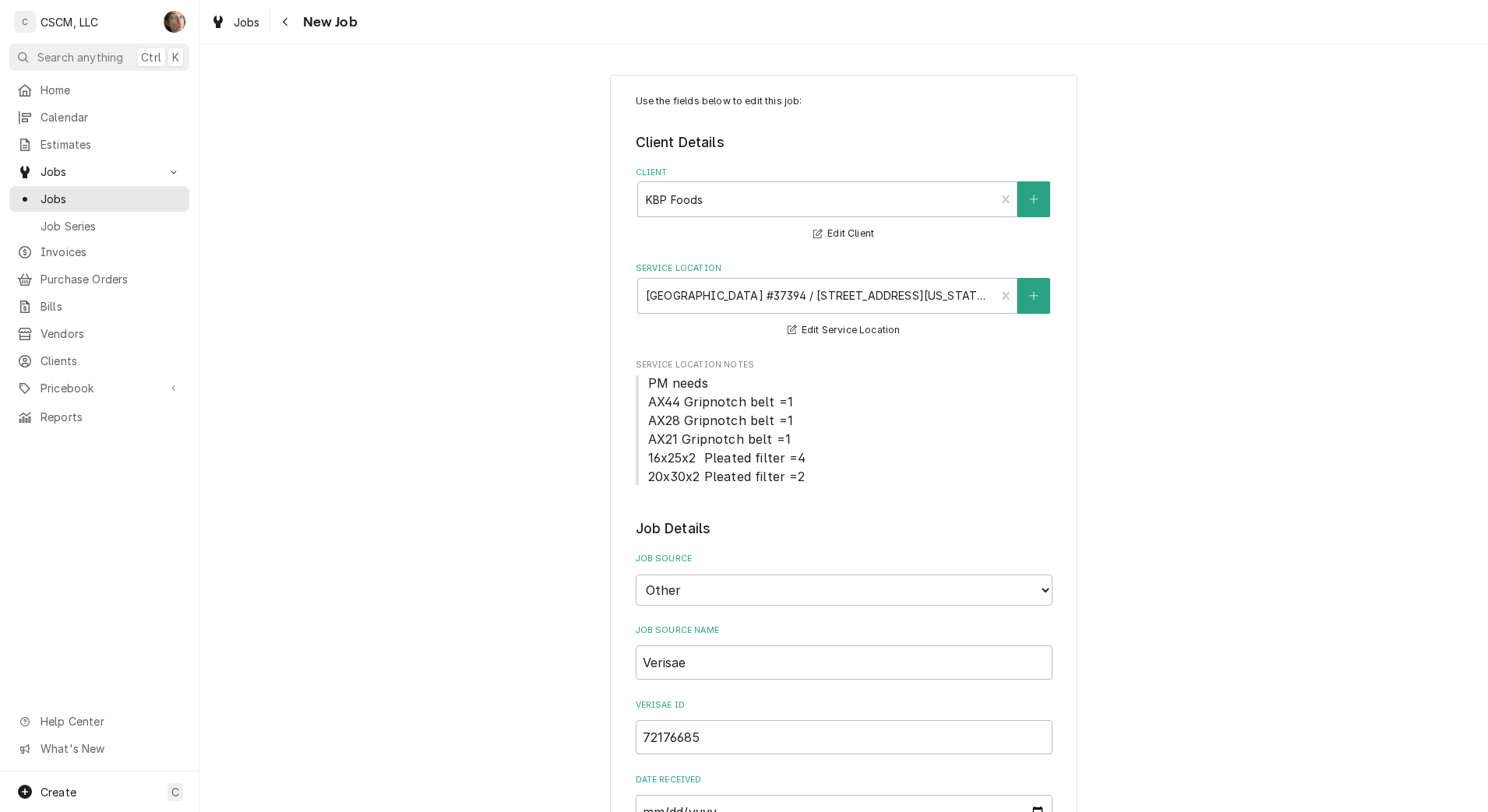
type textarea "x"
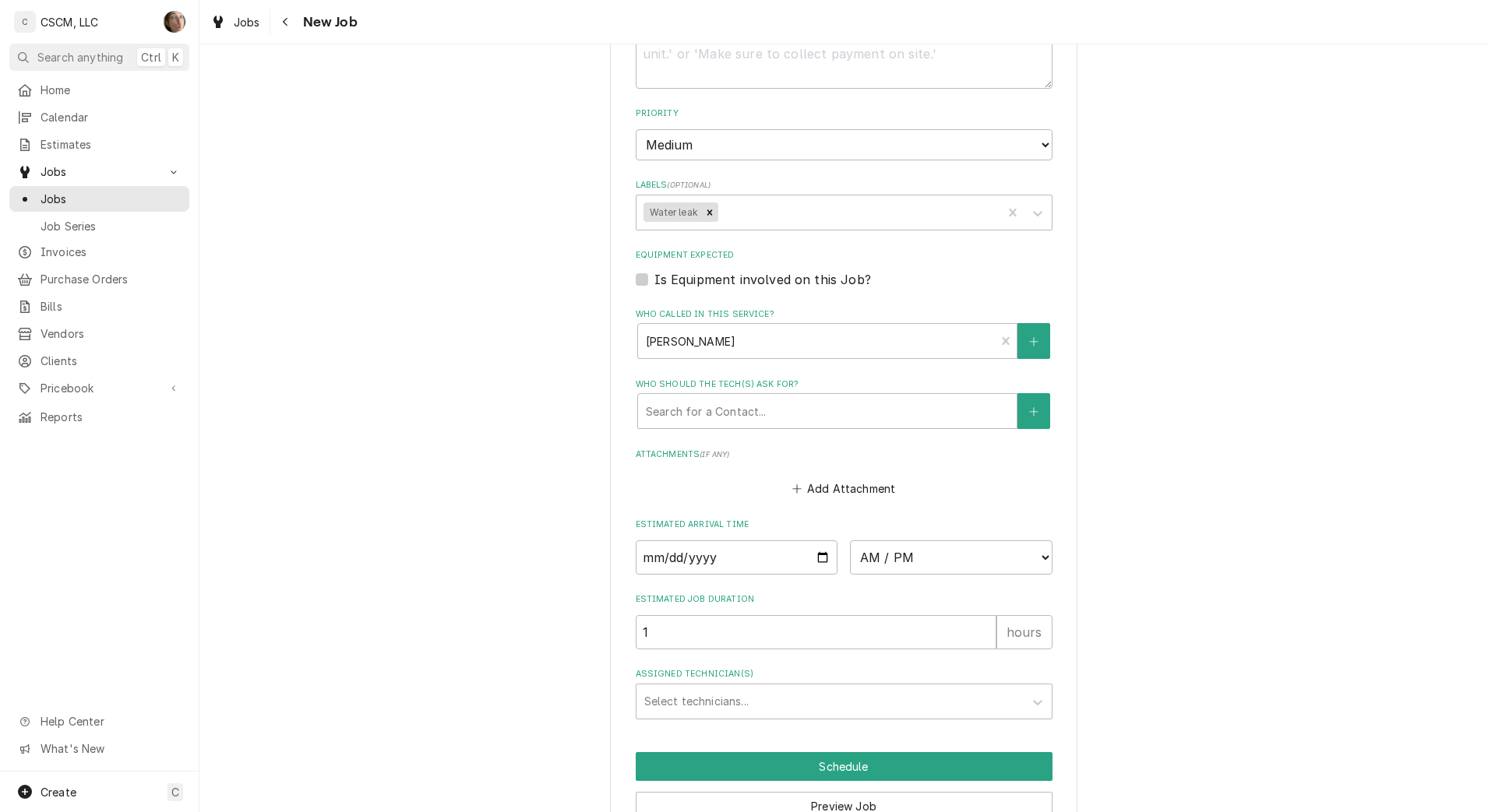
scroll to position [1215, 0]
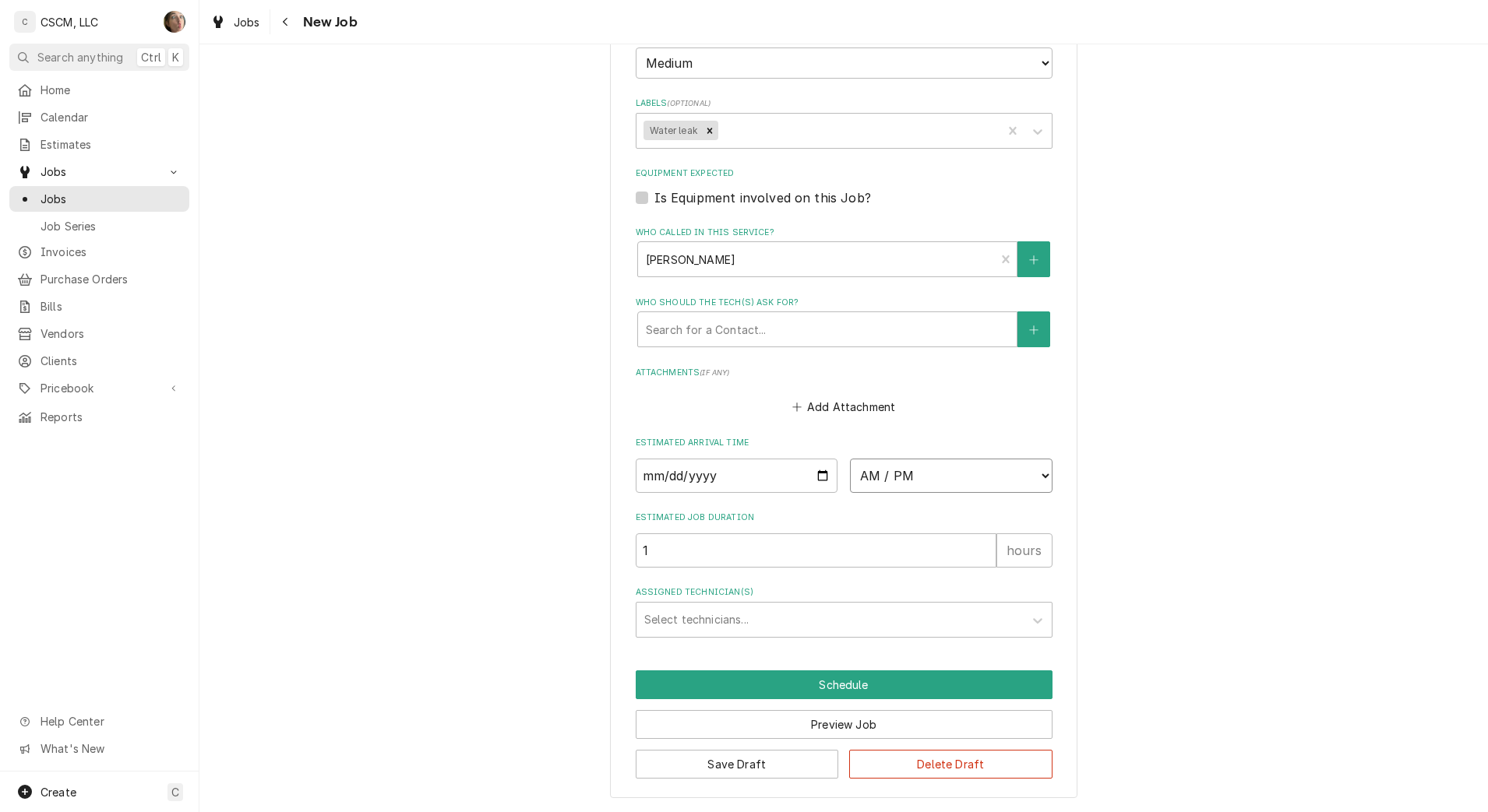
click at [934, 477] on select "AM / PM 6:00 AM 6:15 AM 6:30 AM 6:45 AM 7:00 AM 7:15 AM 7:30 AM 7:45 AM 8:00 AM…" at bounding box center [951, 476] width 202 height 35
drag, startPoint x: 913, startPoint y: 472, endPoint x: 910, endPoint y: 410, distance: 62.1
click at [913, 473] on select "AM / PM 6:00 AM 6:15 AM 6:30 AM 6:45 AM 7:00 AM 7:15 AM 7:30 AM 7:45 AM 8:00 AM…" at bounding box center [951, 476] width 202 height 35
click at [908, 472] on select "AM / PM 6:00 AM 6:15 AM 6:30 AM 6:45 AM 7:00 AM 7:15 AM 7:30 AM 7:45 AM 8:00 AM…" at bounding box center [951, 476] width 202 height 35
select select "11:00:00"
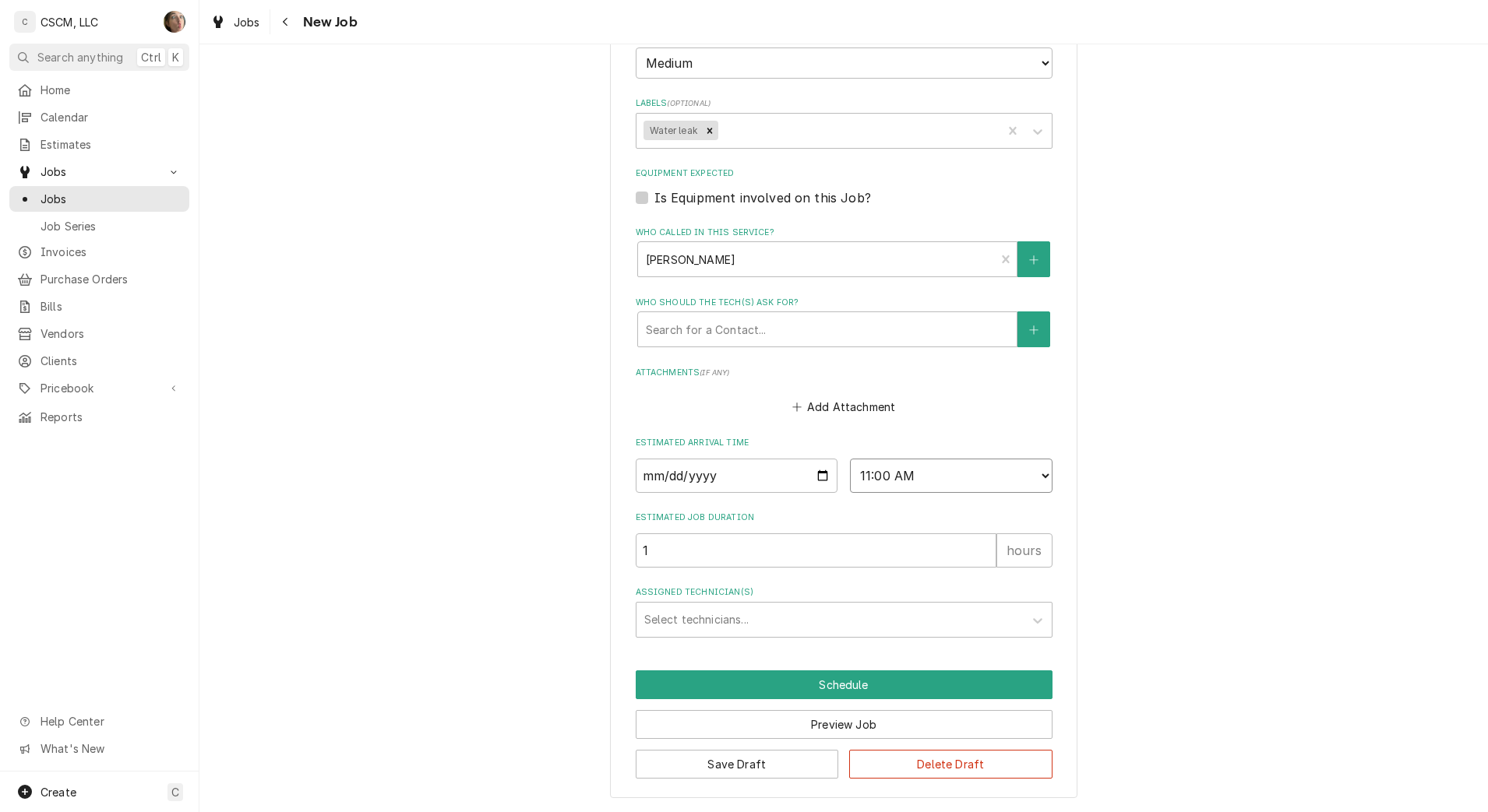
click at [850, 459] on select "AM / PM 6:00 AM 6:15 AM 6:30 AM 6:45 AM 7:00 AM 7:15 AM 7:30 AM 7:45 AM 8:00 AM…" at bounding box center [951, 476] width 202 height 35
type textarea "x"
click at [817, 477] on input "Date" at bounding box center [737, 476] width 202 height 35
type input "[DATE]"
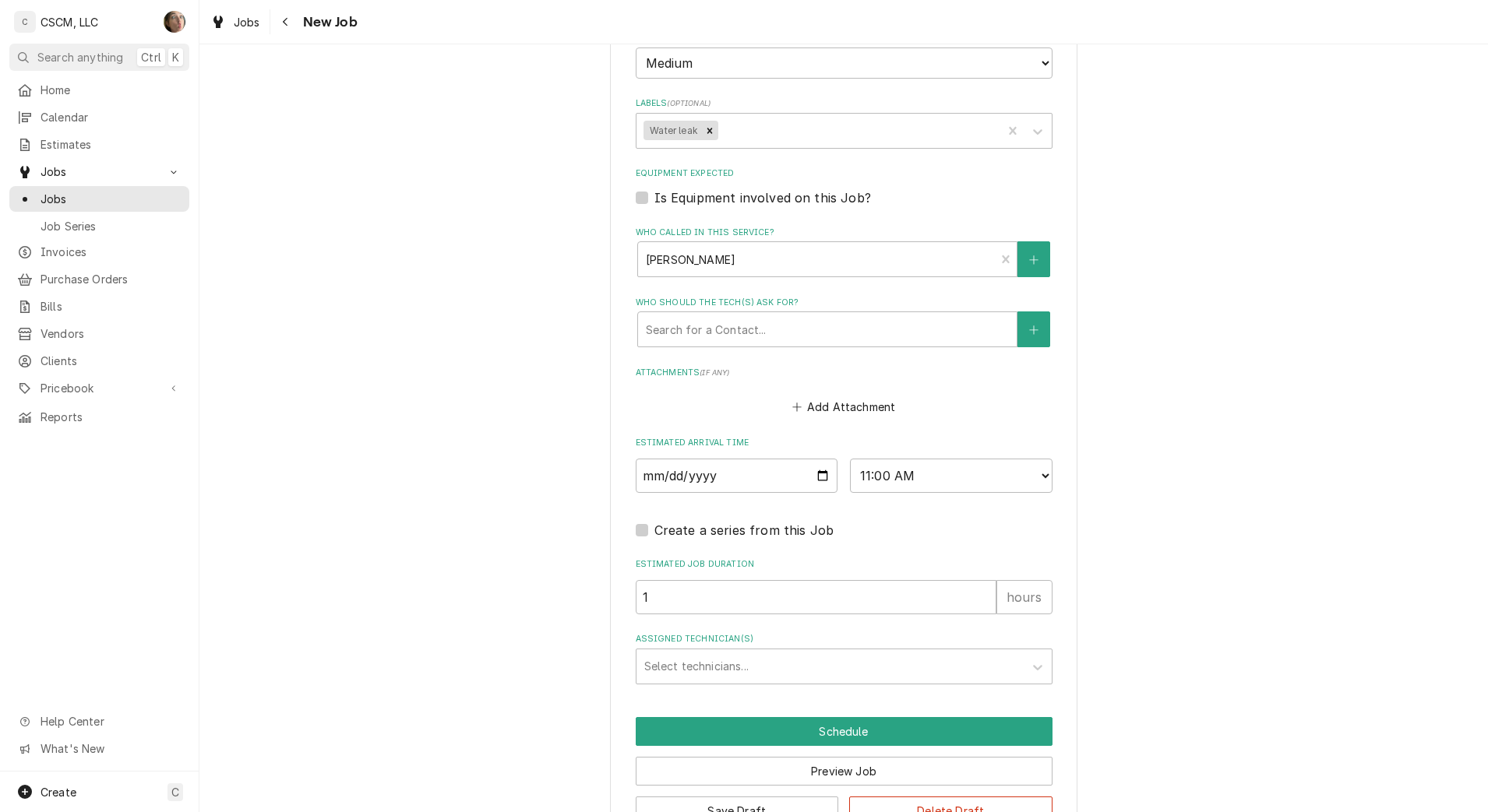
click at [696, 661] on div "Assigned Technician(s)" at bounding box center [830, 666] width 372 height 28
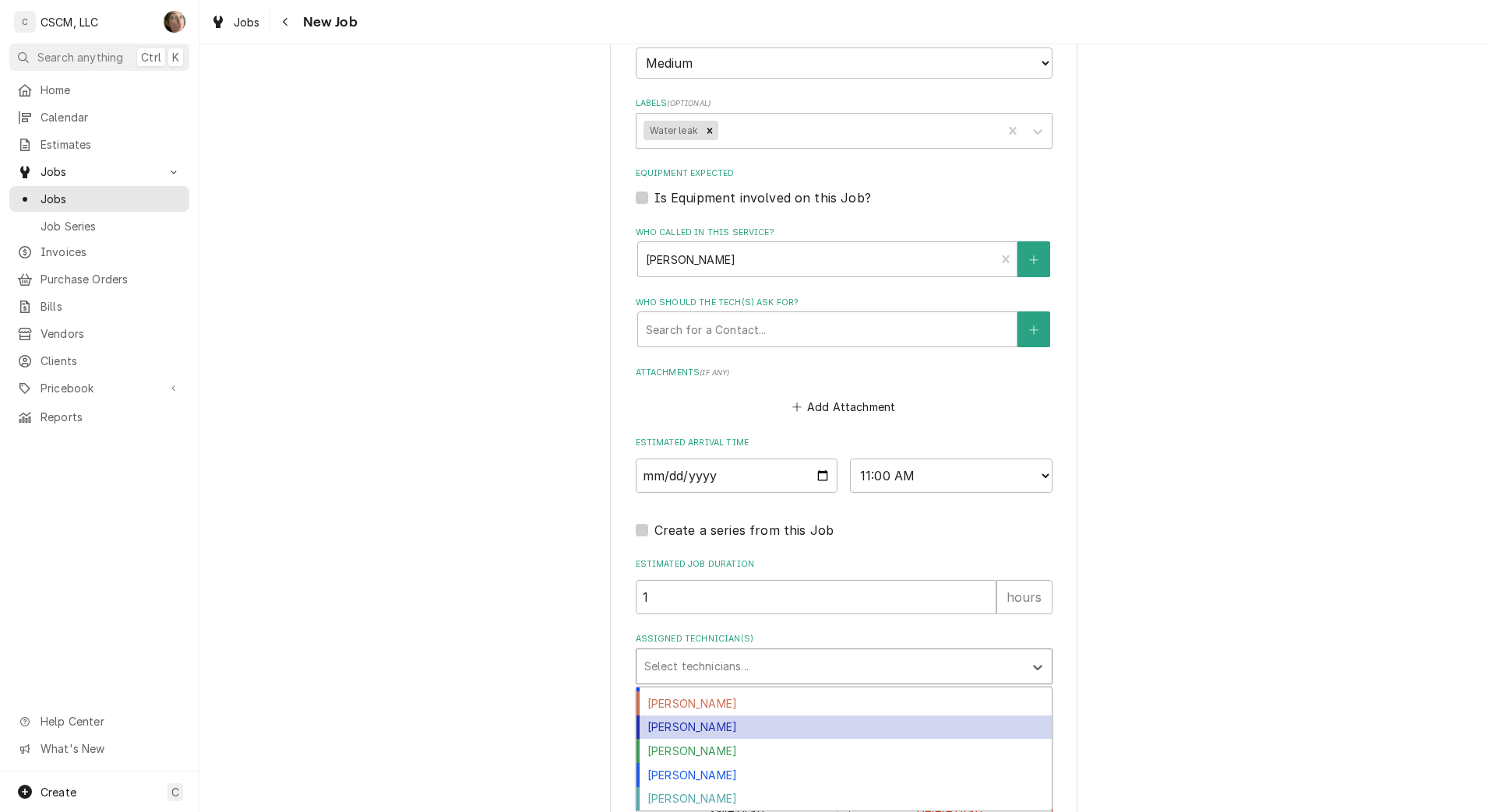
scroll to position [0, 0]
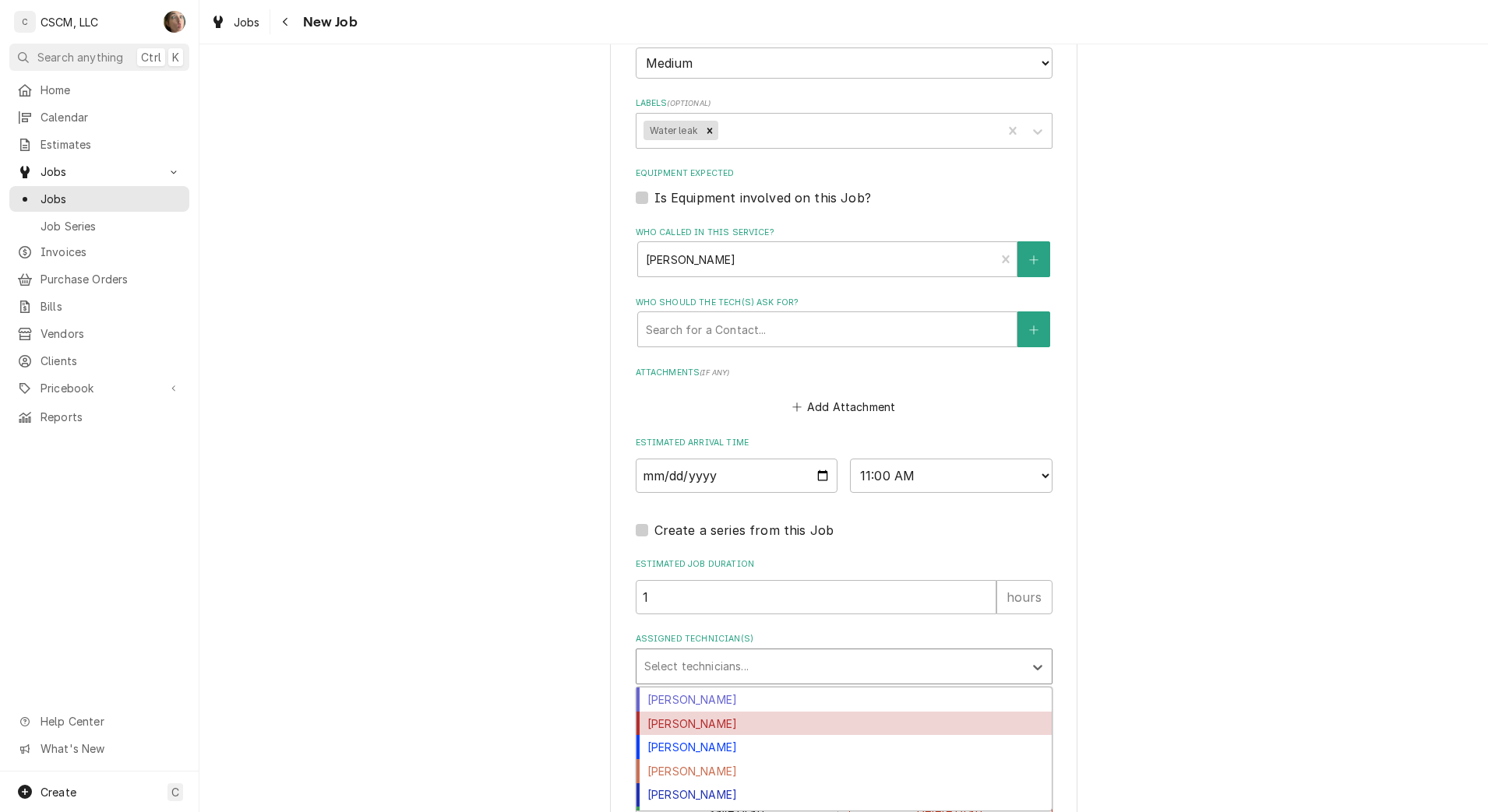
click at [707, 725] on div "[PERSON_NAME]" at bounding box center [844, 724] width 415 height 25
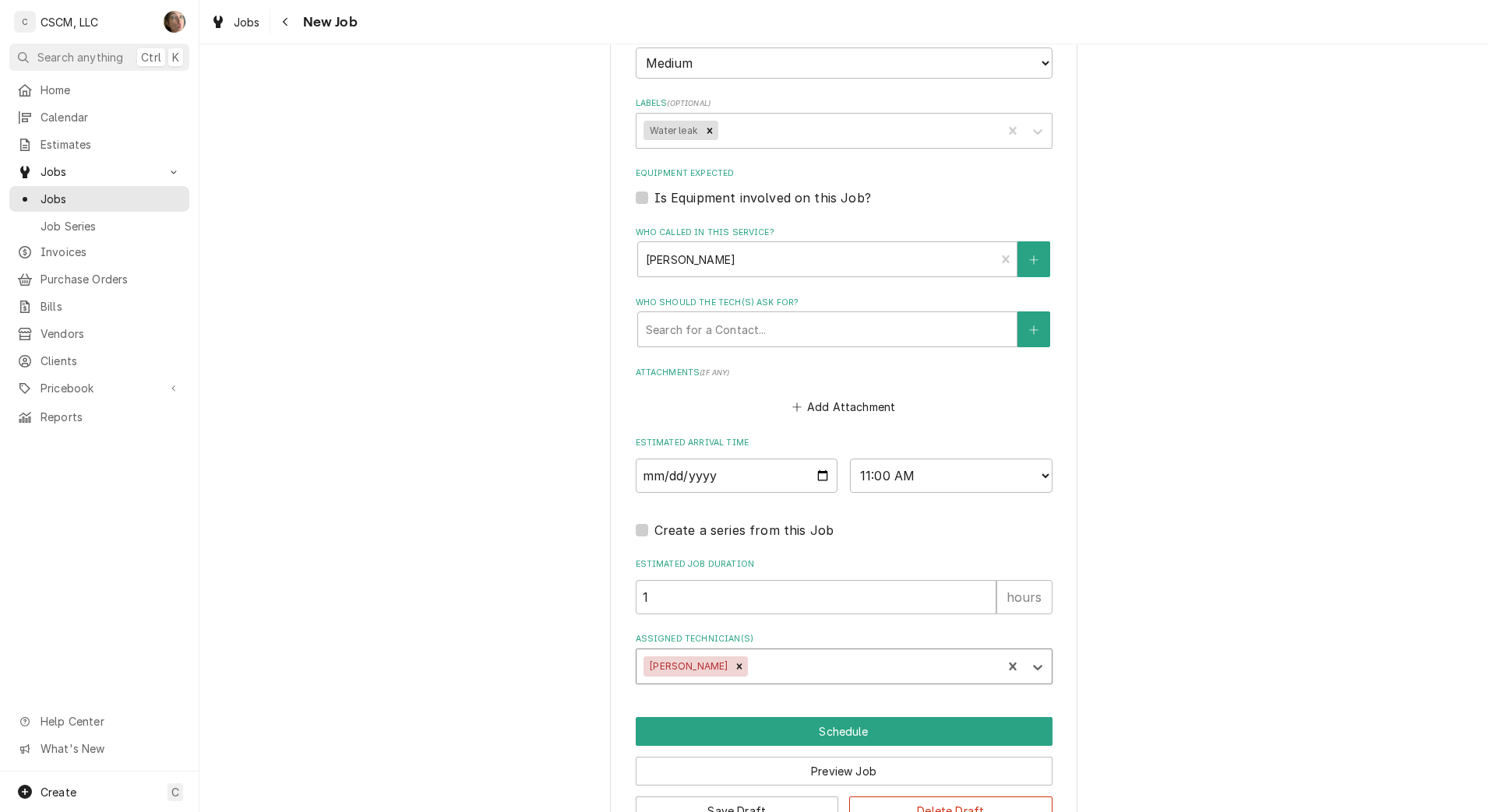
click at [759, 667] on div "Assigned Technician(s)" at bounding box center [872, 666] width 243 height 28
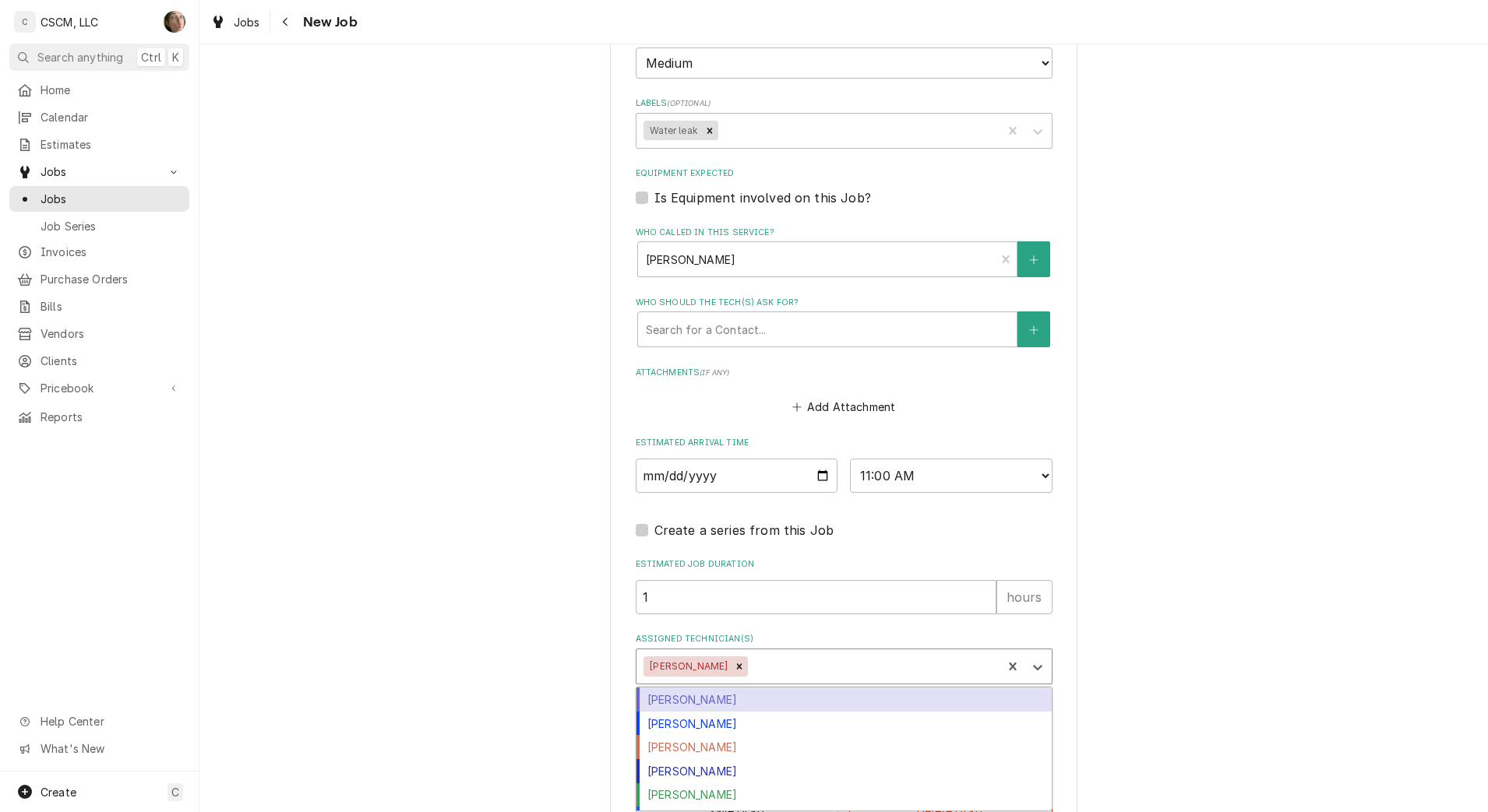
scroll to position [44, 0]
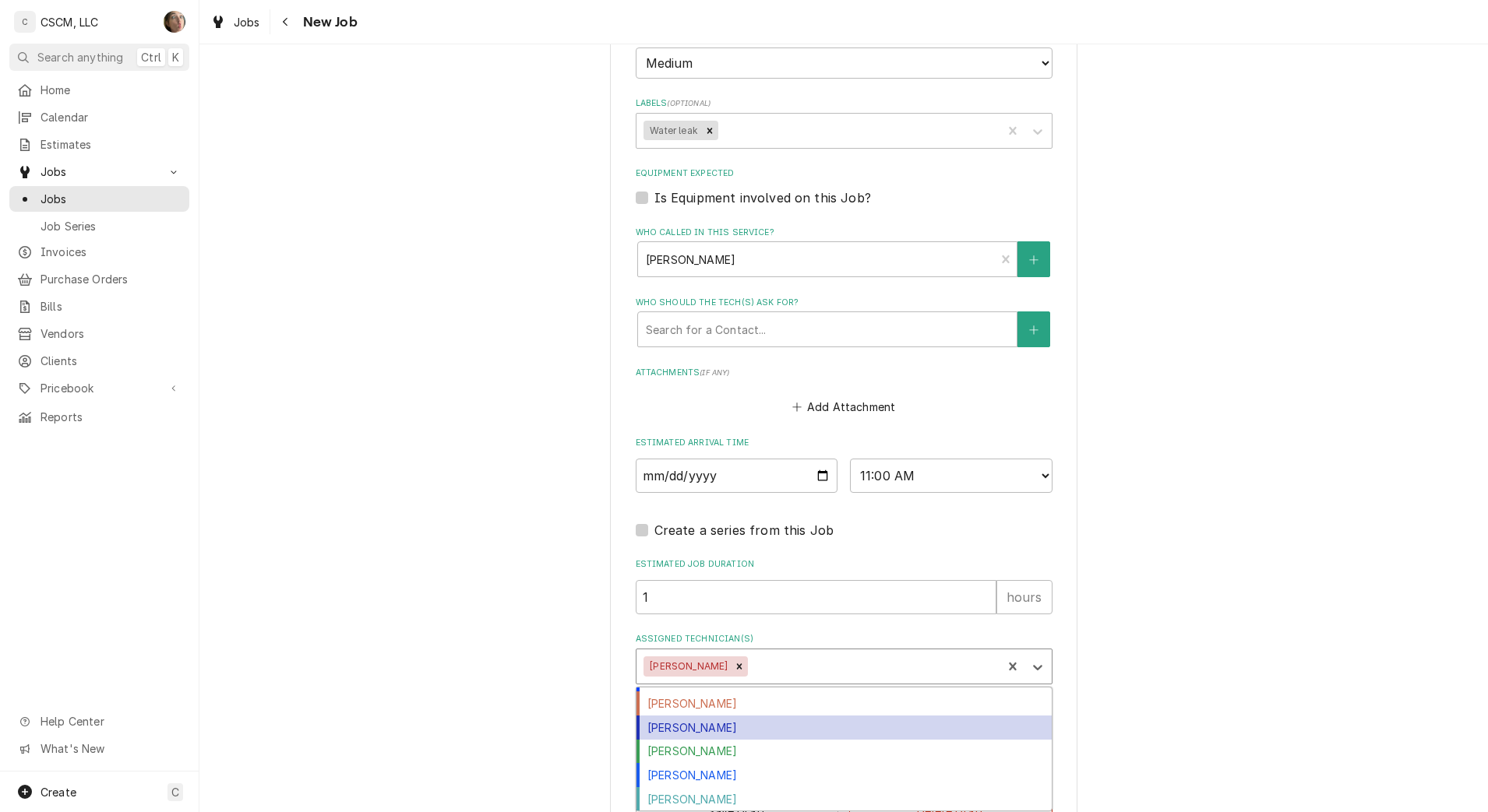
click at [737, 730] on div "[PERSON_NAME]" at bounding box center [844, 727] width 415 height 25
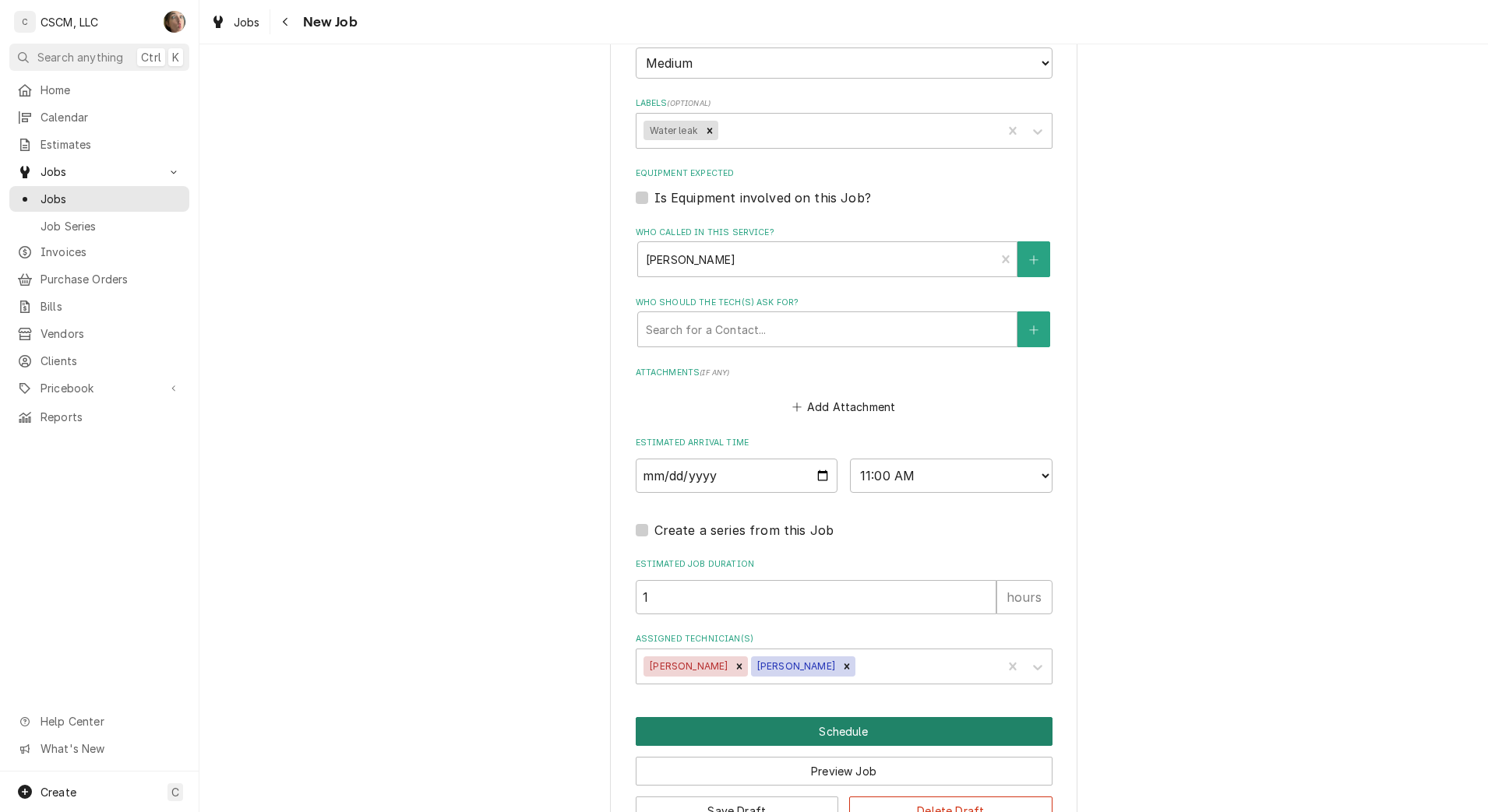
click at [737, 731] on button "Schedule" at bounding box center [844, 732] width 417 height 29
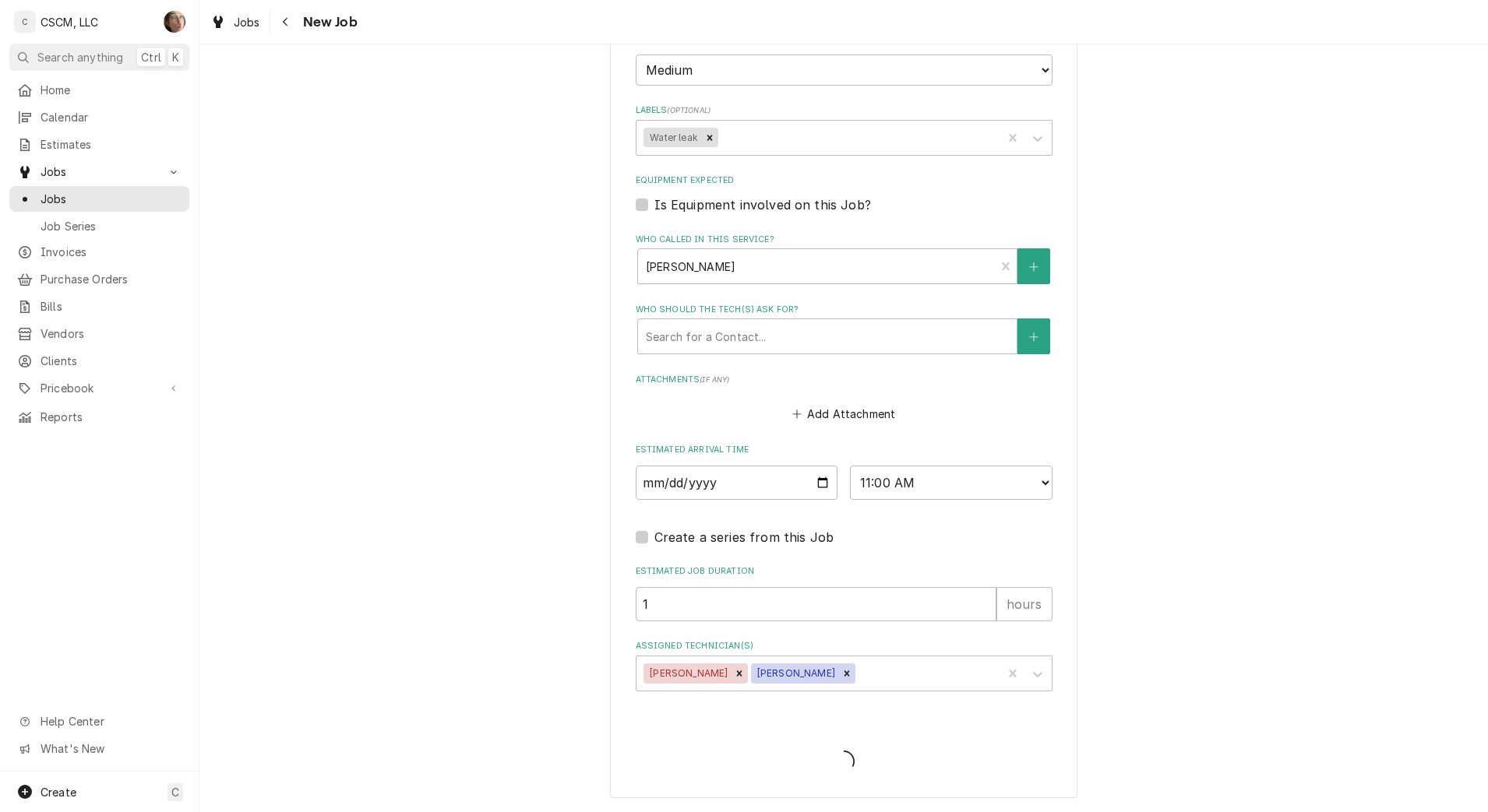
type textarea "x"
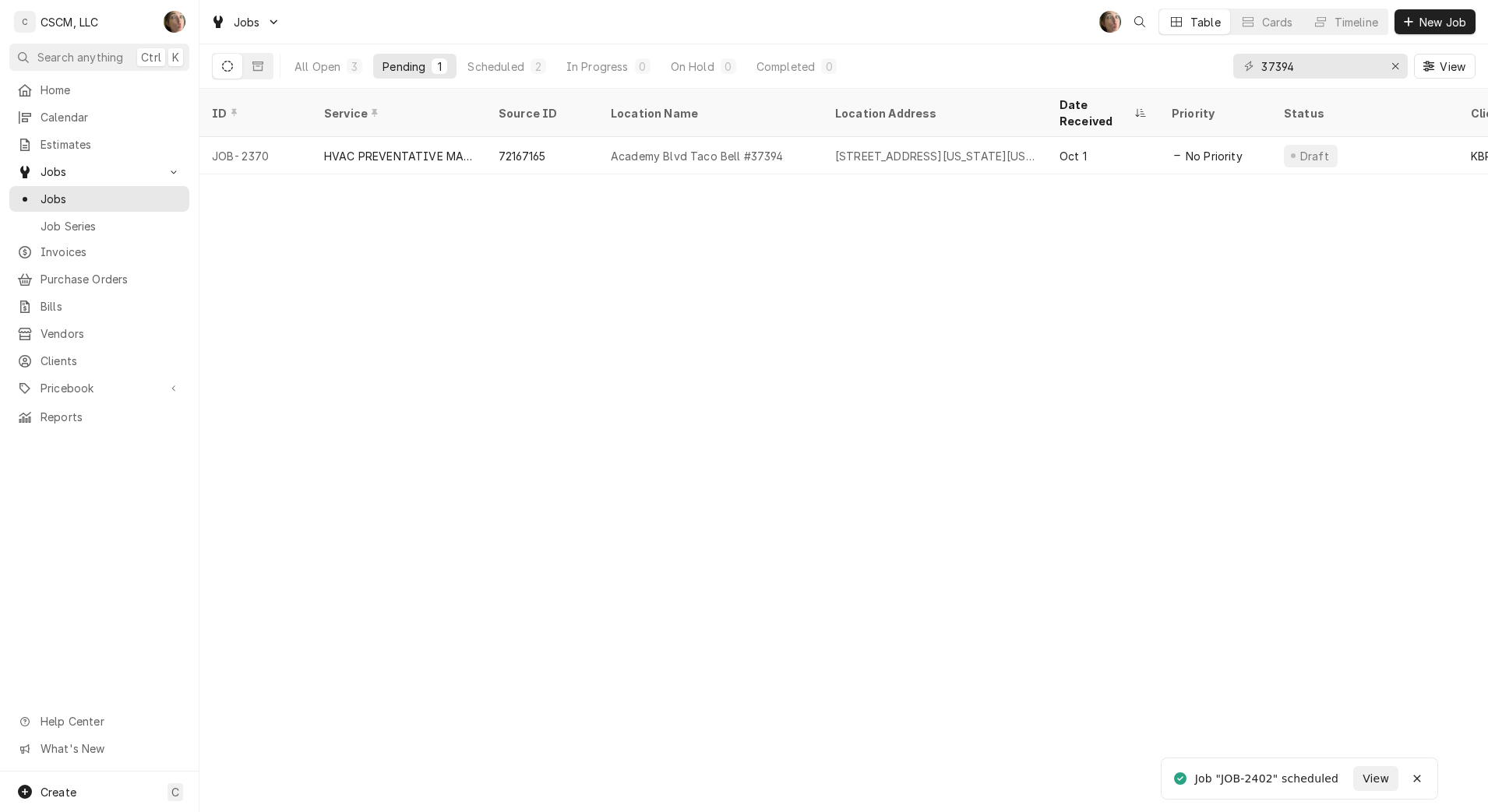
click at [902, 148] on div "[STREET_ADDRESS][US_STATE][US_STATE]" at bounding box center [934, 157] width 199 height 16
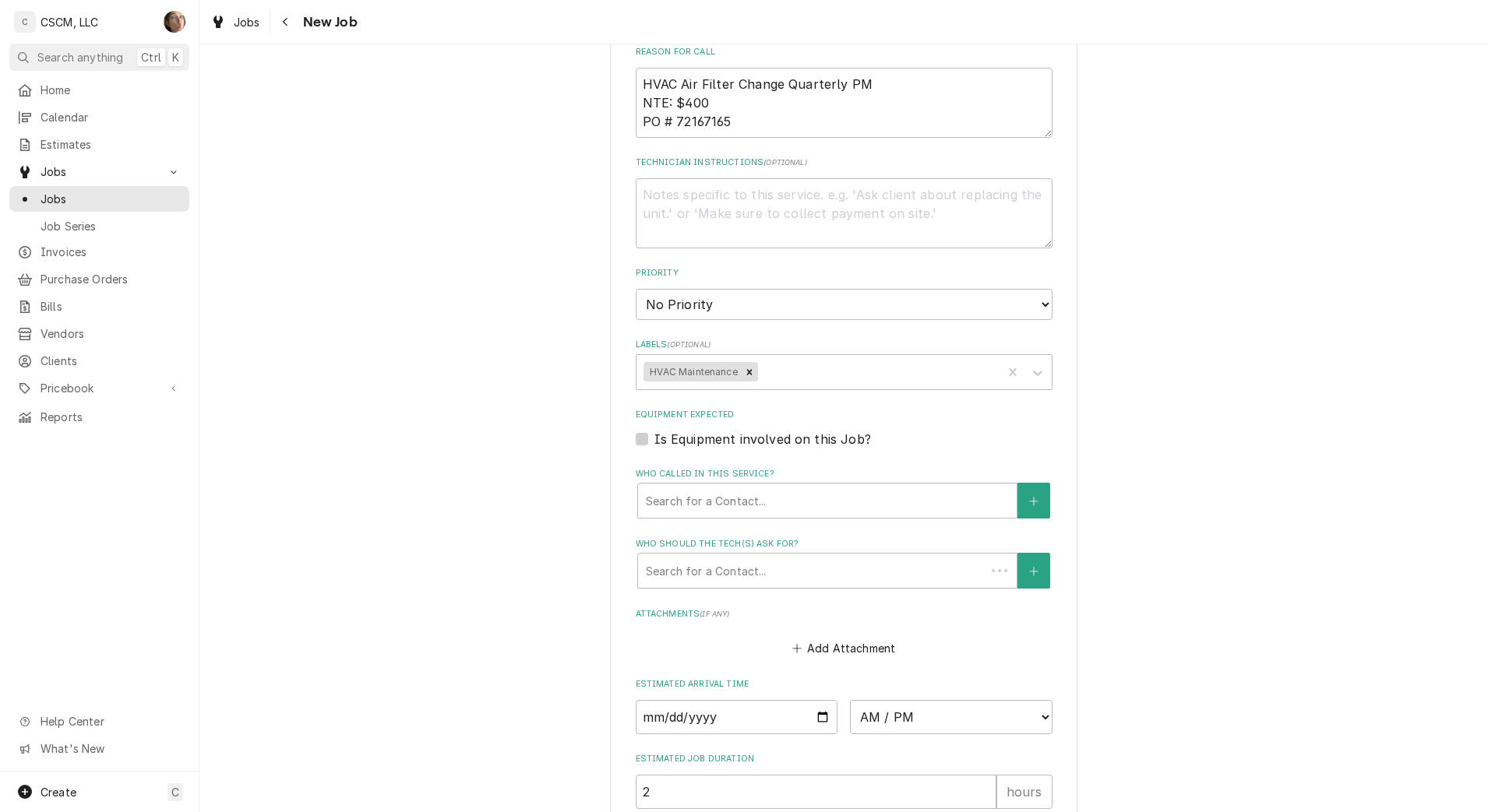
type textarea "x"
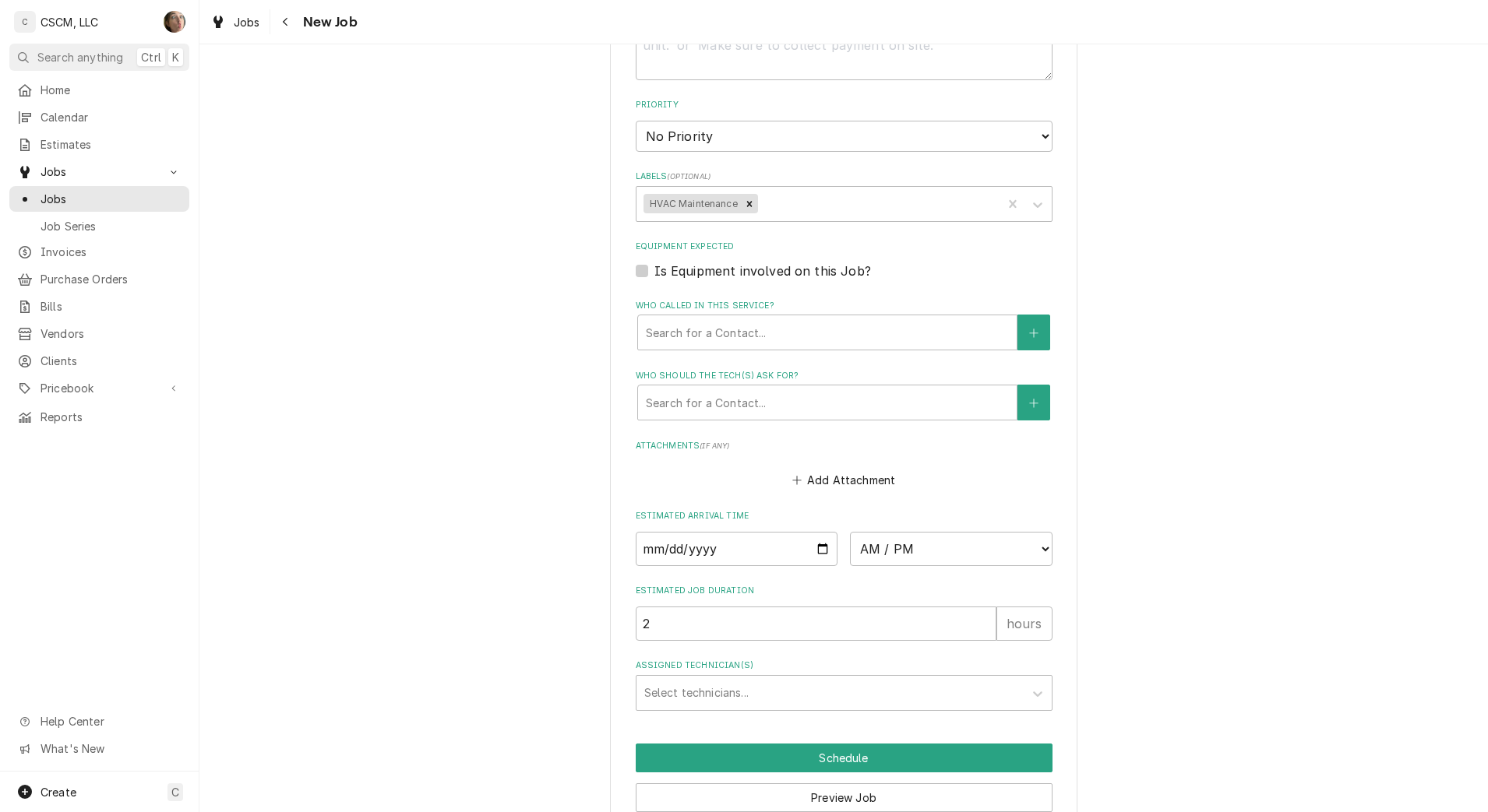
scroll to position [1215, 0]
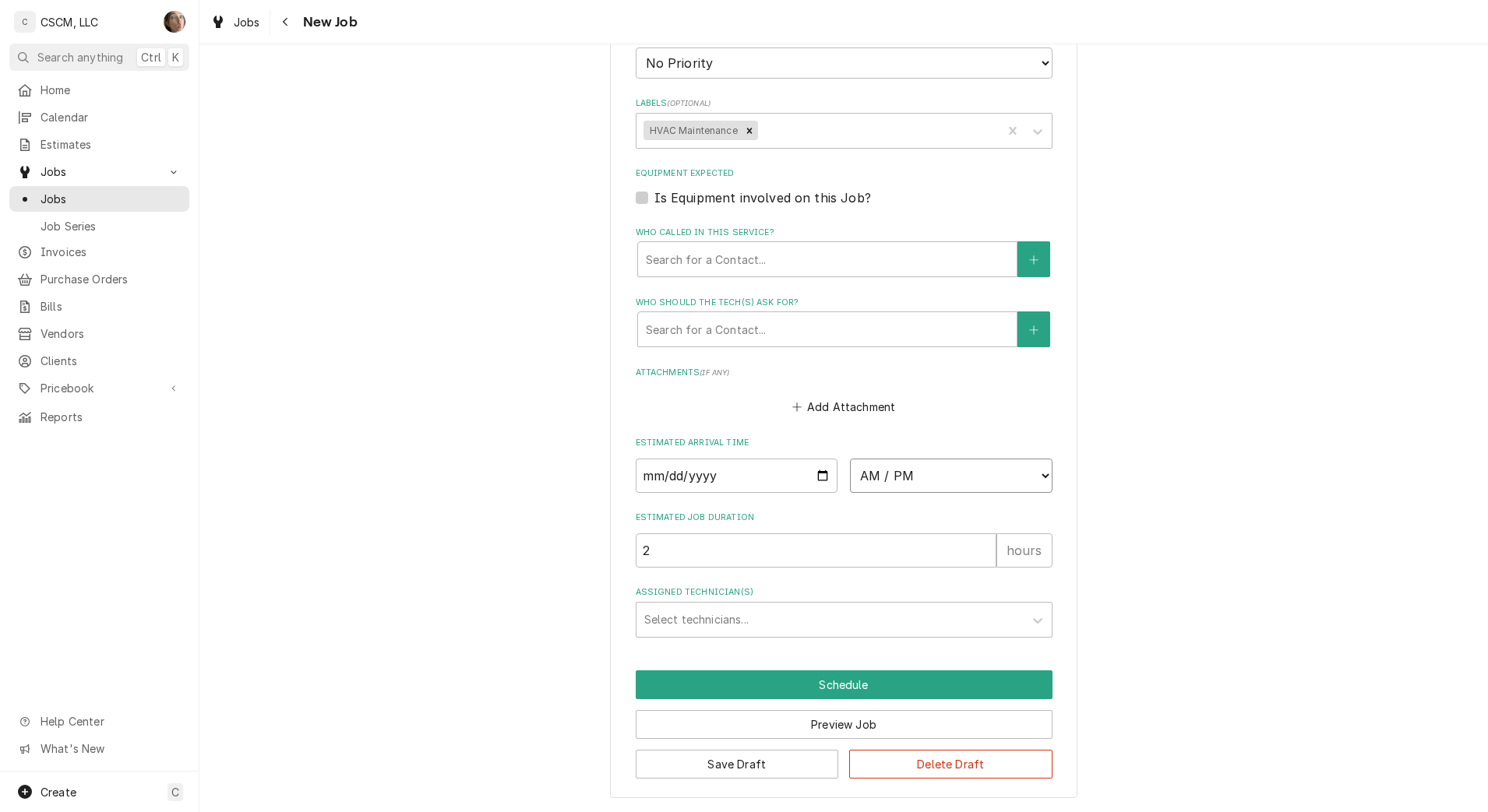
click at [887, 474] on select "AM / PM 6:00 AM 6:15 AM 6:30 AM 6:45 AM 7:00 AM 7:15 AM 7:30 AM 7:45 AM 8:00 AM…" at bounding box center [951, 476] width 202 height 35
select select "12:00:00"
click at [850, 459] on select "AM / PM 6:00 AM 6:15 AM 6:30 AM 6:45 AM 7:00 AM 7:15 AM 7:30 AM 7:45 AM 8:00 AM…" at bounding box center [951, 476] width 202 height 35
type textarea "x"
click at [817, 472] on input "Date" at bounding box center [737, 476] width 202 height 35
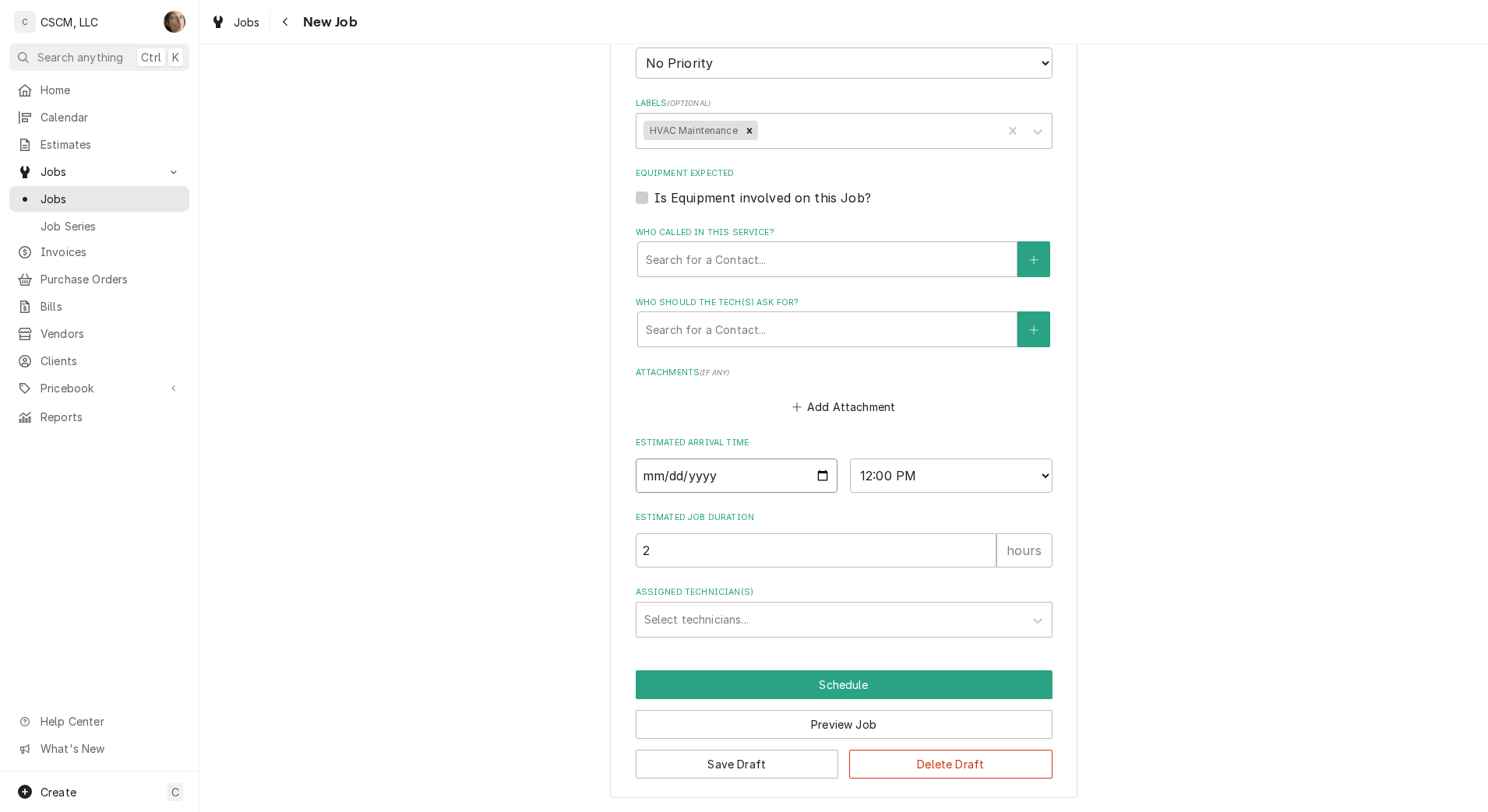
type input "[DATE]"
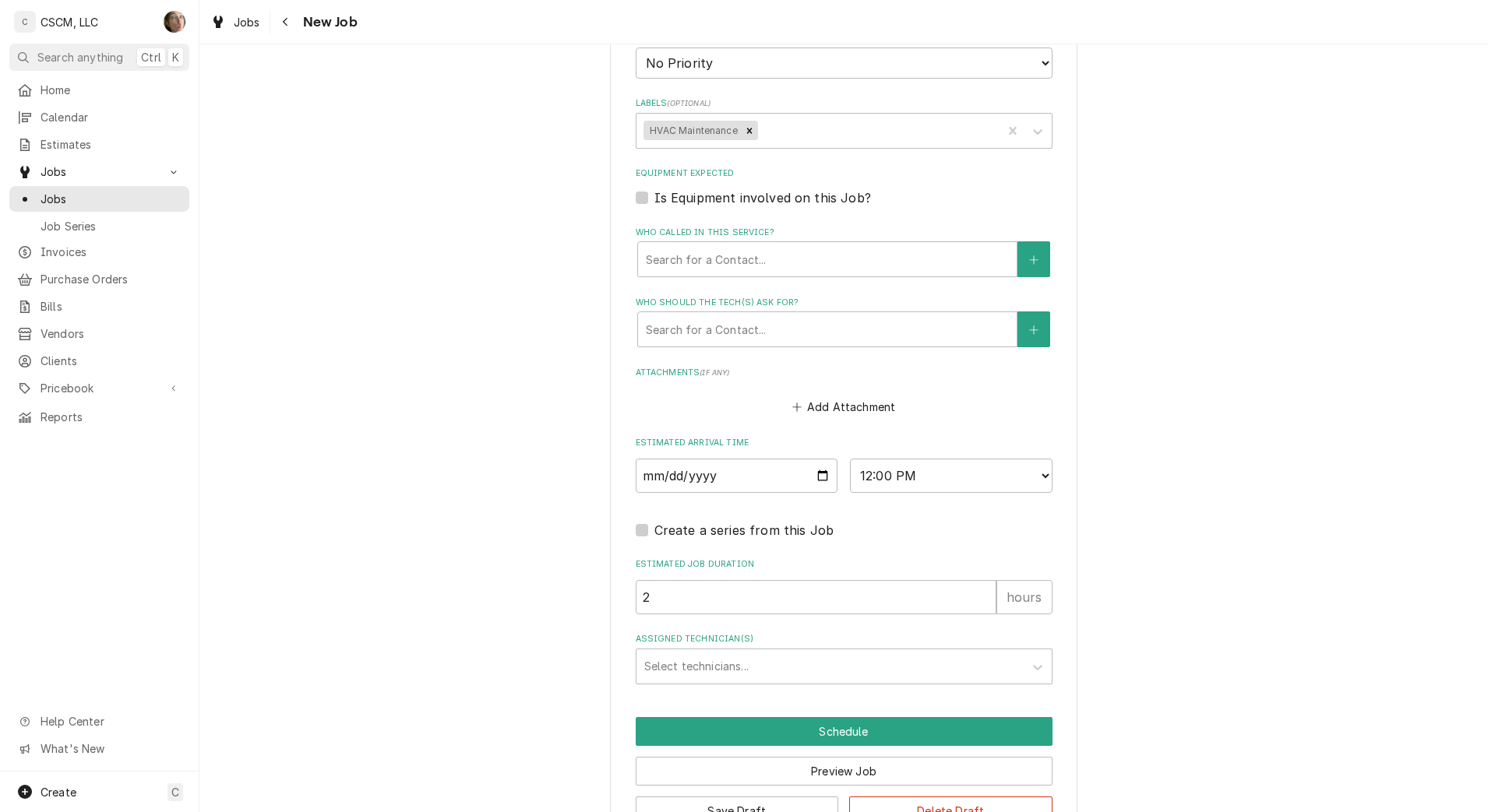
click at [731, 665] on div "Assigned Technician(s)" at bounding box center [830, 666] width 372 height 28
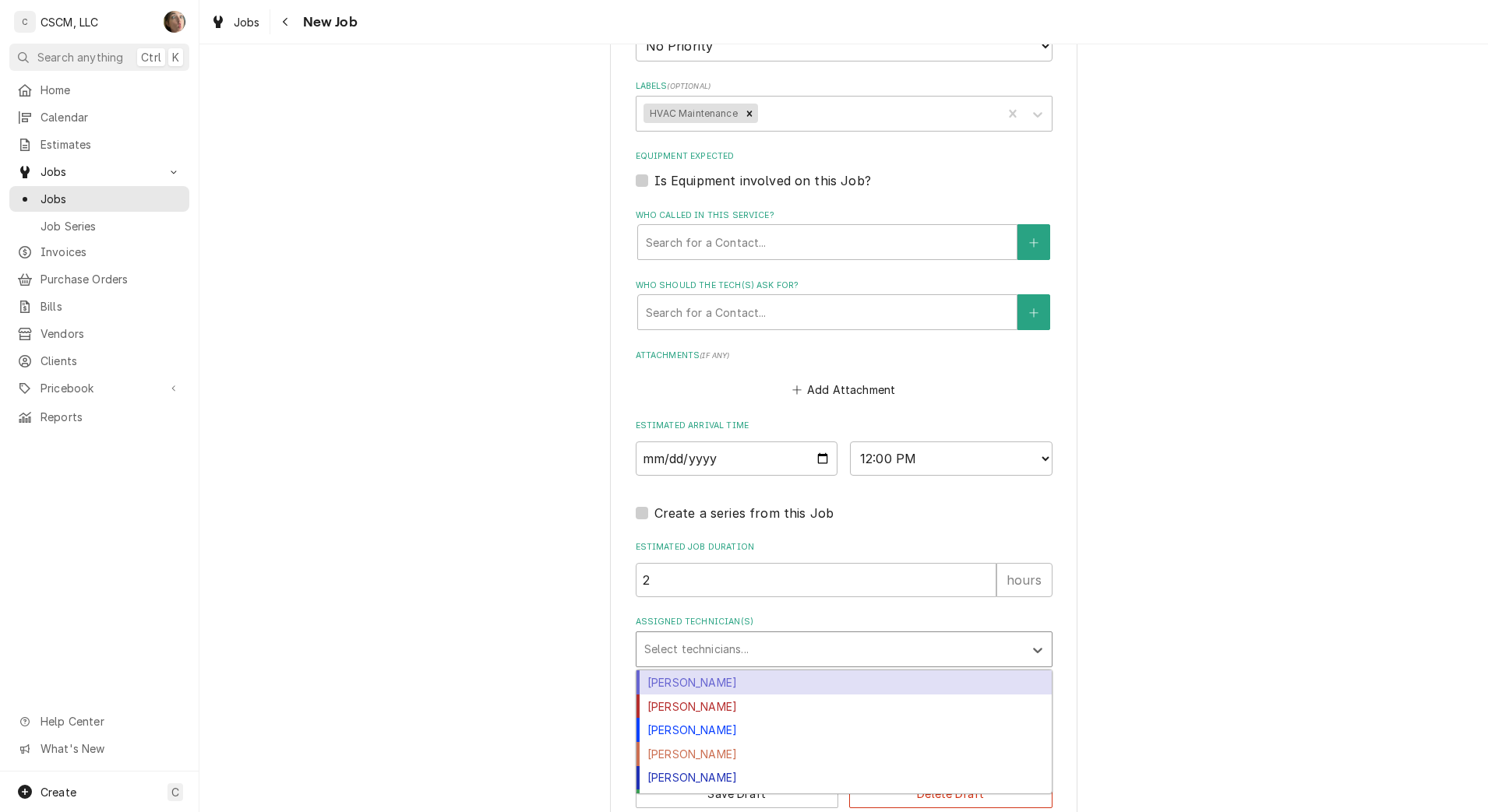
scroll to position [1262, 0]
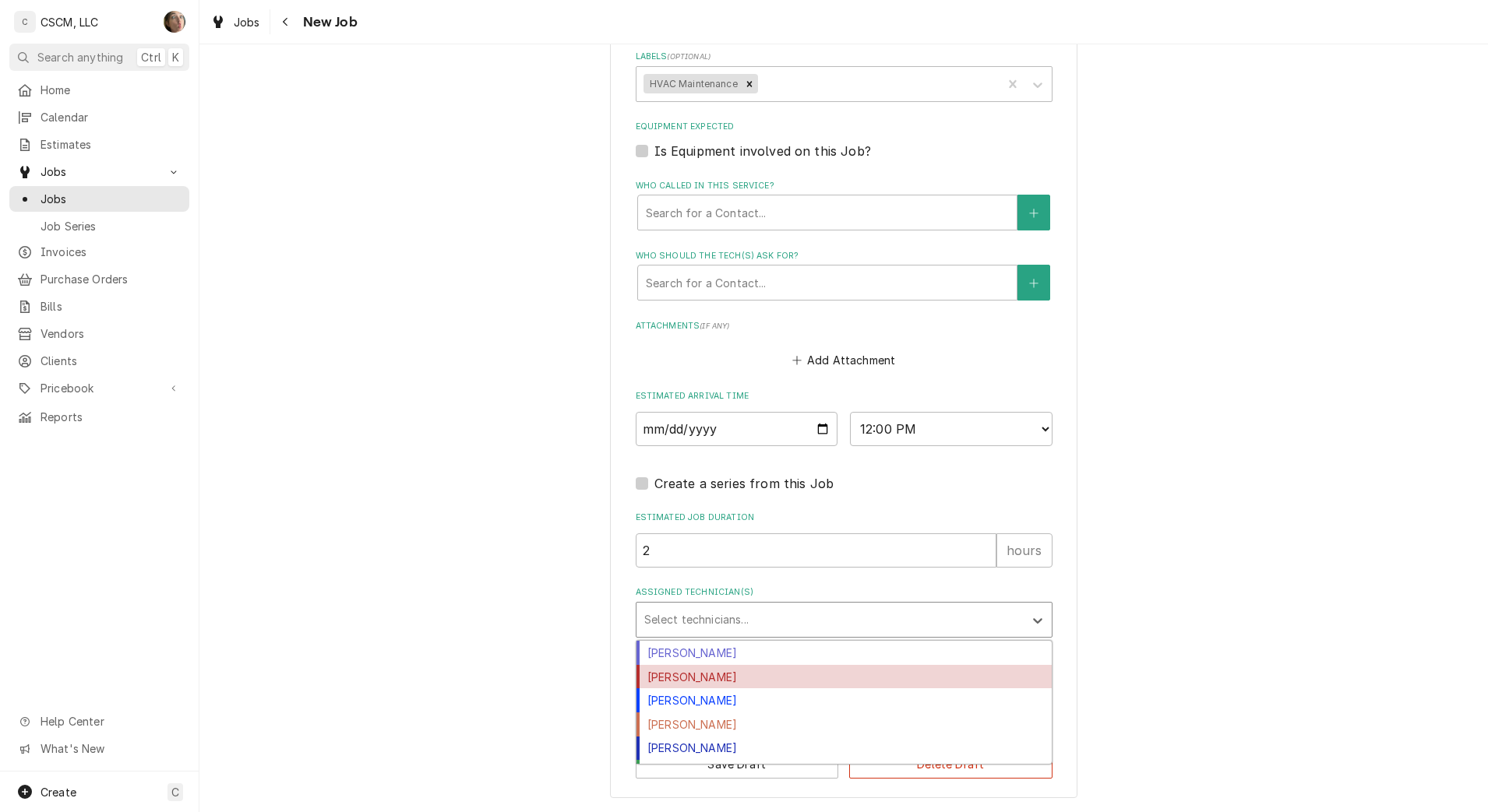
click at [732, 682] on div "[PERSON_NAME]" at bounding box center [844, 677] width 415 height 25
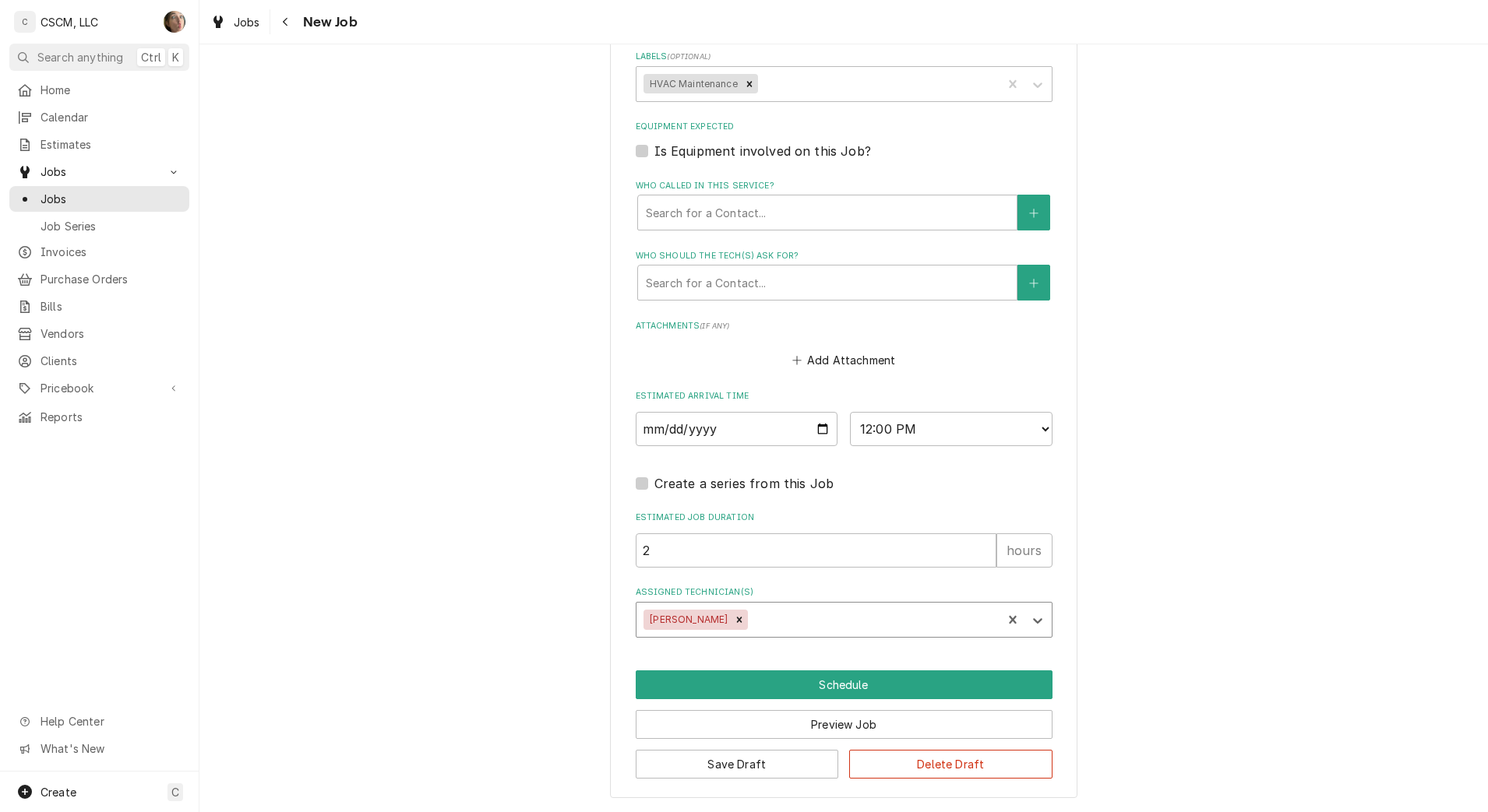
click at [751, 612] on div "Assigned Technician(s)" at bounding box center [872, 620] width 243 height 28
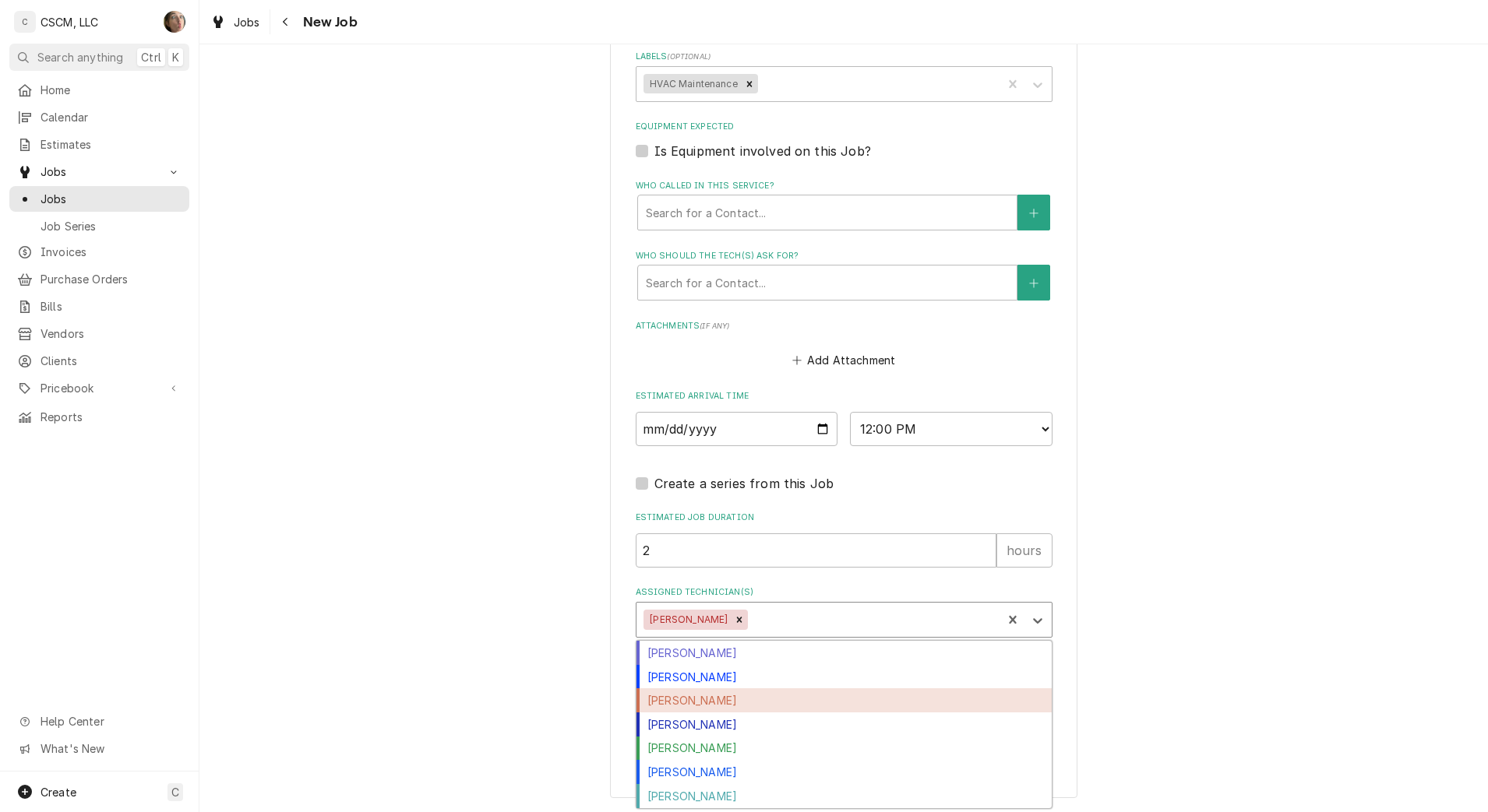
click at [755, 710] on div "Jonnie Pakovich" at bounding box center [844, 700] width 415 height 25
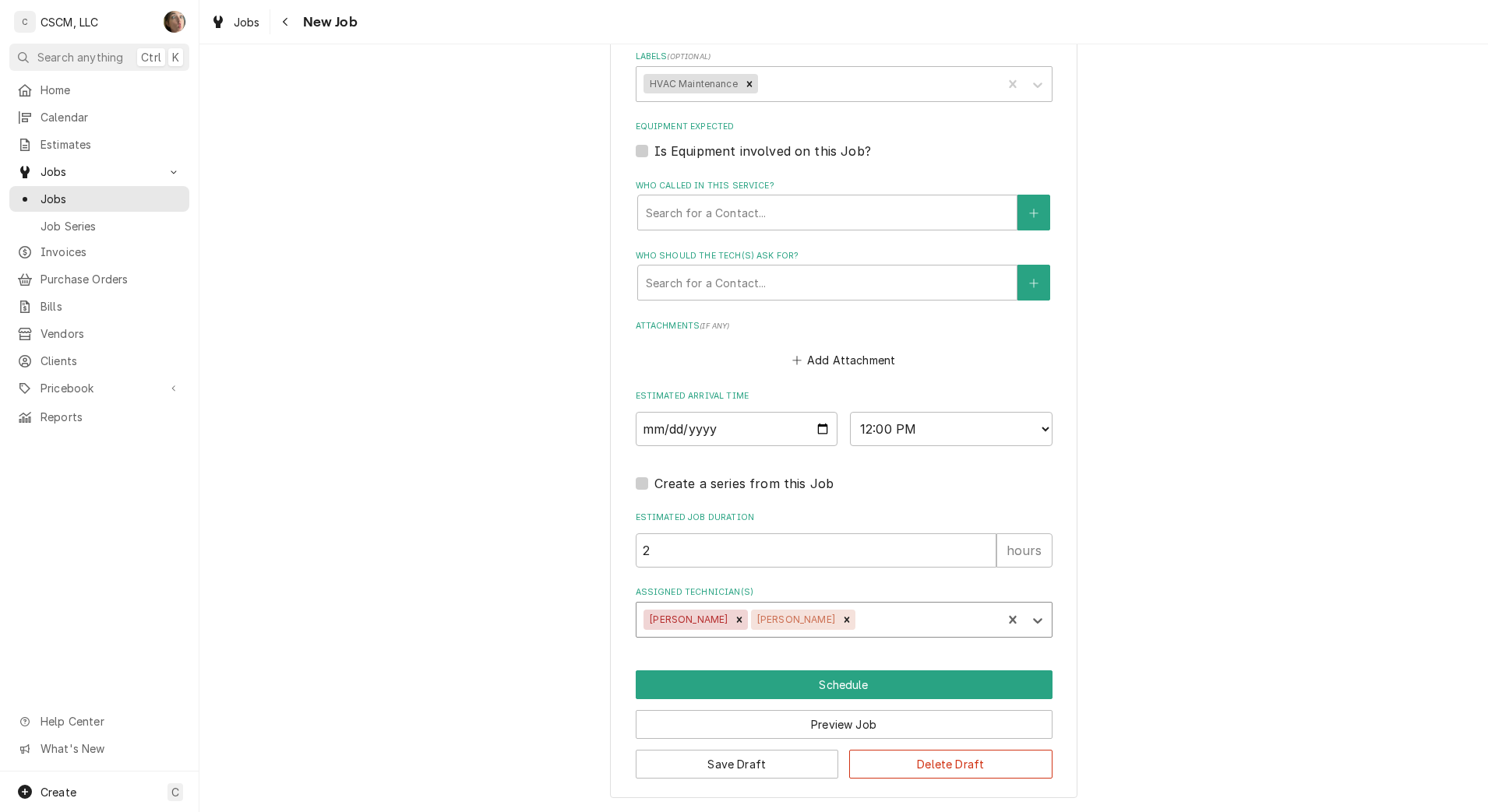
click at [841, 617] on icon "Remove Jonnie Pakovich" at bounding box center [847, 620] width 11 height 11
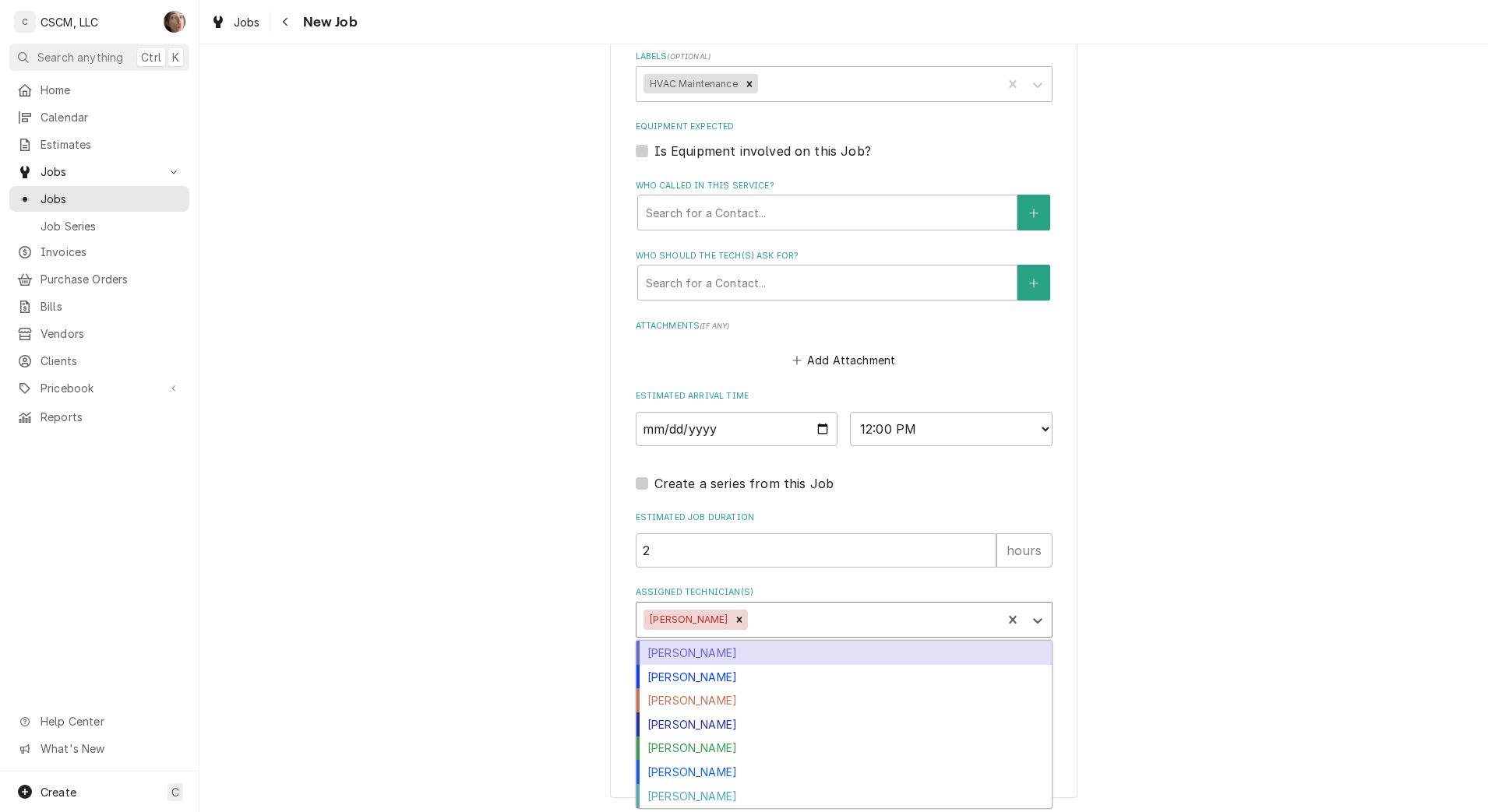
click at [817, 613] on div "Assigned Technician(s)" at bounding box center [872, 620] width 243 height 28
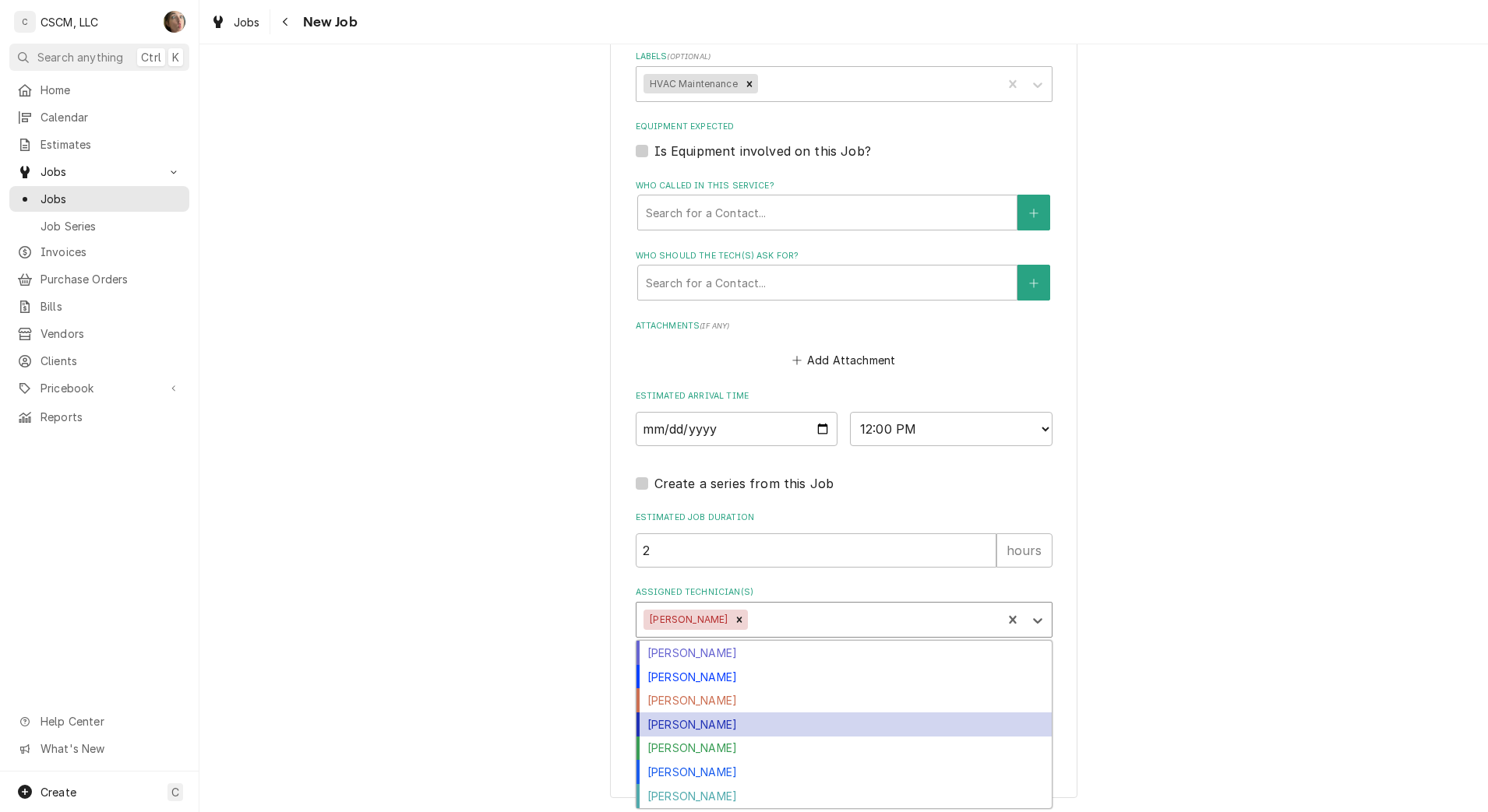
click at [736, 724] on div "Michal Wall" at bounding box center [844, 725] width 415 height 25
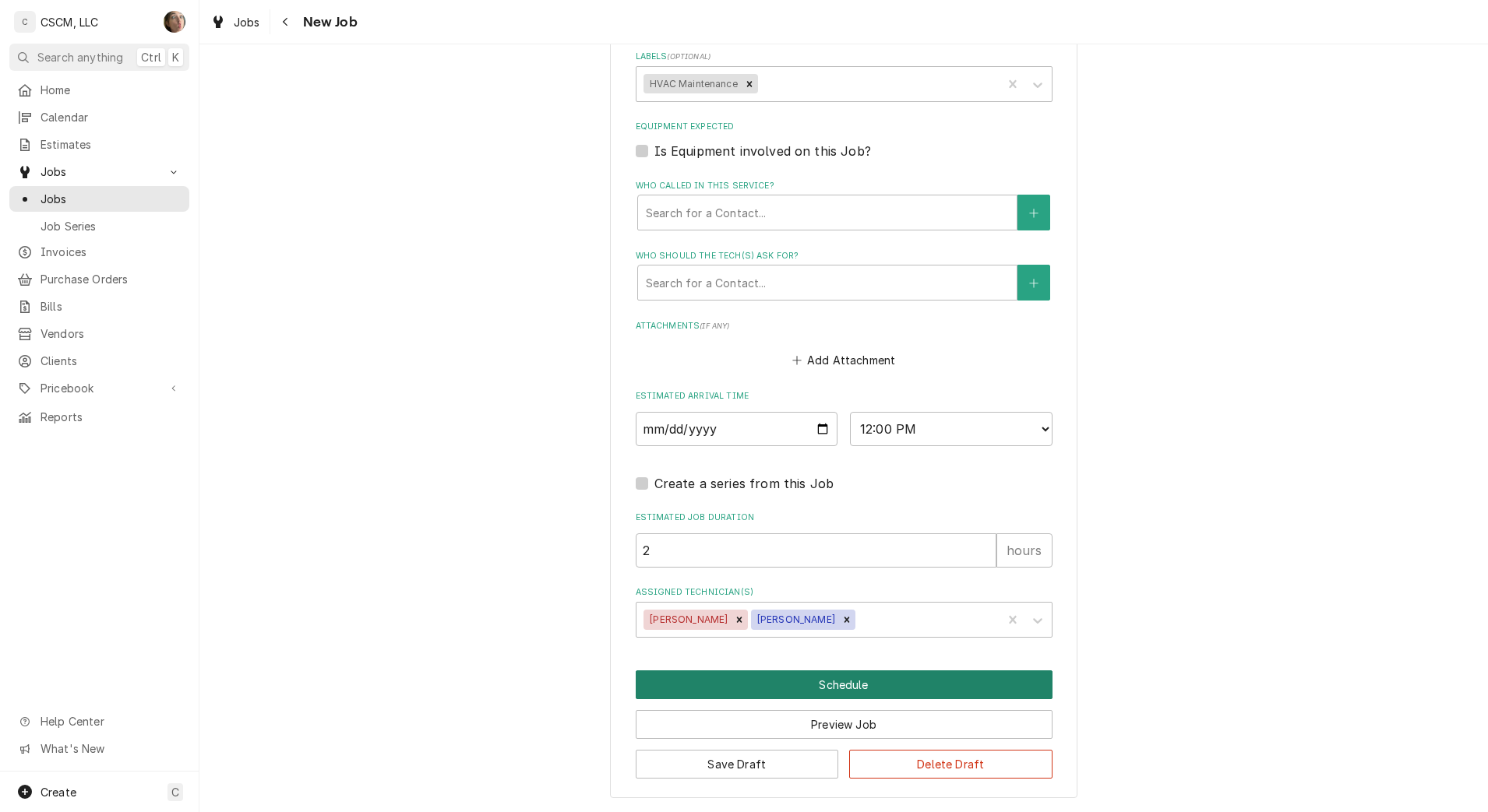
click at [759, 693] on button "Schedule" at bounding box center [844, 685] width 417 height 29
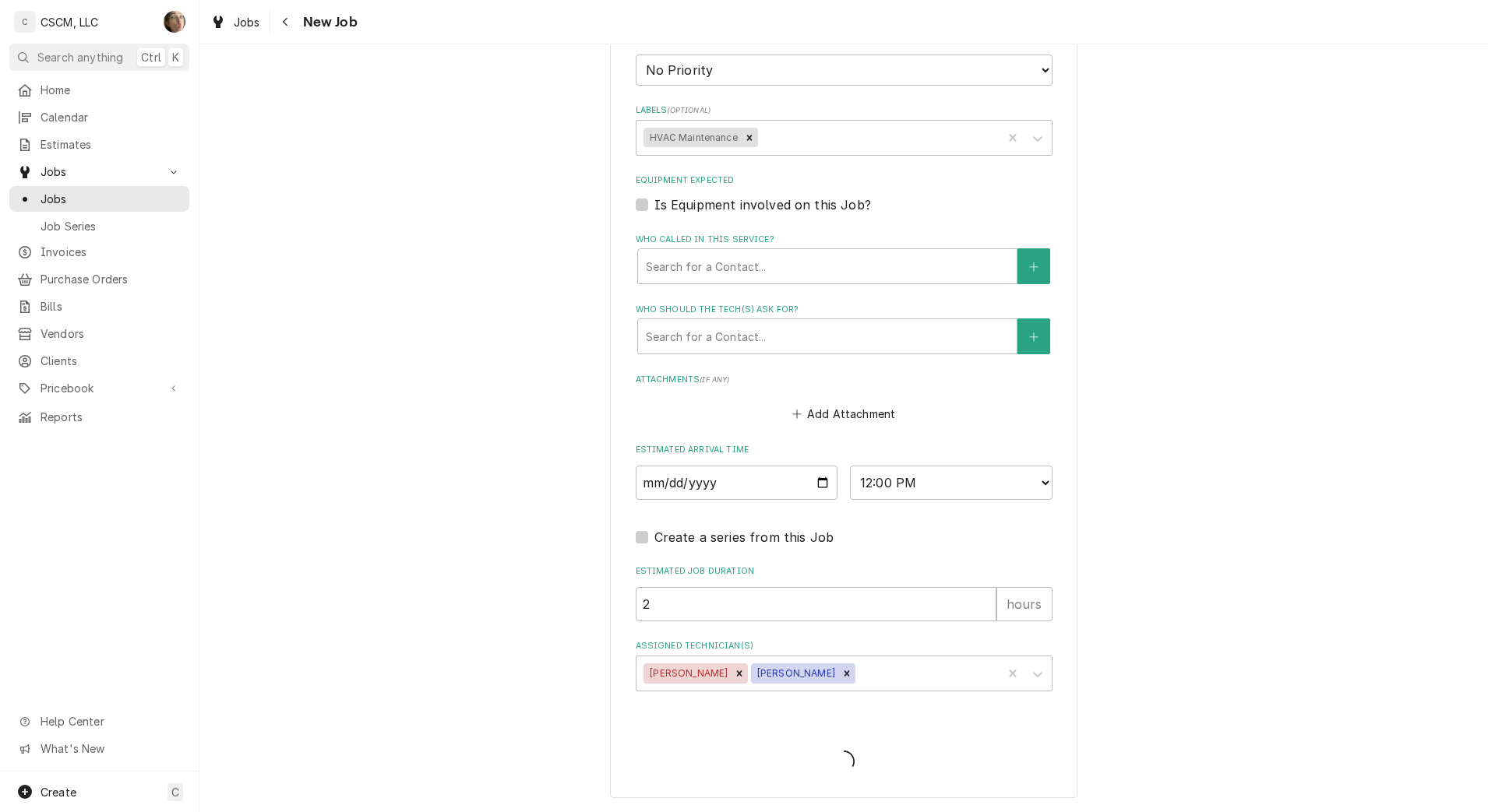
type textarea "x"
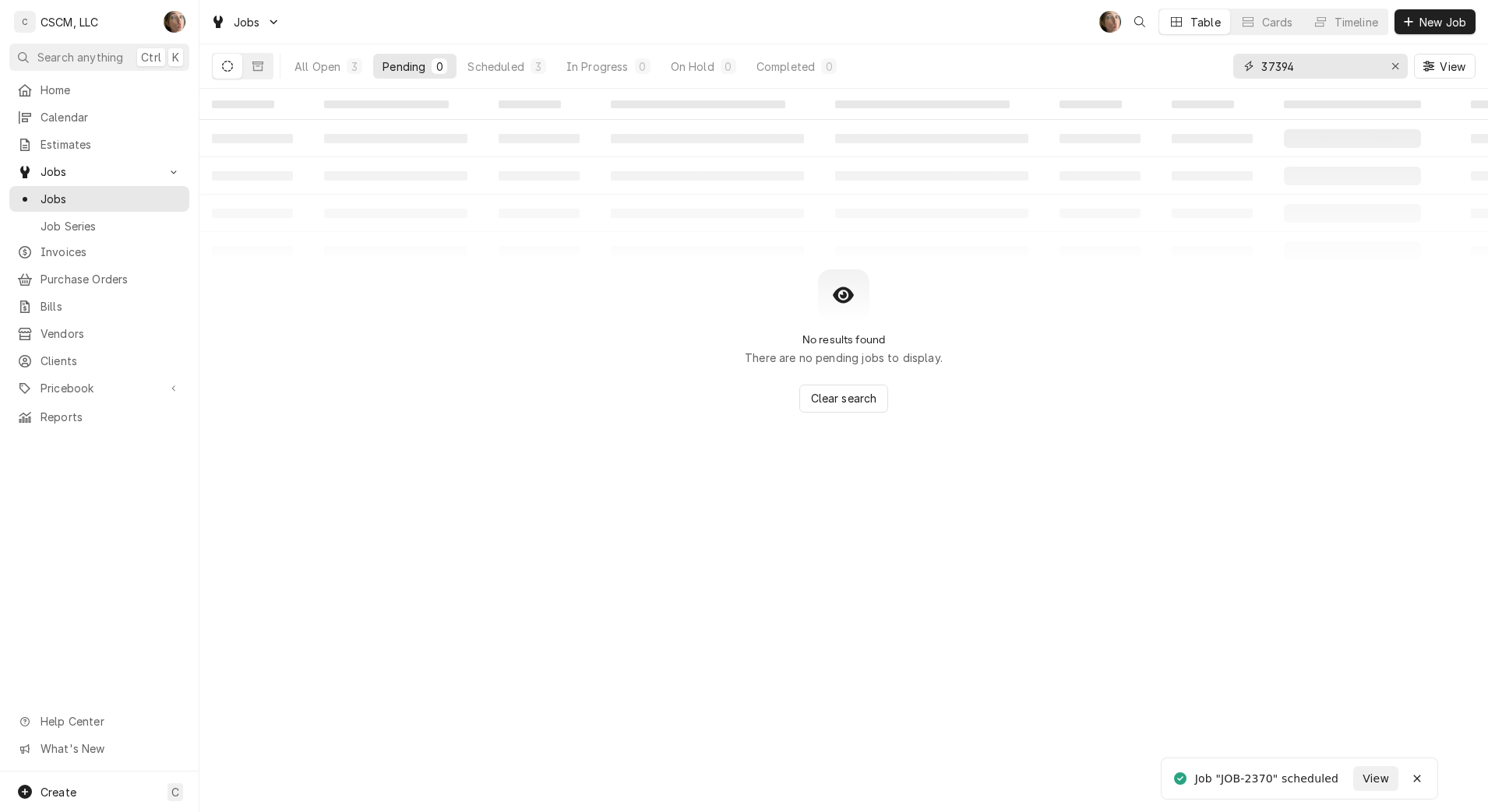
click at [1393, 67] on icon "Erase input" at bounding box center [1395, 66] width 8 height 11
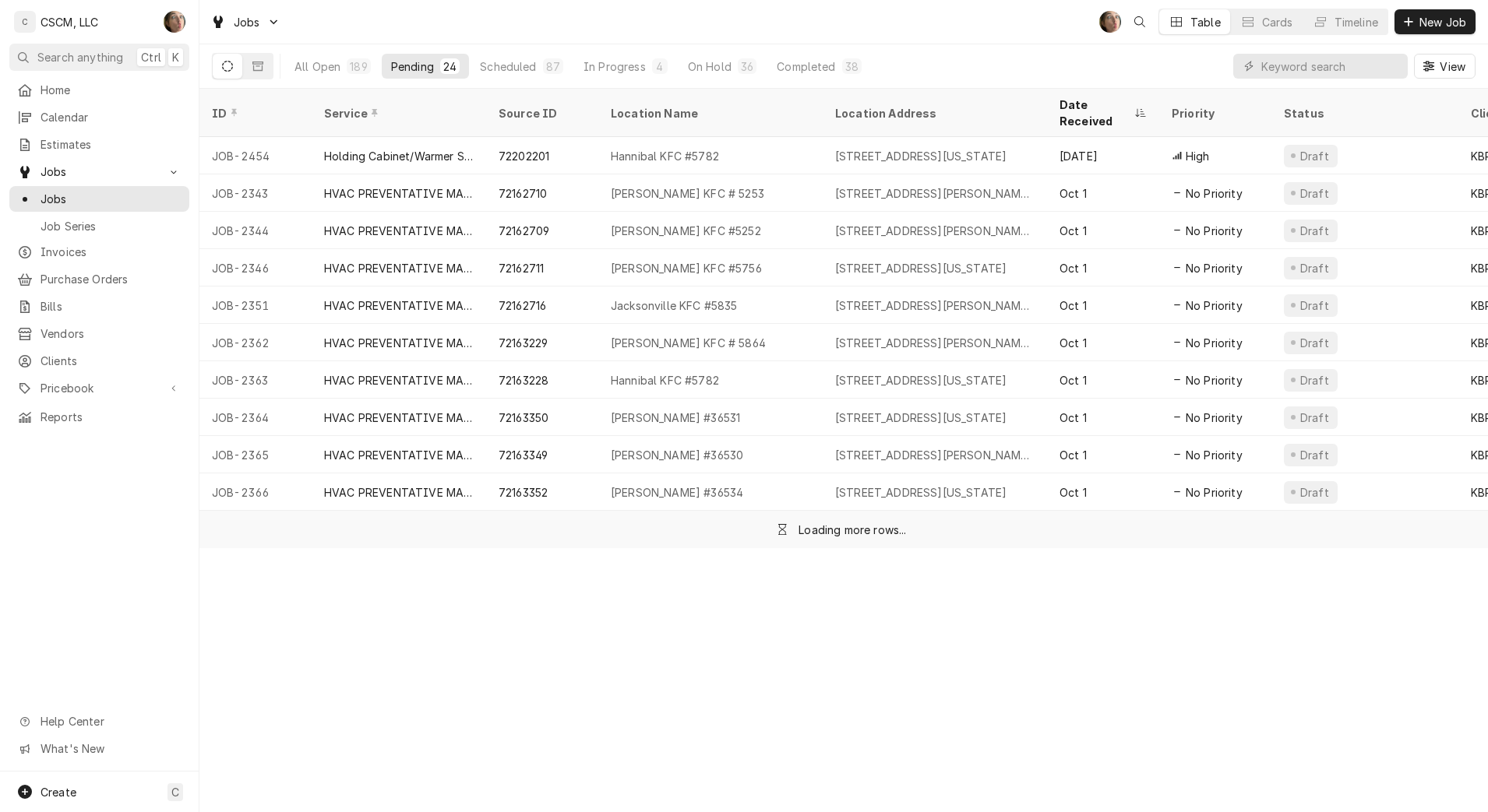
click at [350, 55] on button "All Open 189" at bounding box center [332, 66] width 95 height 25
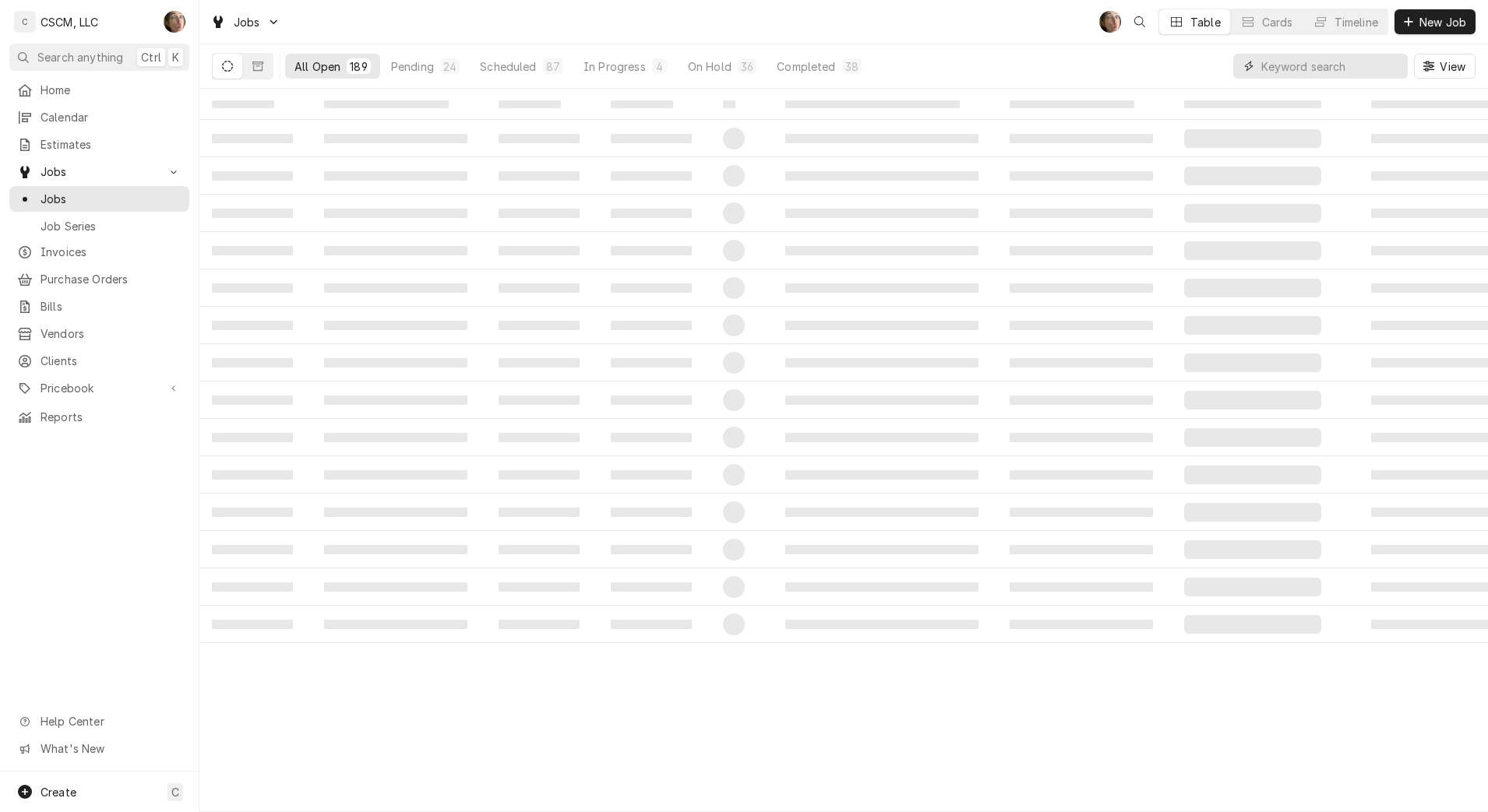
click at [1298, 58] on input "Dynamic Content Wrapper" at bounding box center [1330, 66] width 138 height 25
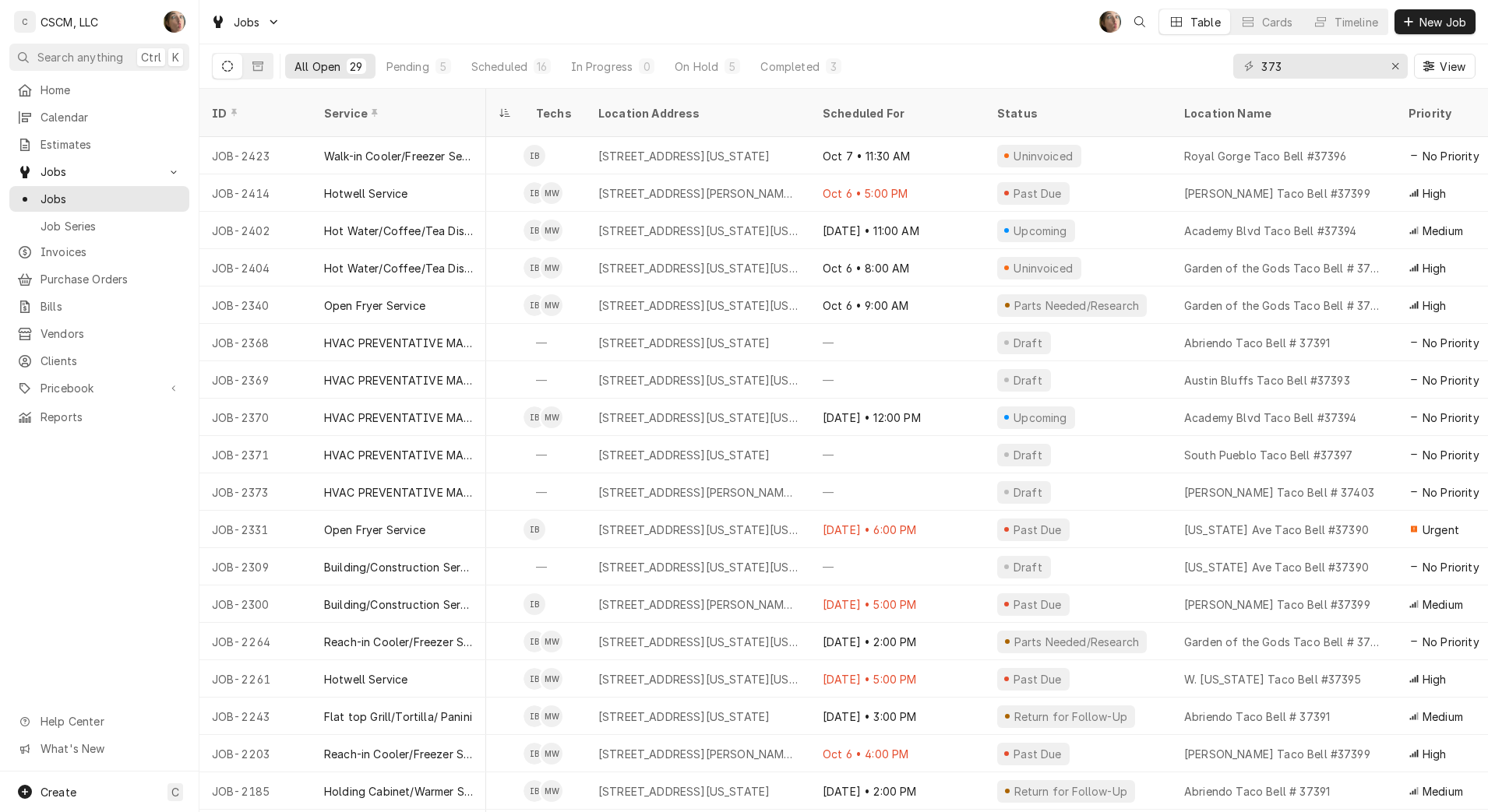
scroll to position [0, 191]
click at [1305, 64] on input "373" at bounding box center [1320, 66] width 117 height 25
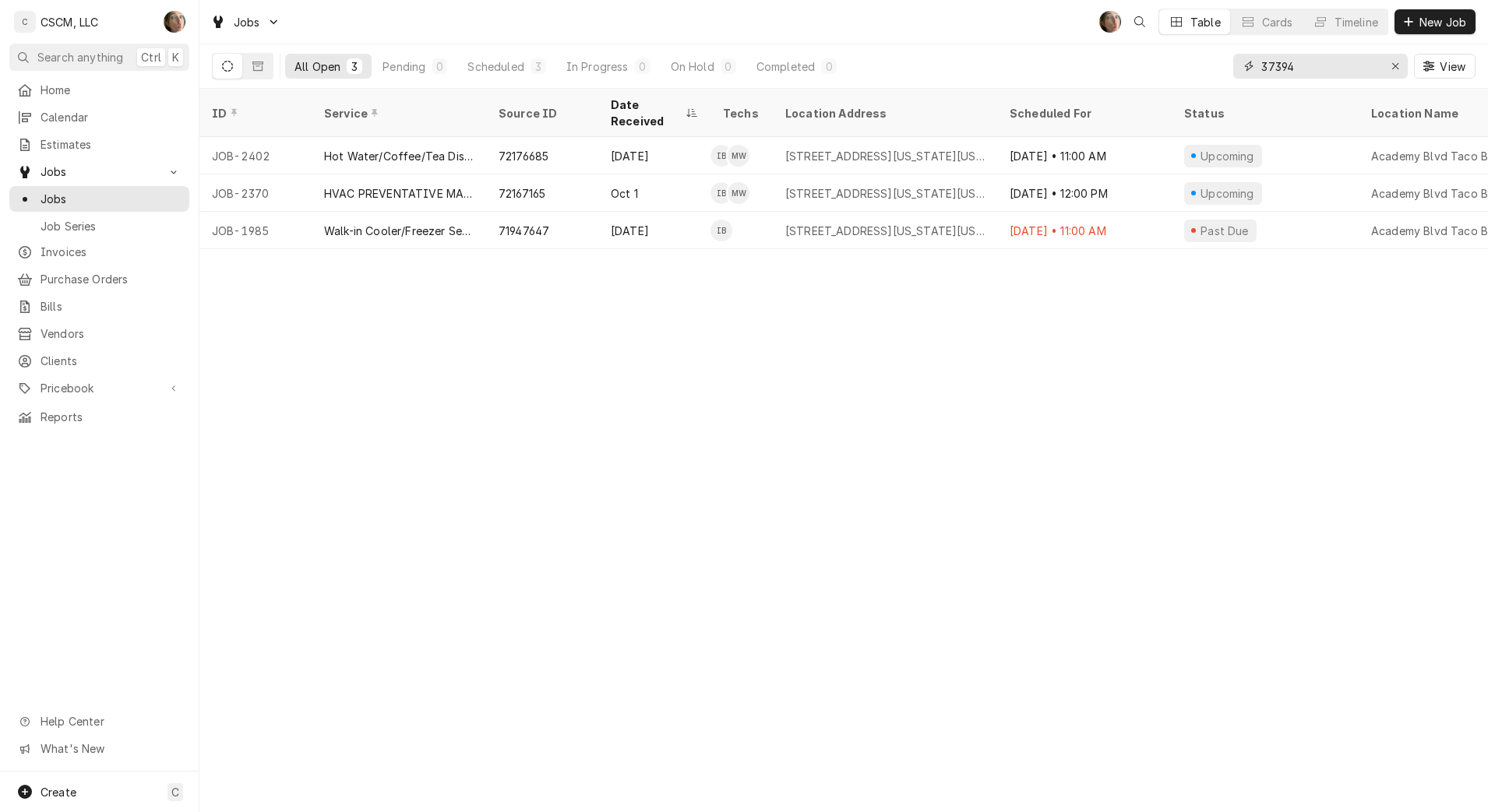
type input "37394"
click at [865, 220] on div "1380 N. Academy Blvd, Colorado Springs, Colorado 80909" at bounding box center [885, 230] width 224 height 37
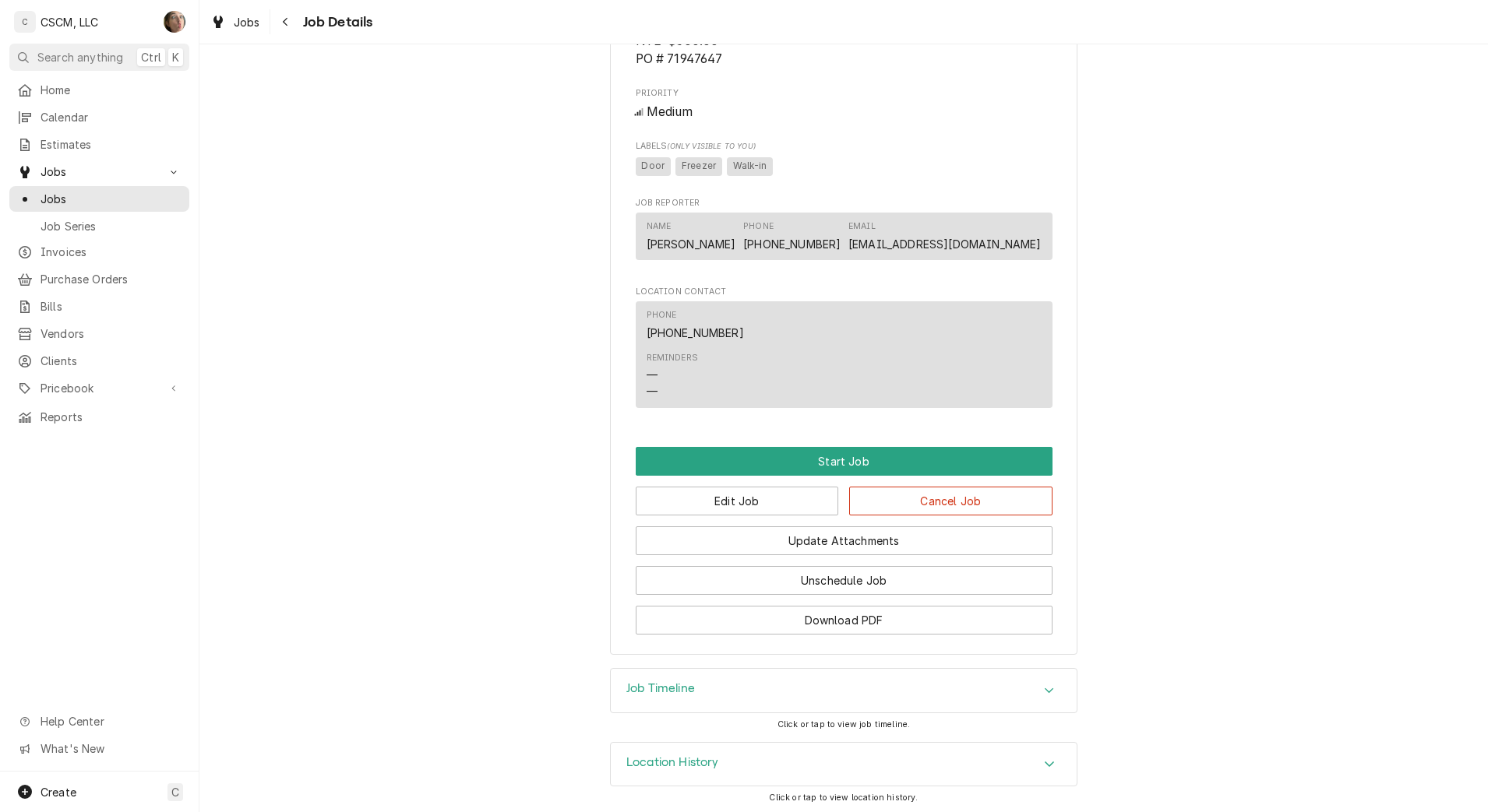
scroll to position [989, 0]
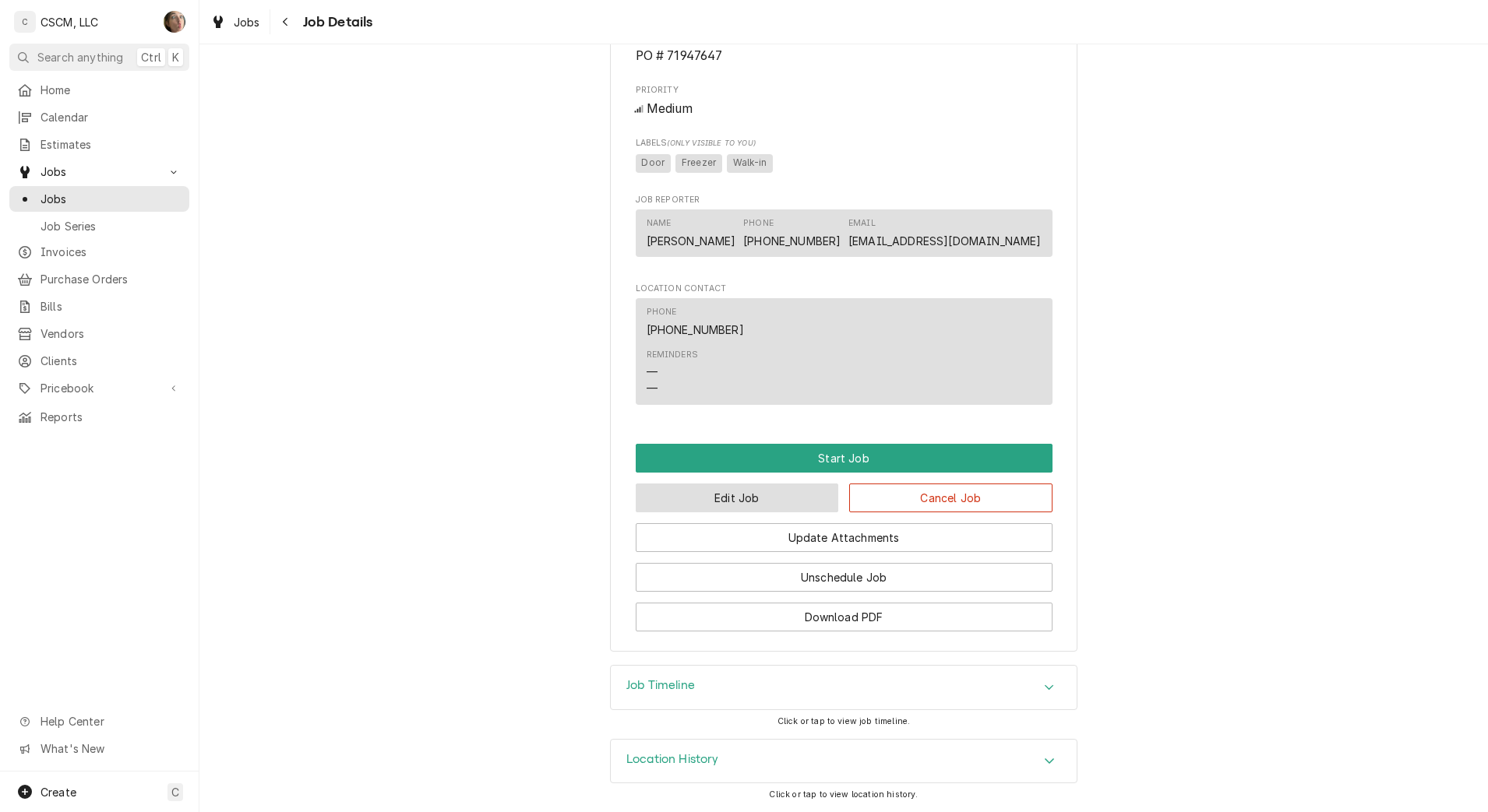
click at [798, 499] on button "Edit Job" at bounding box center [737, 498] width 203 height 29
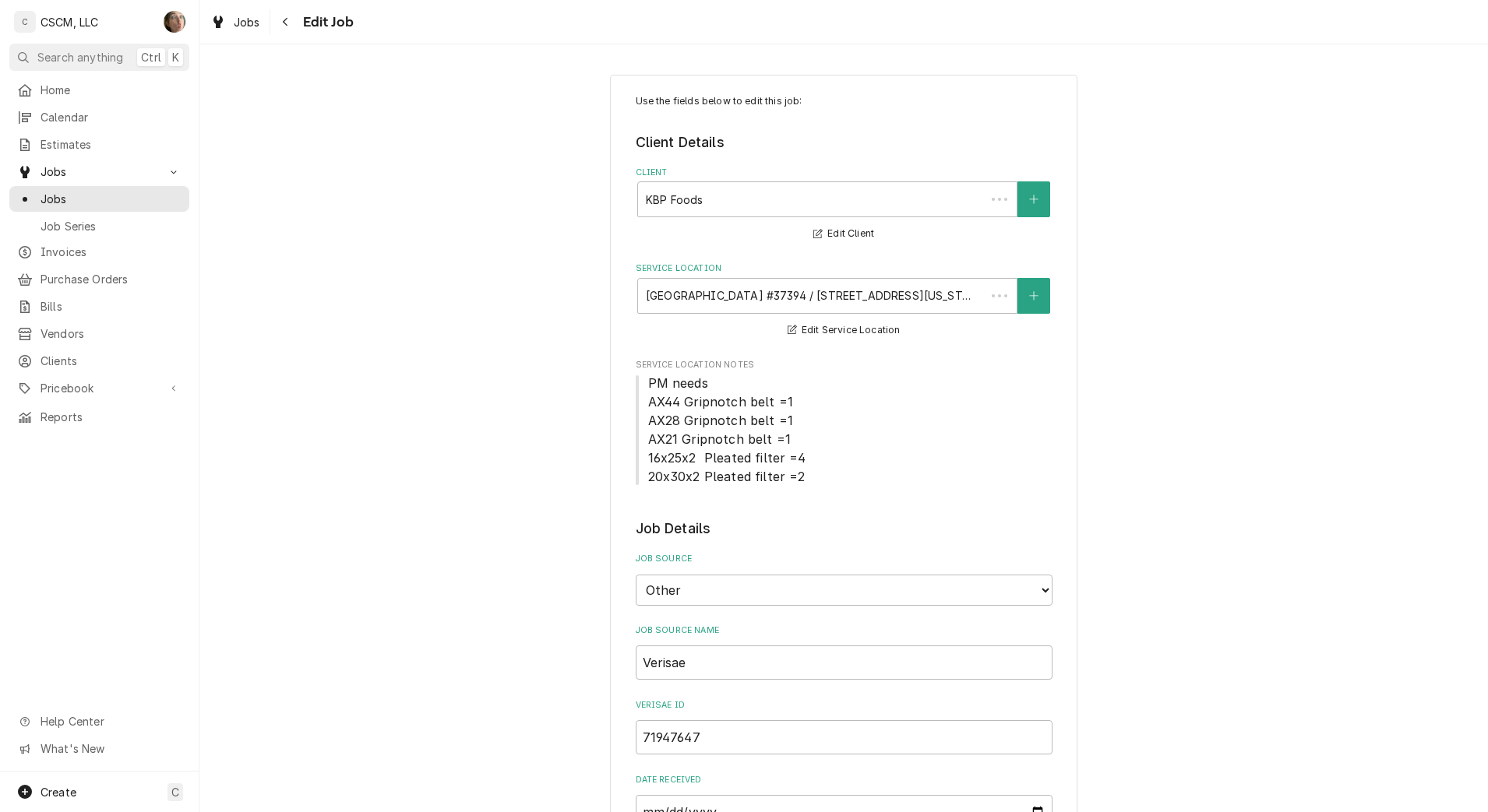
type textarea "x"
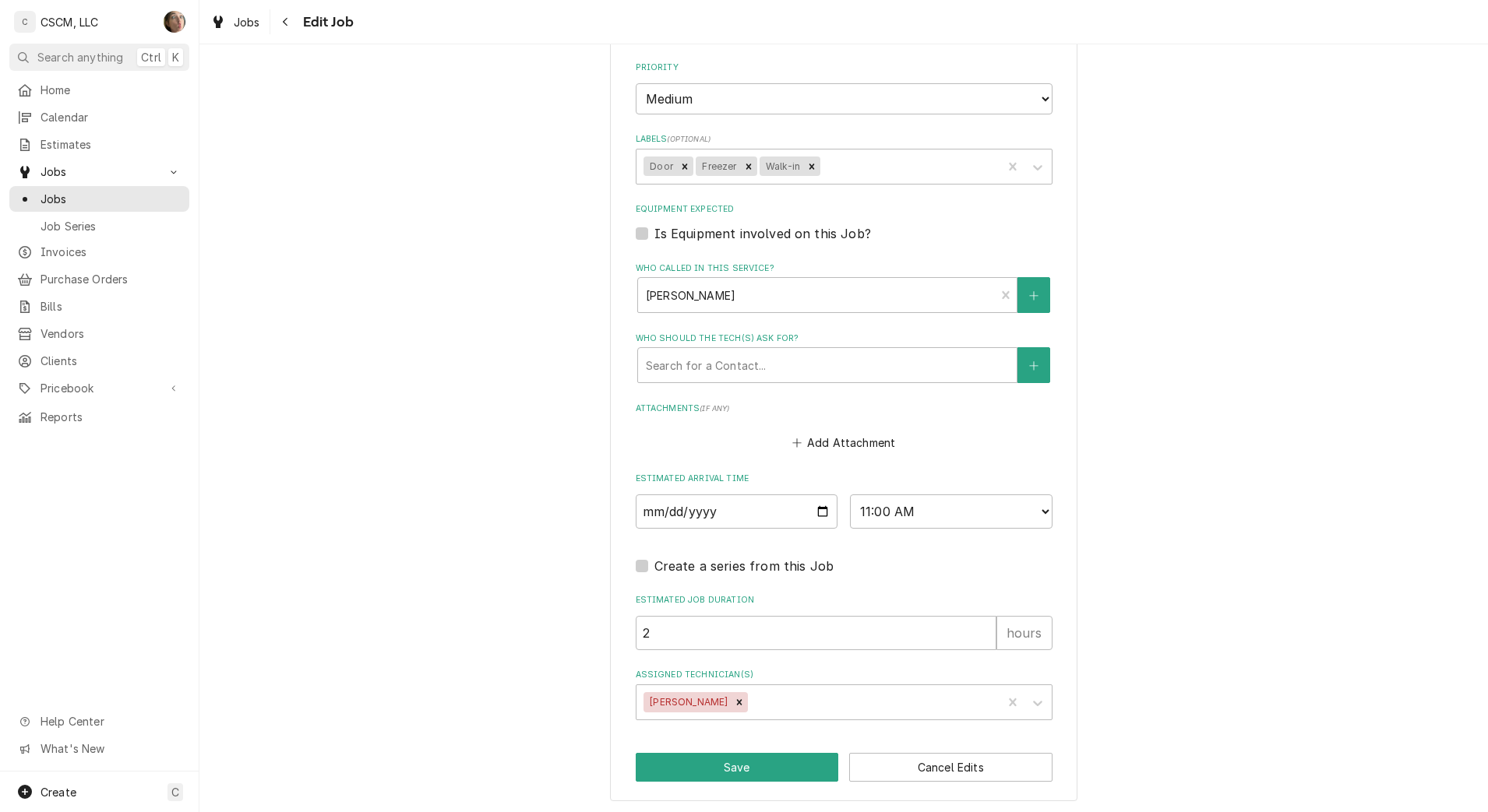
scroll to position [1182, 0]
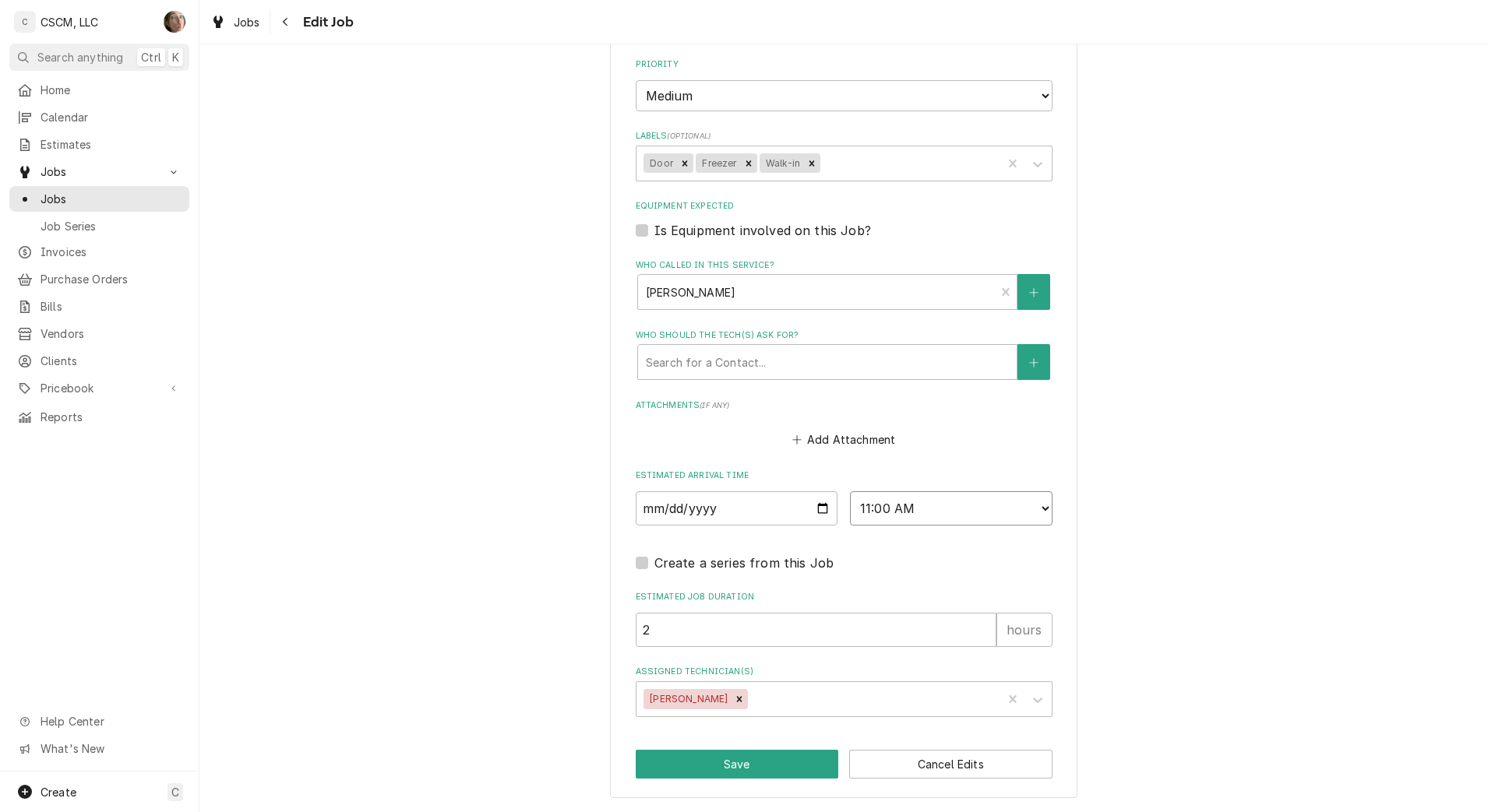
click at [907, 510] on select "AM / PM 6:00 AM 6:15 AM 6:30 AM 6:45 AM 7:00 AM 7:15 AM 7:30 AM 7:45 AM 8:00 AM…" at bounding box center [951, 509] width 202 height 35
select select "14:00:00"
click at [850, 492] on select "AM / PM 6:00 AM 6:15 AM 6:30 AM 6:45 AM 7:00 AM 7:15 AM 7:30 AM 7:45 AM 8:00 AM…" at bounding box center [951, 509] width 202 height 35
click at [810, 509] on input "[DATE]" at bounding box center [737, 509] width 202 height 35
type textarea "x"
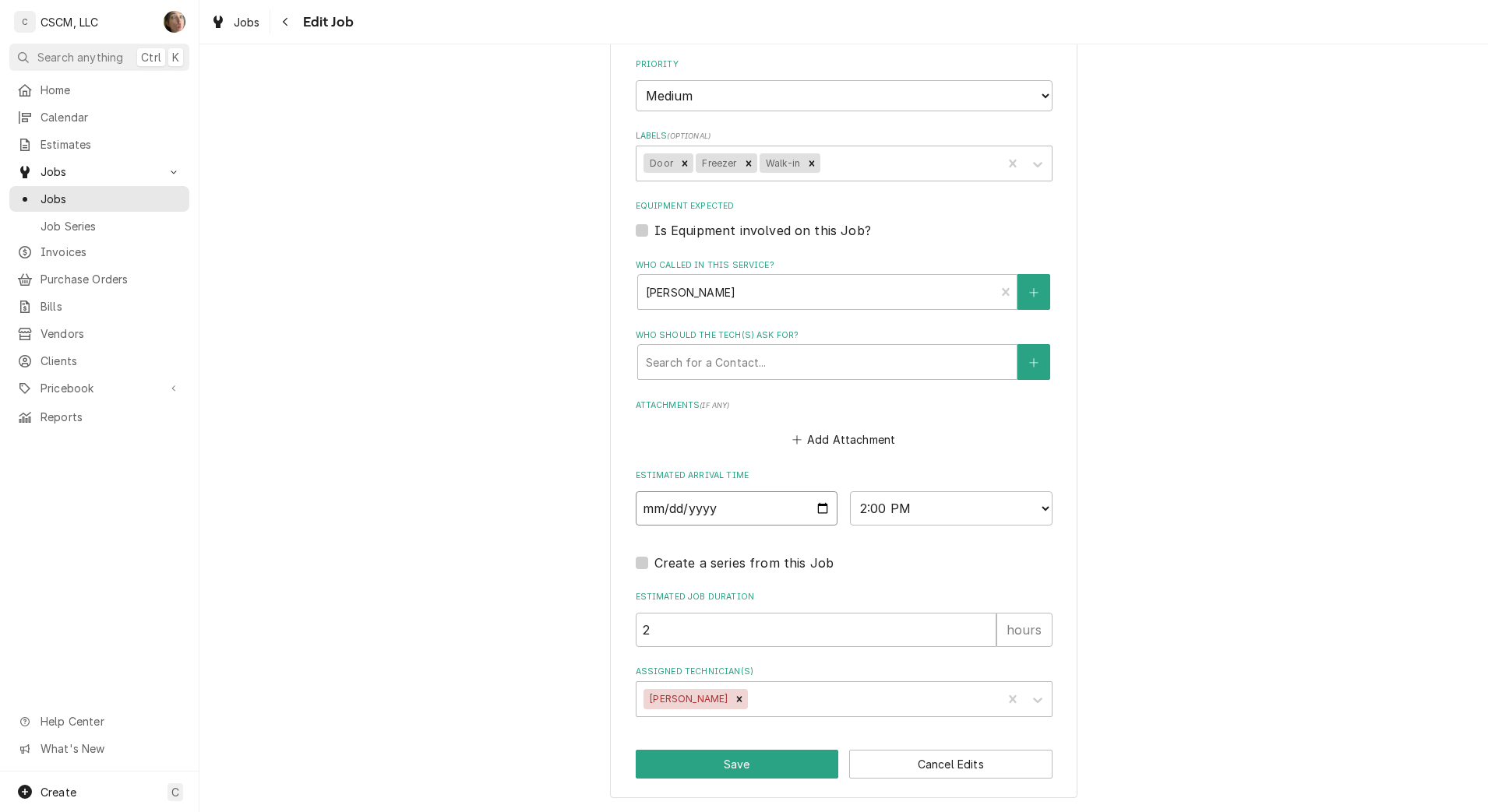
type input "[DATE]"
type textarea "x"
type input "[DATE]"
click at [762, 767] on button "Save" at bounding box center [737, 765] width 203 height 29
type textarea "x"
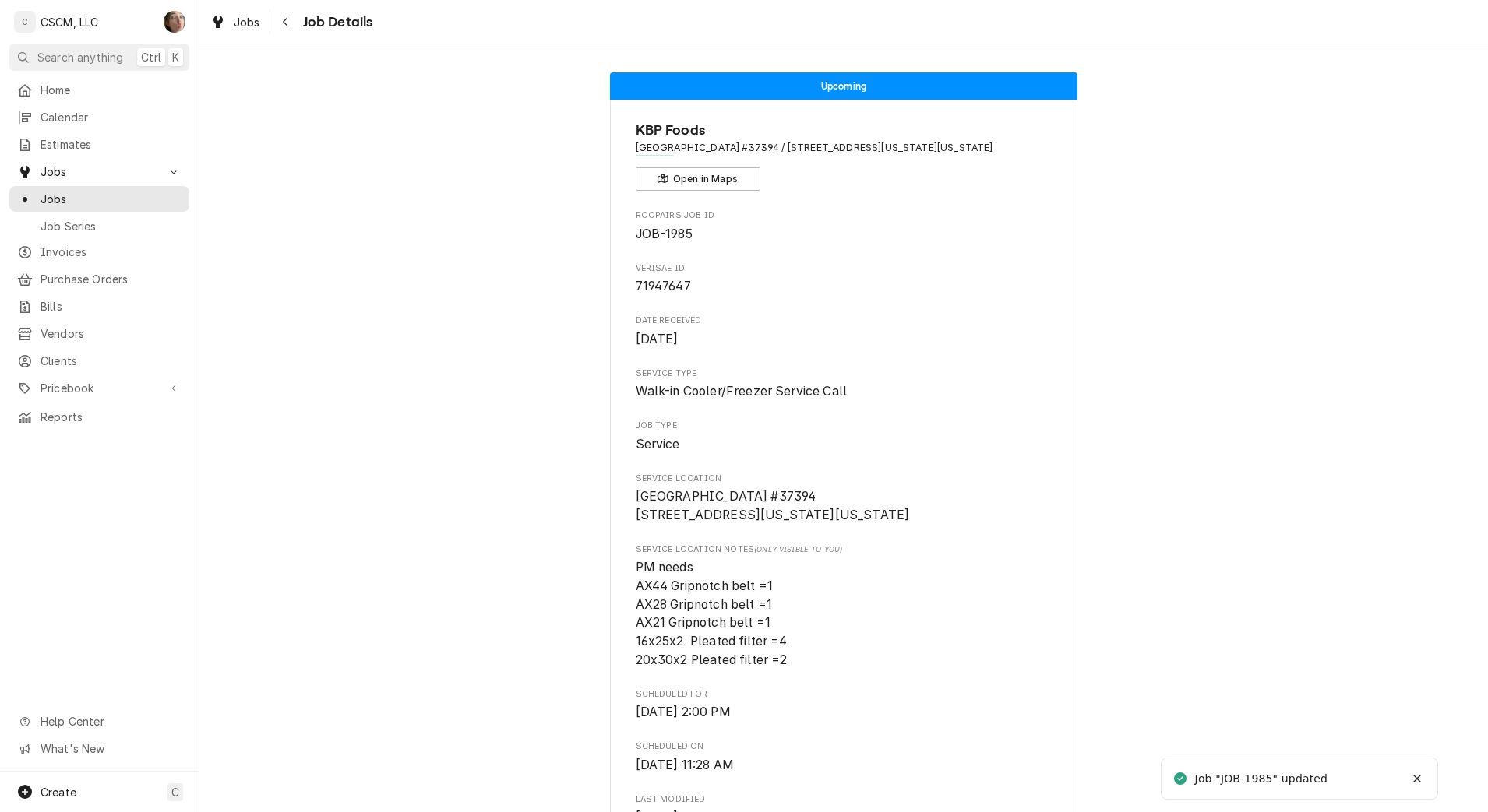
click at [98, 191] on span "Jobs" at bounding box center [110, 199] width 141 height 16
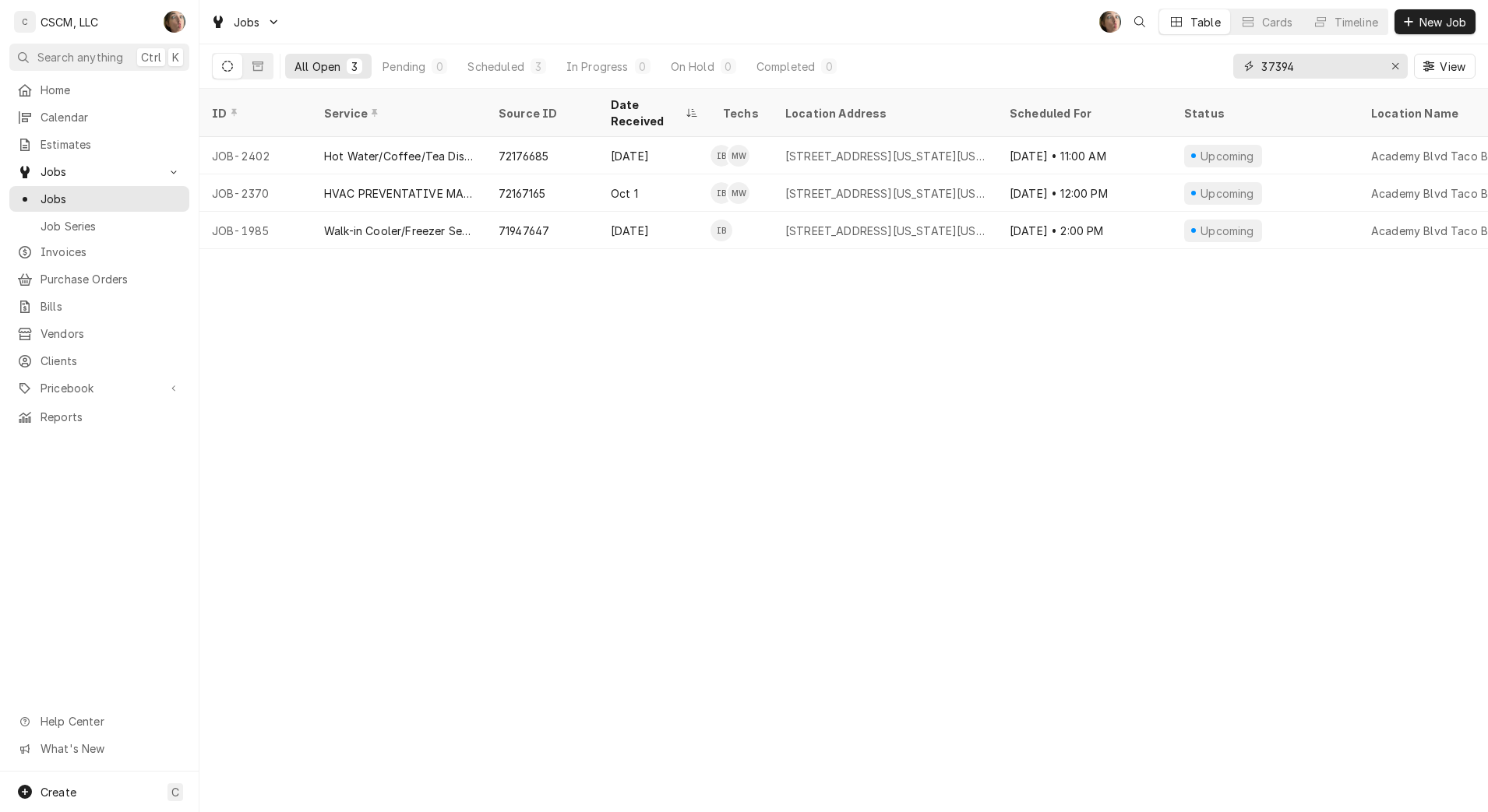
click at [1399, 67] on icon "Erase input" at bounding box center [1395, 66] width 8 height 11
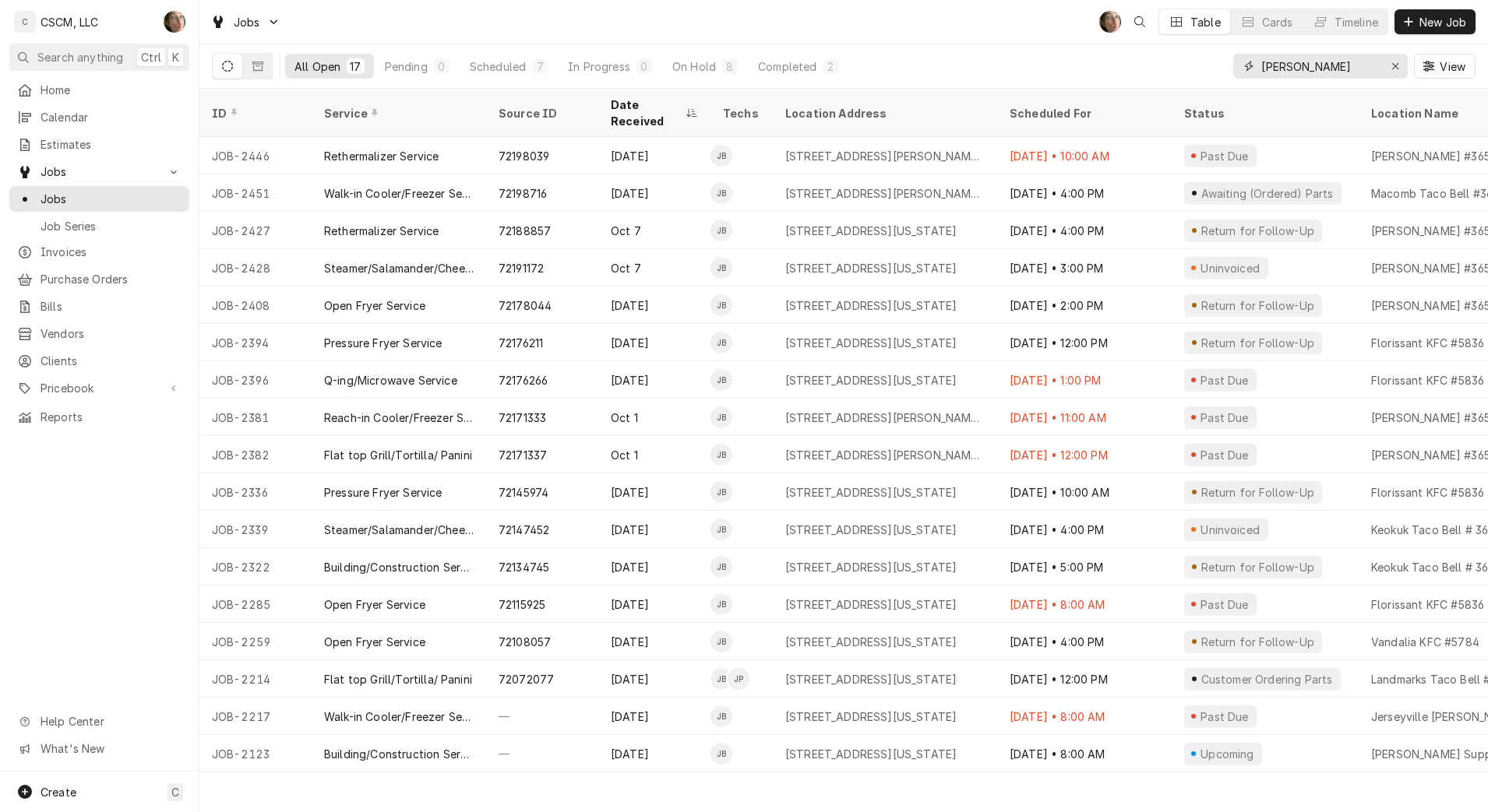
type input "[PERSON_NAME]"
click at [683, 66] on div "On Hold" at bounding box center [694, 66] width 44 height 16
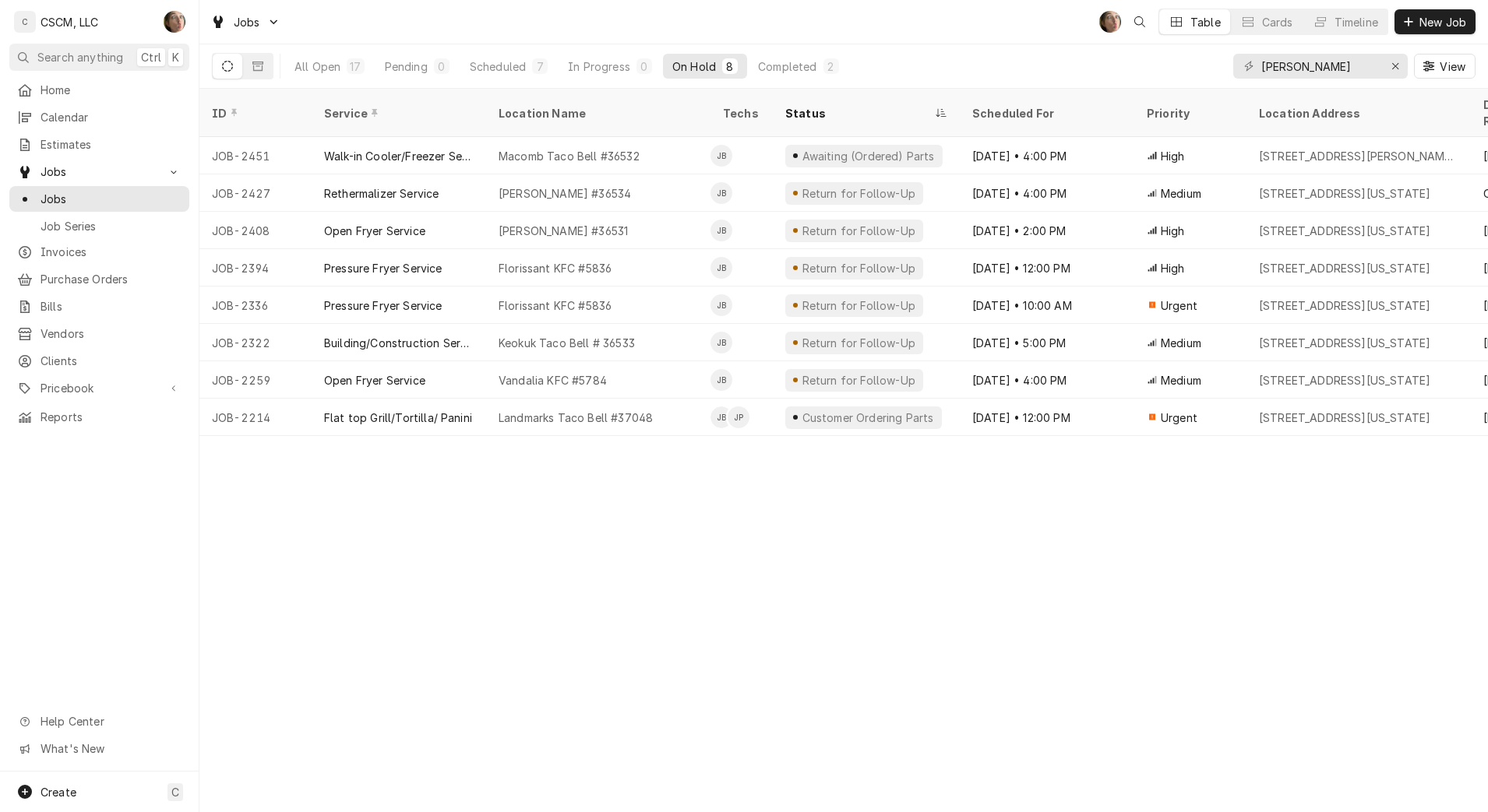
click at [624, 249] on div "Florissant KFC #5836" at bounding box center [598, 268] width 224 height 37
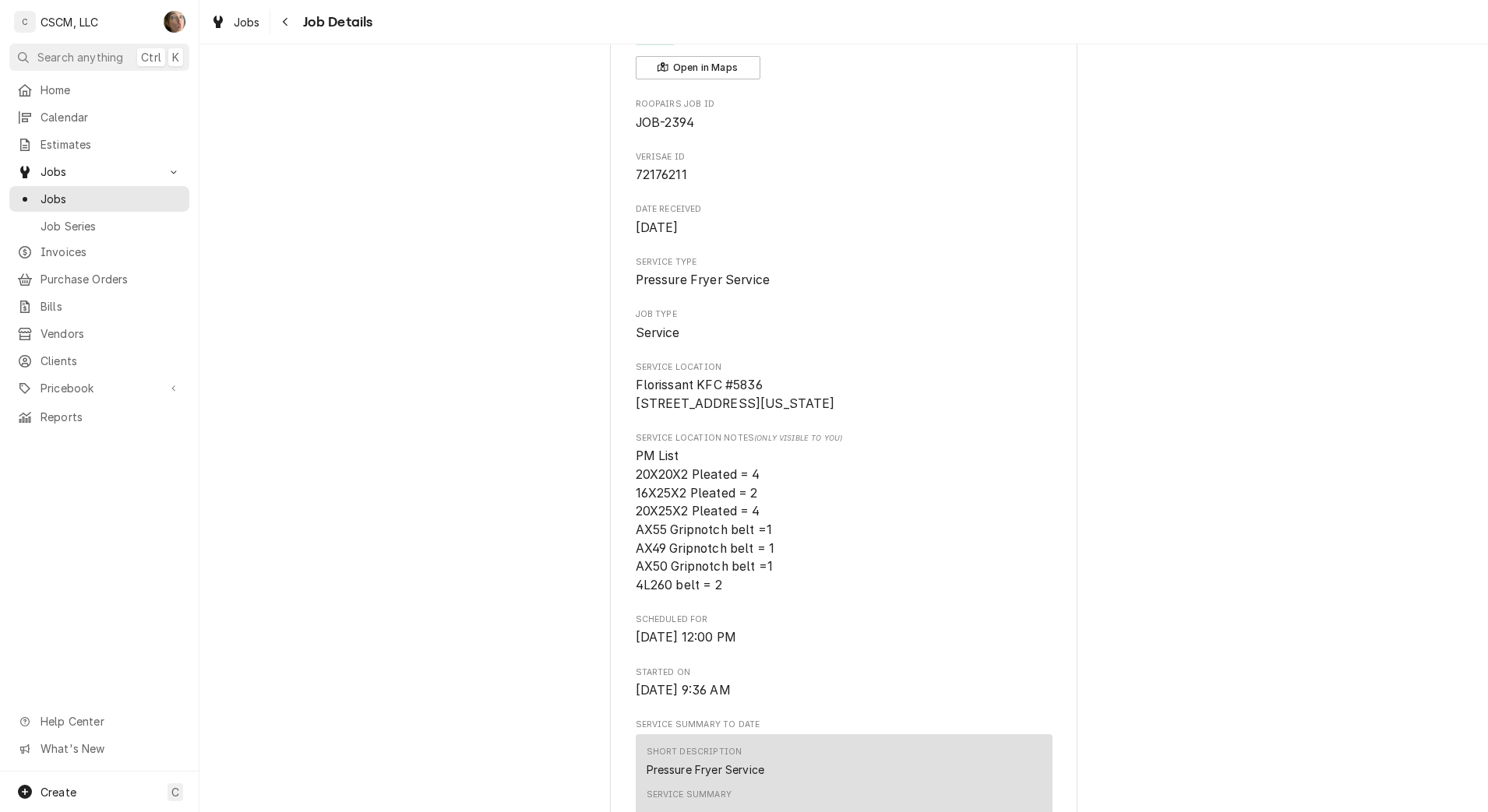
scroll to position [97, 0]
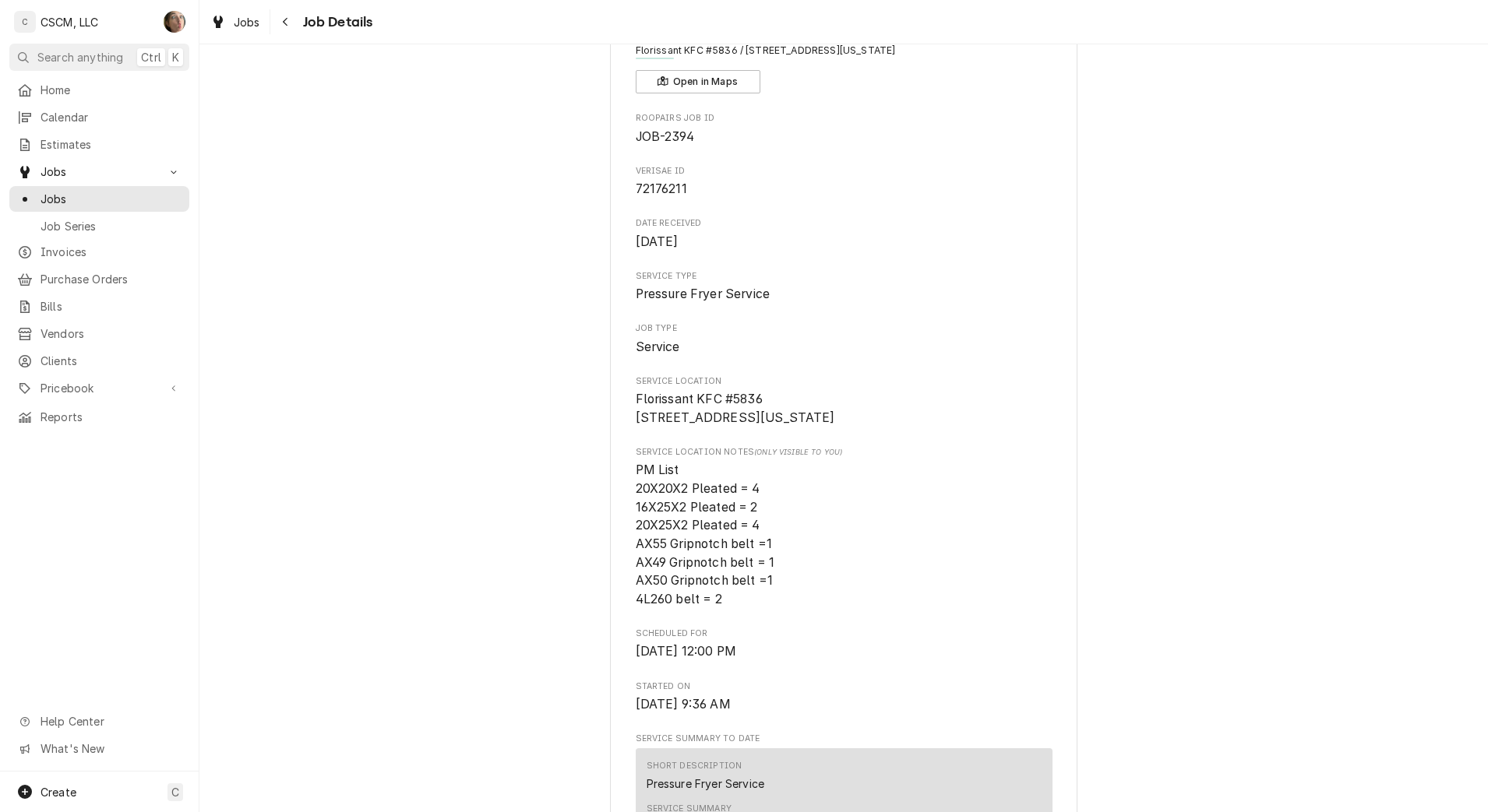
click at [284, 25] on icon "Navigate back" at bounding box center [286, 22] width 7 height 11
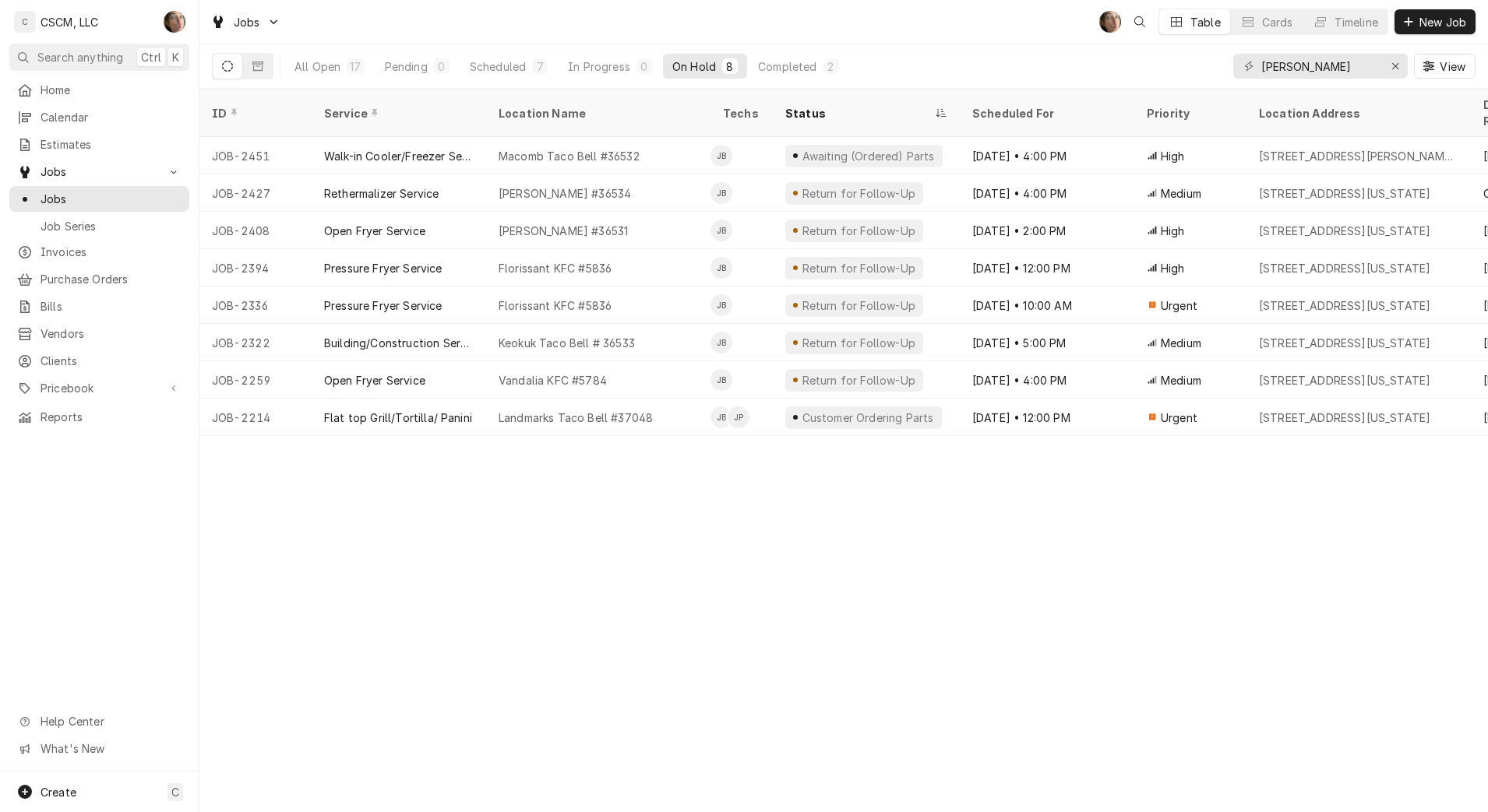
click at [627, 289] on div "Florissant KFC #5836" at bounding box center [598, 305] width 224 height 37
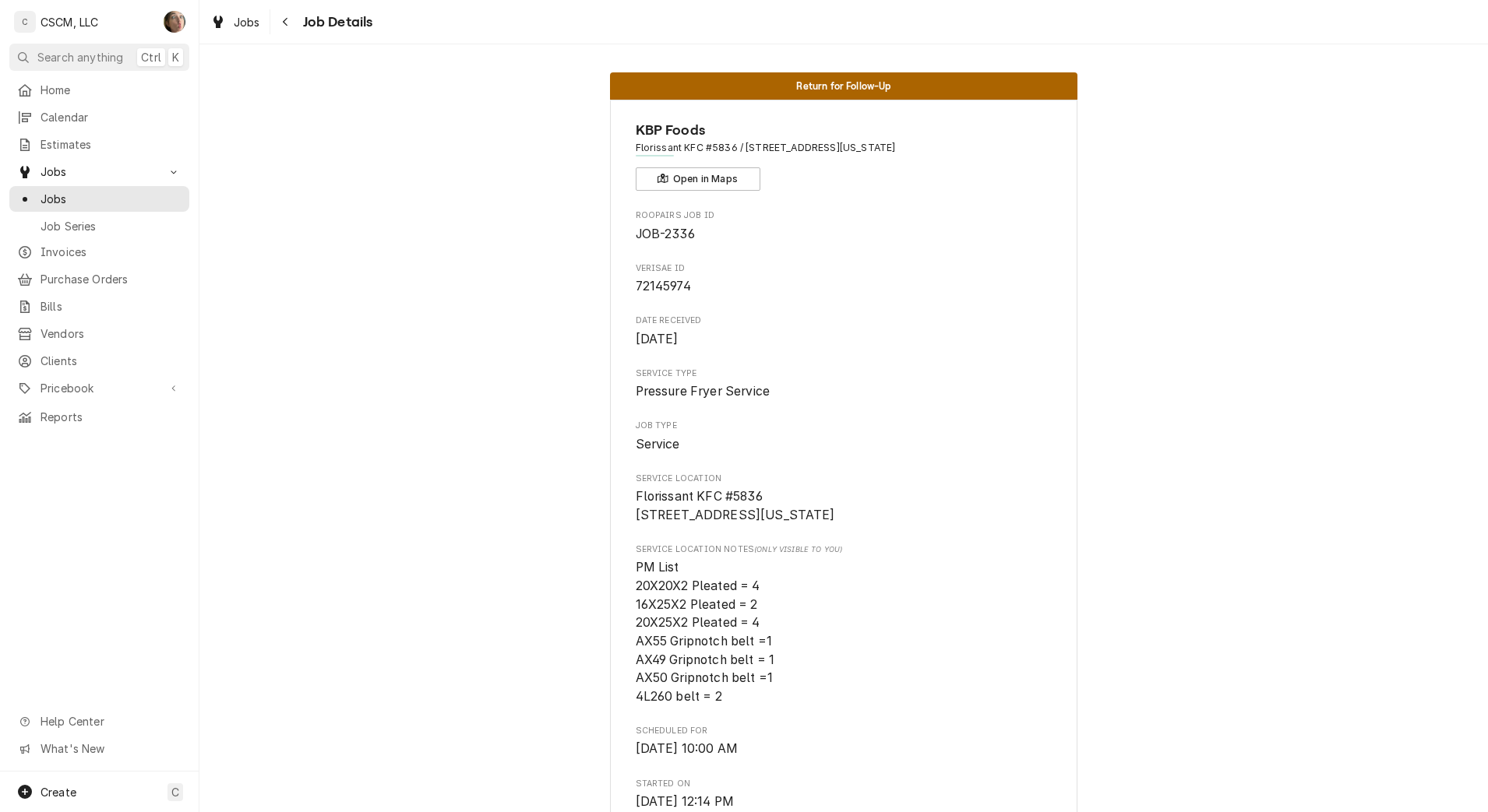
click at [283, 16] on icon "Navigate back" at bounding box center [286, 22] width 7 height 11
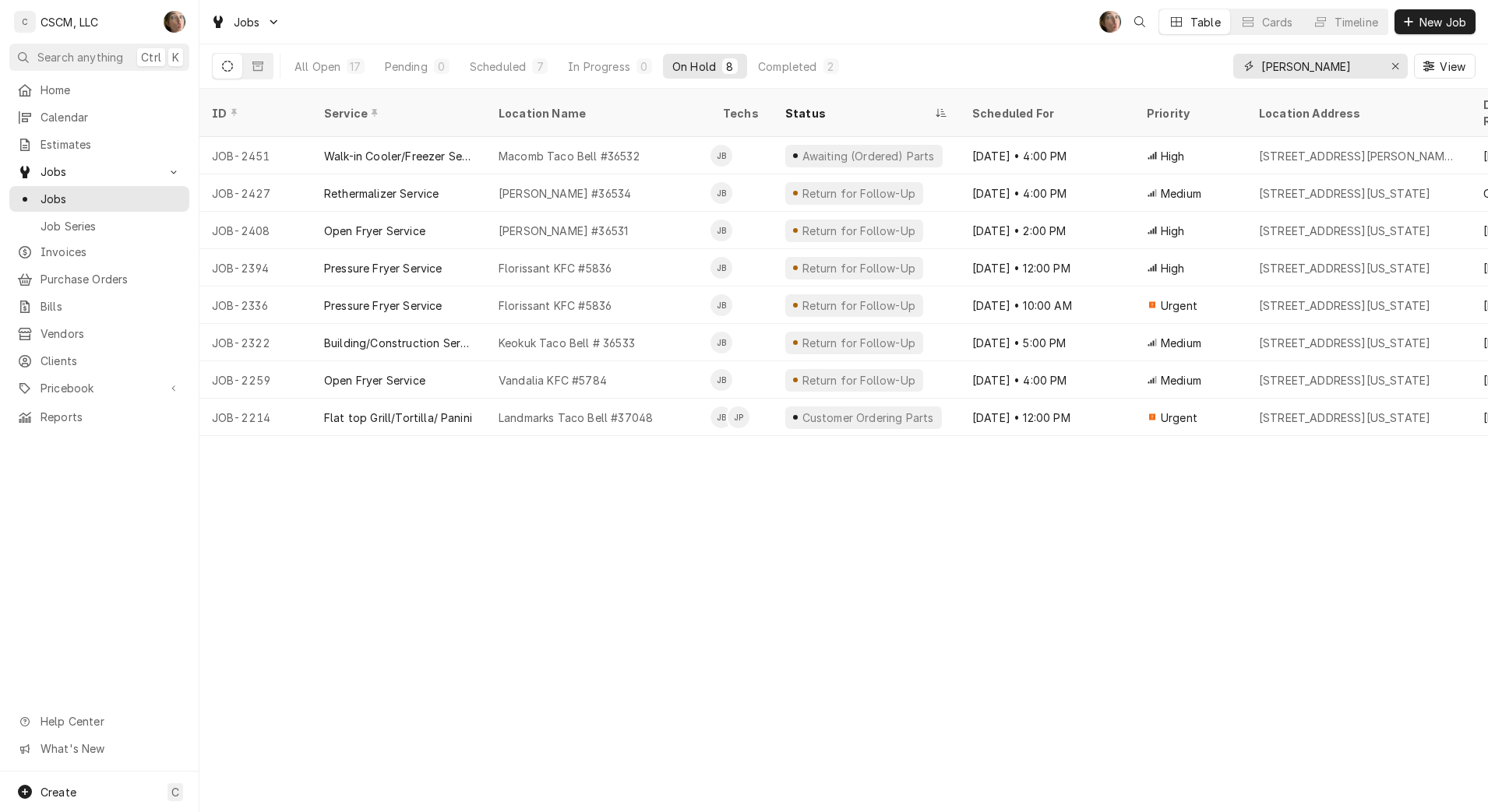
click at [1401, 72] on div "Erase input" at bounding box center [1395, 66] width 15 height 15
